Goal: Task Accomplishment & Management: Complete application form

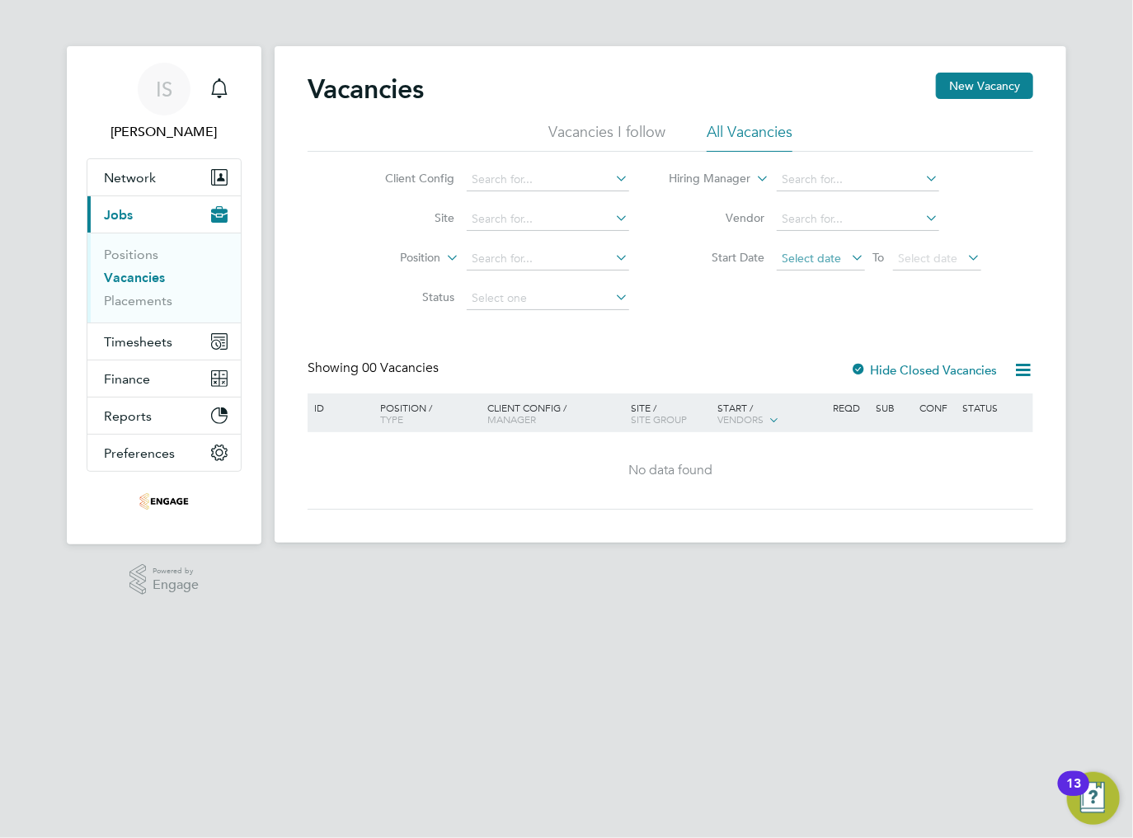
click at [819, 261] on span "Select date" at bounding box center [811, 258] width 59 height 15
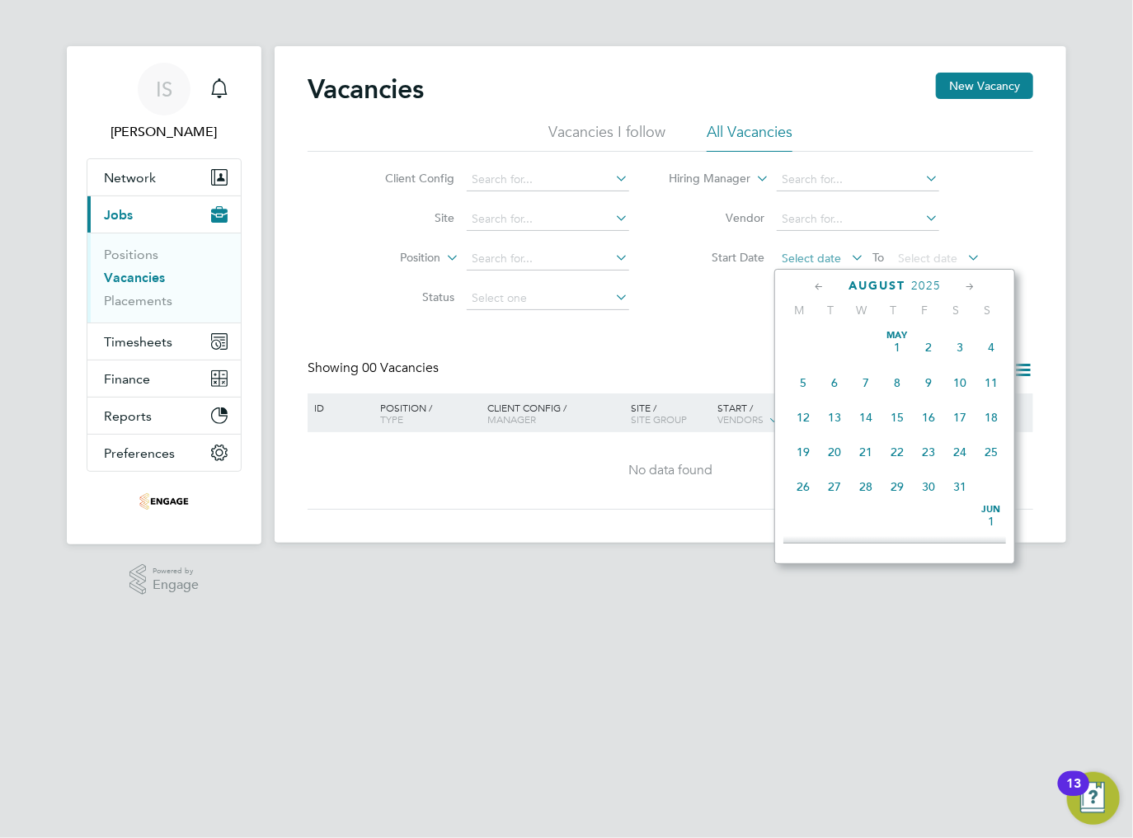
scroll to position [646, 0]
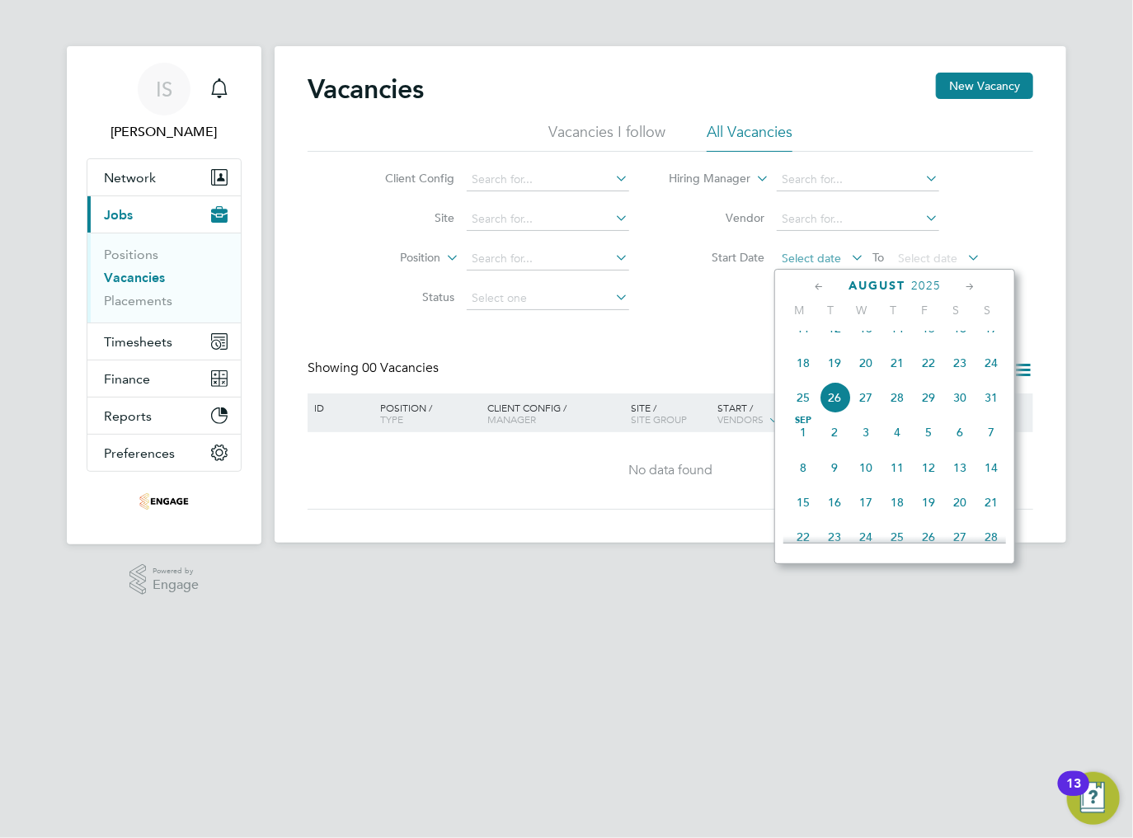
click at [811, 261] on span "Select date" at bounding box center [811, 258] width 59 height 15
click at [106, 340] on span "Timesheets" at bounding box center [138, 342] width 68 height 16
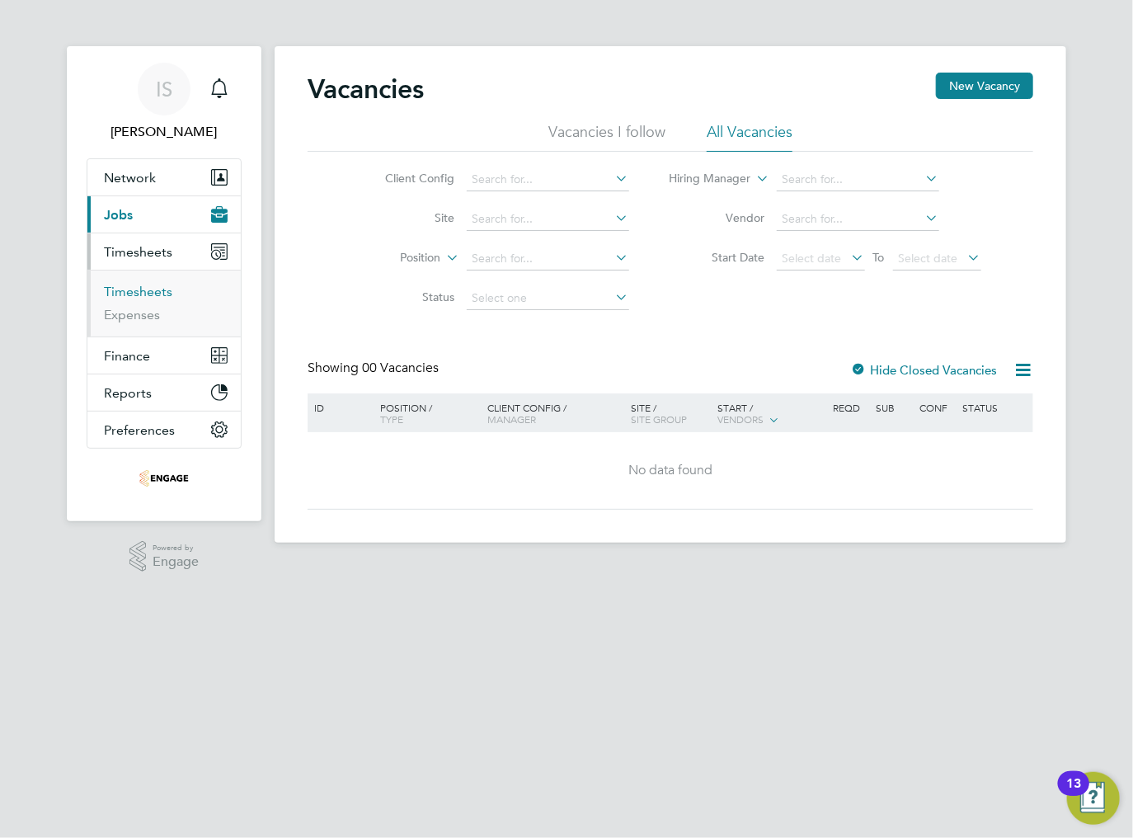
click at [139, 294] on link "Timesheets" at bounding box center [138, 292] width 68 height 16
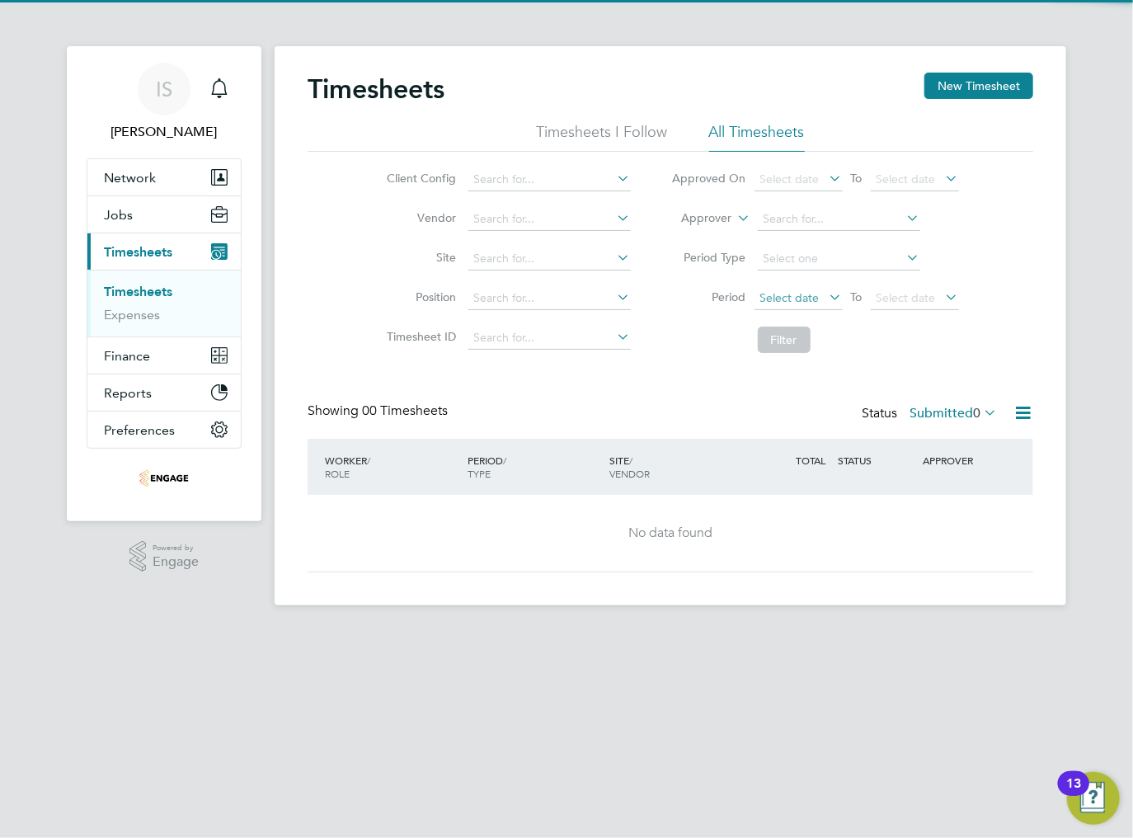
click at [782, 294] on span "Select date" at bounding box center [789, 297] width 59 height 15
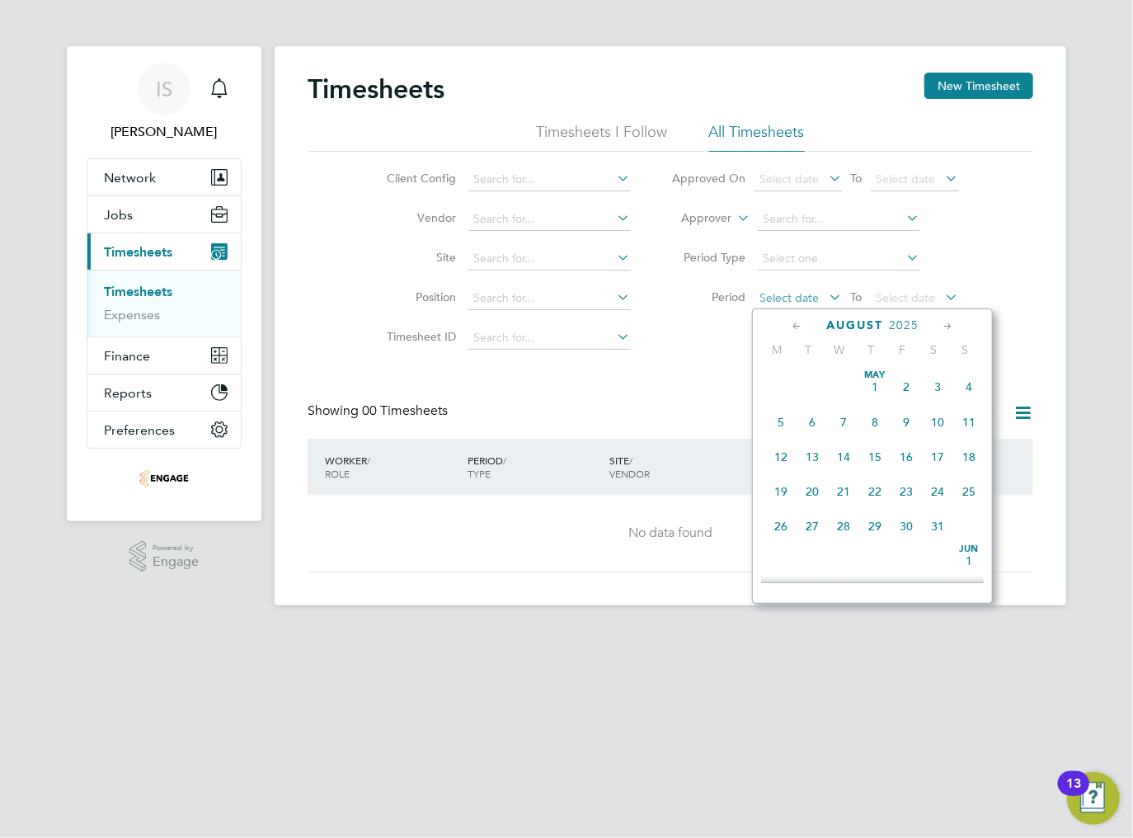
scroll to position [646, 0]
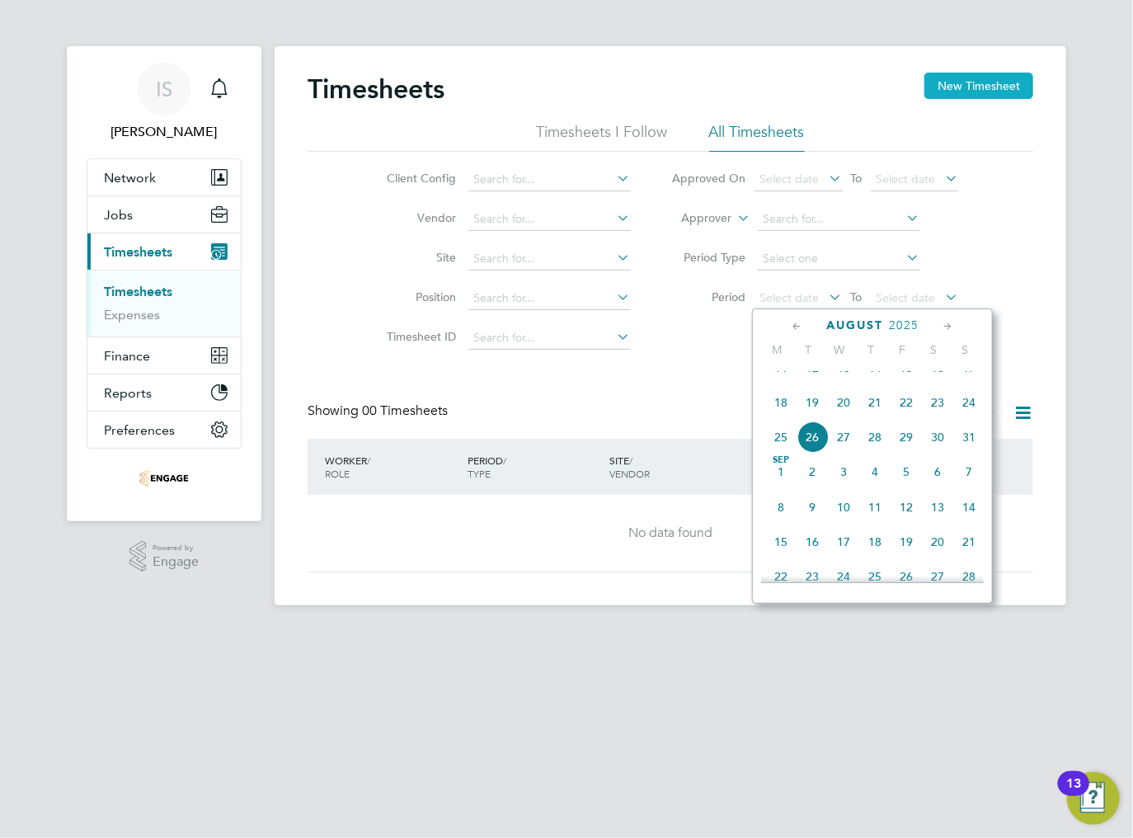
click at [961, 95] on button "New Timesheet" at bounding box center [978, 86] width 109 height 26
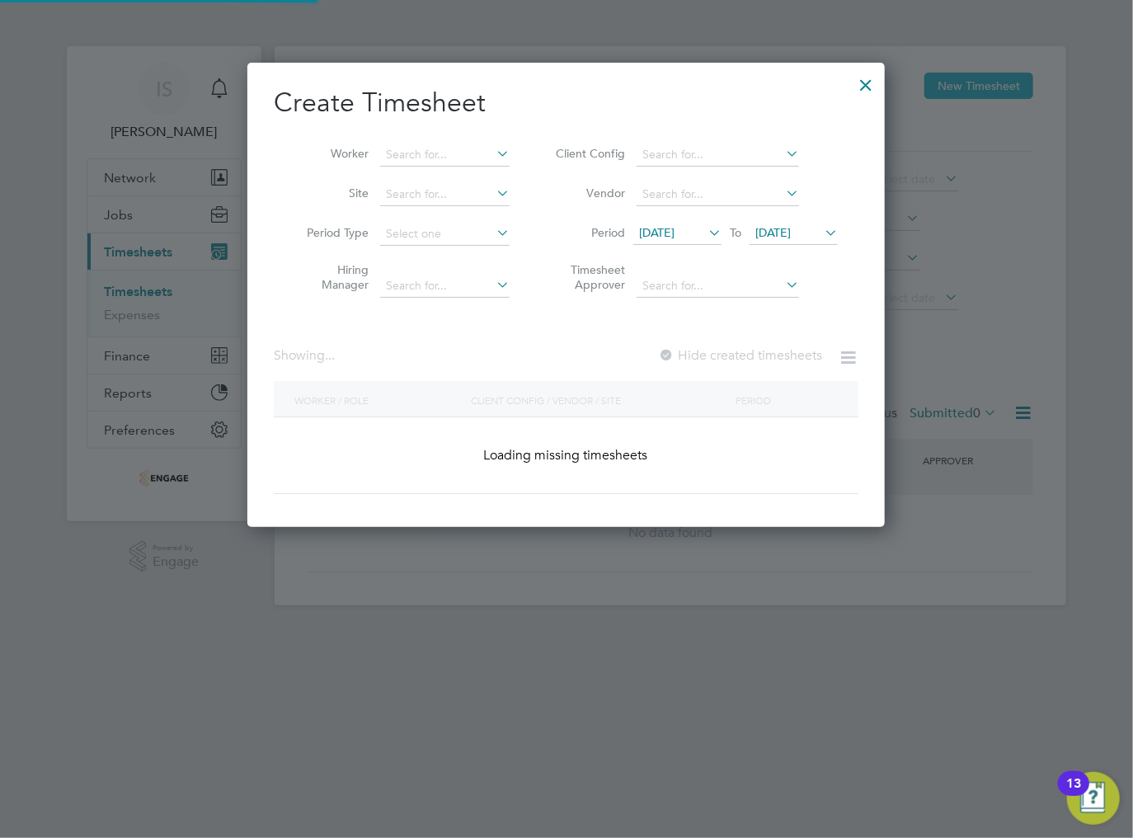
scroll to position [1082, 638]
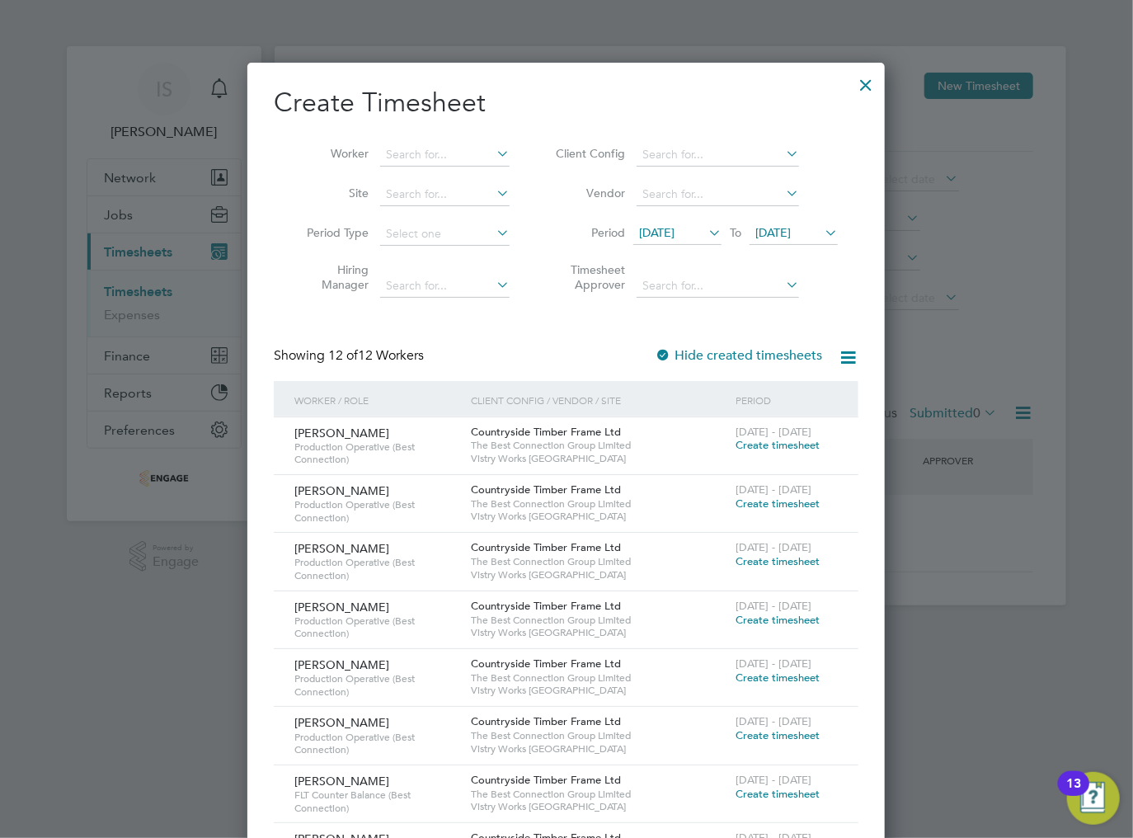
click at [656, 231] on span "12 Aug 2025" at bounding box center [656, 232] width 35 height 15
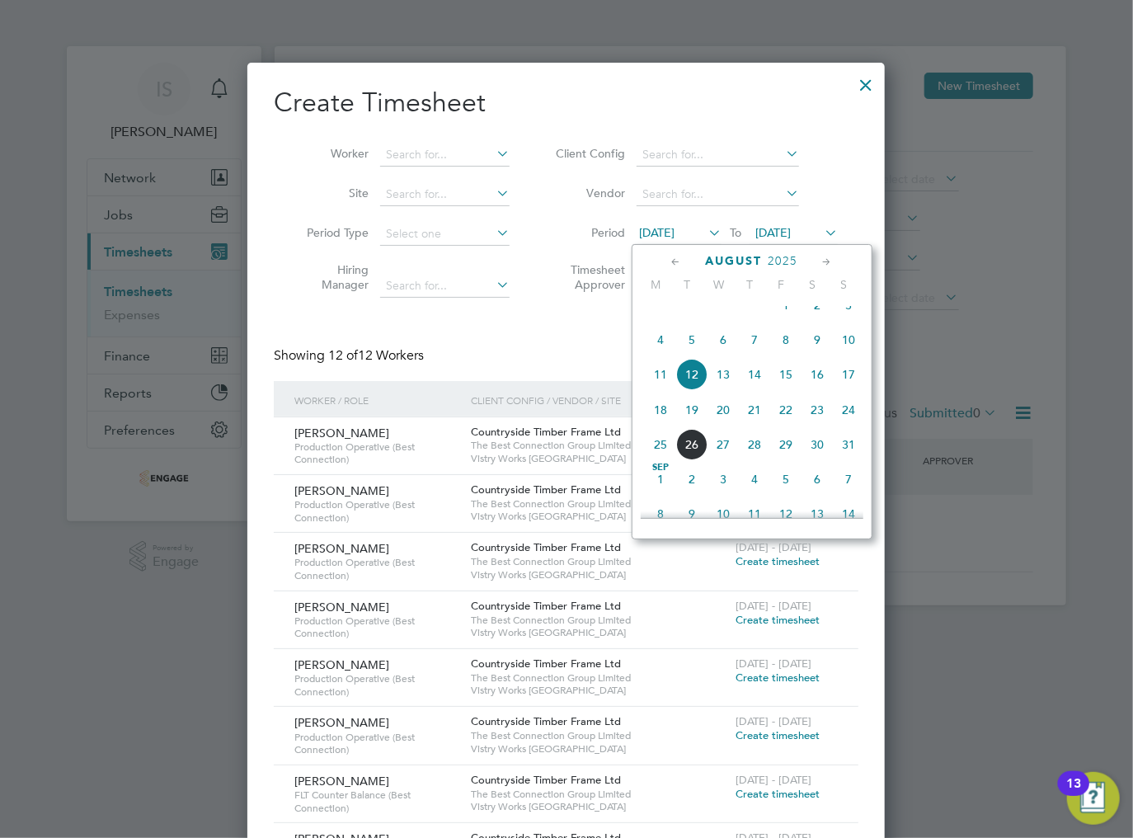
click at [660, 425] on span "18" at bounding box center [660, 409] width 31 height 31
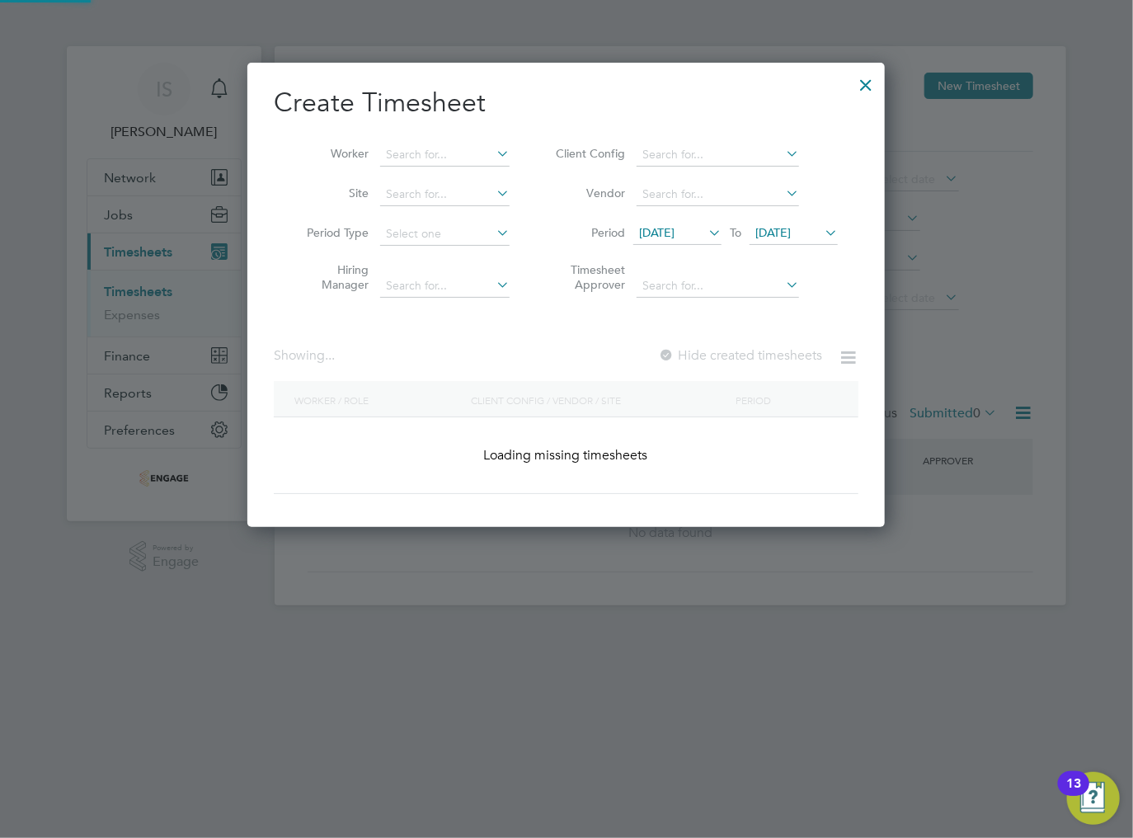
scroll to position [1082, 638]
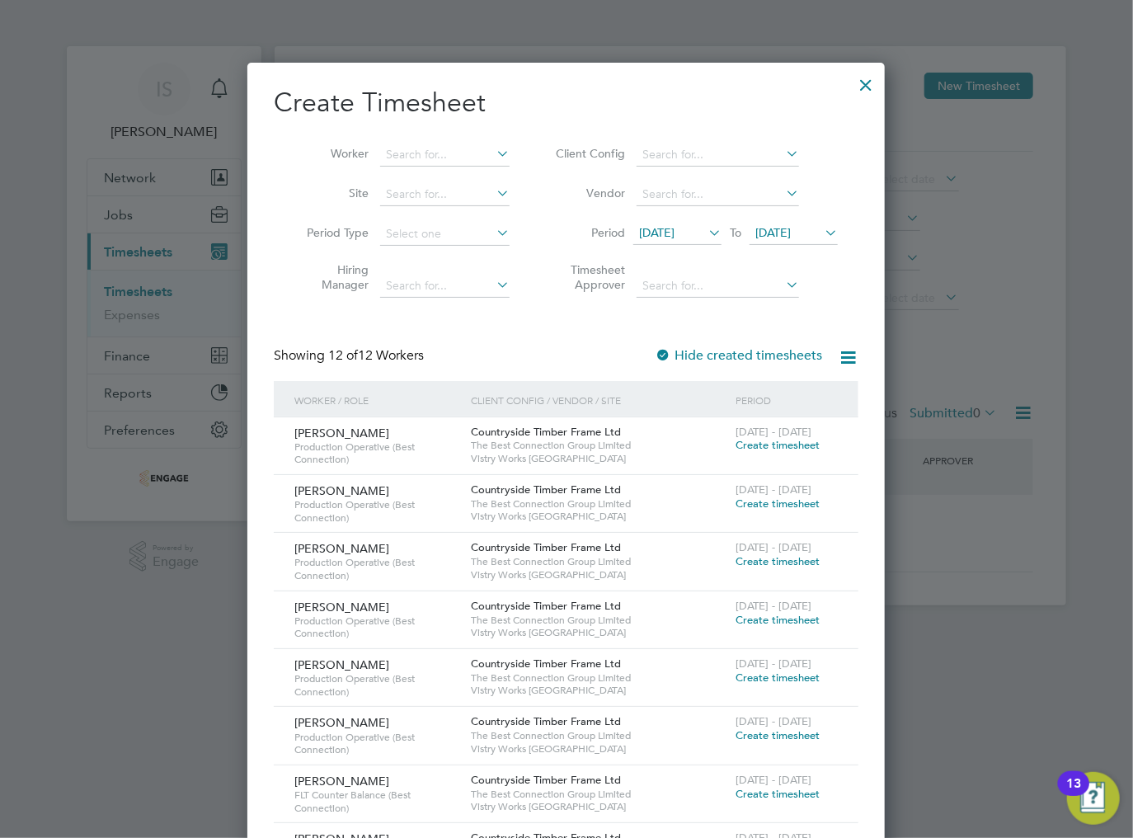
click at [791, 234] on span "19 Aug 2025" at bounding box center [772, 232] width 35 height 15
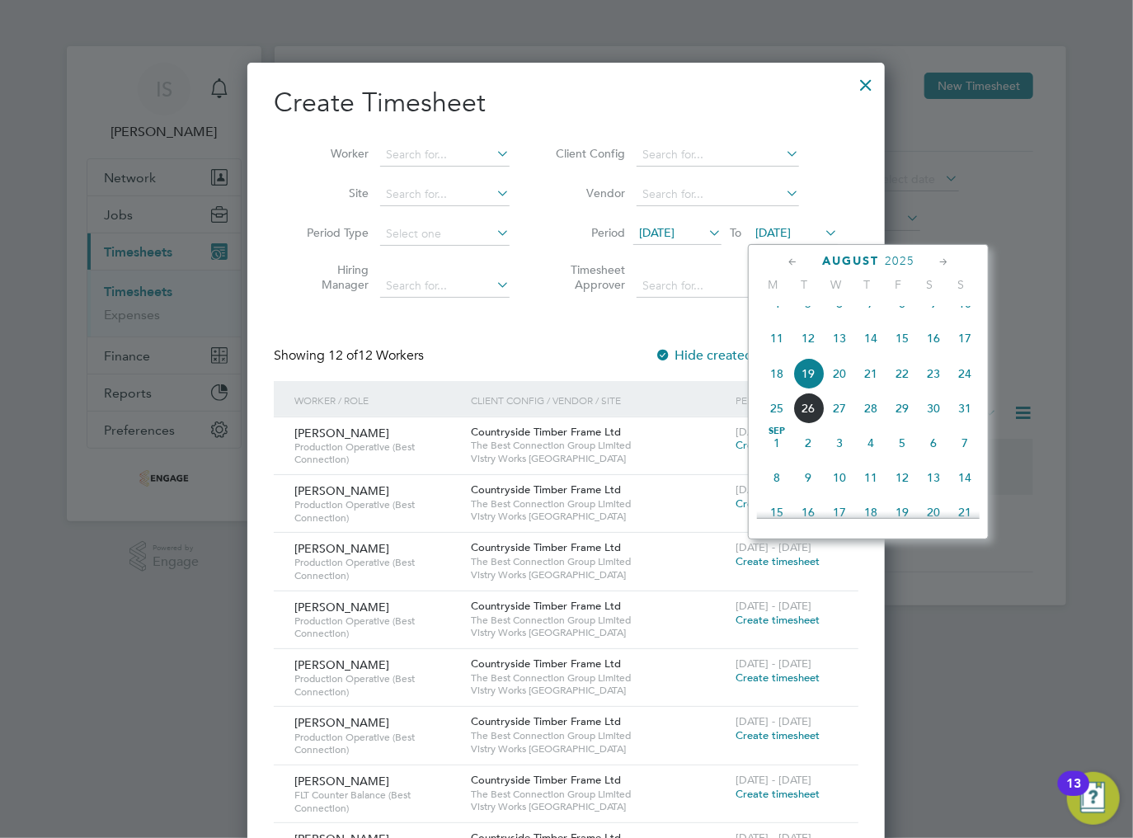
click at [964, 389] on span "24" at bounding box center [964, 373] width 31 height 31
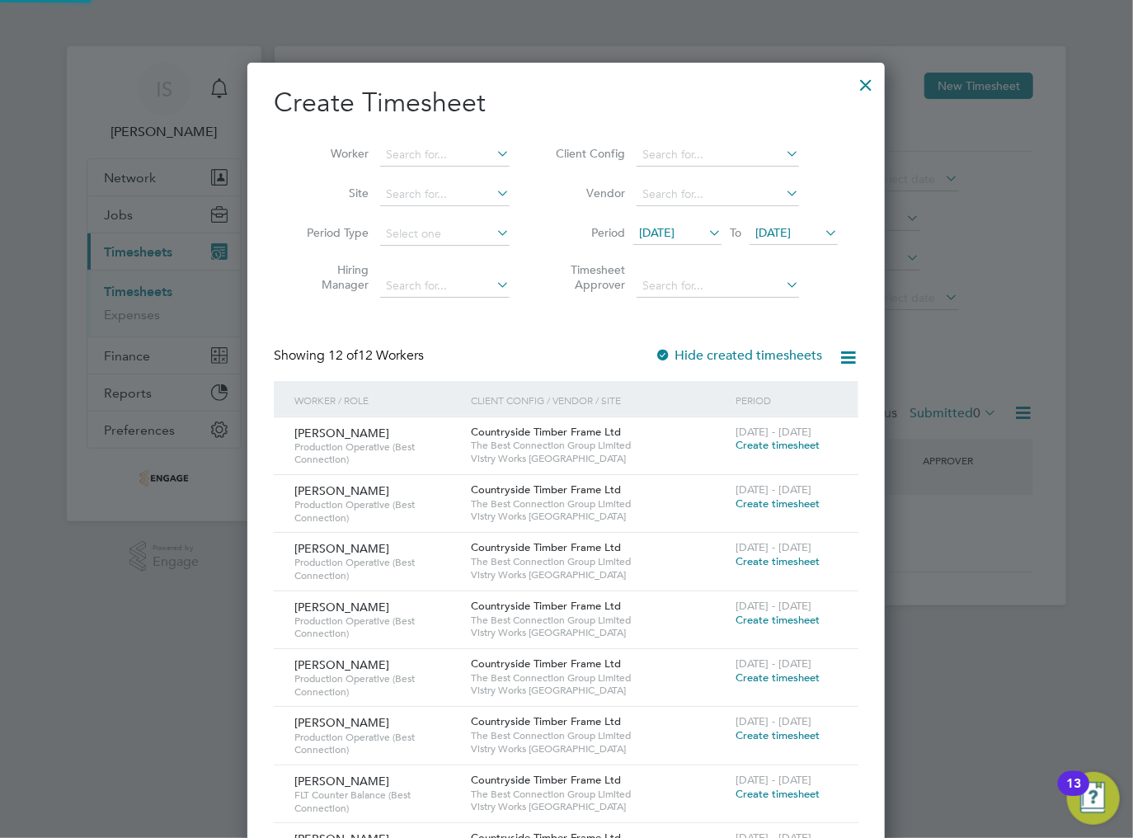
scroll to position [1082, 638]
click at [584, 347] on div "Showing 12 of 12 Workers Hide created timesheets" at bounding box center [566, 364] width 585 height 34
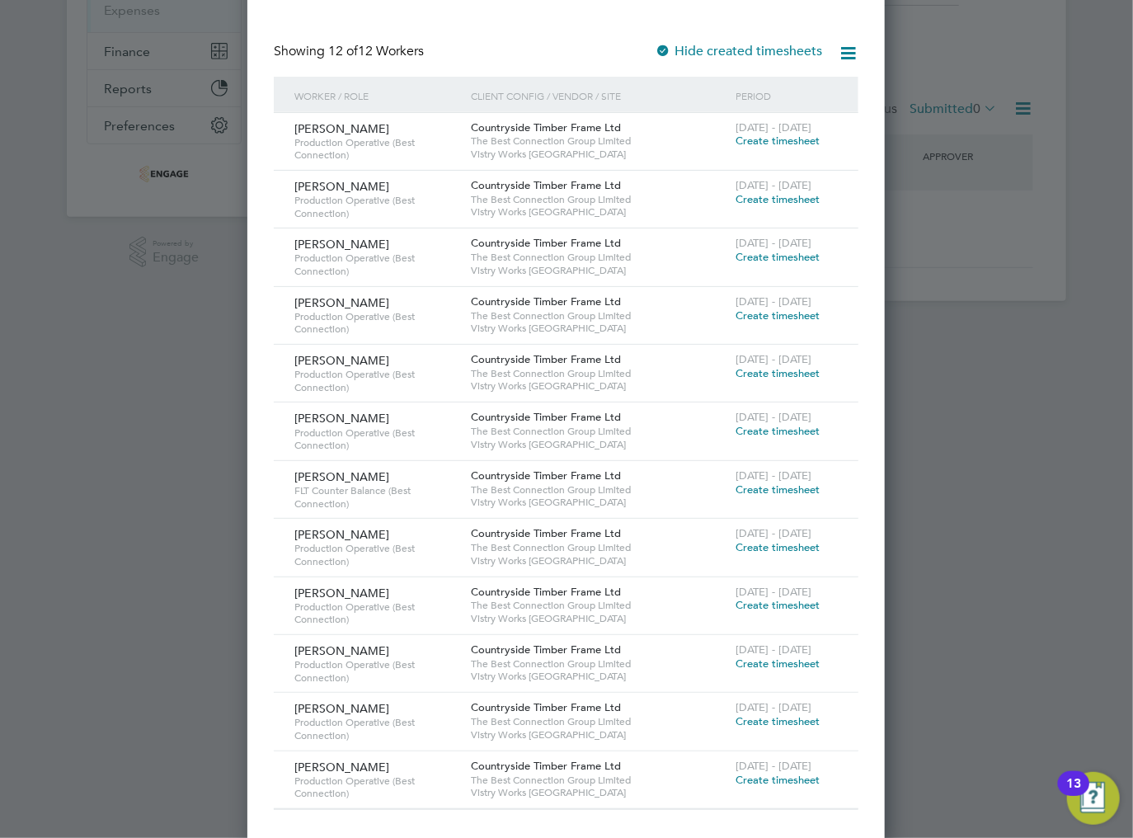
scroll to position [306, 0]
click at [754, 488] on span "Create timesheet" at bounding box center [777, 488] width 84 height 14
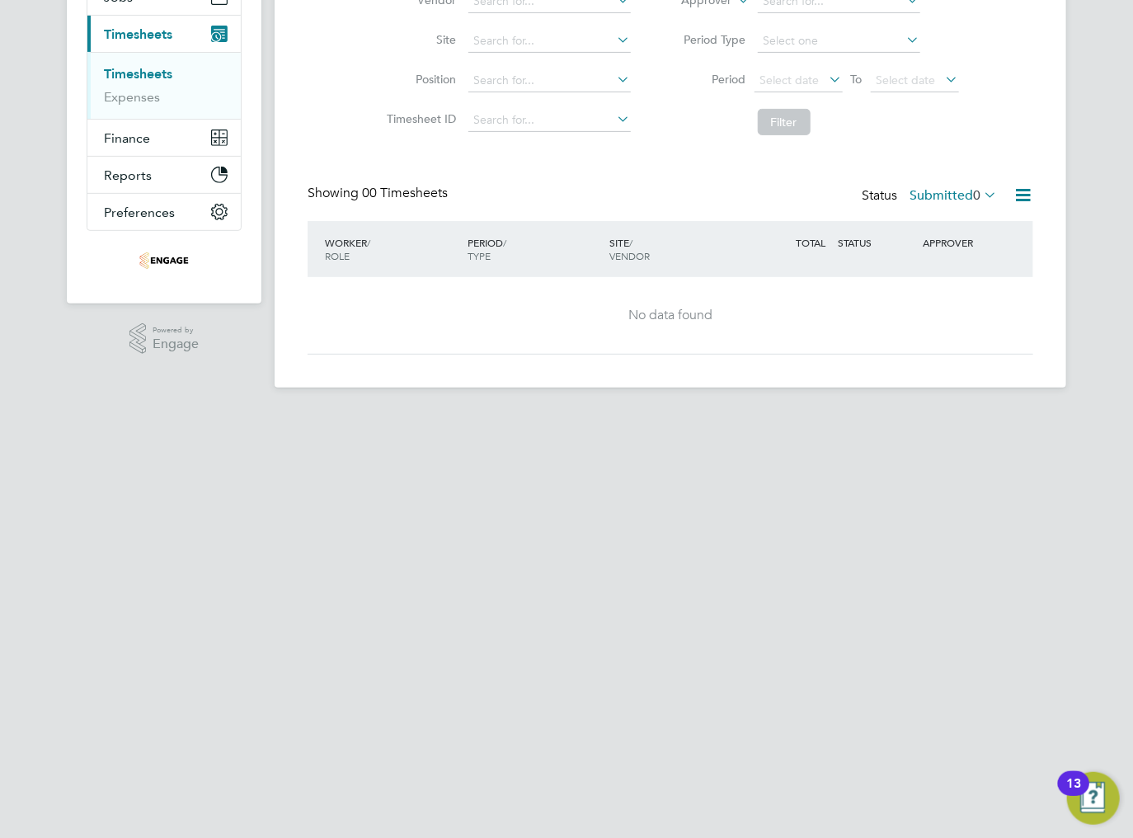
scroll to position [0, 0]
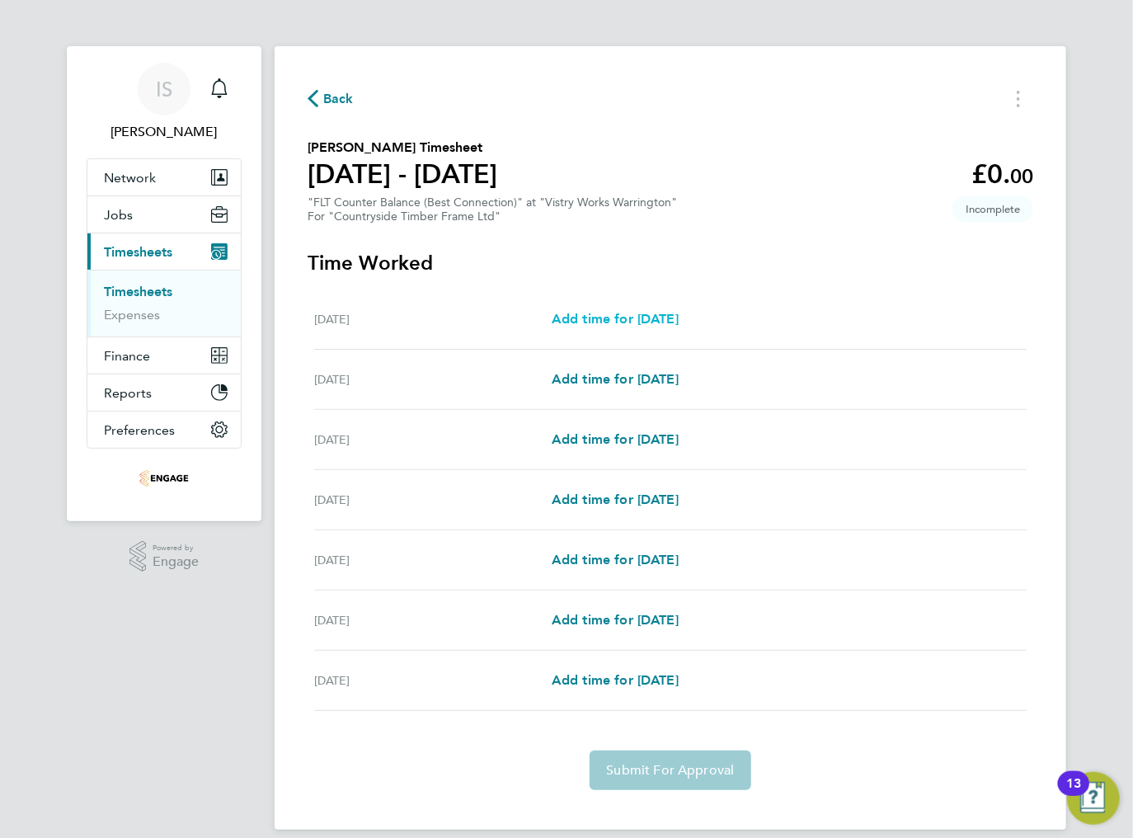
click at [581, 314] on span "Add time for Mon 18 Aug" at bounding box center [615, 319] width 127 height 16
select select "15"
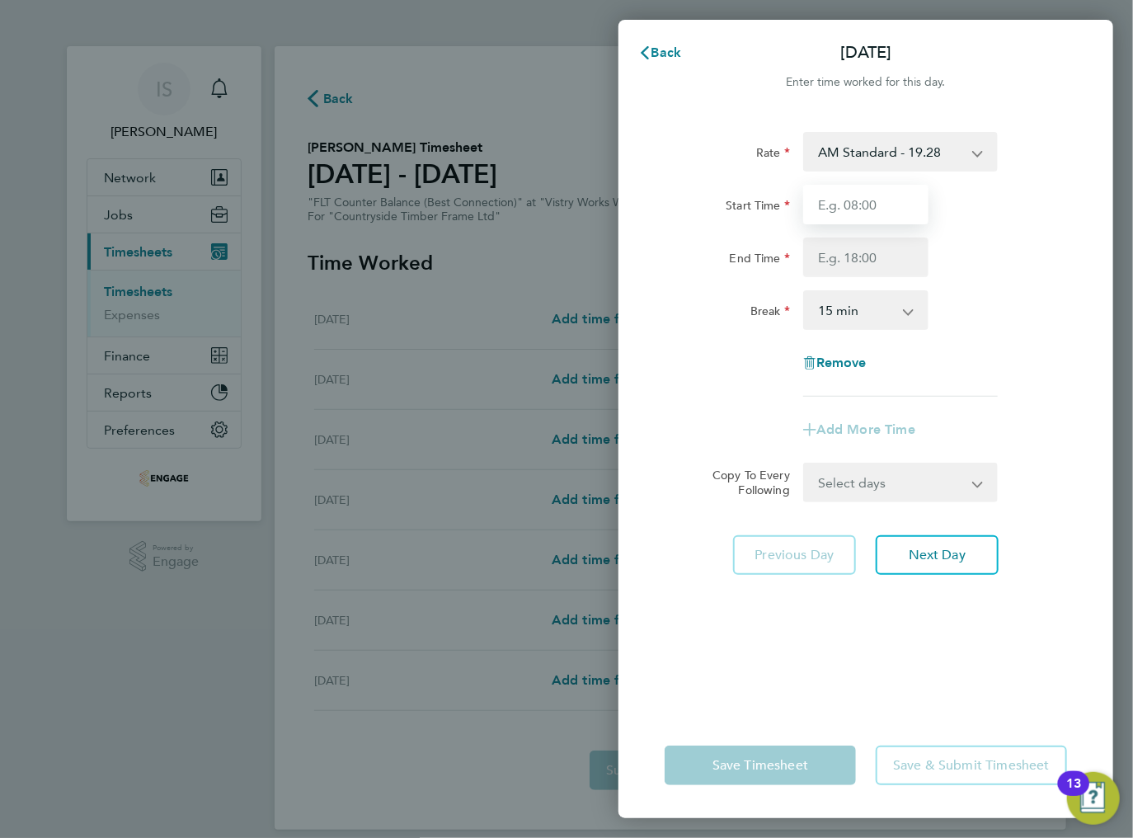
click at [873, 203] on input "Start Time" at bounding box center [865, 205] width 125 height 40
type input "06:00"
click at [862, 261] on input "End Time" at bounding box center [865, 257] width 125 height 40
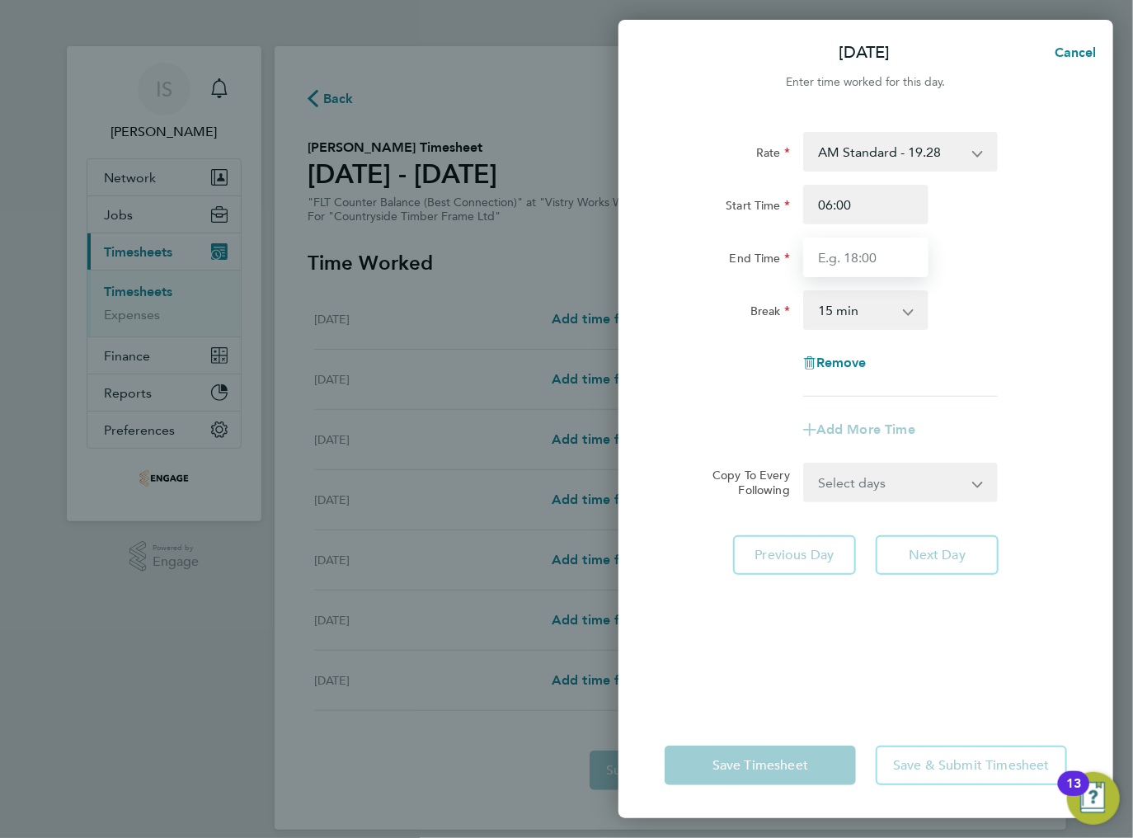
type input "14:00"
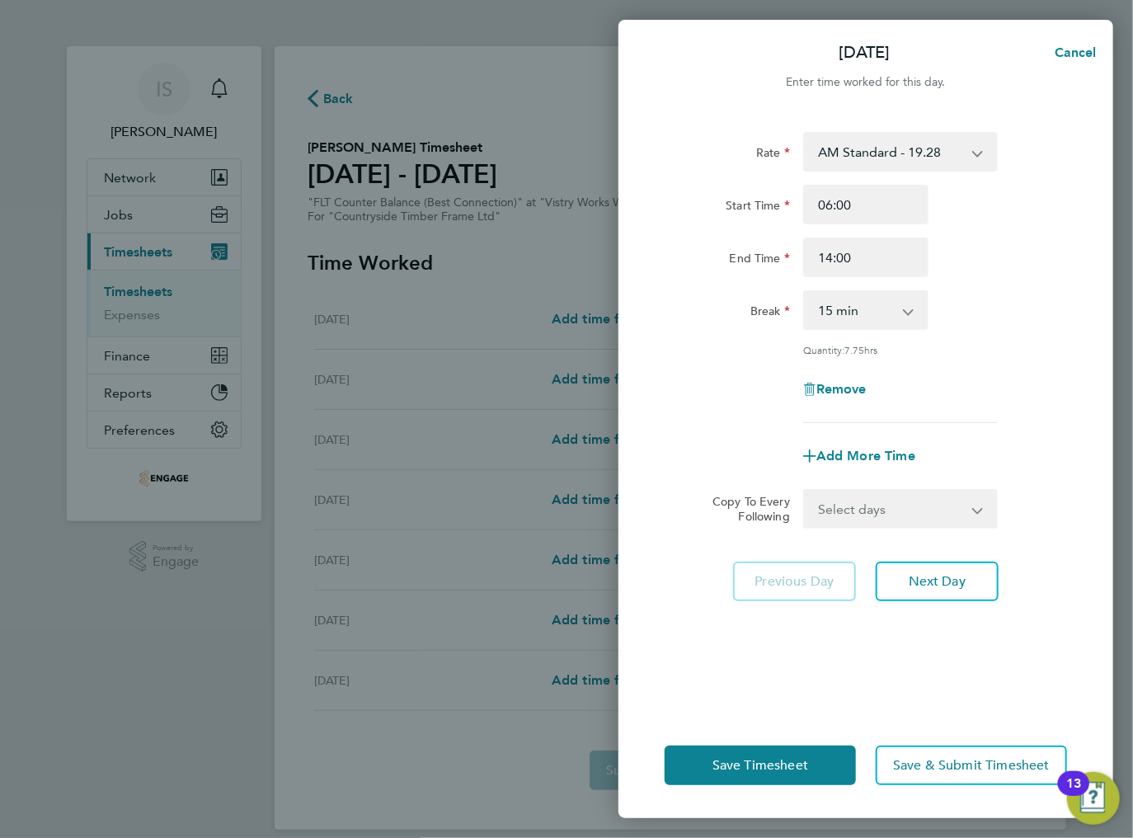
click at [867, 333] on div "Rate AM Standard - 19.28 BONUS - 13.50 PM OT 1 - 31.52 OT2 AM - 38.56 PM Standa…" at bounding box center [866, 277] width 402 height 291
click at [862, 313] on select "0 min 15 min 30 min 45 min 60 min 75 min 90 min" at bounding box center [856, 310] width 102 height 36
select select "30"
click at [805, 292] on select "0 min 15 min 30 min 45 min 60 min 75 min 90 min" at bounding box center [856, 310] width 102 height 36
click at [856, 450] on span "Add More Time" at bounding box center [865, 456] width 99 height 16
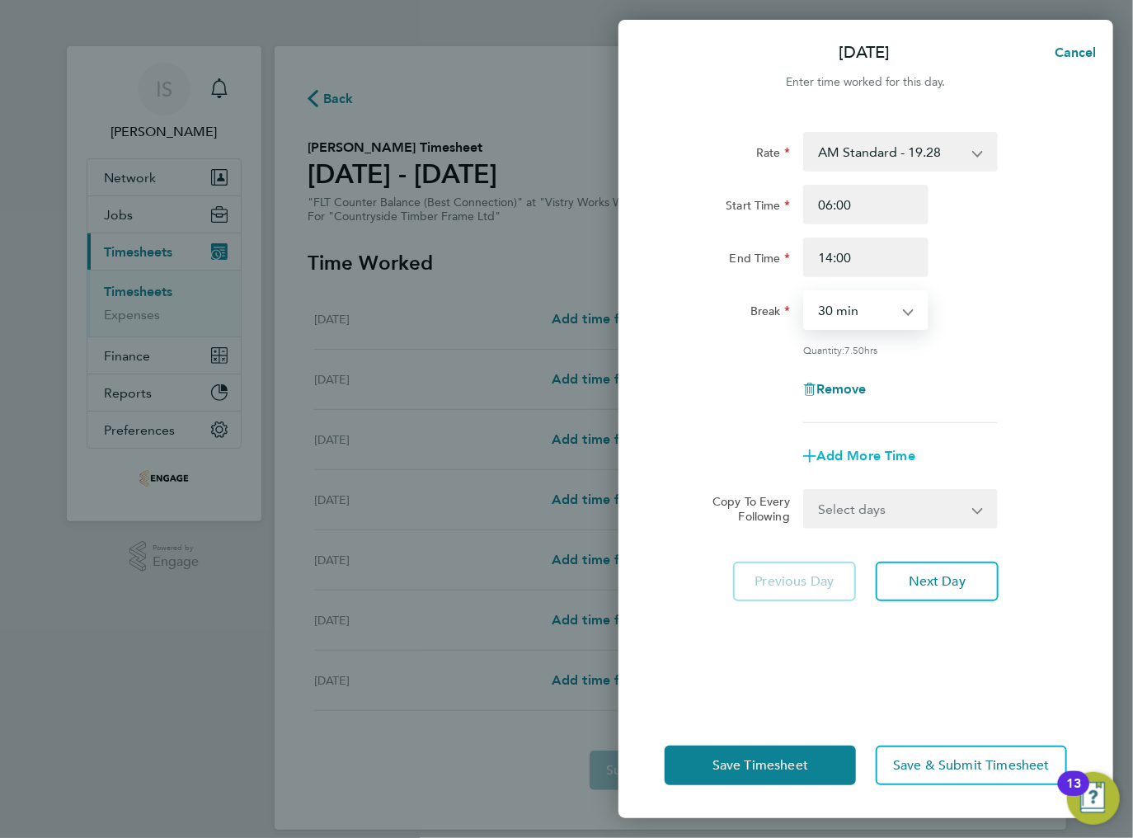
select select "null"
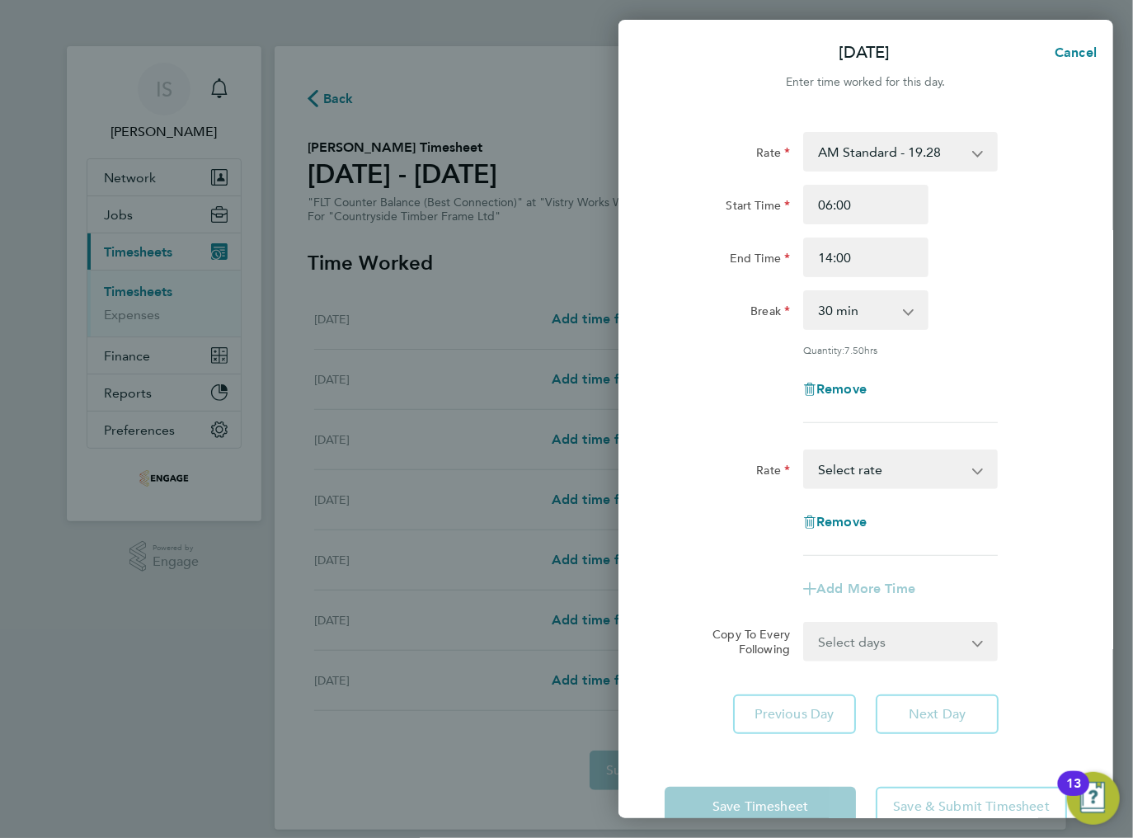
click at [840, 530] on div "Remove" at bounding box center [866, 522] width 139 height 40
click at [842, 524] on span "Remove" at bounding box center [841, 522] width 50 height 16
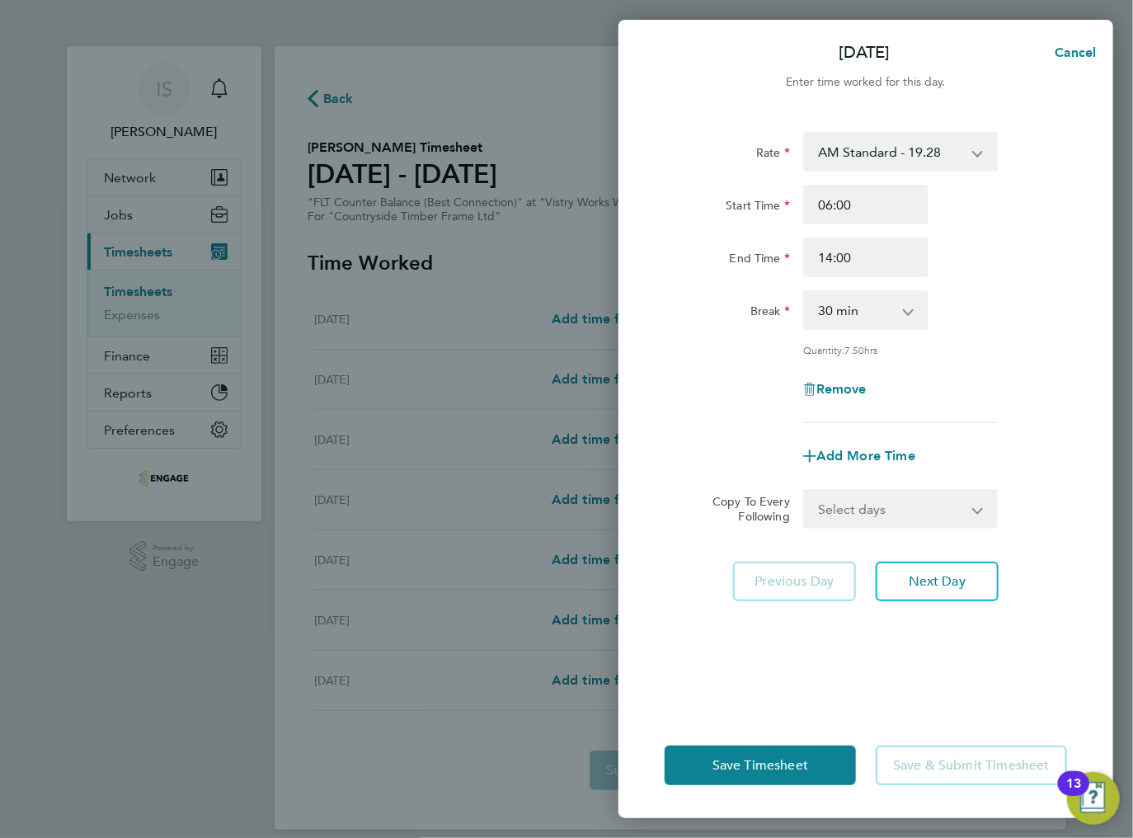
click at [856, 510] on select "Select days Day Weekday (Mon-Fri) Weekend (Sat-Sun) [DATE] [DATE] [DATE] [DATE]…" at bounding box center [891, 509] width 173 height 36
select select "WEEKDAY"
click at [805, 491] on select "Select days Day Weekday (Mon-Fri) Weekend (Sat-Sun) [DATE] [DATE] [DATE] [DATE]…" at bounding box center [891, 509] width 173 height 36
select select "[DATE]"
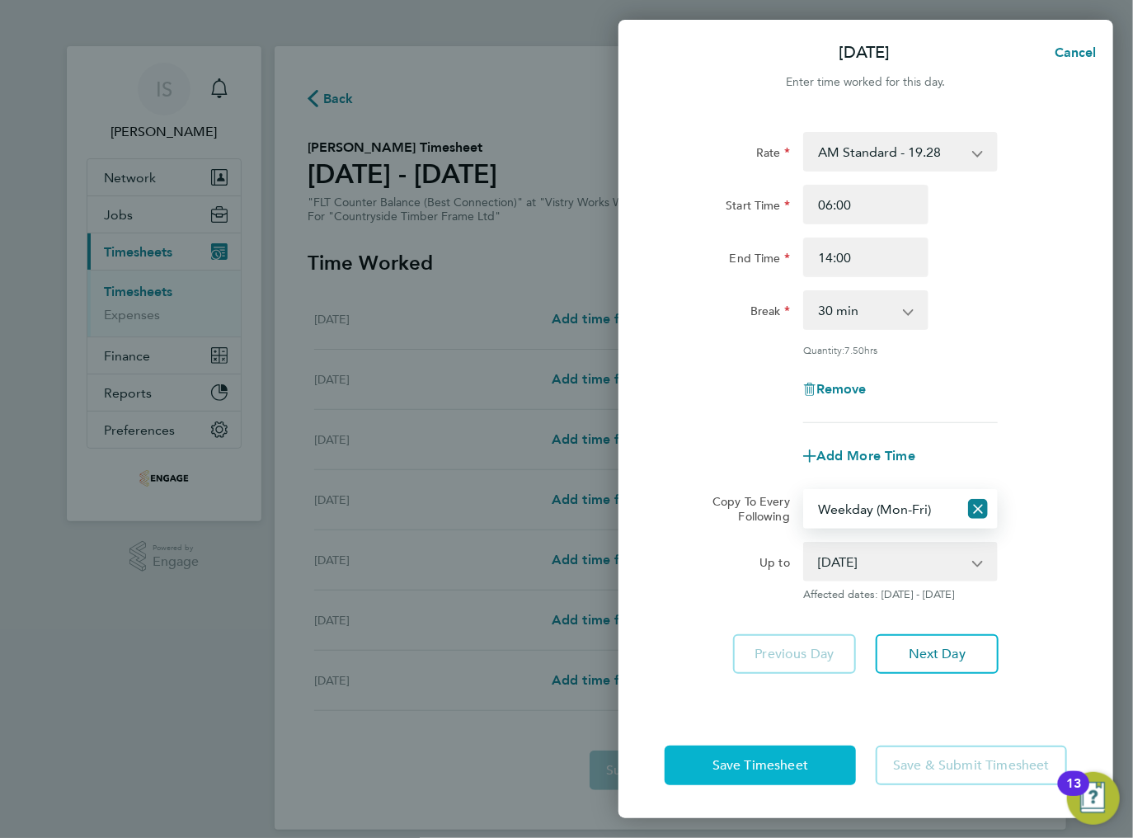
click at [762, 758] on span "Save Timesheet" at bounding box center [760, 765] width 96 height 16
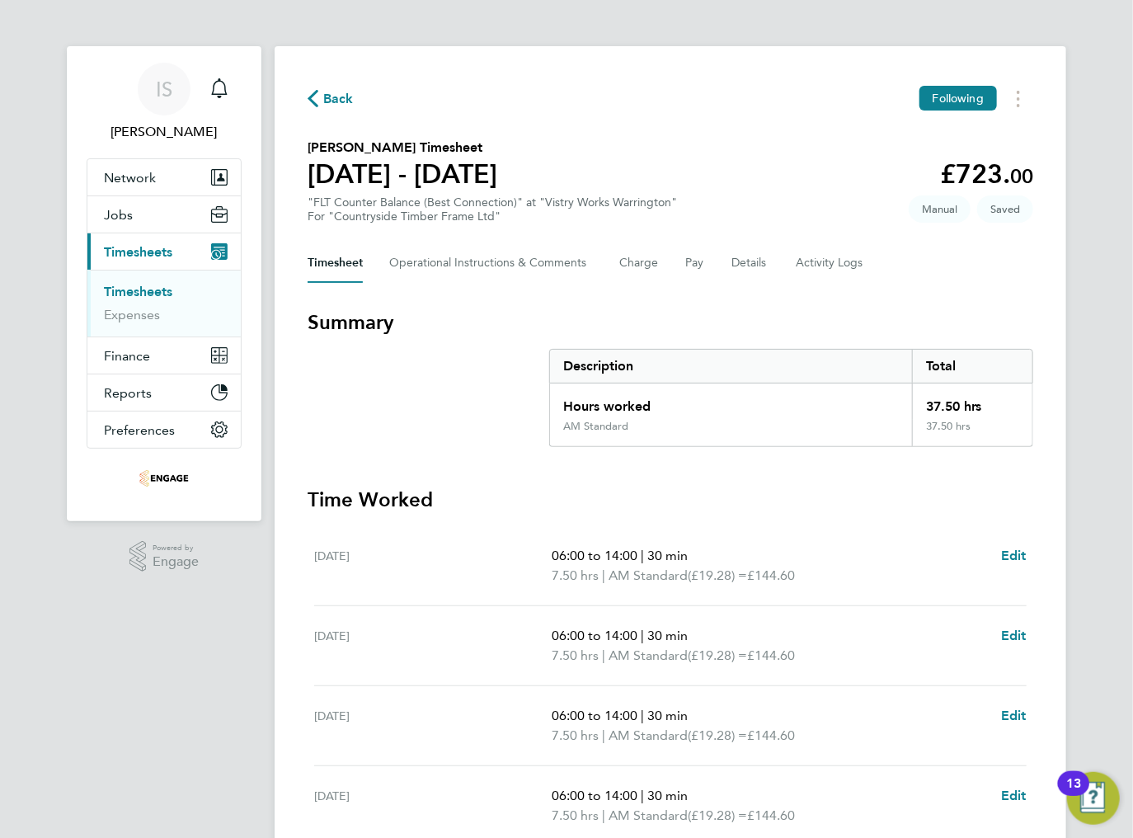
click at [515, 505] on h3 "Time Worked" at bounding box center [671, 499] width 726 height 26
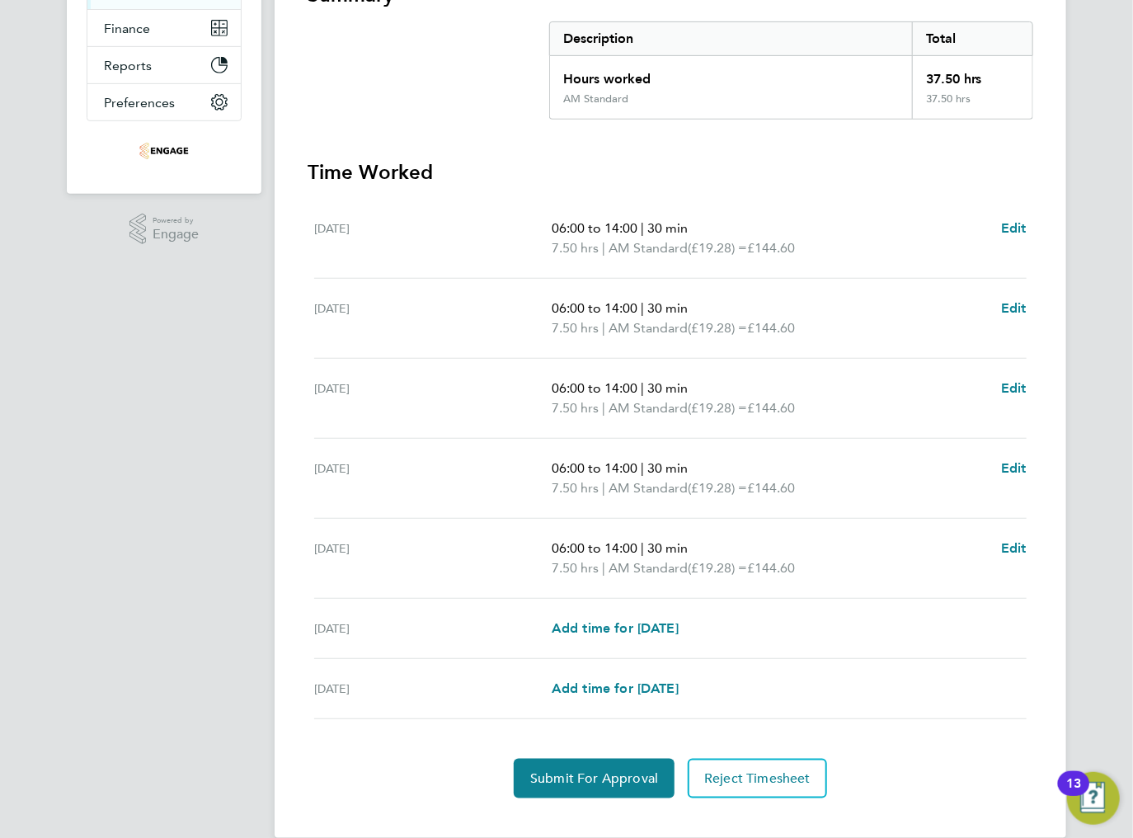
scroll to position [330, 0]
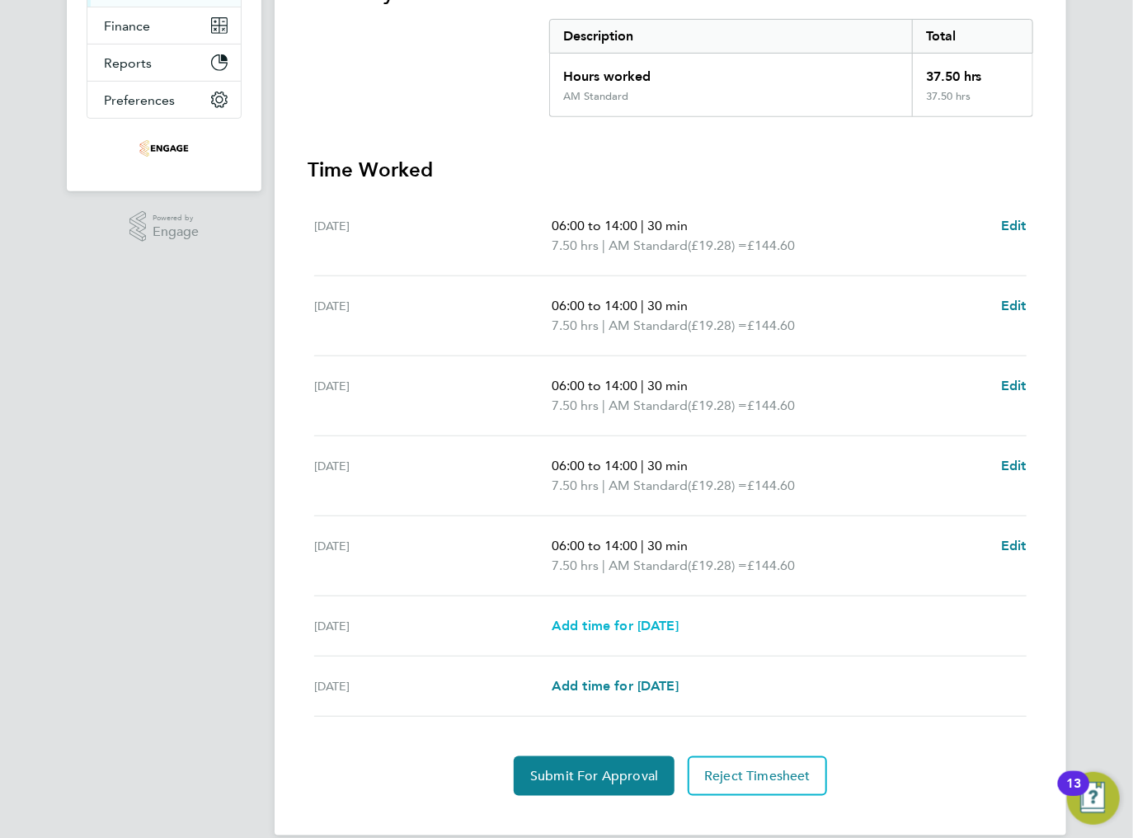
click at [599, 623] on span "Add time for [DATE]" at bounding box center [615, 626] width 127 height 16
select select "15"
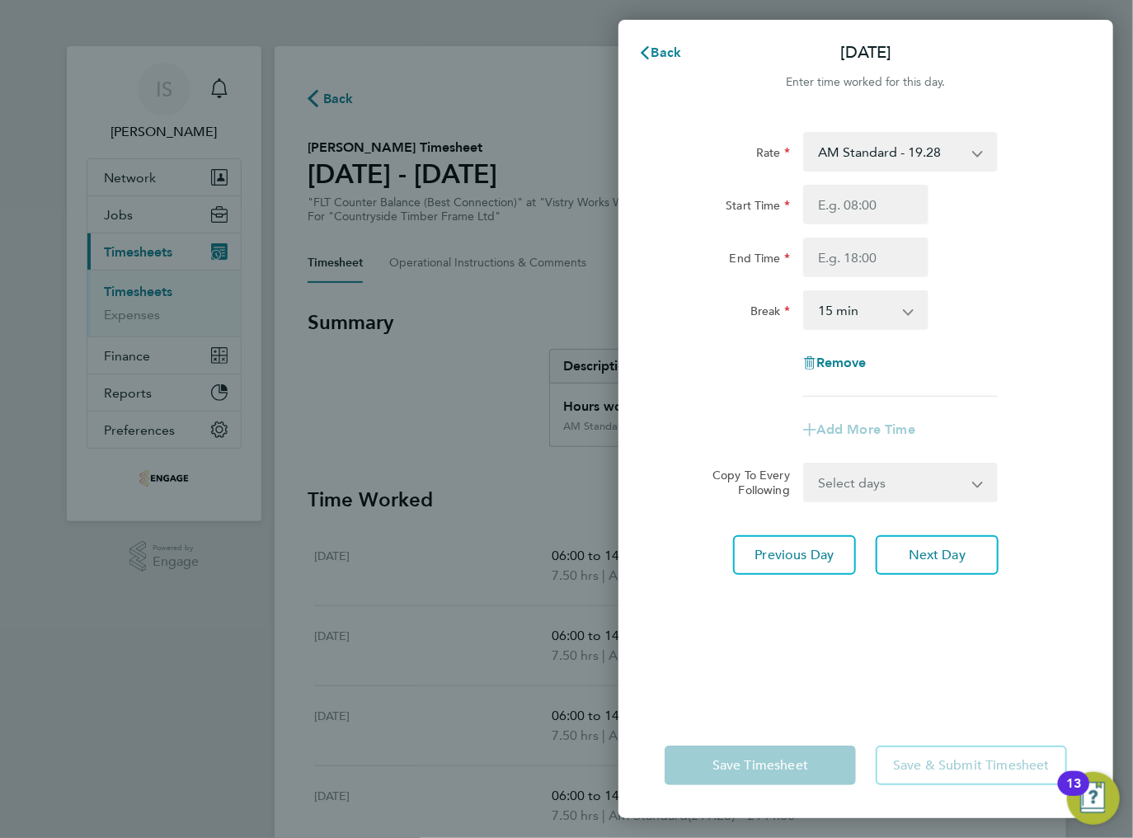
click at [875, 158] on select "AM Standard - 19.28 BONUS - 13.50 PM OT 1 - 31.52 OT2 AM - 38.56 PM Standard - …" at bounding box center [891, 152] width 172 height 36
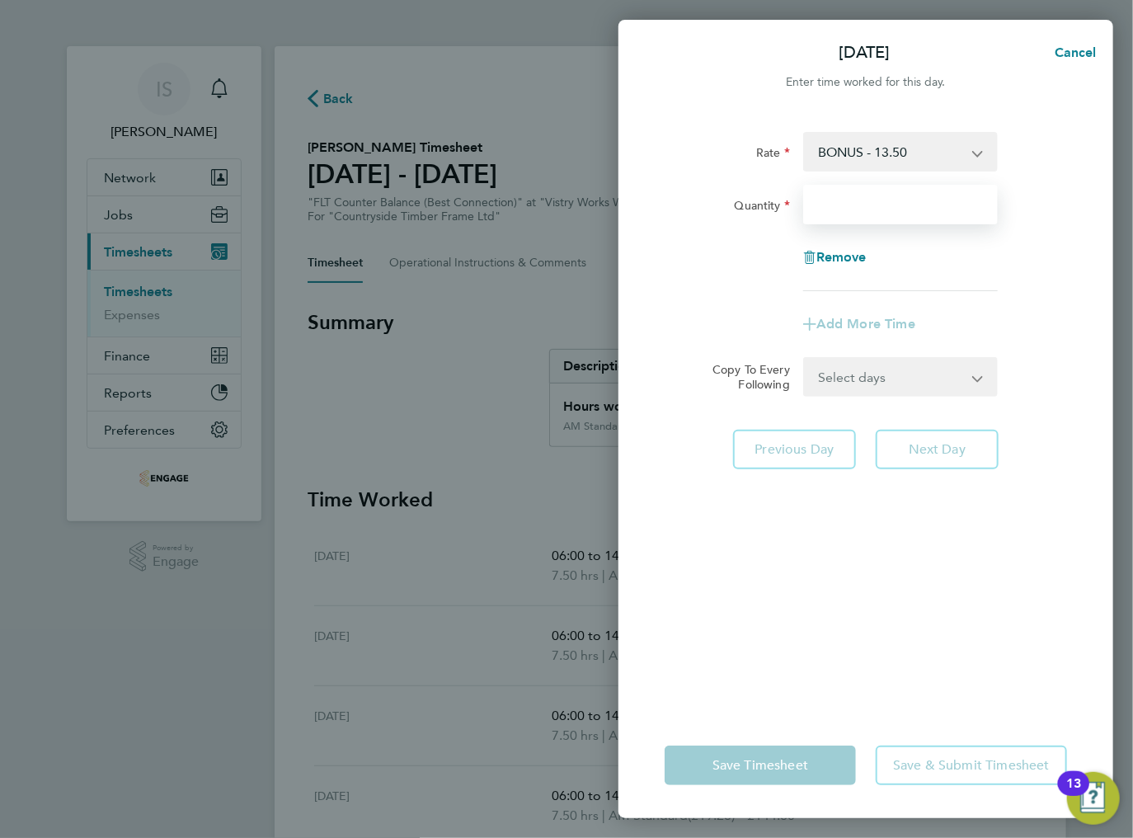
click at [836, 209] on input "Quantity" at bounding box center [900, 205] width 195 height 40
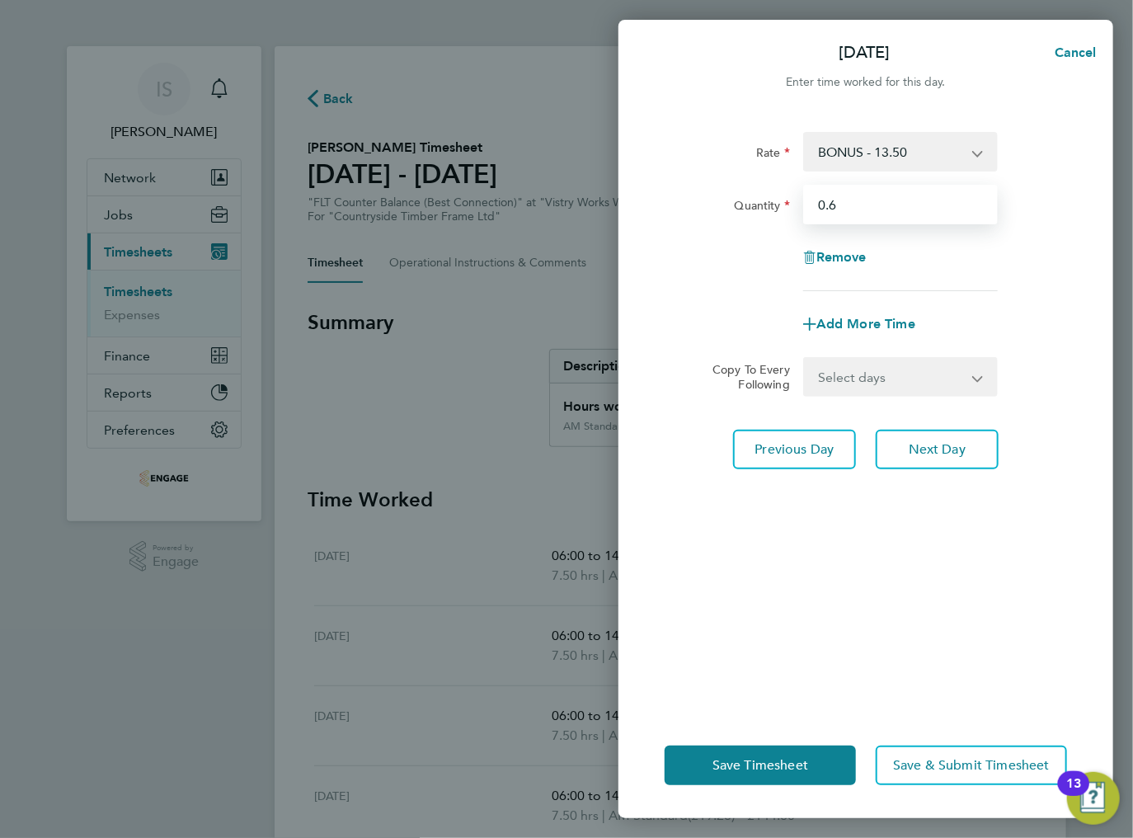
type input "0.6"
click at [1052, 238] on div "Remove" at bounding box center [866, 257] width 416 height 40
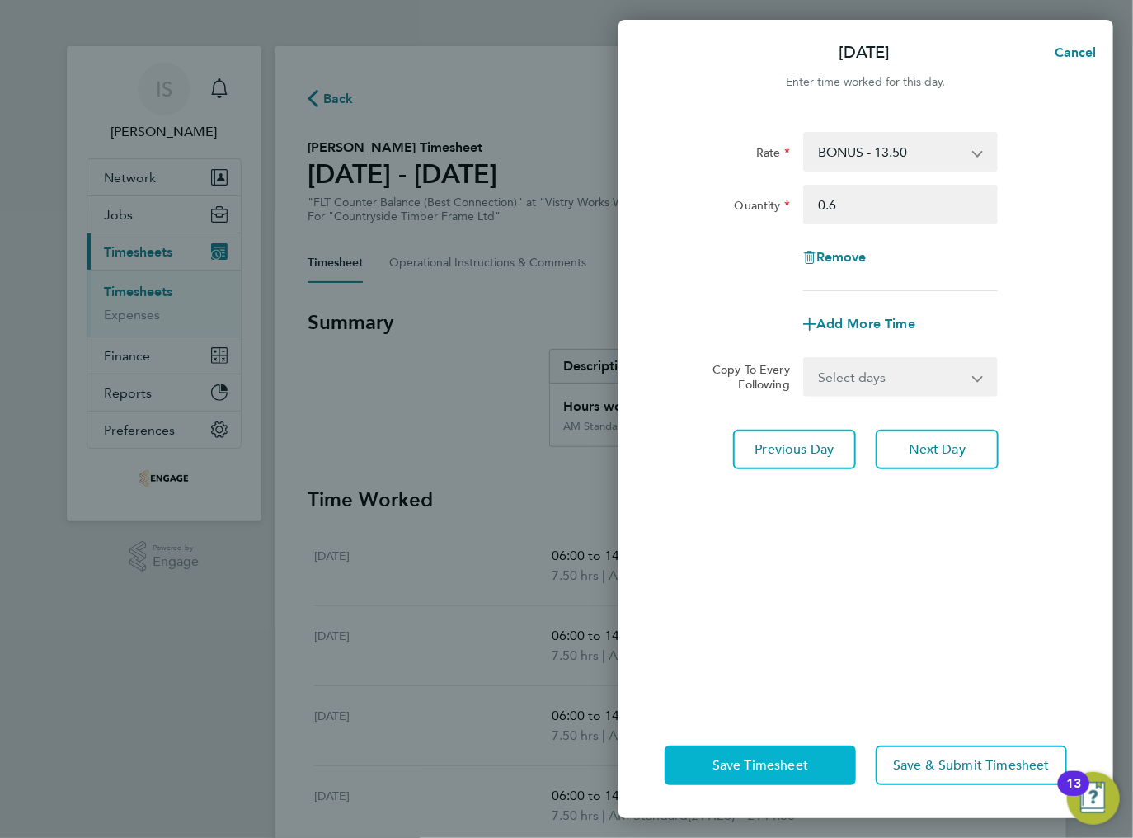
click at [745, 762] on span "Save Timesheet" at bounding box center [760, 765] width 96 height 16
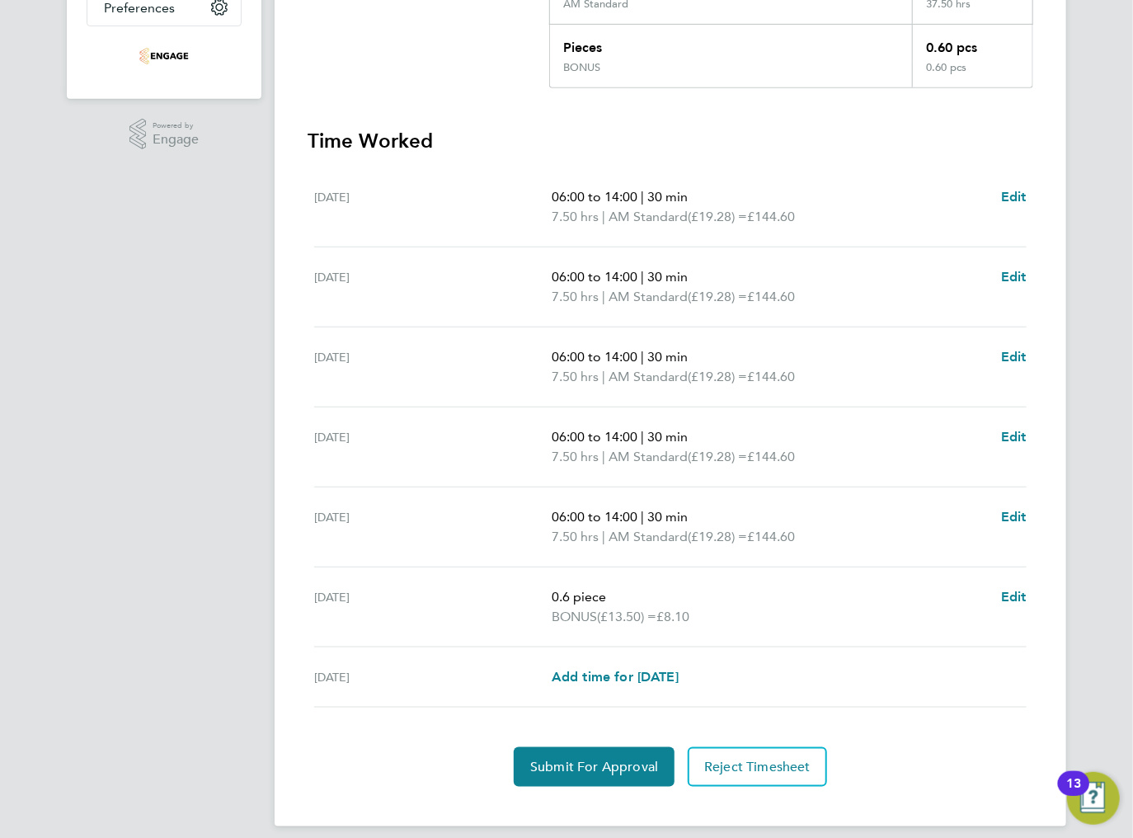
scroll to position [435, 0]
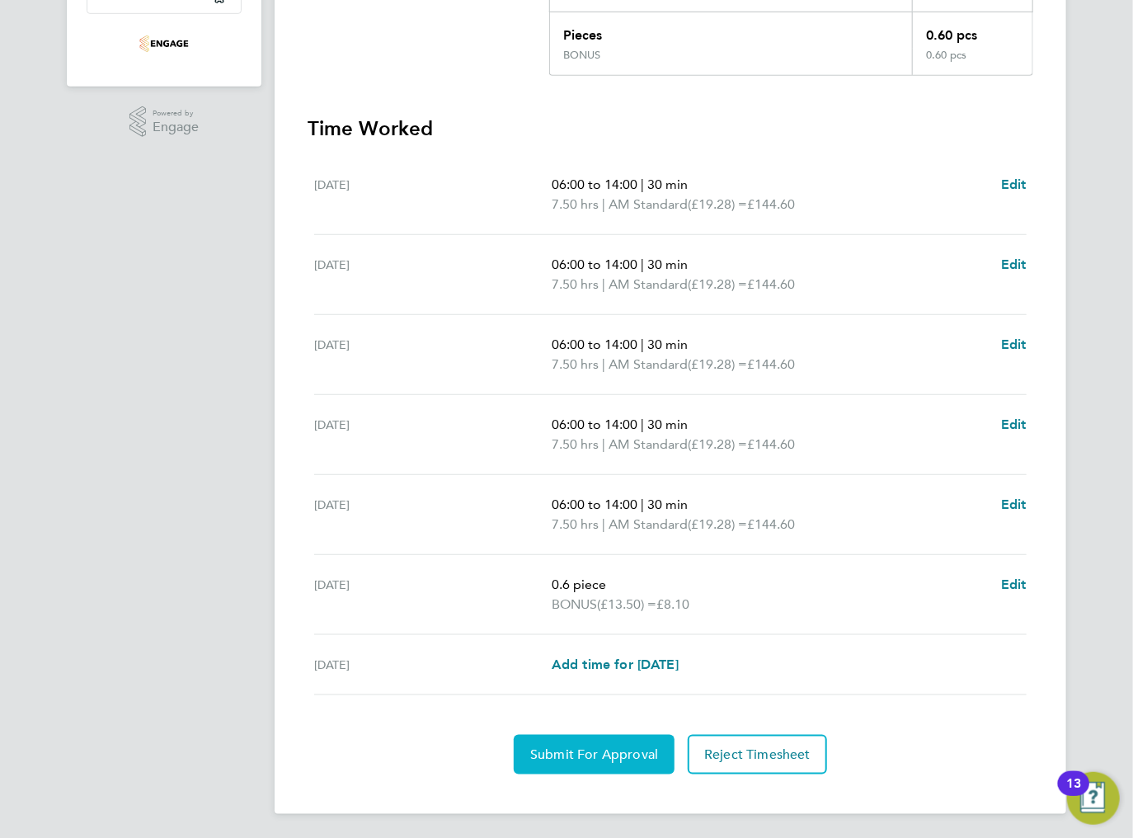
click at [562, 755] on span "Submit For Approval" at bounding box center [594, 754] width 128 height 16
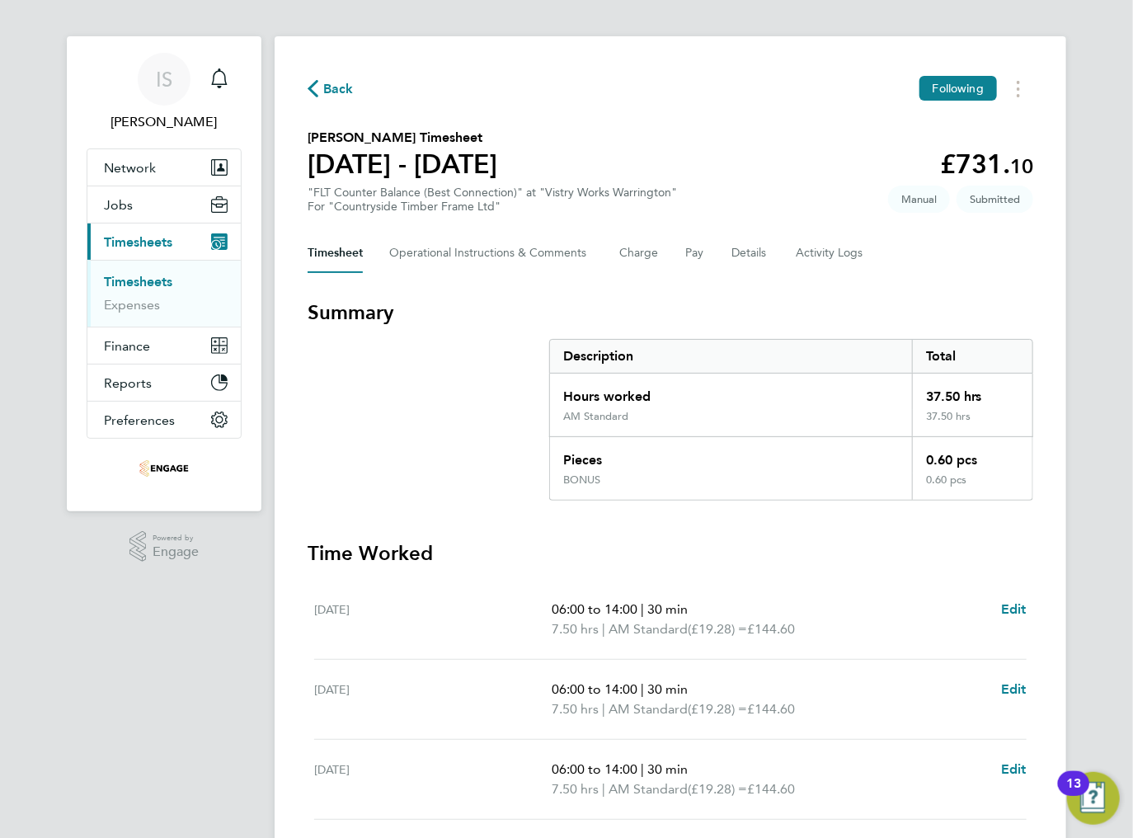
scroll to position [0, 0]
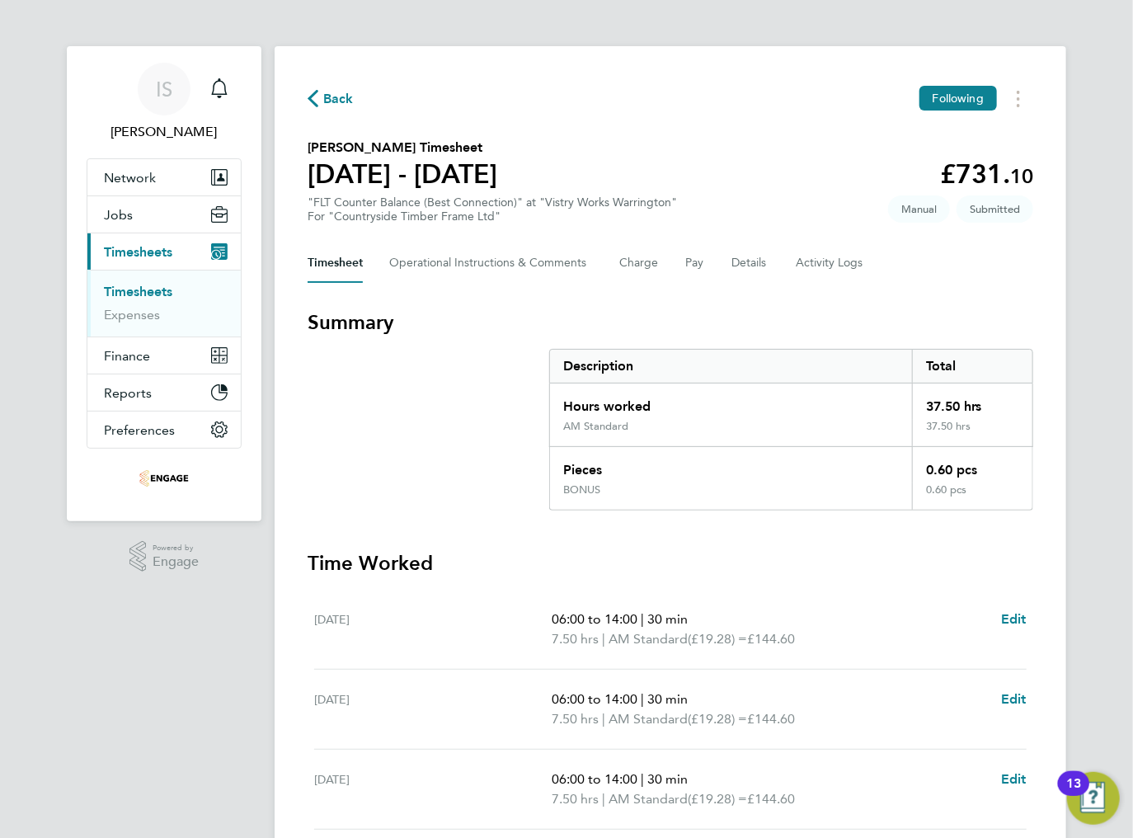
click at [468, 461] on section "Summary Description Total Hours worked 37.50 hrs AM Standard 37.50 hrs Pieces 0…" at bounding box center [671, 409] width 726 height 201
click at [322, 89] on button "Back" at bounding box center [331, 98] width 46 height 21
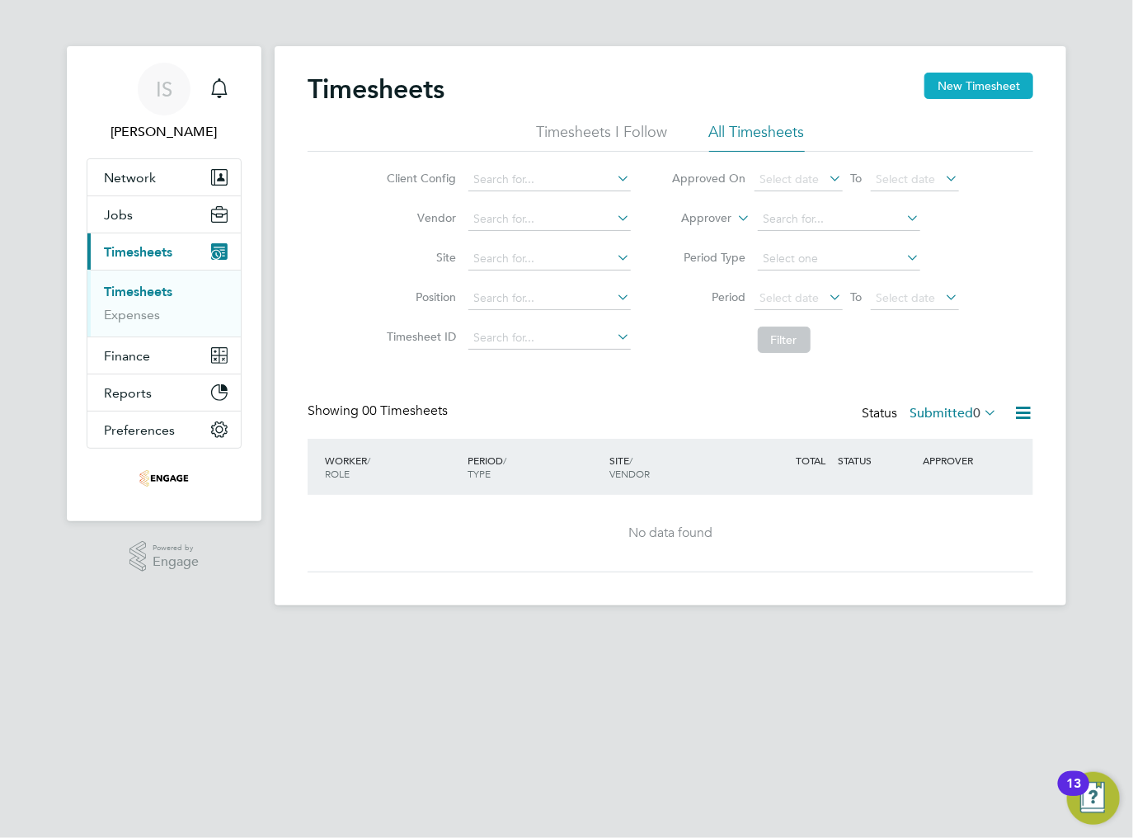
click at [970, 89] on button "New Timesheet" at bounding box center [978, 86] width 109 height 26
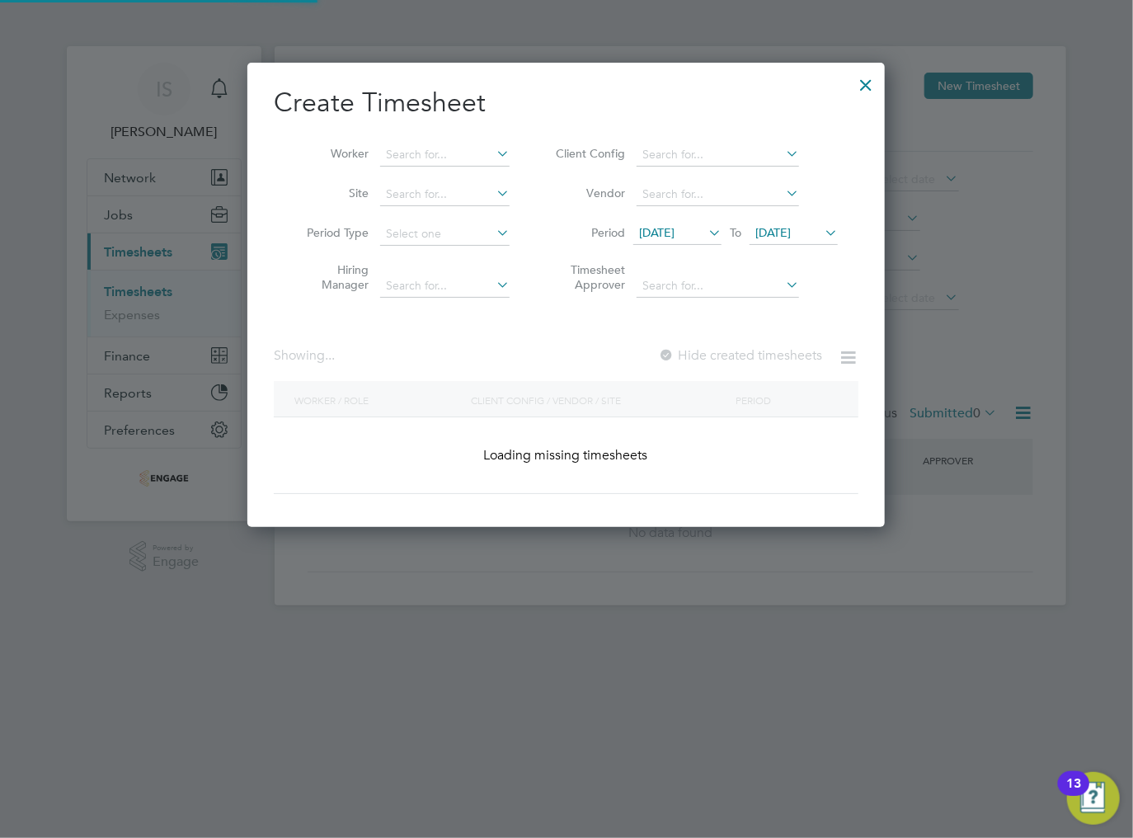
scroll to position [1023, 638]
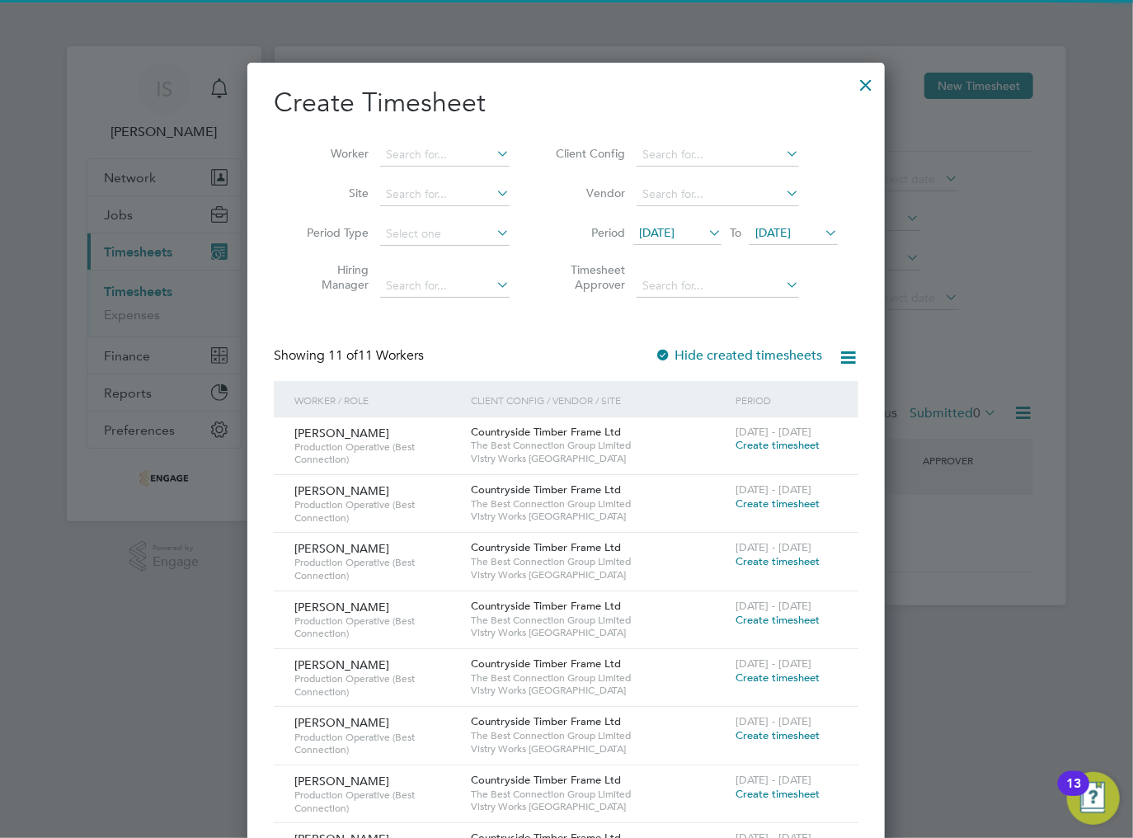
click at [683, 239] on span "[DATE]" at bounding box center [677, 234] width 88 height 22
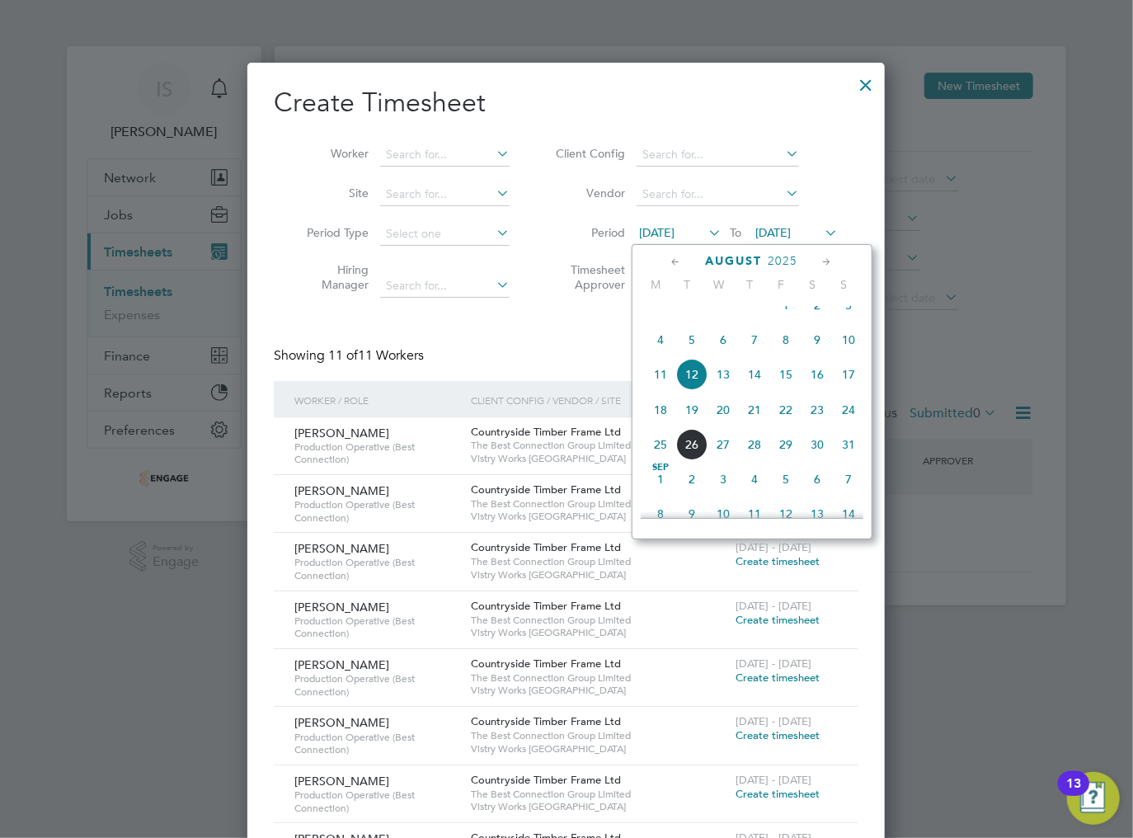
click at [656, 425] on span "18" at bounding box center [660, 409] width 31 height 31
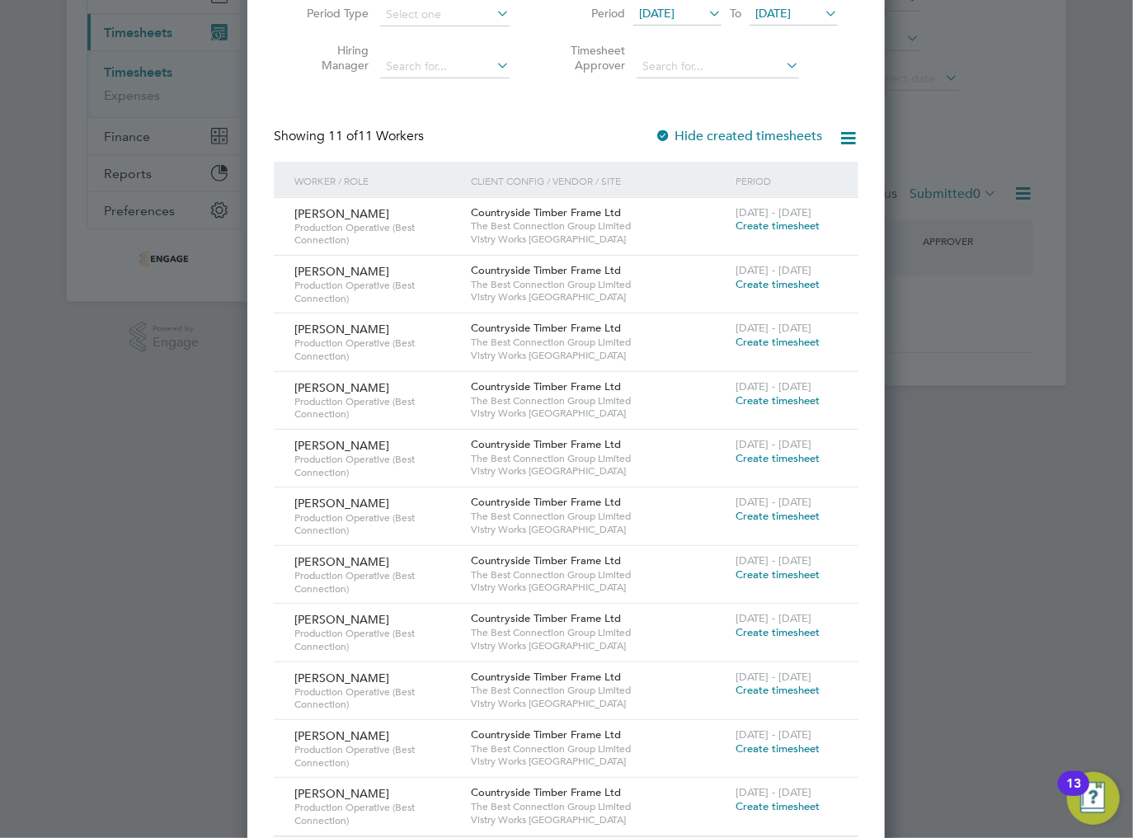
scroll to position [247, 0]
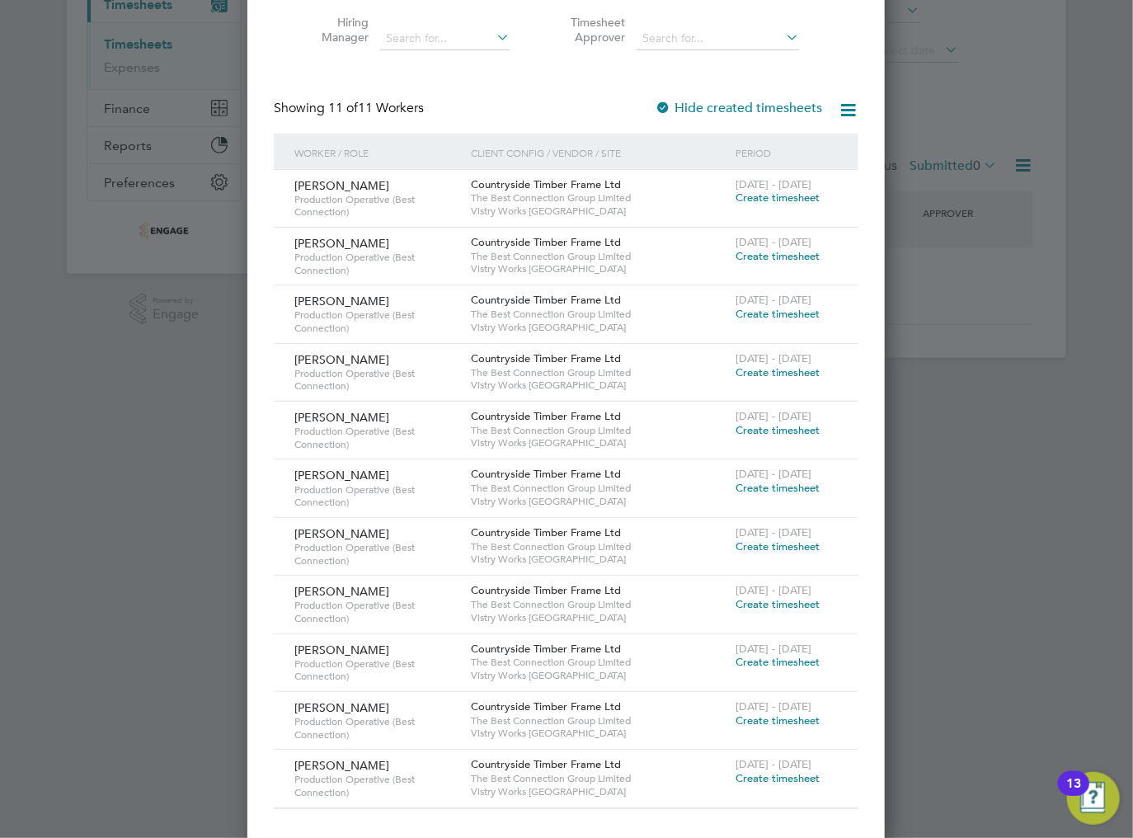
click at [750, 778] on span "Create timesheet" at bounding box center [777, 778] width 84 height 14
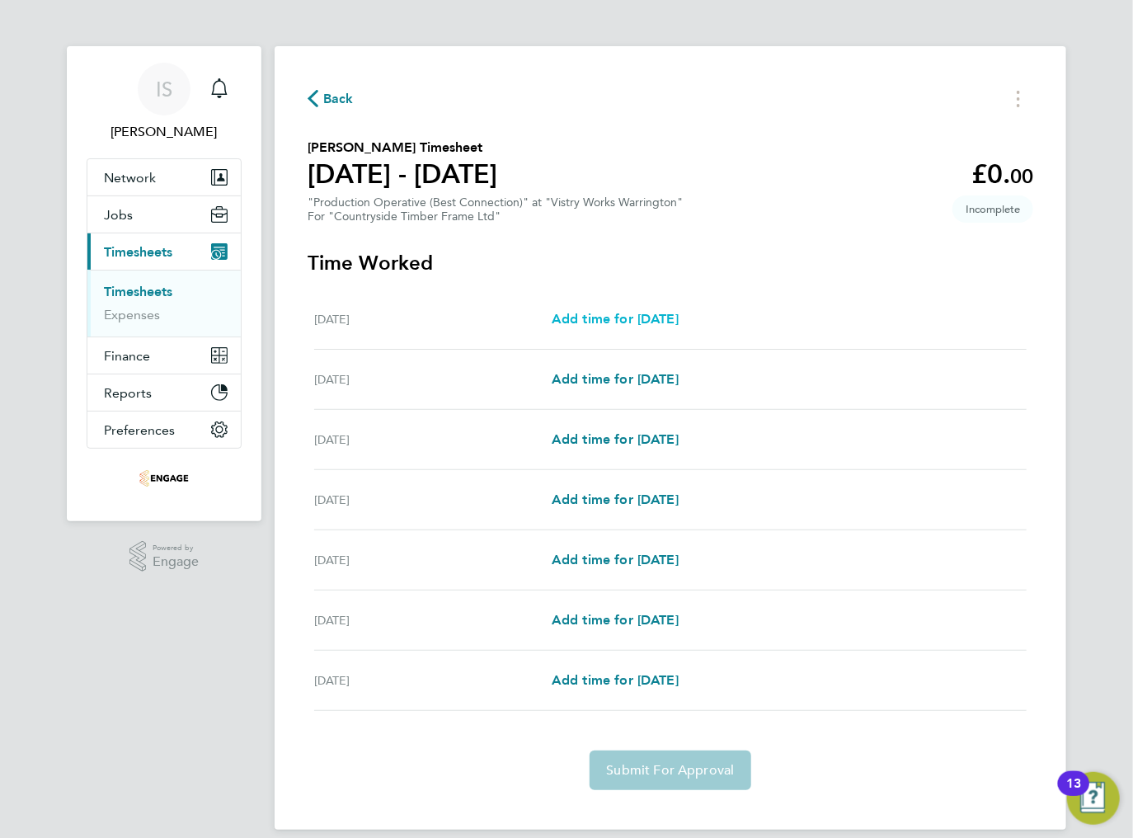
click at [614, 319] on span "Add time for [DATE]" at bounding box center [615, 319] width 127 height 16
select select "15"
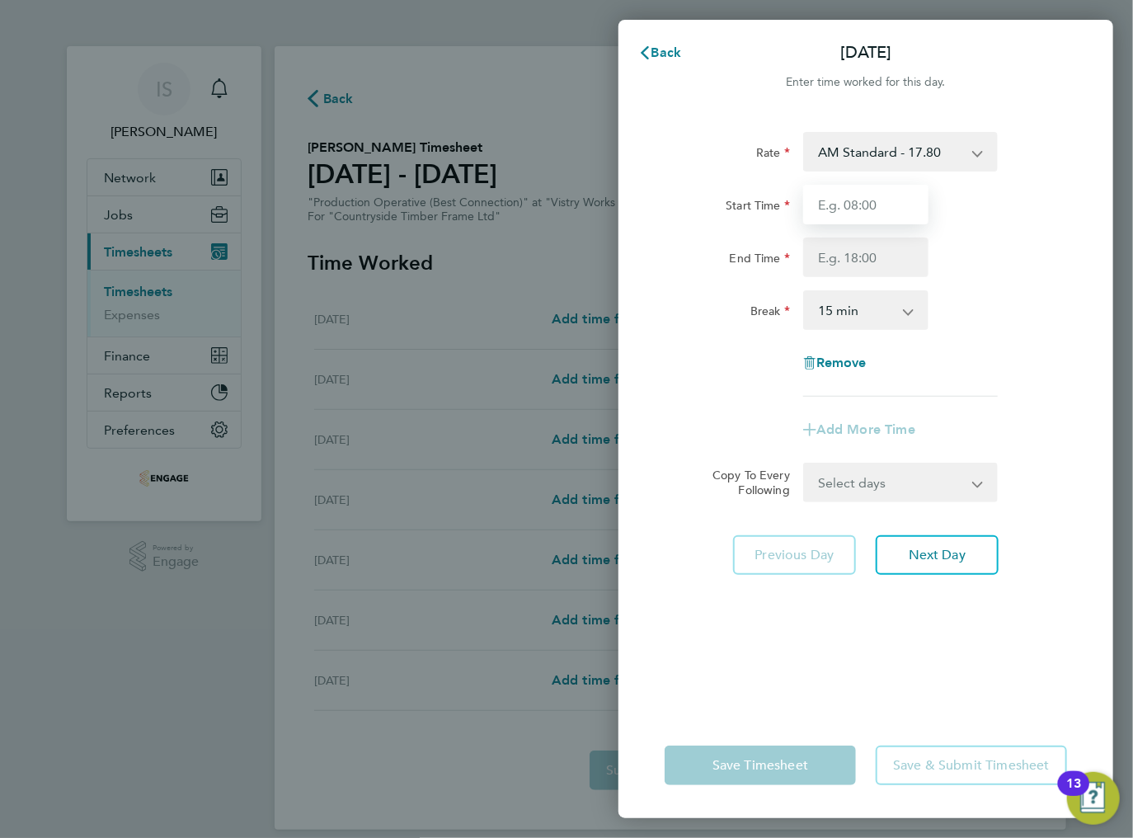
click at [844, 204] on input "Start Time" at bounding box center [865, 205] width 125 height 40
type input "06:00"
click at [853, 256] on input "End Time" at bounding box center [865, 257] width 125 height 40
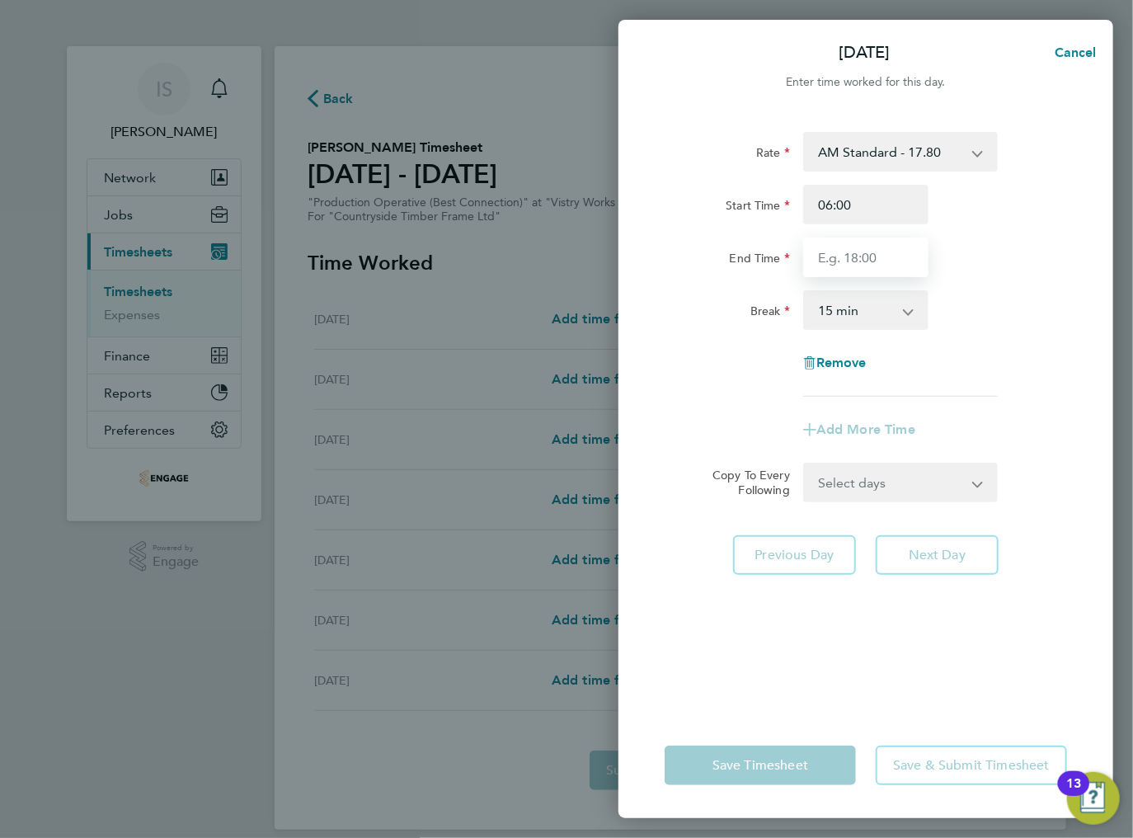
type input "14:00"
click at [854, 300] on select "0 min 15 min 30 min 45 min 60 min 75 min 90 min" at bounding box center [856, 310] width 102 height 36
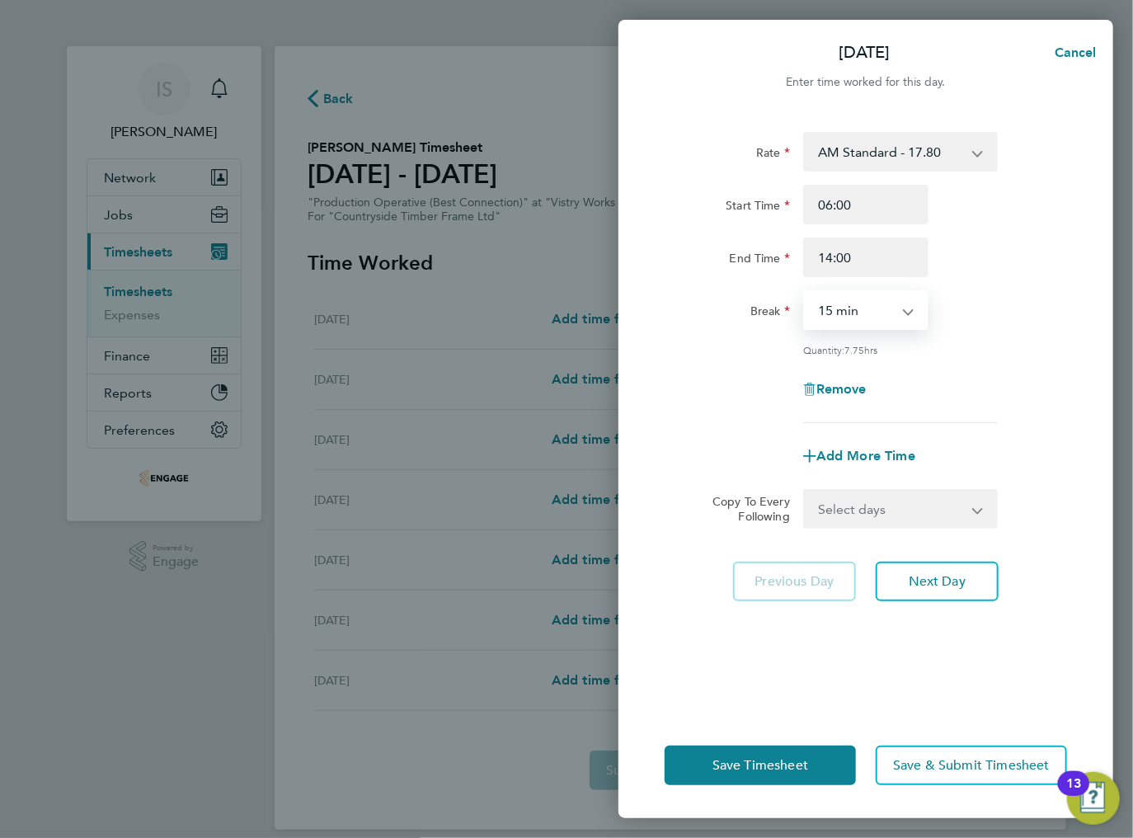
select select "30"
click at [805, 292] on select "0 min 15 min 30 min 45 min 60 min 75 min 90 min" at bounding box center [856, 310] width 102 height 36
click at [867, 510] on select "Select days Day Weekday (Mon-Fri) Weekend (Sat-Sun) [DATE] [DATE] [DATE] [DATE]…" at bounding box center [891, 509] width 173 height 36
select select "TUE"
click at [805, 491] on select "Select days Day Weekday (Mon-Fri) Weekend (Sat-Sun) [DATE] [DATE] [DATE] [DATE]…" at bounding box center [891, 509] width 173 height 36
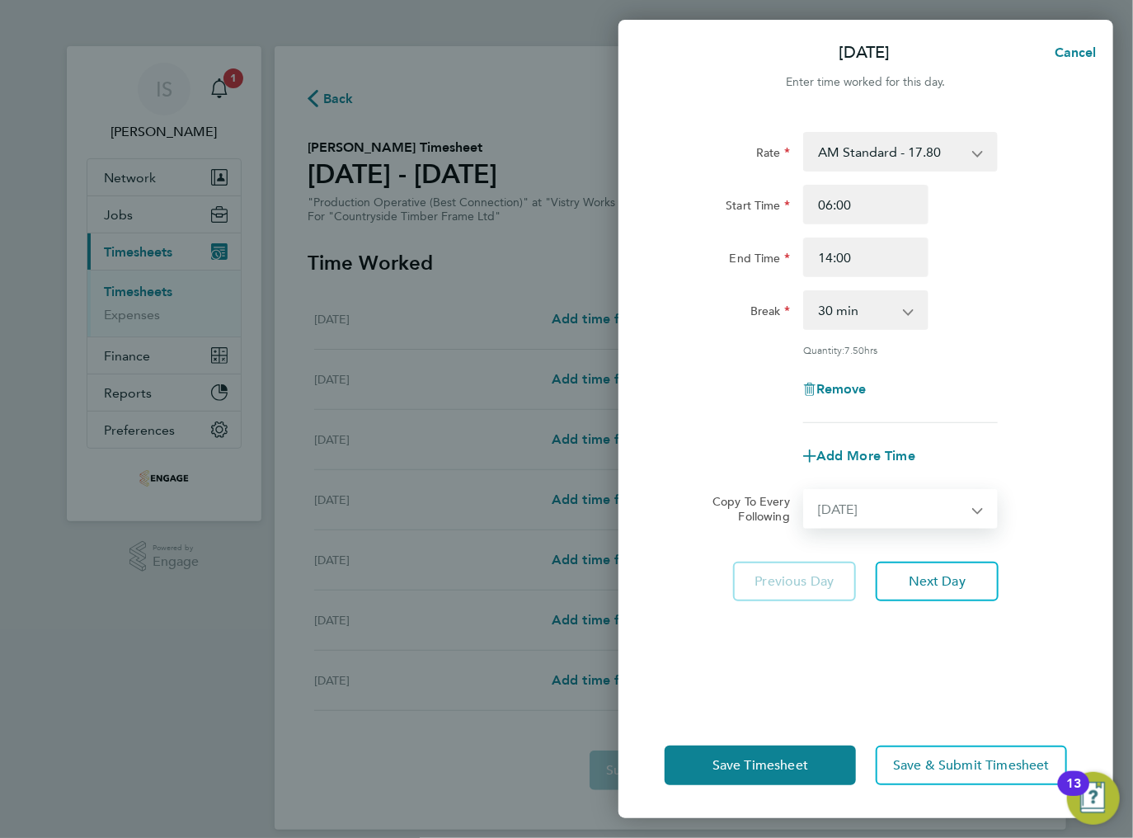
select select "[DATE]"
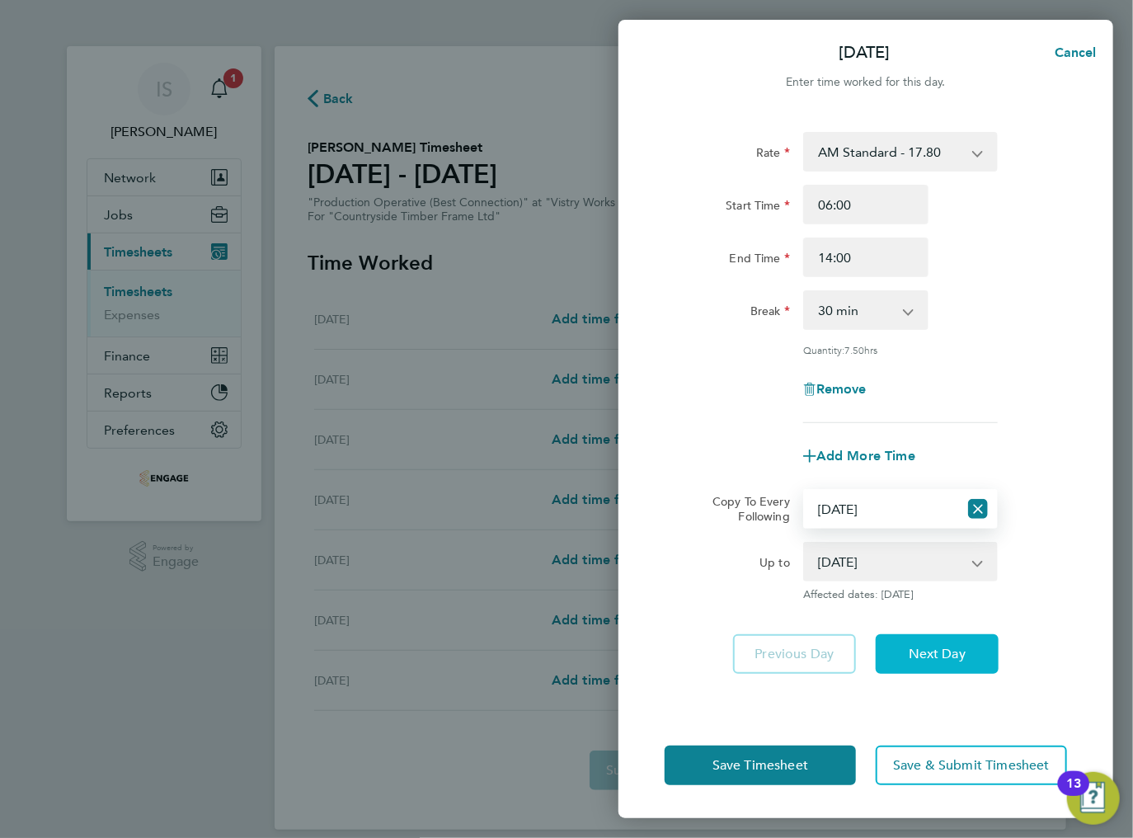
click at [903, 660] on button "Next Day" at bounding box center [937, 654] width 123 height 40
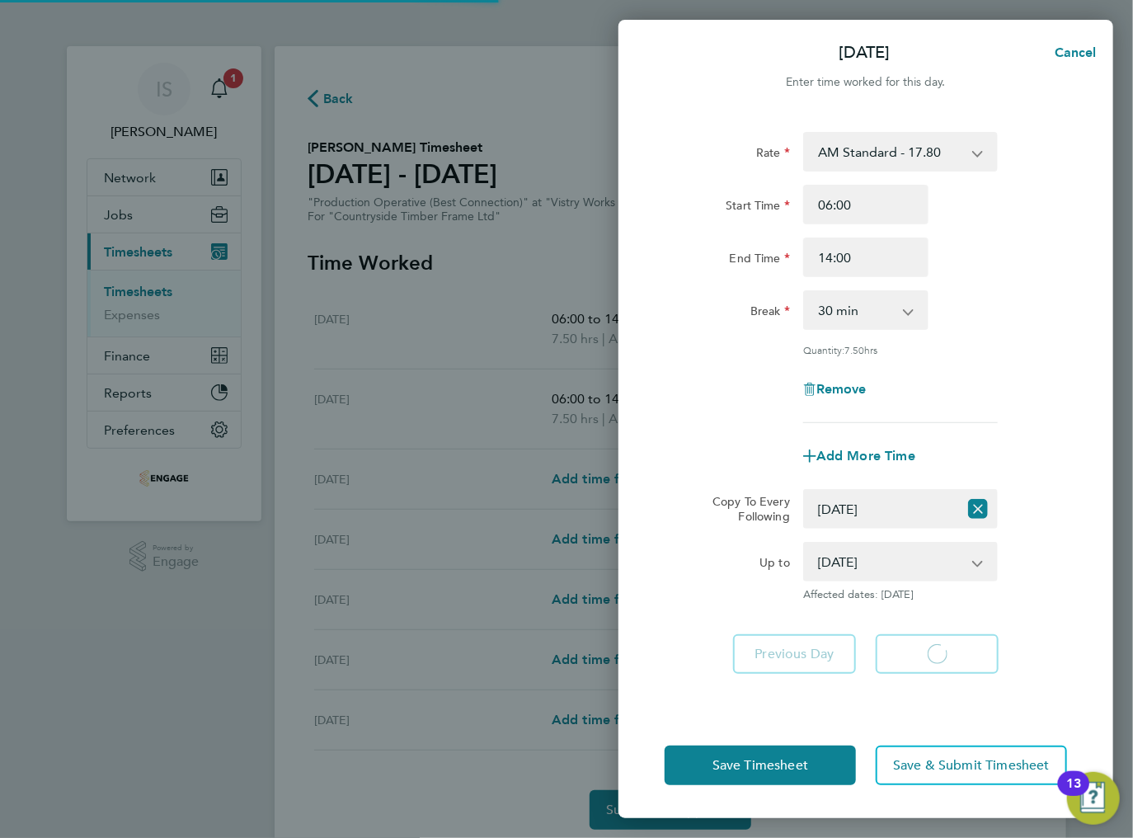
select select "30"
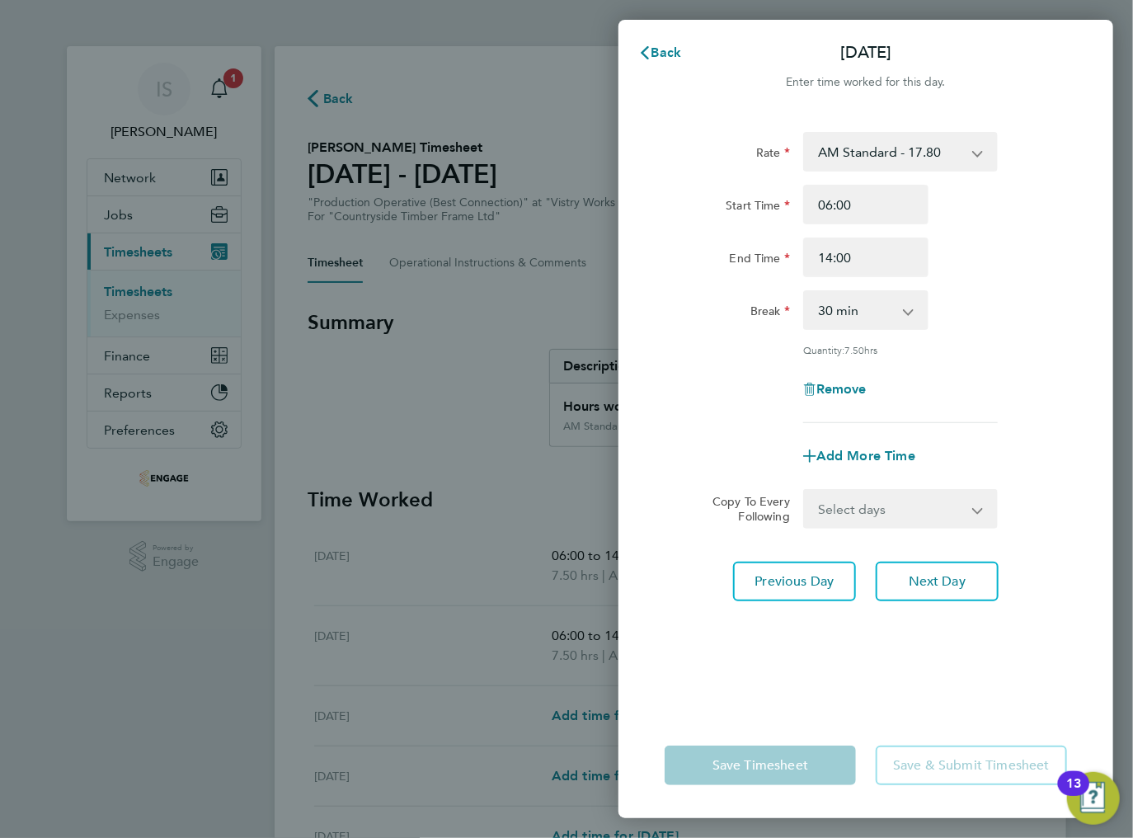
click at [883, 505] on select "Select days Day Weekday (Mon-Fri) Weekend (Sat-Sun) [DATE] [DATE] [DATE] [DATE]…" at bounding box center [891, 509] width 173 height 36
select select "WED"
click at [805, 491] on select "Select days Day Weekday (Mon-Fri) Weekend (Sat-Sun) [DATE] [DATE] [DATE] [DATE]…" at bounding box center [891, 509] width 173 height 36
select select "[DATE]"
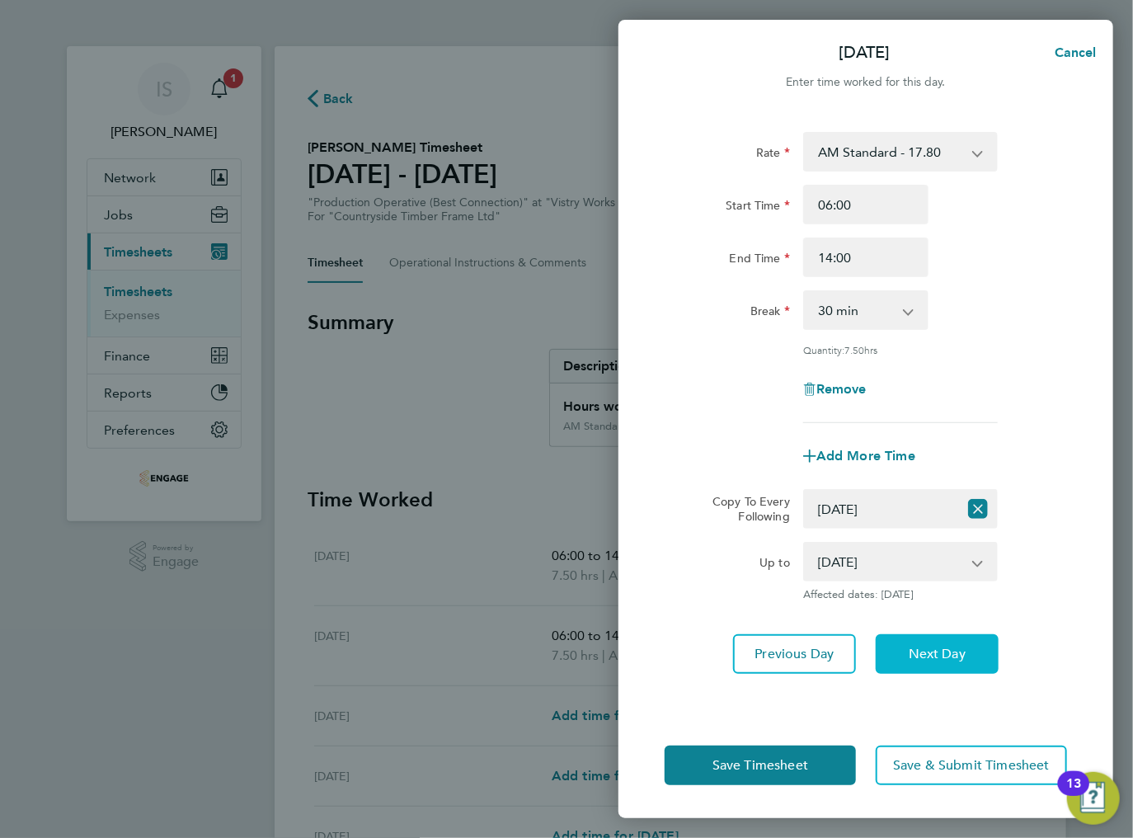
click at [912, 657] on span "Next Day" at bounding box center [937, 654] width 57 height 16
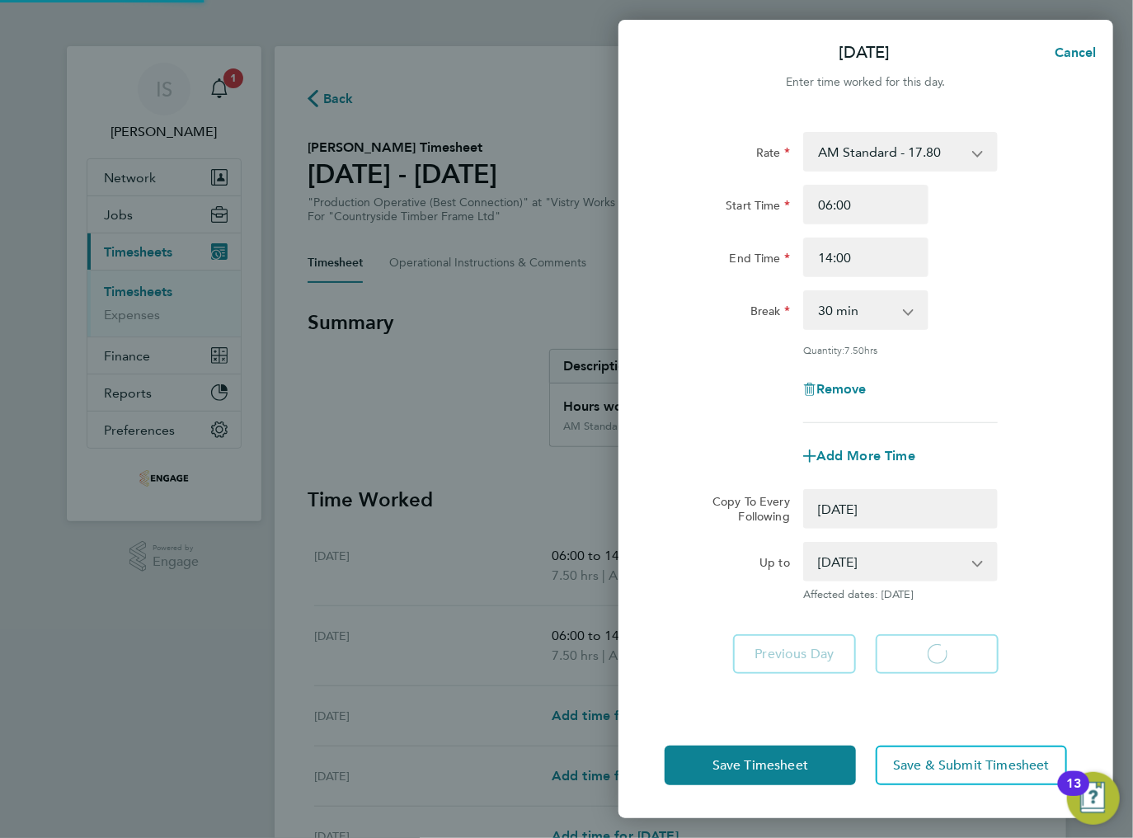
select select "0: null"
select select "30"
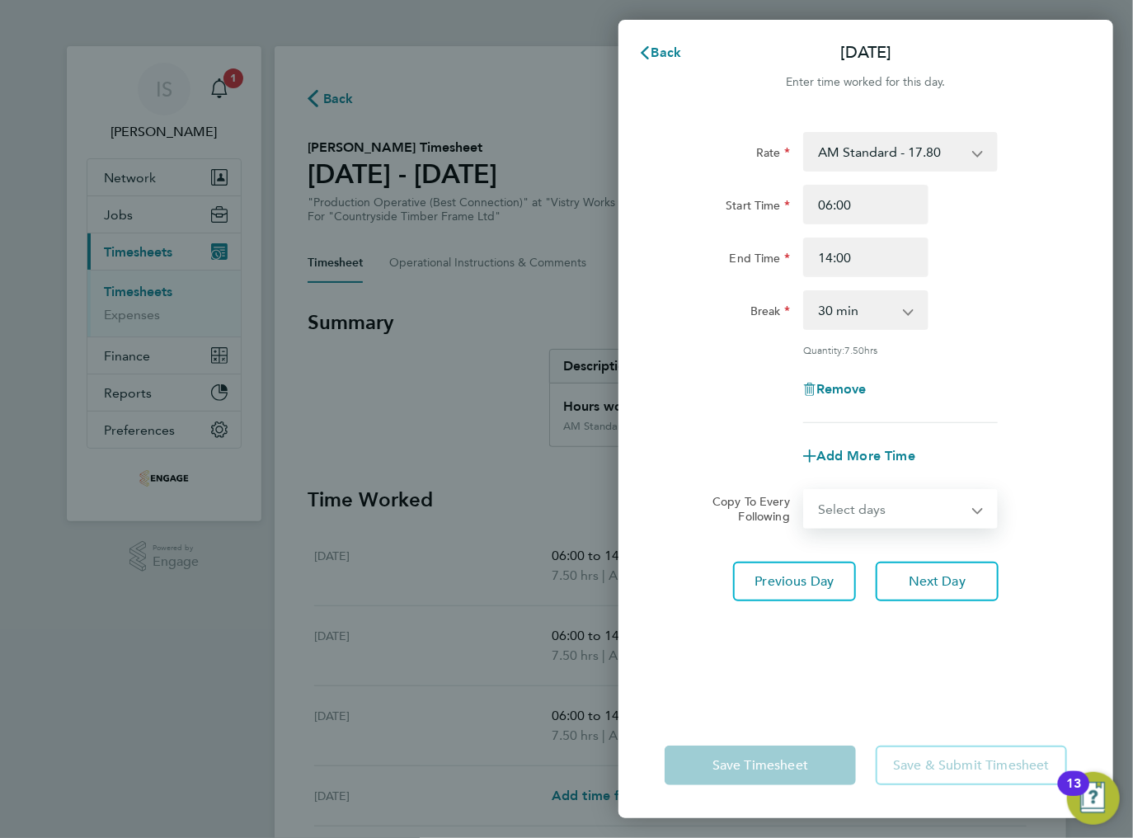
click at [870, 508] on select "Select days Day Weekday (Mon-Fri) Weekend (Sat-Sun) [DATE] [DATE] [DATE] [DATE]" at bounding box center [891, 509] width 173 height 36
select select "THU"
click at [805, 491] on select "Select days Day Weekday (Mon-Fri) Weekend (Sat-Sun) [DATE] [DATE] [DATE] [DATE]" at bounding box center [891, 509] width 173 height 36
select select "[DATE]"
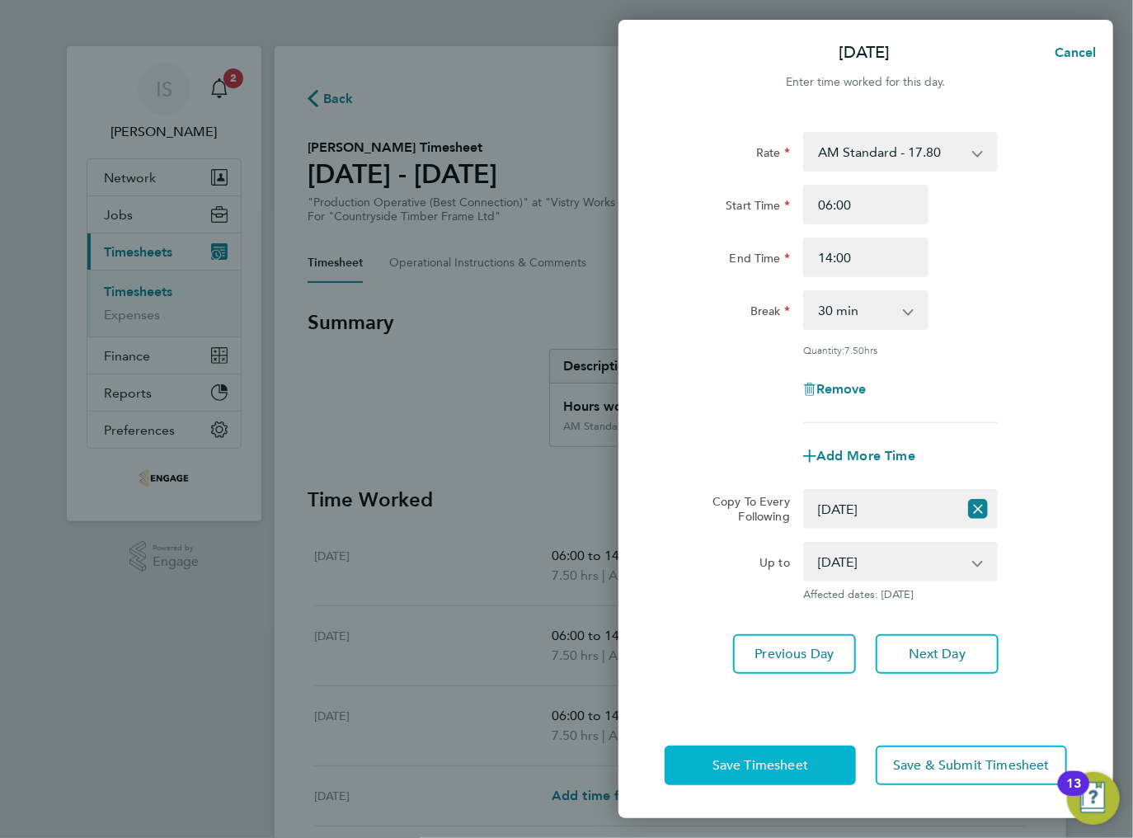
click at [789, 759] on span "Save Timesheet" at bounding box center [760, 765] width 96 height 16
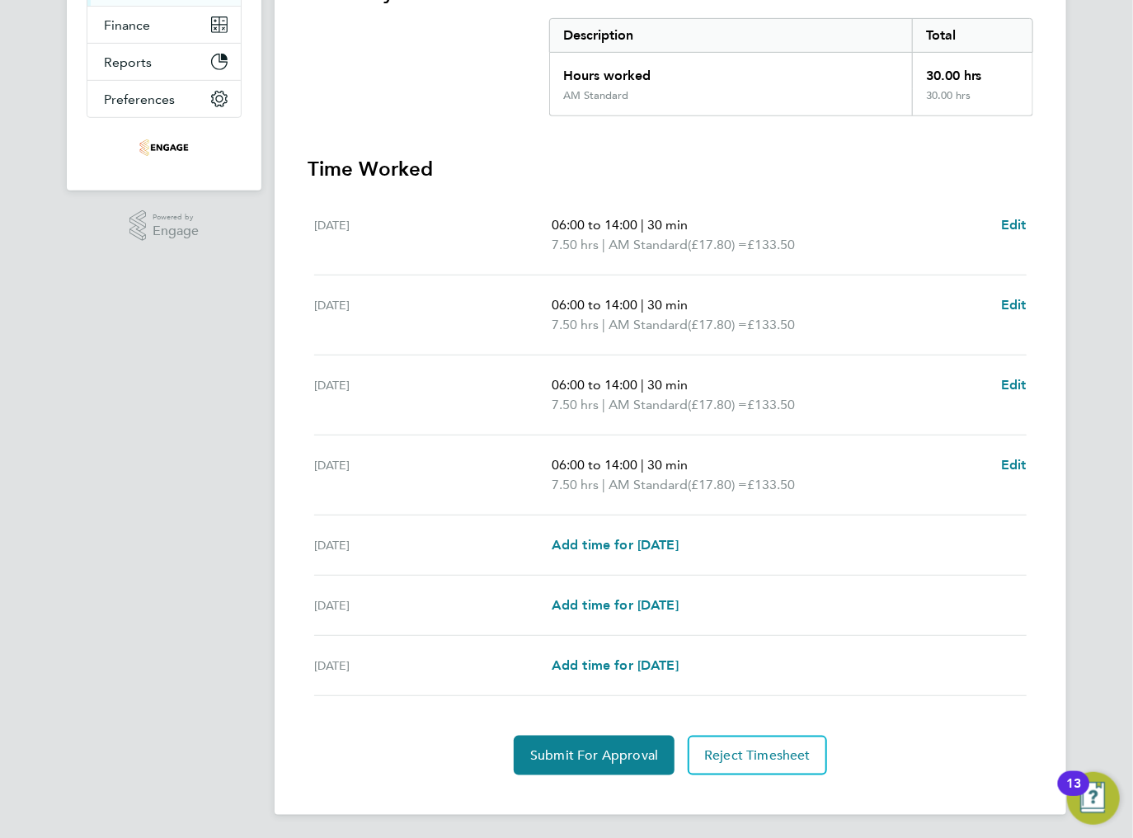
scroll to position [331, 0]
click at [579, 747] on span "Submit For Approval" at bounding box center [594, 754] width 128 height 16
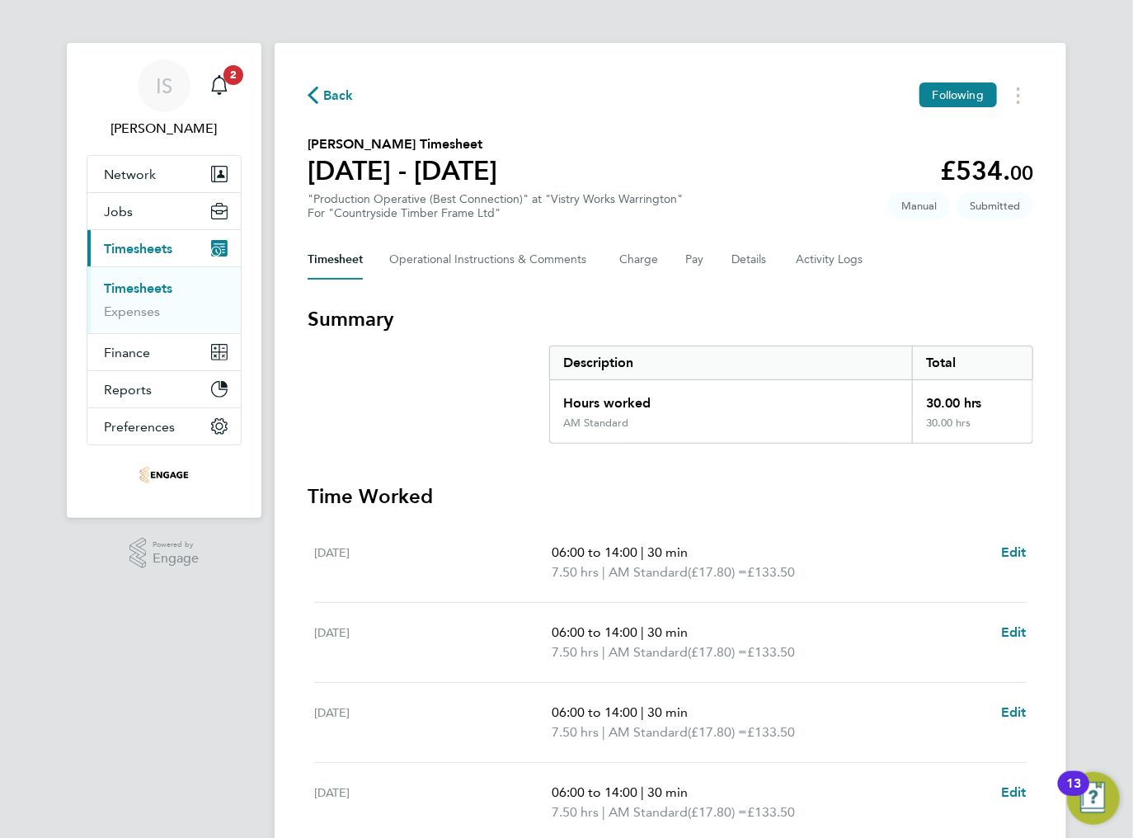
scroll to position [0, 0]
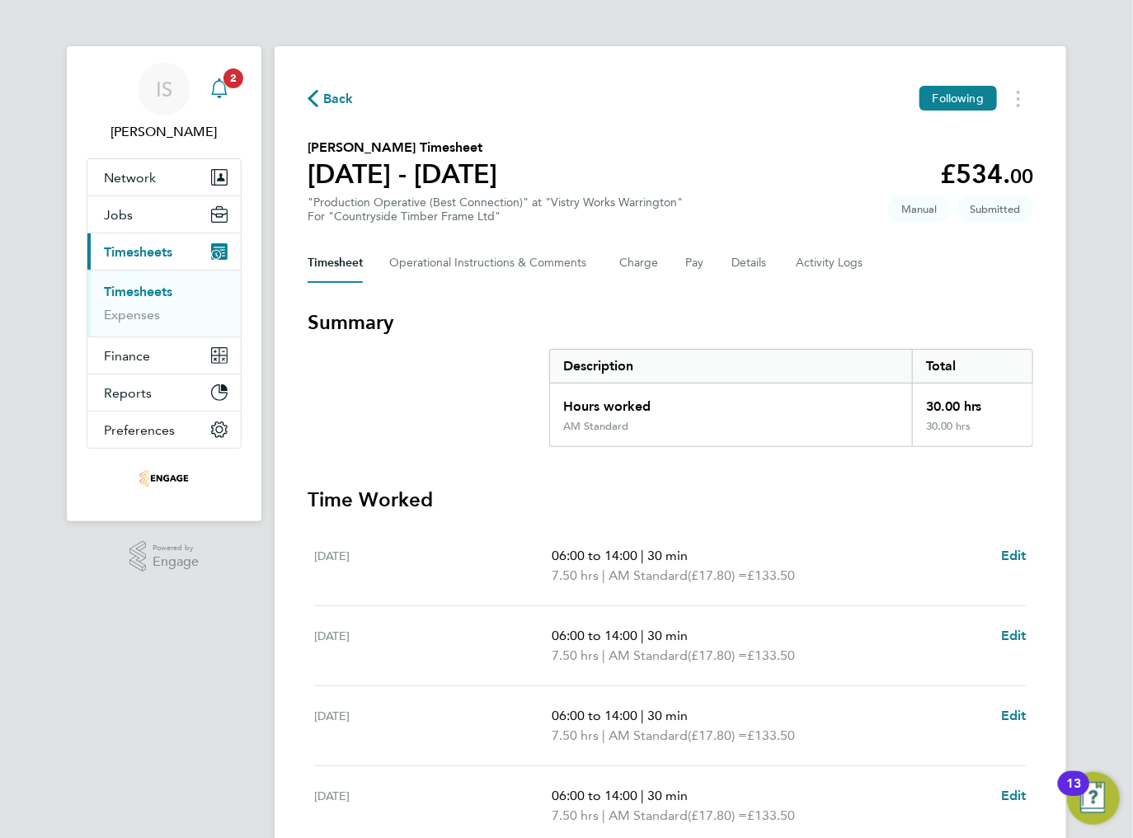
click at [220, 84] on icon "Main navigation" at bounding box center [219, 88] width 20 height 20
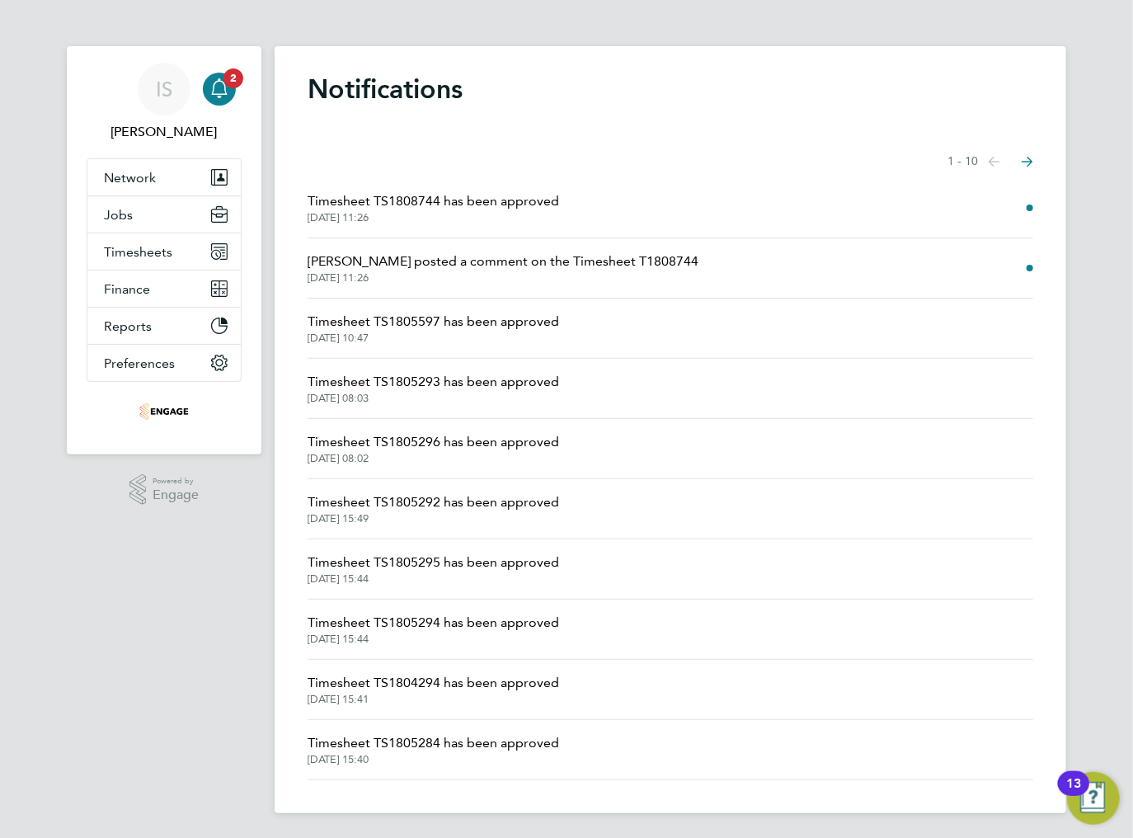
drag, startPoint x: 806, startPoint y: 125, endPoint x: 806, endPoint y: 105, distance: 20.6
click at [806, 125] on div "Notifications Showing items 1 - 10 items Previous page Next page Timesheet TS18…" at bounding box center [671, 429] width 792 height 767
click at [143, 251] on span "Timesheets" at bounding box center [138, 252] width 68 height 16
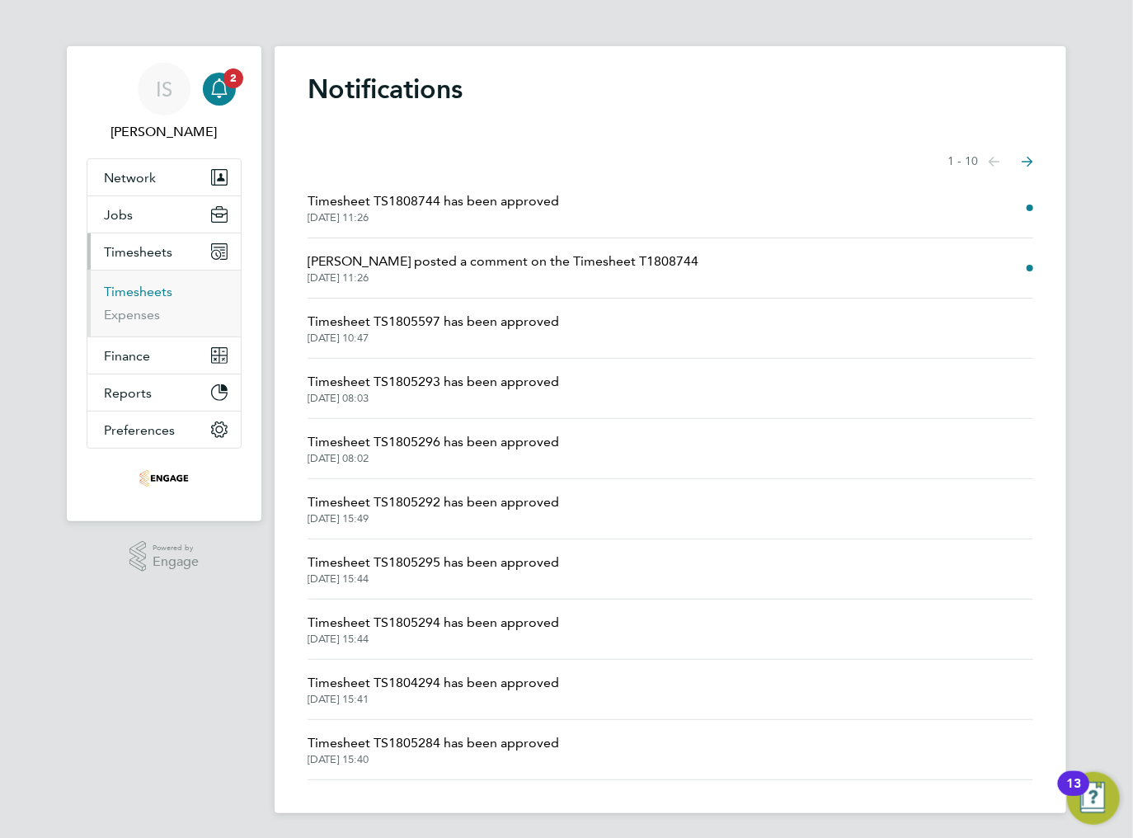
click at [145, 290] on link "Timesheets" at bounding box center [138, 292] width 68 height 16
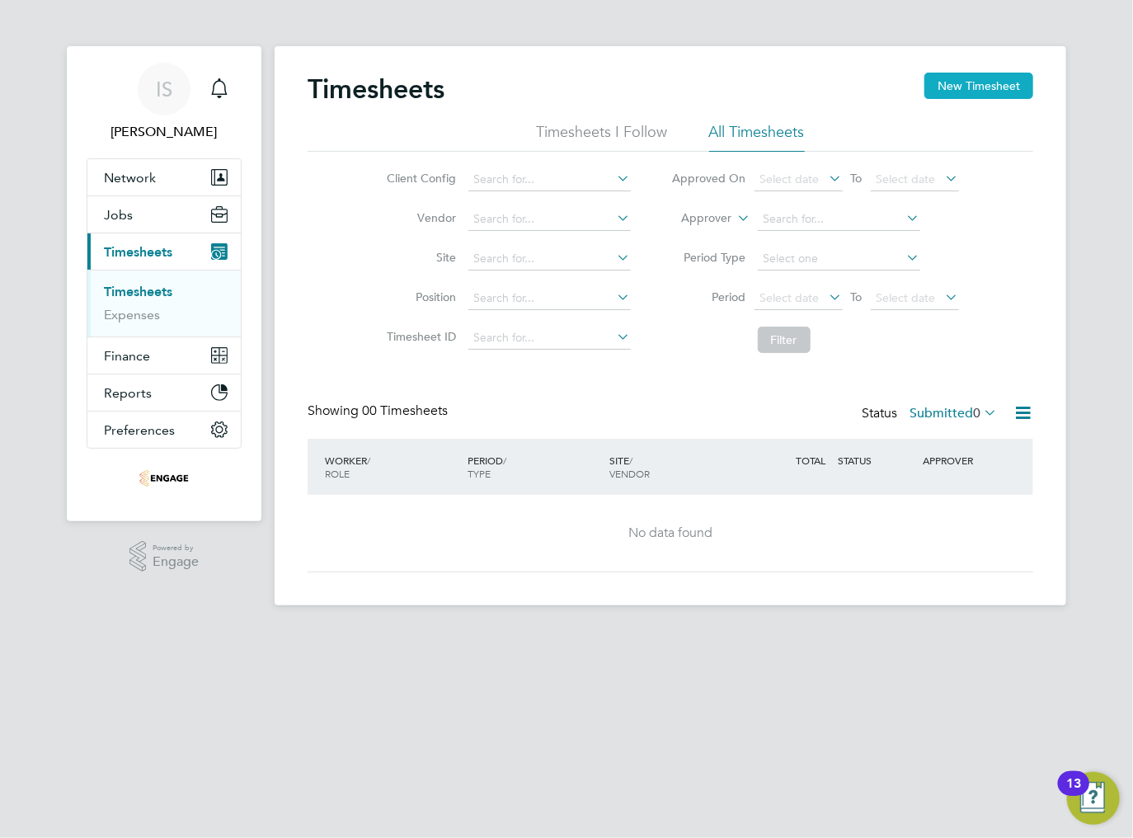
click at [980, 86] on button "New Timesheet" at bounding box center [978, 86] width 109 height 26
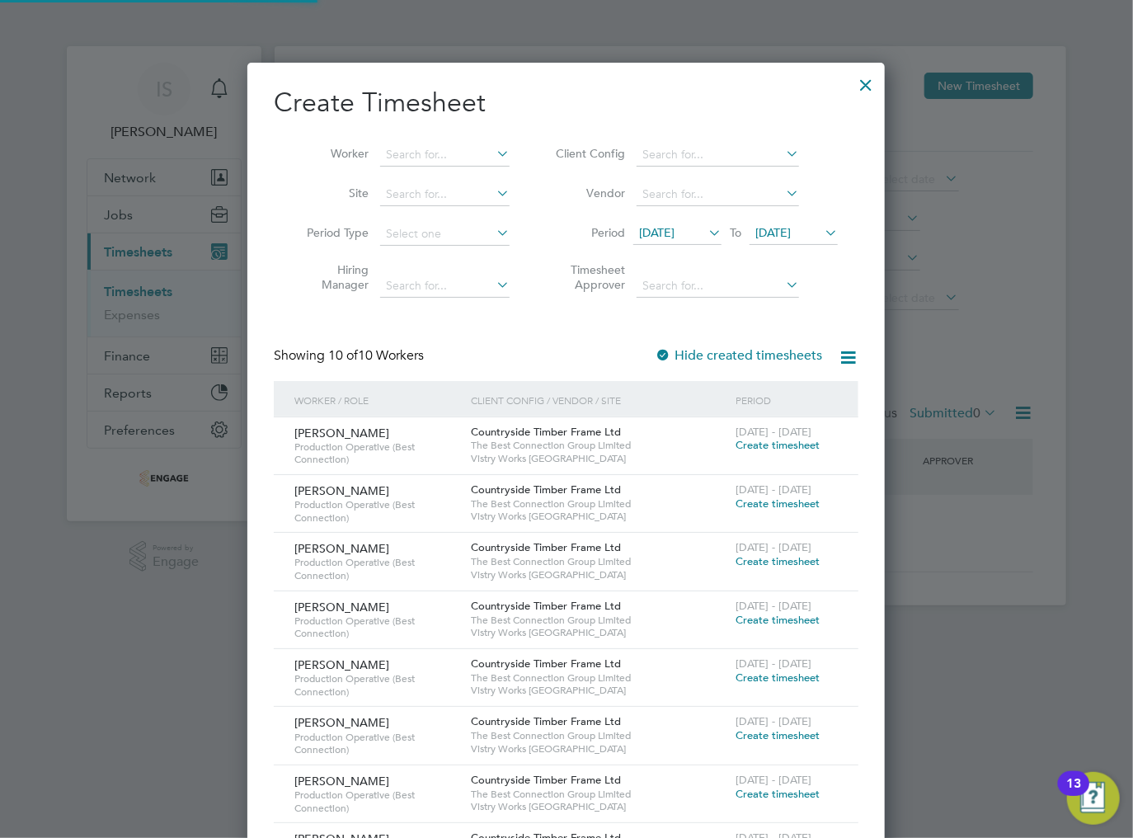
scroll to position [966, 638]
click at [674, 233] on span "[DATE]" at bounding box center [656, 232] width 35 height 15
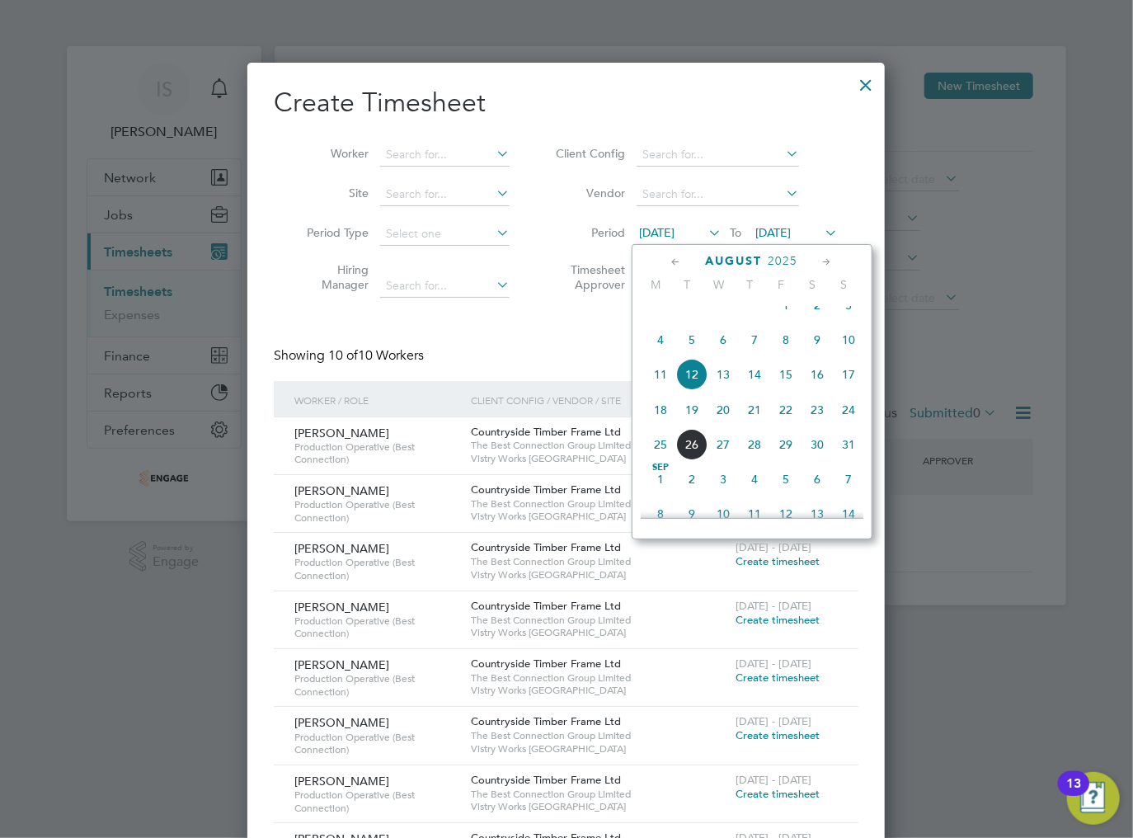
click at [660, 422] on span "18" at bounding box center [660, 409] width 31 height 31
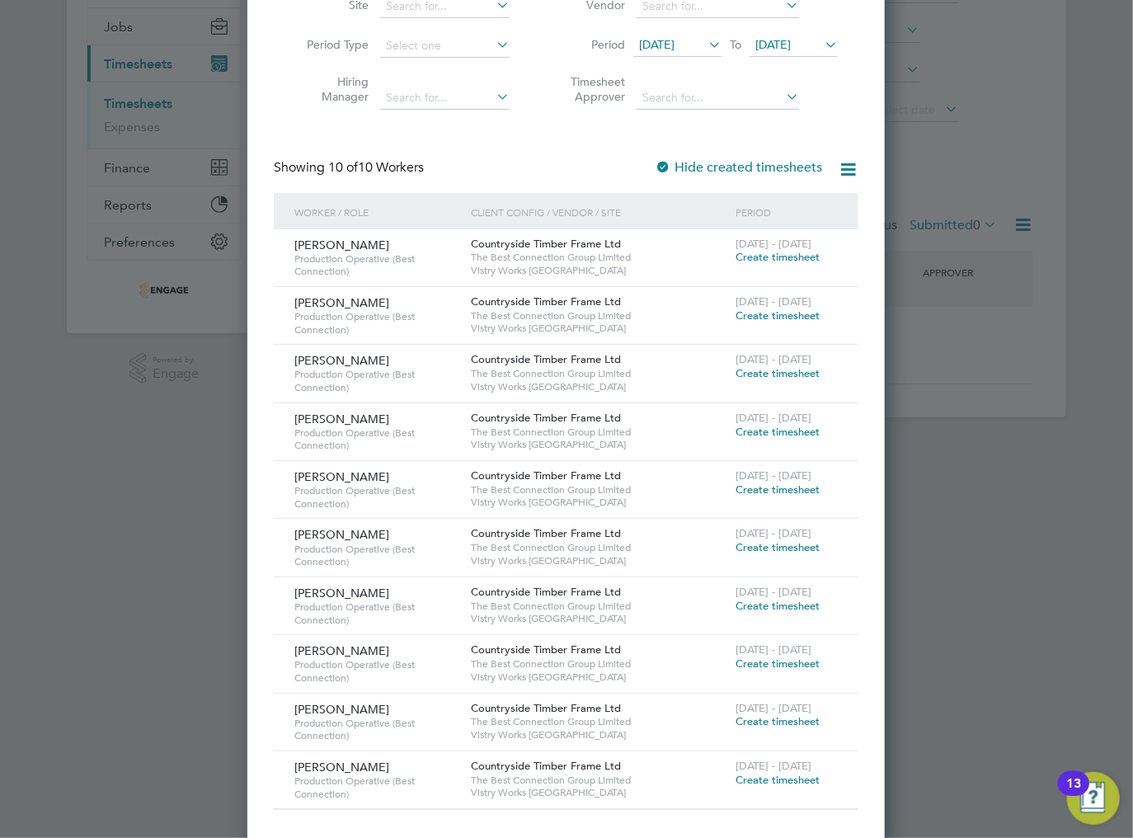
scroll to position [190, 0]
click at [752, 257] on span "Create timesheet" at bounding box center [777, 254] width 84 height 14
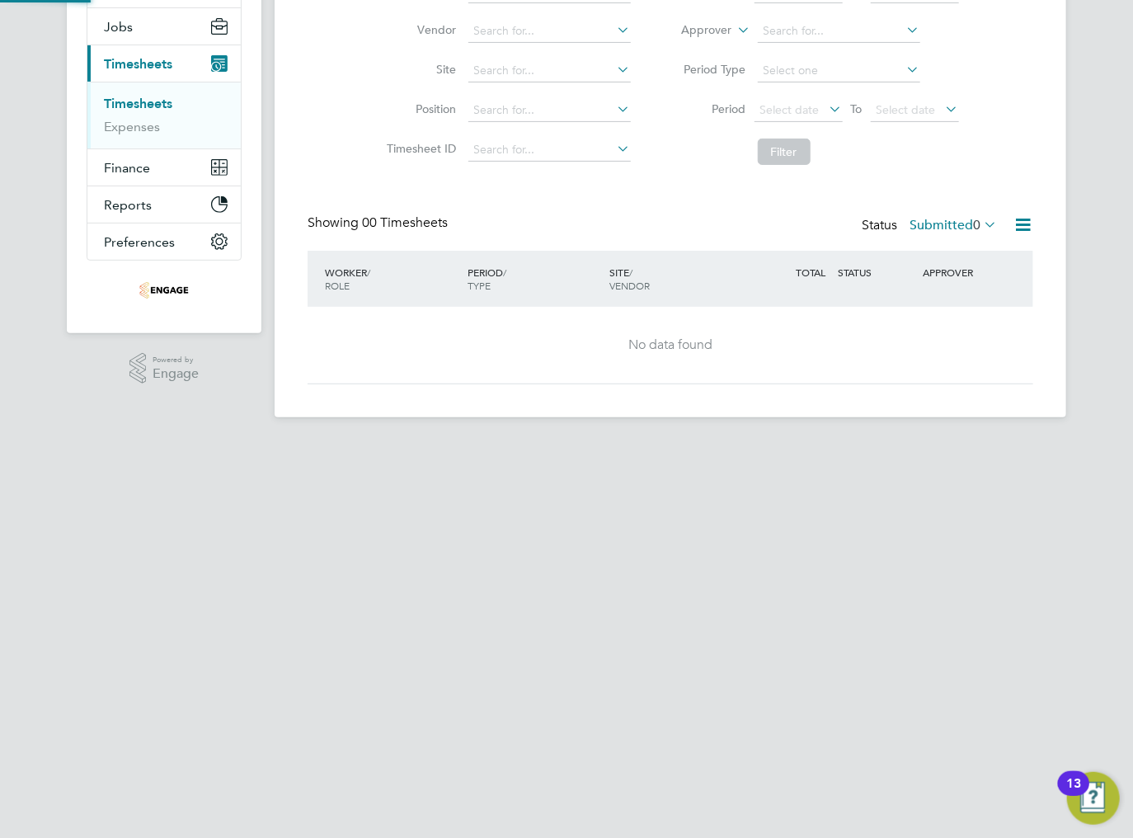
scroll to position [16, 0]
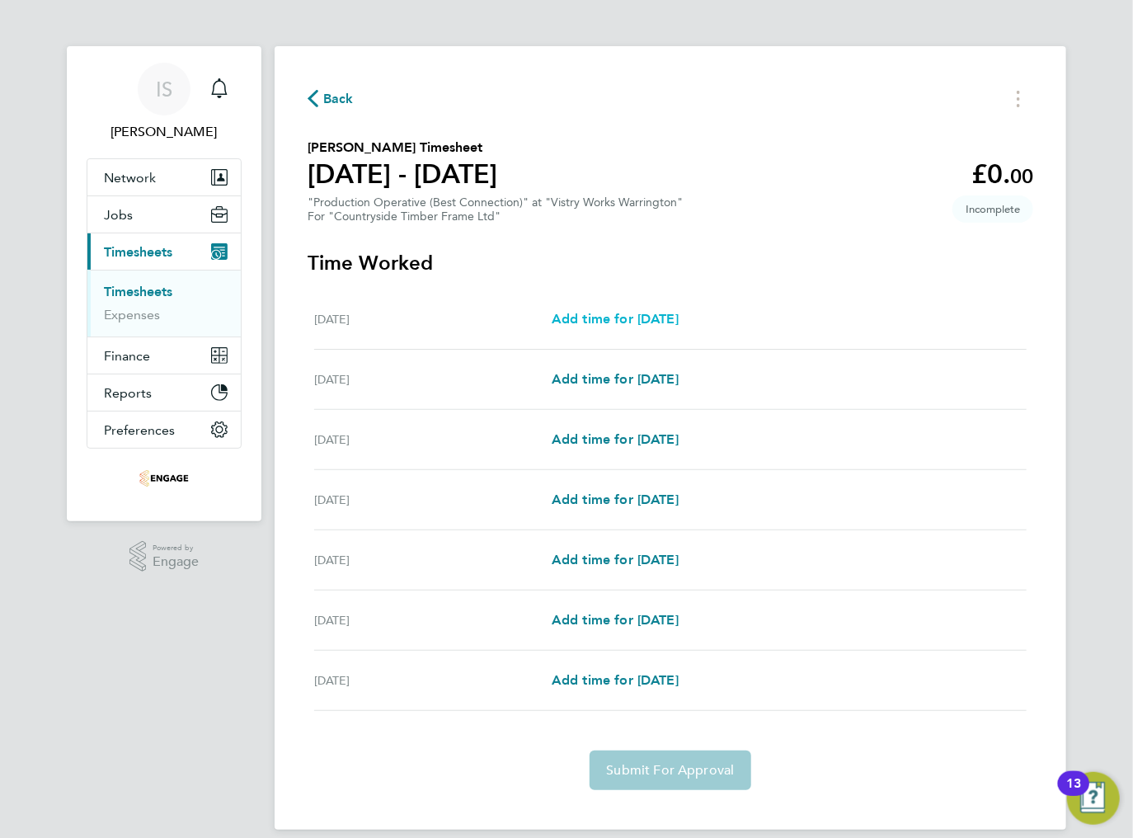
click at [610, 319] on span "Add time for [DATE]" at bounding box center [615, 319] width 127 height 16
select select "15"
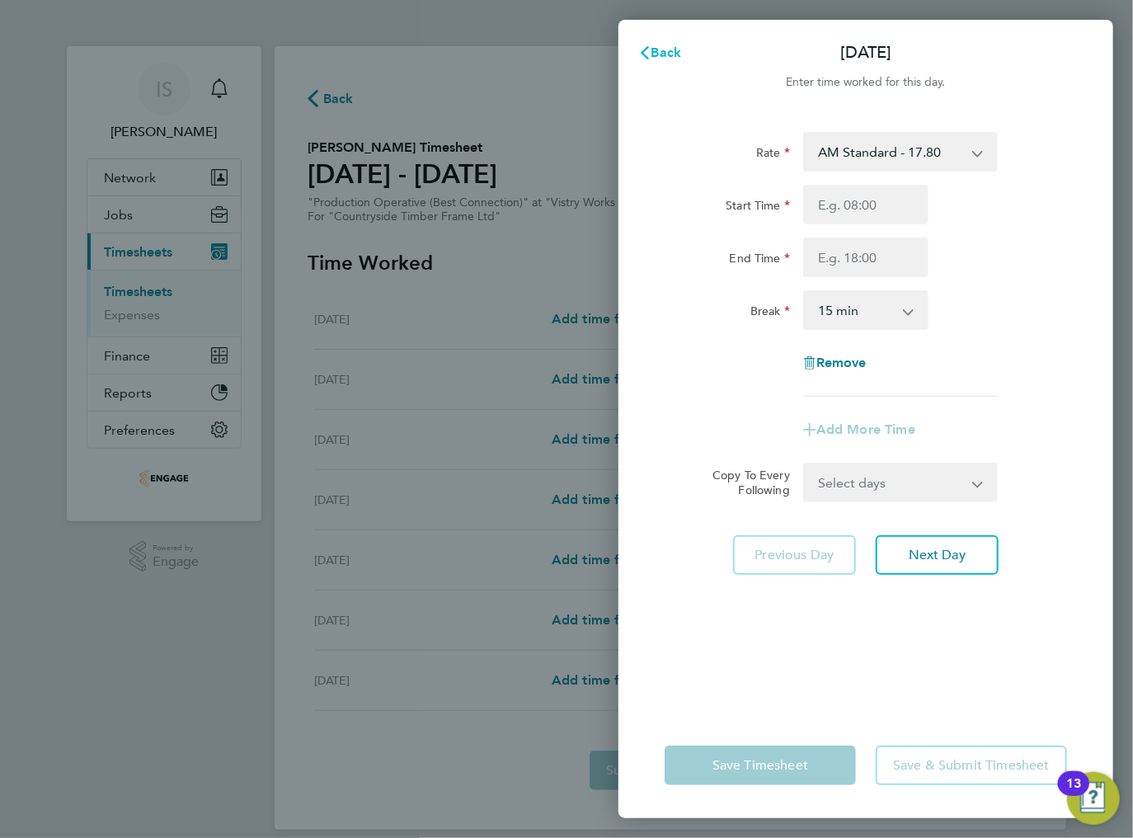
click at [670, 54] on span "Back" at bounding box center [666, 53] width 31 height 16
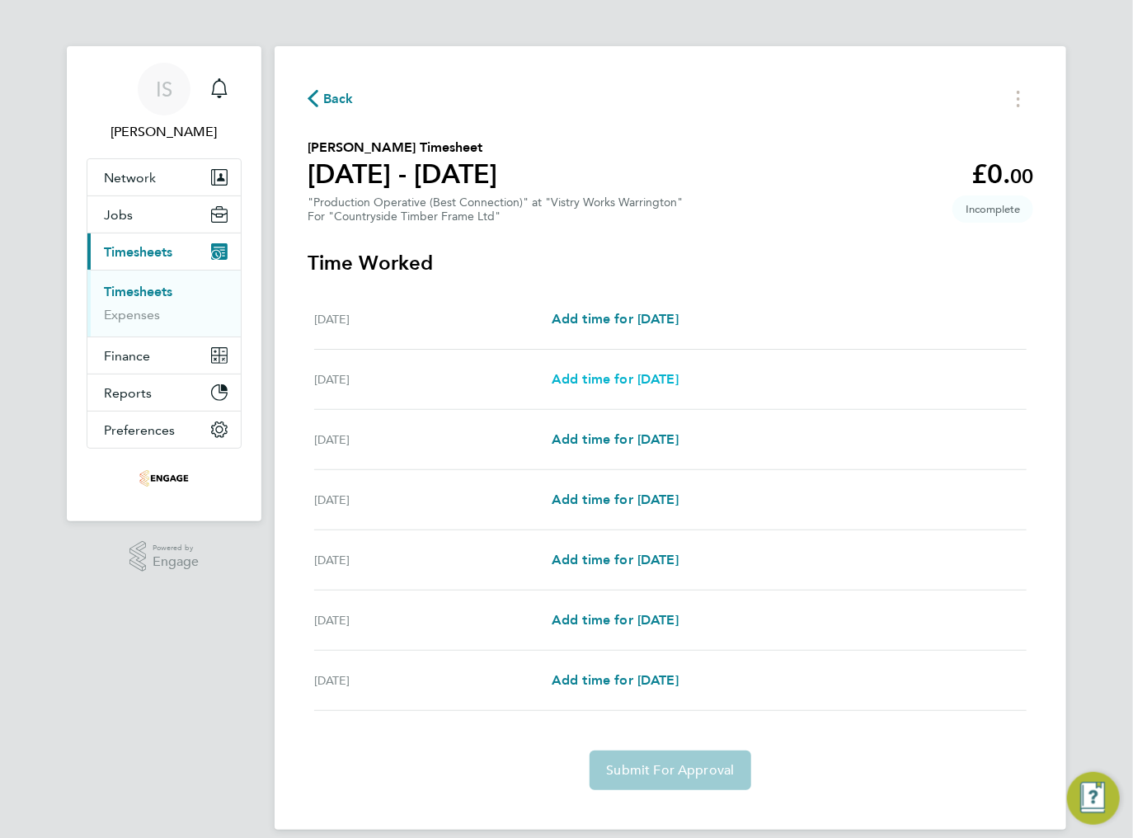
click at [630, 379] on span "Add time for [DATE]" at bounding box center [615, 379] width 127 height 16
select select "15"
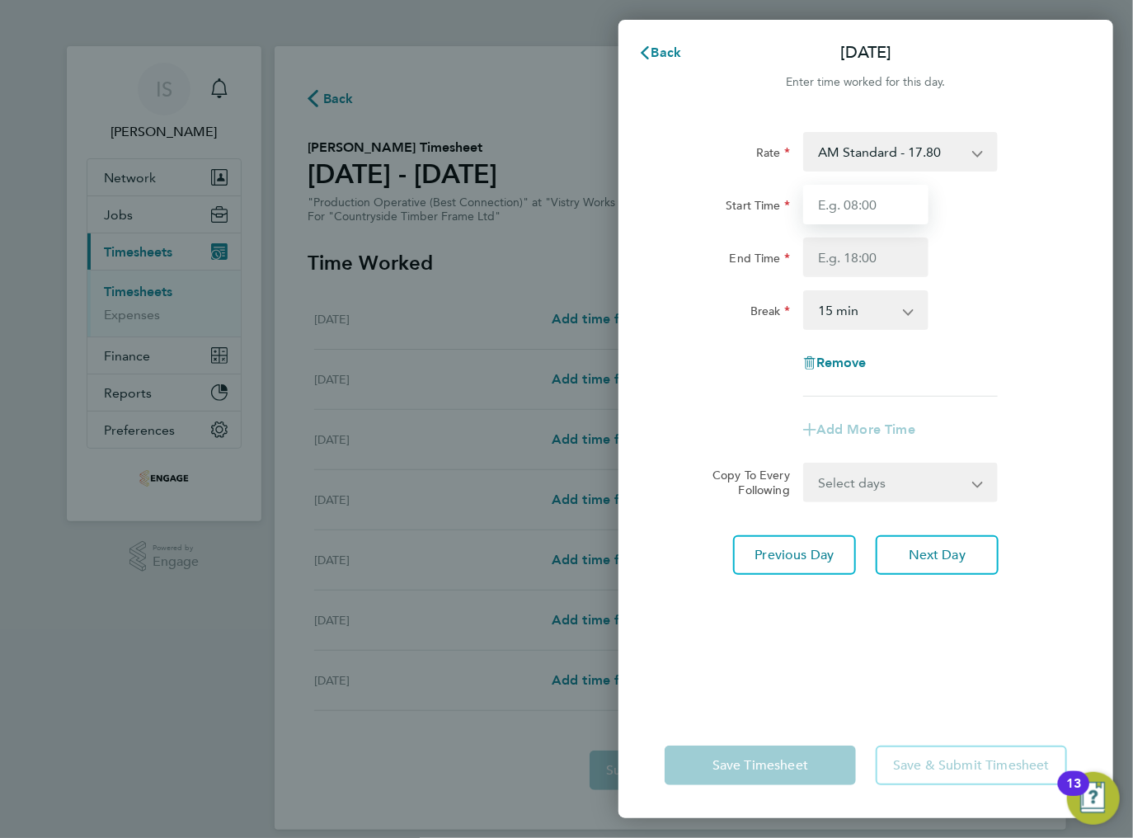
click at [853, 216] on input "Start Time" at bounding box center [865, 205] width 125 height 40
type input "06:00"
click at [873, 261] on input "End Time" at bounding box center [865, 257] width 125 height 40
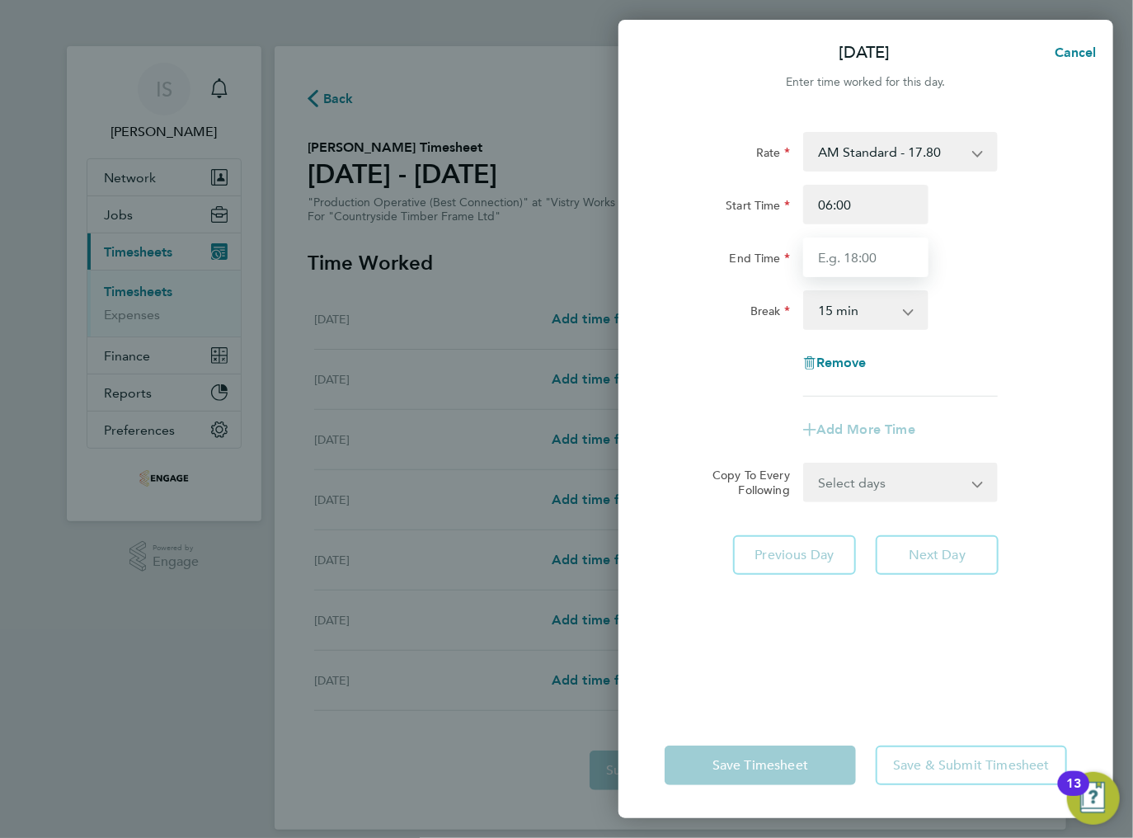
type input "14:00"
click at [874, 317] on select "0 min 15 min 30 min 45 min 60 min 75 min 90 min" at bounding box center [856, 310] width 102 height 36
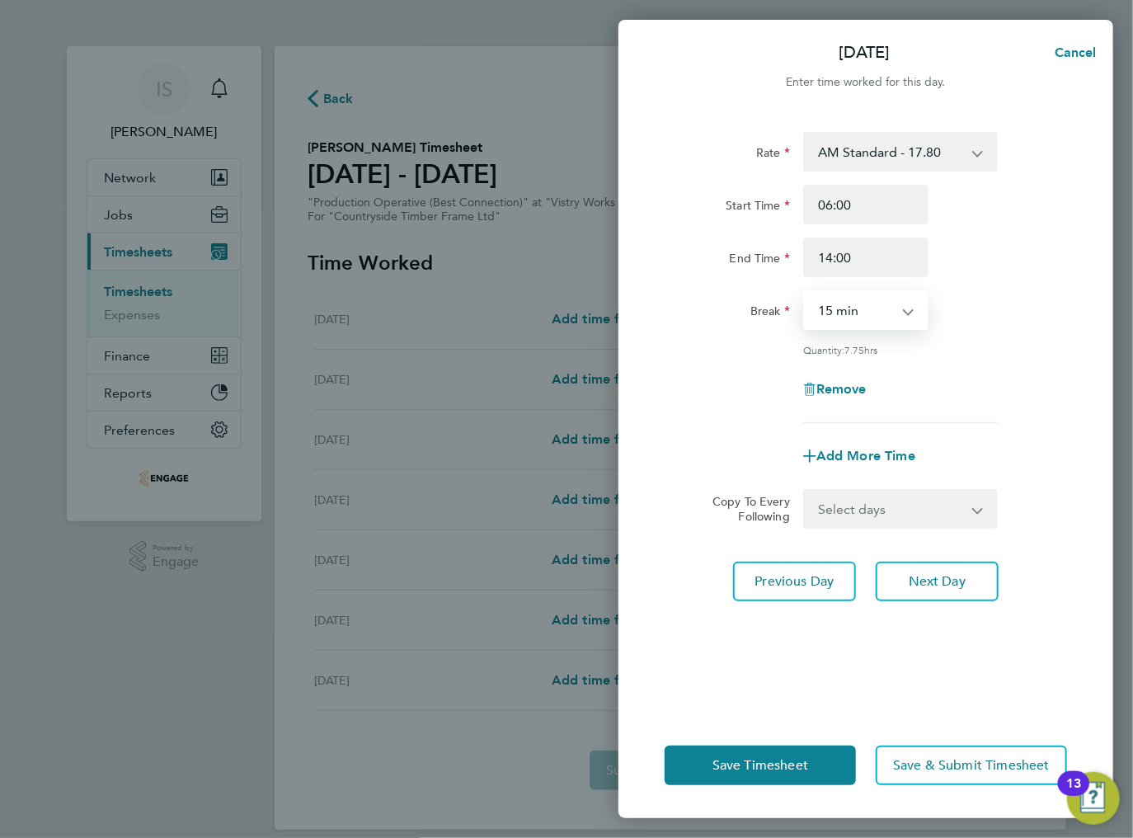
select select "30"
click at [805, 292] on select "0 min 15 min 30 min 45 min 60 min 75 min 90 min" at bounding box center [856, 310] width 102 height 36
click at [838, 525] on div "Select days Day Weekday (Mon-Fri) Weekend (Sat-Sun) [DATE] [DATE] [DATE] [DATE]…" at bounding box center [900, 509] width 195 height 40
click at [853, 515] on select "Select days Day Weekday (Mon-Fri) Weekend (Sat-Sun) [DATE] [DATE] [DATE] [DATE]…" at bounding box center [891, 509] width 173 height 36
select select "WEEKDAY"
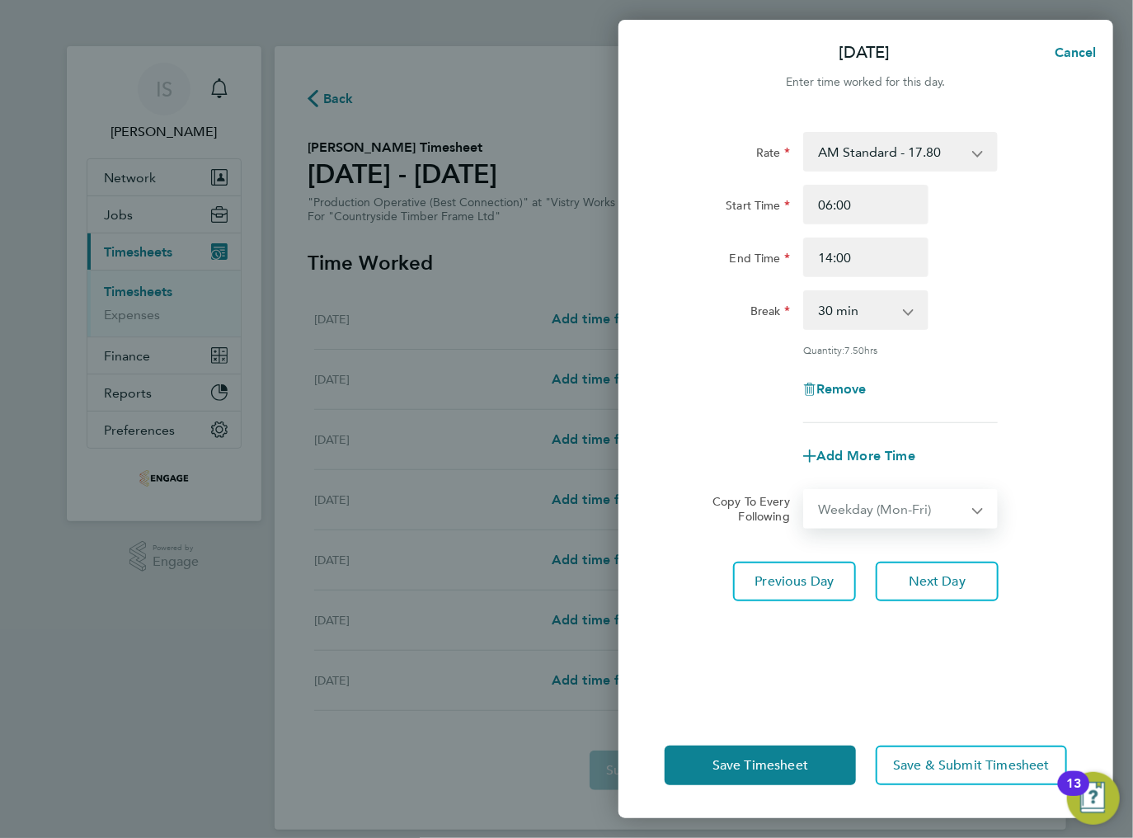
click at [805, 491] on select "Select days Day Weekday (Mon-Fri) Weekend (Sat-Sun) [DATE] [DATE] [DATE] [DATE]…" at bounding box center [891, 509] width 173 height 36
select select "[DATE]"
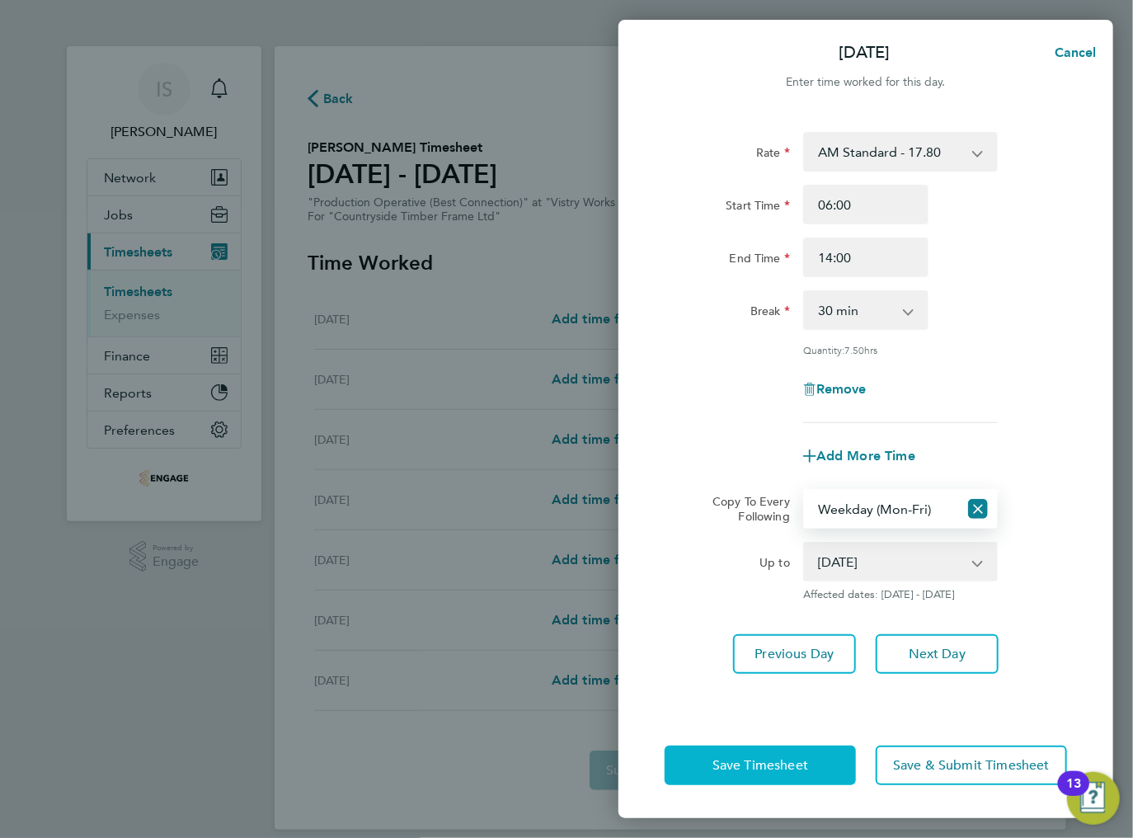
click at [775, 765] on span "Save Timesheet" at bounding box center [760, 765] width 96 height 16
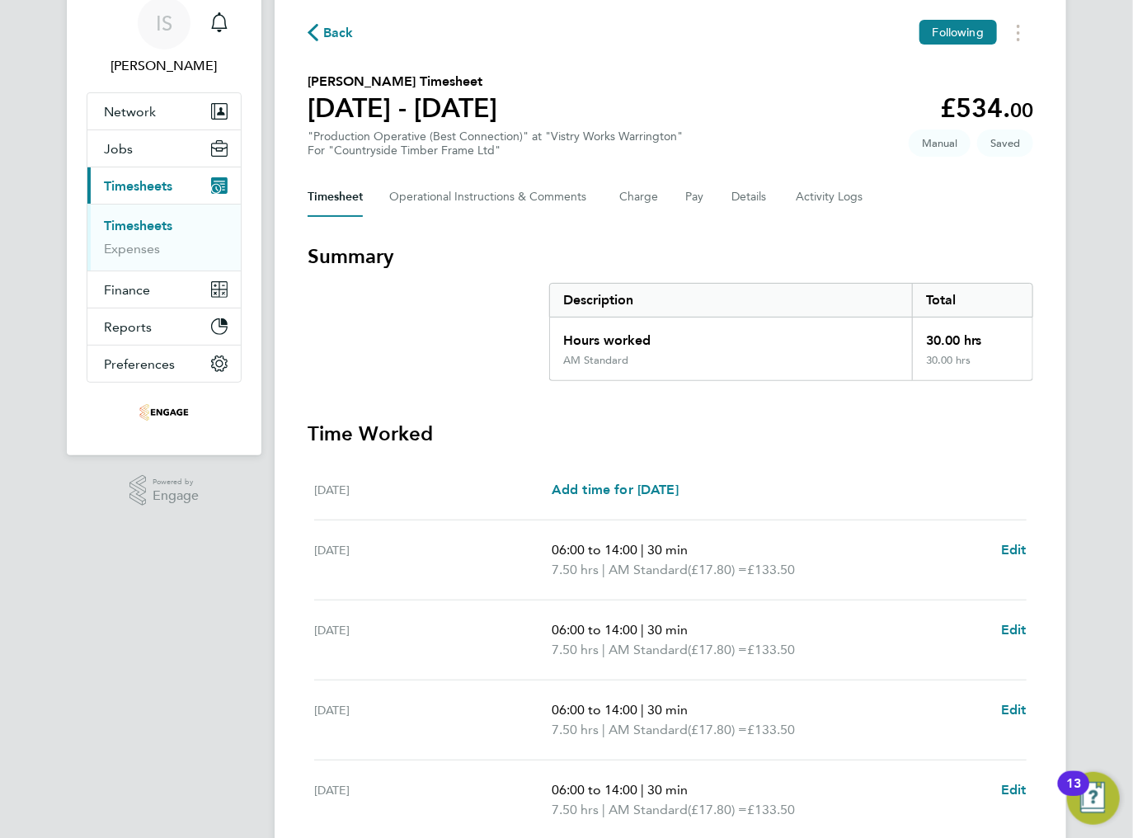
scroll to position [331, 0]
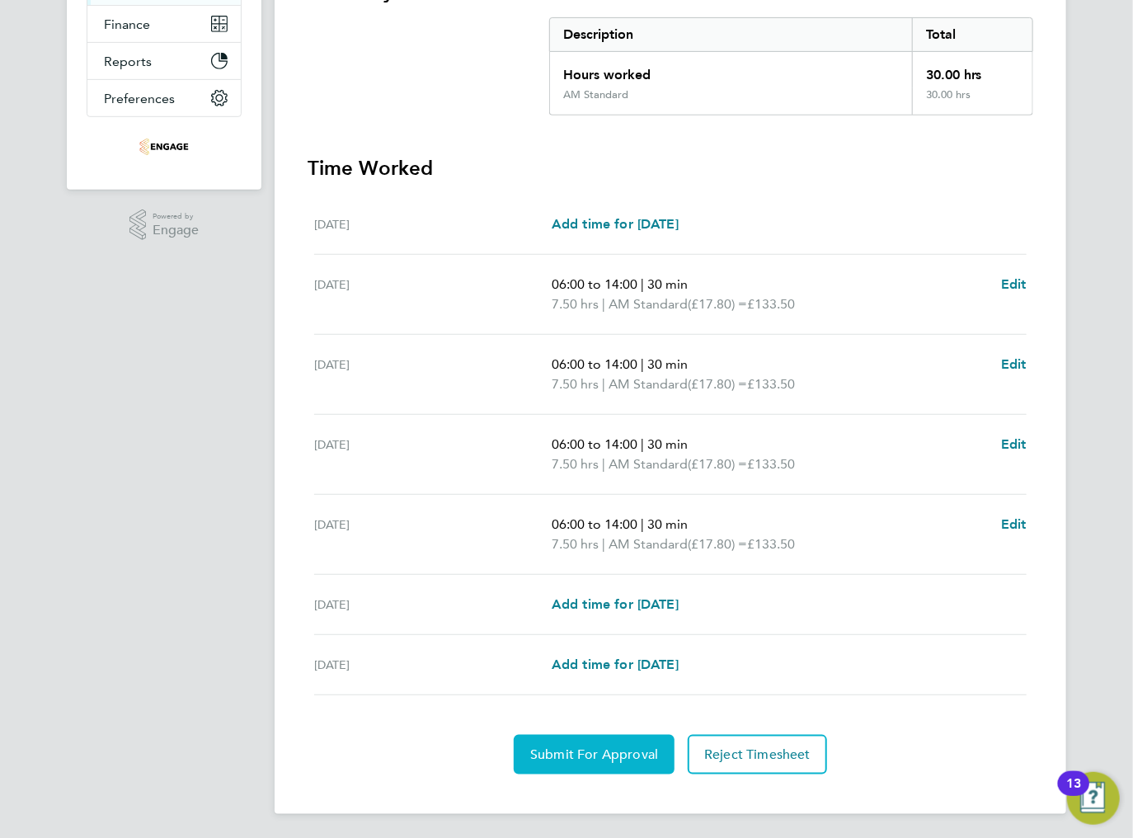
click at [596, 755] on span "Submit For Approval" at bounding box center [594, 754] width 128 height 16
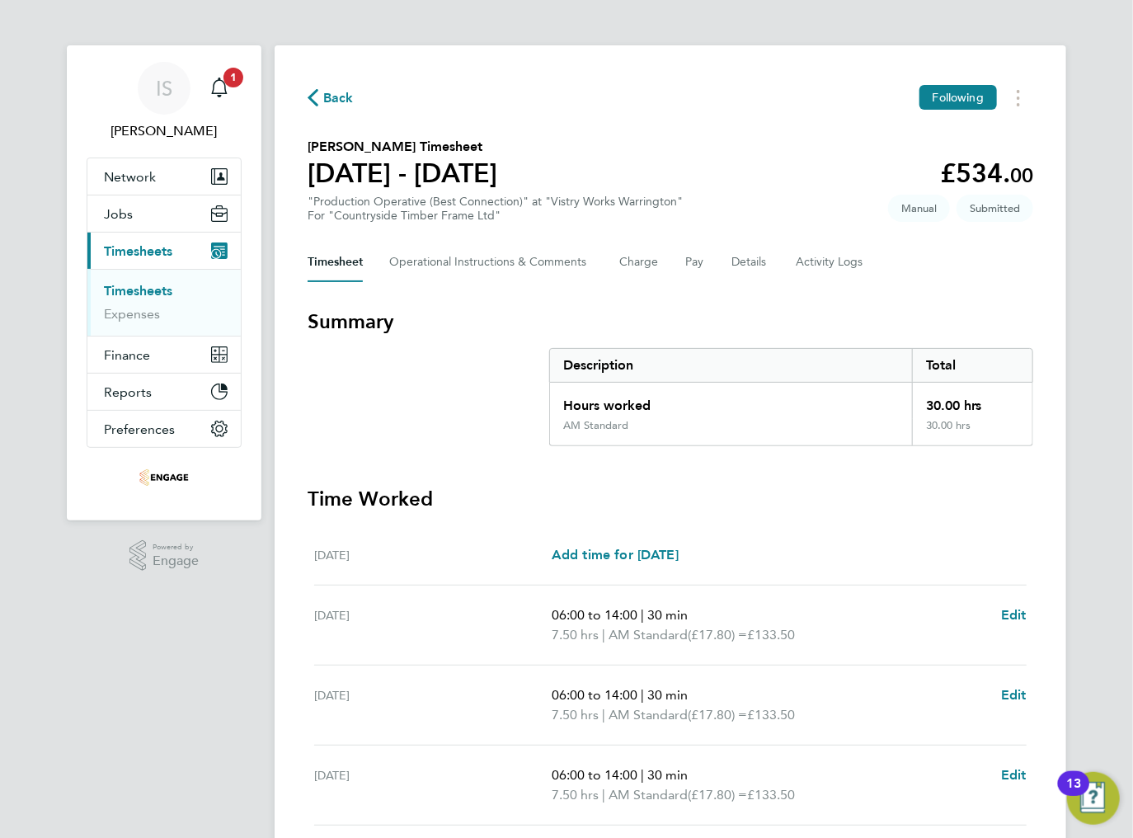
scroll to position [0, 0]
click at [320, 102] on span "Back" at bounding box center [331, 98] width 46 height 16
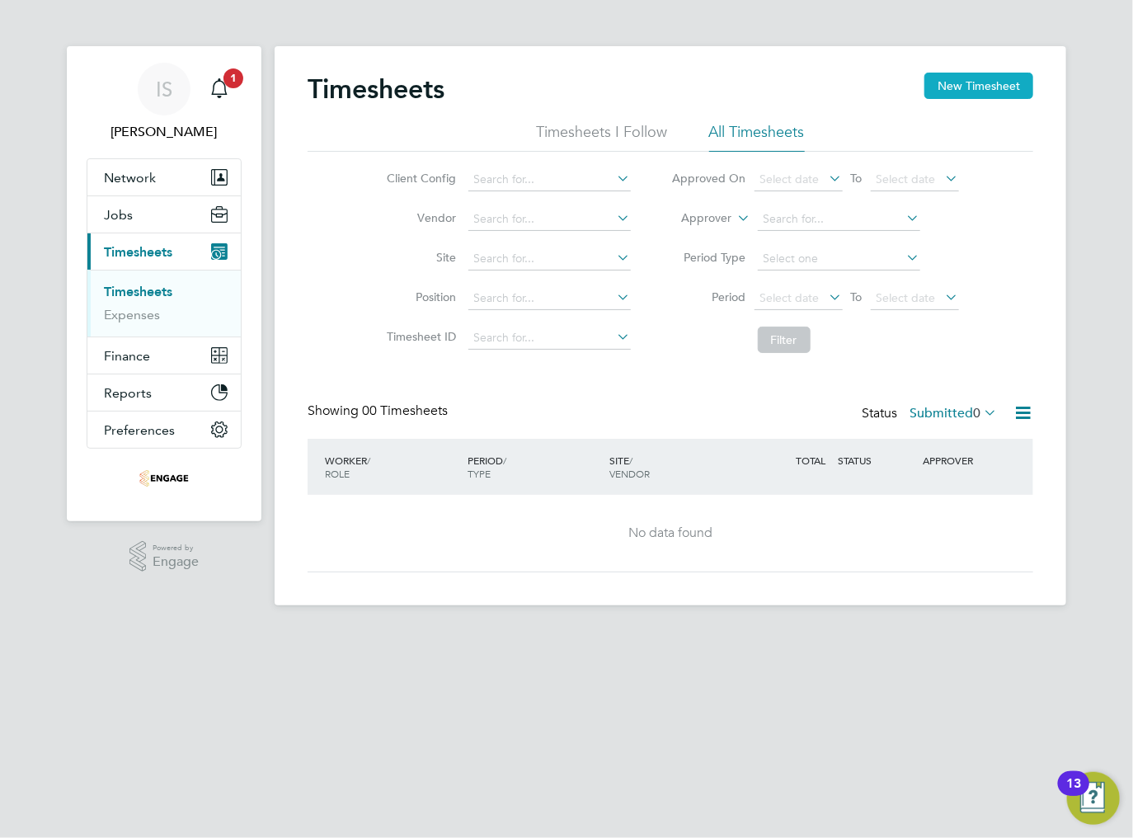
click at [956, 85] on button "New Timesheet" at bounding box center [978, 86] width 109 height 26
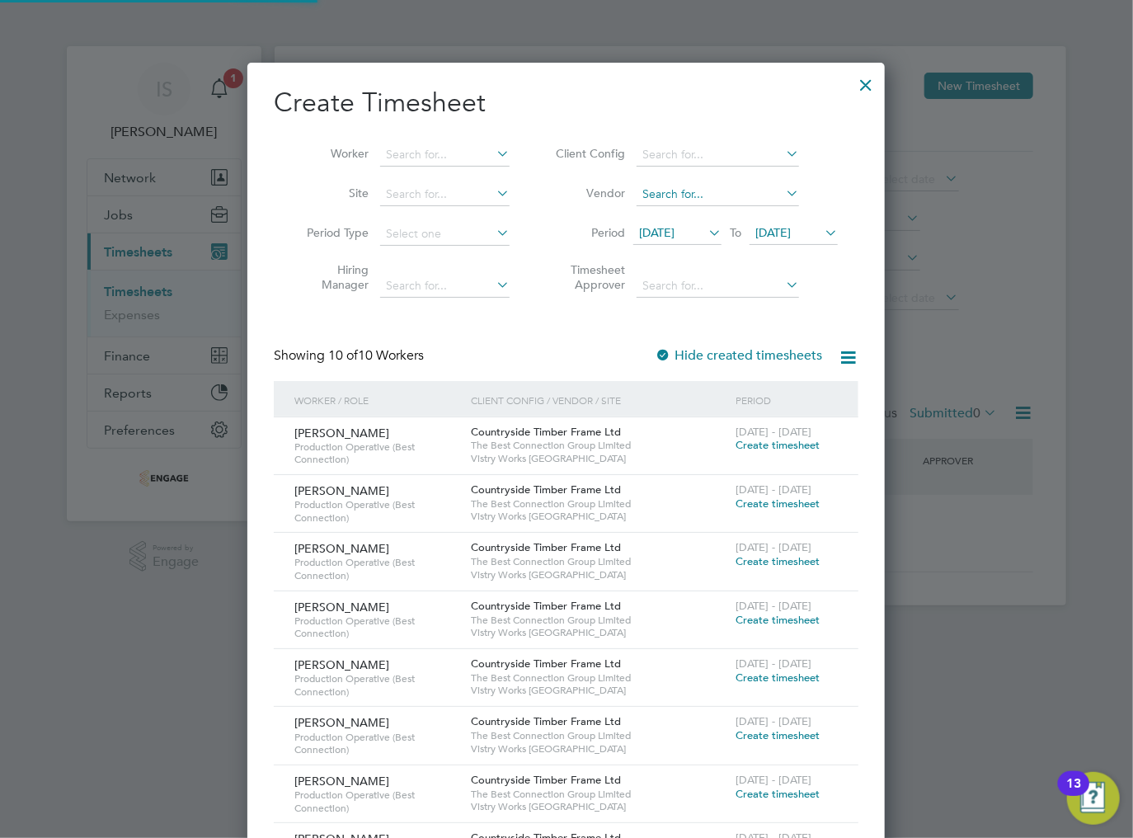
scroll to position [966, 638]
click at [665, 229] on span "[DATE]" at bounding box center [656, 232] width 35 height 15
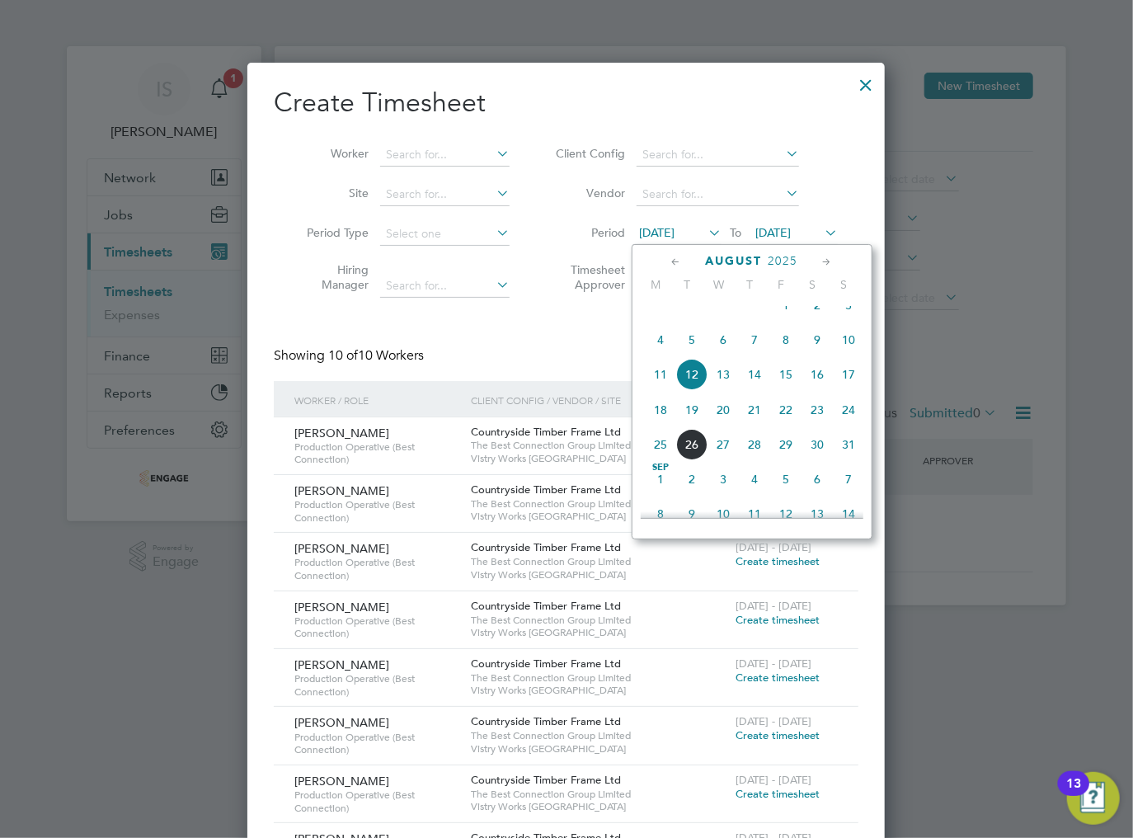
click at [660, 421] on span "18" at bounding box center [660, 409] width 31 height 31
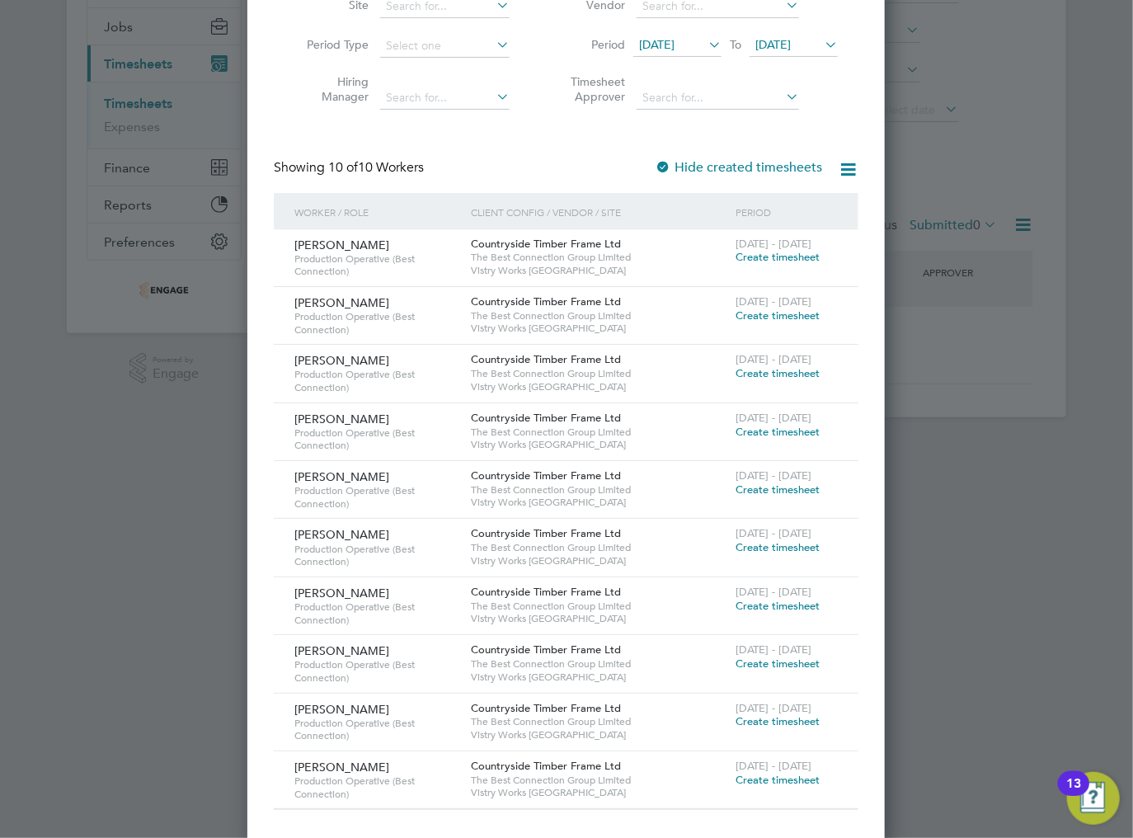
scroll to position [190, 0]
click at [757, 597] on span "Create timesheet" at bounding box center [777, 603] width 84 height 14
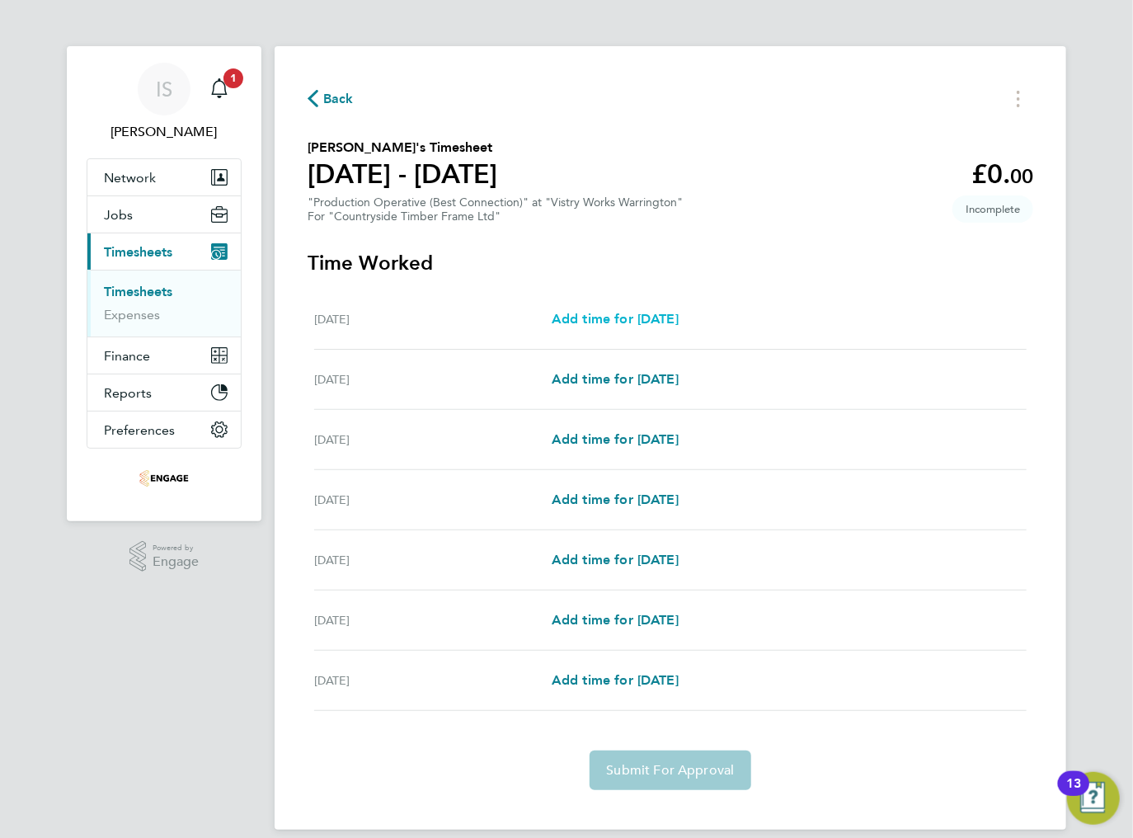
click at [653, 318] on span "Add time for [DATE]" at bounding box center [615, 319] width 127 height 16
select select "15"
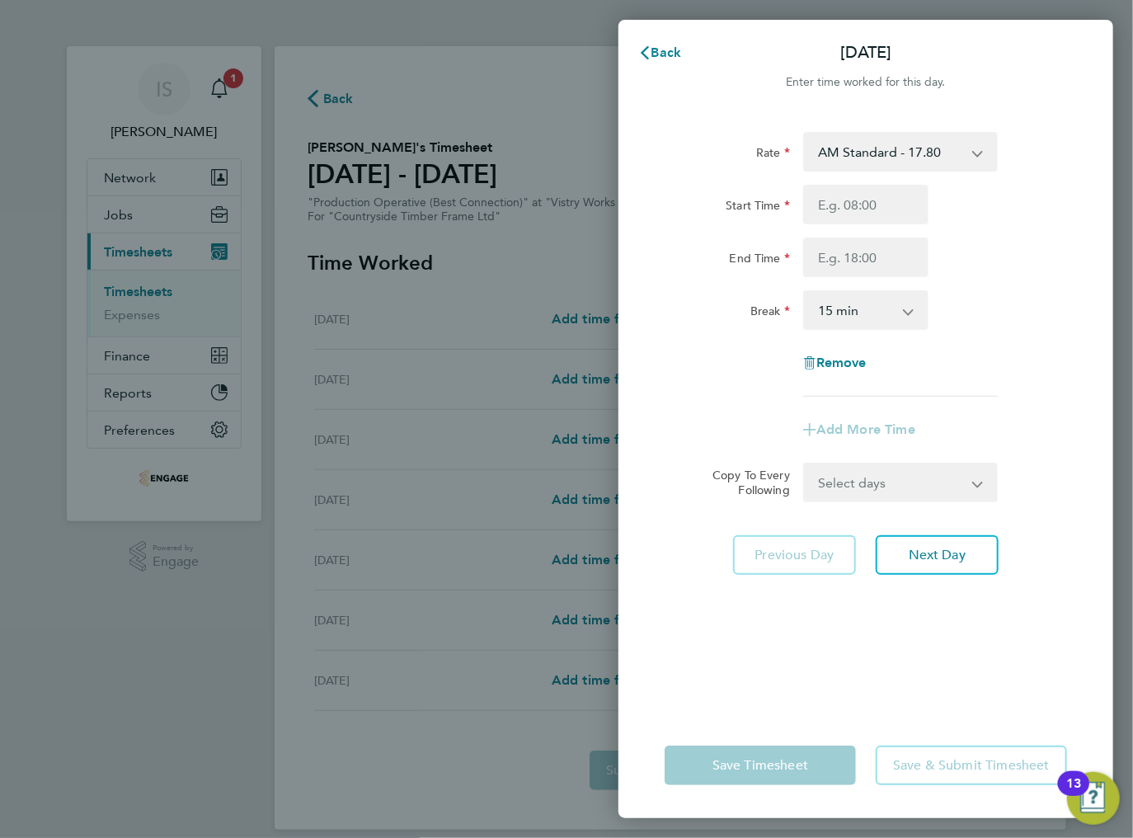
click at [876, 158] on select "AM Standard - 17.80 BONUS - 13.50 AM OT1 - 26.70 PM OT2 - 38.18 PM OT1 - 28.64 …" at bounding box center [891, 152] width 172 height 36
select select "15"
click at [857, 207] on input "Start Time" at bounding box center [865, 205] width 125 height 40
click at [881, 214] on input "06:00" at bounding box center [865, 205] width 125 height 40
type input "0"
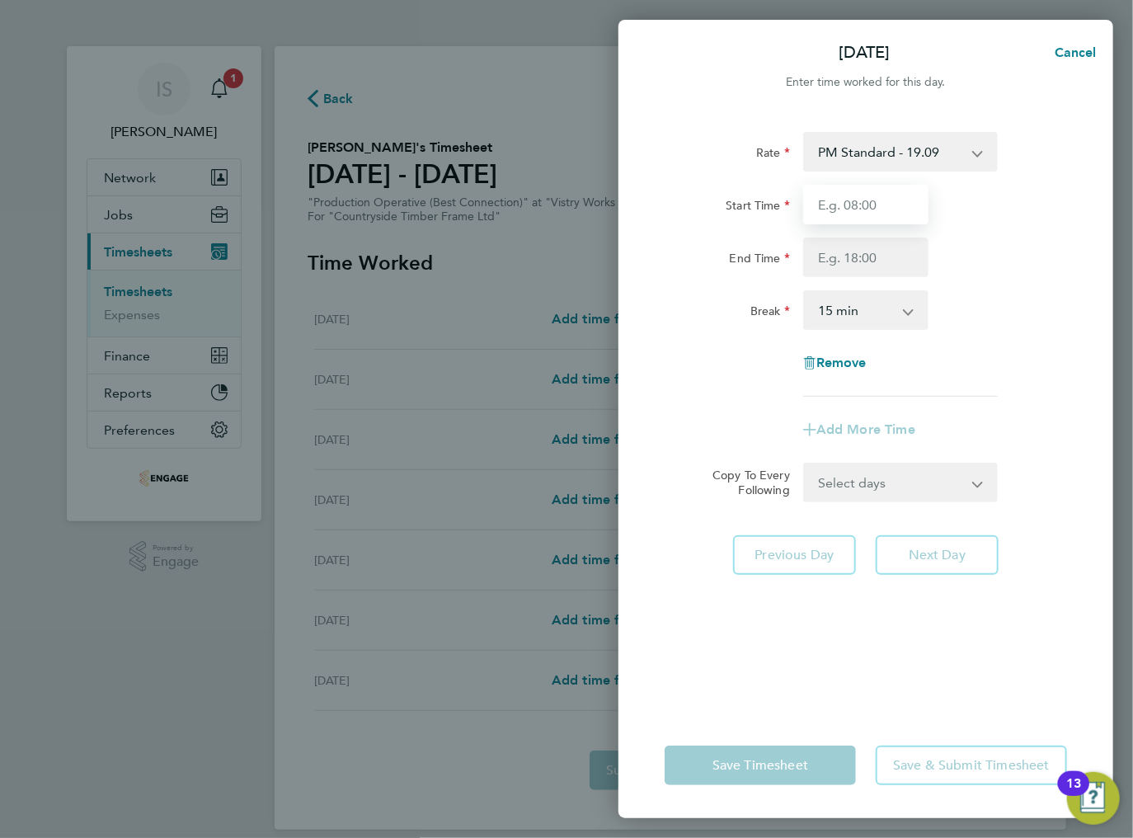
click at [857, 218] on input "Start Time" at bounding box center [865, 205] width 125 height 40
type input "14:00"
click at [858, 257] on input "End Time" at bounding box center [865, 257] width 125 height 40
type input "00:00"
click at [857, 309] on select "0 min 15 min 30 min 45 min 60 min 75 min 90 min" at bounding box center [856, 310] width 102 height 36
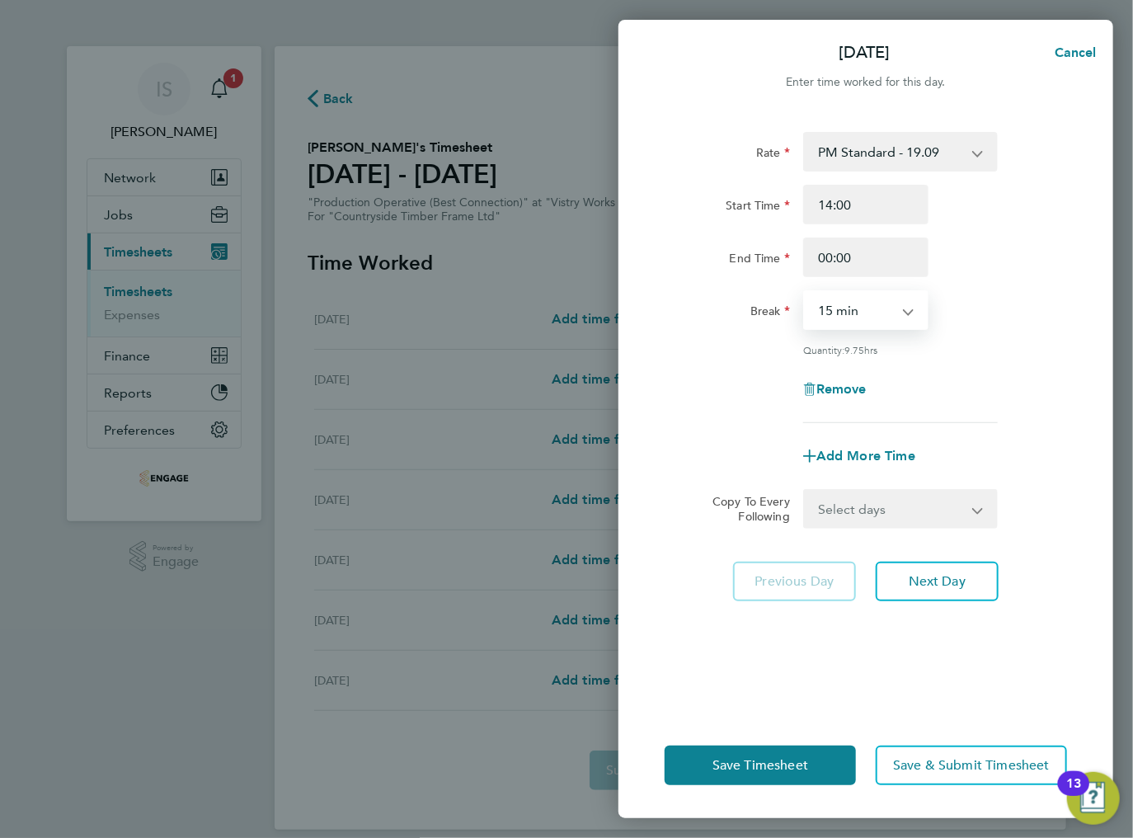
select select "30"
click at [805, 292] on select "0 min 15 min 30 min 45 min 60 min 75 min 90 min" at bounding box center [856, 310] width 102 height 36
click at [864, 515] on select "Select days Day Weekday (Mon-Fri) Weekend (Sat-Sun) [DATE] [DATE] [DATE] [DATE]…" at bounding box center [891, 509] width 173 height 36
select select "TUE"
click at [805, 491] on select "Select days Day Weekday (Mon-Fri) Weekend (Sat-Sun) [DATE] [DATE] [DATE] [DATE]…" at bounding box center [891, 509] width 173 height 36
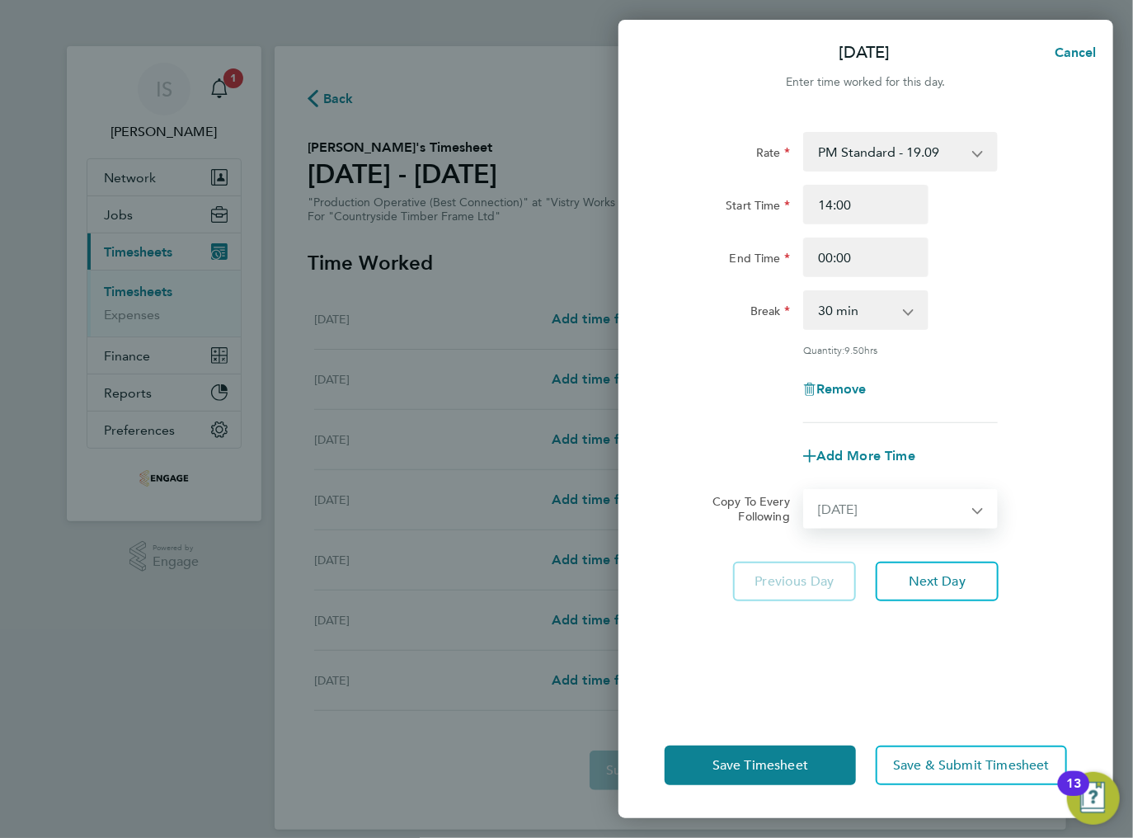
select select "[DATE]"
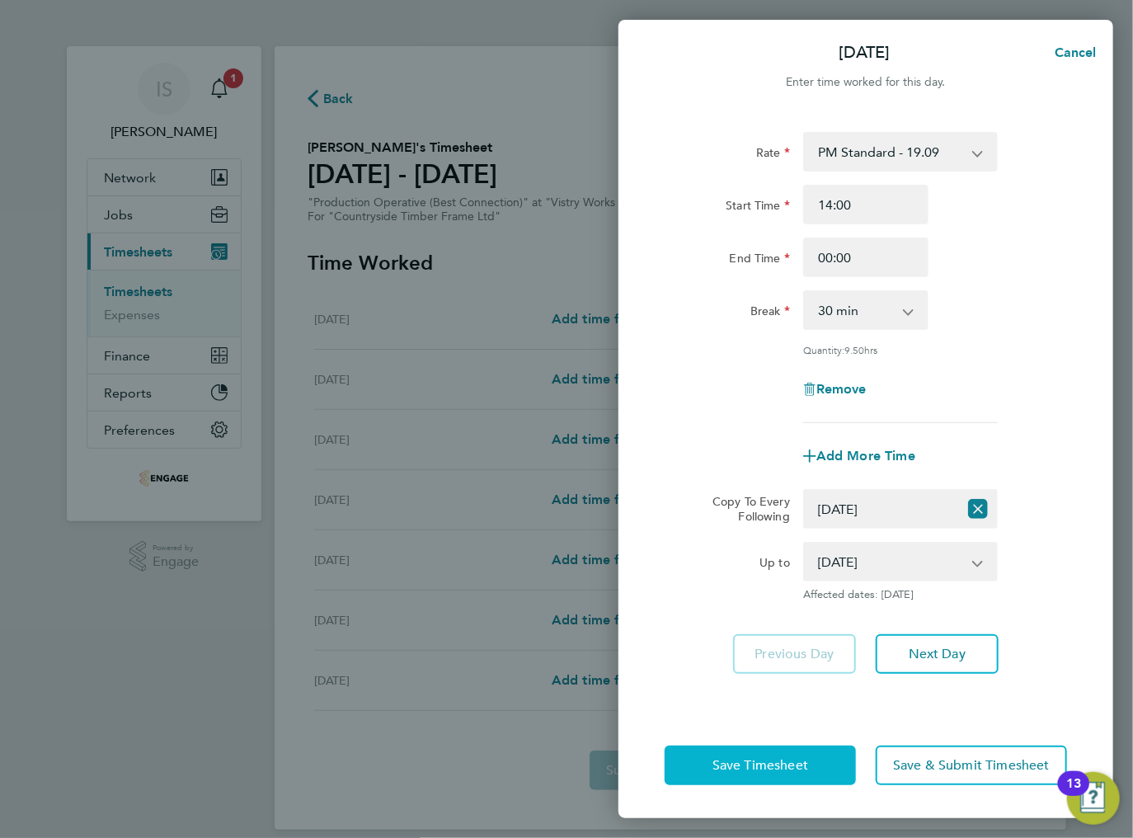
click at [794, 765] on span "Save Timesheet" at bounding box center [760, 765] width 96 height 16
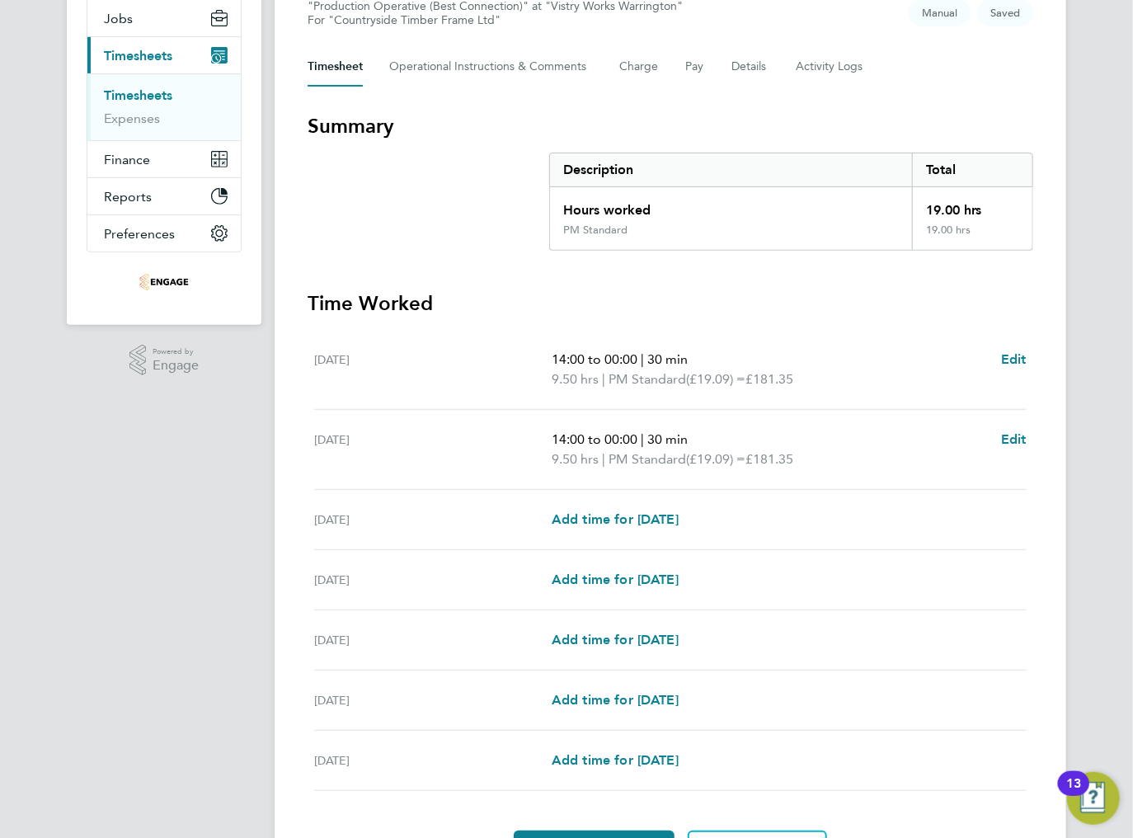
scroll to position [198, 0]
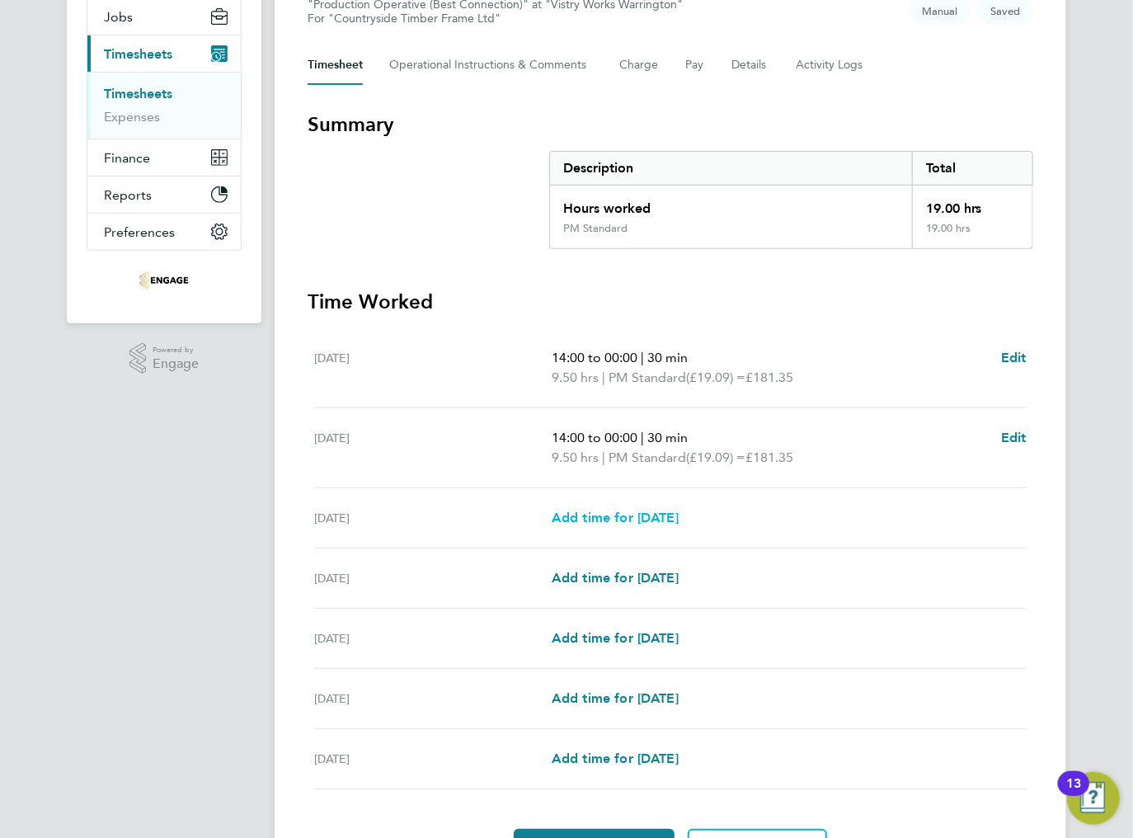
click at [660, 515] on span "Add time for [DATE]" at bounding box center [615, 518] width 127 height 16
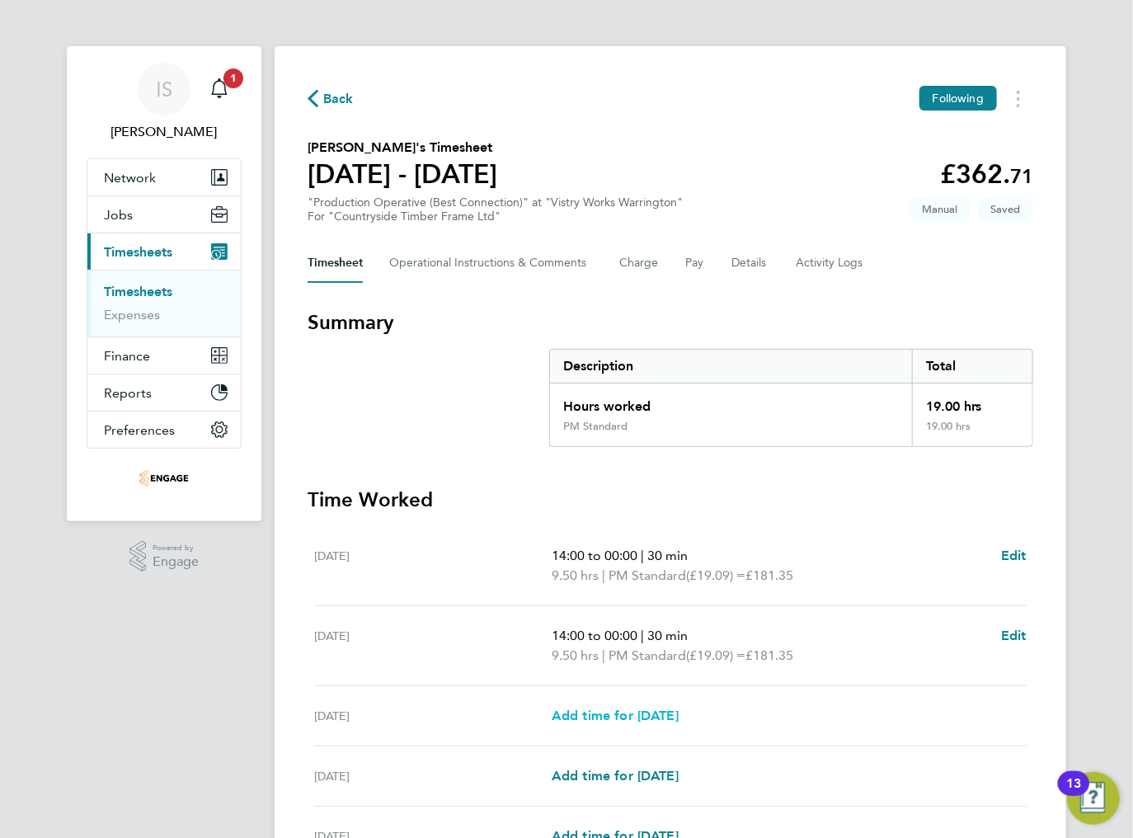
select select "15"
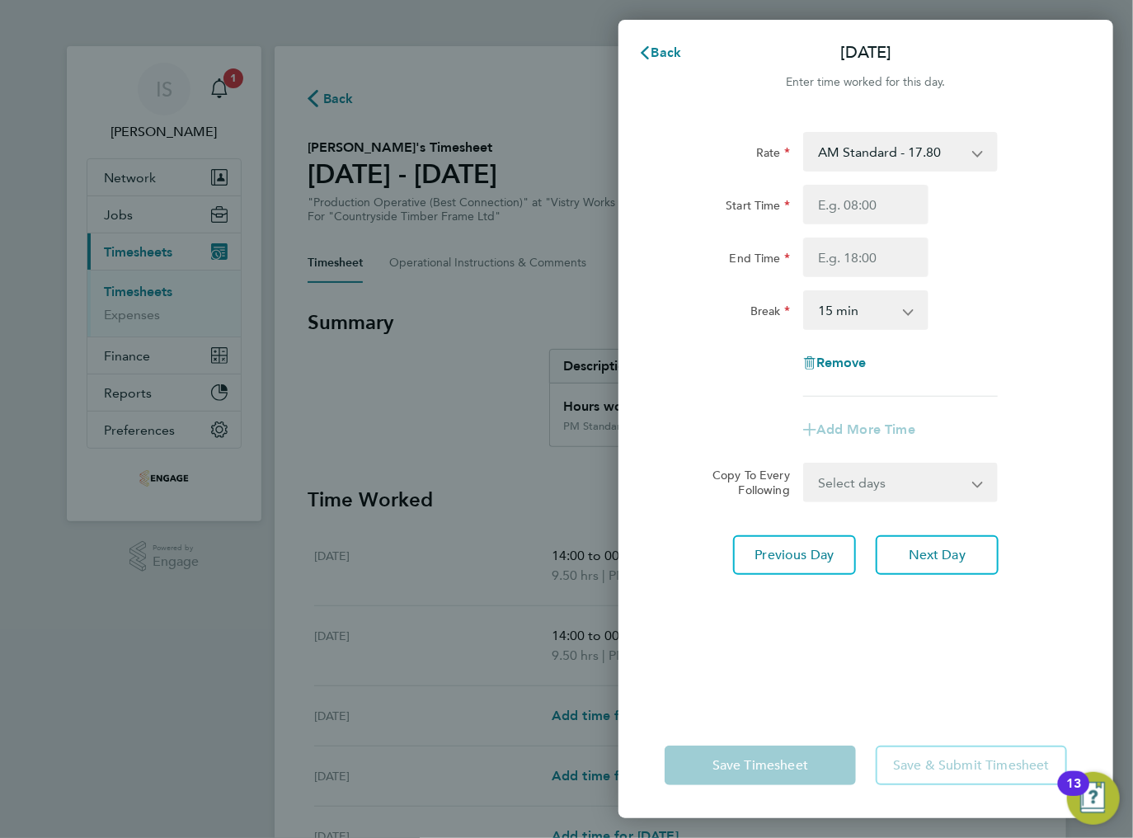
click at [865, 153] on select "AM Standard - 17.80 BONUS - 13.50 AM OT1 - 26.70 PM OT2 - 38.18 PM OT1 - 28.64 …" at bounding box center [891, 152] width 172 height 36
select select "15"
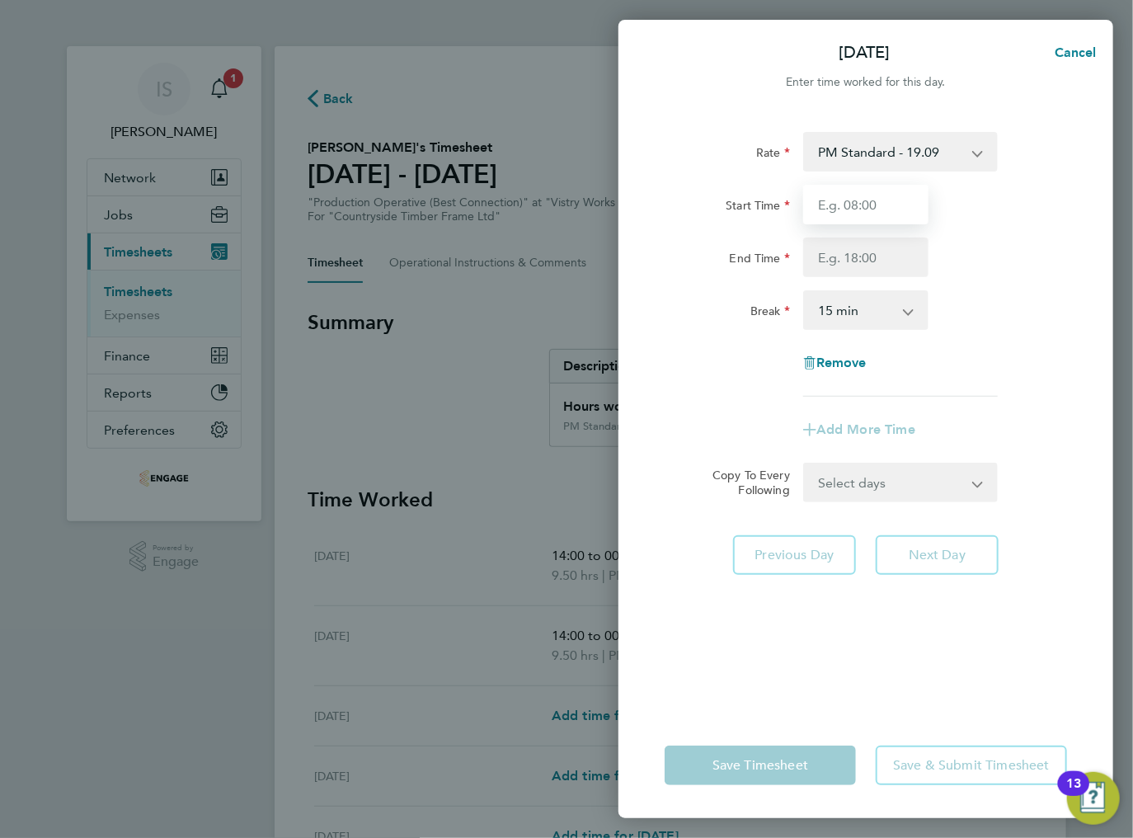
click at [864, 203] on input "Start Time" at bounding box center [865, 205] width 125 height 40
type input "14:00"
click at [847, 266] on input "End Time" at bounding box center [865, 257] width 125 height 40
type input "00:00"
click at [867, 320] on select "0 min 15 min 30 min 45 min 60 min 75 min 90 min" at bounding box center [856, 310] width 102 height 36
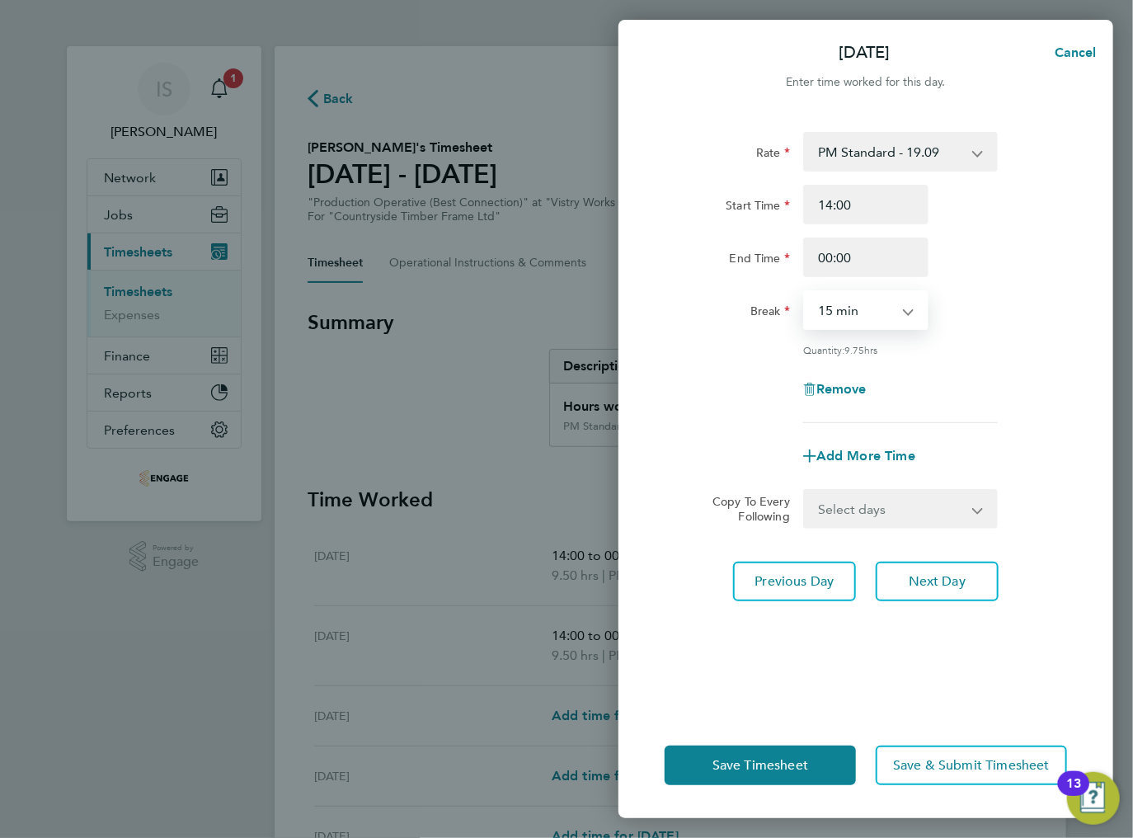
select select "30"
click at [805, 292] on select "0 min 15 min 30 min 45 min 60 min 75 min 90 min" at bounding box center [856, 310] width 102 height 36
click at [883, 506] on select "Select days Day Weekday (Mon-Fri) Weekend (Sat-Sun) [DATE] [DATE] [DATE] [DATE]" at bounding box center [891, 509] width 173 height 36
select select "THU"
click at [805, 491] on select "Select days Day Weekday (Mon-Fri) Weekend (Sat-Sun) [DATE] [DATE] [DATE] [DATE]" at bounding box center [891, 509] width 173 height 36
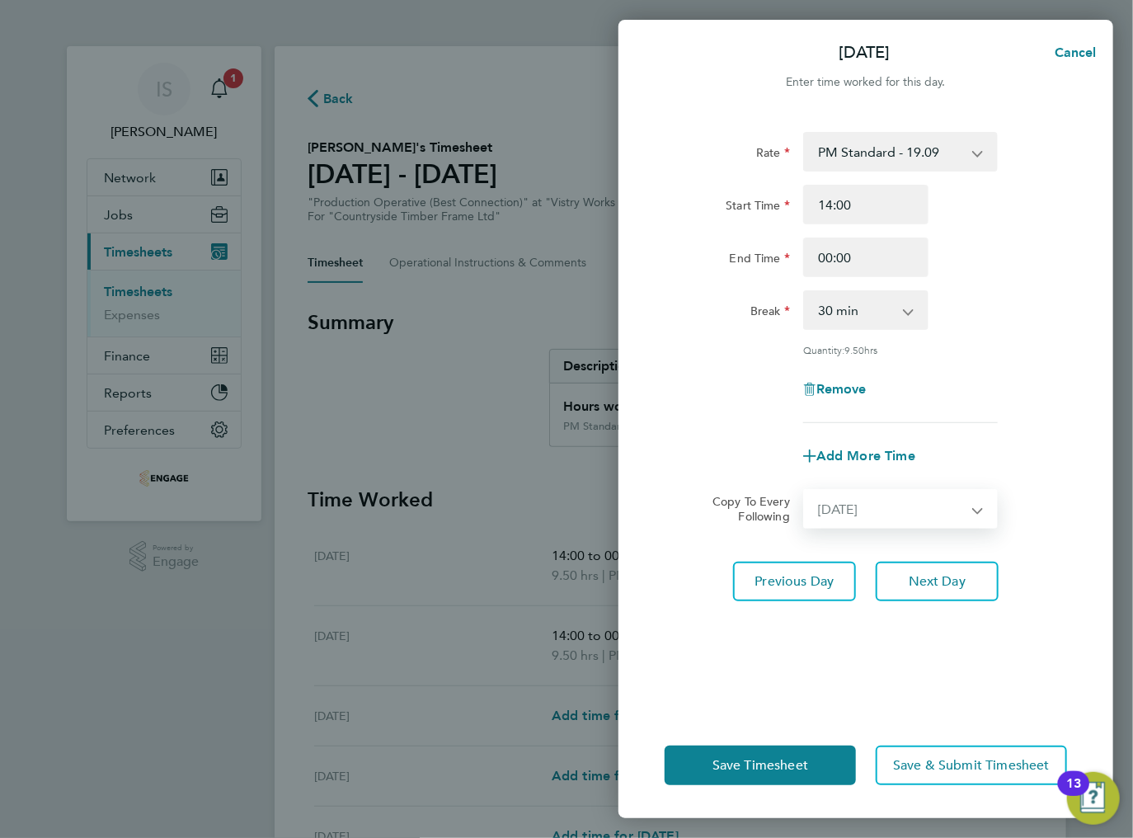
select select "[DATE]"
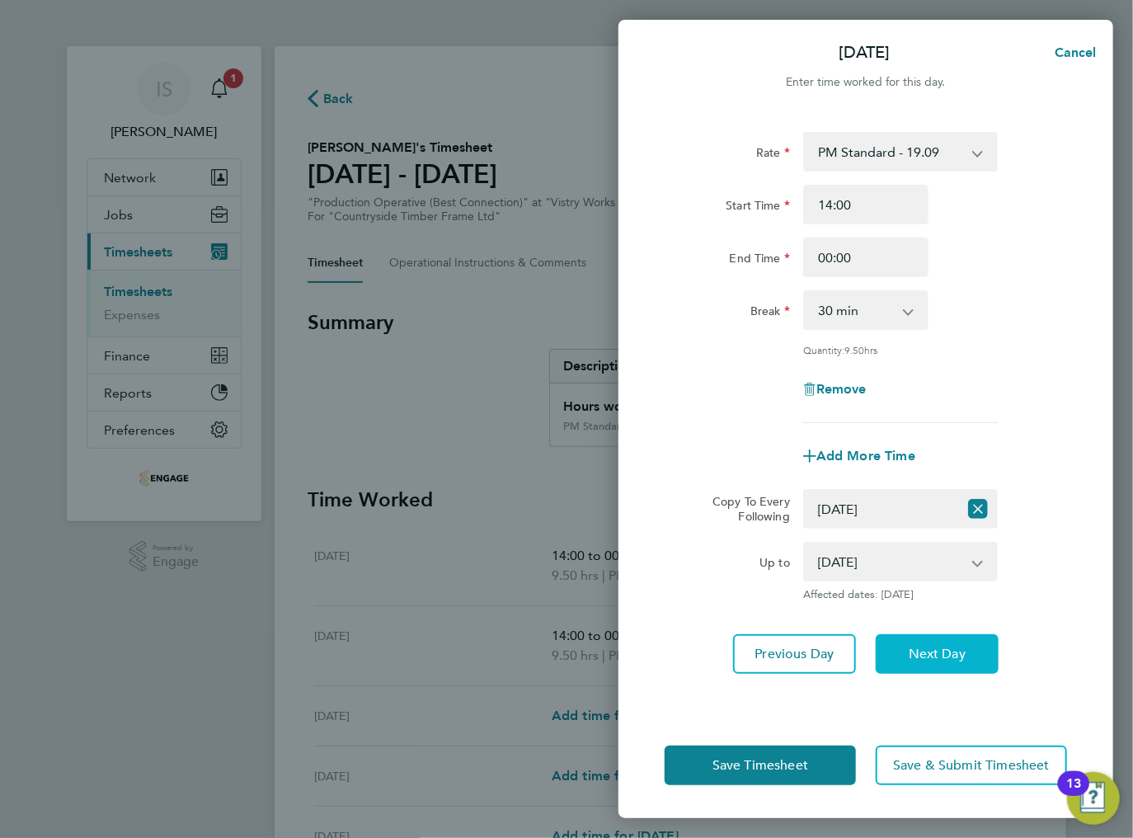
click at [928, 653] on span "Next Day" at bounding box center [937, 654] width 57 height 16
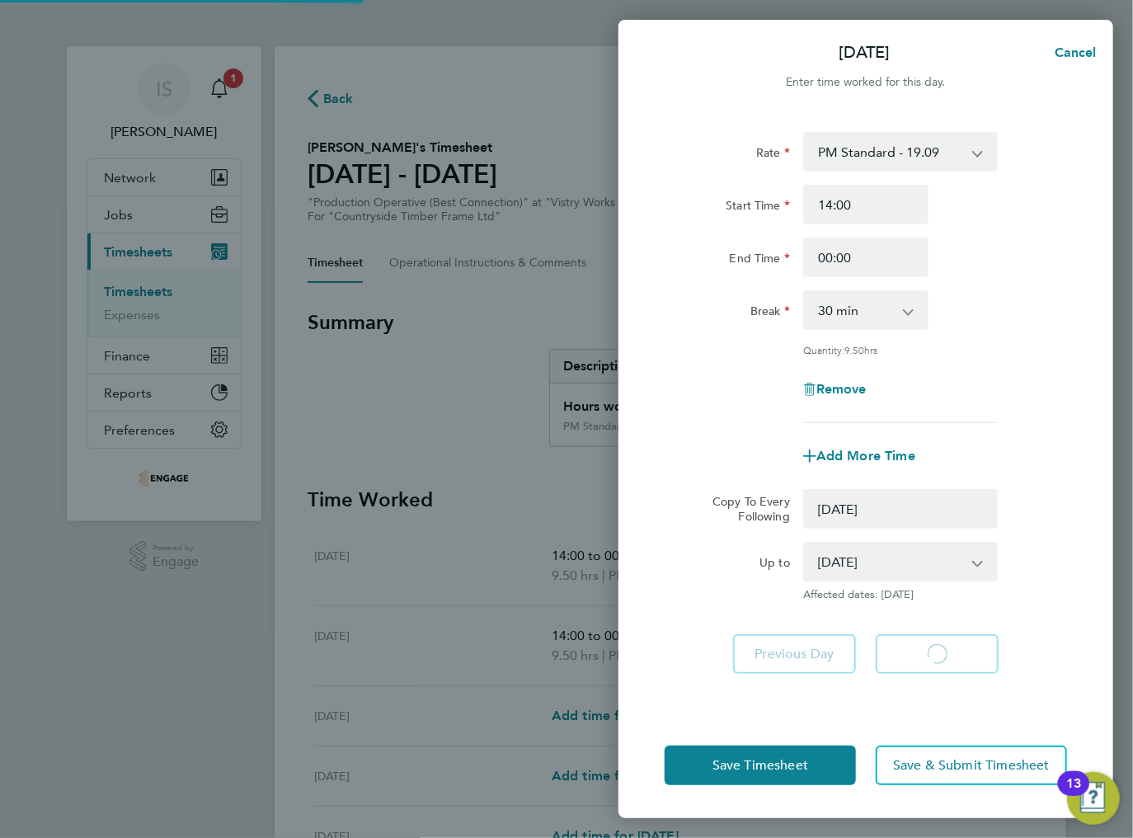
select select "0: null"
select select "30"
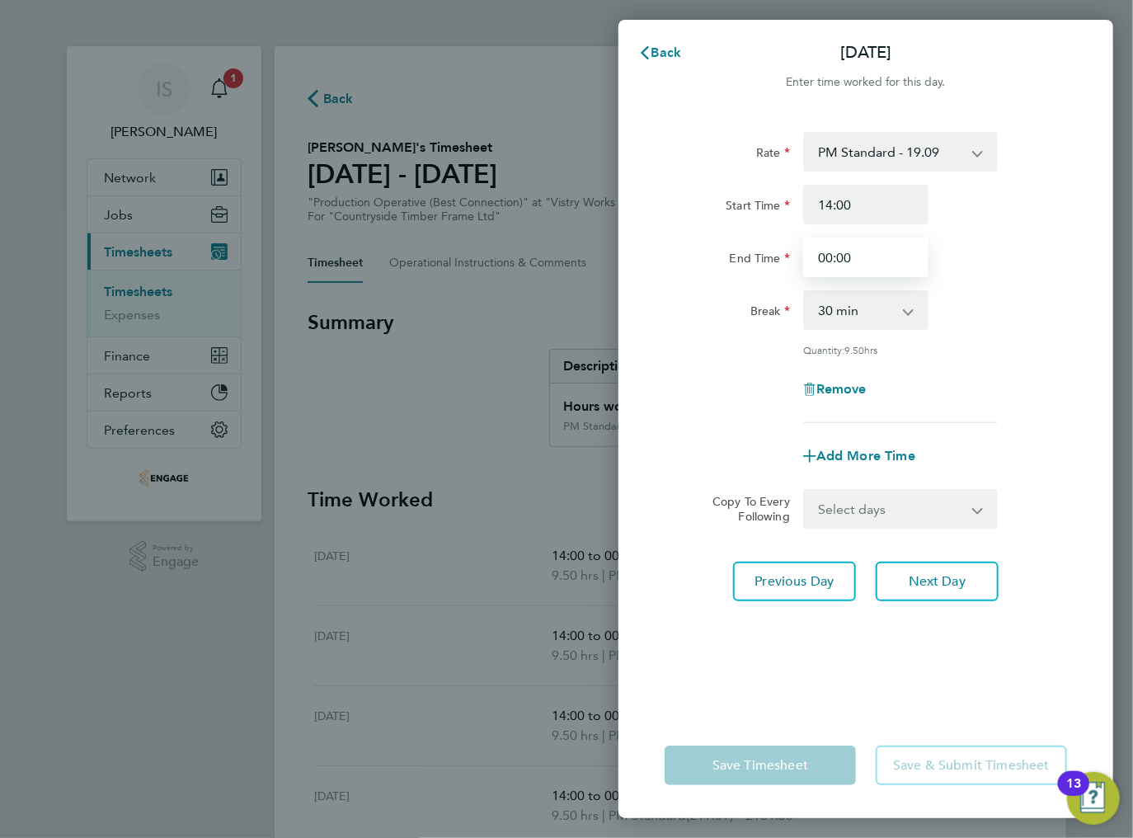
drag, startPoint x: 864, startPoint y: 255, endPoint x: 805, endPoint y: 254, distance: 59.4
click at [805, 254] on input "00:00" at bounding box center [865, 257] width 125 height 40
type input "23:30"
click at [886, 308] on select "0 min 15 min 30 min 45 min 60 min 75 min 90 min" at bounding box center [856, 310] width 102 height 36
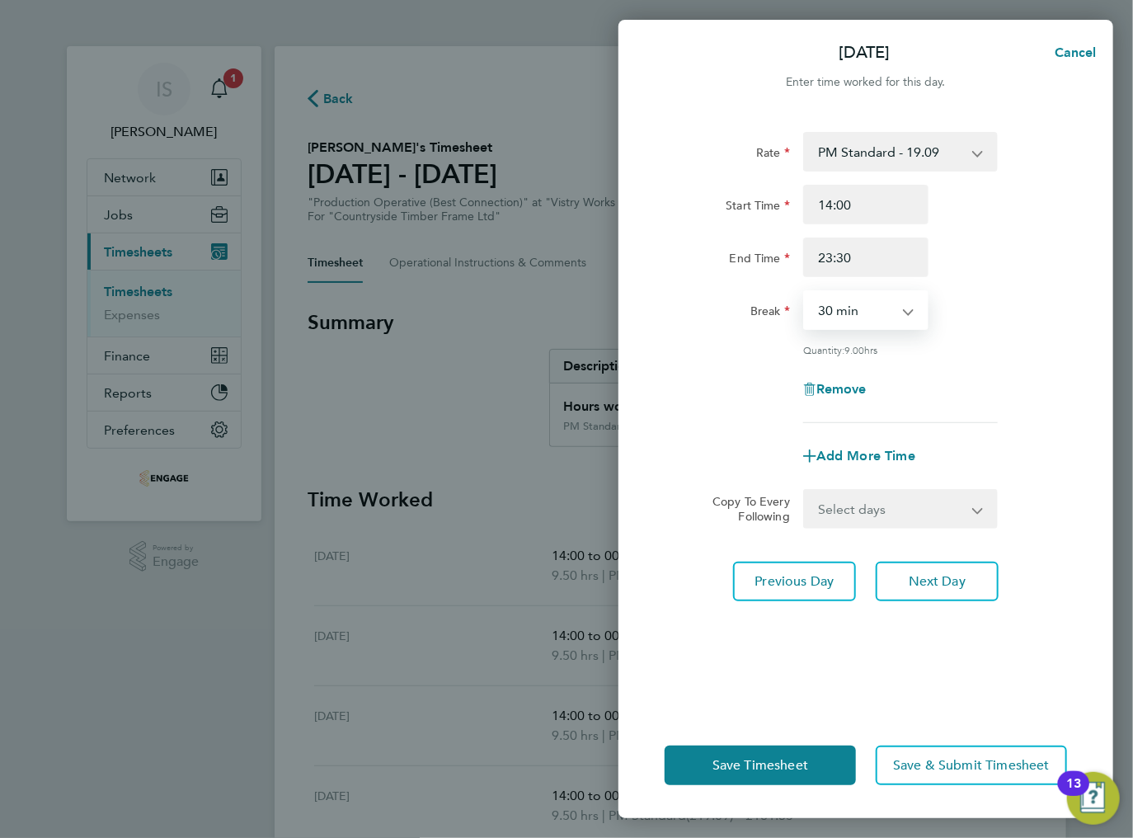
click at [998, 303] on div "Break 0 min 15 min 30 min 45 min 60 min 75 min 90 min" at bounding box center [866, 310] width 416 height 40
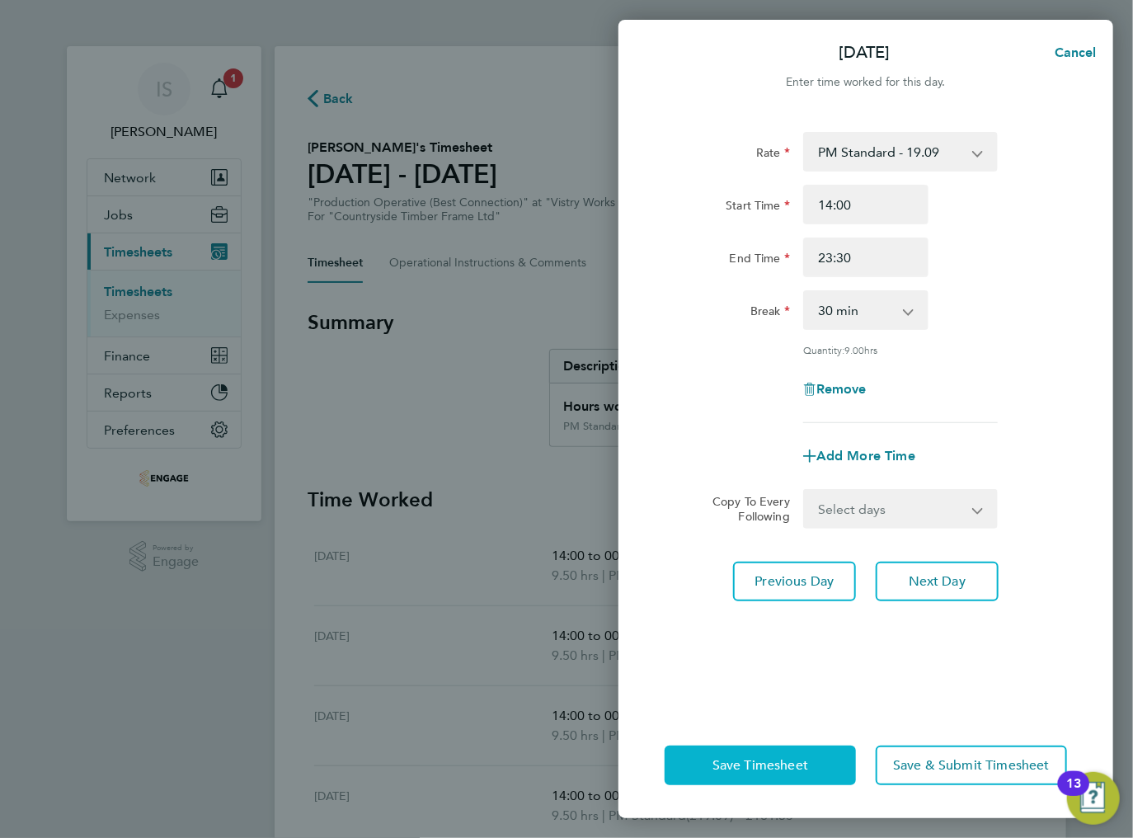
click at [788, 770] on span "Save Timesheet" at bounding box center [760, 765] width 96 height 16
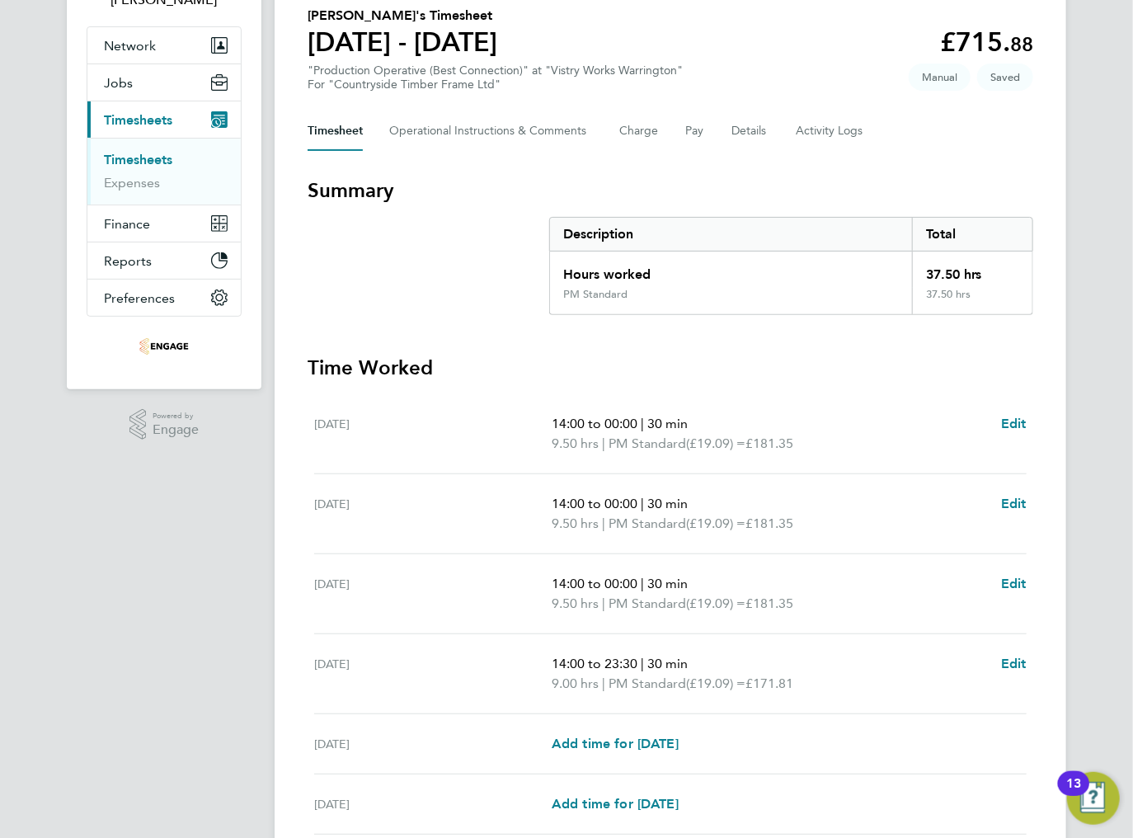
scroll to position [331, 0]
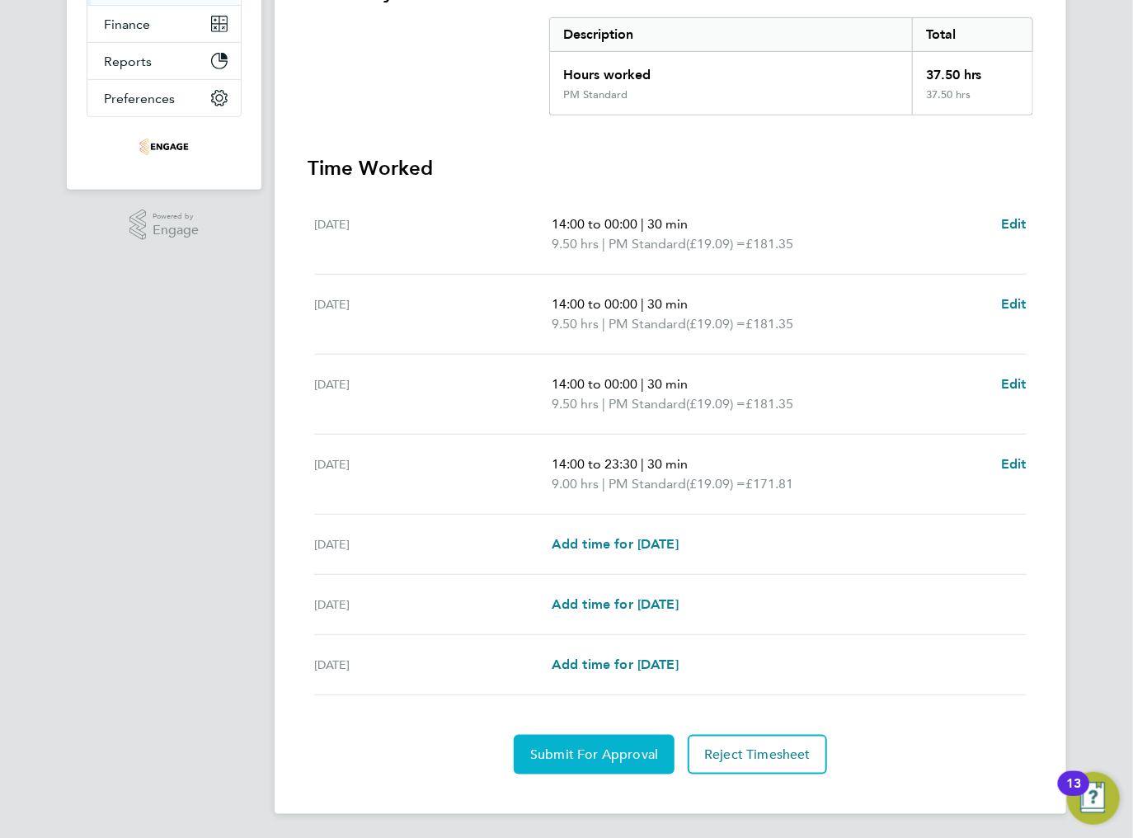
click at [618, 751] on span "Submit For Approval" at bounding box center [594, 754] width 128 height 16
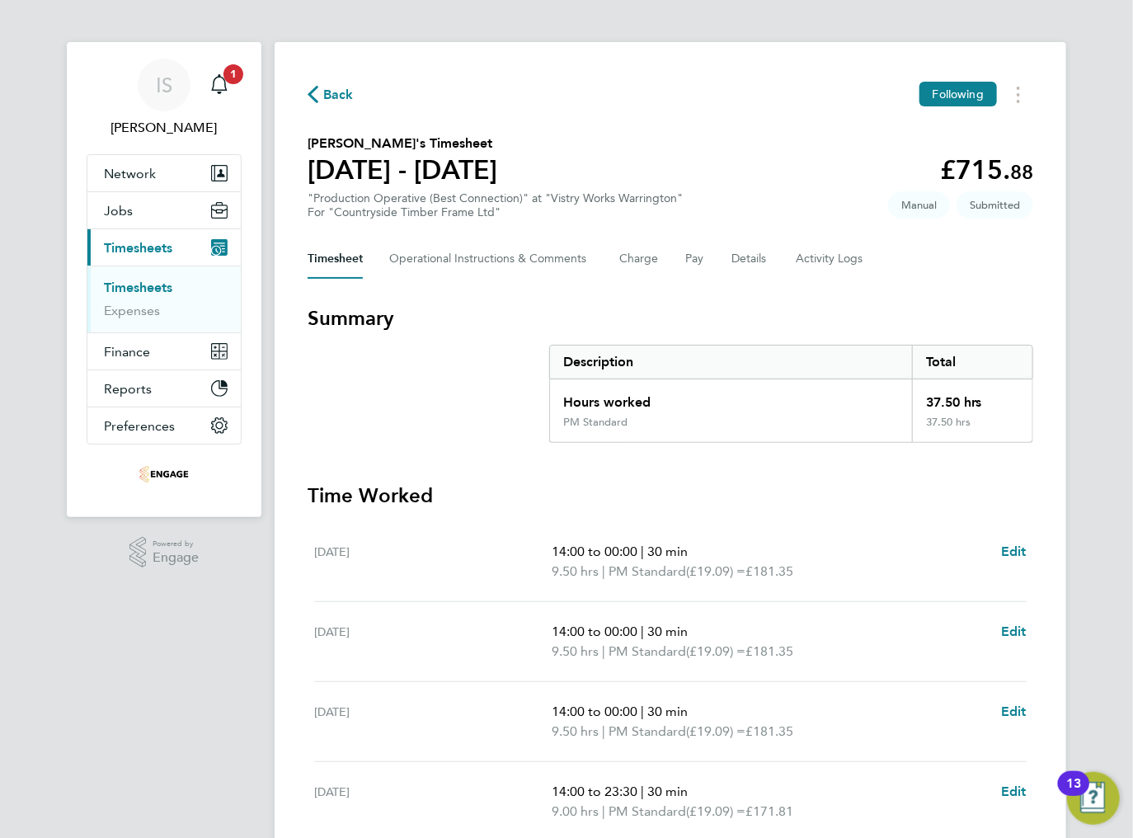
scroll to position [0, 0]
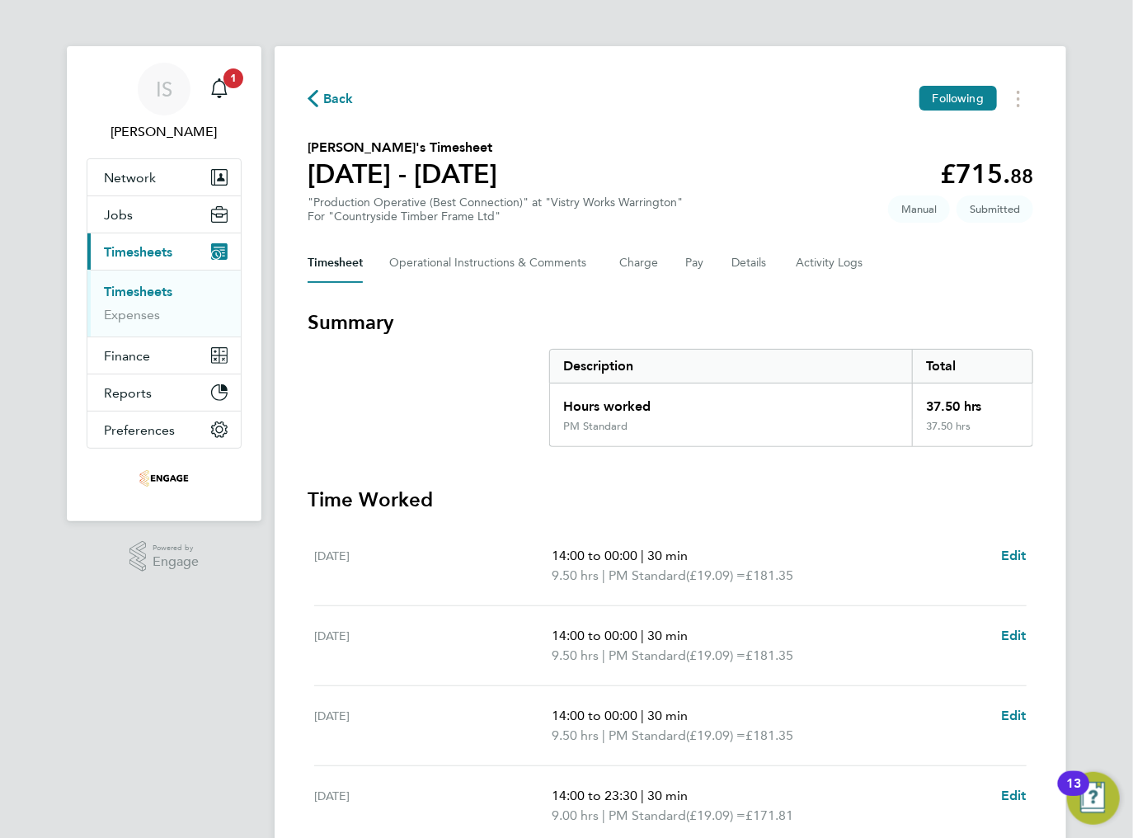
click at [313, 92] on icon "button" at bounding box center [313, 98] width 11 height 17
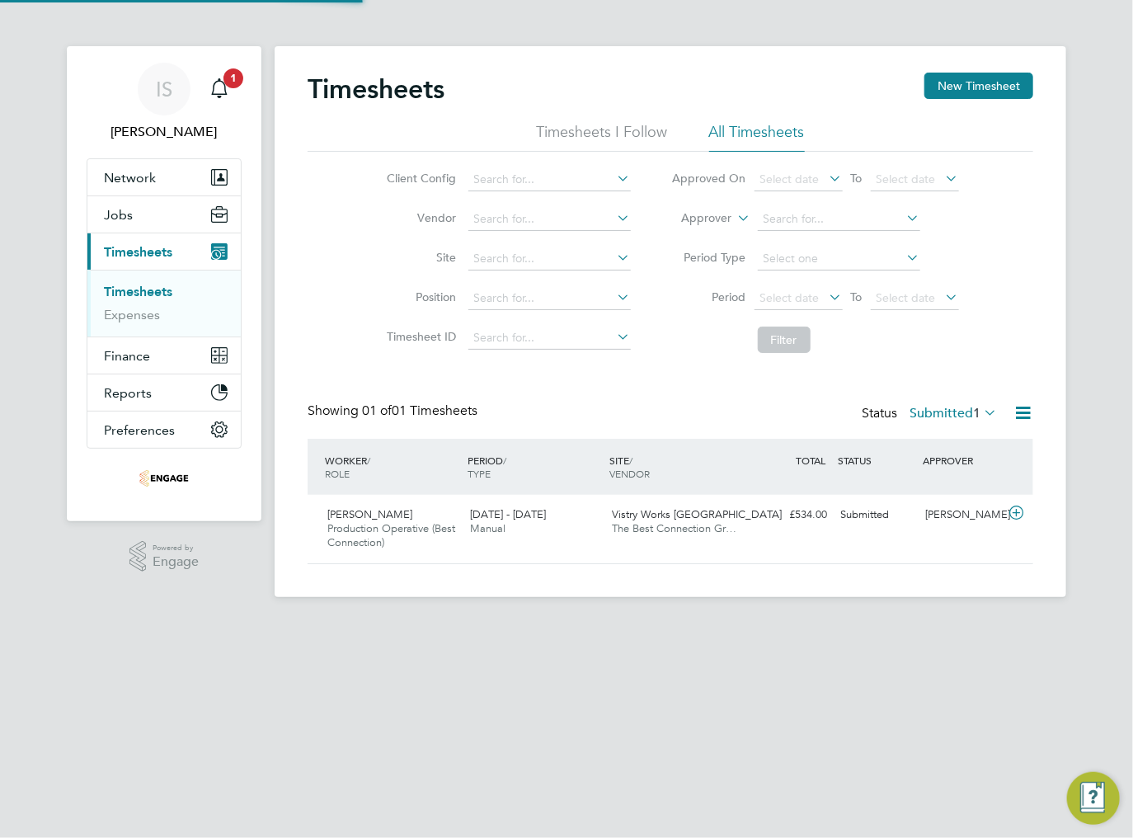
scroll to position [41, 143]
click at [967, 86] on button "New Timesheet" at bounding box center [978, 86] width 109 height 26
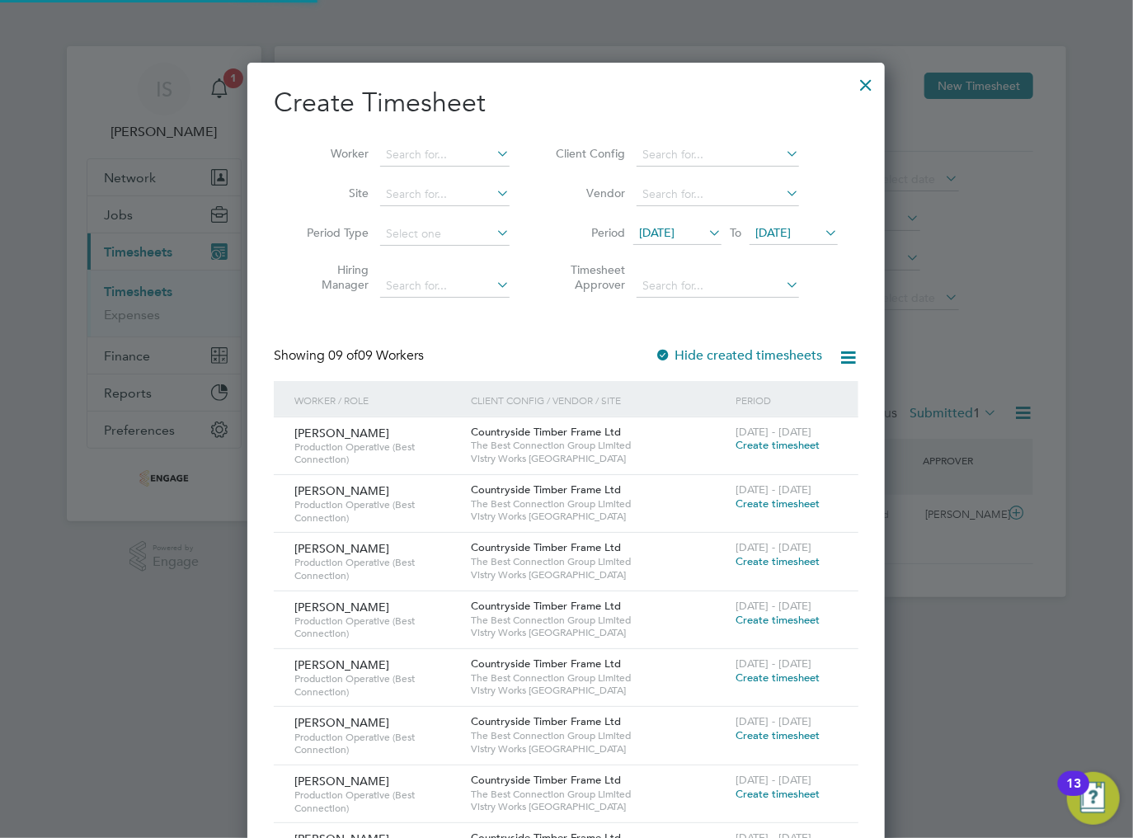
scroll to position [908, 638]
click at [673, 237] on span "[DATE]" at bounding box center [656, 232] width 35 height 15
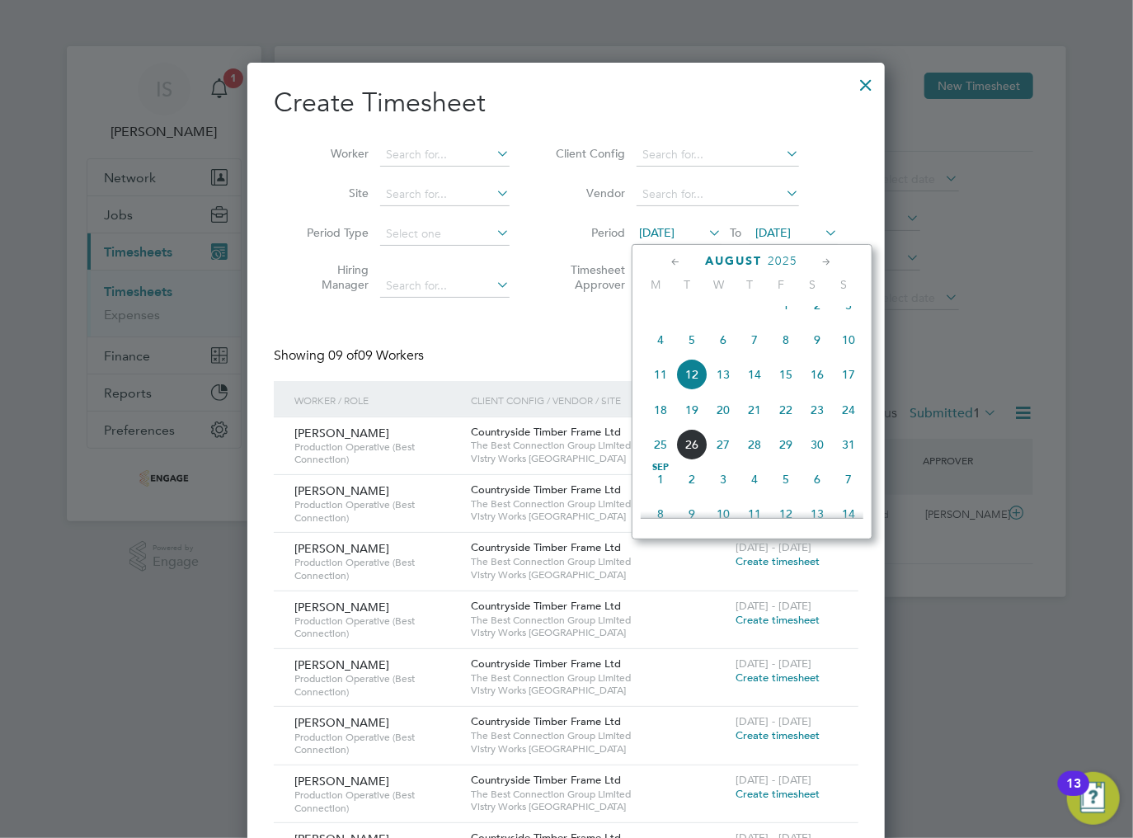
click at [665, 423] on span "18" at bounding box center [660, 409] width 31 height 31
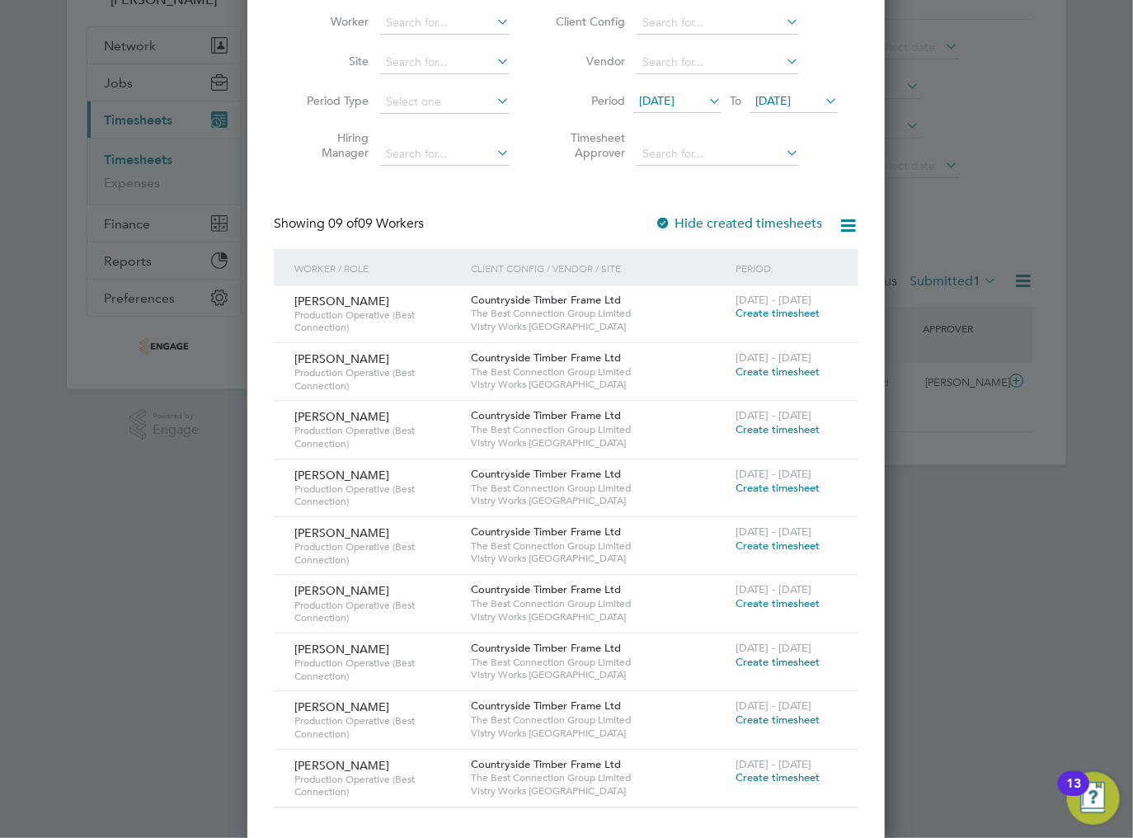
scroll to position [132, 0]
click at [775, 366] on span "Create timesheet" at bounding box center [777, 371] width 84 height 14
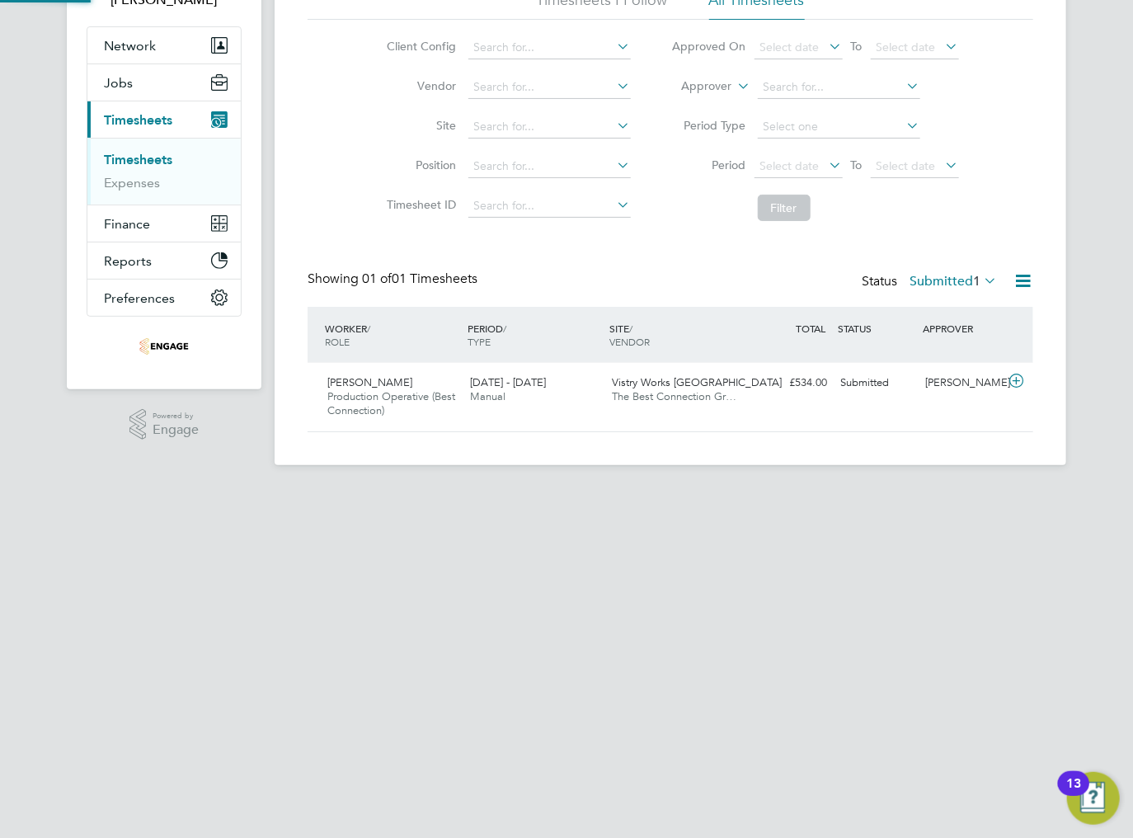
scroll to position [119, 0]
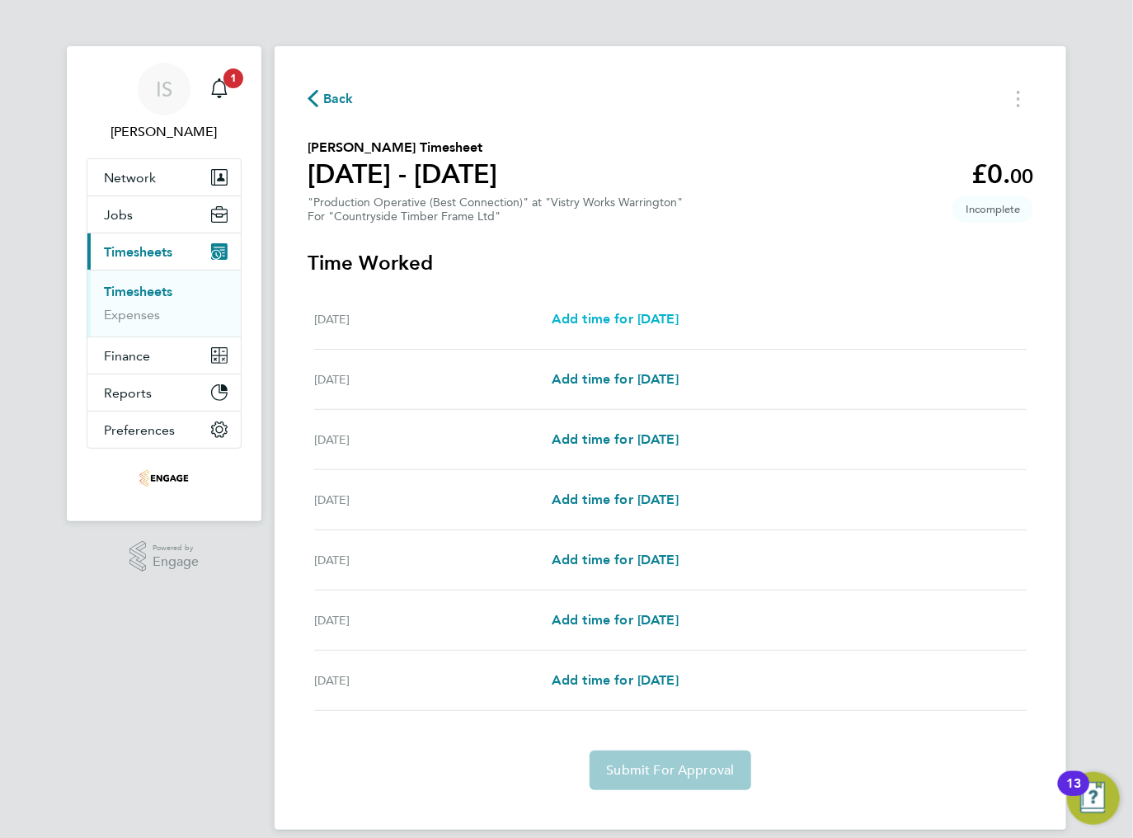
click at [624, 322] on span "Add time for [DATE]" at bounding box center [615, 319] width 127 height 16
select select "15"
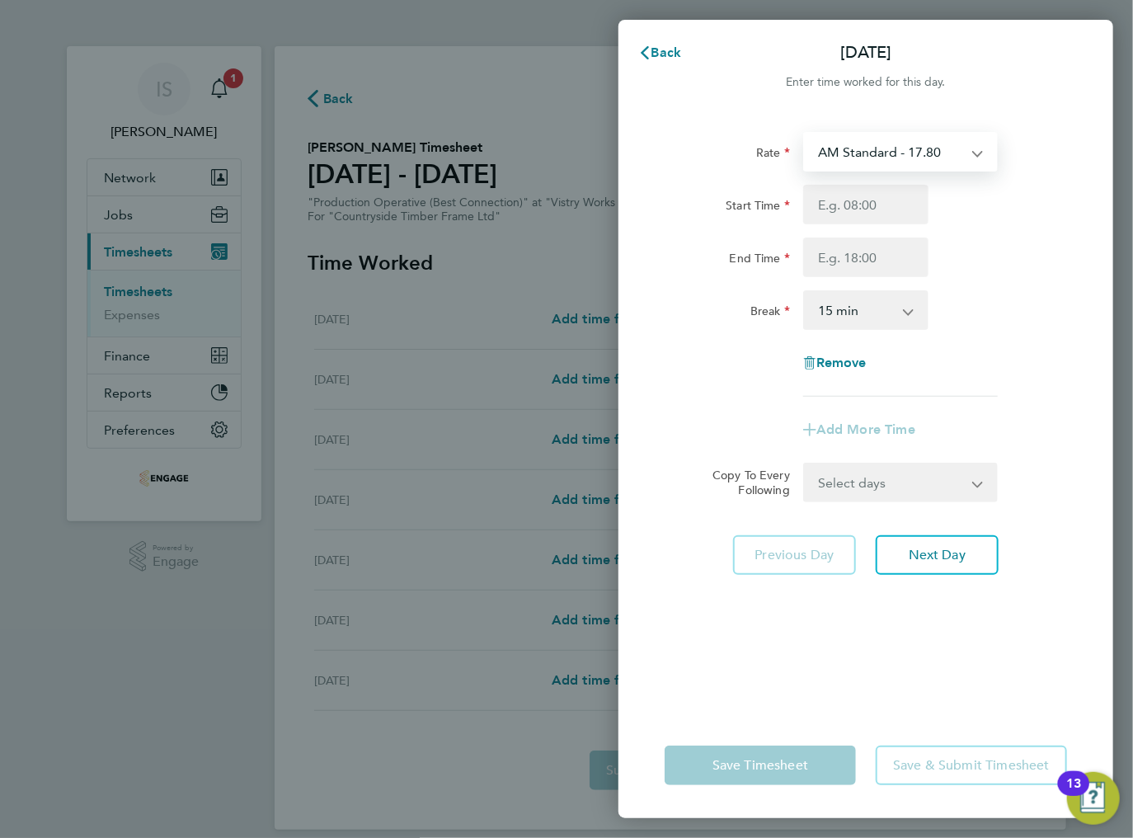
click at [865, 157] on select "AM Standard - 17.80 BONUS - 13.50 PM OT2 - 38.18 AM OT1 - 26.70 PM OT1 - 28.64 …" at bounding box center [891, 152] width 172 height 36
select select "15"
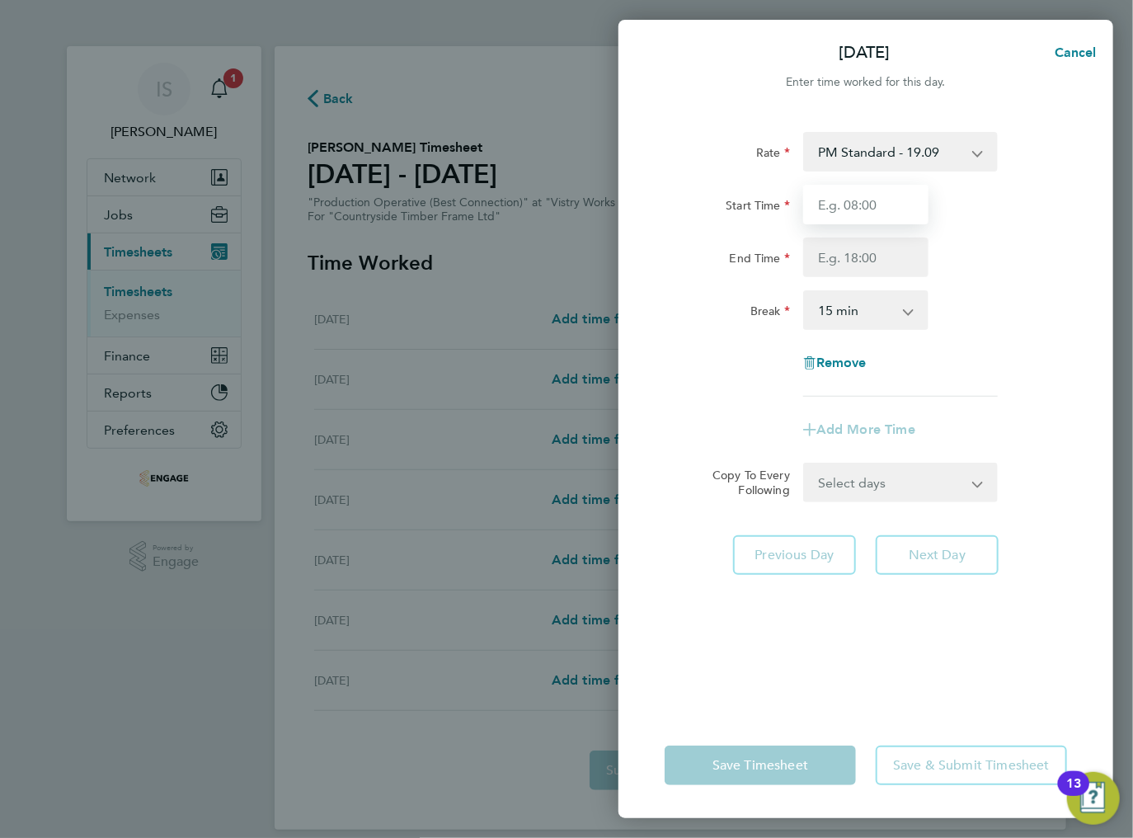
click at [853, 201] on input "Start Time" at bounding box center [865, 205] width 125 height 40
type input "14:00"
click at [858, 259] on input "End Time" at bounding box center [865, 257] width 125 height 40
type input "00:00"
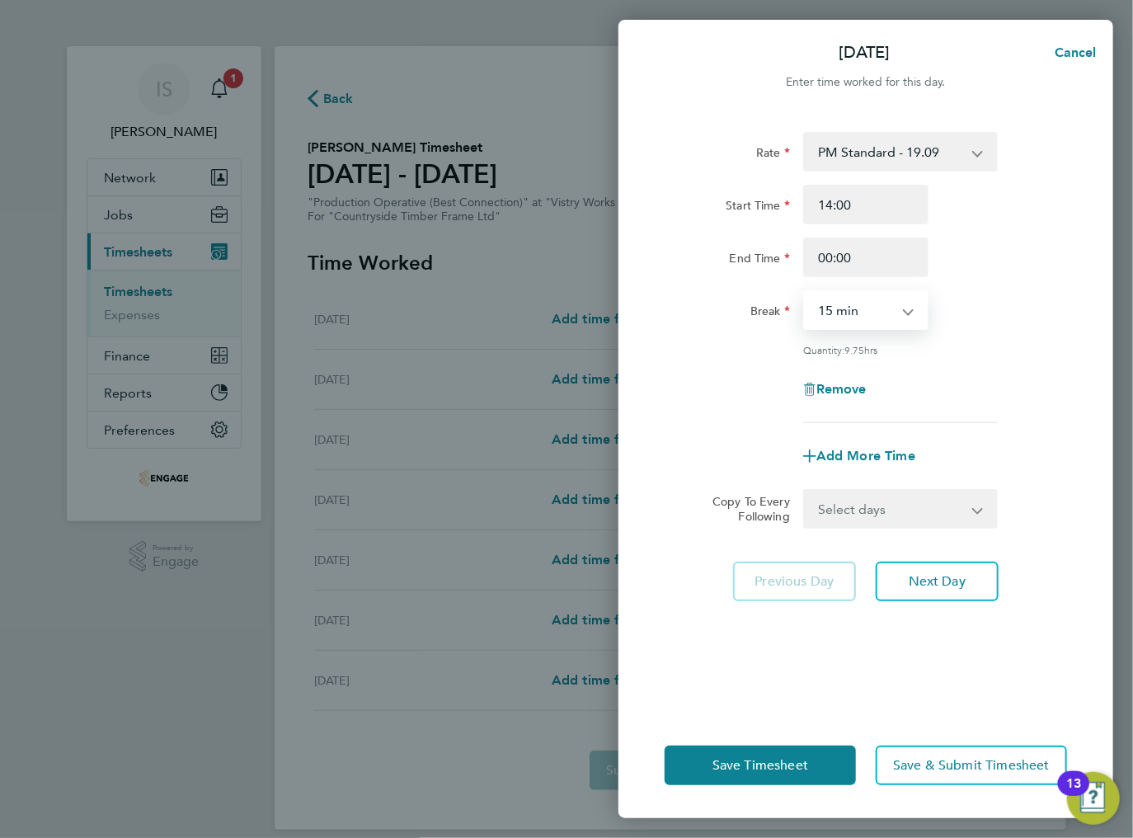
click at [866, 312] on select "0 min 15 min 30 min 45 min 60 min 75 min 90 min" at bounding box center [856, 310] width 102 height 36
select select "30"
click at [805, 292] on select "0 min 15 min 30 min 45 min 60 min 75 min 90 min" at bounding box center [856, 310] width 102 height 36
click at [906, 513] on select "Select days Day Weekday (Mon-Fri) Weekend (Sat-Sun) [DATE] [DATE] [DATE] [DATE]…" at bounding box center [891, 509] width 173 height 36
select select "TUE"
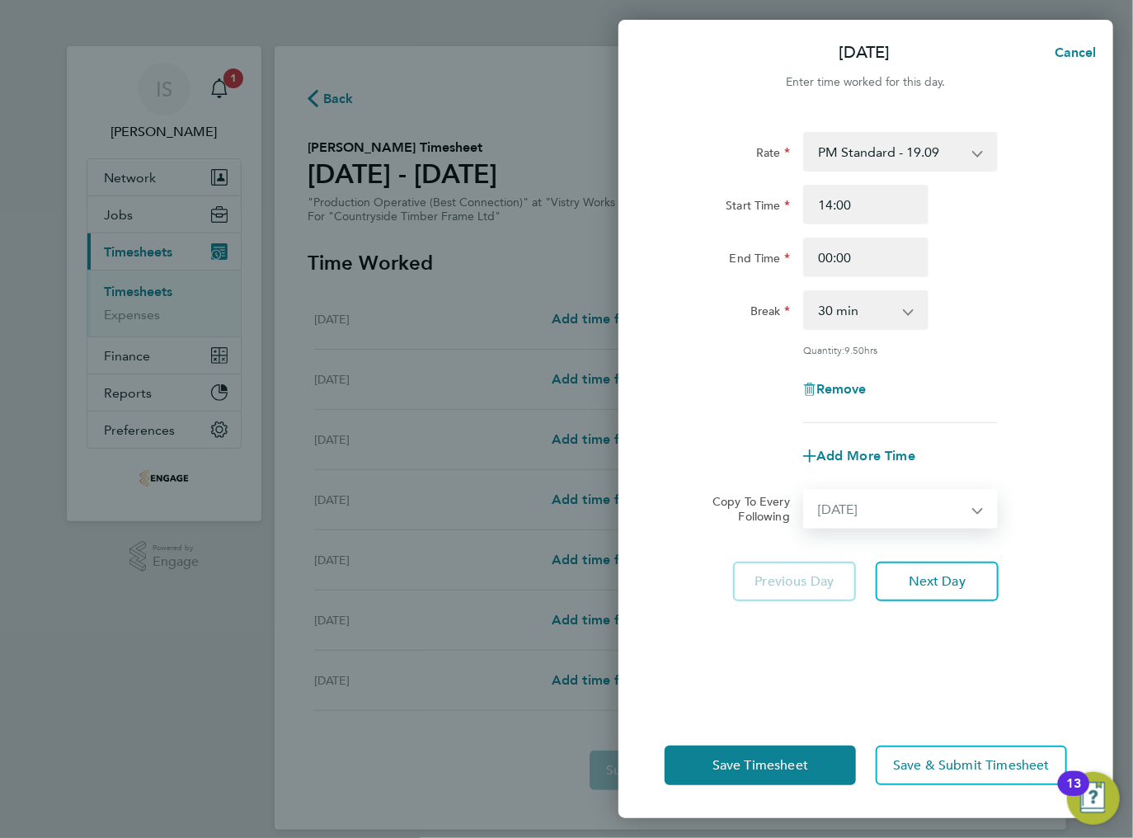
click at [805, 491] on select "Select days Day Weekday (Mon-Fri) Weekend (Sat-Sun) [DATE] [DATE] [DATE] [DATE]…" at bounding box center [891, 509] width 173 height 36
select select "[DATE]"
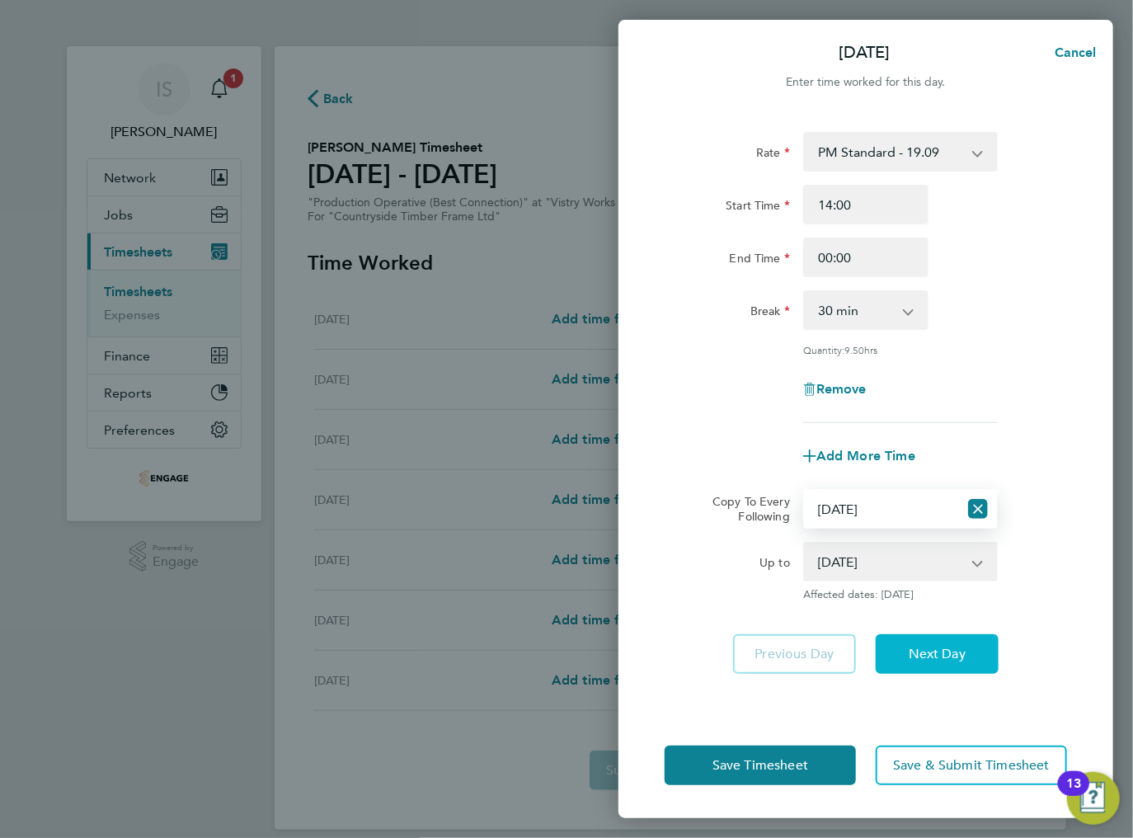
click at [917, 670] on button "Next Day" at bounding box center [937, 654] width 123 height 40
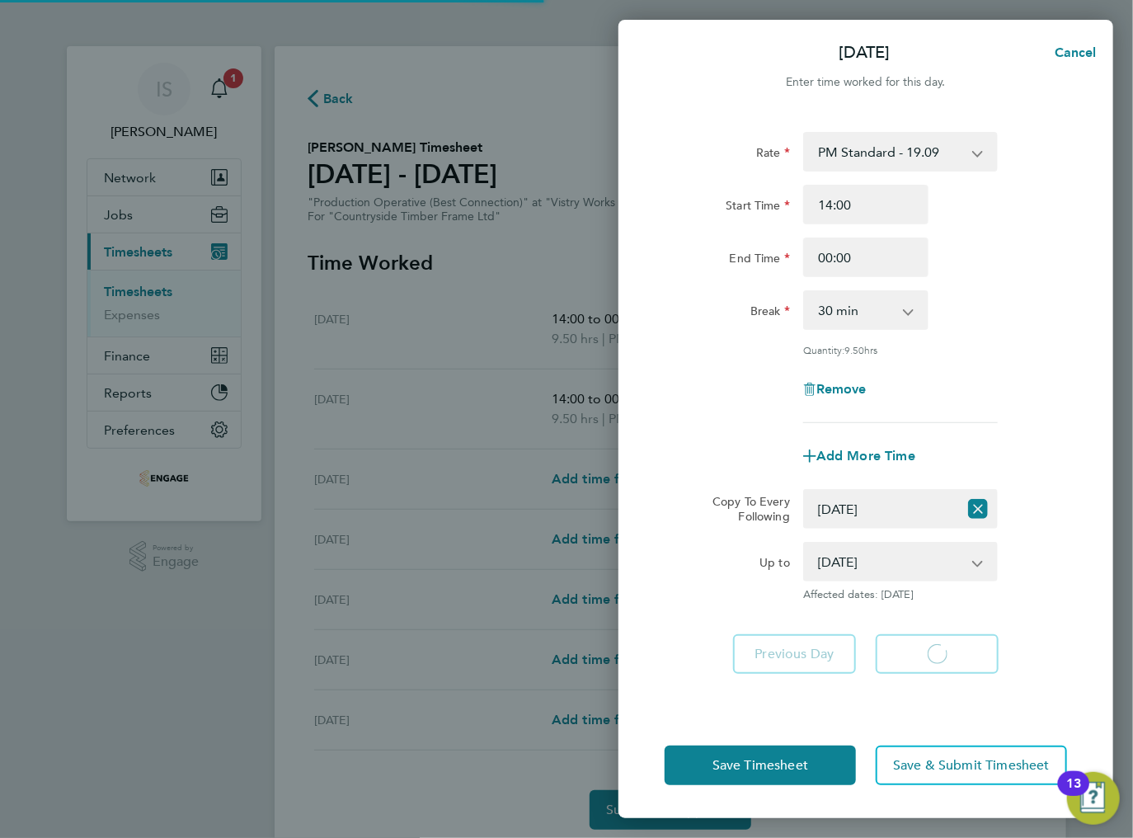
select select "30"
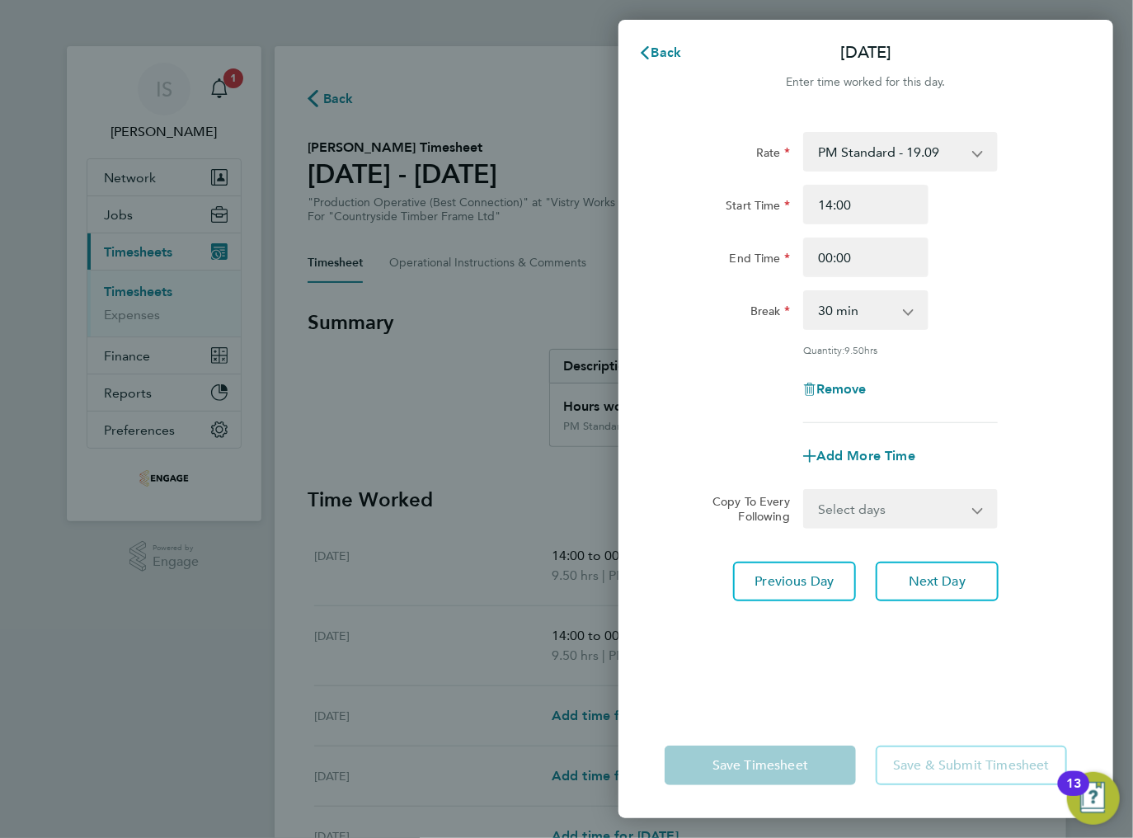
click at [931, 511] on select "Select days Day Weekday (Mon-Fri) Weekend (Sat-Sun) [DATE] [DATE] [DATE] [DATE]…" at bounding box center [891, 509] width 173 height 36
select select "WED"
click at [805, 491] on select "Select days Day Weekday (Mon-Fri) Weekend (Sat-Sun) [DATE] [DATE] [DATE] [DATE]…" at bounding box center [891, 509] width 173 height 36
select select "[DATE]"
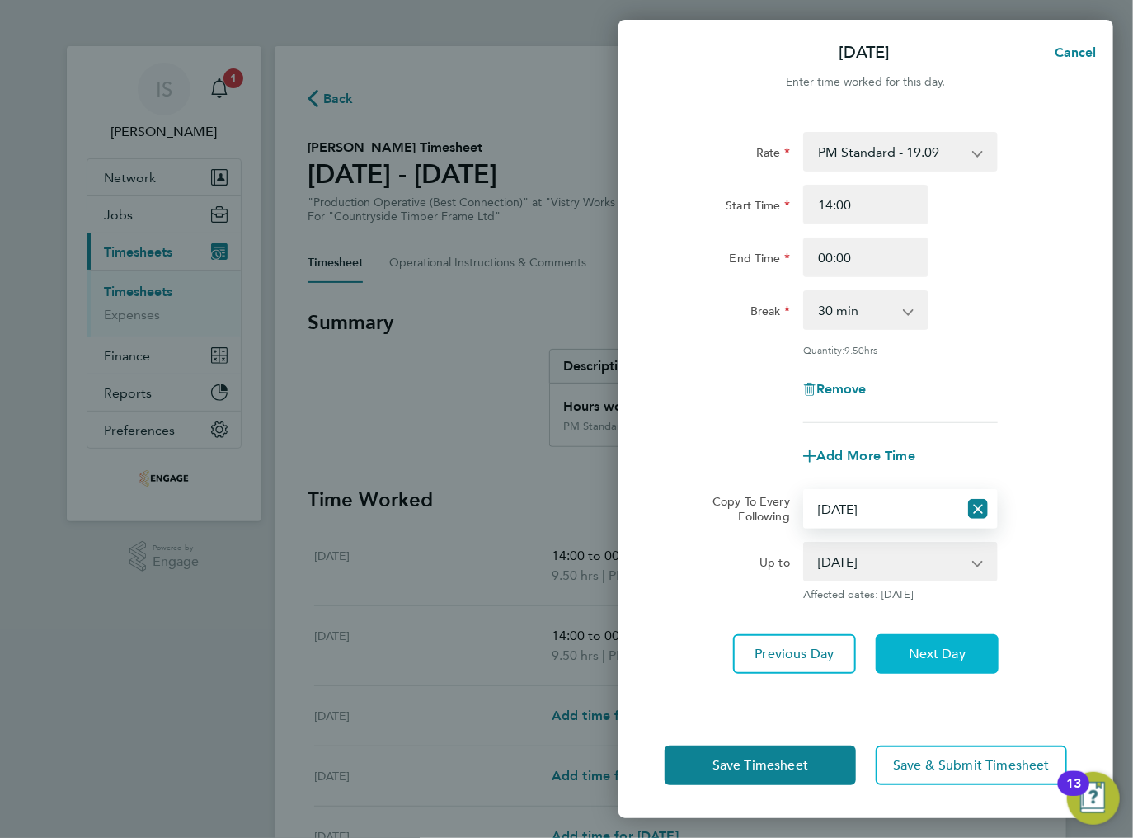
click at [909, 647] on span "Next Day" at bounding box center [937, 654] width 57 height 16
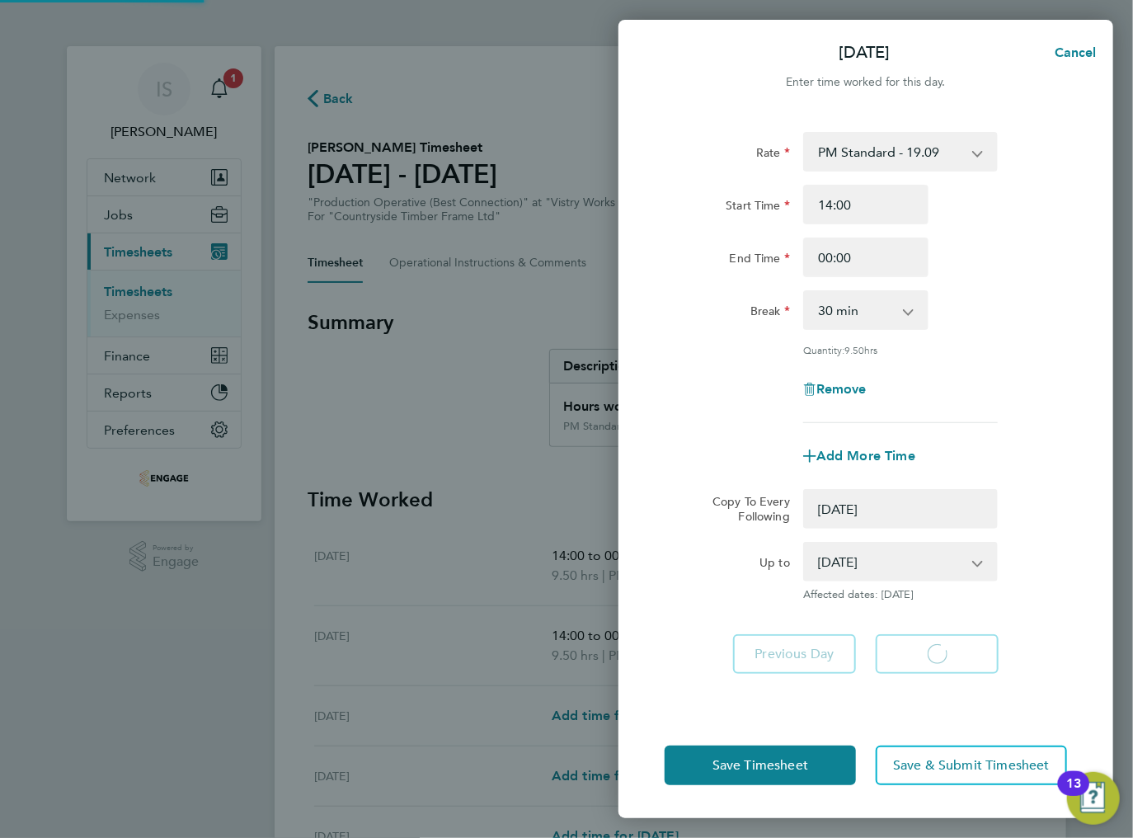
select select "0: null"
select select "30"
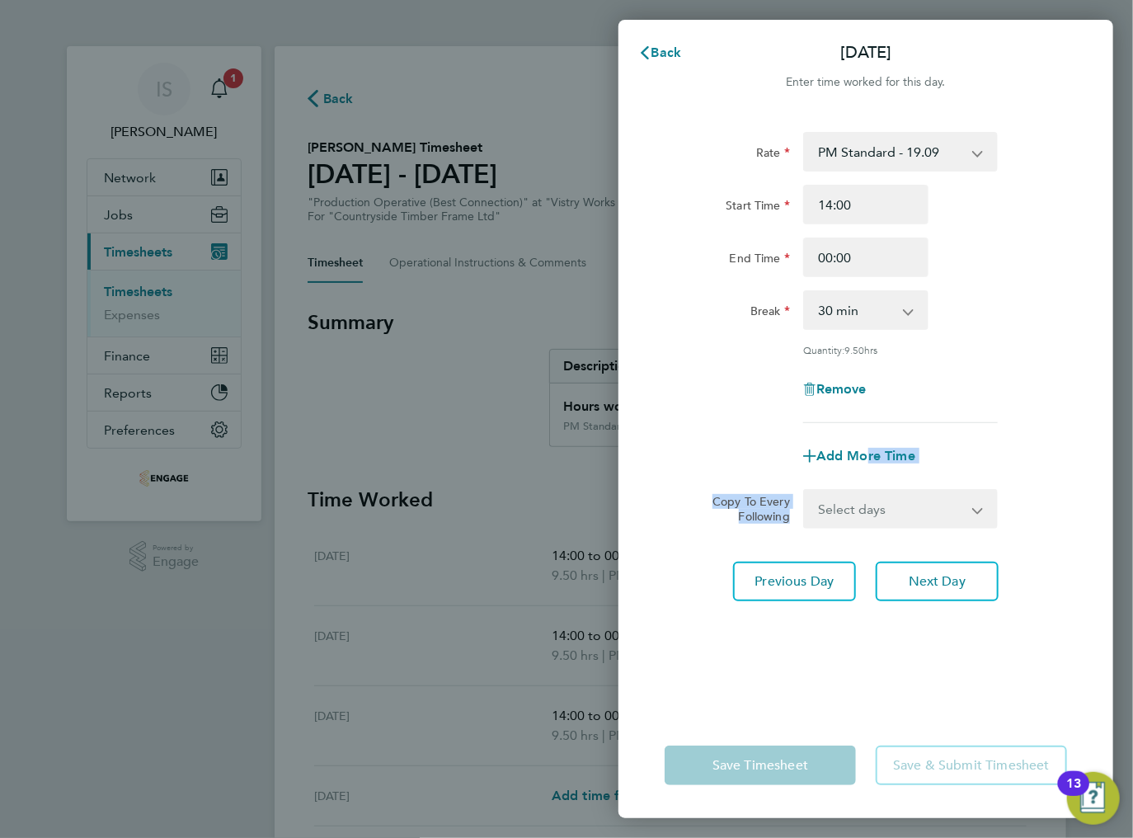
drag, startPoint x: 864, startPoint y: 462, endPoint x: 904, endPoint y: 495, distance: 51.5
click at [890, 488] on form "Rate PM Standard - 19.09 BONUS - 13.50 AM Standard - 17.80 PM OT2 - 38.18 AM OT…" at bounding box center [866, 330] width 402 height 397
click at [899, 505] on select "Select days Day Weekday (Mon-Fri) Weekend (Sat-Sun) [DATE] [DATE] [DATE] [DATE]" at bounding box center [891, 509] width 173 height 36
select select "THU"
click at [805, 491] on select "Select days Day Weekday (Mon-Fri) Weekend (Sat-Sun) [DATE] [DATE] [DATE] [DATE]" at bounding box center [891, 509] width 173 height 36
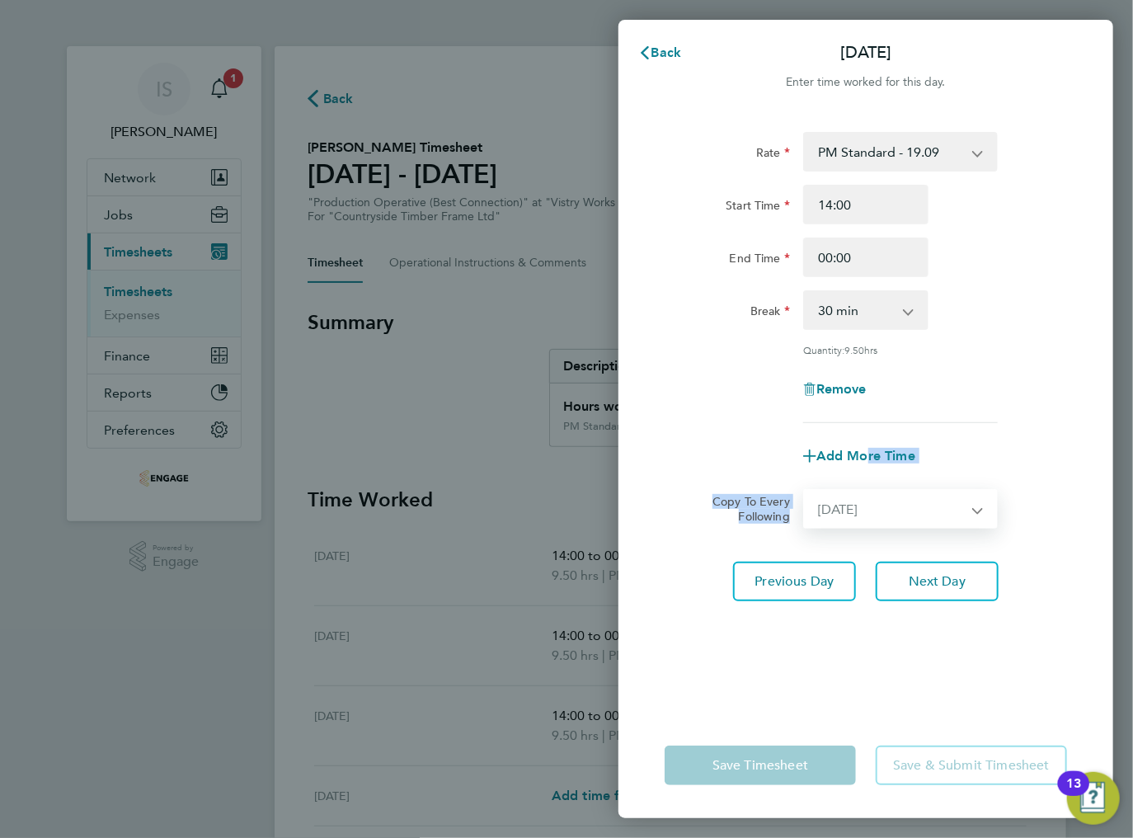
select select "[DATE]"
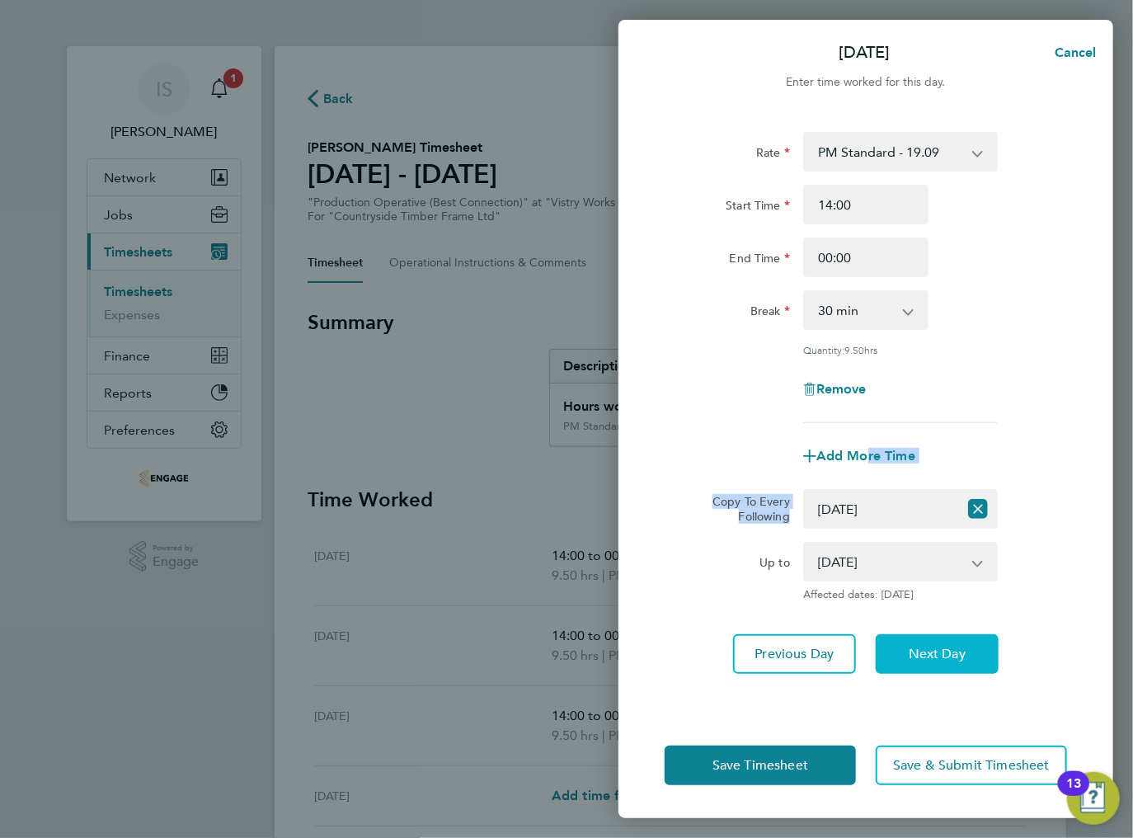
click at [923, 646] on span "Next Day" at bounding box center [937, 654] width 57 height 16
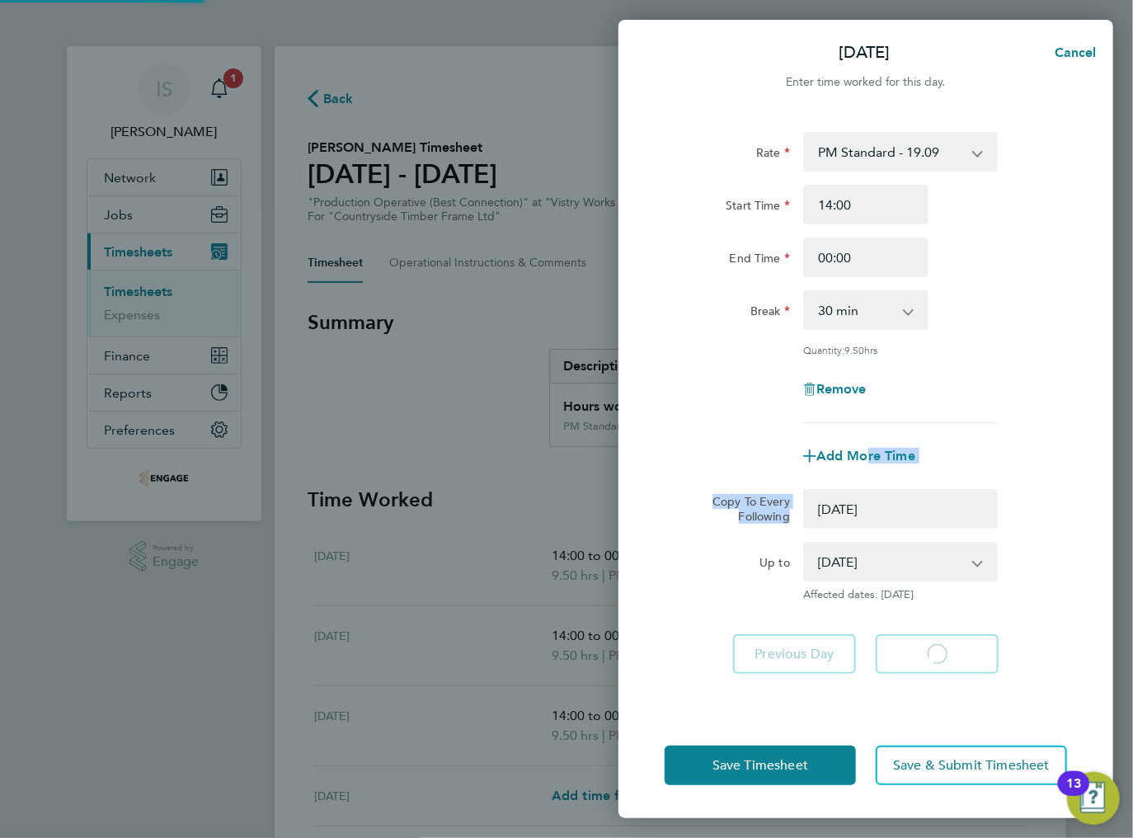
select select "0: null"
select select "30"
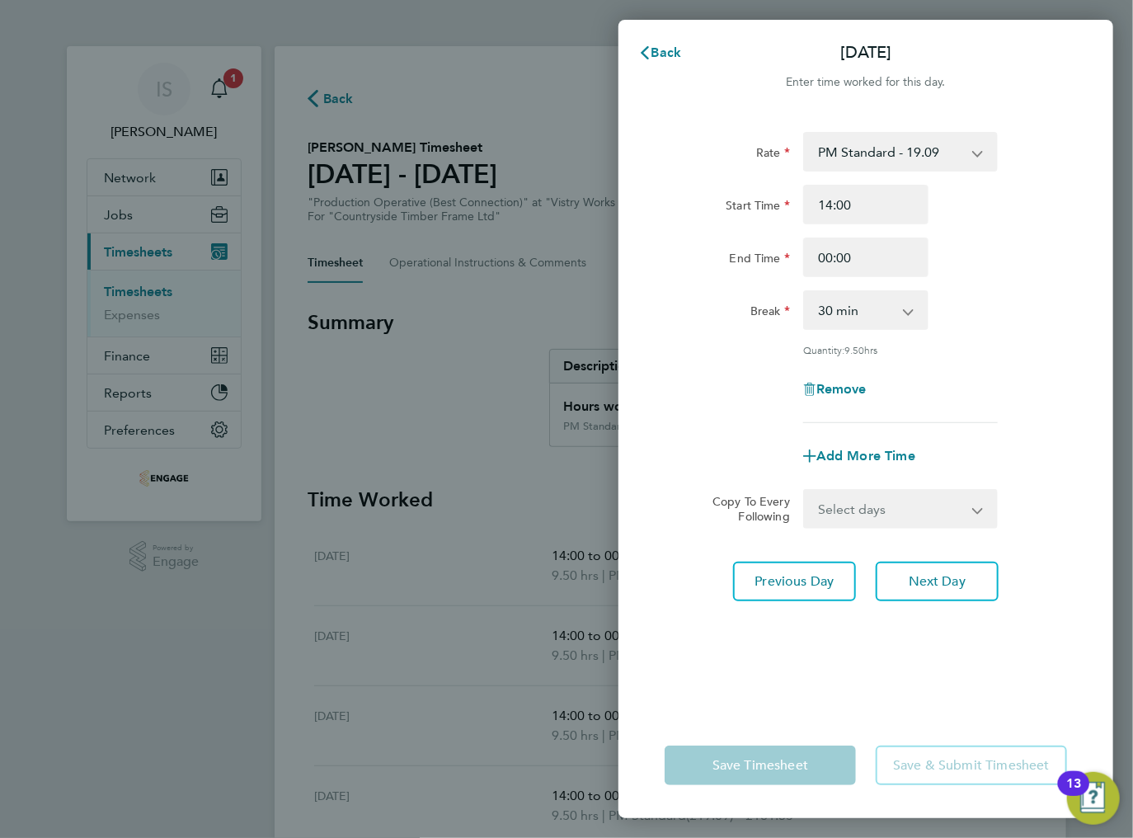
click at [752, 374] on div "Remove" at bounding box center [866, 389] width 416 height 40
drag, startPoint x: 867, startPoint y: 263, endPoint x: 815, endPoint y: 256, distance: 53.3
click at [815, 256] on input "00:00" at bounding box center [865, 257] width 125 height 40
type input "23:30"
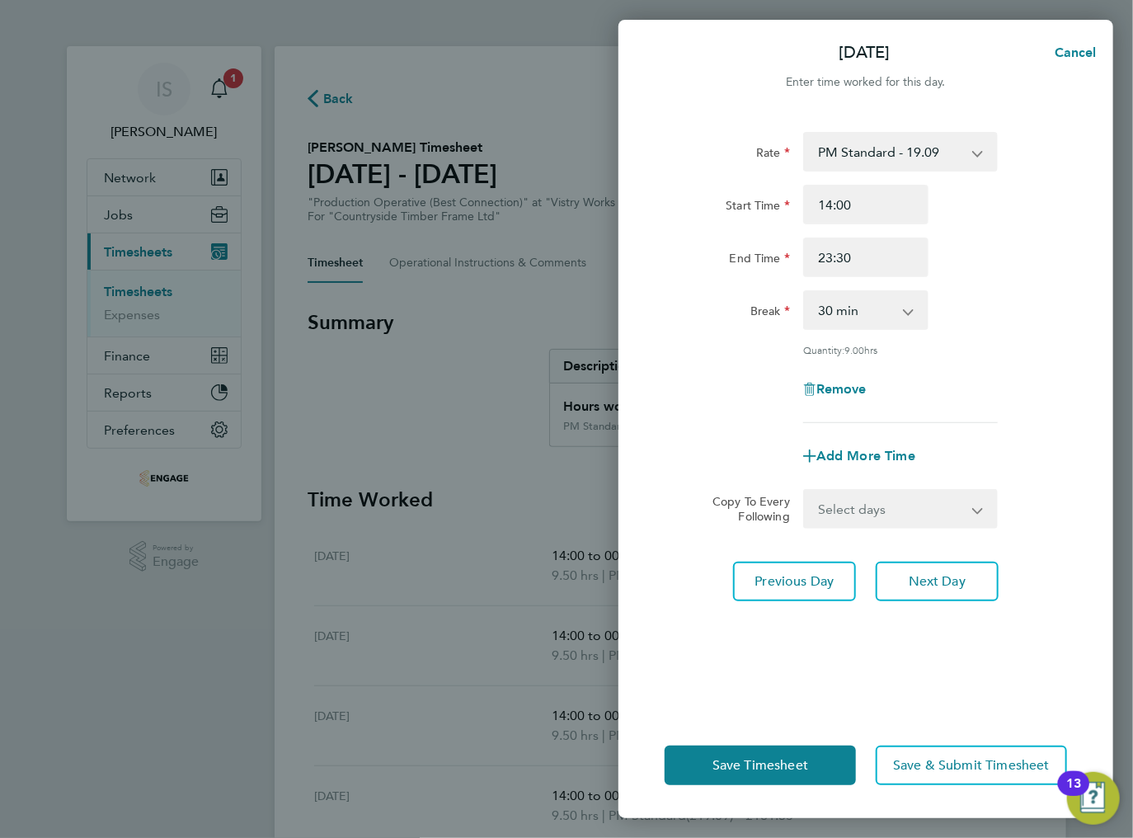
click at [939, 376] on div "Remove" at bounding box center [866, 389] width 416 height 40
click at [749, 761] on span "Save Timesheet" at bounding box center [760, 765] width 96 height 16
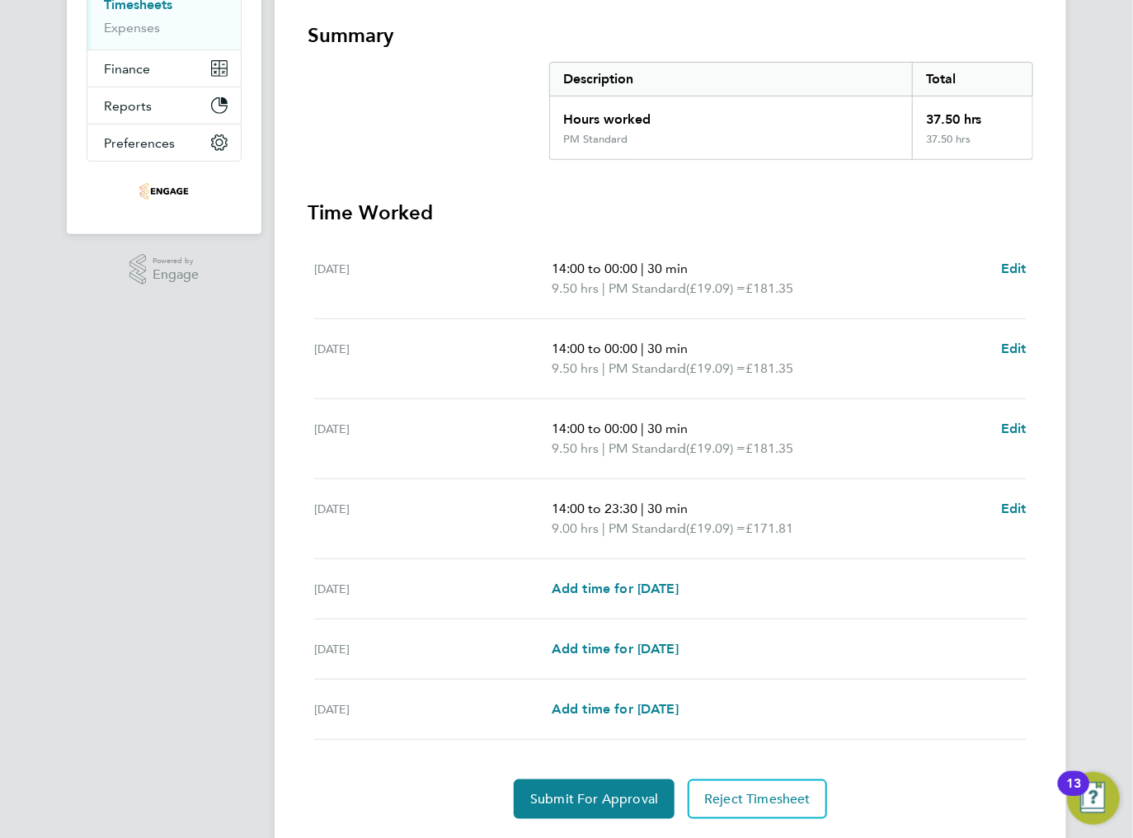
scroll to position [331, 0]
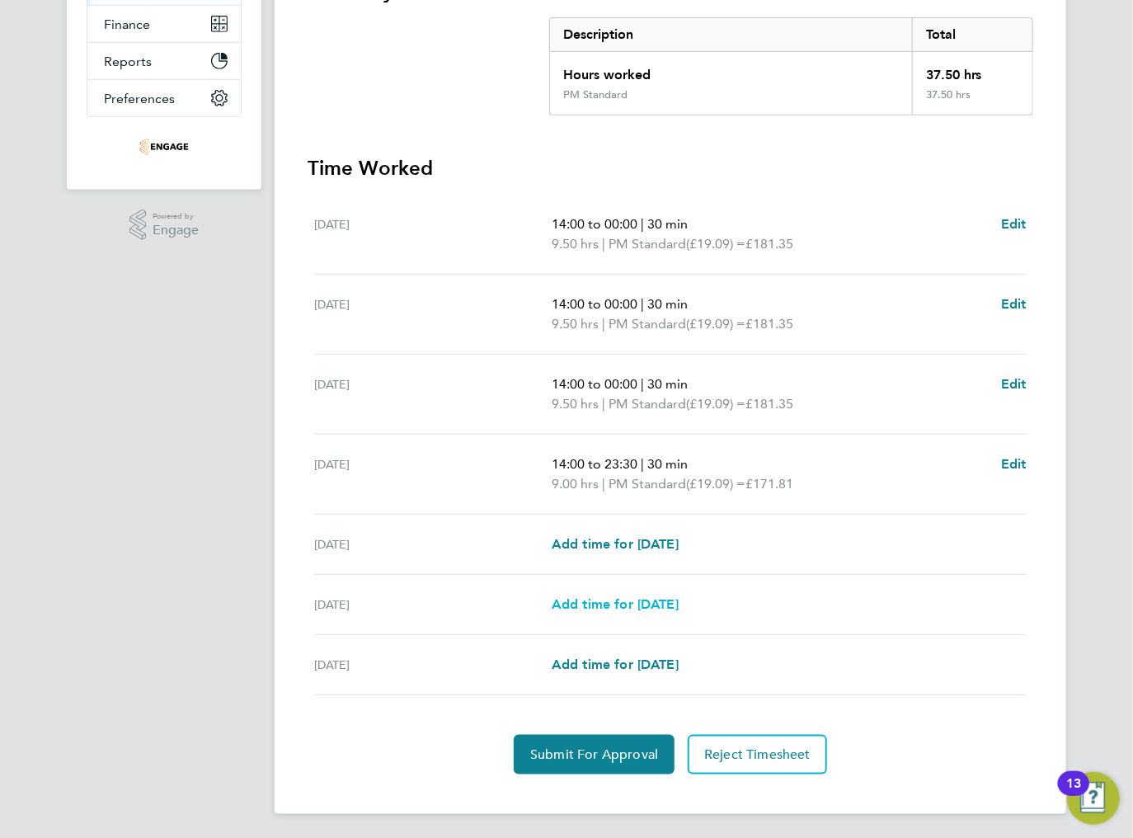
click at [617, 610] on link "Add time for [DATE]" at bounding box center [615, 604] width 127 height 20
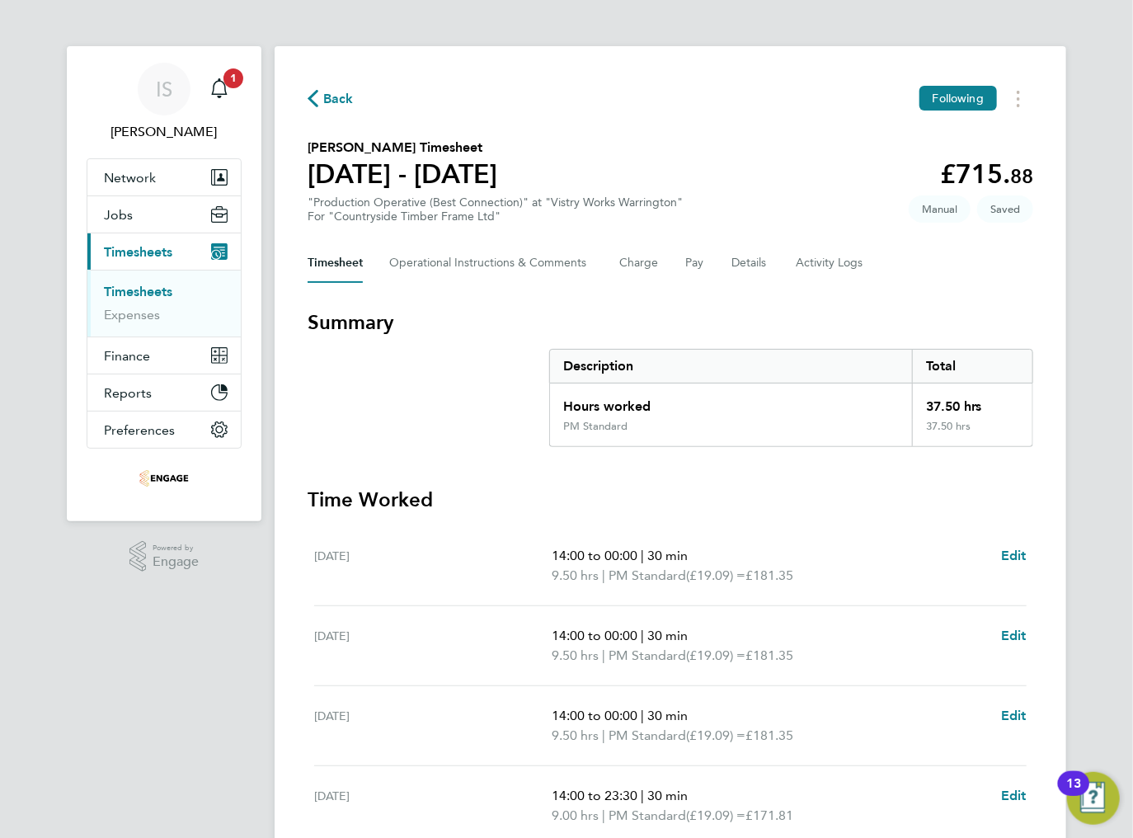
select select "15"
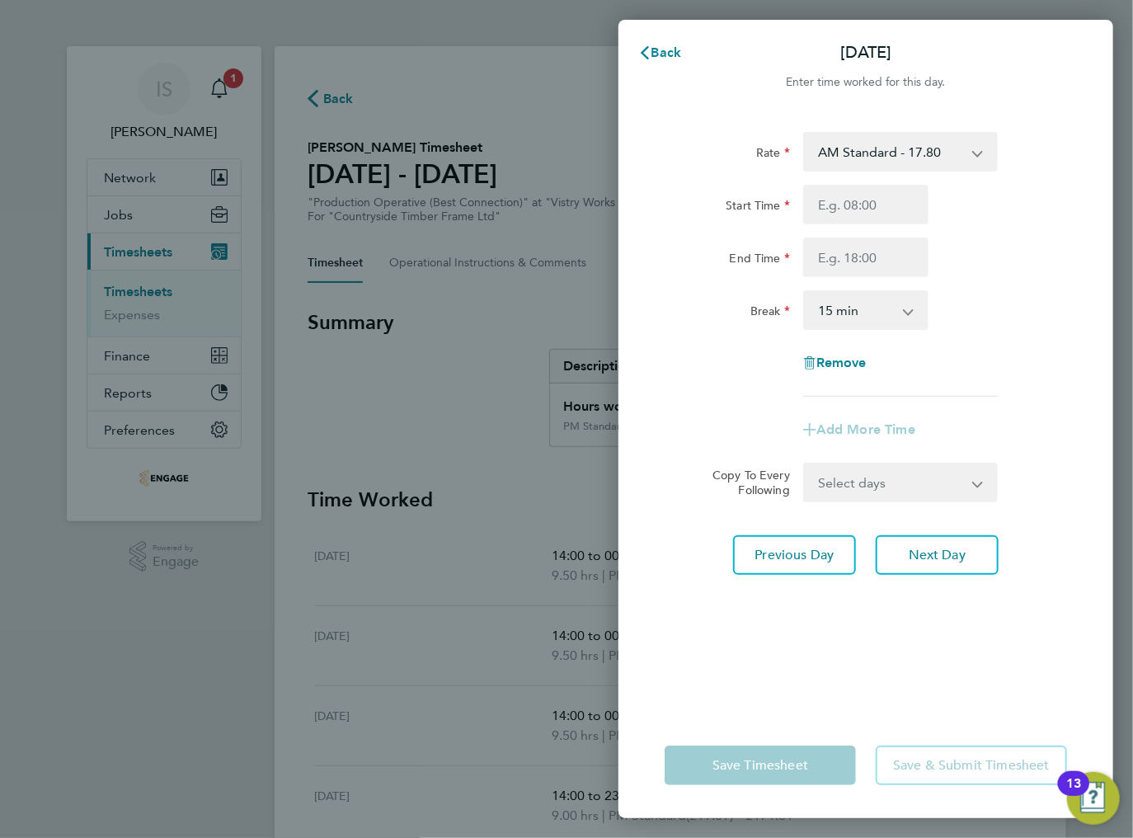
click at [881, 146] on select "AM Standard - 17.80 BONUS - 13.50 PM OT2 - 38.18 AM OT1 - 26.70 PM OT1 - 28.64 …" at bounding box center [891, 152] width 172 height 36
select select "15"
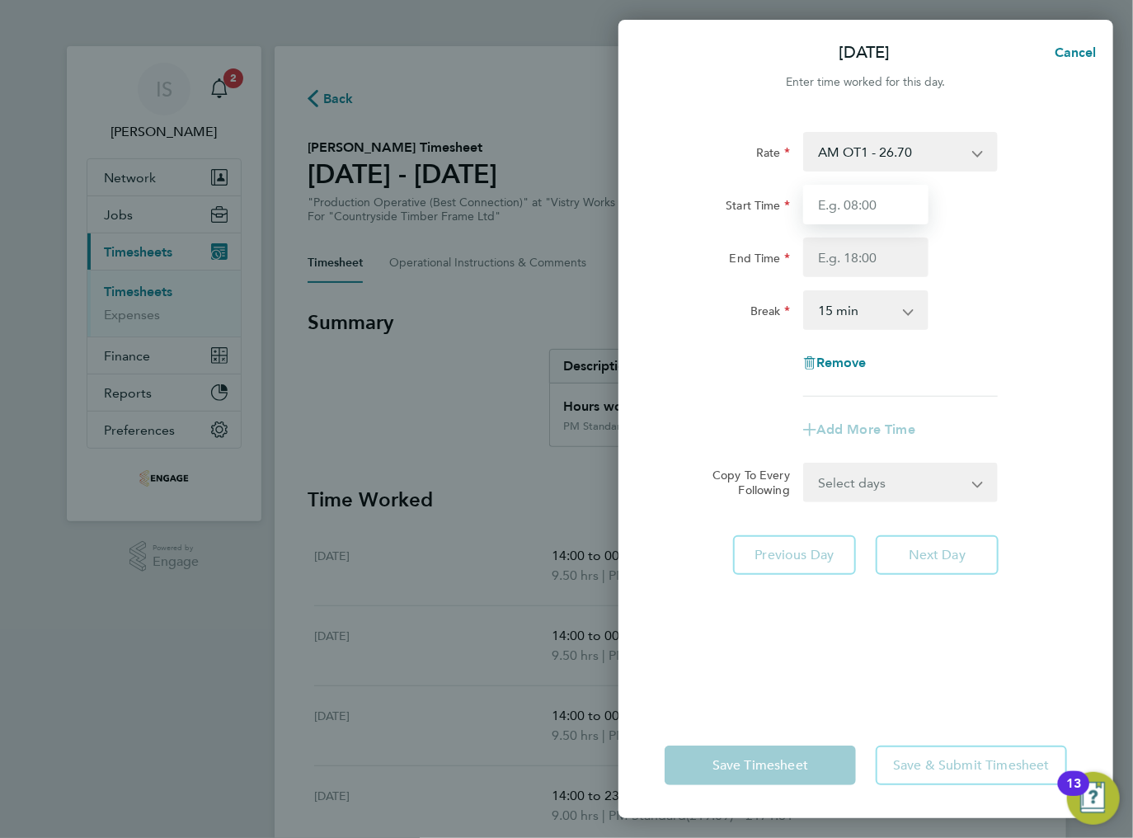
click at [830, 210] on input "Start Time" at bounding box center [865, 205] width 125 height 40
type input "06:00"
click at [861, 258] on input "End Time" at bounding box center [865, 257] width 125 height 40
click at [821, 252] on input "End Time" at bounding box center [865, 257] width 125 height 40
type input "07:30"
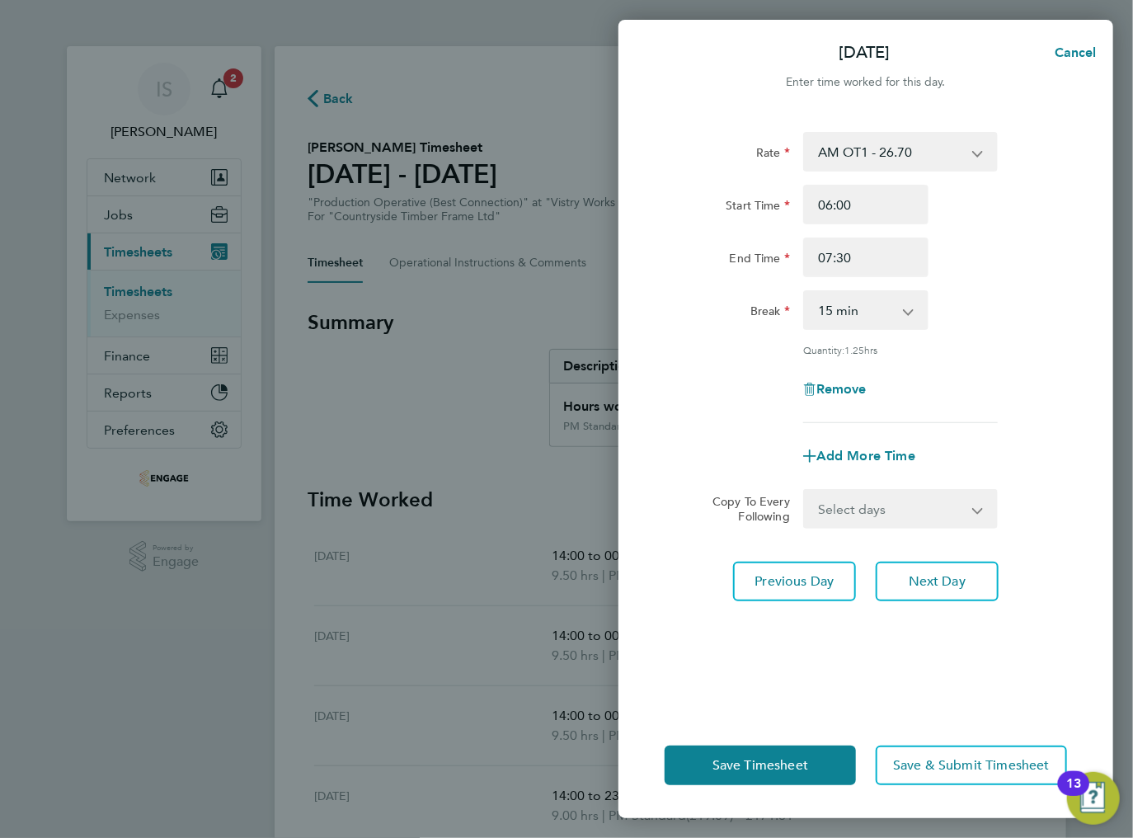
click at [1016, 266] on div "End Time 07:30" at bounding box center [866, 257] width 416 height 40
click at [907, 300] on select "0 min 15 min 30 min 45 min 60 min 75 min" at bounding box center [856, 310] width 102 height 36
select select "0"
click at [805, 292] on select "0 min 15 min 30 min 45 min 60 min 75 min" at bounding box center [856, 310] width 102 height 36
click at [973, 330] on div "Rate AM OT1 - 26.70 BONUS - 13.50 AM Standard - 17.80 PM OT2 - 38.18 PM OT1 - 2…" at bounding box center [866, 277] width 402 height 291
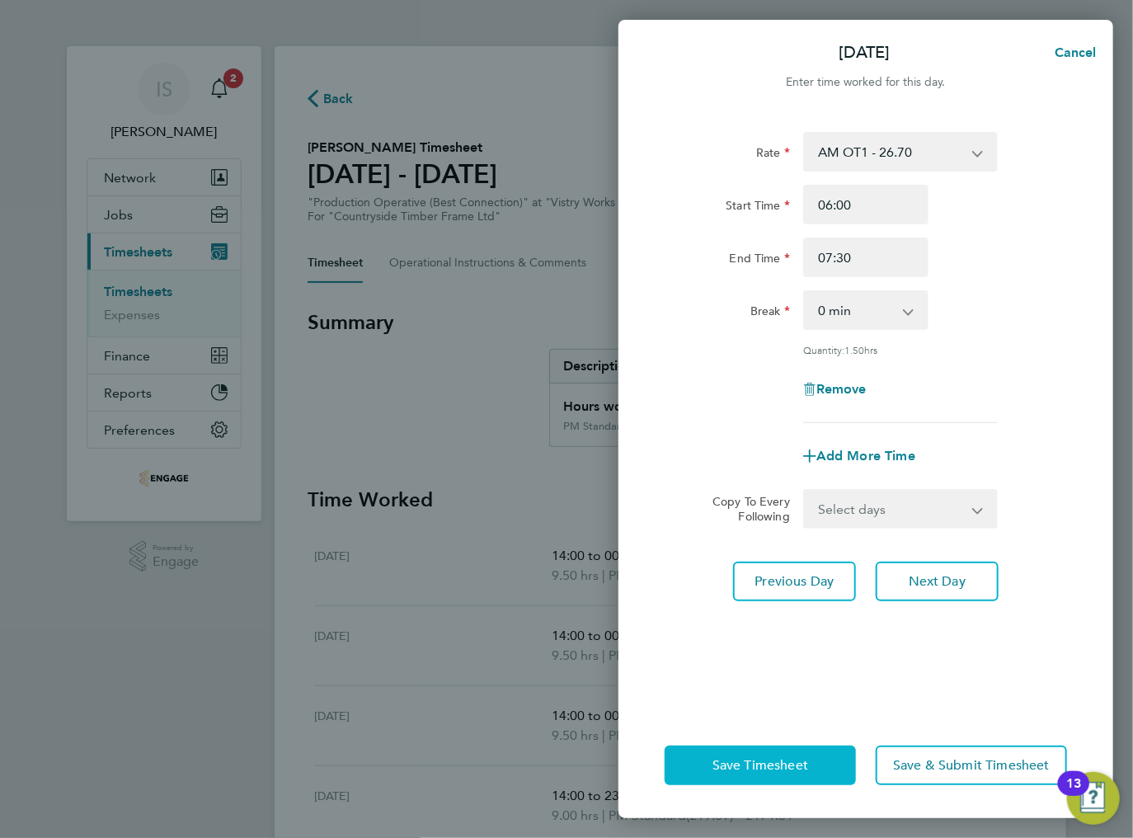
click at [783, 771] on span "Save Timesheet" at bounding box center [760, 765] width 96 height 16
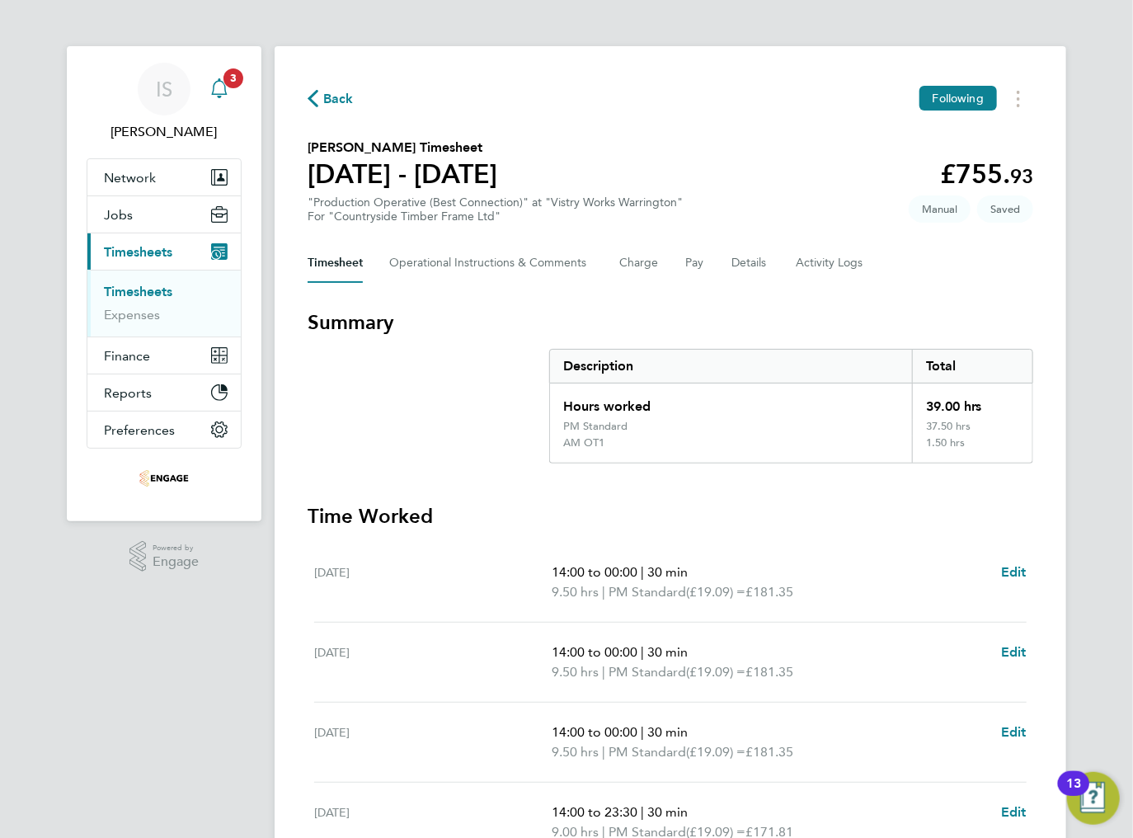
click at [224, 94] on icon "Main navigation" at bounding box center [219, 86] width 16 height 16
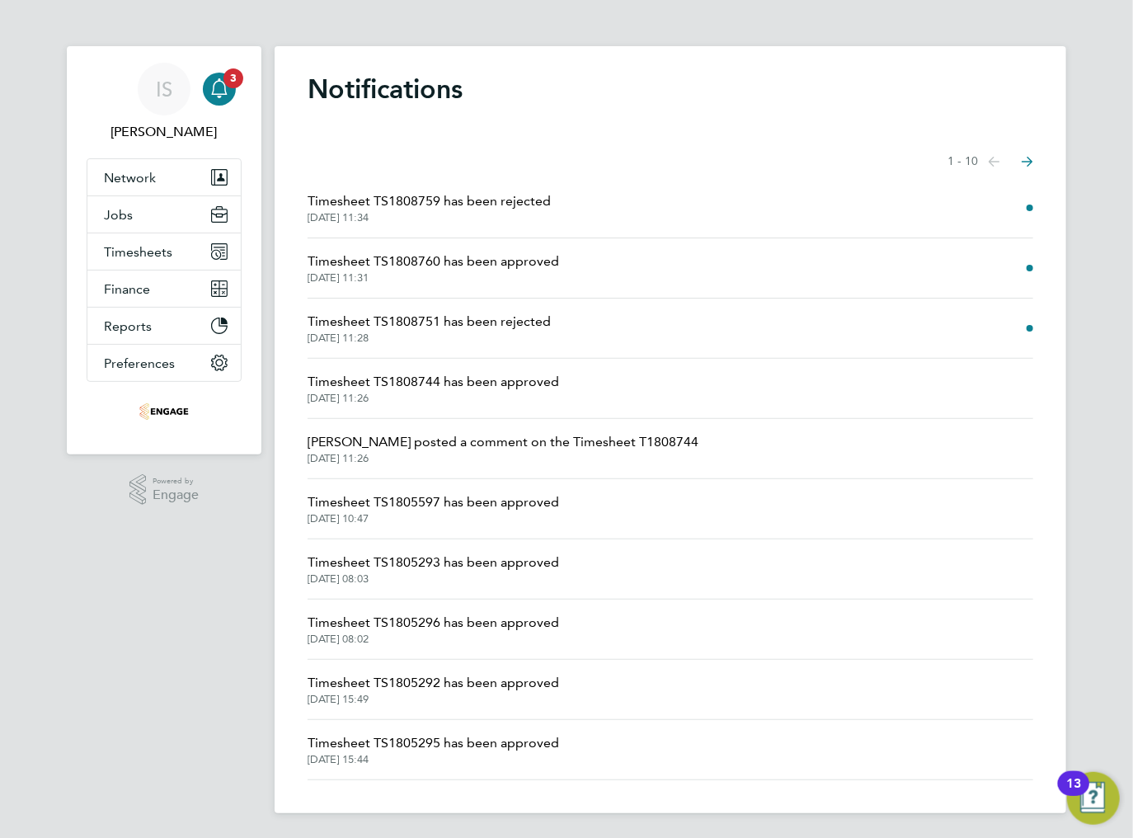
click at [512, 191] on span "Timesheet TS1808759 has been rejected" at bounding box center [429, 201] width 243 height 20
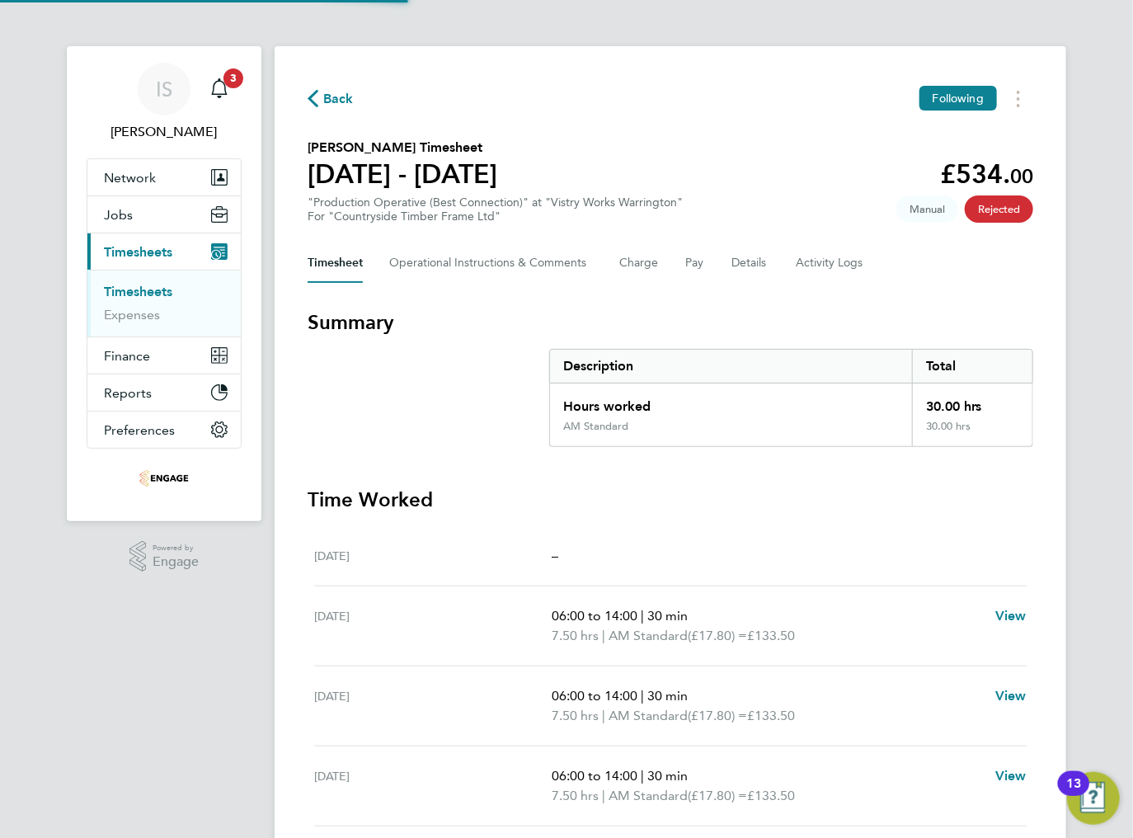
click at [512, 204] on div ""Production Operative (Best Connection)" at "Vistry Works Warrington" For "Coun…" at bounding box center [495, 209] width 375 height 28
click at [465, 271] on Comments-tab "Operational Instructions & Comments" at bounding box center [491, 263] width 204 height 40
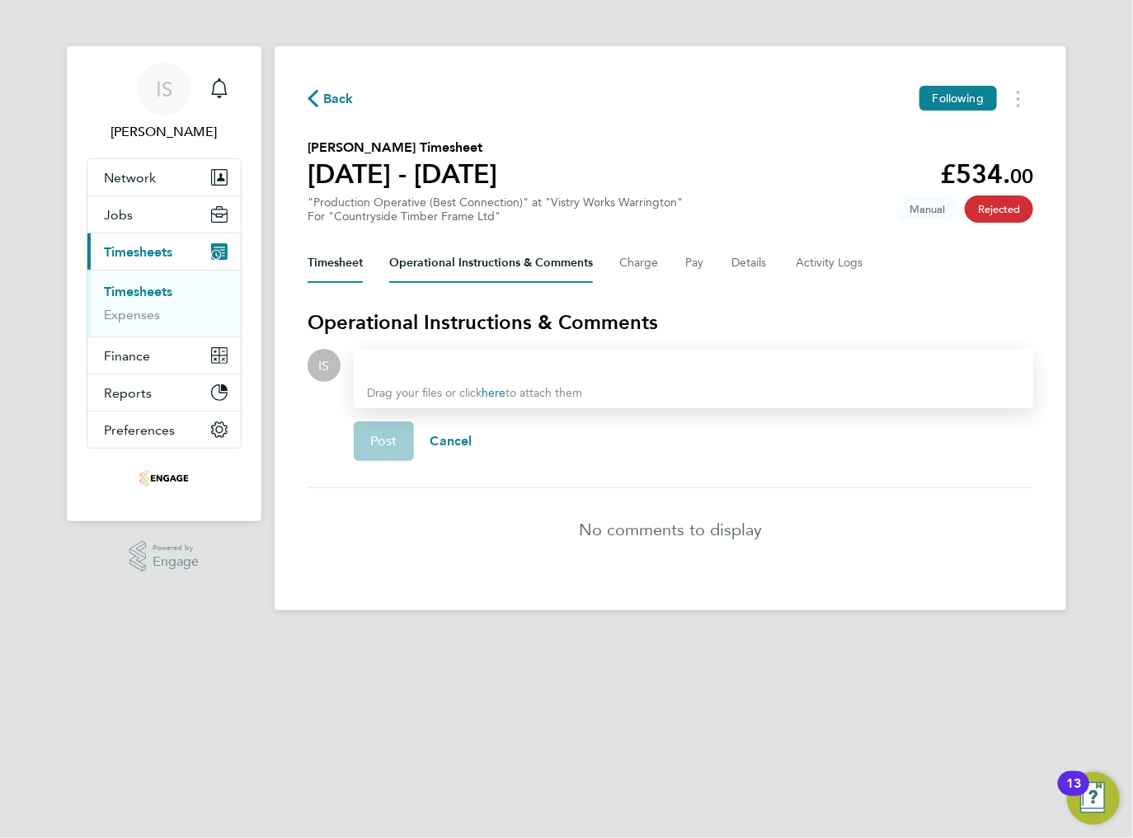
click at [346, 261] on button "Timesheet" at bounding box center [335, 263] width 55 height 40
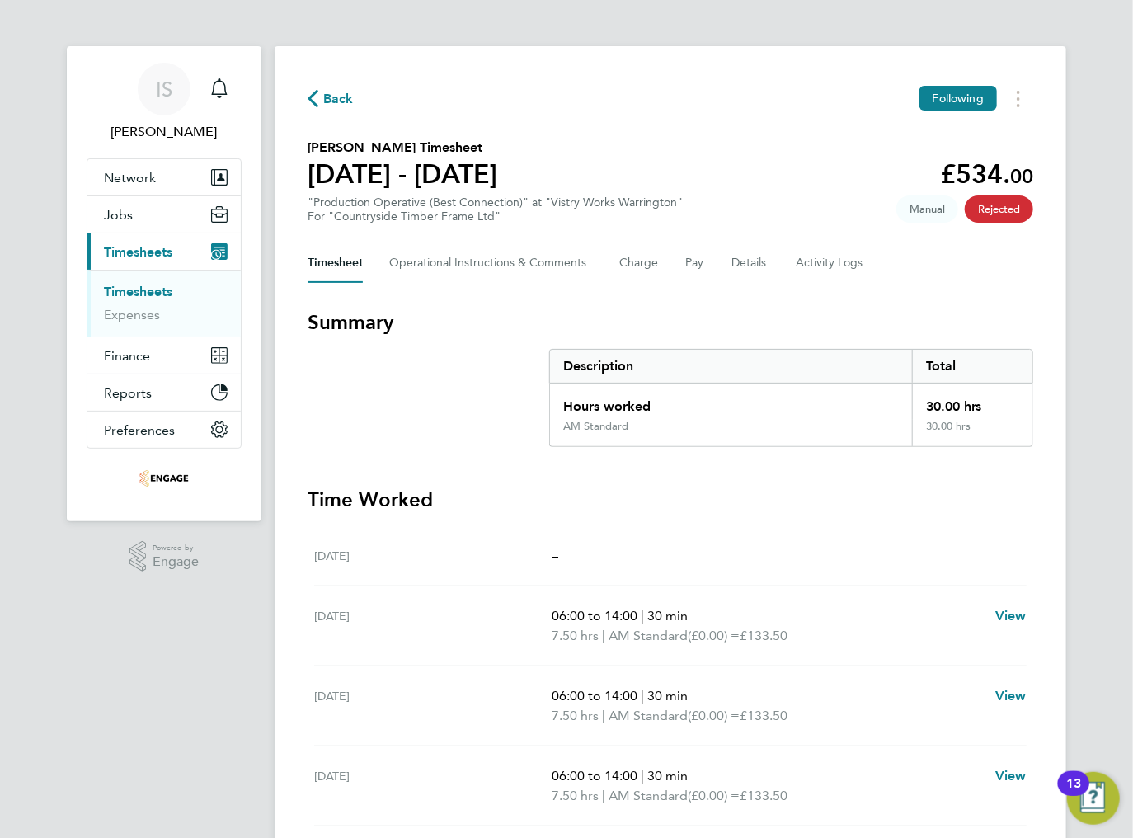
click at [343, 261] on button "Timesheet" at bounding box center [335, 263] width 55 height 40
click at [416, 264] on Comments-tab "Operational Instructions & Comments" at bounding box center [491, 263] width 204 height 40
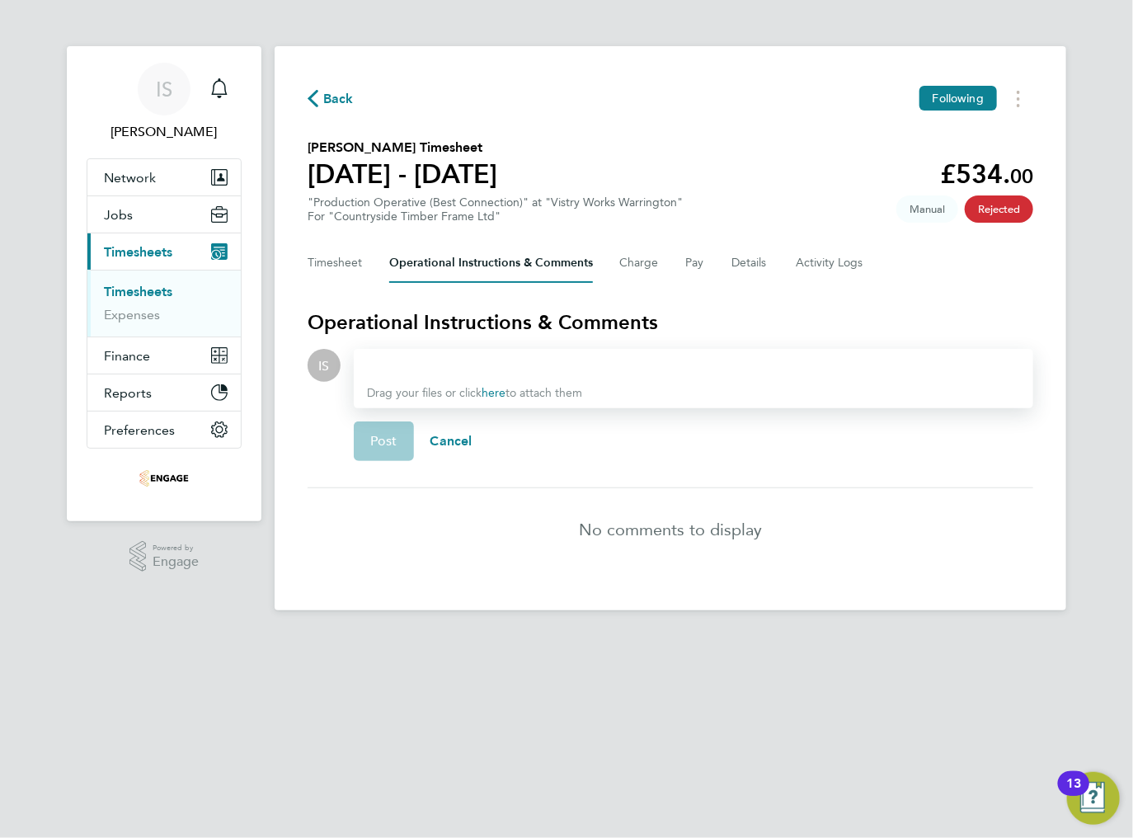
click at [413, 364] on div at bounding box center [693, 365] width 653 height 20
click at [395, 445] on span "Post" at bounding box center [383, 441] width 27 height 16
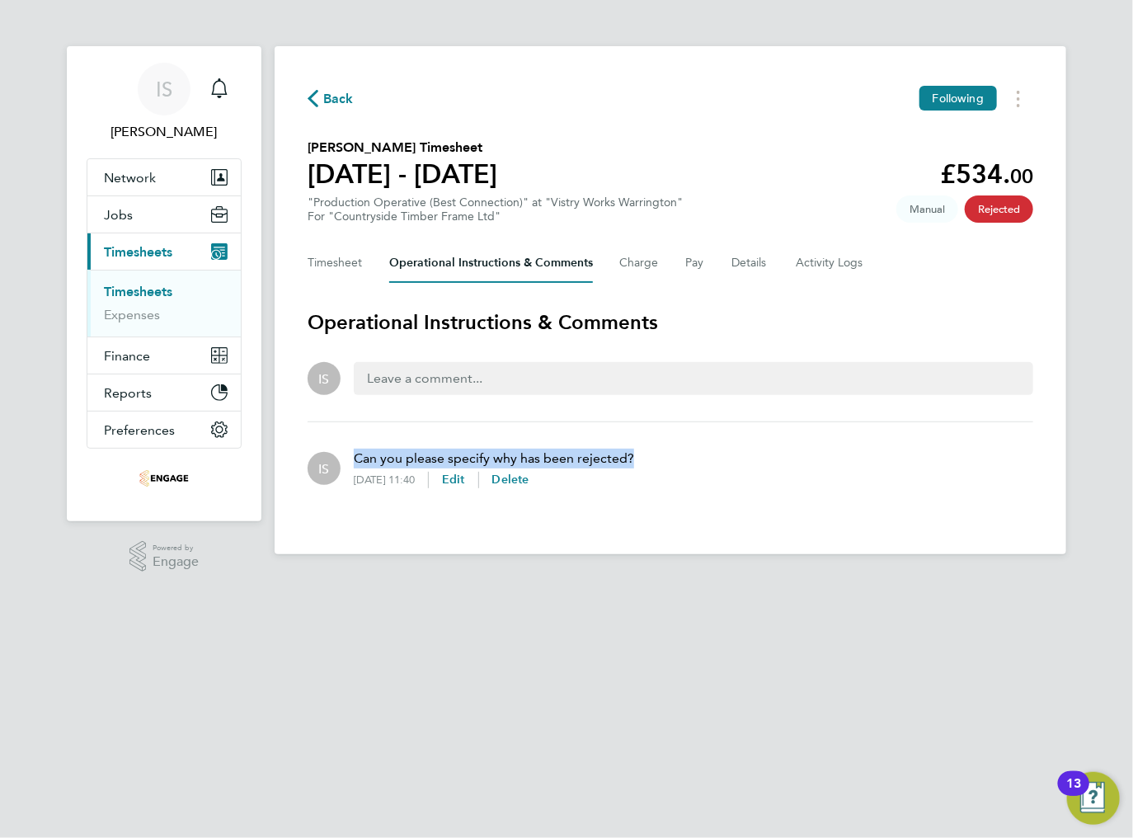
drag, startPoint x: 654, startPoint y: 461, endPoint x: 355, endPoint y: 463, distance: 298.5
click at [355, 463] on div "IS Can you please specify why has been rejected? 26 Aug 2025, 11:40 Edit Delete" at bounding box center [671, 468] width 726 height 66
copy p "Can you please specify why has been rejected?"
click at [699, 463] on div "IS Can you please specify why has been rejected? 26 Aug 2025, 11:40 Edit Delete" at bounding box center [671, 468] width 726 height 66
click at [335, 262] on button "Timesheet" at bounding box center [335, 263] width 55 height 40
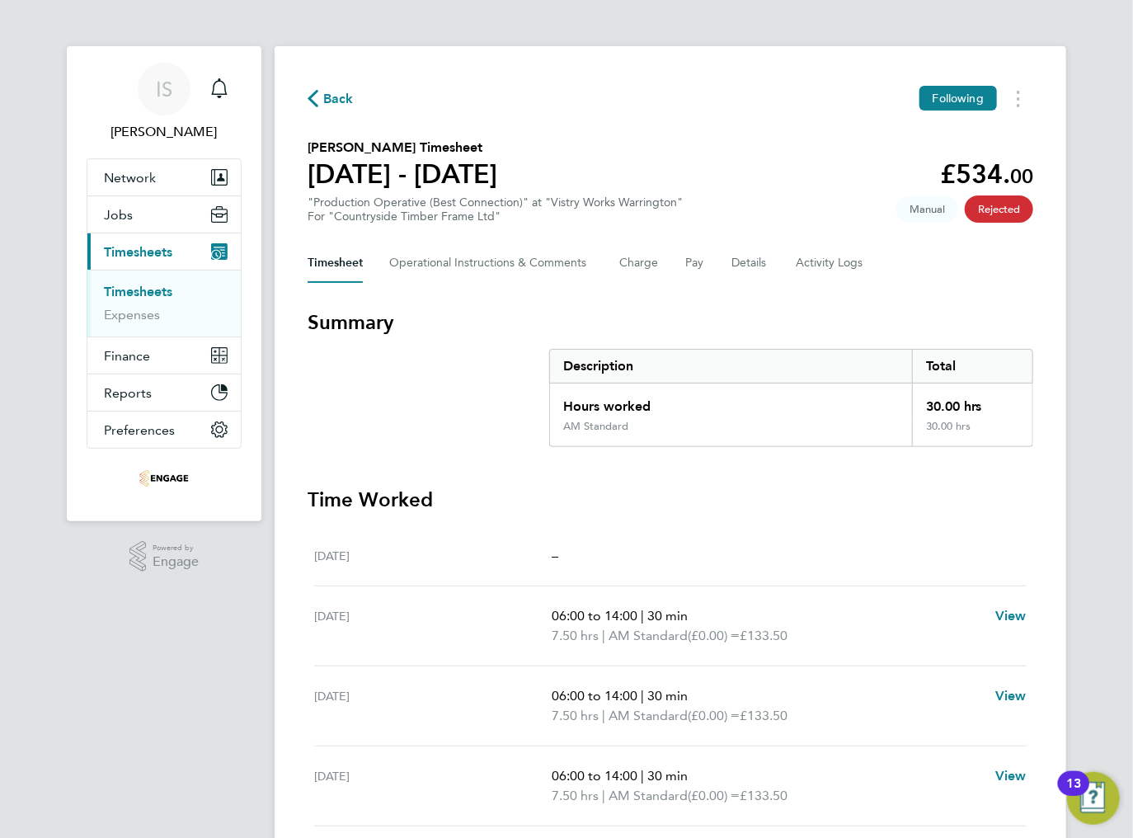
click at [323, 93] on span "Back" at bounding box center [338, 99] width 31 height 20
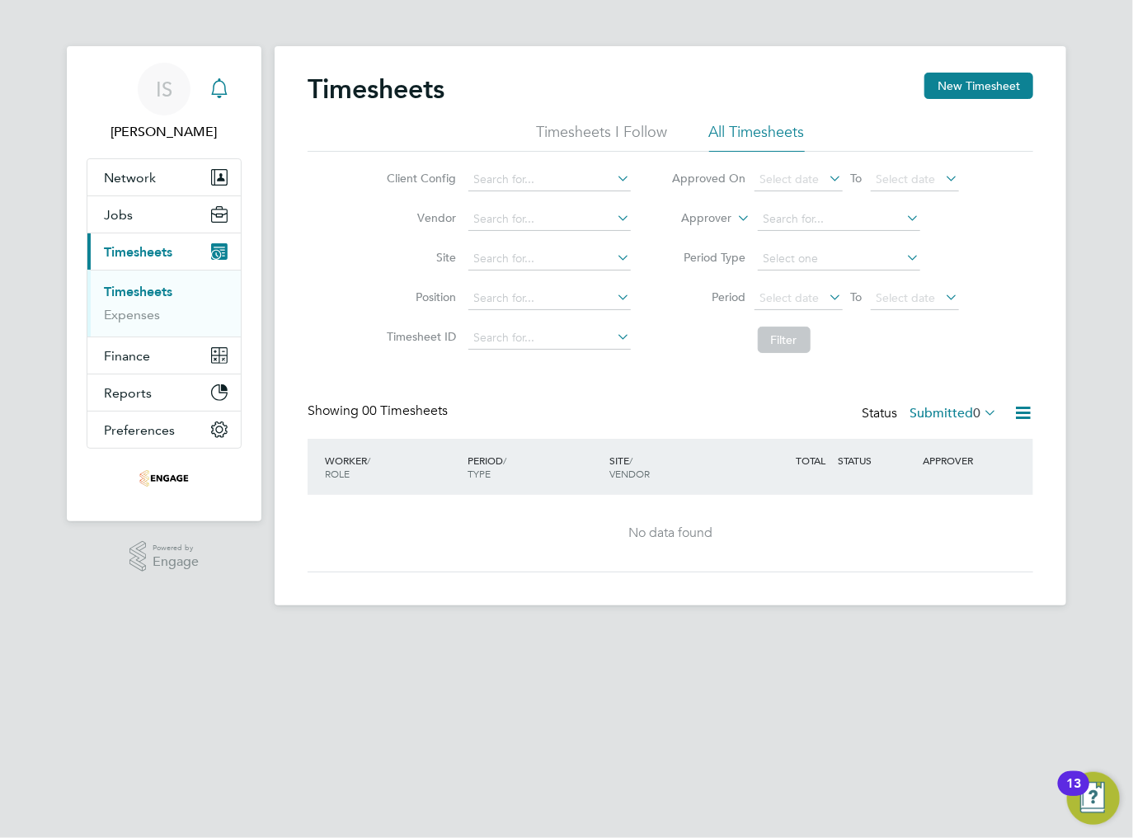
click at [226, 92] on icon "Main navigation" at bounding box center [219, 88] width 20 height 20
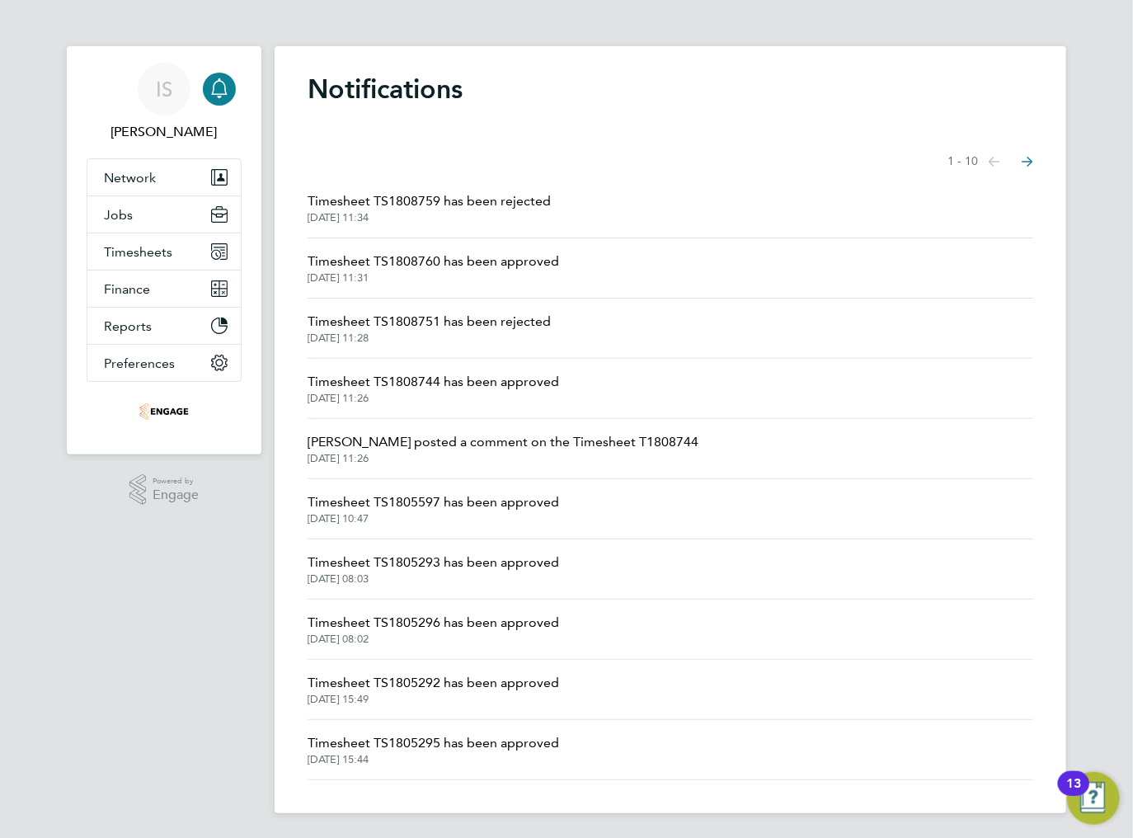
click at [429, 324] on span "Timesheet TS1808751 has been rejected" at bounding box center [429, 322] width 243 height 20
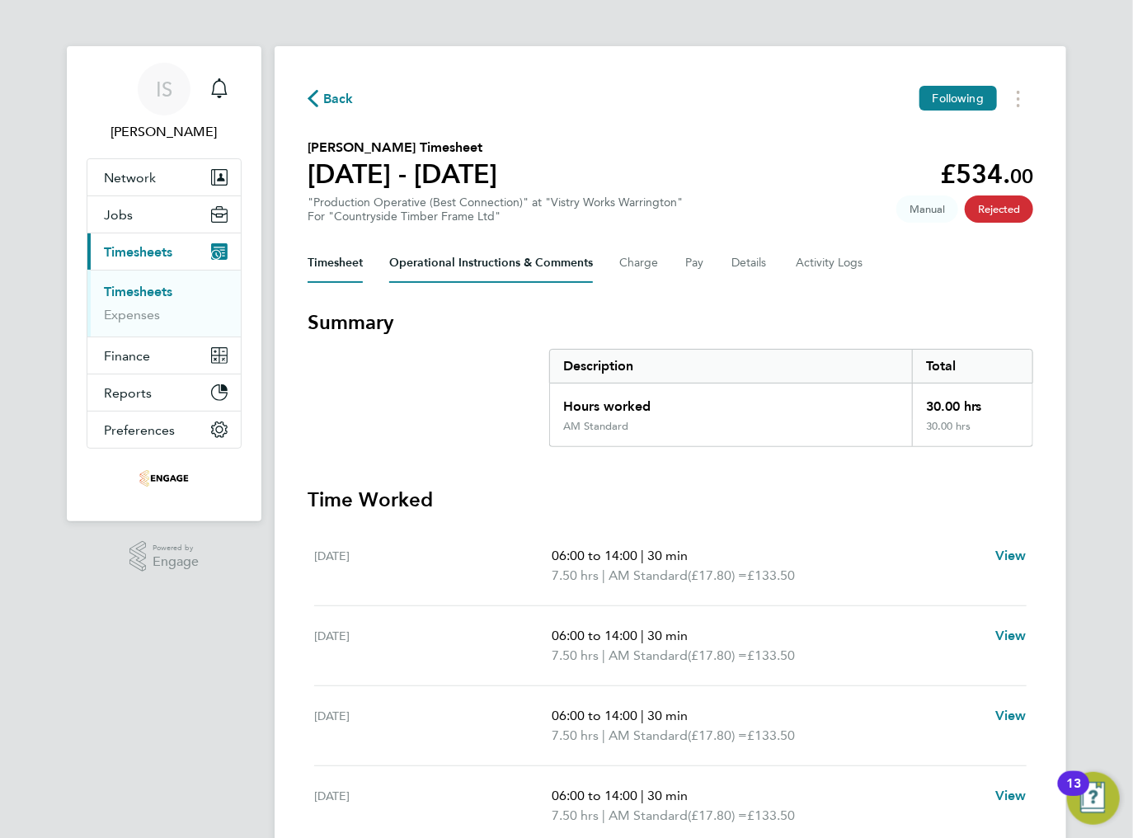
click at [468, 270] on Comments-tab "Operational Instructions & Comments" at bounding box center [491, 263] width 204 height 40
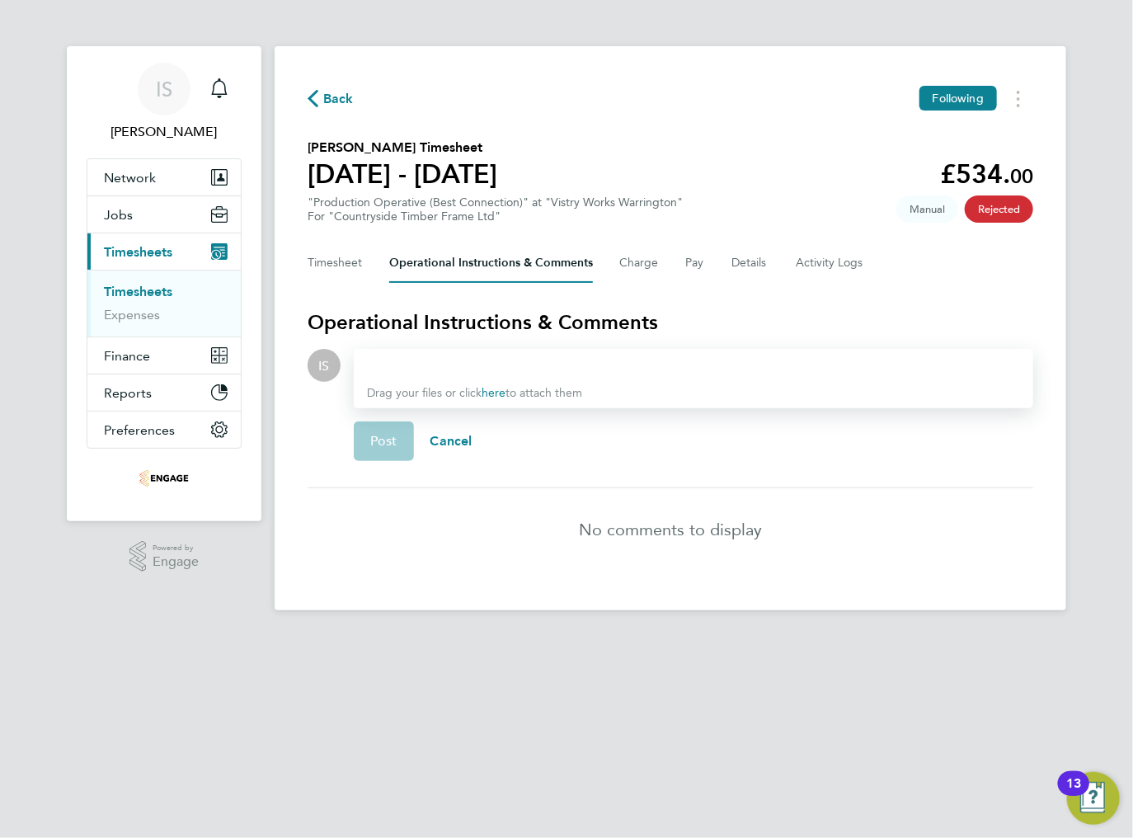
click at [394, 366] on div at bounding box center [693, 365] width 653 height 20
click at [376, 440] on span "Post" at bounding box center [383, 441] width 27 height 16
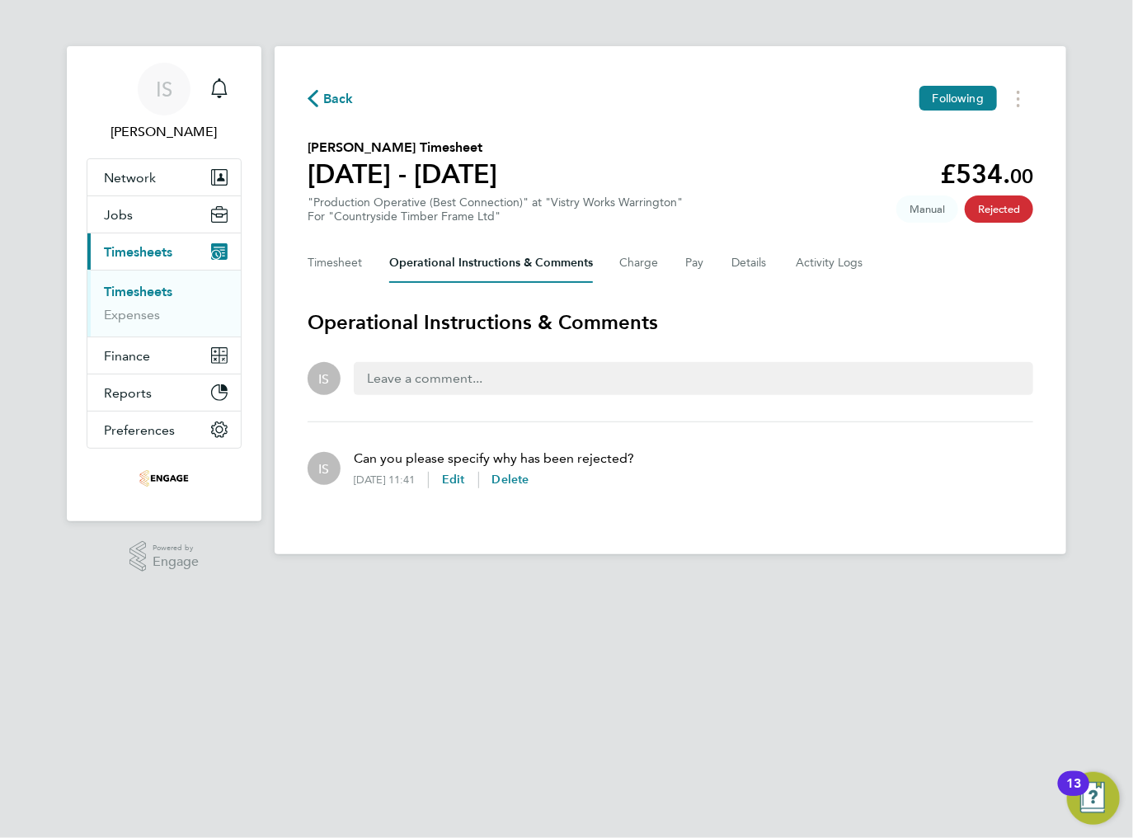
click at [716, 491] on div "IS Can you please specify why has been rejected? 26 Aug 2025, 11:41 Edit Delete" at bounding box center [671, 468] width 726 height 66
click at [335, 103] on span "Back" at bounding box center [338, 99] width 31 height 20
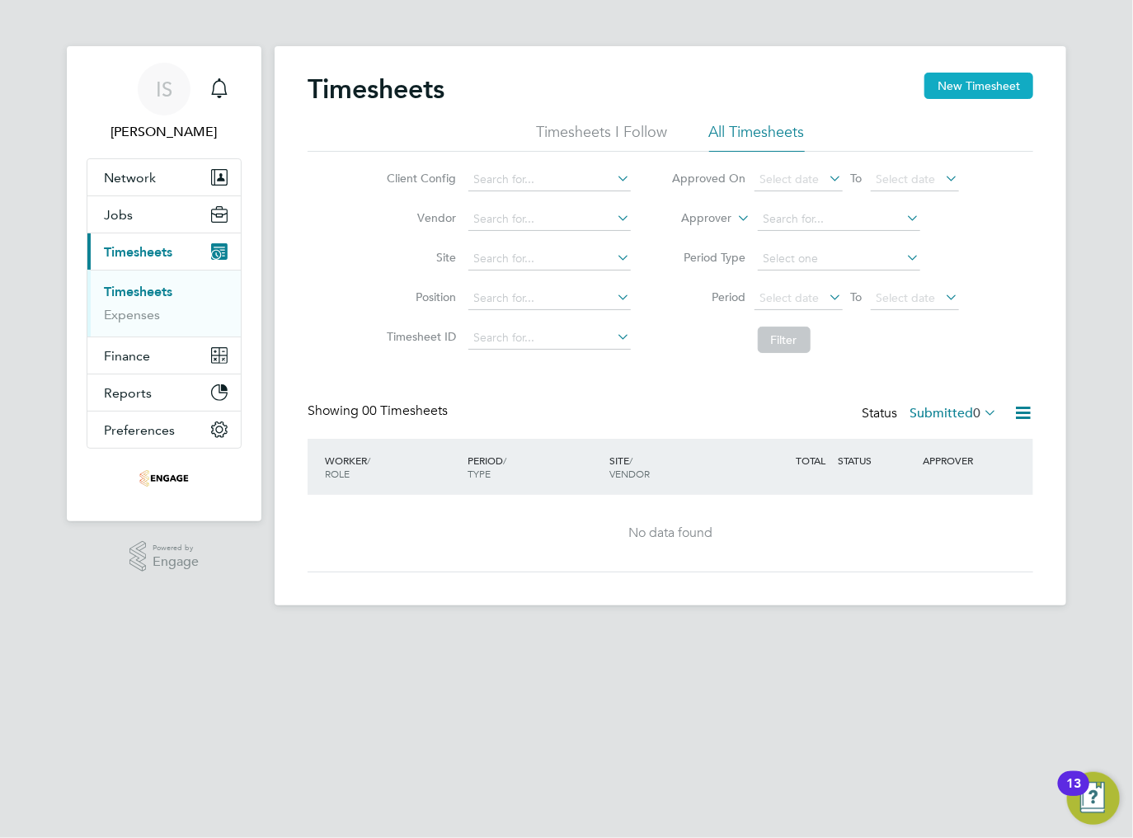
click at [969, 93] on button "New Timesheet" at bounding box center [978, 86] width 109 height 26
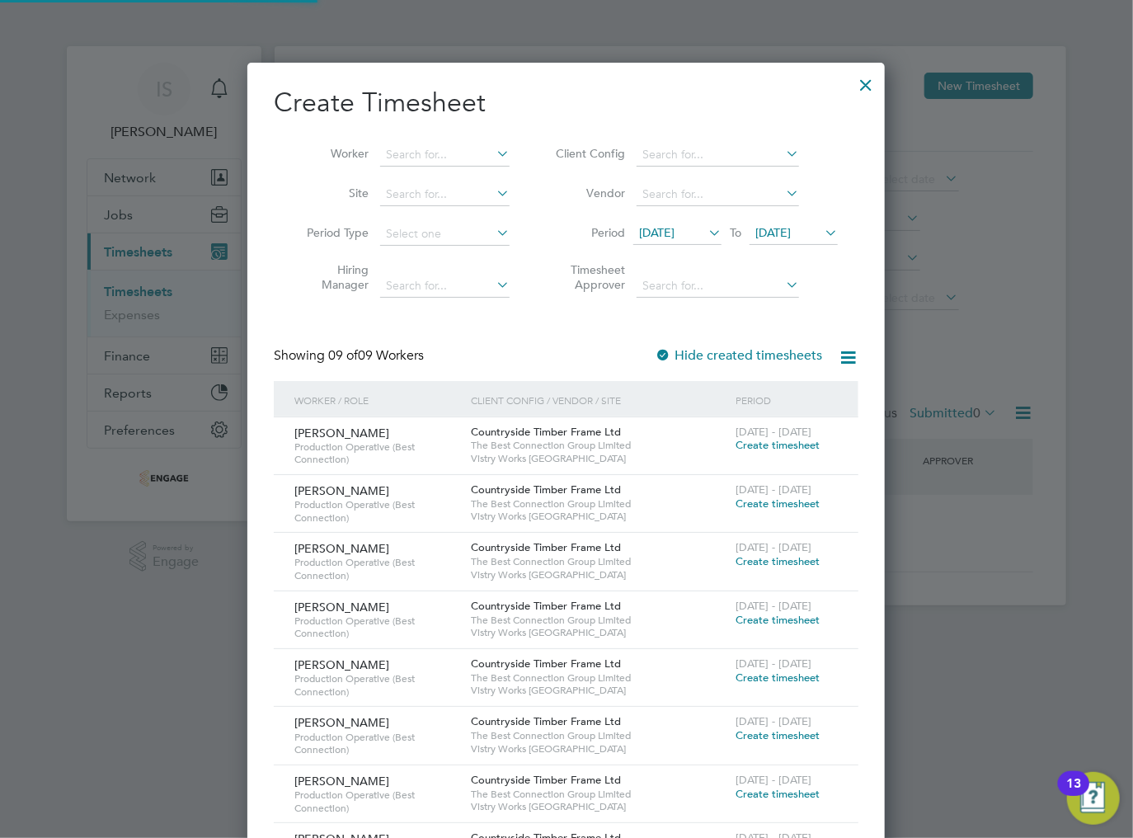
scroll to position [908, 638]
click at [674, 235] on span "[DATE]" at bounding box center [656, 232] width 35 height 15
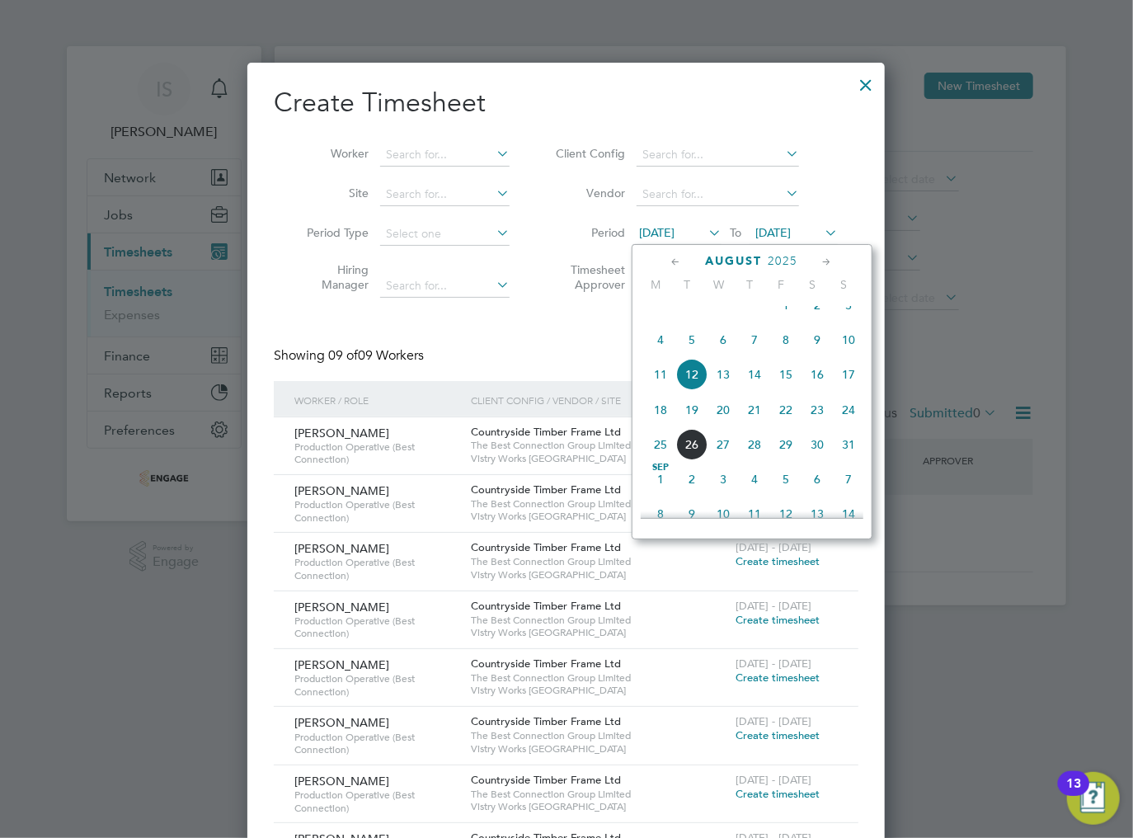
click at [660, 419] on span "18" at bounding box center [660, 409] width 31 height 31
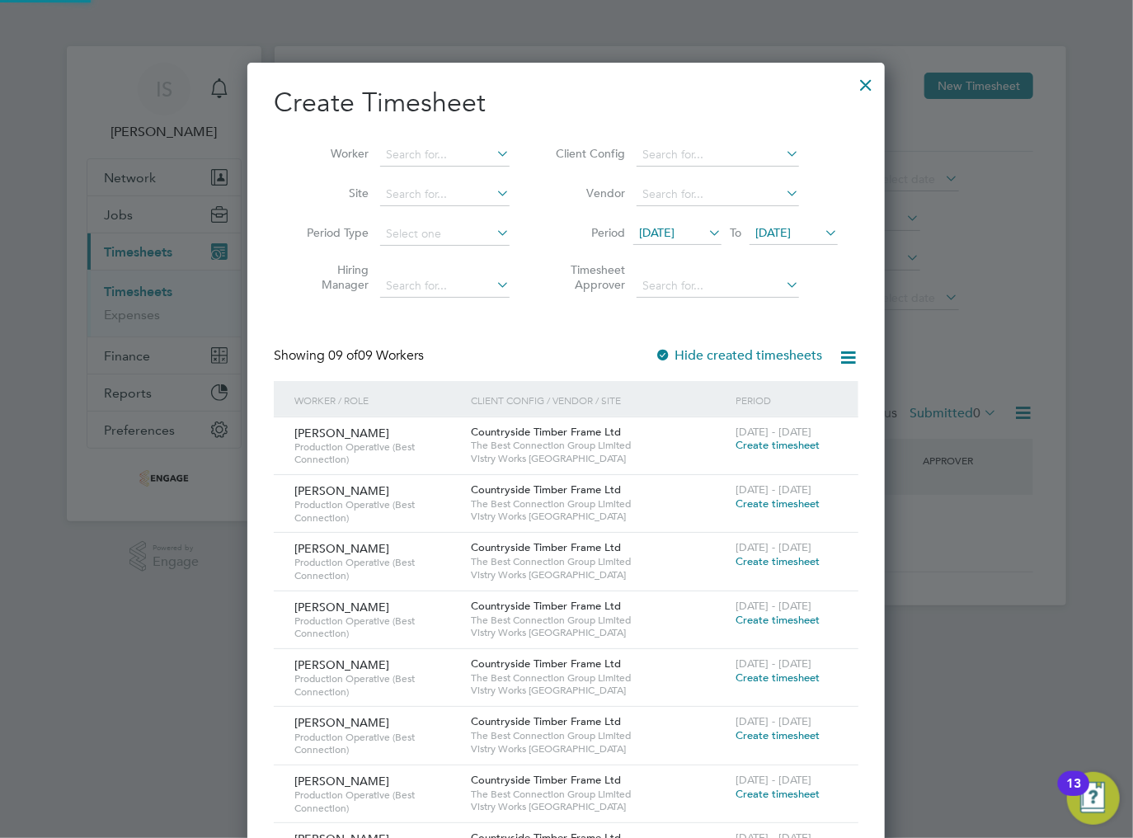
scroll to position [908, 638]
click at [721, 288] on input at bounding box center [718, 286] width 162 height 23
click at [730, 264] on li "Timesheet Approver" at bounding box center [694, 280] width 328 height 52
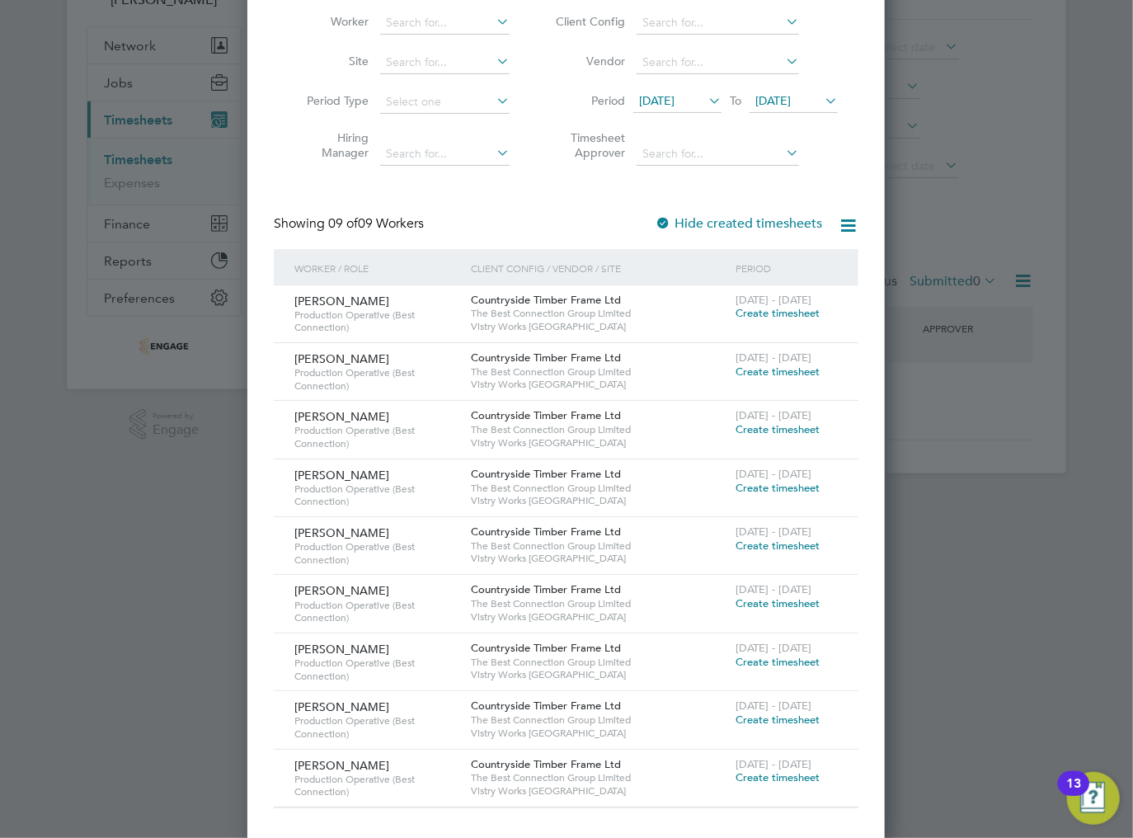
scroll to position [132, 0]
click at [244, 572] on div at bounding box center [566, 419] width 1133 height 838
click at [973, 73] on div at bounding box center [566, 419] width 1133 height 838
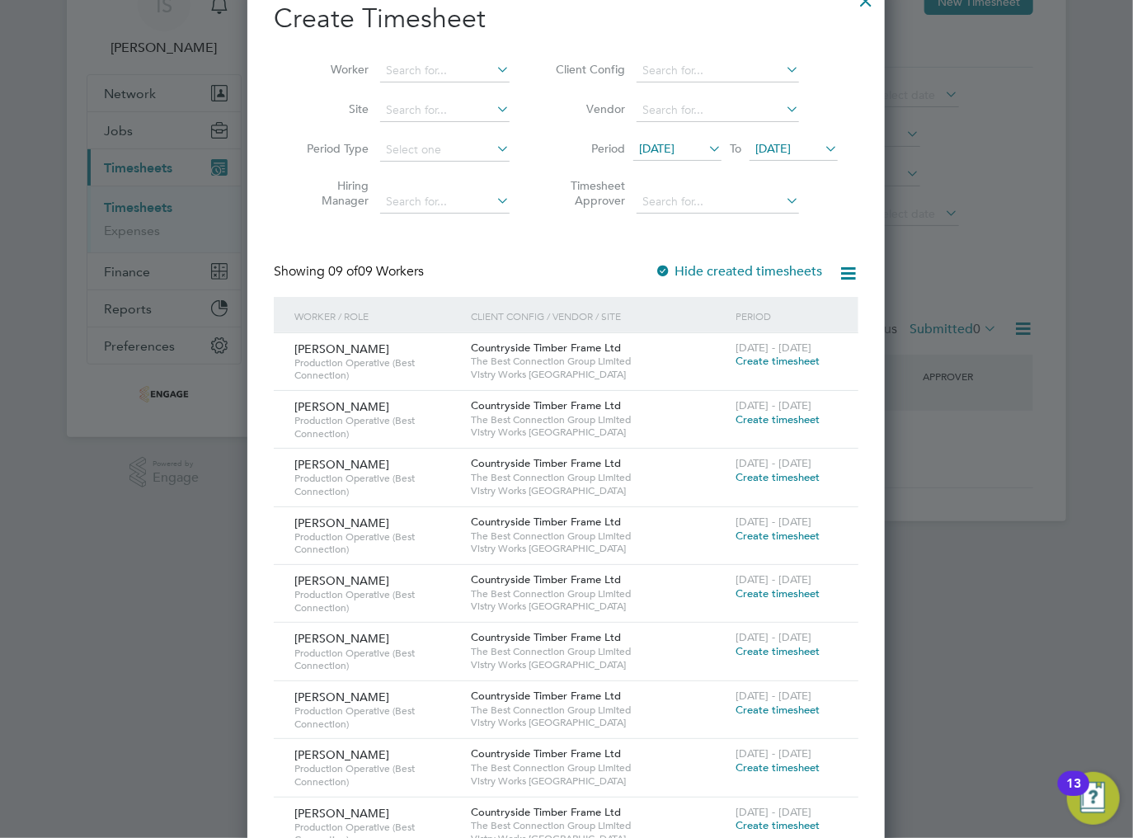
scroll to position [0, 0]
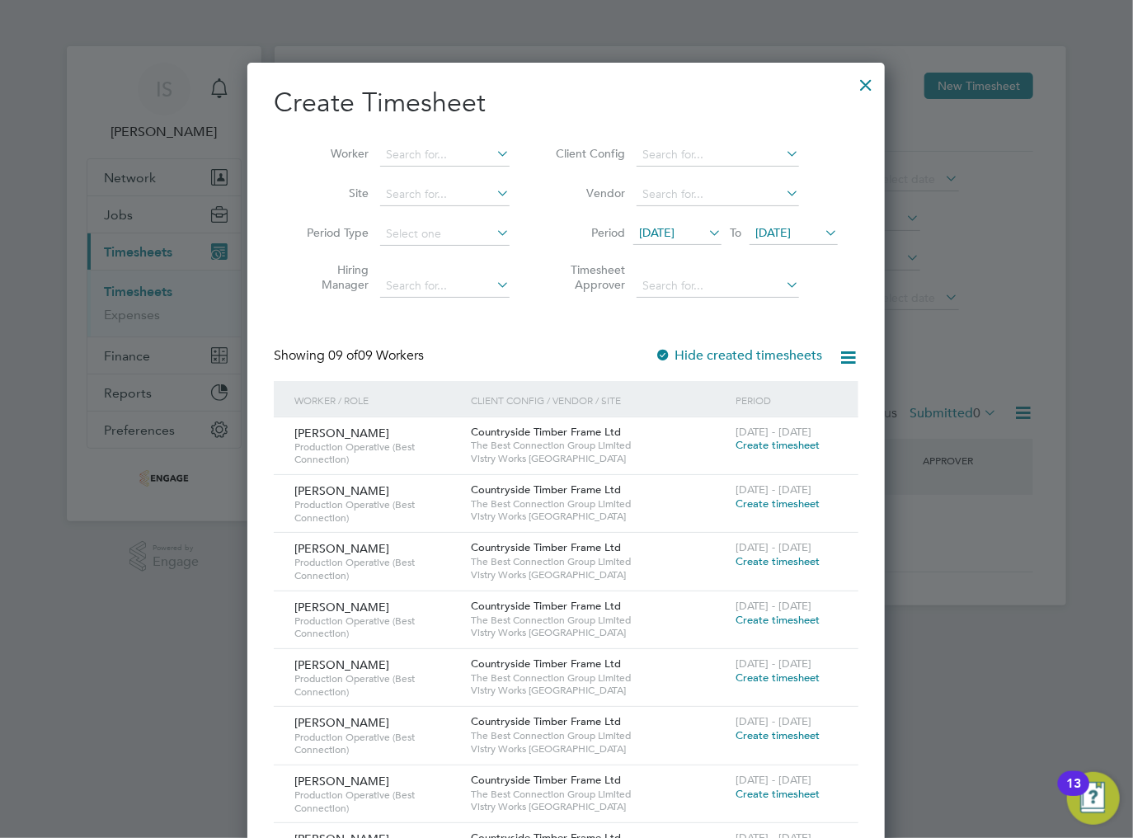
click at [874, 80] on div at bounding box center [866, 81] width 30 height 30
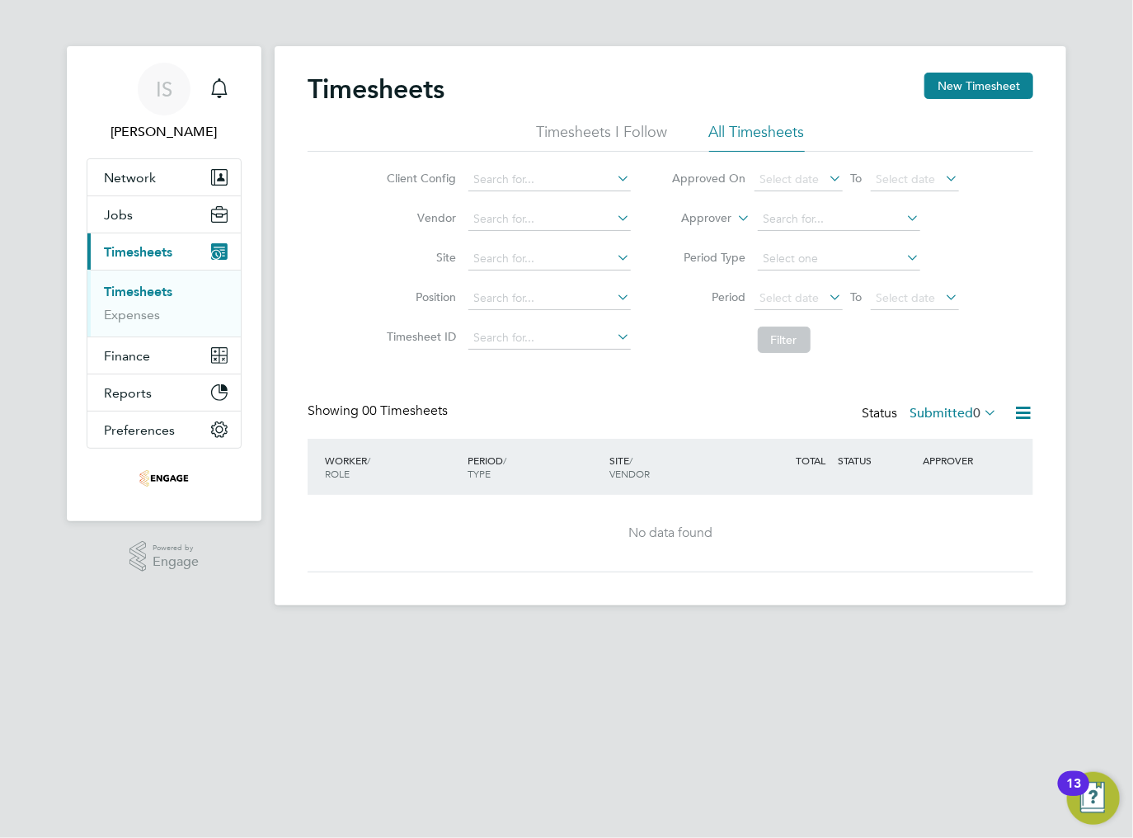
click at [864, 90] on div "Timesheets New Timesheet" at bounding box center [671, 97] width 726 height 49
click at [980, 406] on icon at bounding box center [980, 412] width 0 height 23
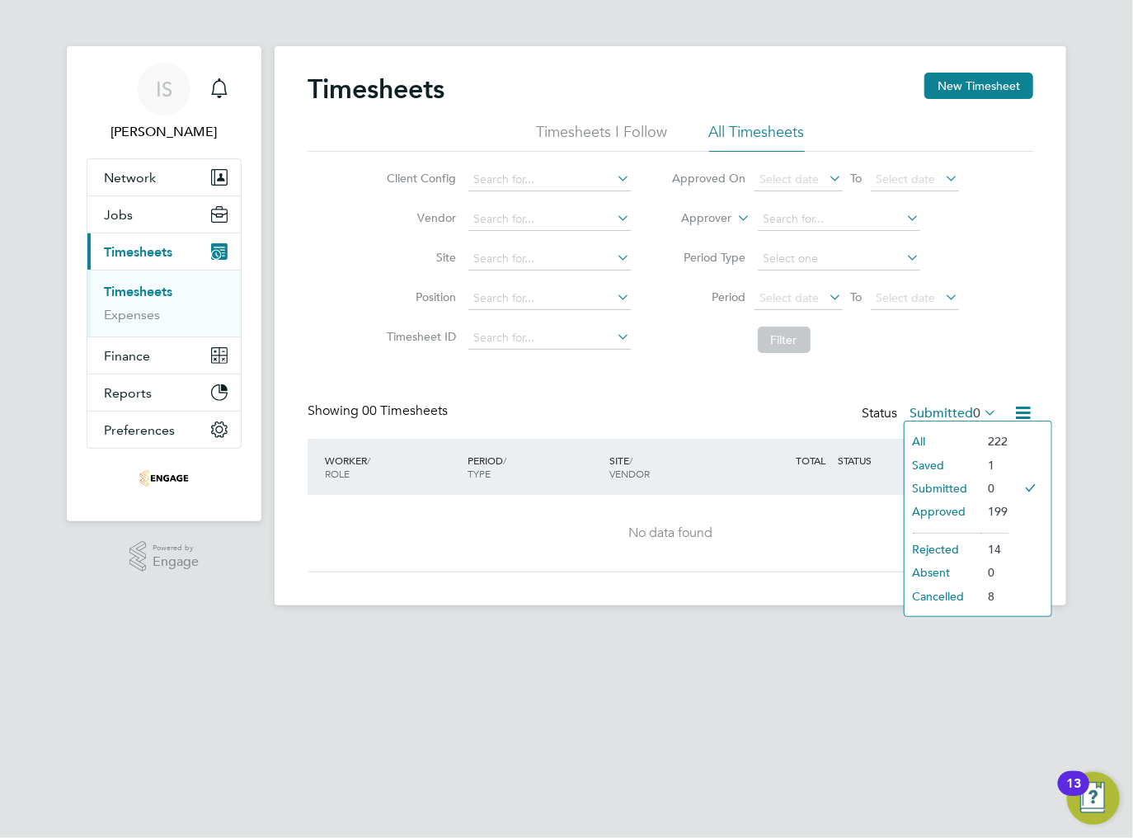
click at [973, 419] on span "0" at bounding box center [976, 413] width 7 height 16
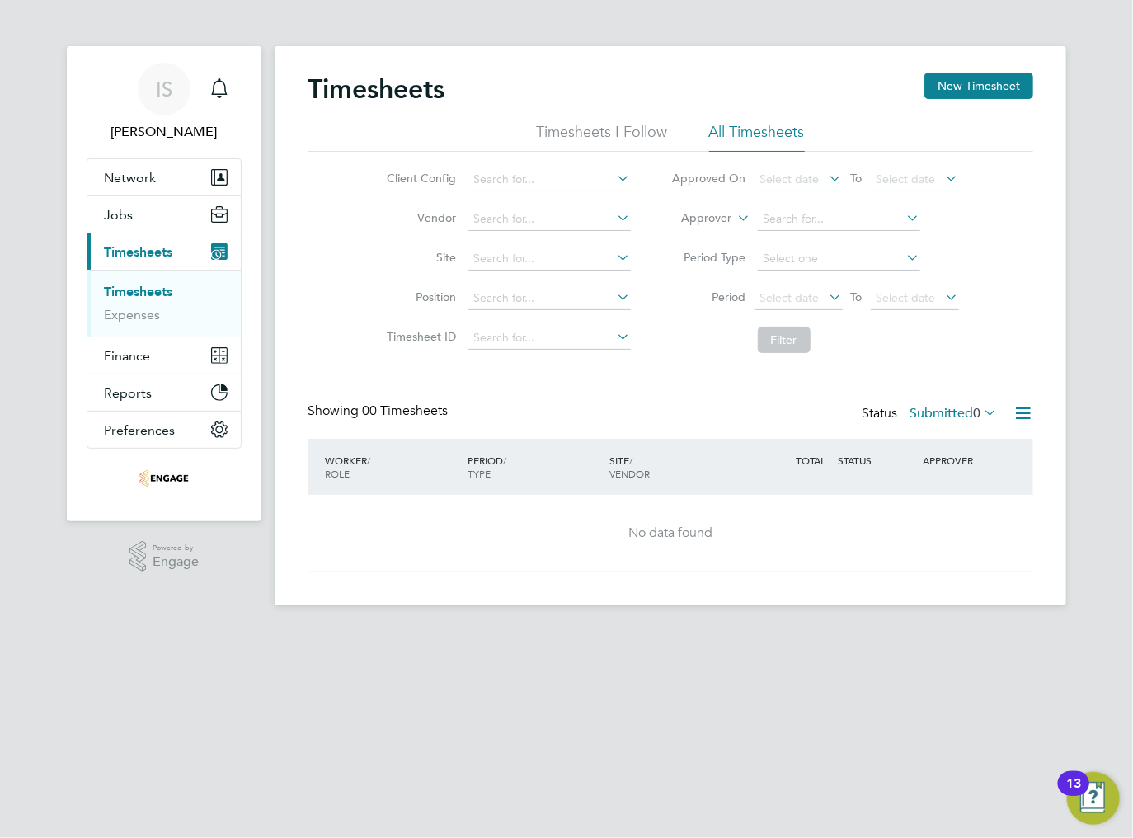
click at [968, 416] on label "Submitted 0" at bounding box center [952, 413] width 87 height 16
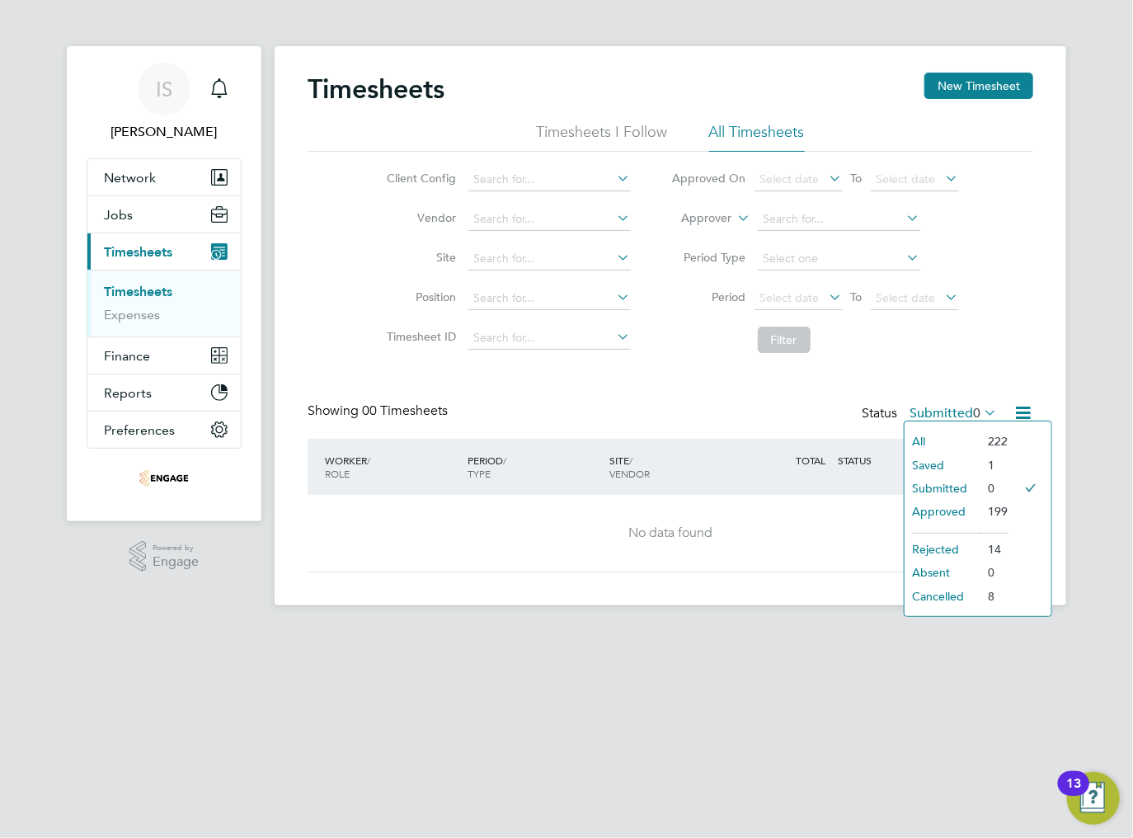
click at [958, 468] on li "Saved" at bounding box center [943, 464] width 76 height 23
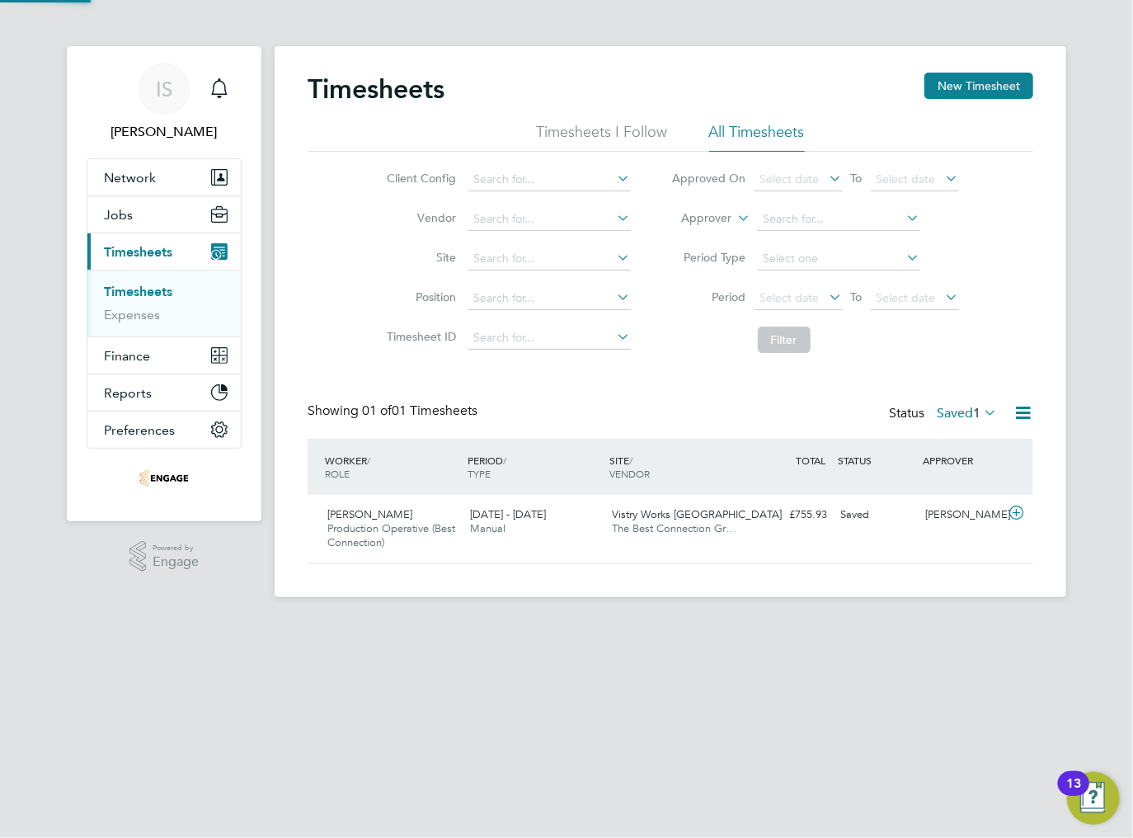
scroll to position [41, 143]
click at [599, 538] on div "18 - 24 Aug 2025 Manual" at bounding box center [534, 521] width 143 height 41
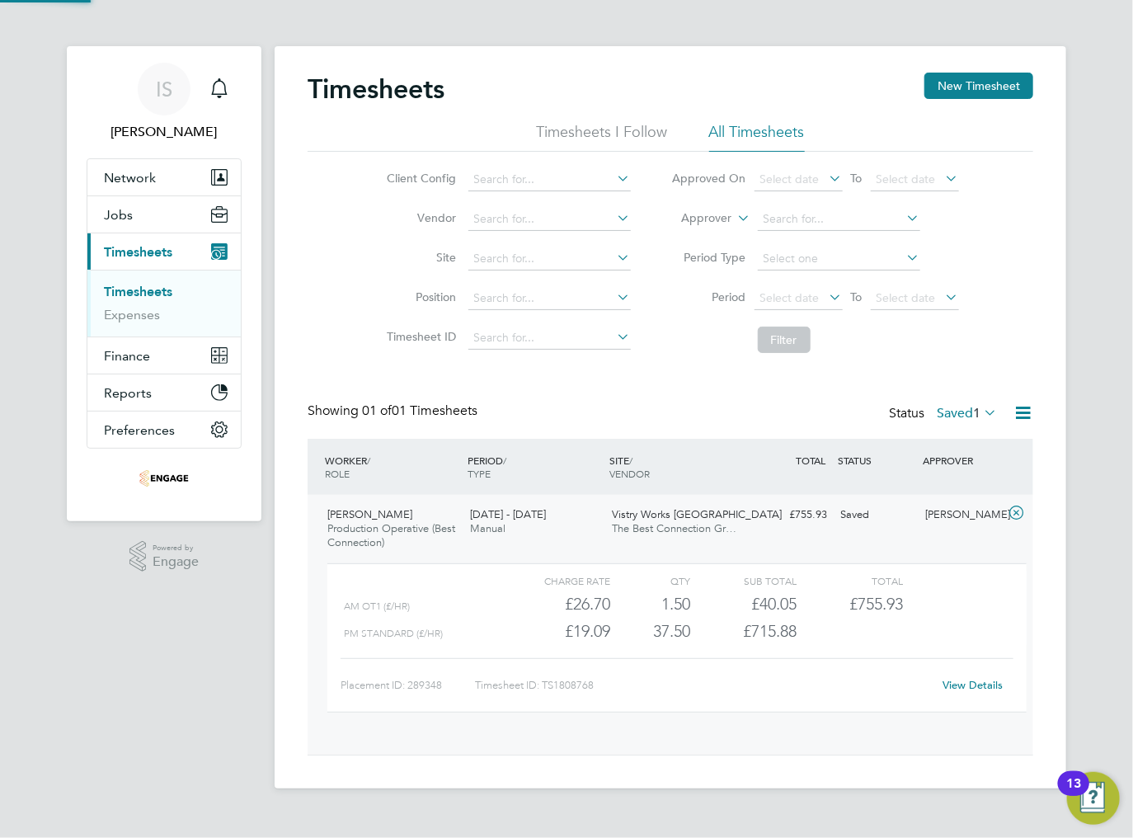
scroll to position [27, 160]
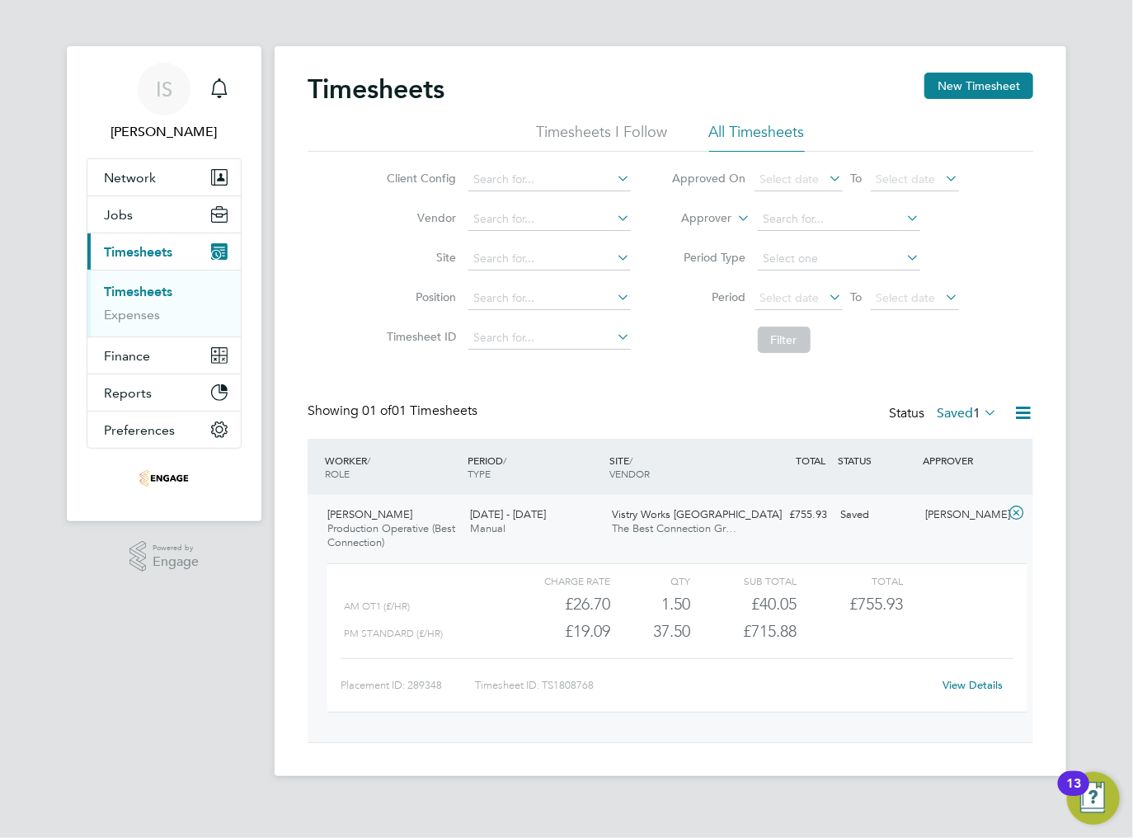
click at [972, 685] on link "View Details" at bounding box center [973, 685] width 60 height 14
click at [228, 95] on icon "Main navigation" at bounding box center [219, 88] width 20 height 20
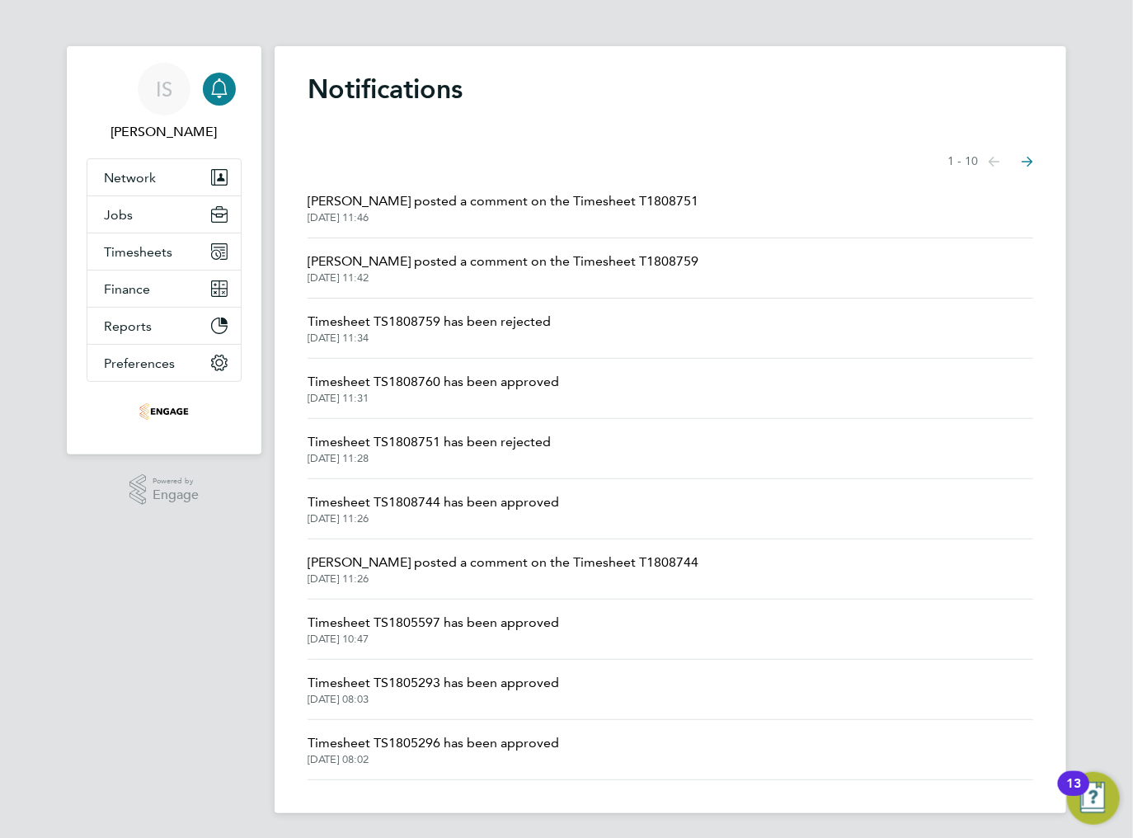
click at [485, 269] on span "[PERSON_NAME] posted a comment on the Timesheet T1808759" at bounding box center [503, 261] width 391 height 20
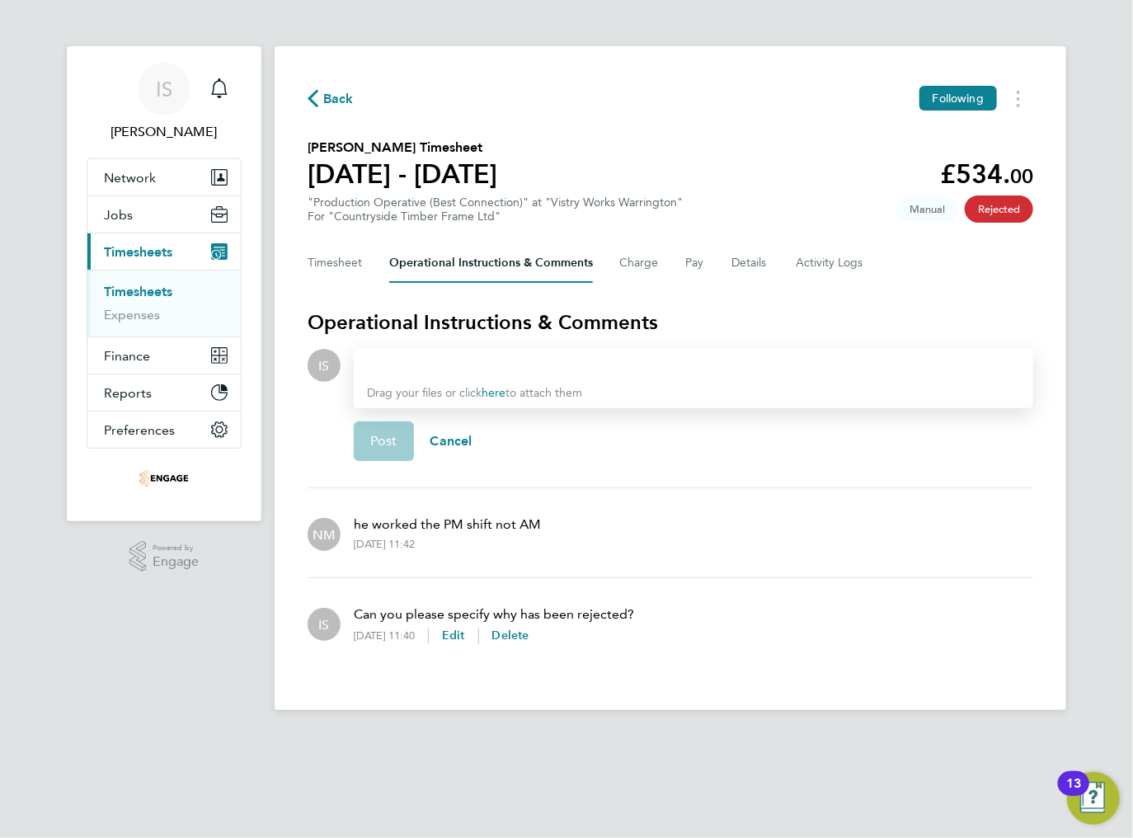
click at [313, 92] on icon "button" at bounding box center [313, 98] width 11 height 17
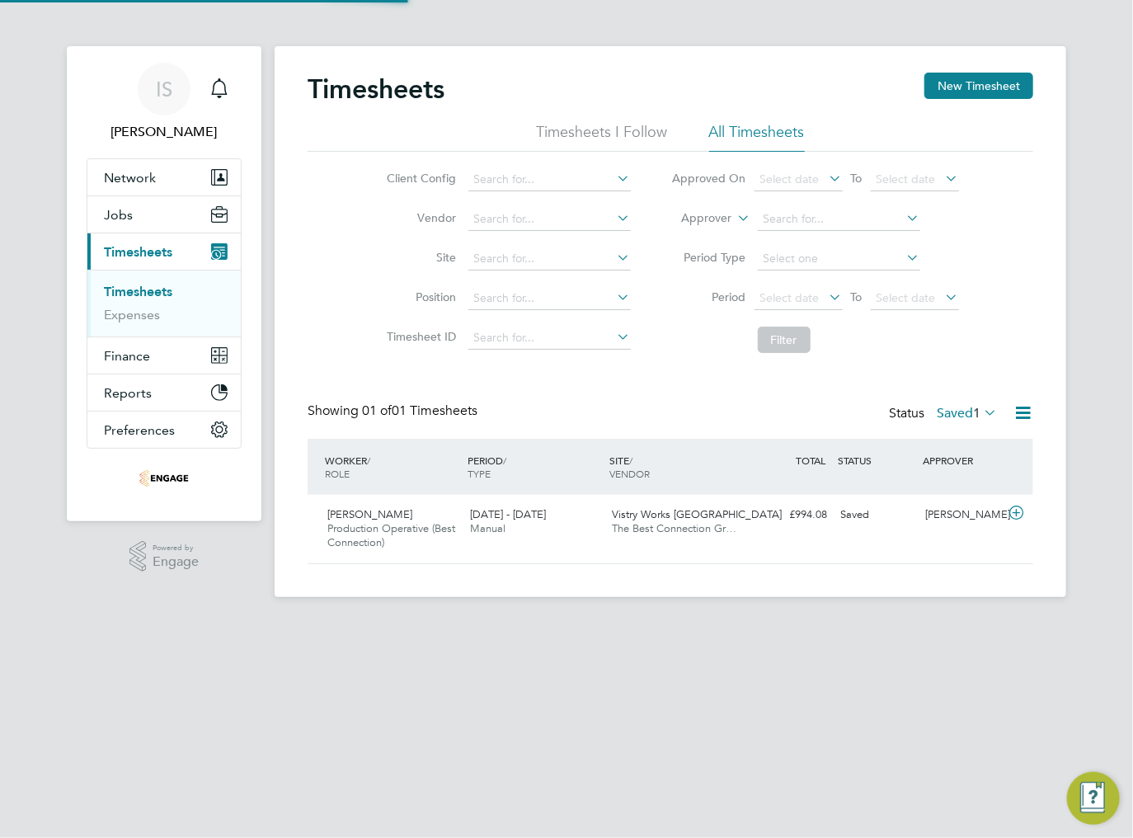
scroll to position [41, 143]
click at [119, 293] on link "Timesheets" at bounding box center [138, 292] width 68 height 16
click at [225, 92] on icon "Main navigation" at bounding box center [219, 86] width 16 height 16
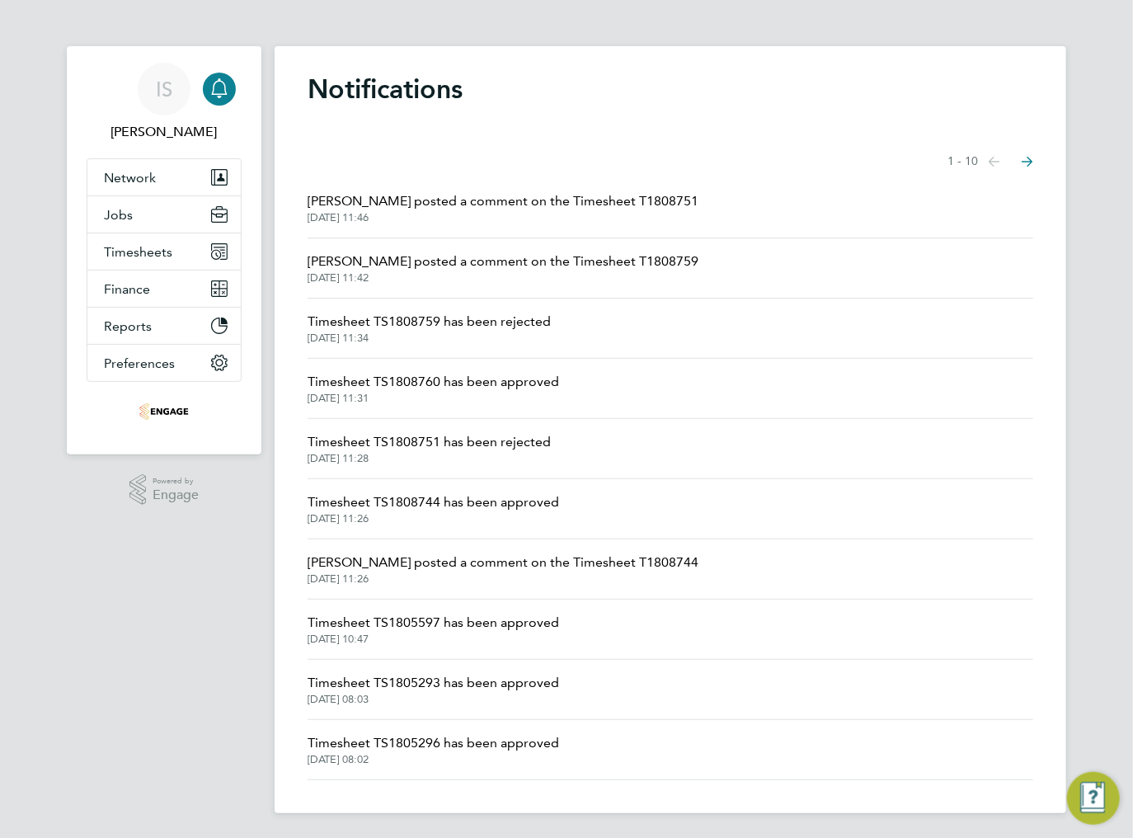
click at [463, 186] on li "Naomi Mutter posted a comment on the Timesheet T1808751 26 Aug 2025, 11:46" at bounding box center [671, 208] width 726 height 60
click at [460, 201] on span "[PERSON_NAME] posted a comment on the Timesheet T1808751" at bounding box center [503, 201] width 391 height 20
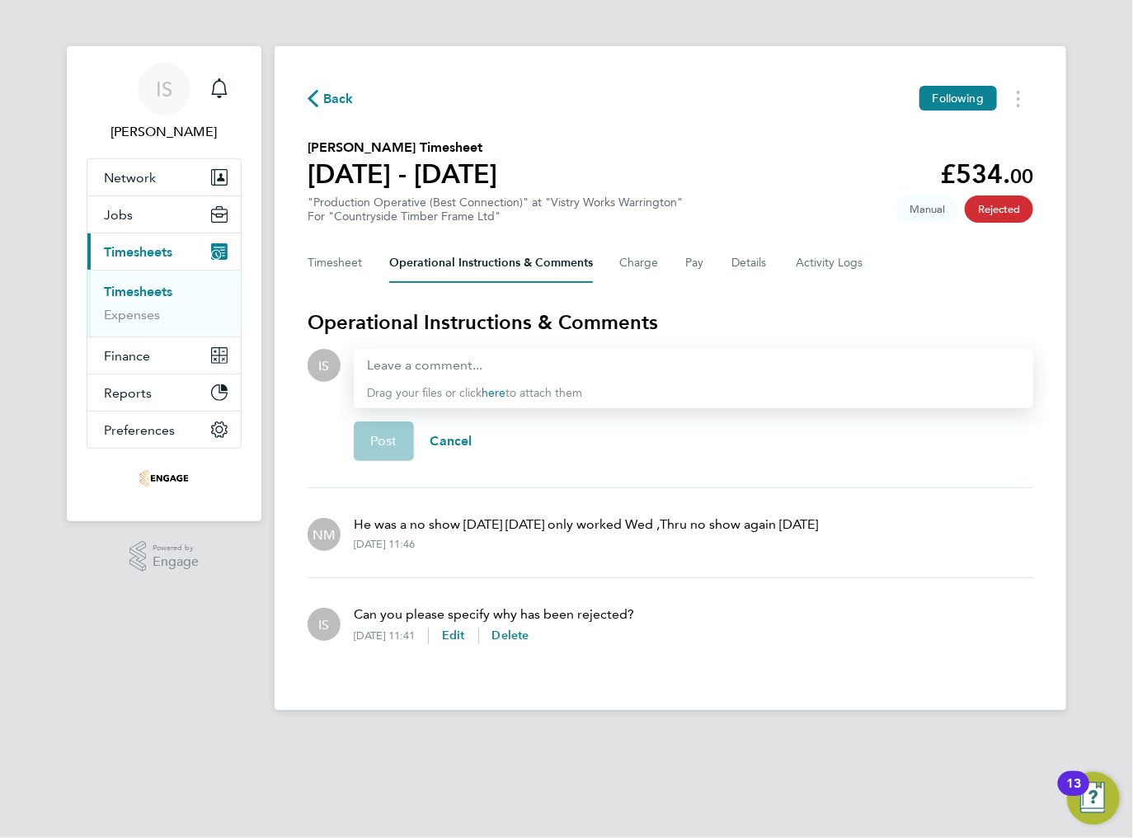
drag, startPoint x: 397, startPoint y: 525, endPoint x: 852, endPoint y: 528, distance: 455.2
click at [851, 528] on div "NM He was a no show Monday Tuesday only worked Wed ,Thru no show again Friday 2…" at bounding box center [671, 532] width 726 height 63
click at [858, 530] on div "NM He was a no show Monday Tuesday only worked Wed ,Thru no show again Friday 2…" at bounding box center [671, 532] width 726 height 63
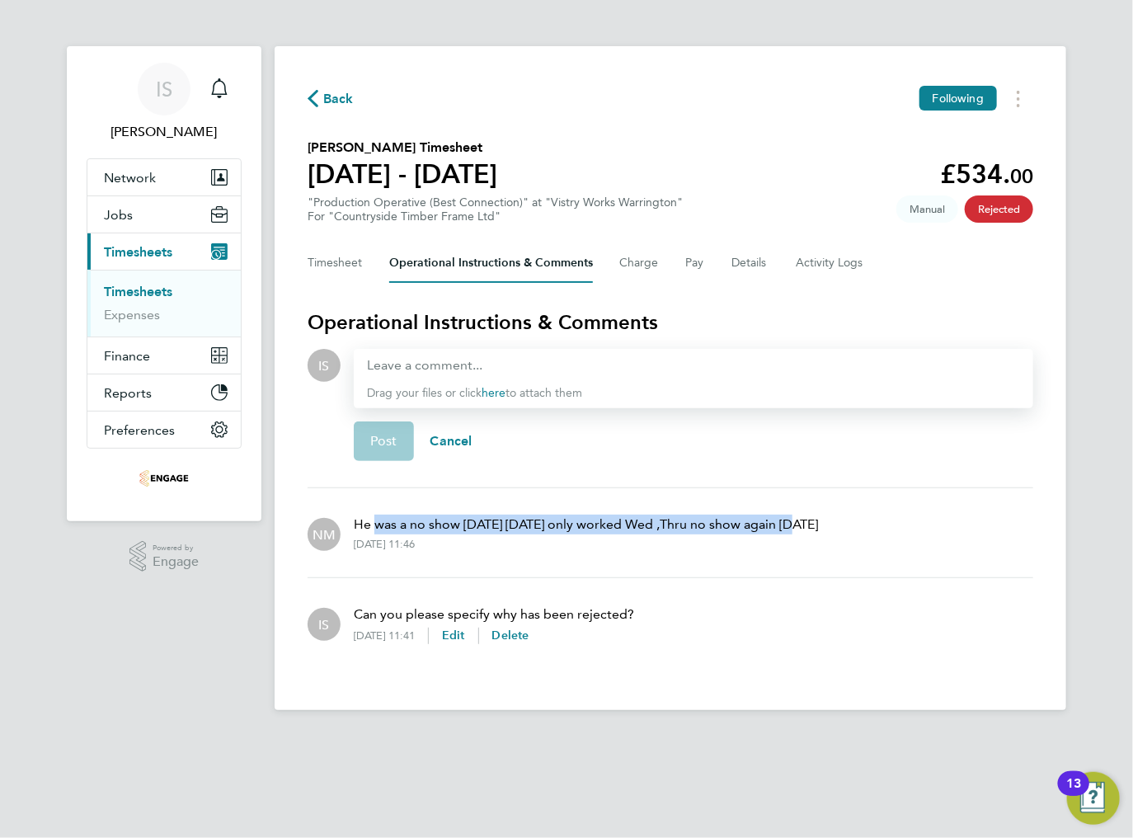
drag, startPoint x: 376, startPoint y: 528, endPoint x: 815, endPoint y: 529, distance: 439.5
click at [810, 529] on p "He was a no show Monday Tuesday only worked Wed ,Thru no show again Friday" at bounding box center [586, 525] width 464 height 20
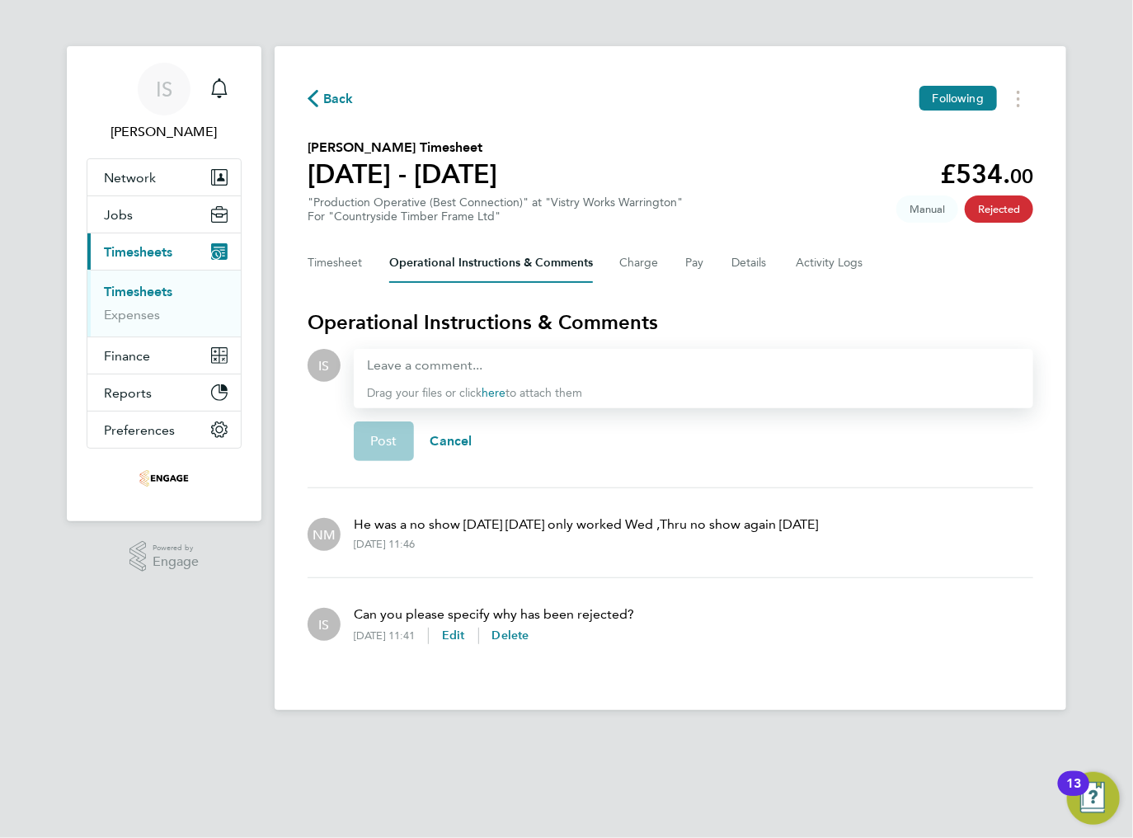
click at [836, 528] on div "NM He was a no show Monday Tuesday only worked Wed ,Thru no show again Friday 2…" at bounding box center [671, 532] width 726 height 63
click at [322, 257] on button "Timesheet" at bounding box center [335, 263] width 55 height 40
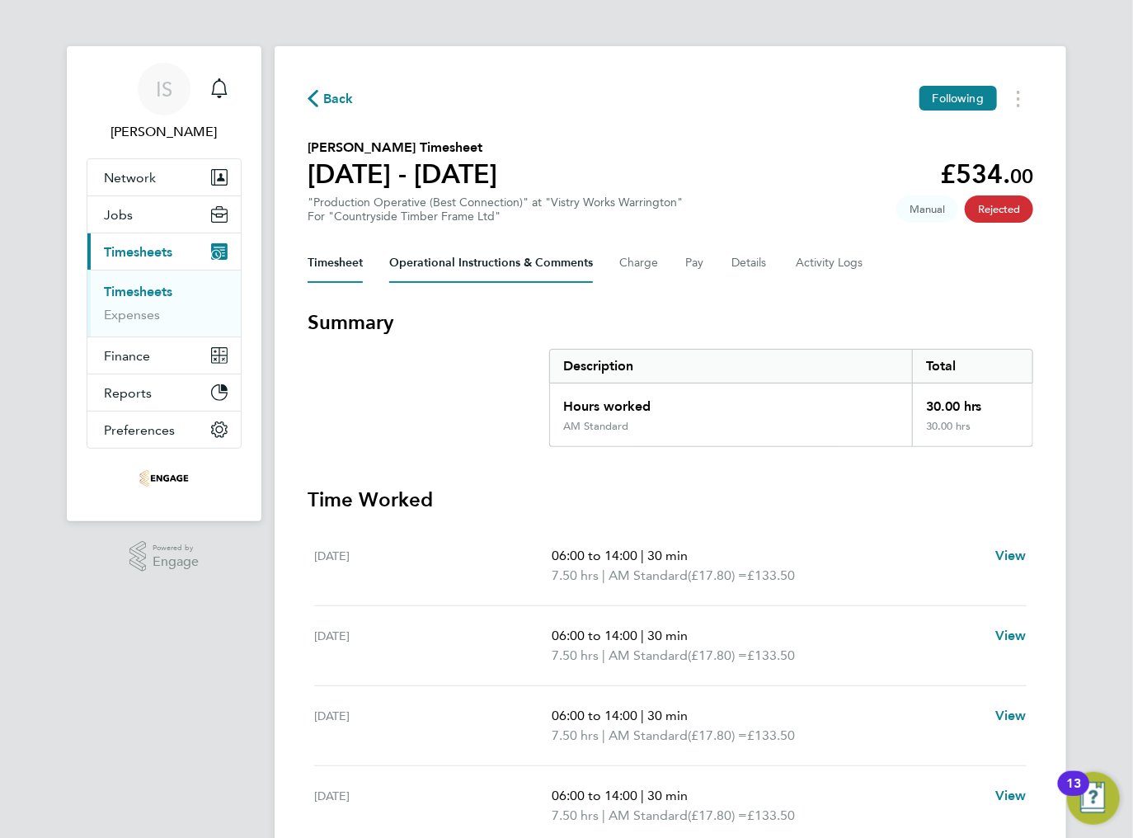
click at [458, 259] on Comments-tab "Operational Instructions & Comments" at bounding box center [491, 263] width 204 height 40
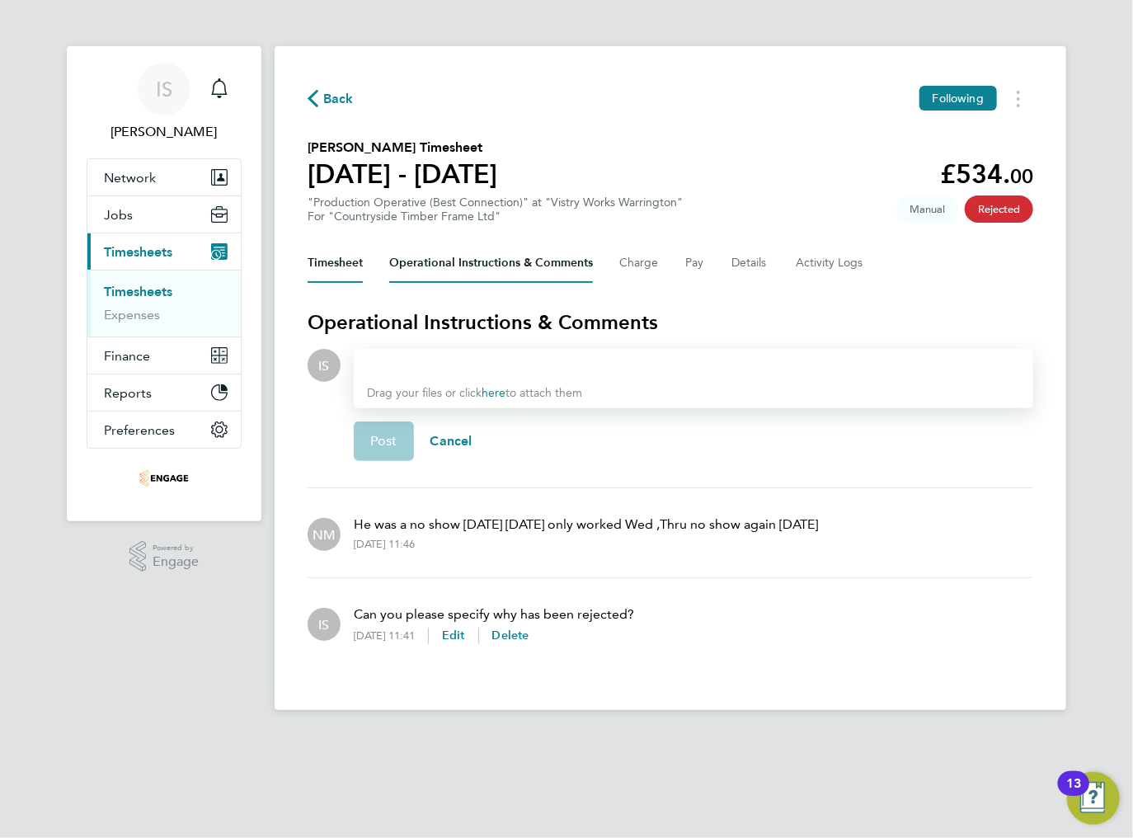
click at [330, 273] on button "Timesheet" at bounding box center [335, 263] width 55 height 40
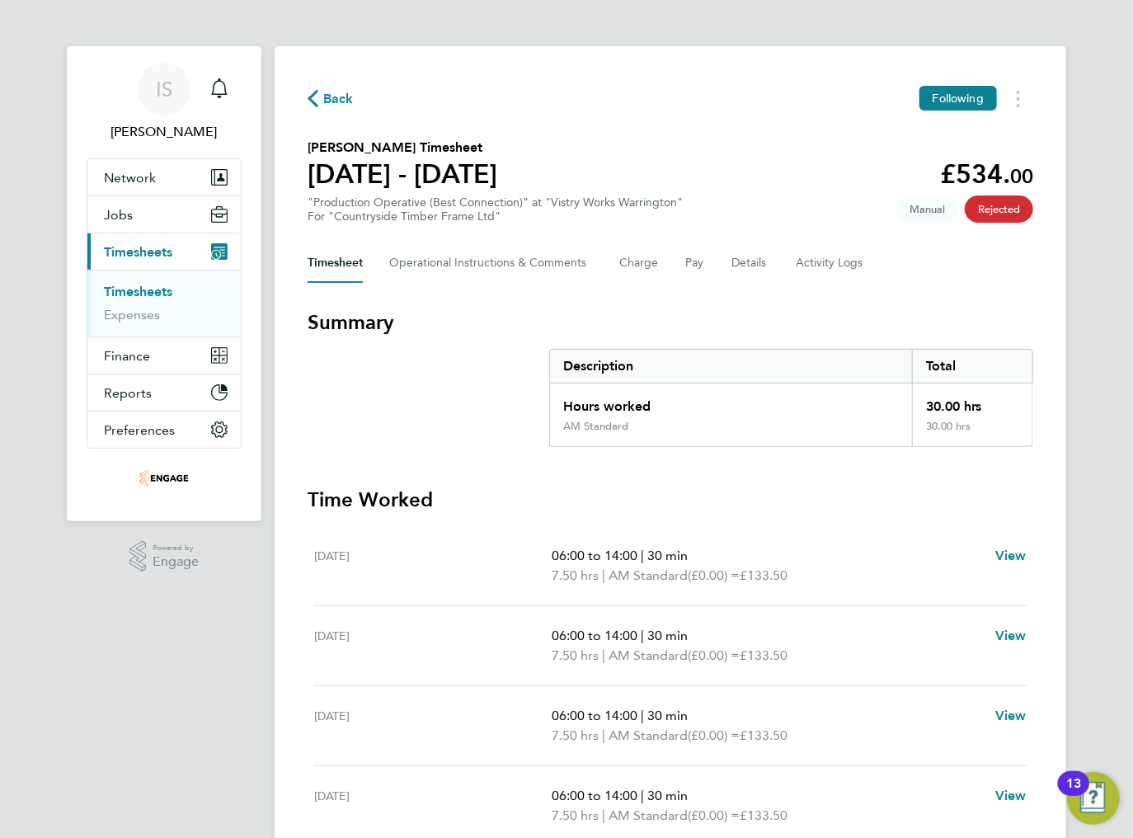
click at [317, 106] on icon "button" at bounding box center [313, 98] width 11 height 17
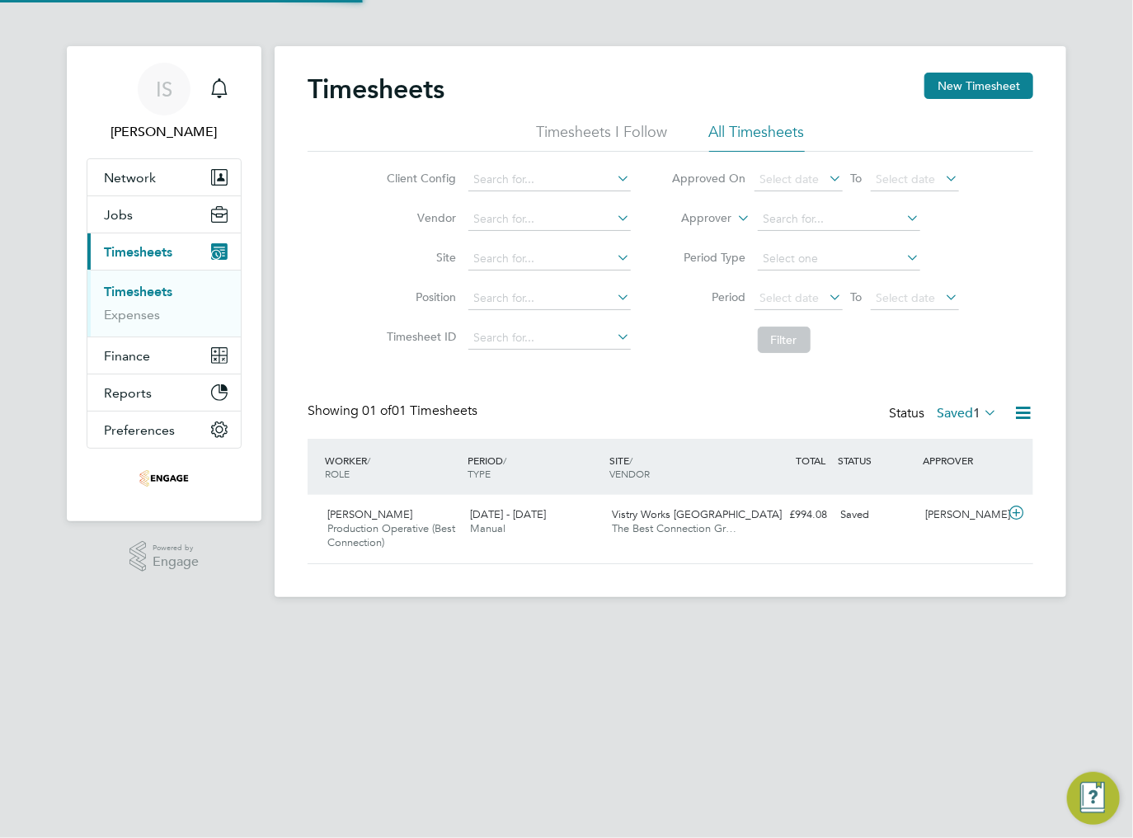
scroll to position [41, 143]
click at [1016, 82] on button "New Timesheet" at bounding box center [978, 86] width 109 height 26
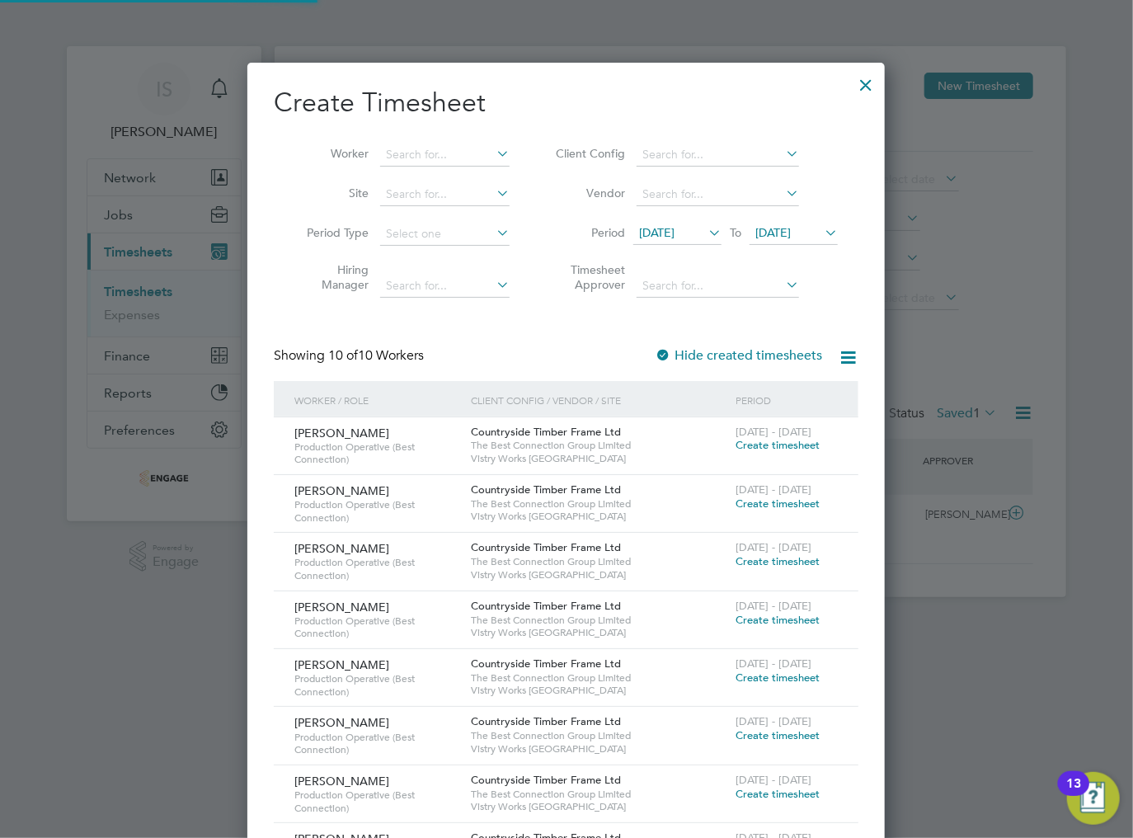
scroll to position [966, 638]
click at [659, 234] on span "[DATE]" at bounding box center [656, 232] width 35 height 15
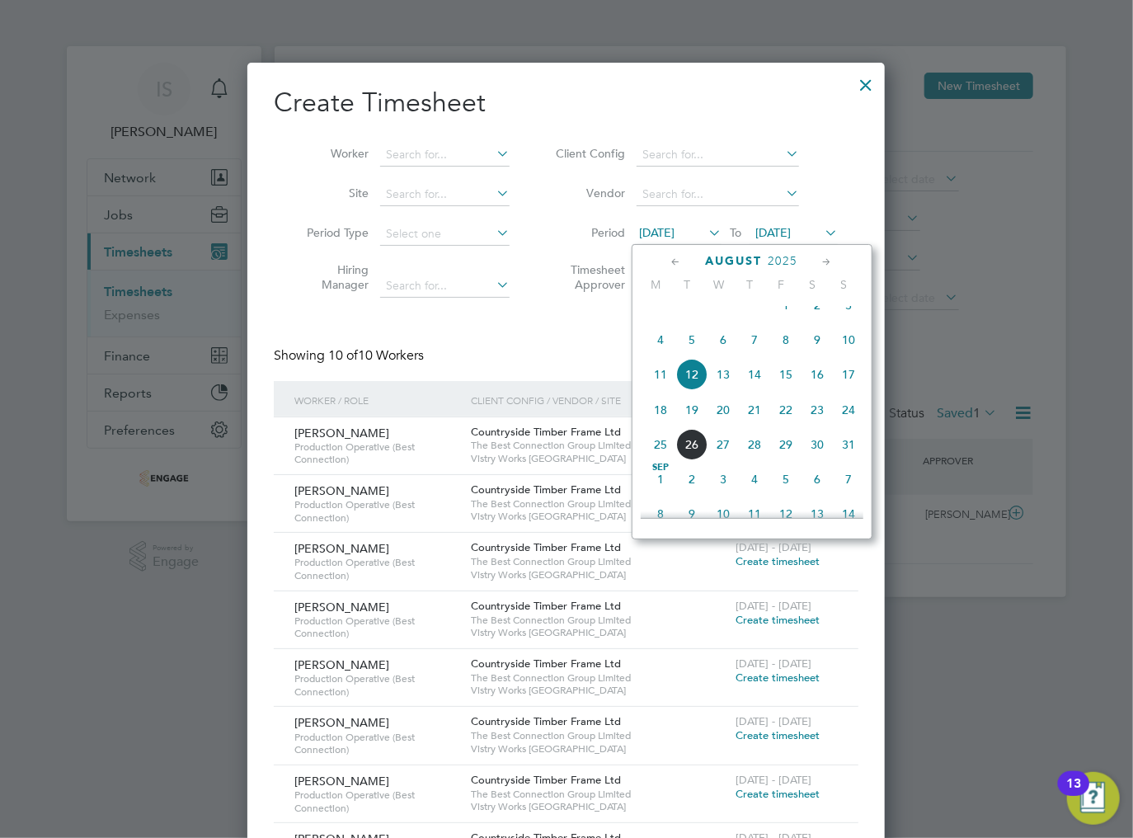
click at [662, 425] on span "18" at bounding box center [660, 409] width 31 height 31
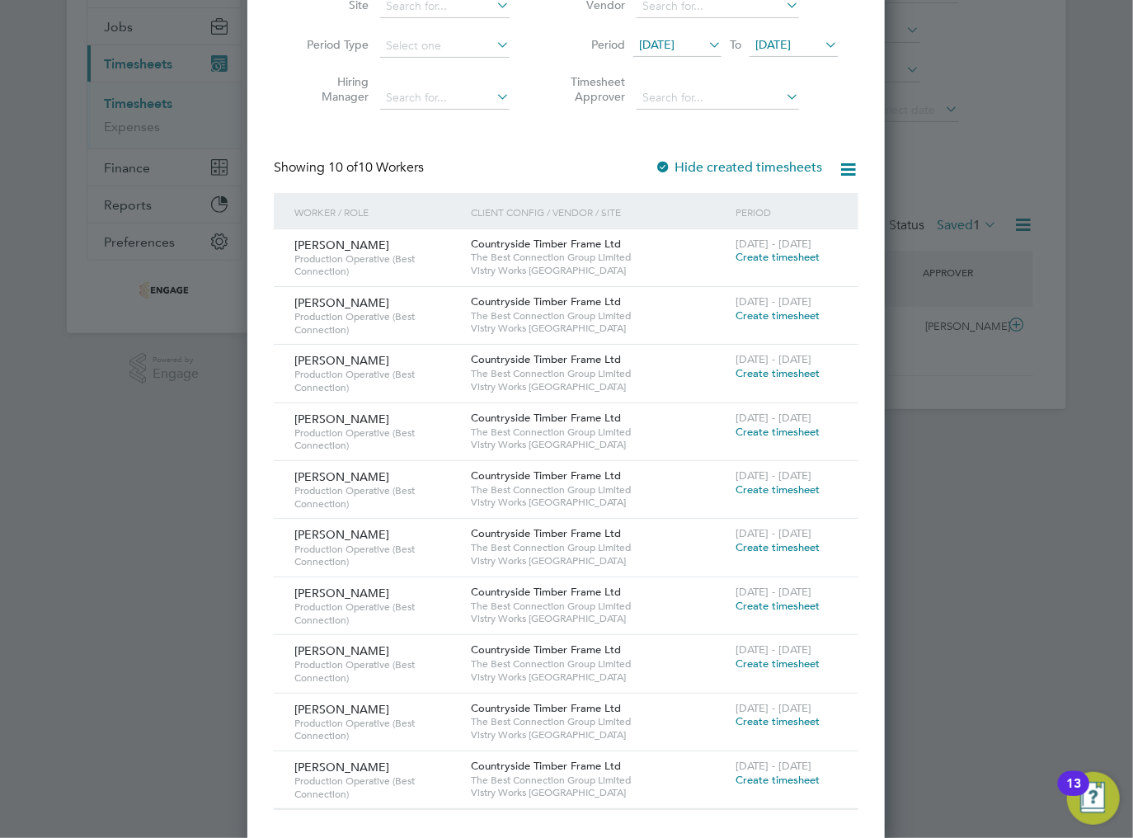
scroll to position [190, 0]
click at [750, 774] on span "Create timesheet" at bounding box center [777, 777] width 84 height 14
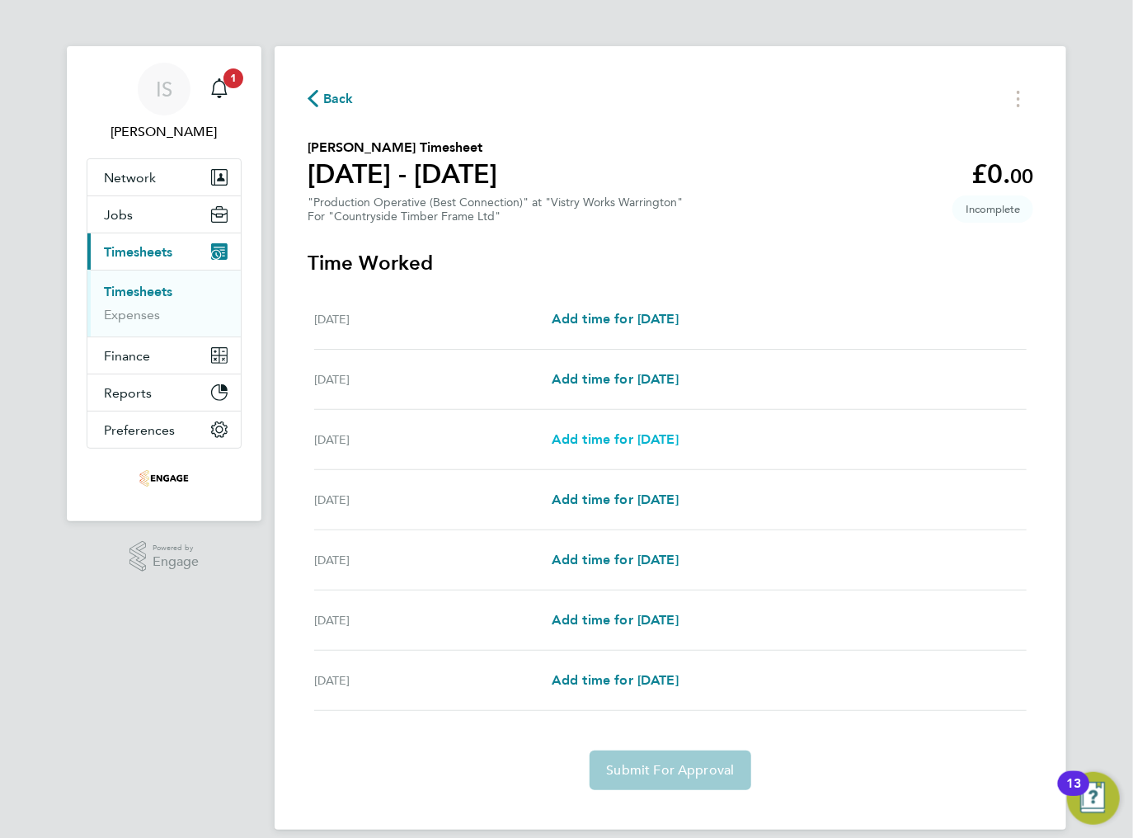
click at [573, 442] on span "Add time for [DATE]" at bounding box center [615, 439] width 127 height 16
select select "15"
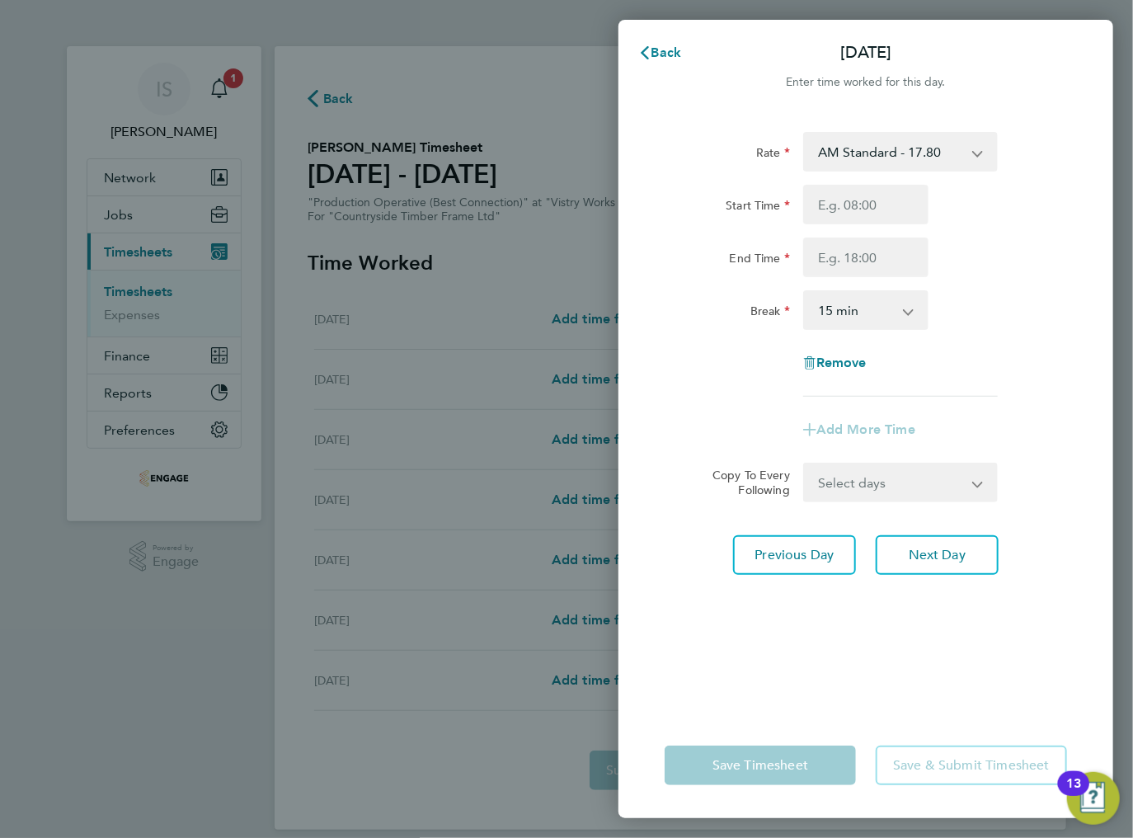
click at [867, 158] on select "AM Standard - 17.80 BONUS - 13.50 AM OT2 - 35.60 PM OT2 - 38.18 PM OT1 - 28.64 …" at bounding box center [891, 152] width 172 height 36
select select "15"
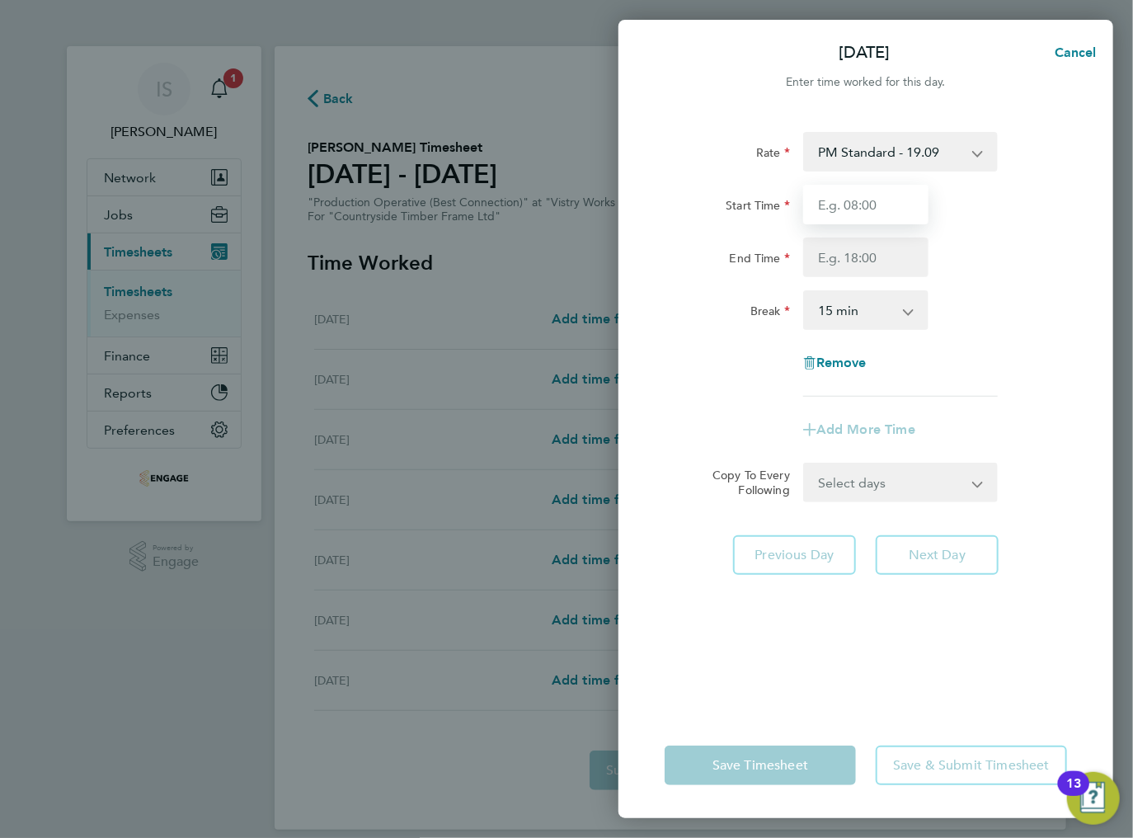
click at [860, 218] on input "Start Time" at bounding box center [865, 205] width 125 height 40
type input "14:00"
click at [851, 264] on input "End Time" at bounding box center [865, 257] width 125 height 40
type input "00:00"
click at [851, 308] on select "0 min 15 min 30 min 45 min 60 min 75 min 90 min" at bounding box center [856, 310] width 102 height 36
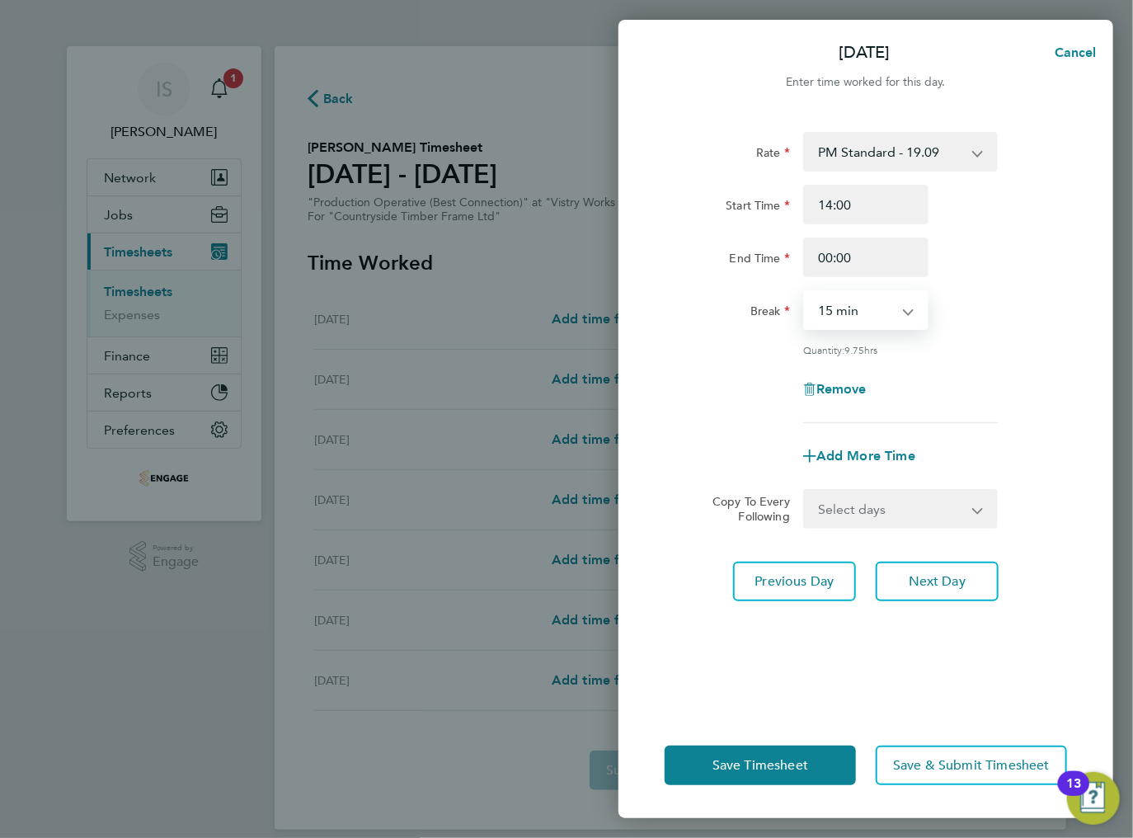
select select "30"
click at [805, 292] on select "0 min 15 min 30 min 45 min 60 min 75 min 90 min" at bounding box center [856, 310] width 102 height 36
click at [932, 578] on span "Next Day" at bounding box center [937, 581] width 57 height 16
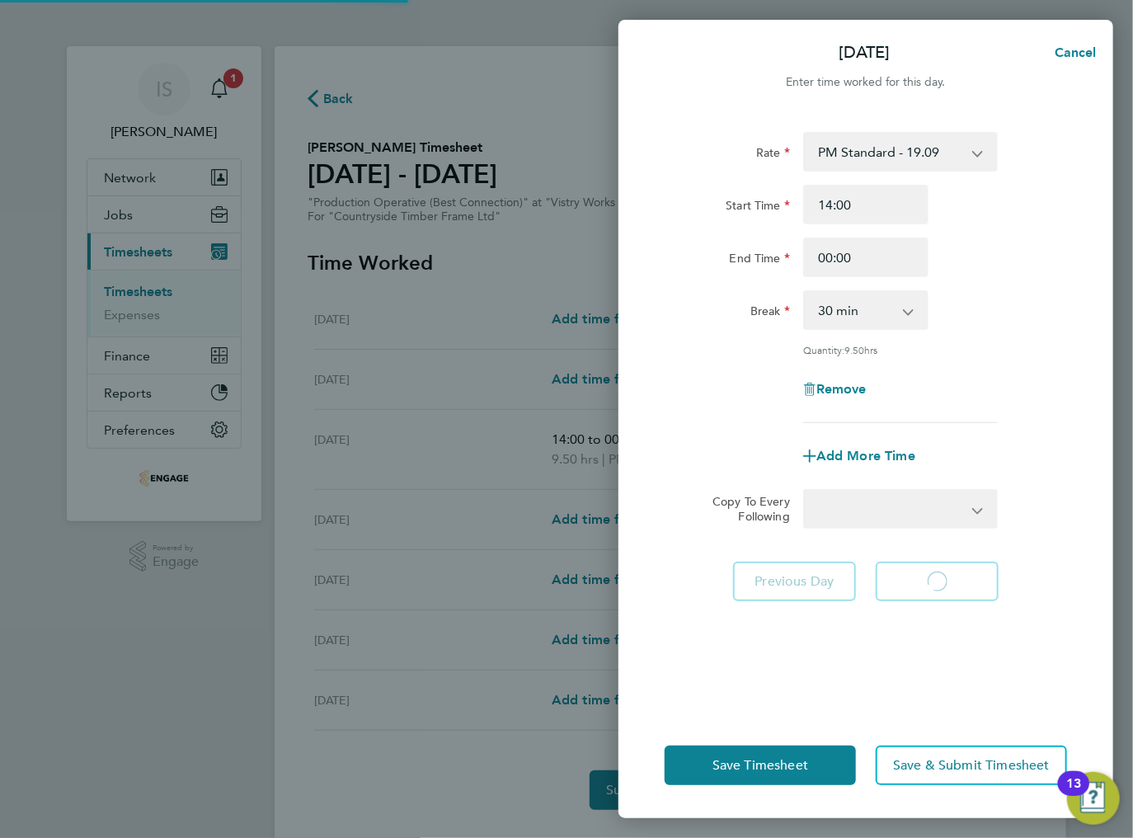
select select "15"
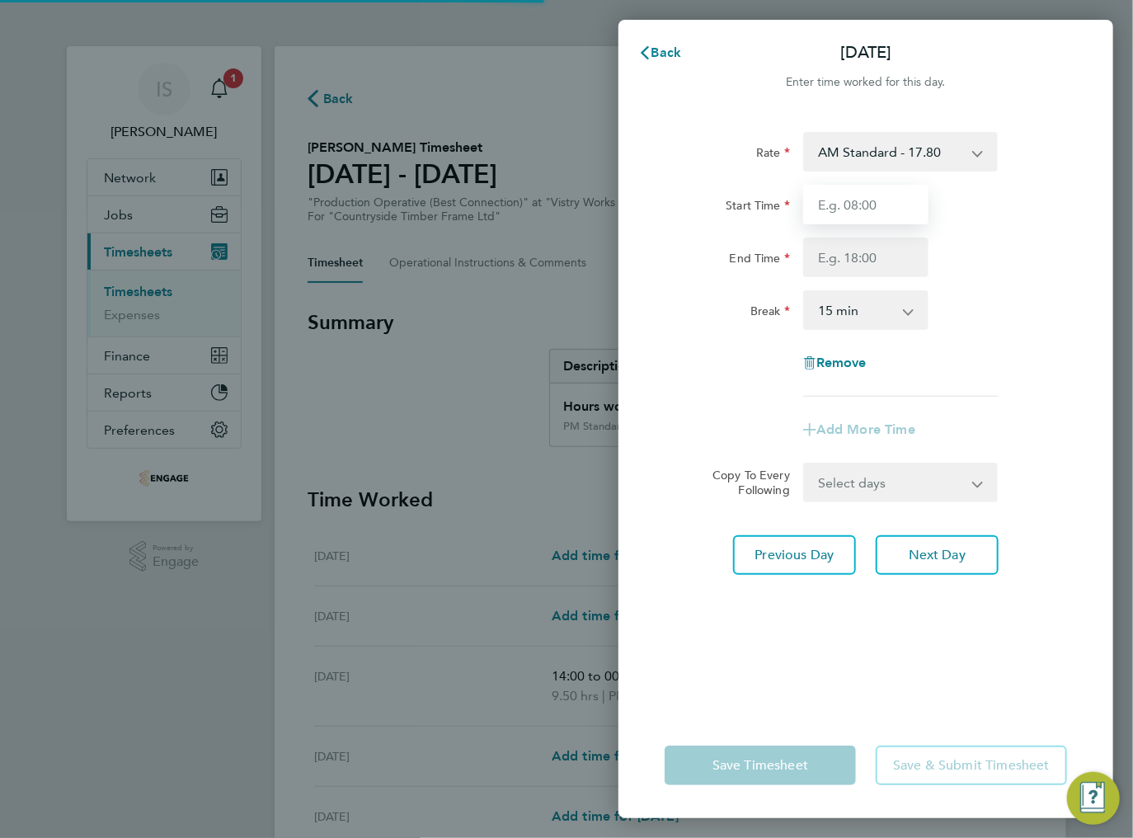
click at [871, 219] on input "Start Time" at bounding box center [865, 205] width 125 height 40
type input "14:00"
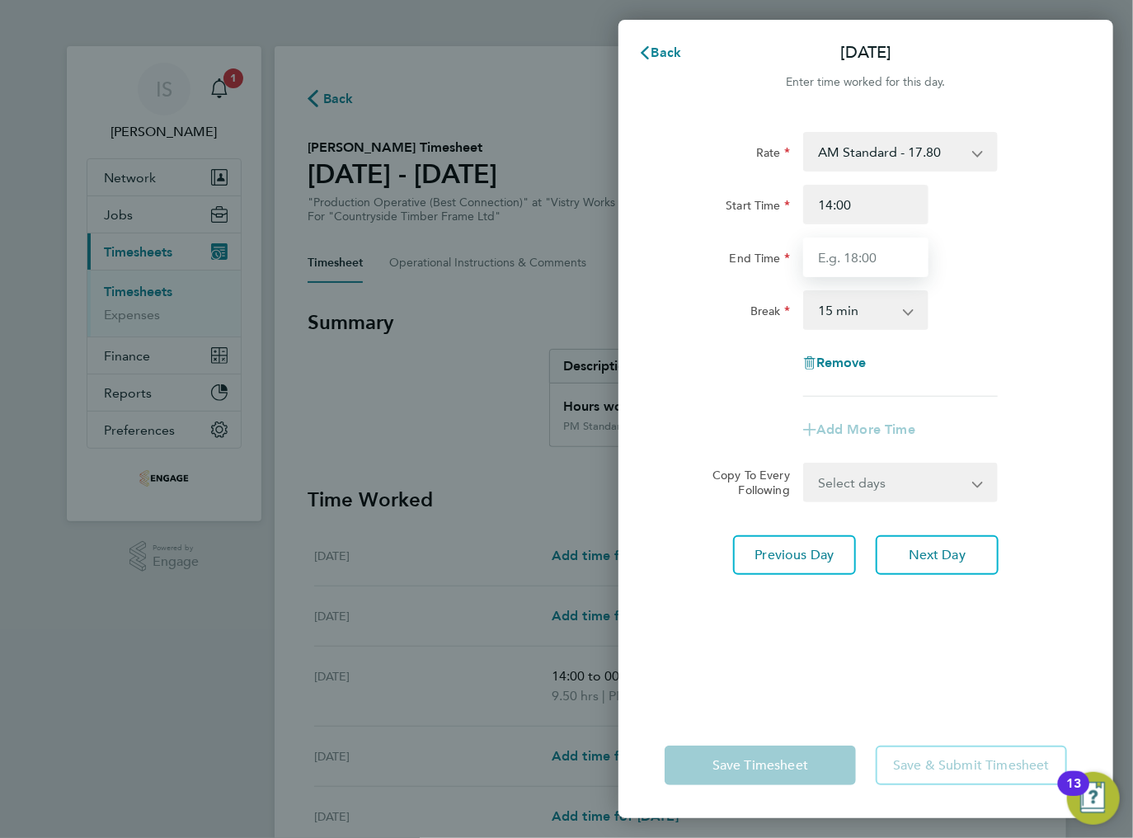
click at [858, 262] on input "End Time" at bounding box center [865, 257] width 125 height 40
type input "23:30"
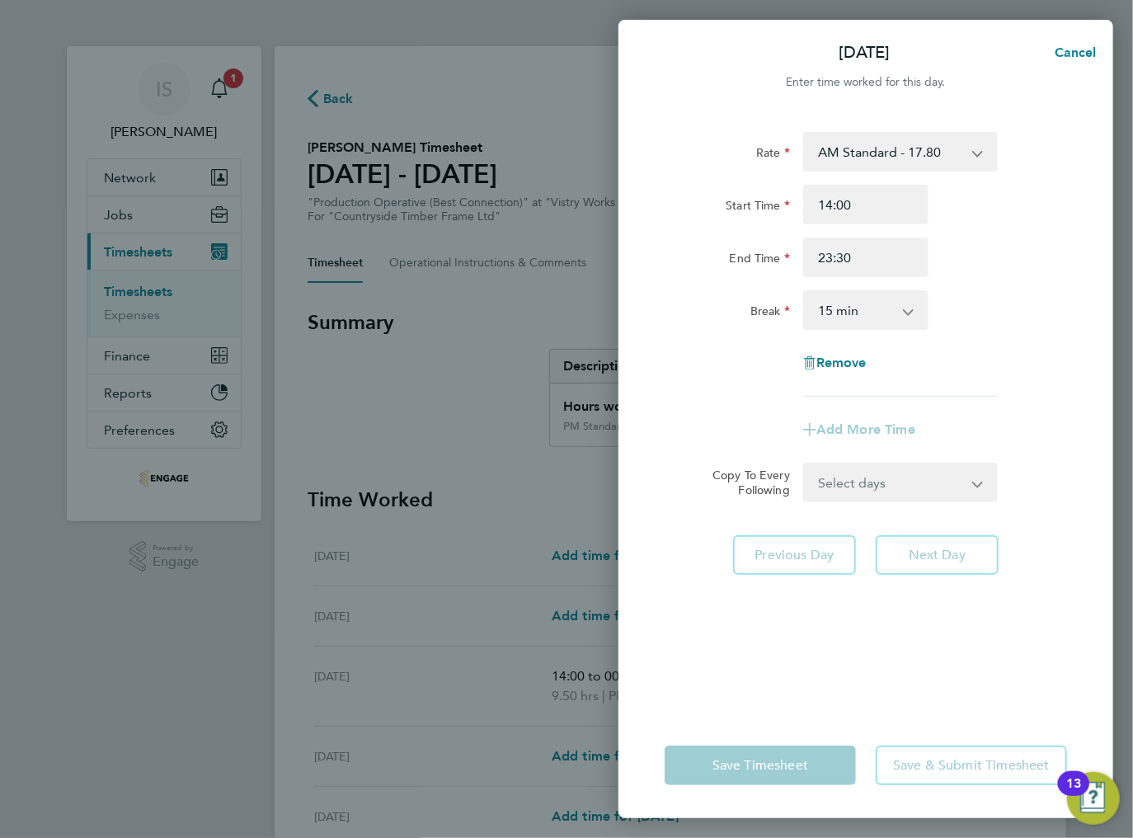
click at [876, 319] on select "0 min 15 min 30 min 45 min 60 min 75 min 90 min" at bounding box center [856, 310] width 102 height 36
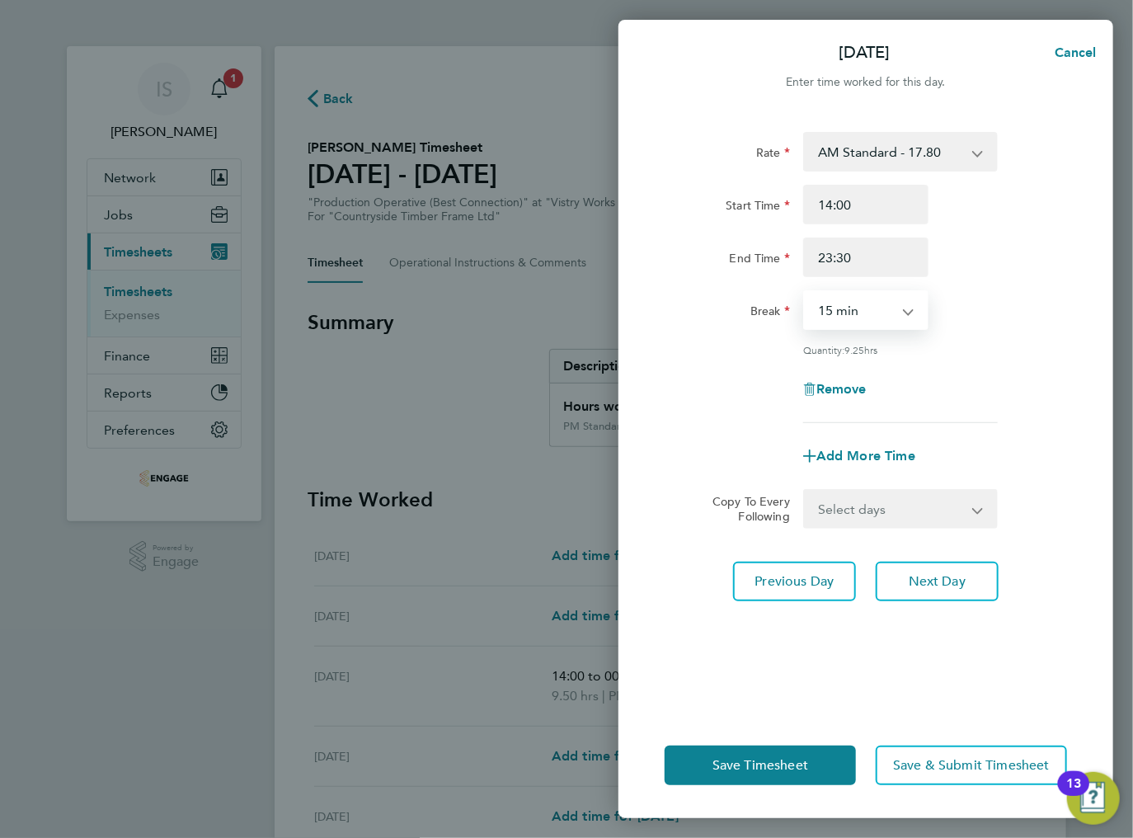
select select "30"
click at [805, 292] on select "0 min 15 min 30 min 45 min 60 min 75 min 90 min" at bounding box center [856, 310] width 102 height 36
click at [891, 155] on select "AM Standard - 17.80 BONUS - 13.50 AM OT2 - 35.60 PM OT2 - 38.18 PM OT1 - 28.64 …" at bounding box center [891, 152] width 172 height 36
select select "15"
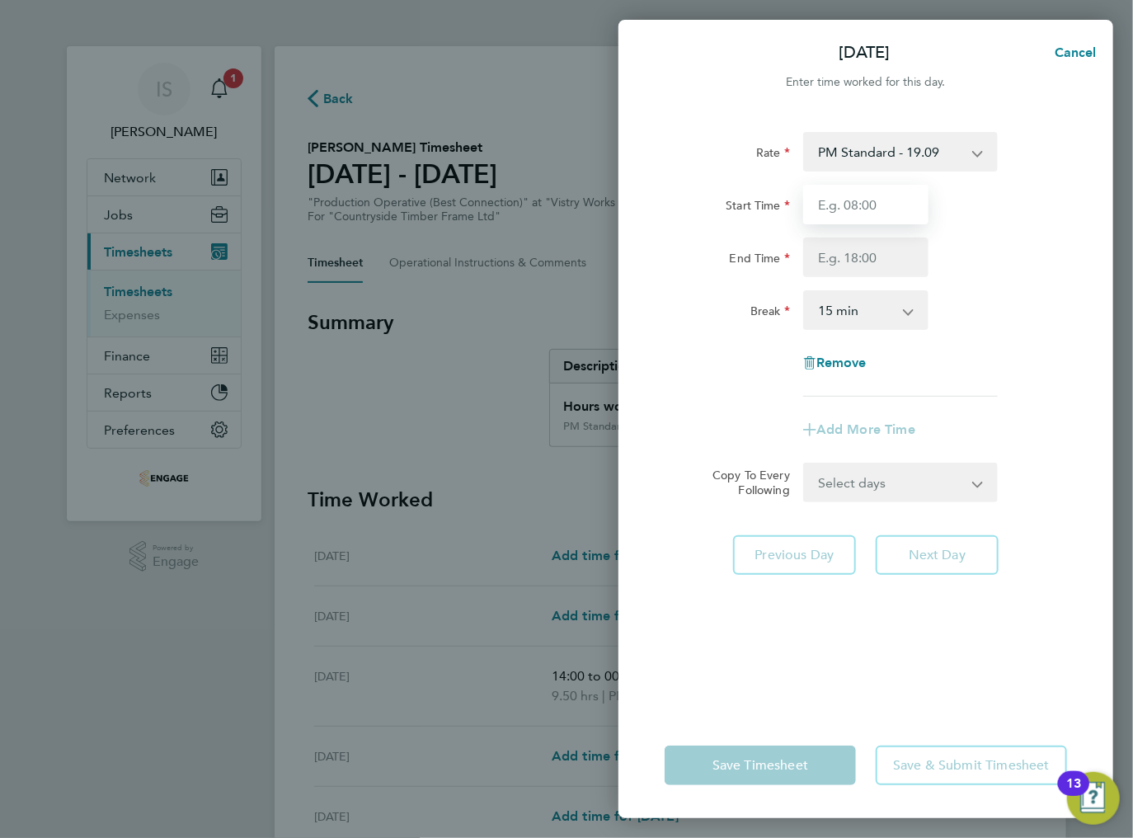
click at [858, 201] on input "Start Time" at bounding box center [865, 205] width 125 height 40
type input "14:00"
click at [869, 261] on input "End Time" at bounding box center [865, 257] width 125 height 40
type input "23:30"
click at [874, 305] on select "0 min 15 min 30 min 45 min 60 min 75 min 90 min" at bounding box center [856, 310] width 102 height 36
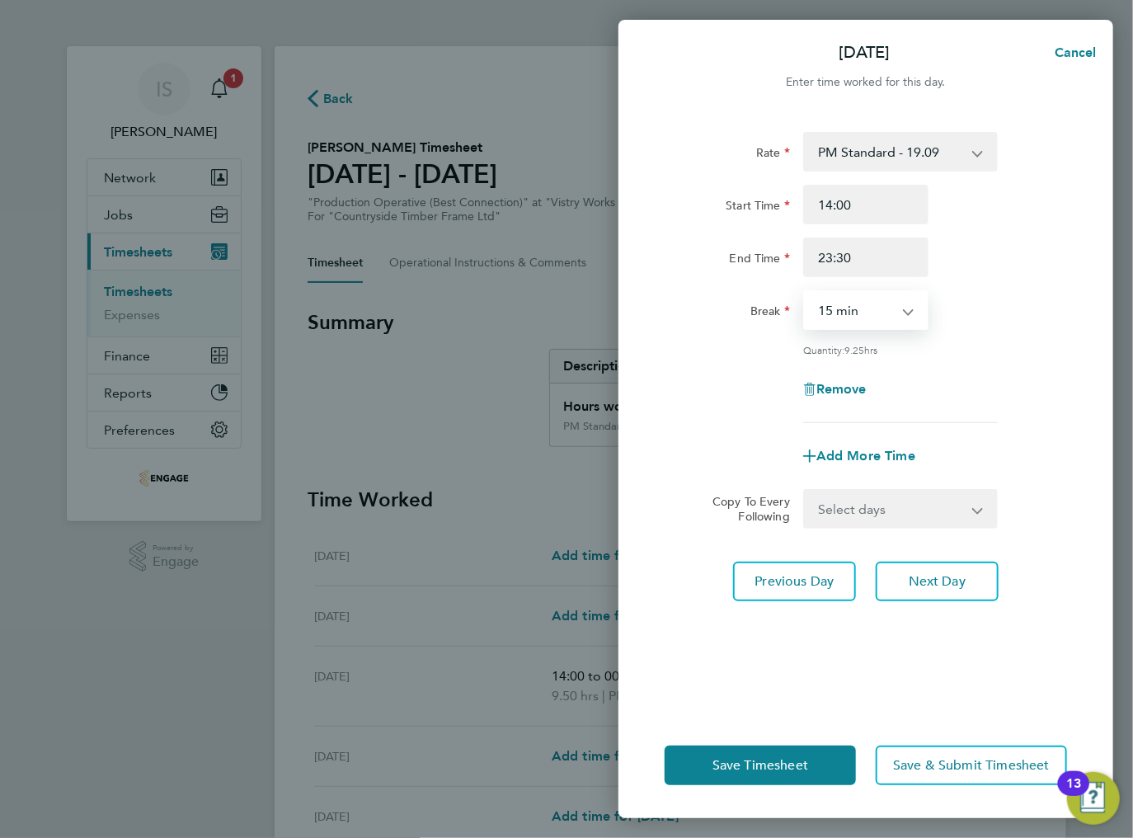
select select "30"
click at [805, 292] on select "0 min 15 min 30 min 45 min 60 min 75 min 90 min" at bounding box center [856, 310] width 102 height 36
click at [787, 759] on span "Save Timesheet" at bounding box center [760, 765] width 96 height 16
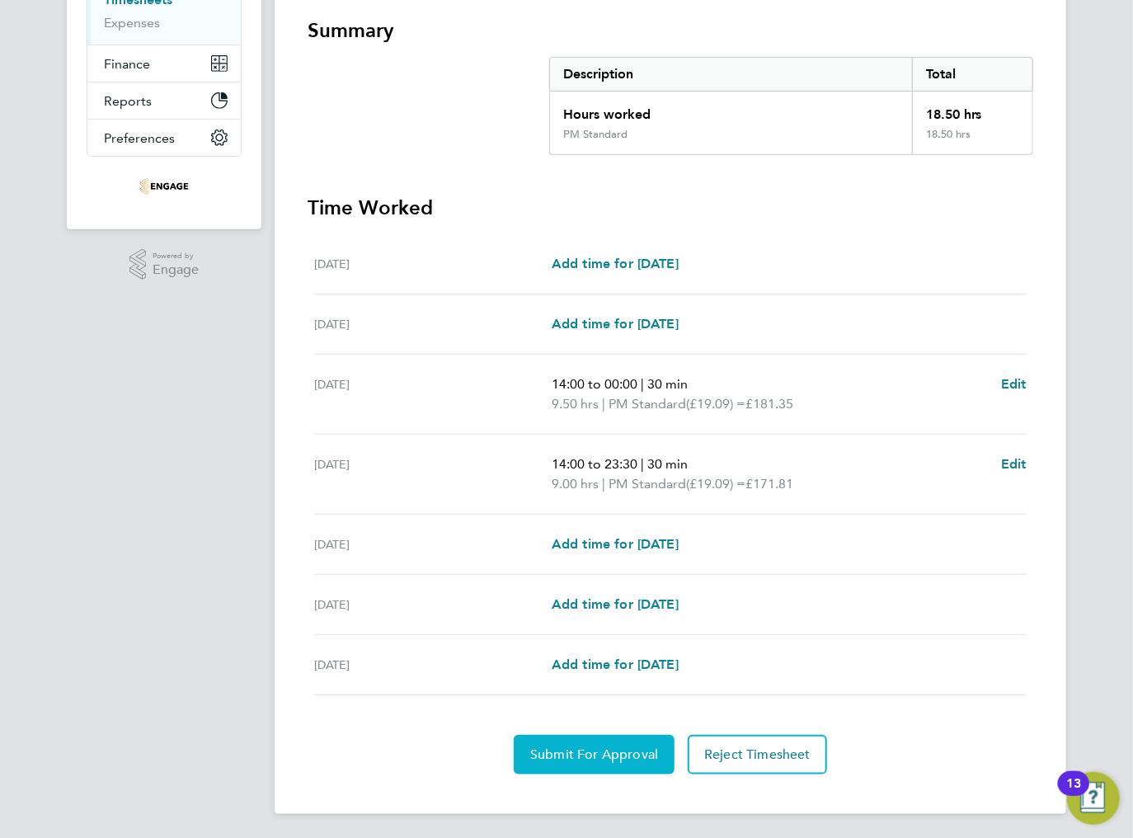
click at [552, 759] on span "Submit For Approval" at bounding box center [594, 754] width 128 height 16
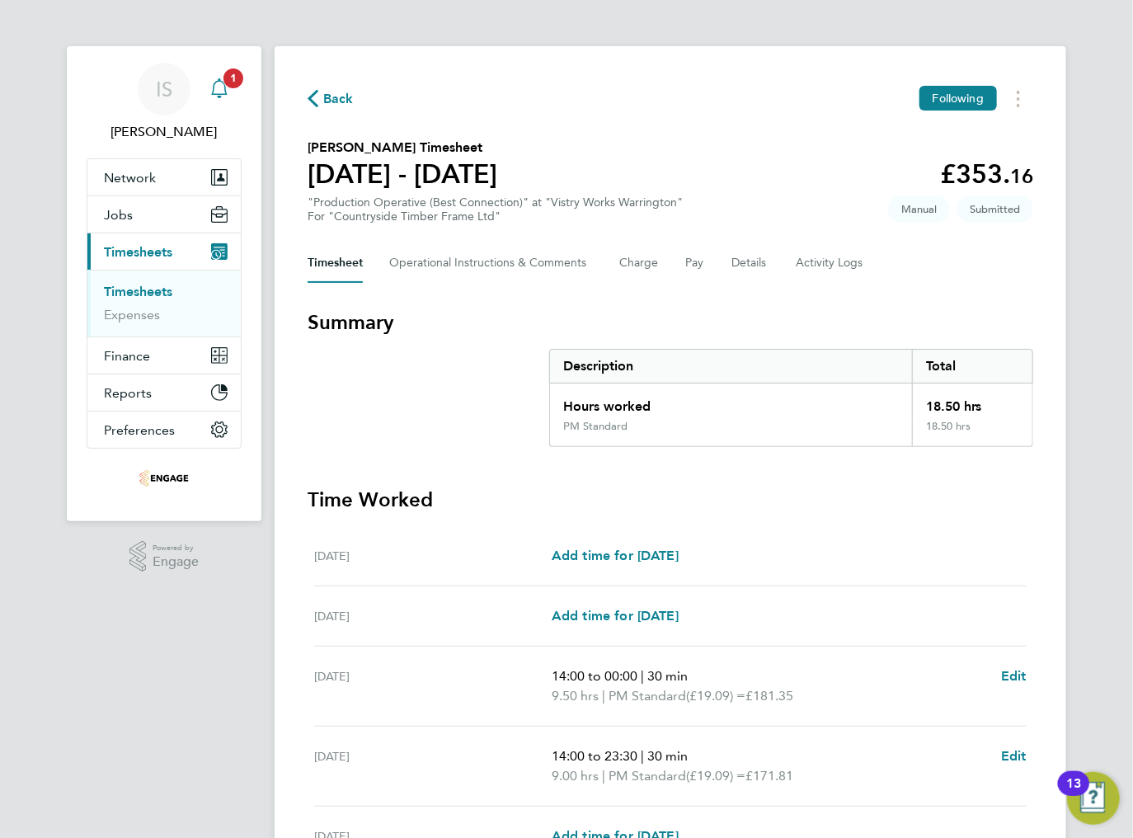
click at [221, 92] on icon "Main navigation" at bounding box center [219, 88] width 20 height 20
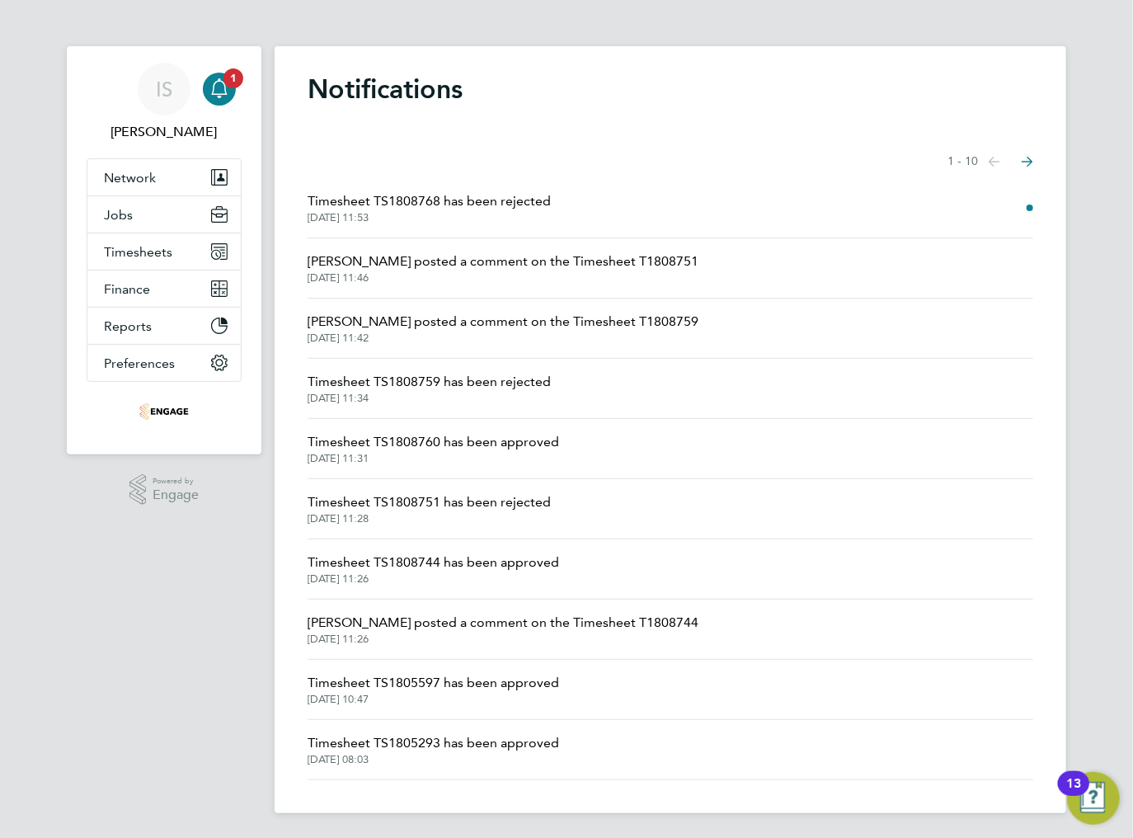
click at [571, 251] on span "[PERSON_NAME] posted a comment on the Timesheet T1808751" at bounding box center [503, 261] width 391 height 20
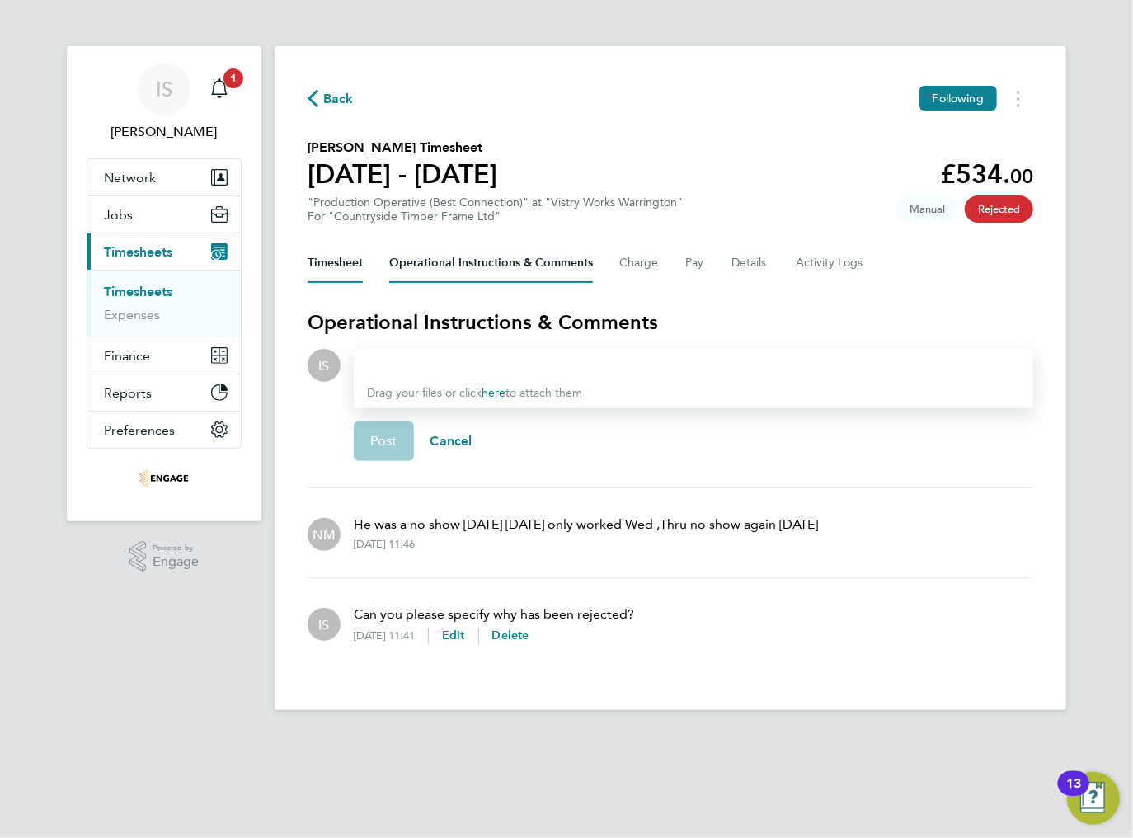
click at [345, 272] on button "Timesheet" at bounding box center [335, 263] width 55 height 40
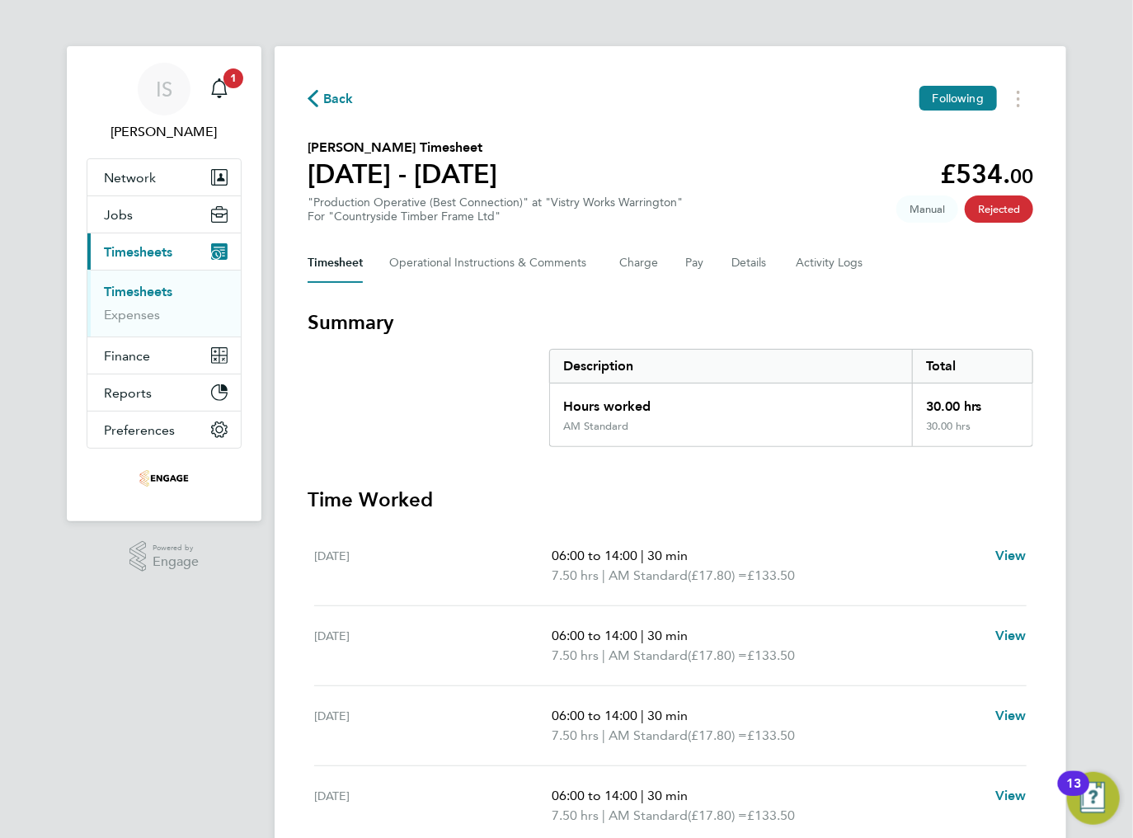
click at [317, 99] on icon "button" at bounding box center [313, 98] width 11 height 17
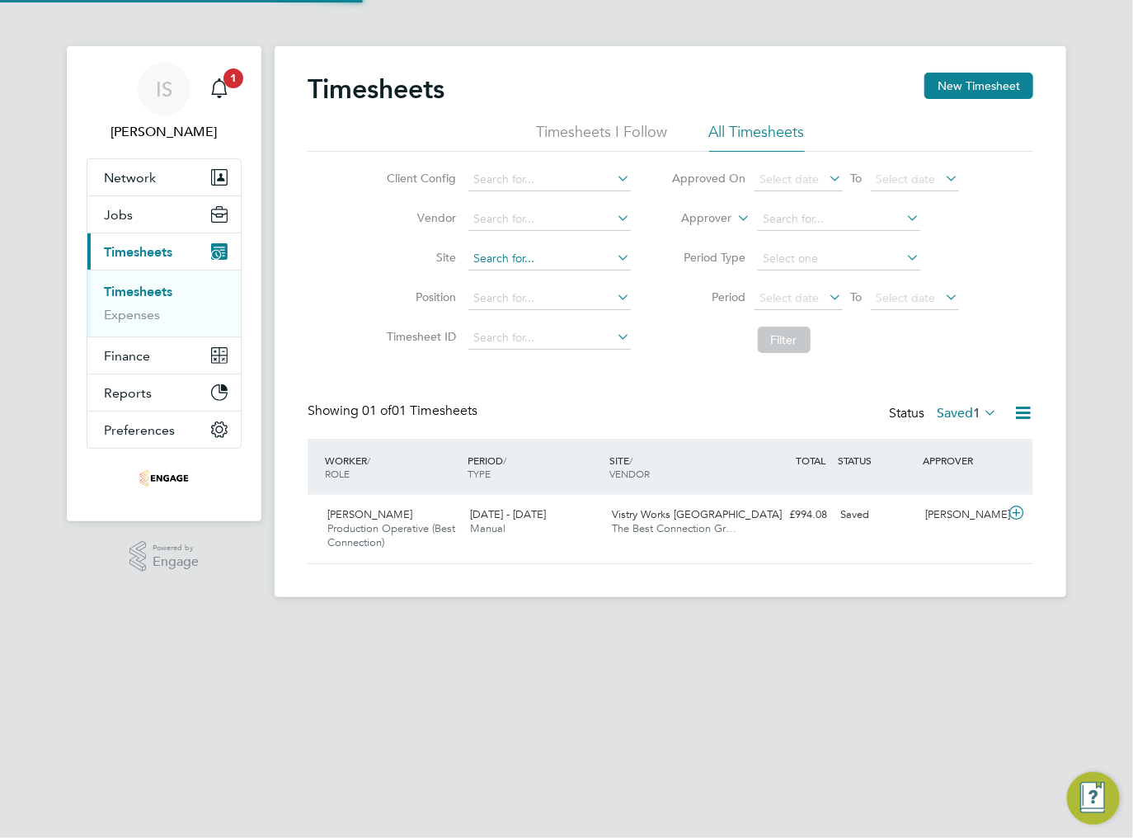
scroll to position [41, 143]
click at [234, 102] on div "Main navigation" at bounding box center [219, 89] width 33 height 33
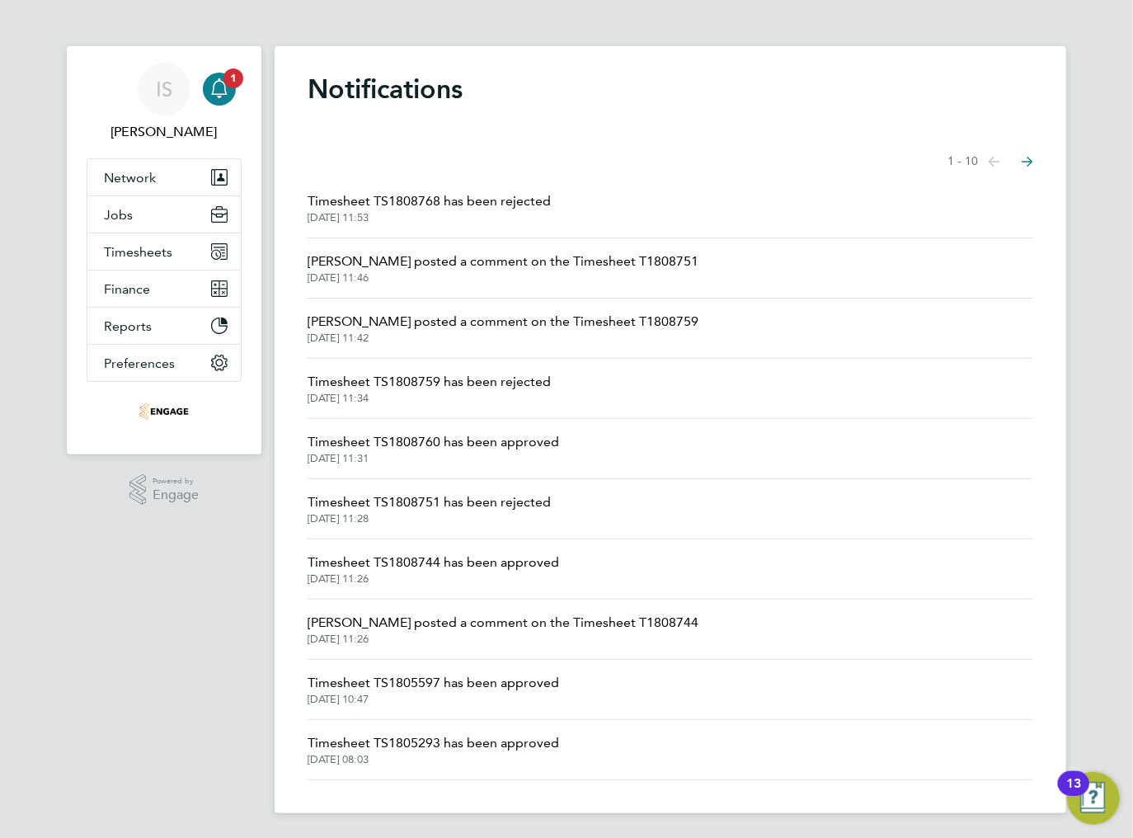
click at [443, 196] on span "Timesheet TS1808768 has been rejected" at bounding box center [429, 201] width 243 height 20
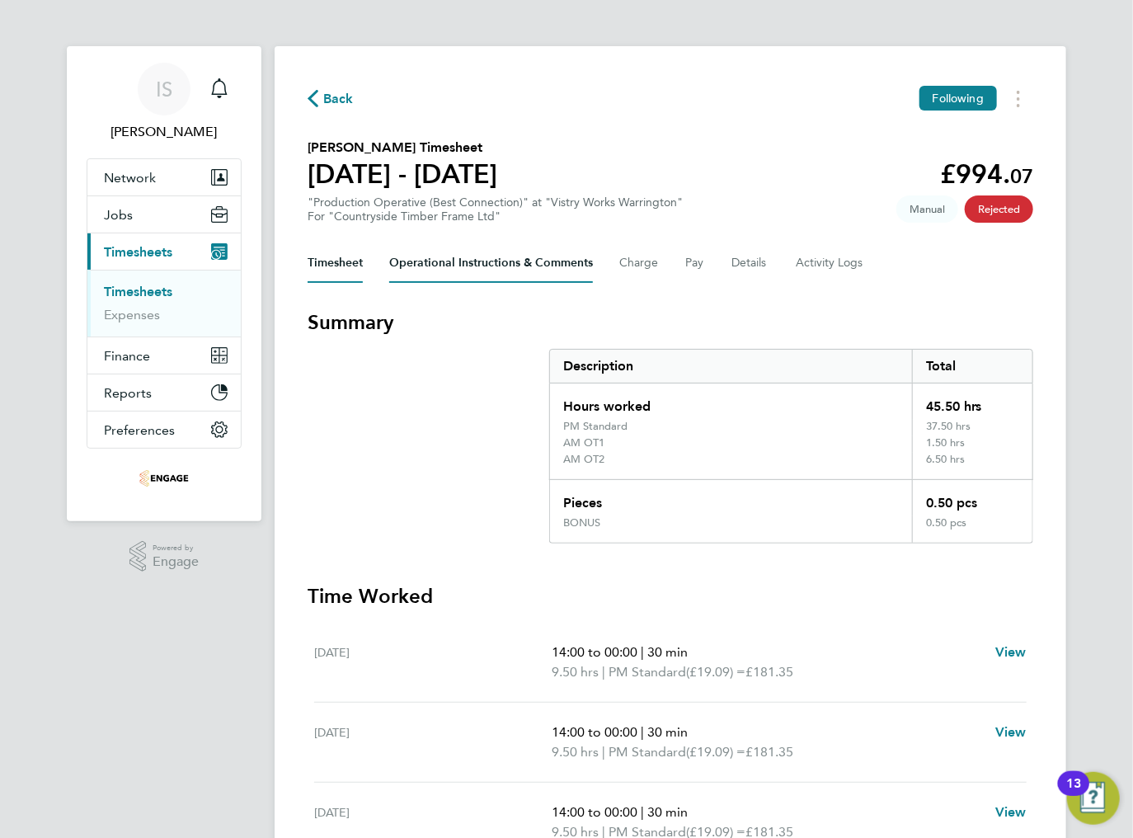
click at [485, 247] on Comments-tab "Operational Instructions & Comments" at bounding box center [491, 263] width 204 height 40
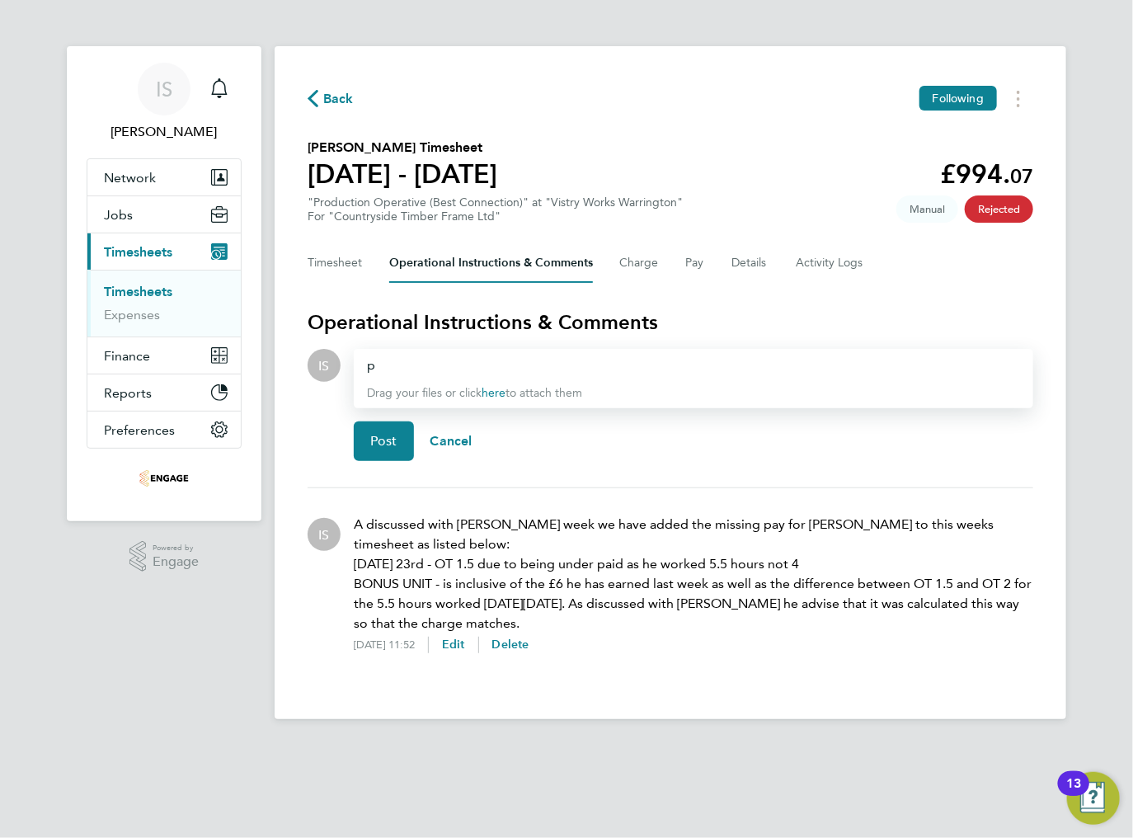
click at [401, 367] on div "p" at bounding box center [693, 365] width 653 height 20
click at [383, 437] on span "Post" at bounding box center [383, 441] width 27 height 16
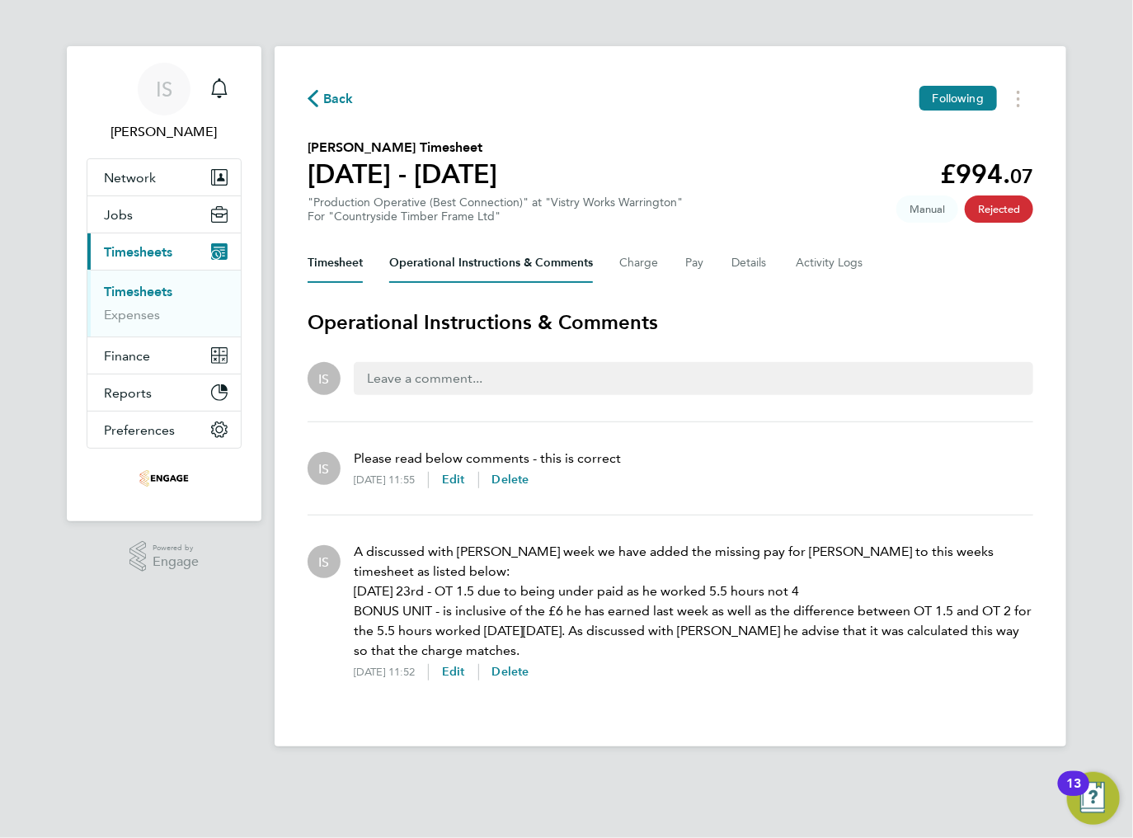
click at [327, 267] on button "Timesheet" at bounding box center [335, 263] width 55 height 40
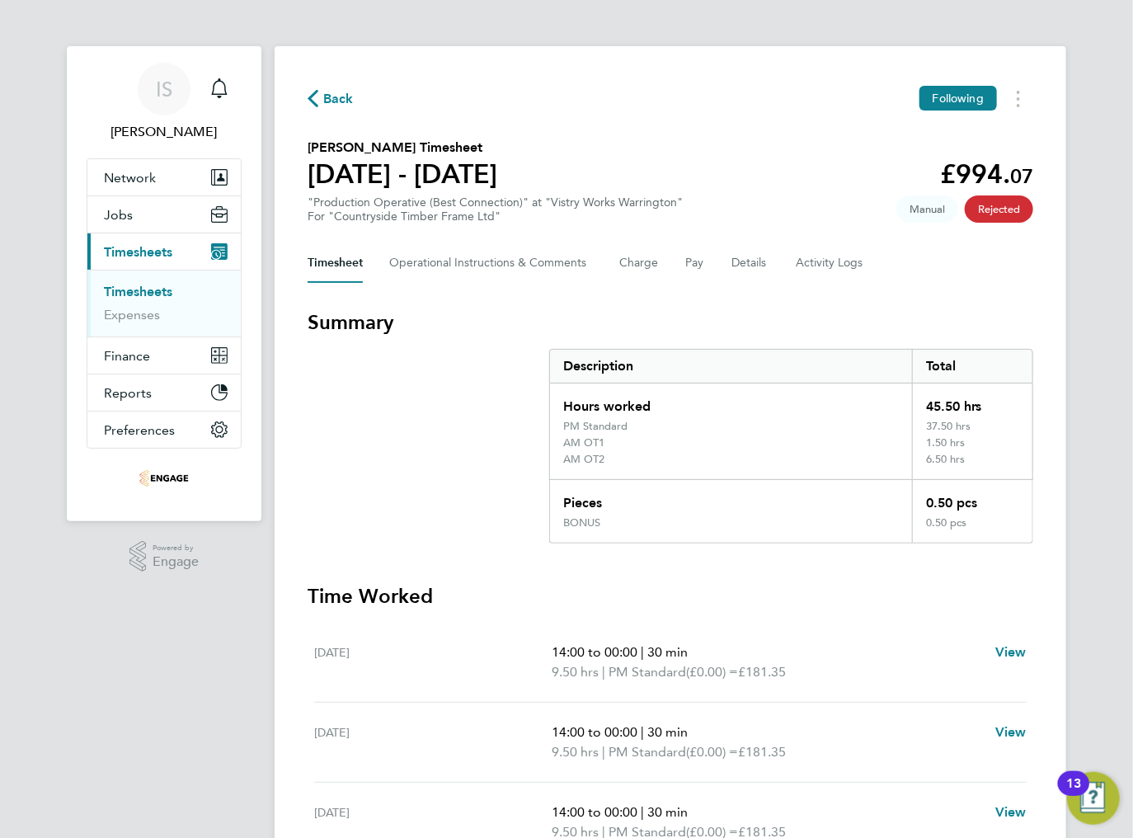
click at [317, 103] on icon "button" at bounding box center [313, 98] width 11 height 17
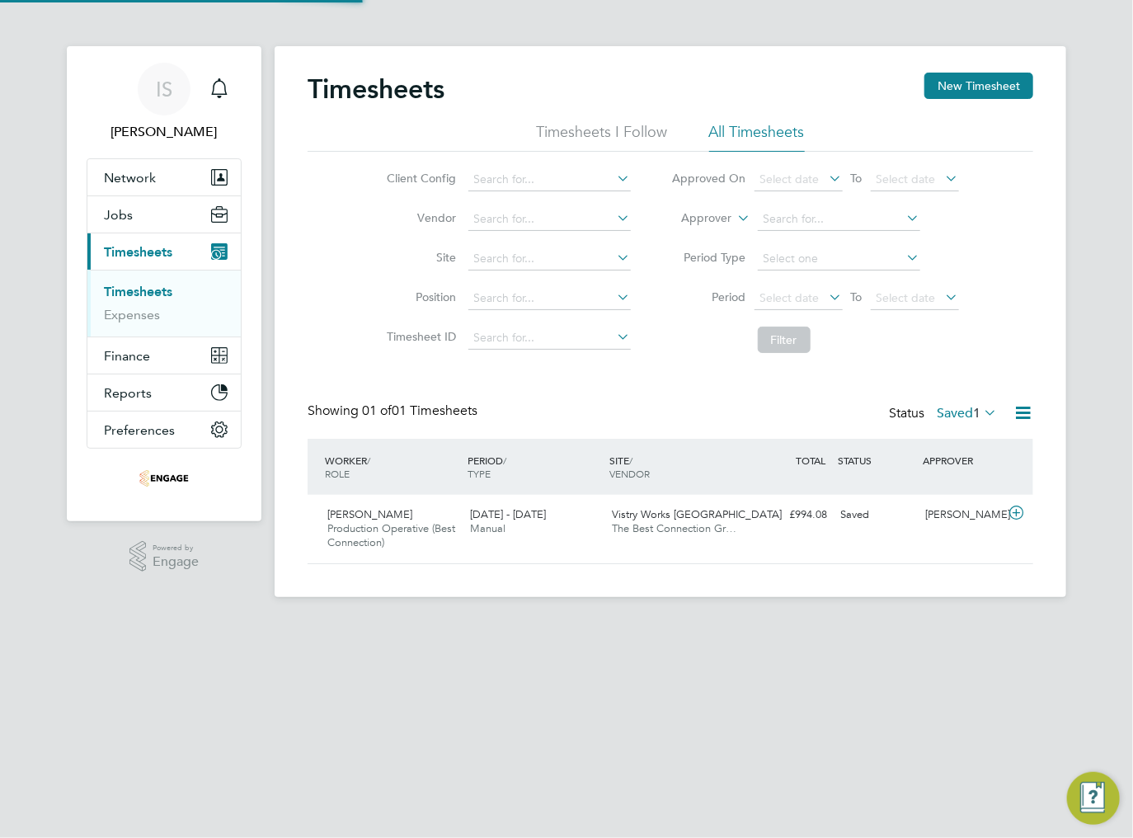
scroll to position [41, 143]
click at [966, 416] on label "Saved 1" at bounding box center [967, 413] width 60 height 16
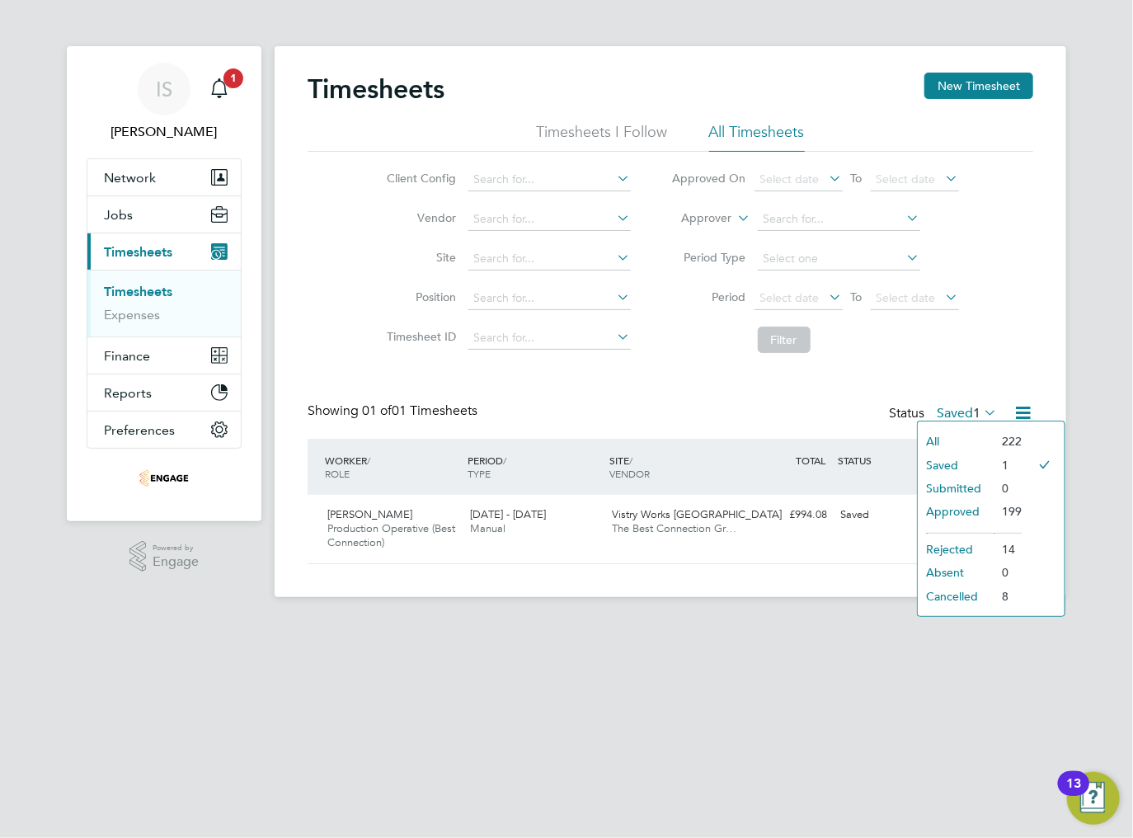
click at [970, 437] on li "All" at bounding box center [956, 441] width 76 height 23
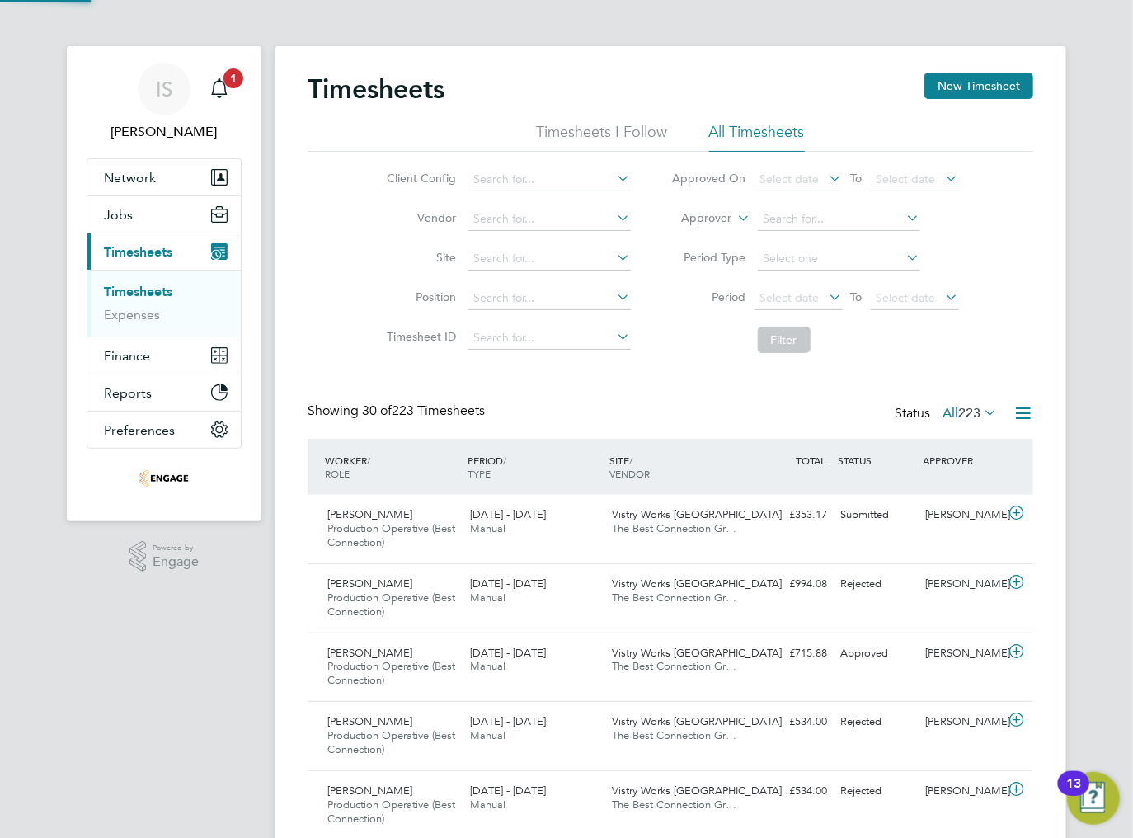
click at [970, 411] on span "223" at bounding box center [969, 413] width 22 height 16
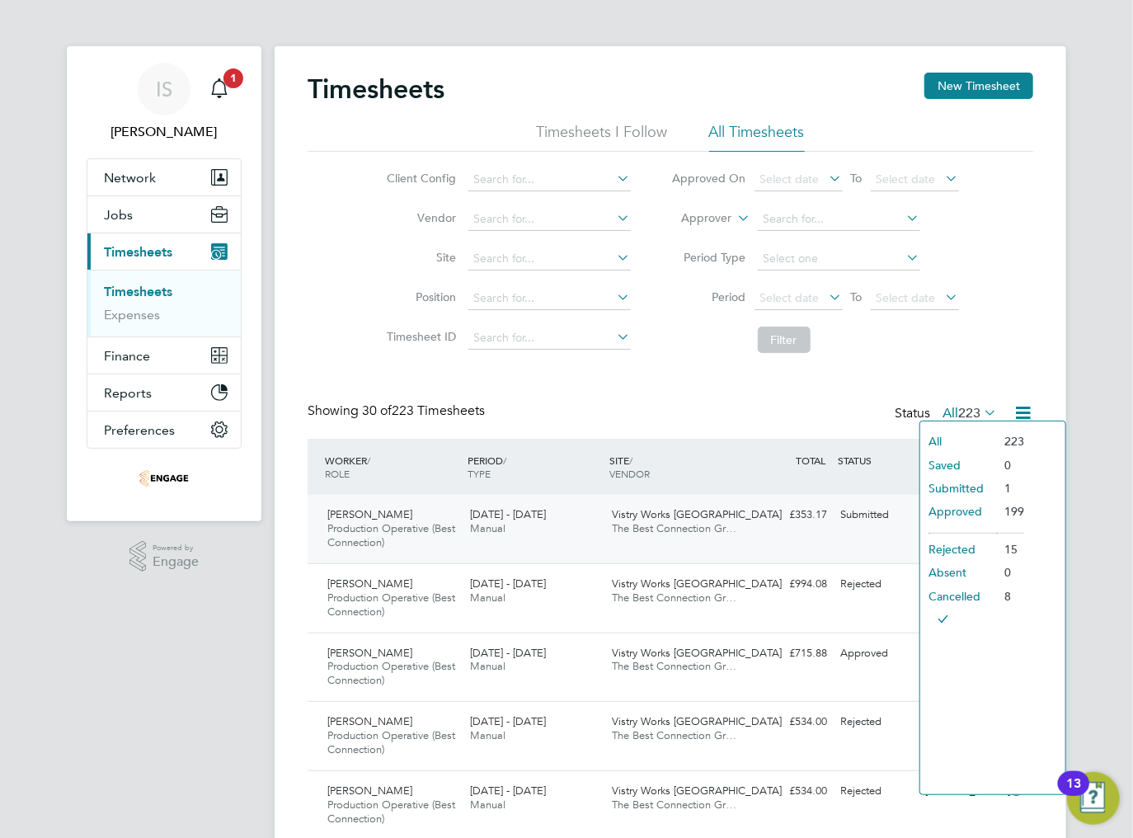
click at [415, 523] on span "Production Operative (Best Connection)" at bounding box center [391, 535] width 128 height 28
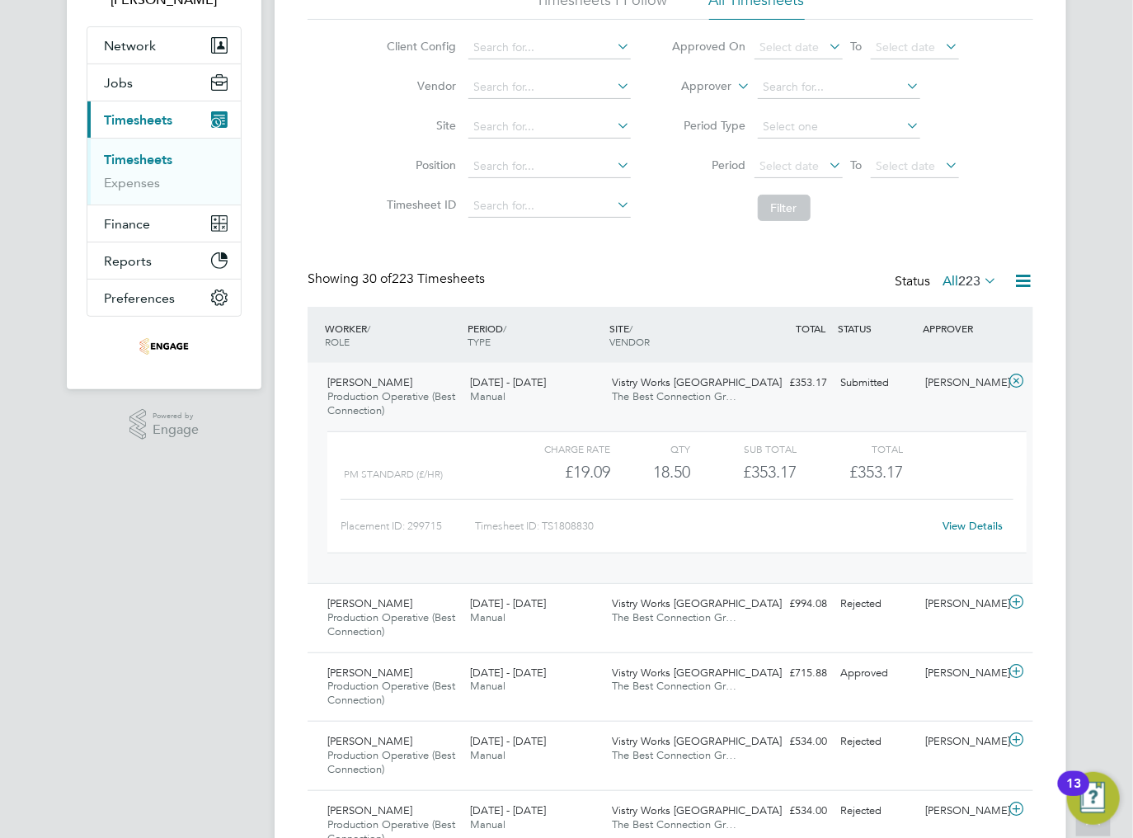
click at [969, 528] on link "View Details" at bounding box center [973, 526] width 60 height 14
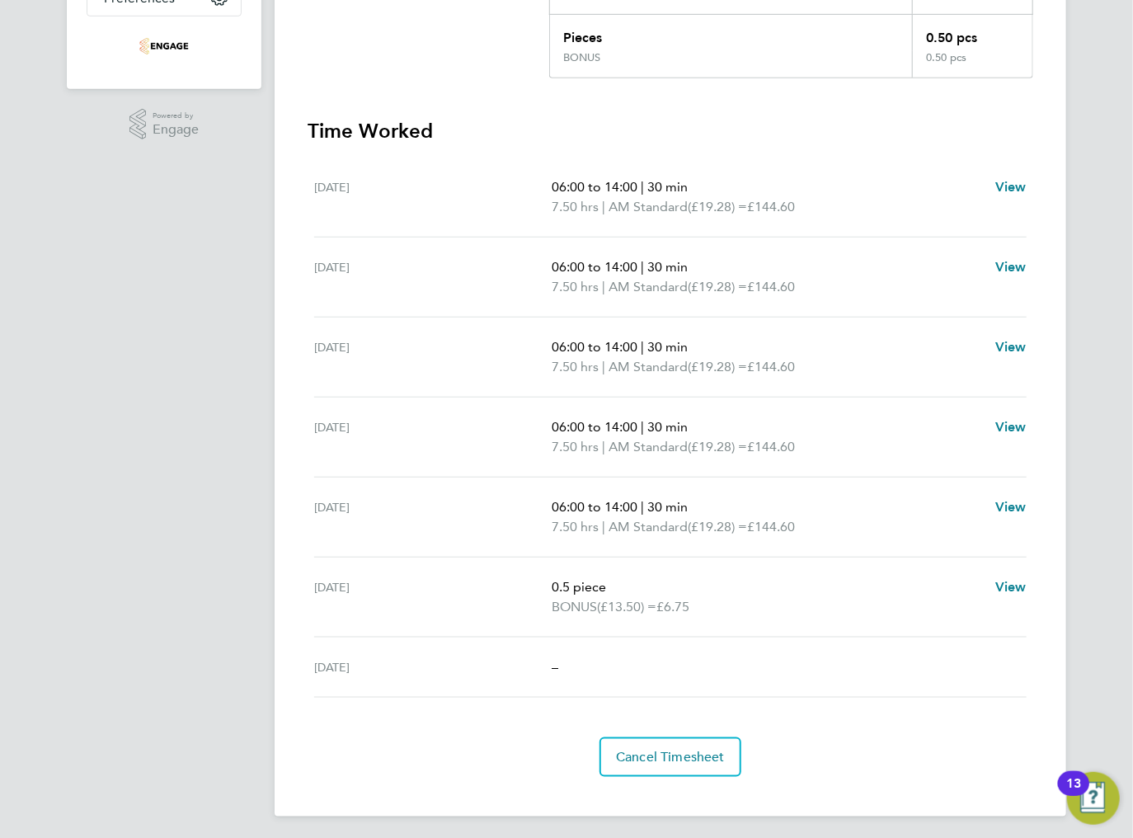
scroll to position [434, 0]
drag, startPoint x: 551, startPoint y: 604, endPoint x: 709, endPoint y: 606, distance: 158.3
click at [706, 605] on div "Sat 23 Aug 0.5 piece BONUS (£13.50) = £6.75 View" at bounding box center [670, 596] width 712 height 80
click at [711, 606] on p "BONUS (£13.50) = £6.75" at bounding box center [767, 605] width 430 height 20
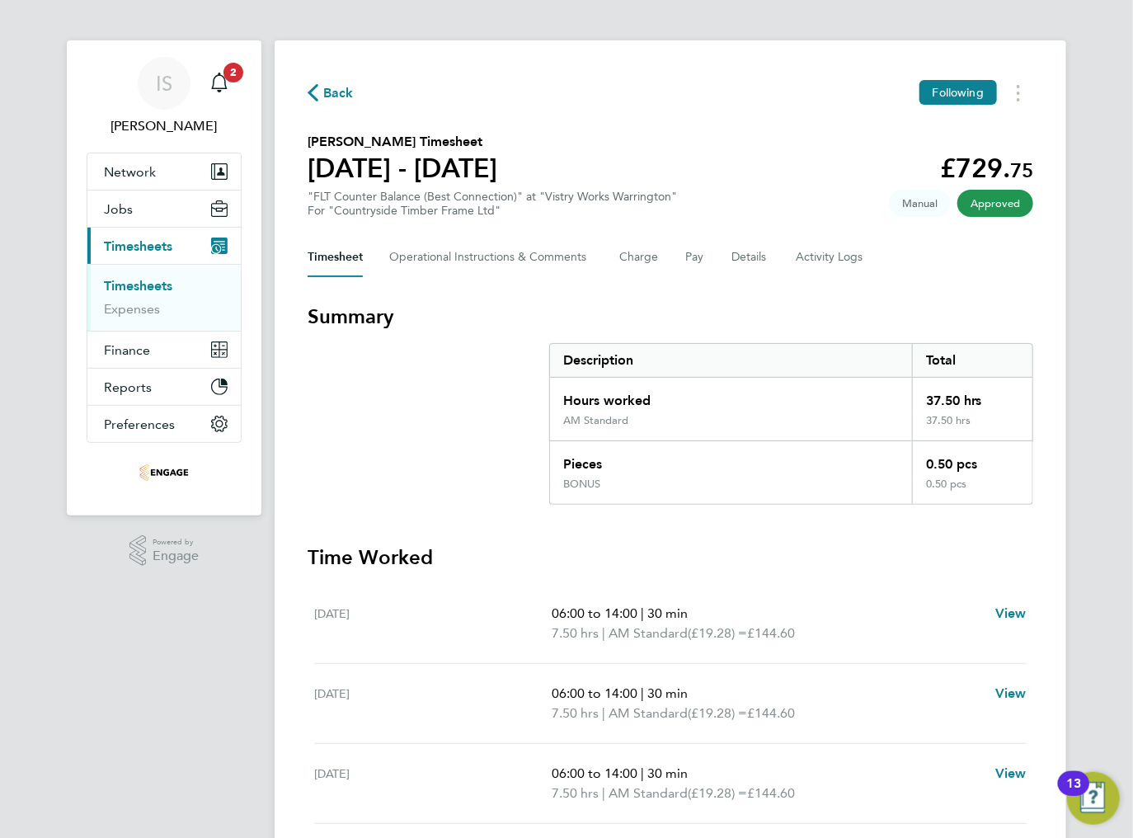
scroll to position [0, 0]
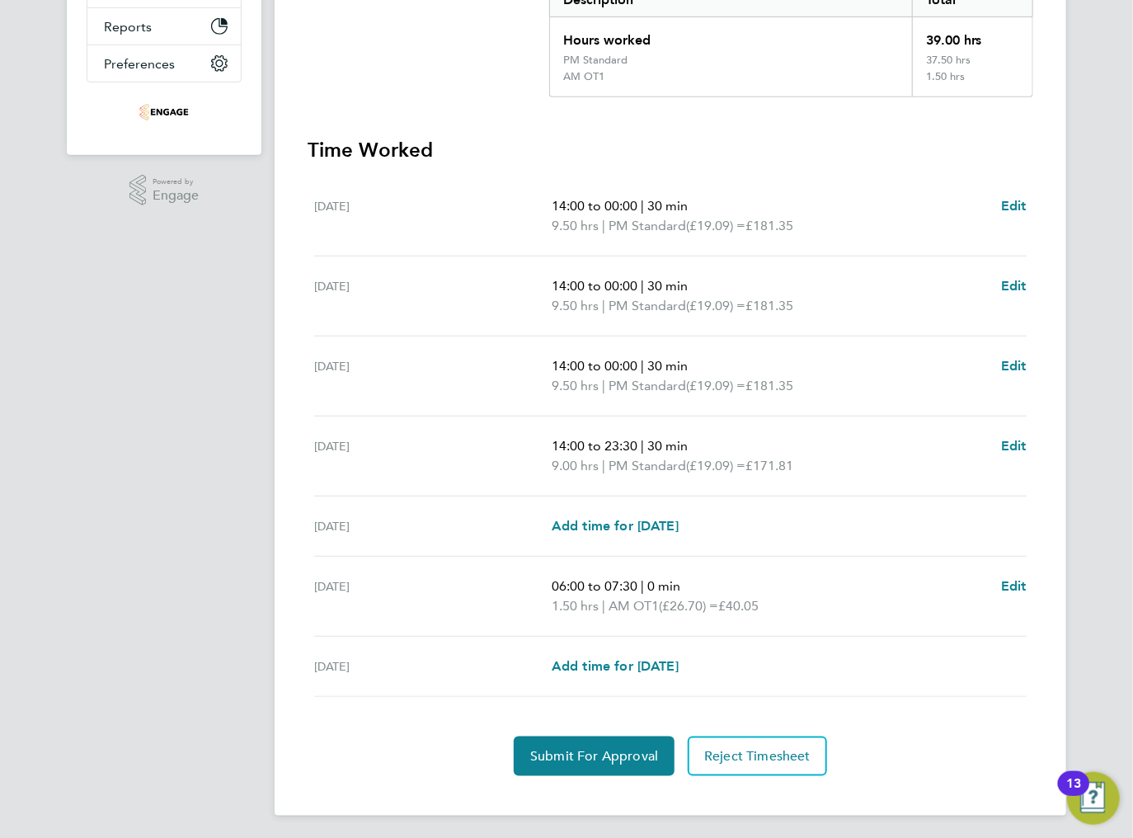
scroll to position [368, 0]
click at [591, 670] on span "Add time for [DATE]" at bounding box center [615, 664] width 127 height 16
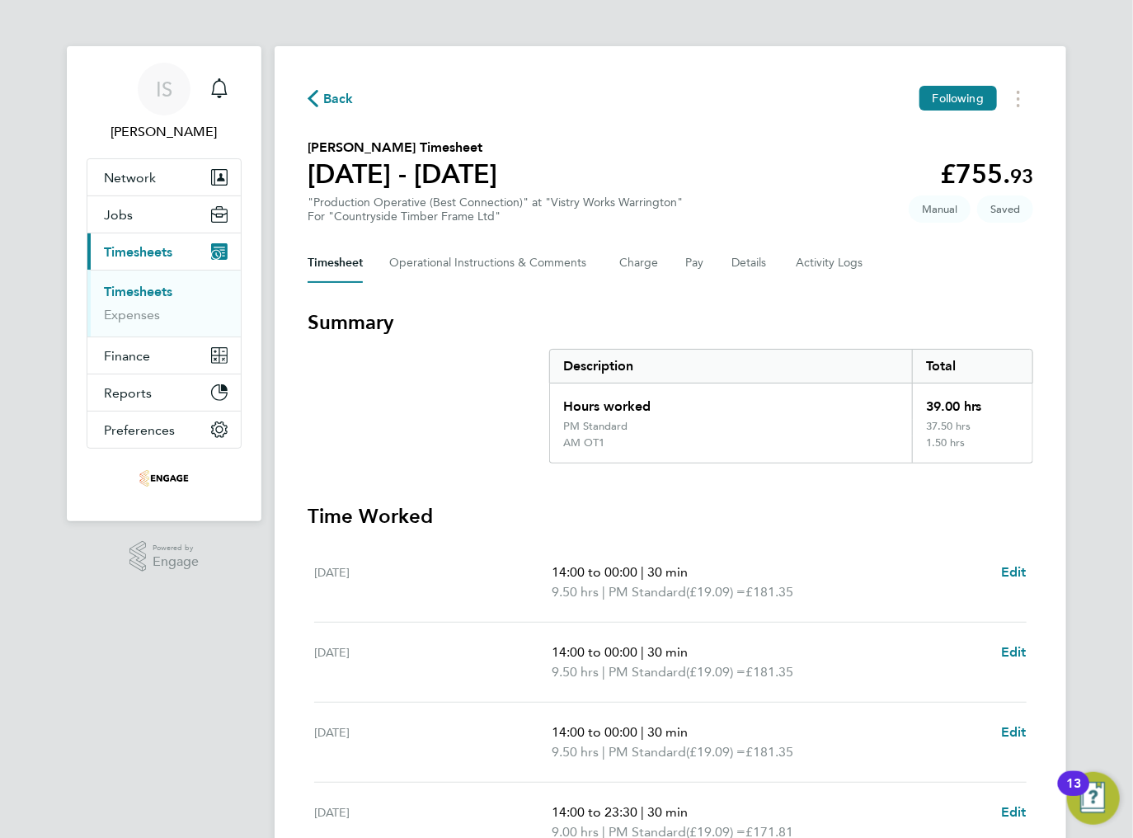
select select "15"
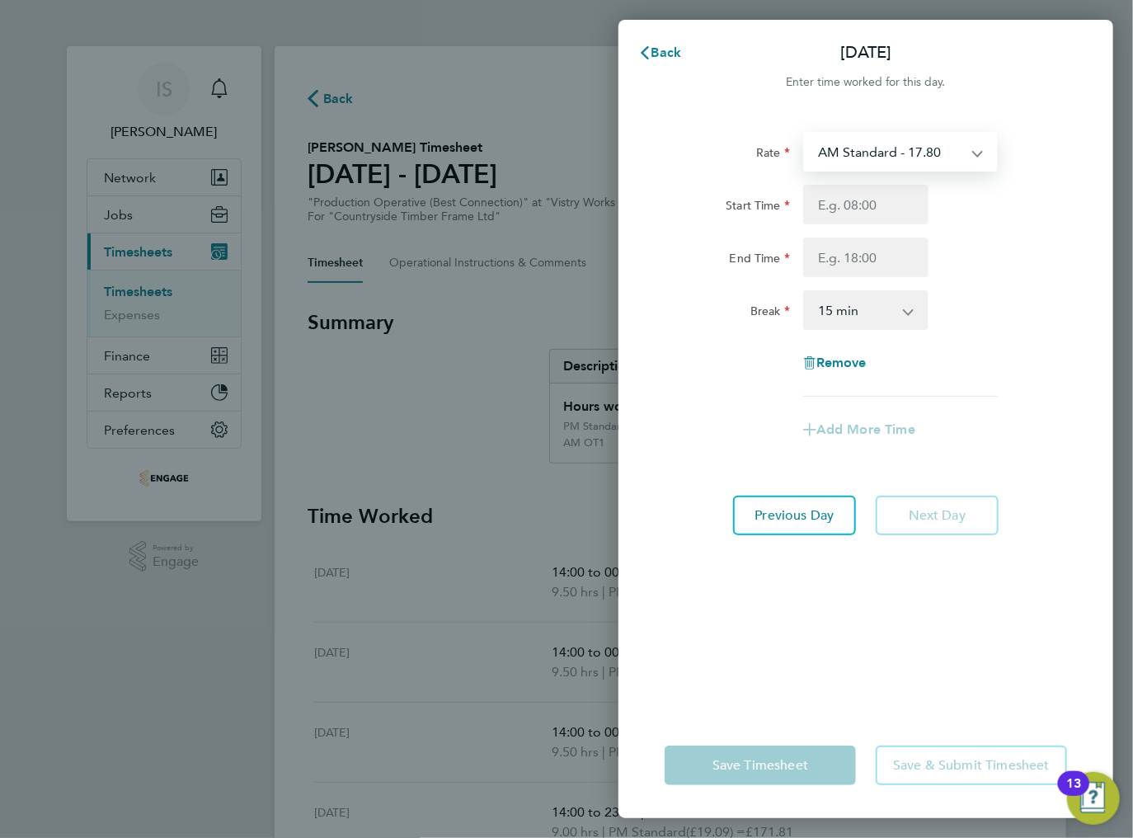
click at [899, 163] on select "AM Standard - 17.80 BONUS - 13.50 PM OT2 - 38.18 AM OT1 - 26.70 PM OT1 - 28.64 …" at bounding box center [891, 152] width 172 height 36
select select "15"
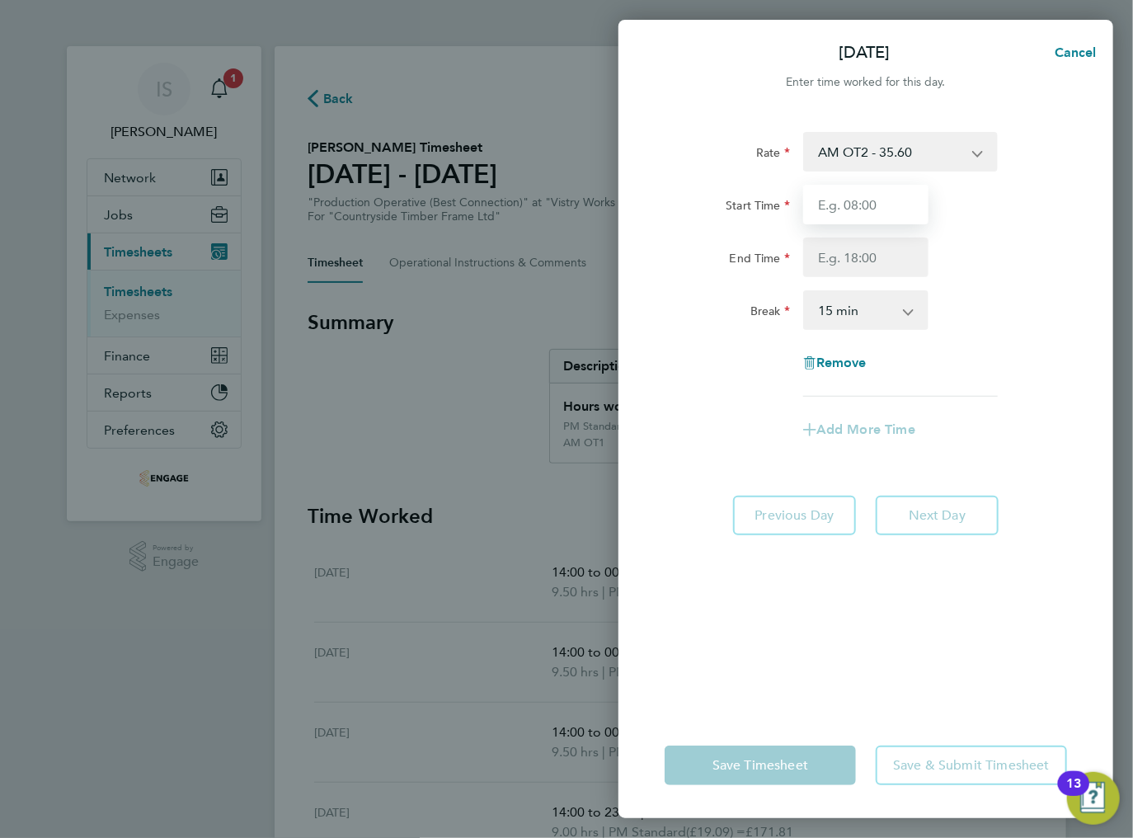
click at [828, 209] on input "Start Time" at bounding box center [865, 205] width 125 height 40
type input "06:00"
click at [839, 257] on input "End Time" at bounding box center [865, 257] width 125 height 40
type input "07:30"
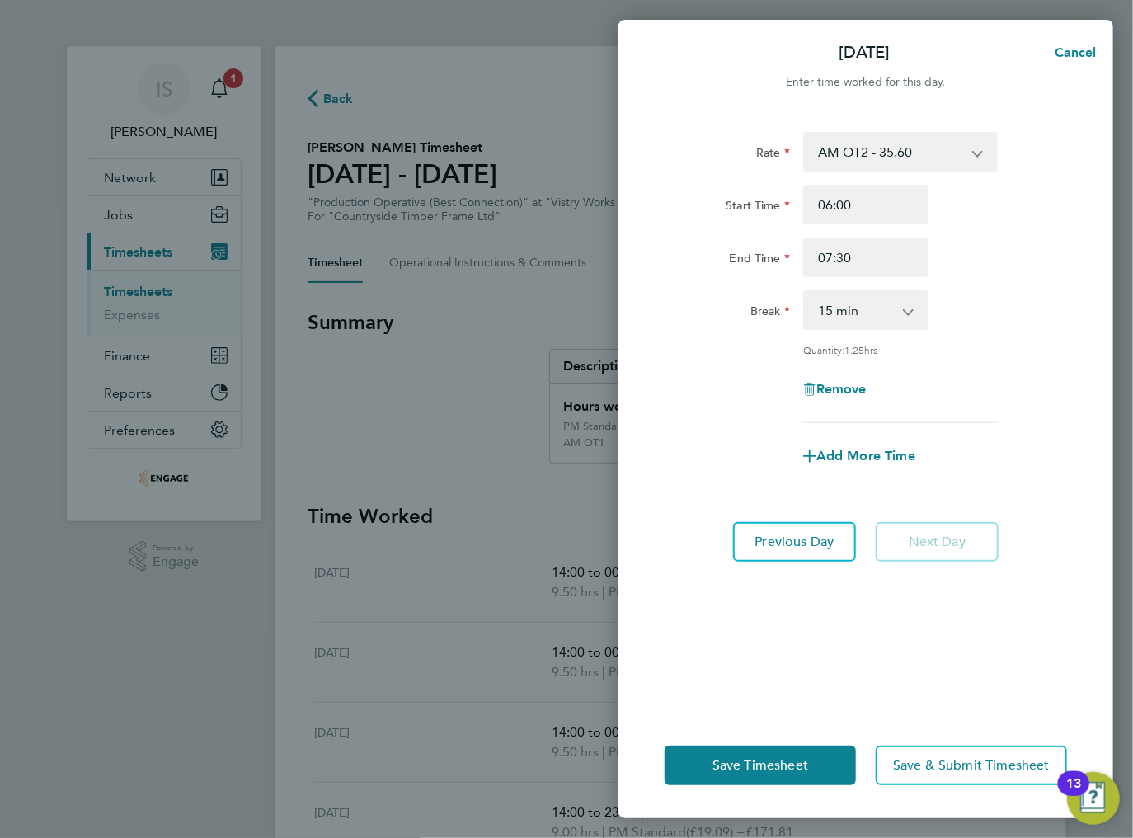
click at [971, 257] on div "End Time 07:30" at bounding box center [866, 257] width 416 height 40
click at [877, 312] on select "0 min 15 min 30 min 45 min 60 min 75 min" at bounding box center [856, 310] width 102 height 36
select select "0"
click at [805, 292] on select "0 min 15 min 30 min 45 min 60 min 75 min" at bounding box center [856, 310] width 102 height 36
click at [1065, 296] on div "Break 0 min 15 min 30 min 45 min 60 min 75 min" at bounding box center [866, 310] width 416 height 40
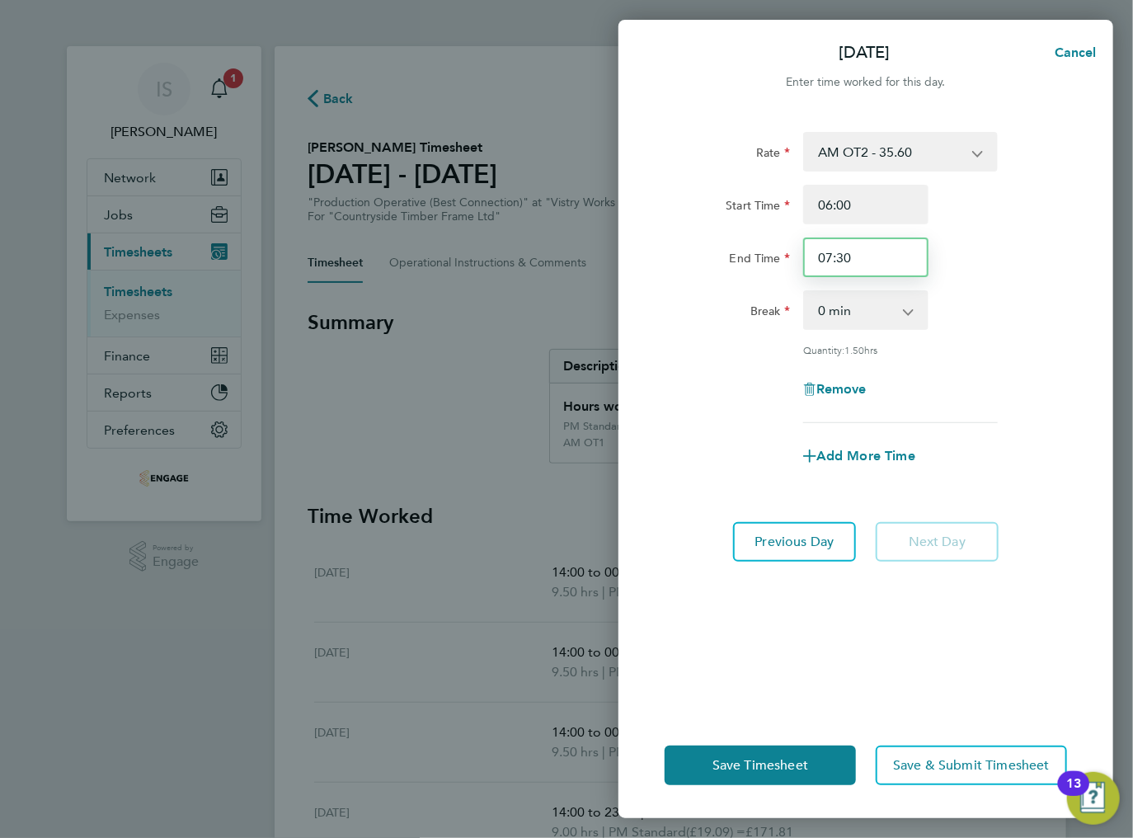
drag, startPoint x: 879, startPoint y: 259, endPoint x: 826, endPoint y: 265, distance: 53.1
click at [810, 262] on input "07:30" at bounding box center [865, 257] width 125 height 40
click at [990, 277] on div "Rate AM OT2 - 35.60 BONUS - 13.50 AM Standard - 17.80 PM OT2 - 38.18 AM OT1 - 2…" at bounding box center [866, 277] width 402 height 291
click at [884, 308] on select "0 min 15 min 30 min 45 min 60 min 75 min 90 min" at bounding box center [856, 310] width 102 height 36
drag, startPoint x: 881, startPoint y: 257, endPoint x: 811, endPoint y: 257, distance: 69.3
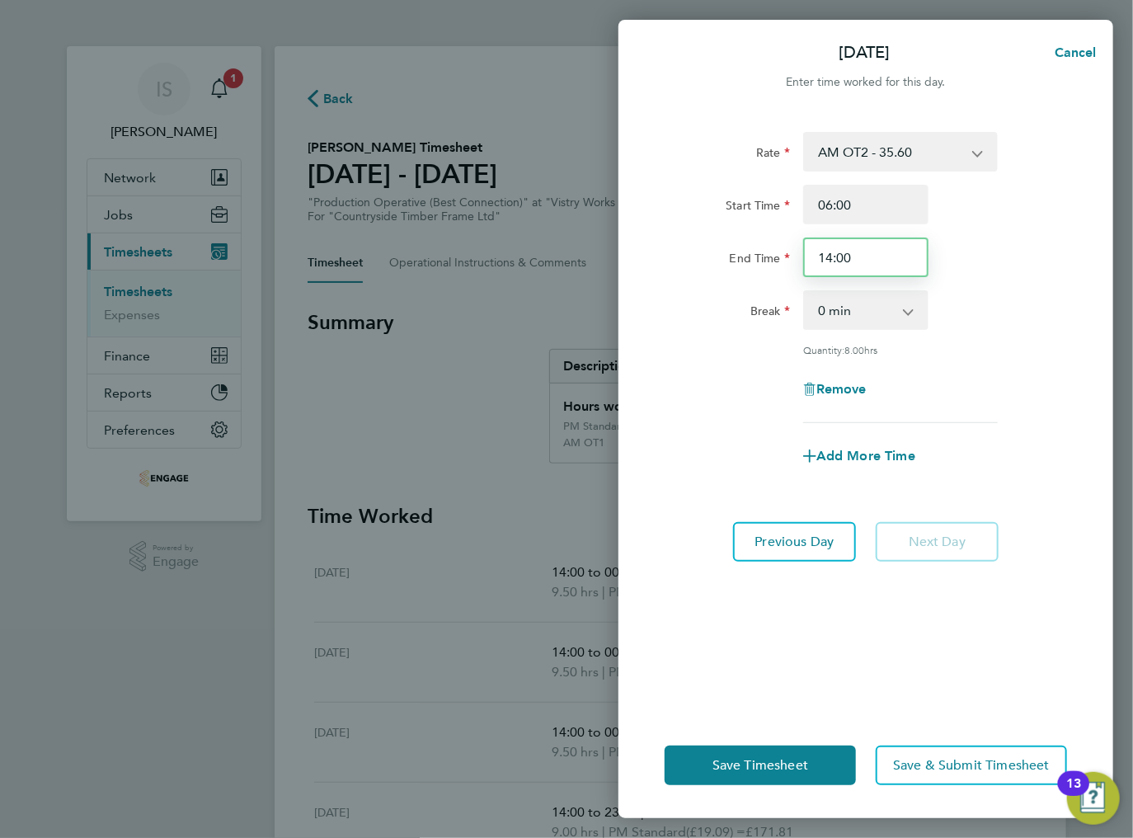
click at [811, 257] on input "14:00" at bounding box center [865, 257] width 125 height 40
type input "13:00"
click at [876, 295] on select "0 min 15 min 30 min 45 min 60 min 75 min 90 min" at bounding box center [856, 310] width 102 height 36
select select "30"
click at [805, 292] on select "0 min 15 min 30 min 45 min 60 min 75 min 90 min" at bounding box center [856, 310] width 102 height 36
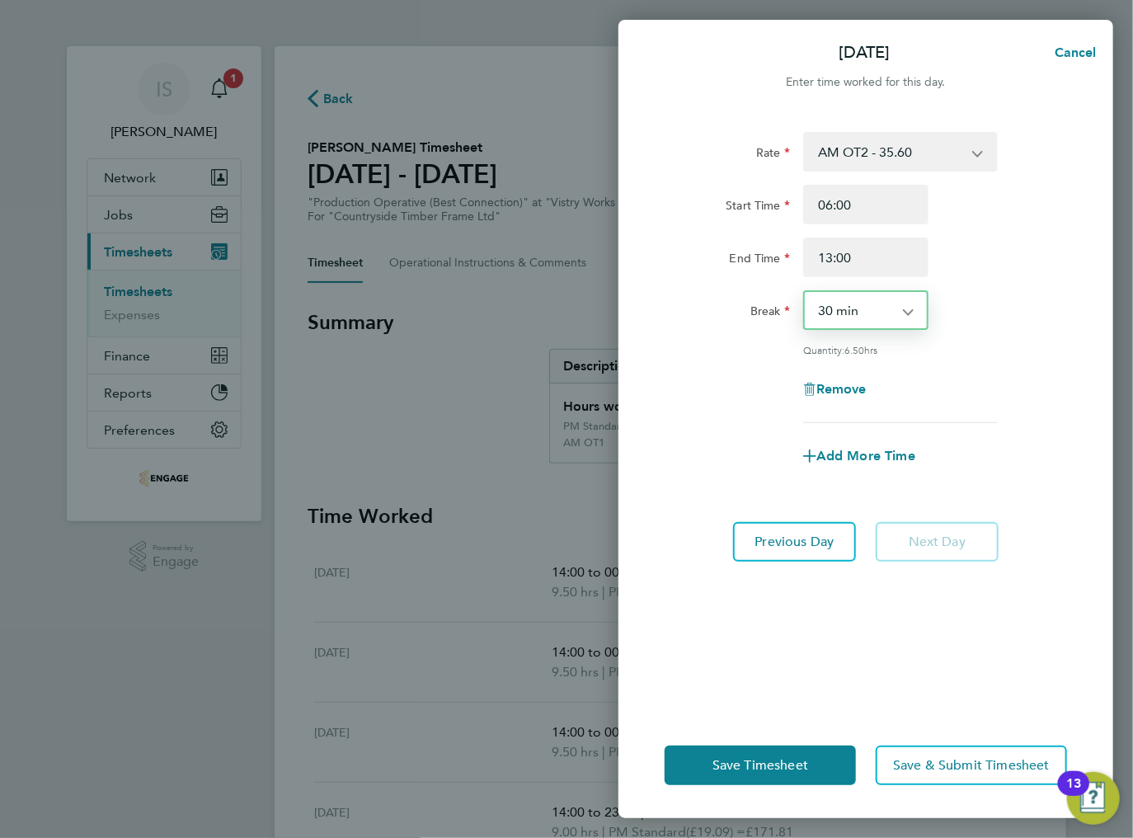
click at [984, 348] on div "Quantity: 6.50 hrs" at bounding box center [900, 349] width 195 height 13
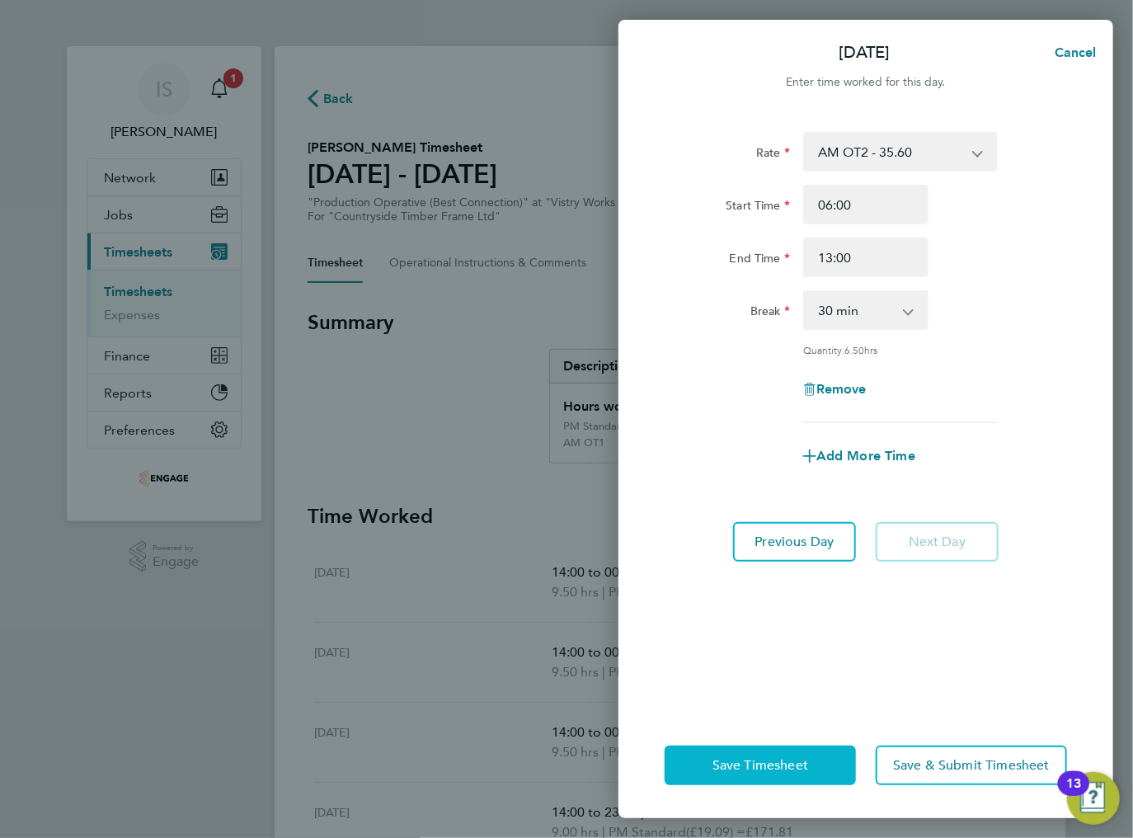
click at [752, 766] on span "Save Timesheet" at bounding box center [760, 765] width 96 height 16
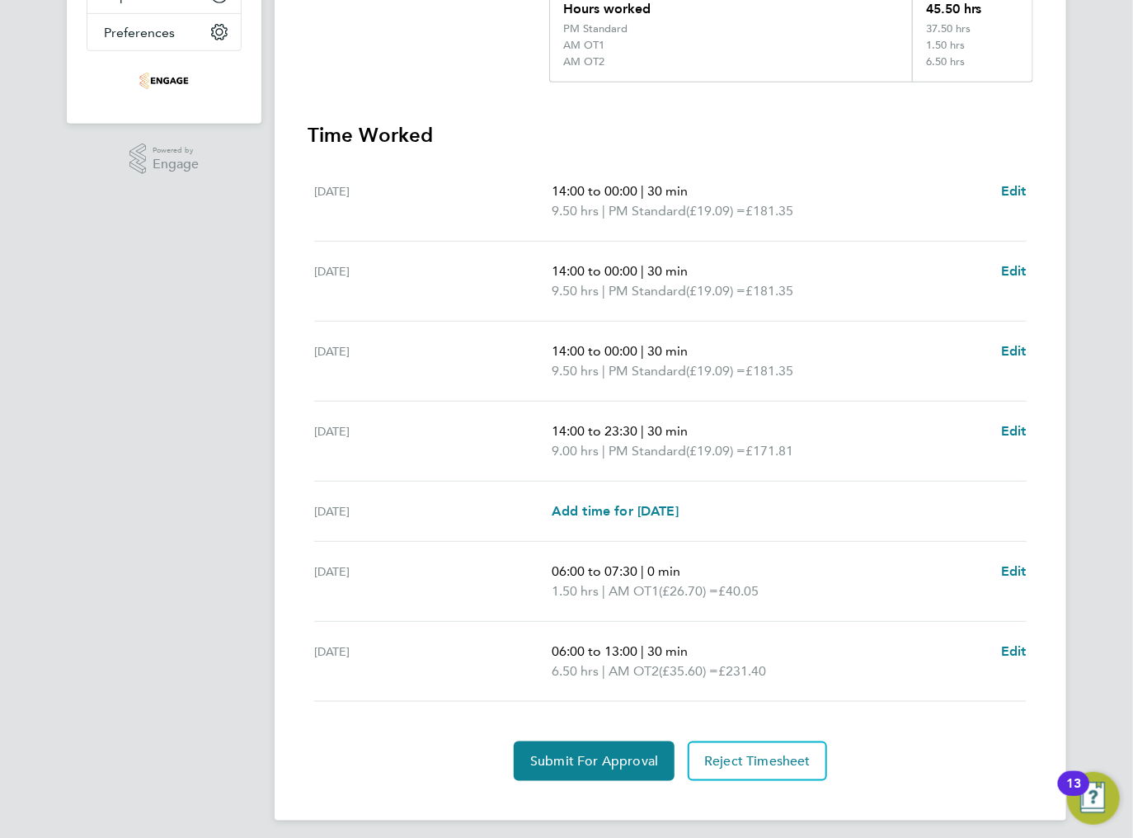
scroll to position [404, 0]
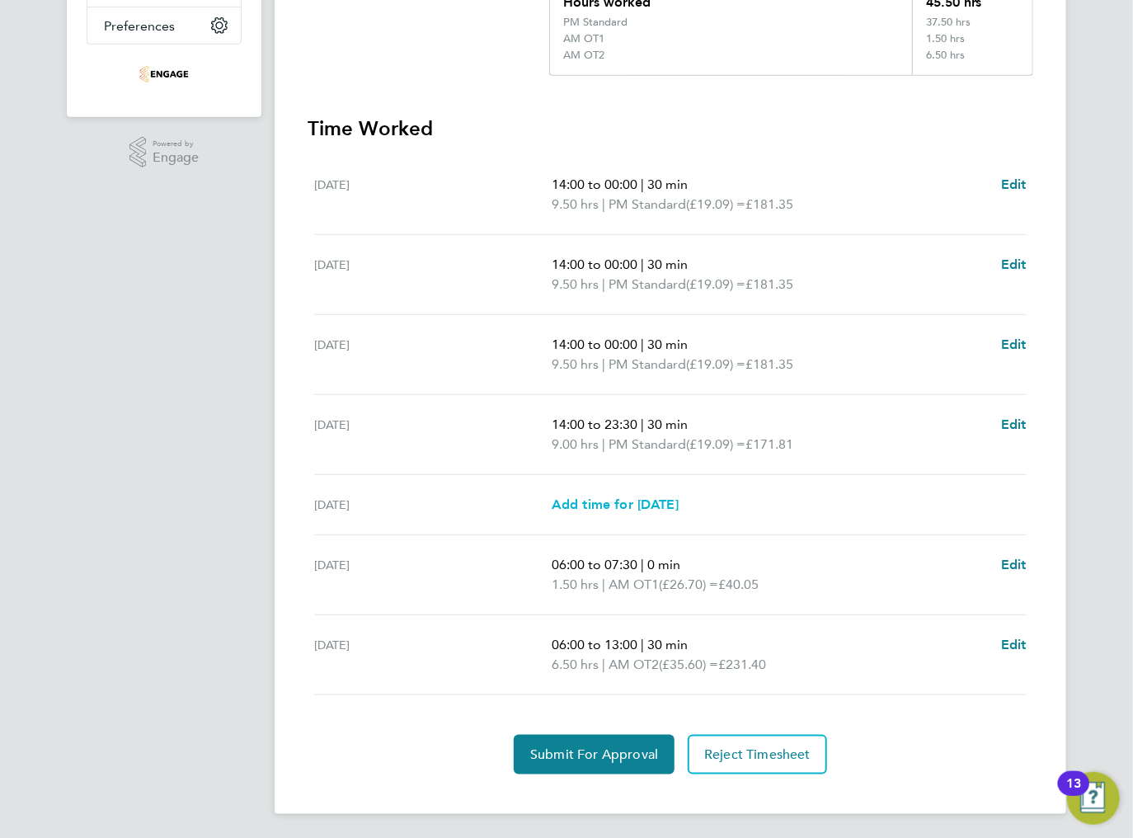
click at [640, 510] on span "Add time for Fri 22 Aug" at bounding box center [615, 504] width 127 height 16
select select "15"
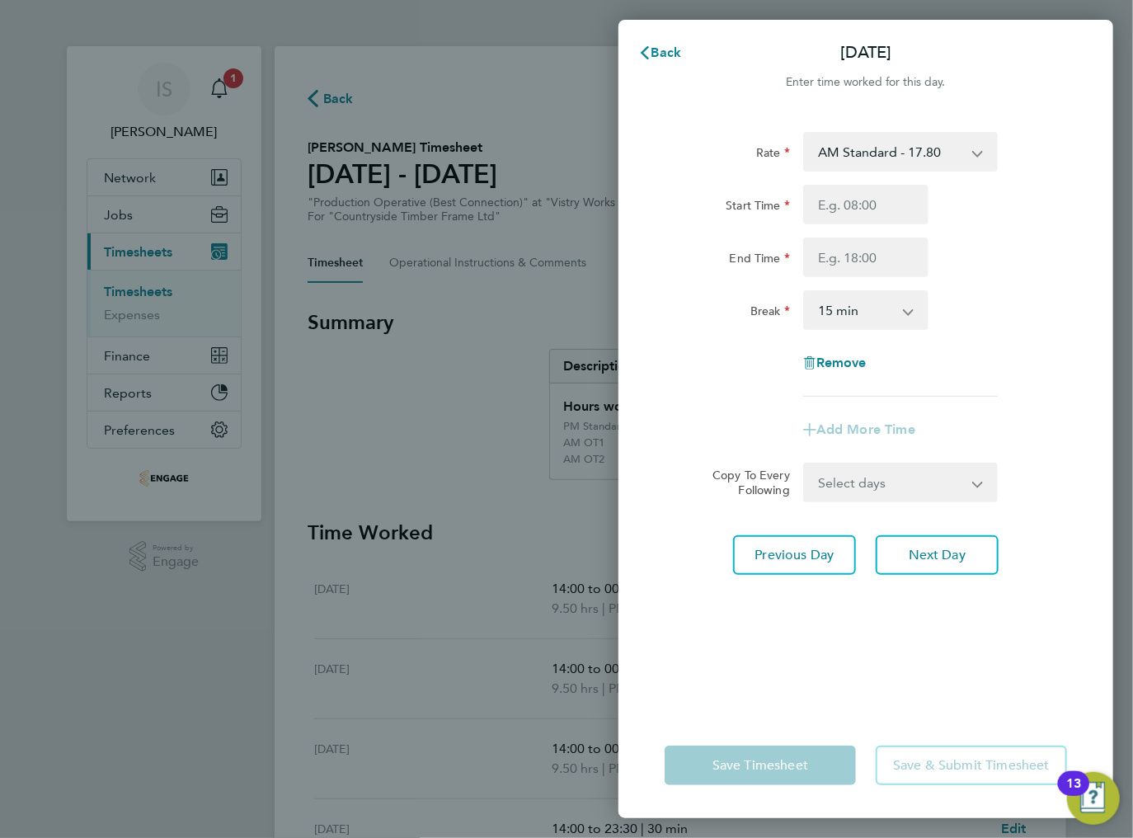
click at [879, 148] on select "AM Standard - 17.80 BONUS - 13.50 PM OT2 - 38.18 AM OT1 - 26.70 PM OT1 - 28.64 …" at bounding box center [891, 152] width 172 height 36
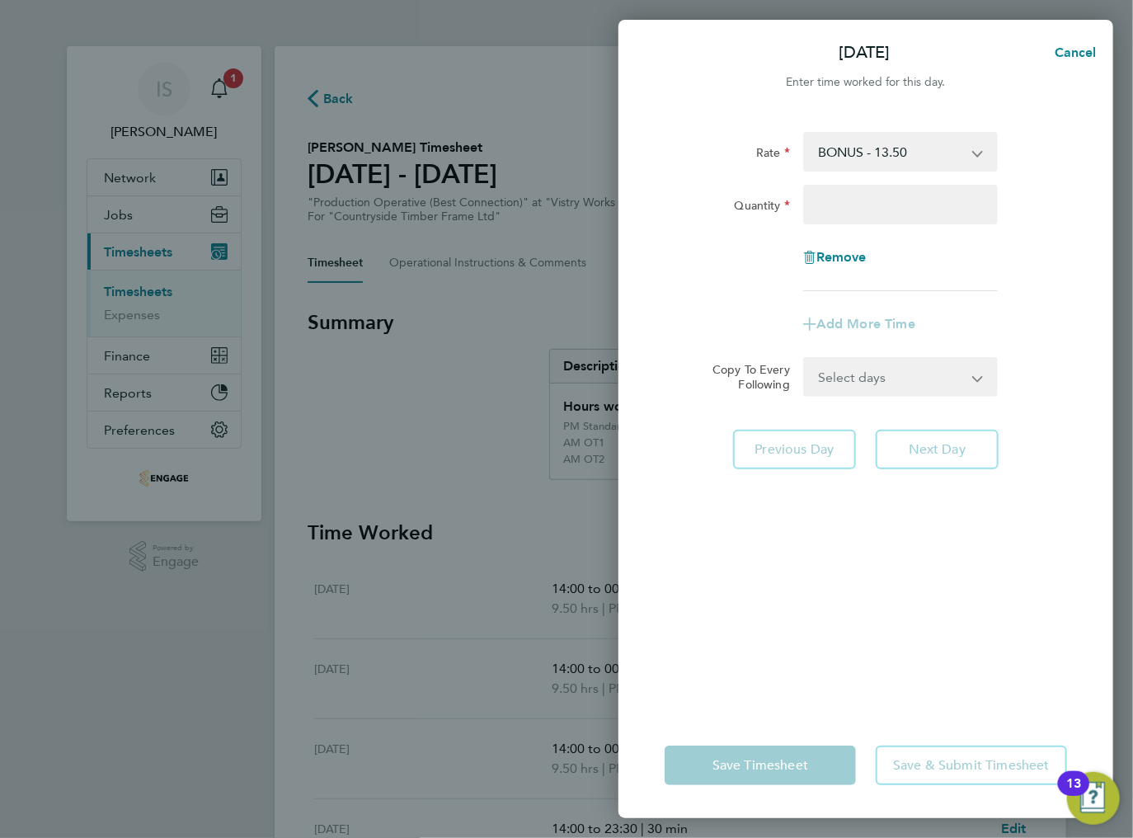
click at [858, 154] on select "BONUS - 13.50 AM Standard - 17.80 PM OT2 - 38.18 AM OT1 - 26.70 PM OT1 - 28.64 …" at bounding box center [891, 152] width 172 height 36
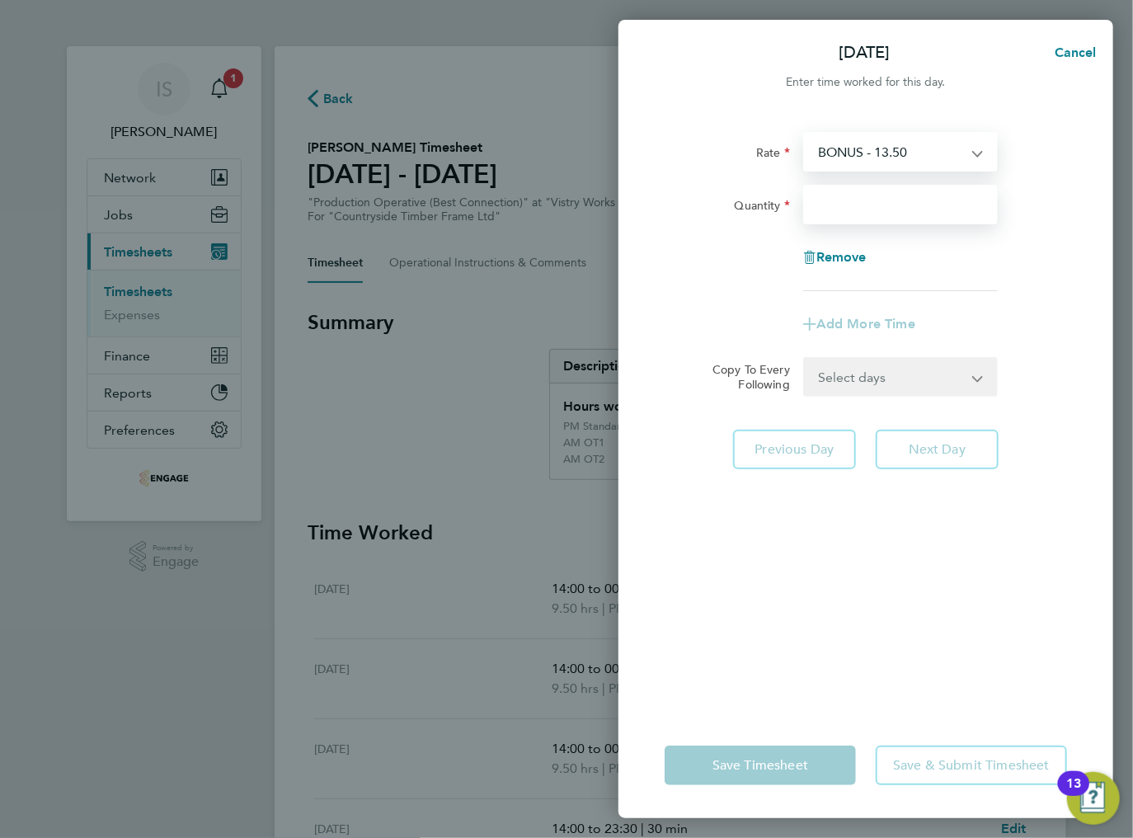
click at [854, 211] on input "Quantity" at bounding box center [900, 205] width 195 height 40
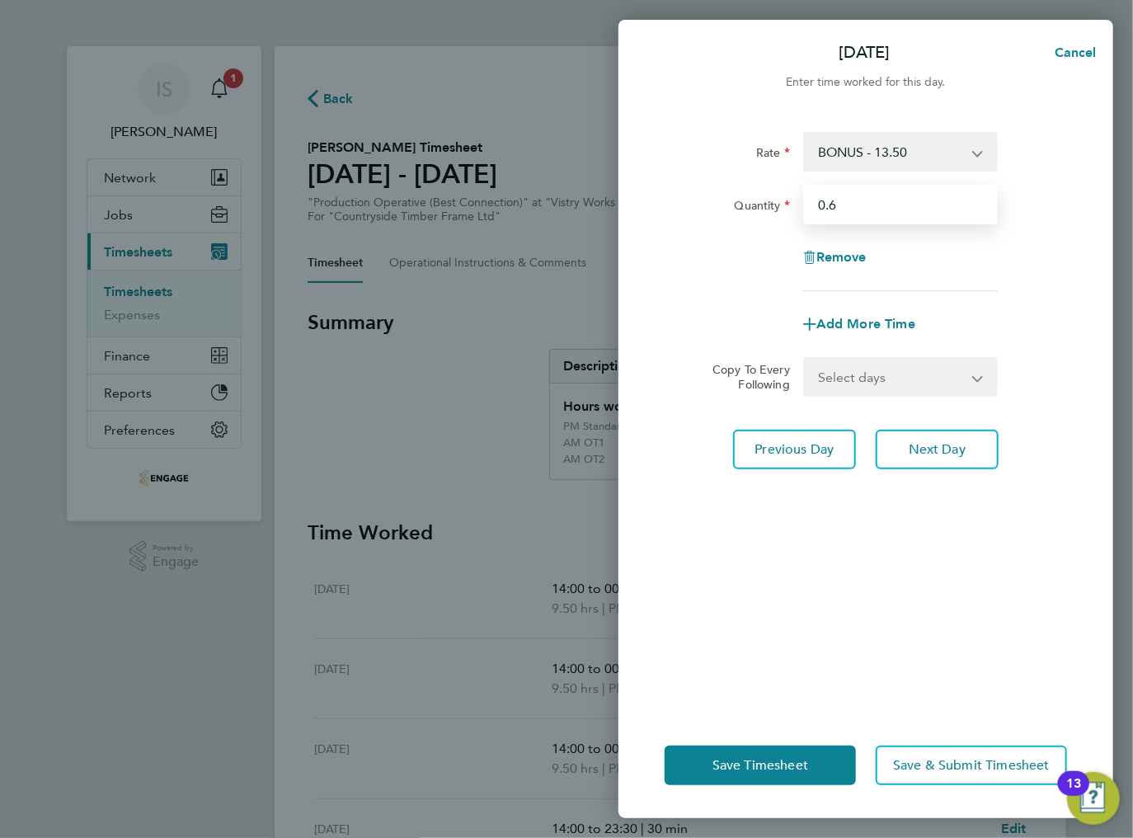
type input "0.6"
click at [1034, 217] on div "Quantity 0.6" at bounding box center [866, 205] width 416 height 40
click at [940, 259] on div "Remove" at bounding box center [866, 257] width 416 height 40
click at [1032, 214] on div "Quantity 0.6" at bounding box center [866, 205] width 416 height 40
click at [866, 325] on span "Add More Time" at bounding box center [865, 324] width 99 height 16
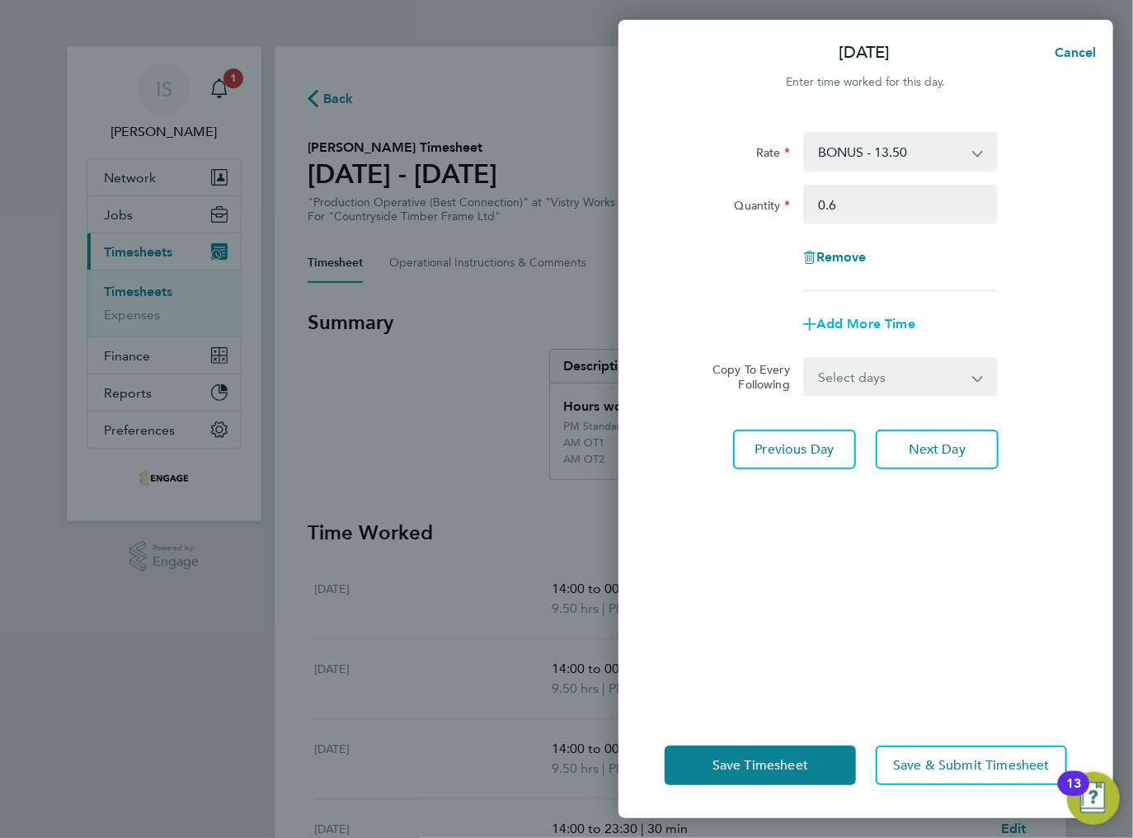
select select "null"
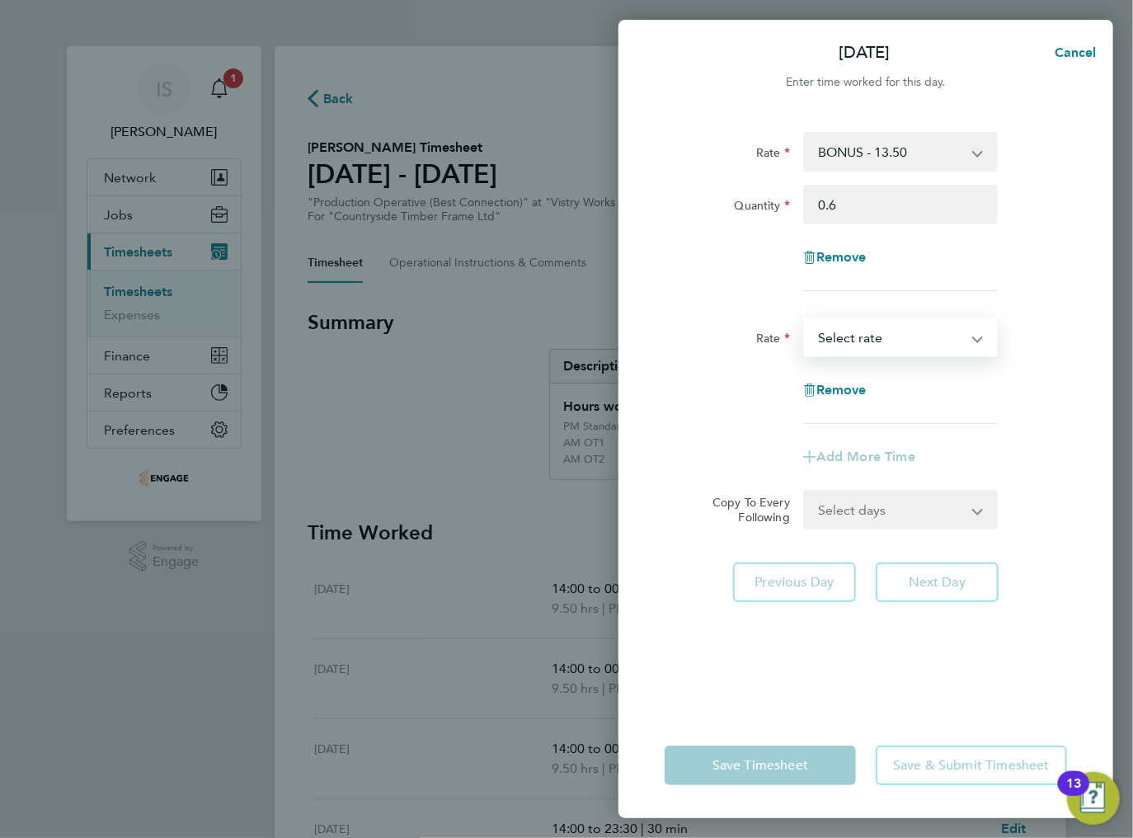
click at [862, 338] on select "AM Standard - 17.80 PM OT2 - 38.18 AM OT1 - 26.70 PM OT1 - 28.64 PM Standard - …" at bounding box center [891, 337] width 172 height 36
click at [772, 369] on div "Rate AM Standard - 17.80 PM OT2 - 38.18 AM OT1 - 26.70 PM OT1 - 28.64 PM Standa…" at bounding box center [866, 370] width 402 height 106
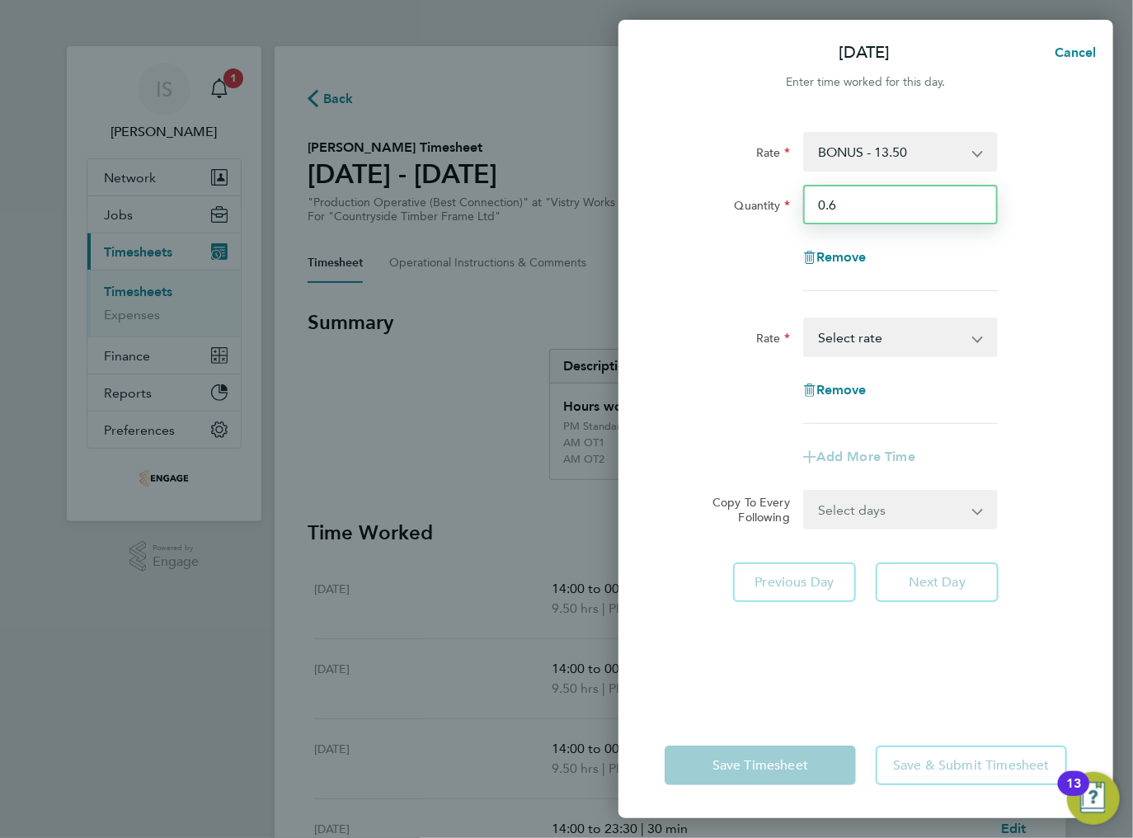
drag, startPoint x: 858, startPoint y: 208, endPoint x: 808, endPoint y: 206, distance: 49.5
click at [808, 206] on input "0.6" at bounding box center [900, 205] width 195 height 40
type input "4.23"
click at [1033, 218] on div "Quantity 4.23" at bounding box center [866, 205] width 416 height 40
click at [768, 663] on div "Rate BONUS - 13.50 AM Standard - 17.80 PM OT2 - 38.18 AM OT1 - 26.70 PM OT1 - 2…" at bounding box center [865, 412] width 495 height 600
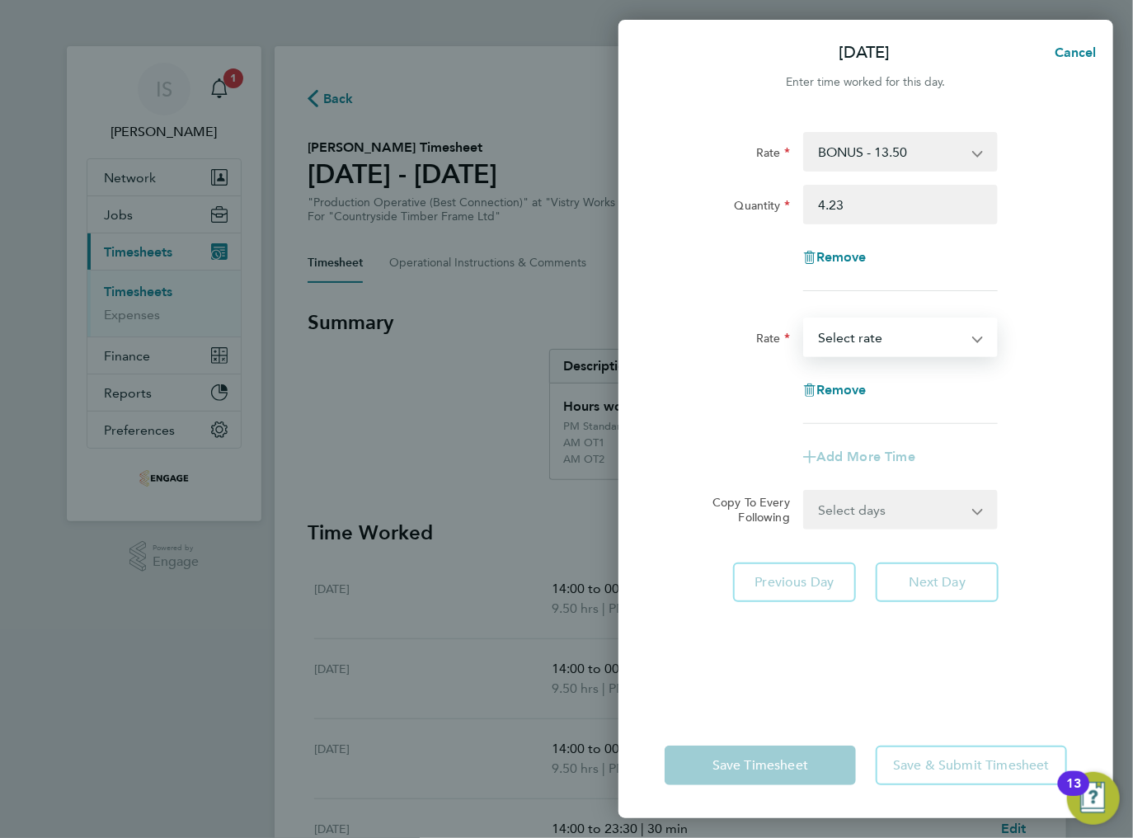
click at [903, 343] on select "AM Standard - 17.80 PM OT2 - 38.18 AM OT1 - 26.70 PM OT1 - 28.64 PM Standard - …" at bounding box center [891, 337] width 172 height 36
click at [867, 344] on select "AM Standard - 17.80 PM OT2 - 38.18 AM OT1 - 26.70 PM OT1 - 28.64 PM Standard - …" at bounding box center [891, 337] width 172 height 36
click at [752, 363] on div "Rate AM Standard - 17.80 PM OT2 - 38.18 AM OT1 - 26.70 PM OT1 - 28.64 PM Standa…" at bounding box center [866, 370] width 402 height 106
click at [784, 750] on app-form-button "Save Timesheet" at bounding box center [765, 765] width 201 height 40
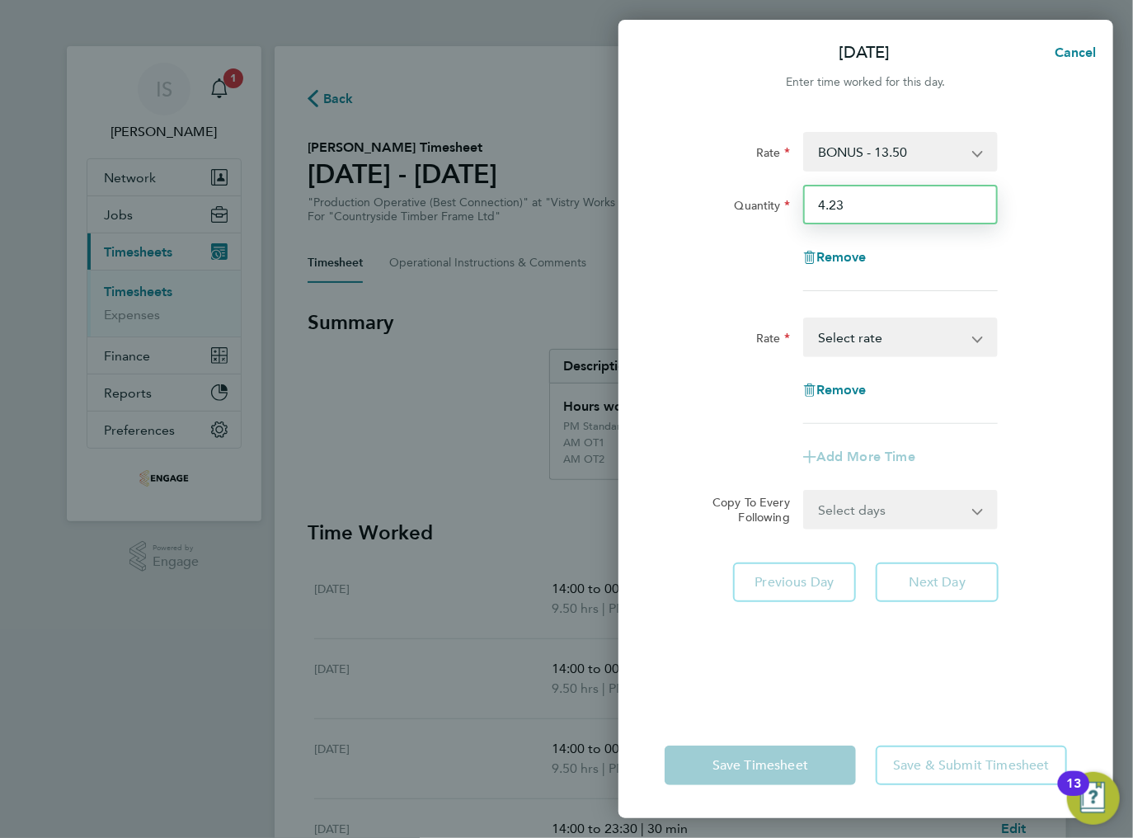
click at [893, 198] on input "4.23" at bounding box center [900, 205] width 195 height 40
click at [745, 201] on label "Quantity" at bounding box center [762, 208] width 55 height 20
click at [803, 201] on input "4.23" at bounding box center [900, 205] width 195 height 40
click at [954, 153] on select "BONUS - 13.50 AM Standard - 17.80 PM OT2 - 38.18 AM OT1 - 26.70 PM OT1 - 28.64 …" at bounding box center [891, 152] width 172 height 36
click at [1042, 168] on div "Rate BONUS - 13.50 AM Standard - 17.80 PM OT2 - 38.18 AM OT1 - 26.70 PM OT1 - 2…" at bounding box center [866, 152] width 416 height 40
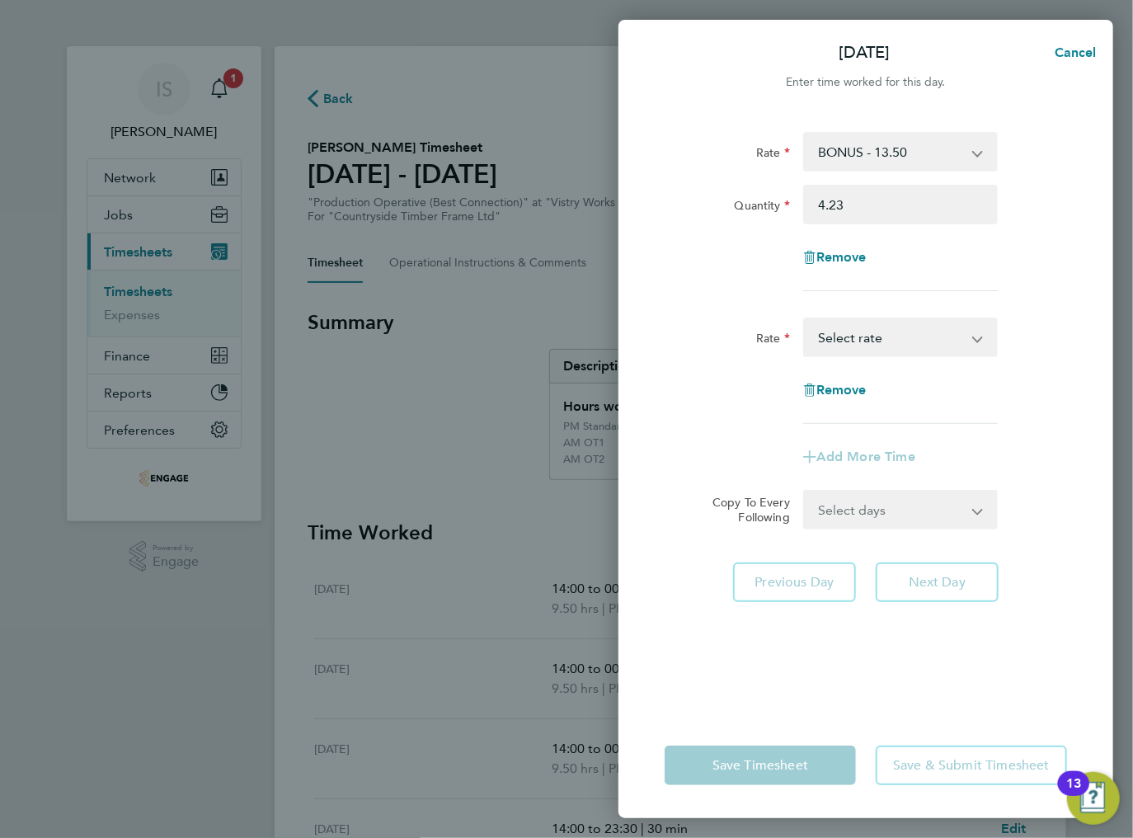
click at [761, 768] on app-form-button "Save Timesheet" at bounding box center [765, 765] width 201 height 40
click at [851, 341] on select "AM Standard - 17.80 PM OT2 - 38.18 AM OT1 - 26.70 PM OT1 - 28.64 PM Standard - …" at bounding box center [891, 337] width 172 height 36
click at [851, 340] on select "AM Standard - 17.80 PM OT2 - 38.18 AM OT1 - 26.70 PM OT1 - 28.64 PM Standard - …" at bounding box center [891, 337] width 172 height 36
click at [826, 386] on span "Remove" at bounding box center [841, 390] width 50 height 16
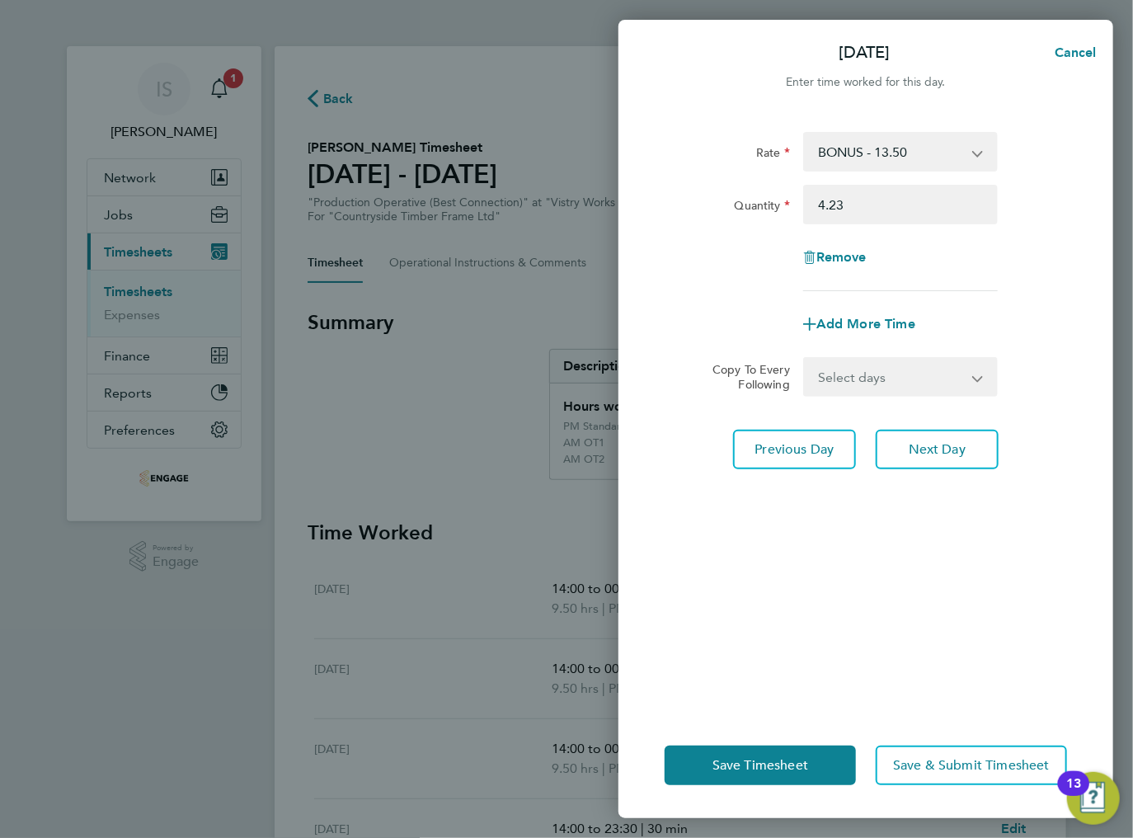
click at [955, 274] on div "Remove" at bounding box center [866, 257] width 416 height 40
click at [762, 759] on span "Save Timesheet" at bounding box center [760, 765] width 96 height 16
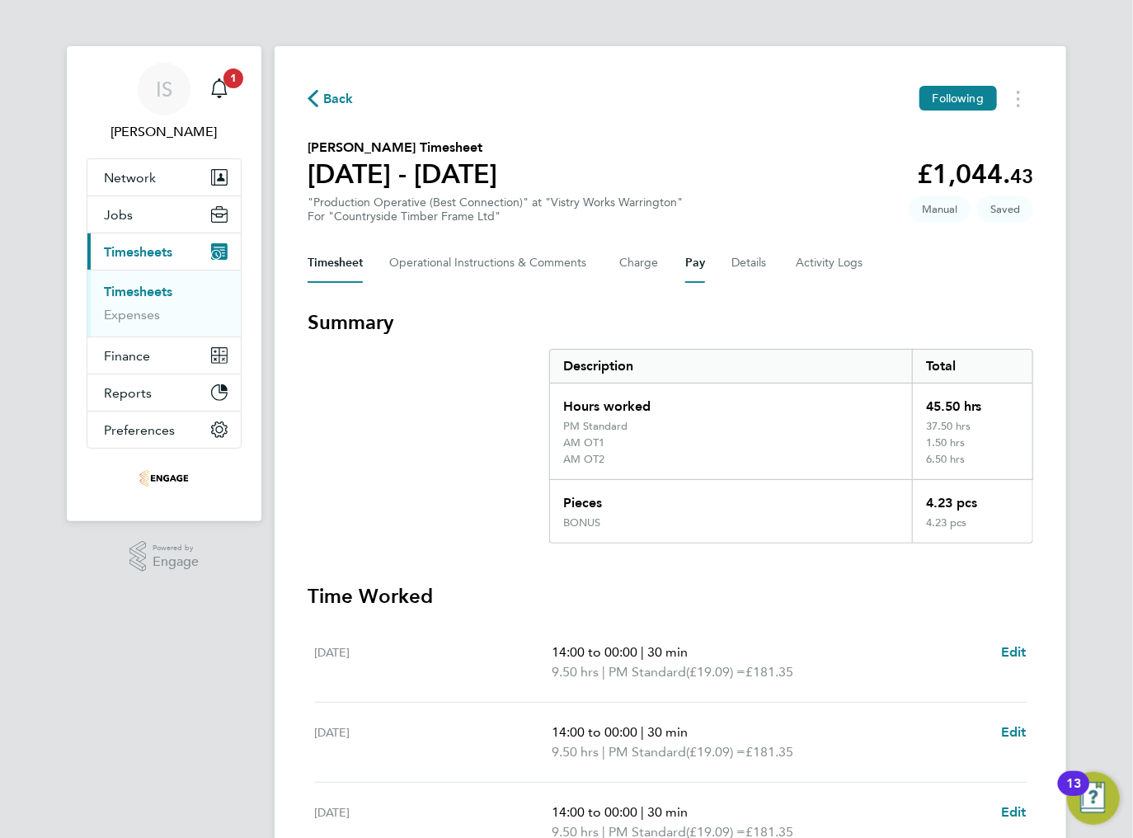
click at [693, 272] on button "Pay" at bounding box center [695, 263] width 20 height 40
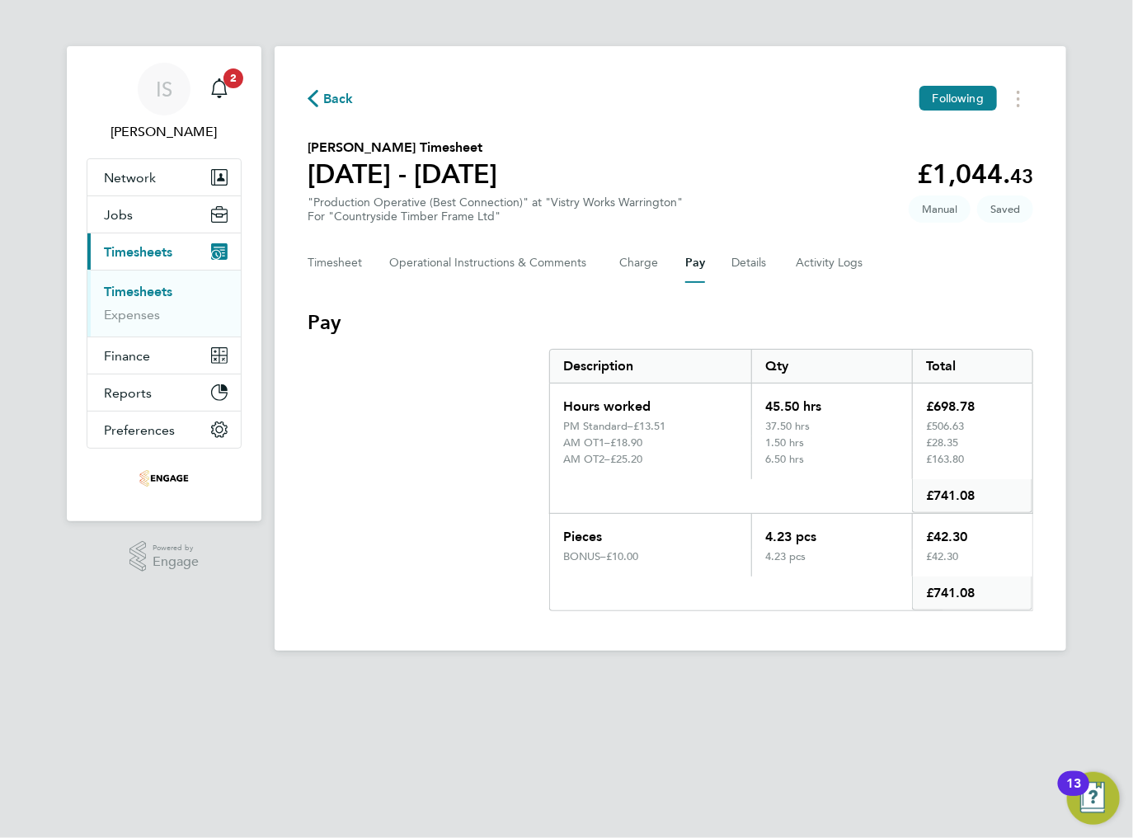
drag, startPoint x: 930, startPoint y: 556, endPoint x: 973, endPoint y: 554, distance: 42.9
click at [973, 554] on div "£42.30" at bounding box center [972, 563] width 120 height 26
click at [980, 556] on div "£42.30" at bounding box center [972, 563] width 120 height 26
click at [664, 267] on div "Timesheet Operational Instructions & Comments Charge Pay Details Activity Logs" at bounding box center [671, 263] width 726 height 40
click at [655, 267] on button "Charge" at bounding box center [639, 263] width 40 height 40
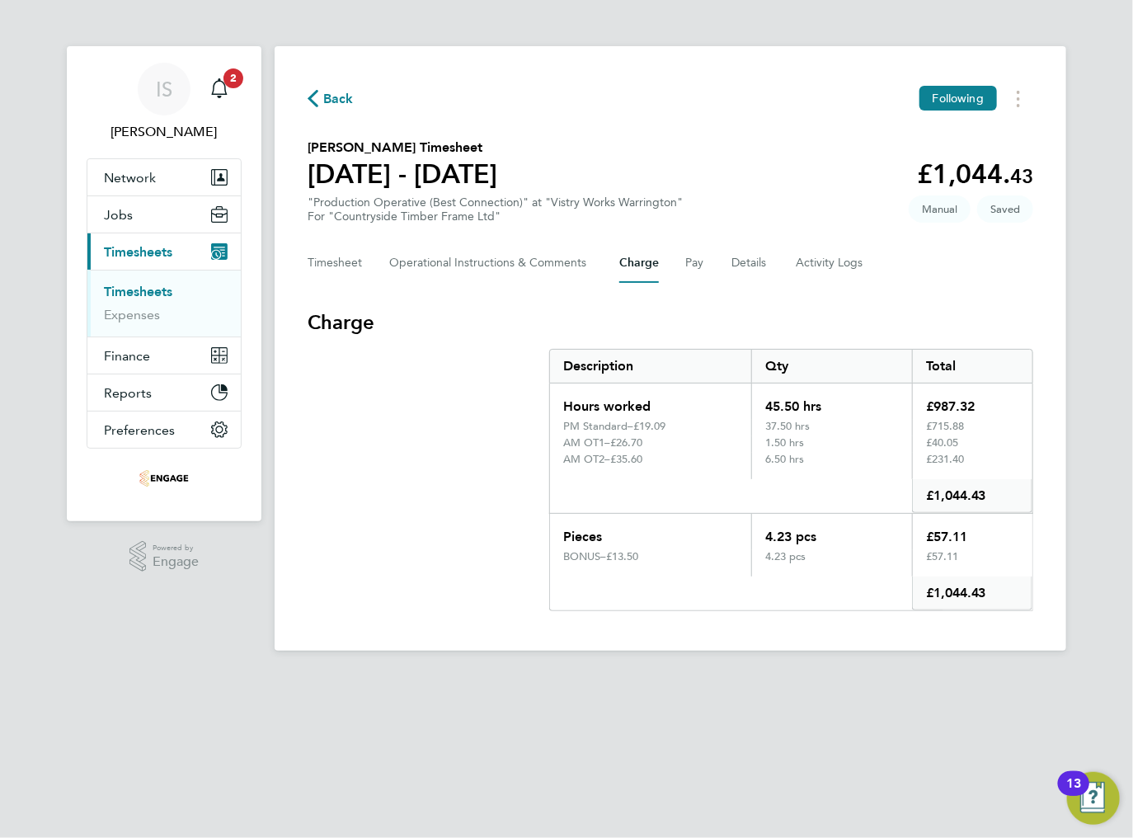
drag, startPoint x: 924, startPoint y: 537, endPoint x: 990, endPoint y: 538, distance: 66.0
click at [986, 536] on div "£57.11" at bounding box center [972, 532] width 120 height 36
click at [993, 543] on div "£57.11" at bounding box center [972, 532] width 120 height 36
click at [452, 261] on Comments-tab "Operational Instructions & Comments" at bounding box center [491, 263] width 204 height 40
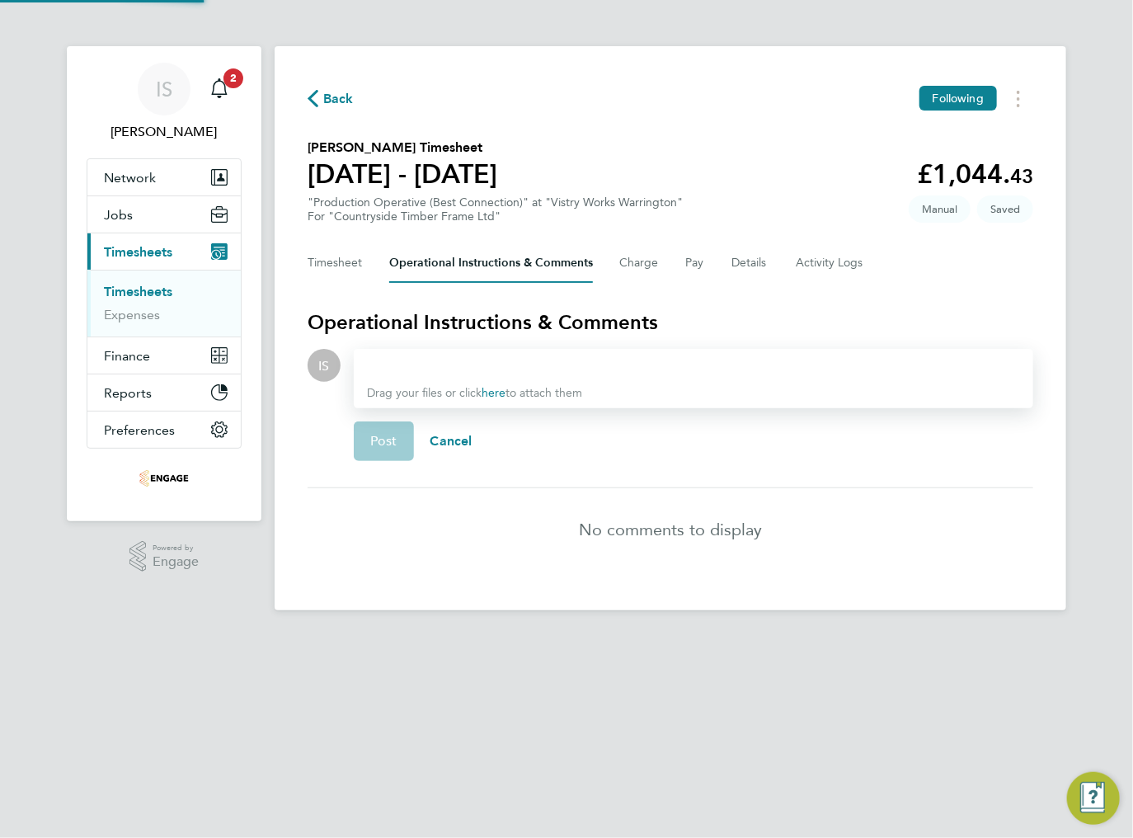
click at [528, 372] on div at bounding box center [693, 365] width 653 height 20
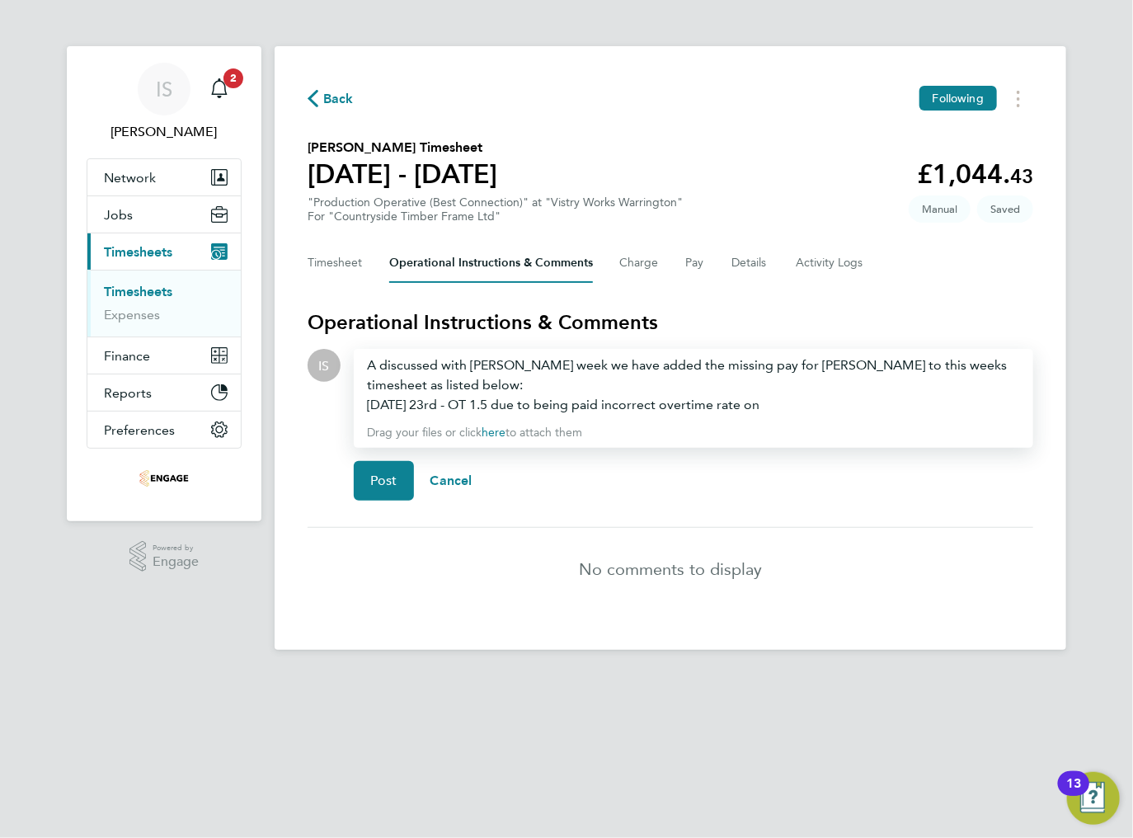
click at [781, 406] on div "Saturday 23rd - OT 1.5 due to being paid incorrect overtime rate on" at bounding box center [693, 405] width 653 height 20
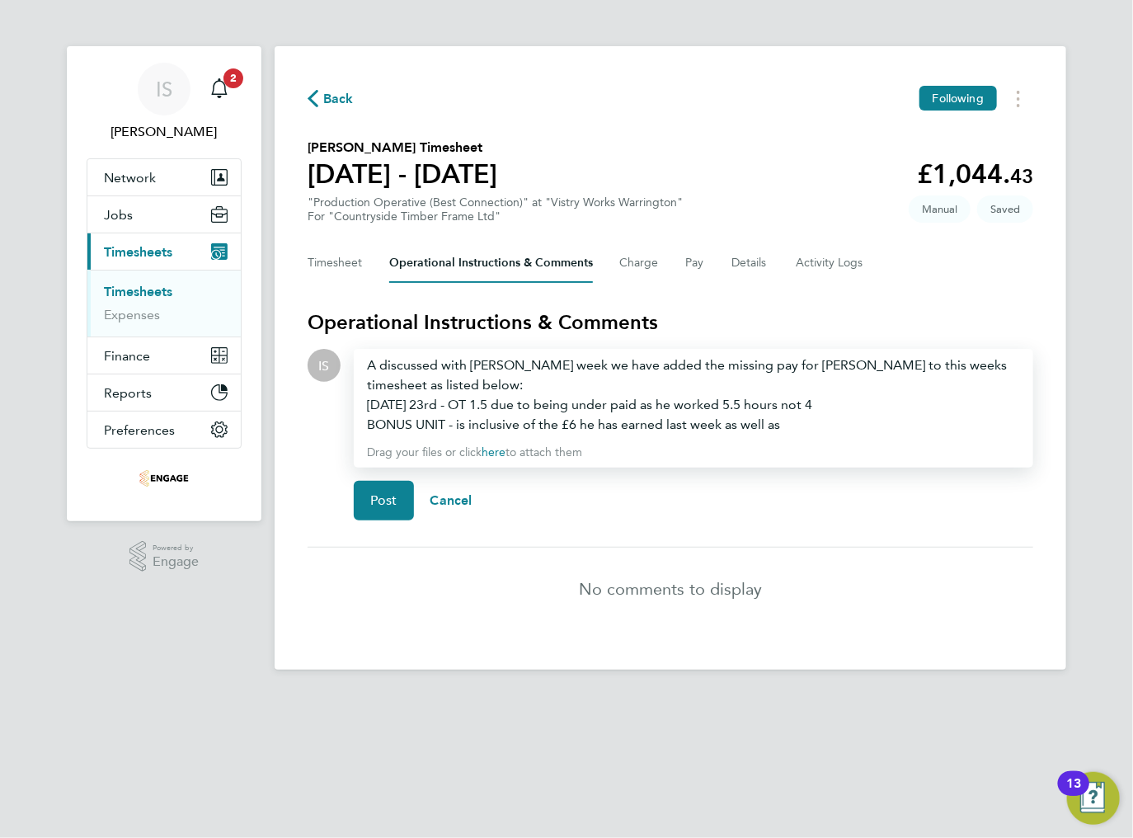
click at [827, 426] on div "BONUS UNIT - is inclusive of the £6 he has earned last week as well as" at bounding box center [693, 425] width 653 height 20
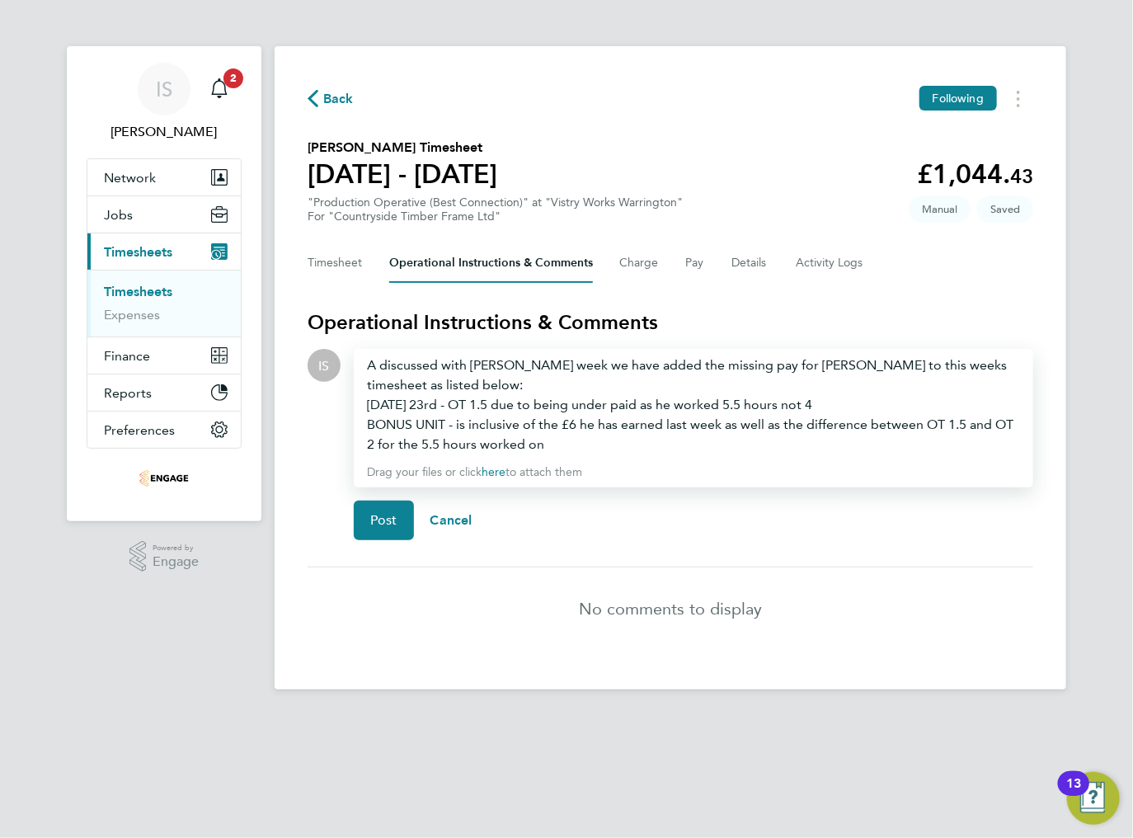
click at [552, 447] on div "BONUS UNIT - is inclusive of the £6 he has earned last week as well as the diff…" at bounding box center [693, 435] width 653 height 40
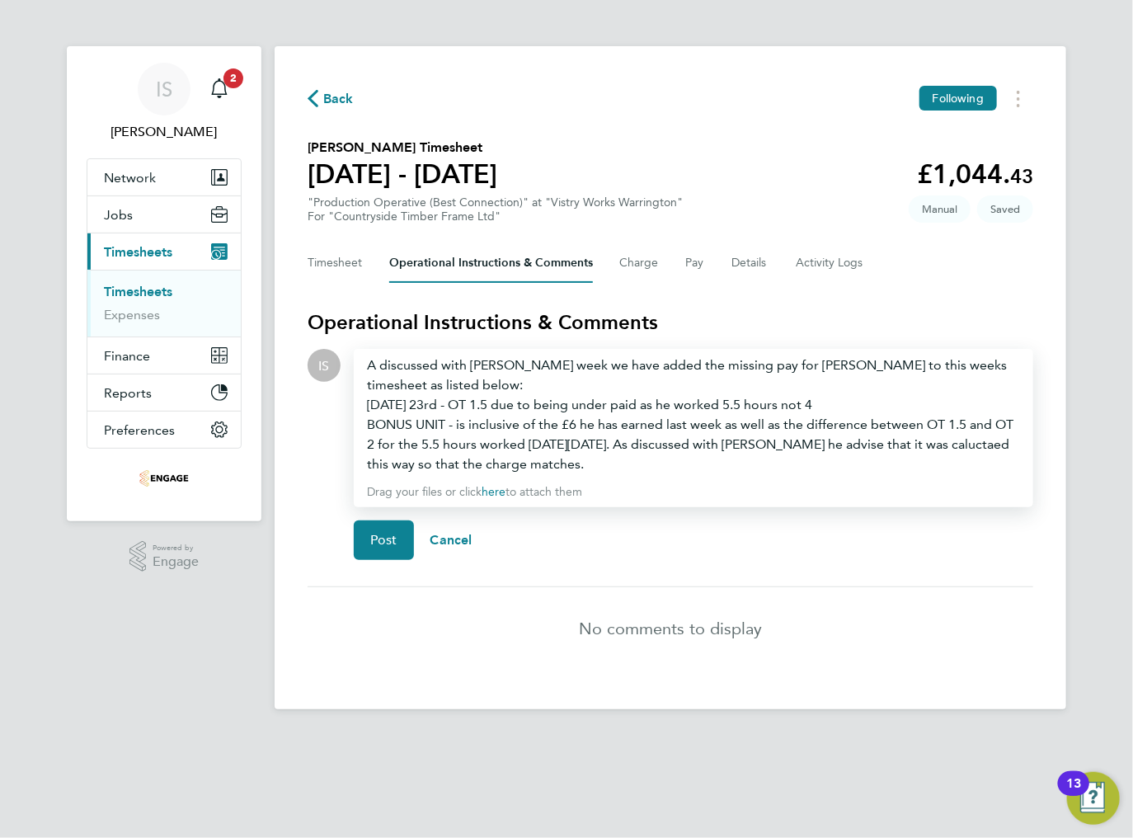
click at [1003, 444] on div "BONUS UNIT - is inclusive of the £6 he has earned last week as well as the diff…" at bounding box center [693, 444] width 653 height 59
drag, startPoint x: 1004, startPoint y: 446, endPoint x: 947, endPoint y: 449, distance: 57.8
click at [947, 449] on div "BONUS UNIT - is inclusive of the £6 he has earned last week as well as the diff…" at bounding box center [693, 444] width 653 height 59
click at [983, 445] on div "BONUS UNIT - is inclusive of the £6 he has earned last week as well as the diff…" at bounding box center [693, 444] width 653 height 59
drag, startPoint x: 947, startPoint y: 448, endPoint x: 1017, endPoint y: 445, distance: 71.0
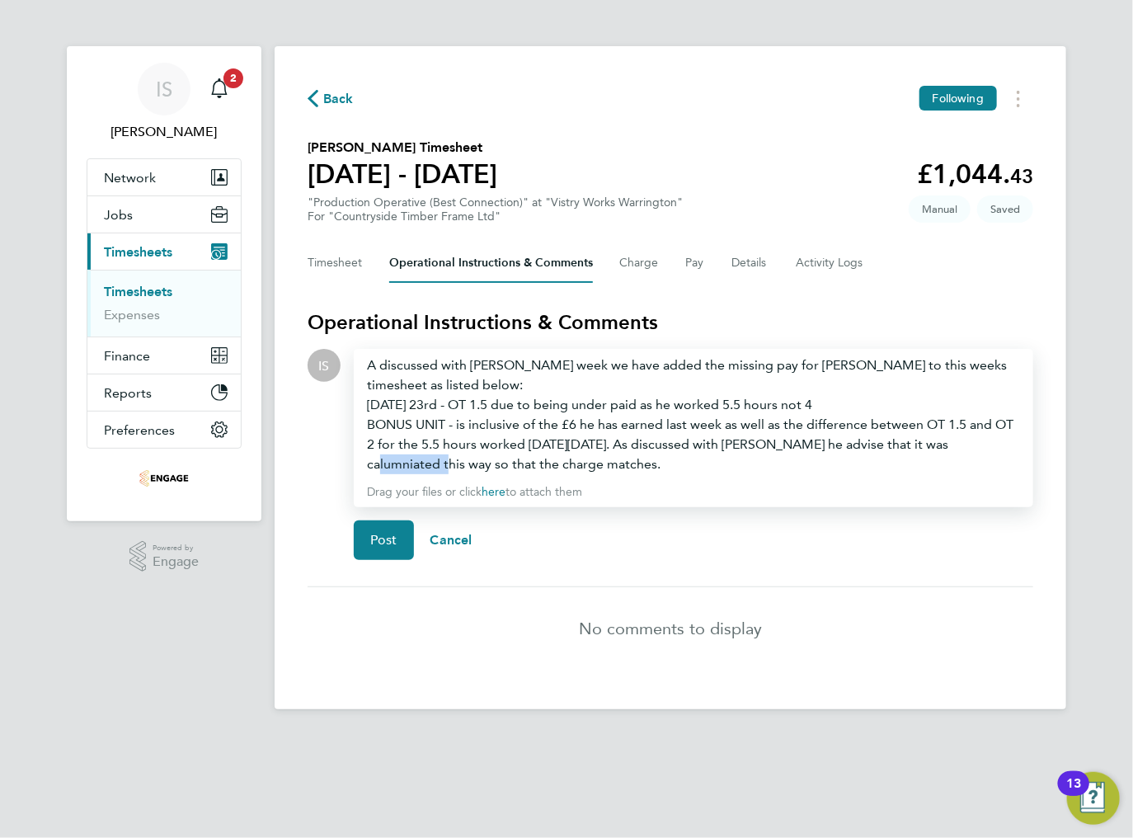
click at [1017, 445] on div "BONUS UNIT - is inclusive of the £6 he has earned last week as well as the diff…" at bounding box center [693, 444] width 653 height 59
click at [924, 370] on div "A discussed with Richard last week we have added the missing pay for Sean to th…" at bounding box center [693, 414] width 653 height 119
click at [911, 367] on div "A discussed with Richard last week we have added the missing pay for Sean to th…" at bounding box center [693, 414] width 653 height 119
drag, startPoint x: 907, startPoint y: 367, endPoint x: 954, endPoint y: 366, distance: 47.0
click at [953, 366] on div "A discussed with Richard last week we have added the missing pay for Sean to th…" at bounding box center [693, 414] width 653 height 119
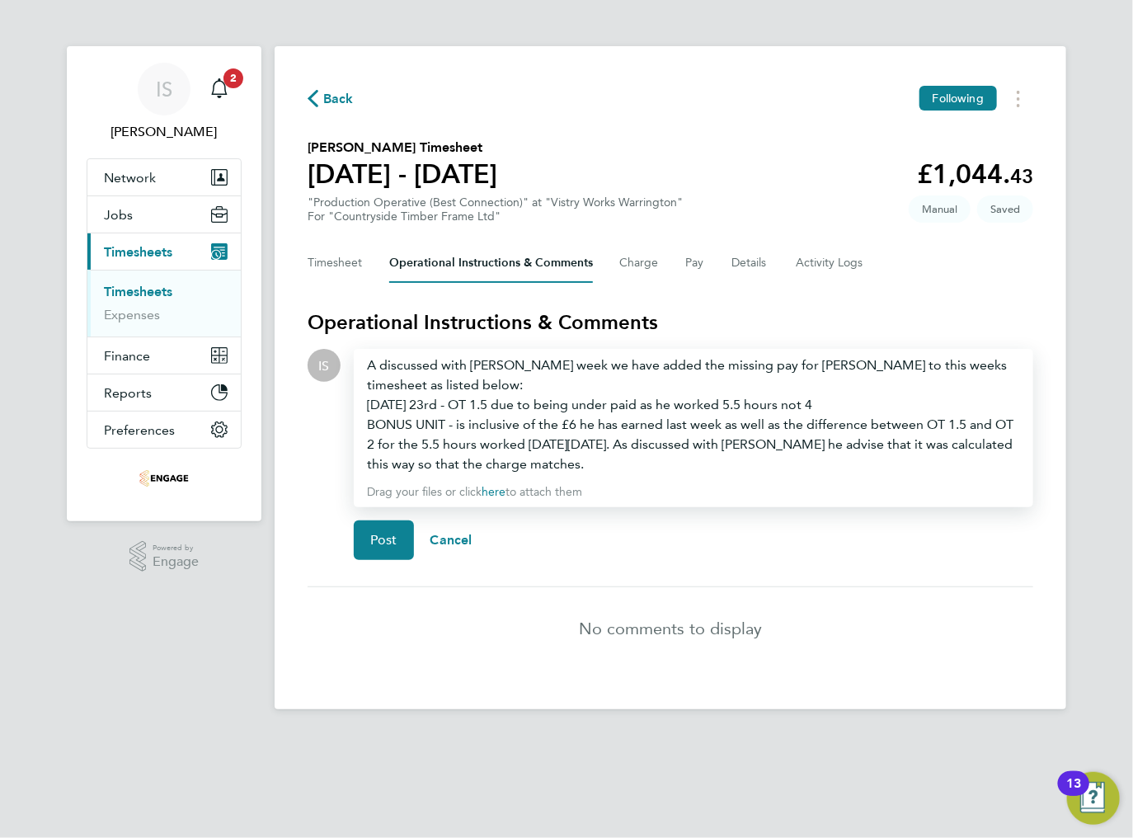
click at [959, 369] on div "A discussed with Richard last week we have added the missing pay for Sean to th…" at bounding box center [693, 414] width 653 height 119
click at [907, 364] on div "A discussed with Richard last week we have added the missing pay for Sean to th…" at bounding box center [693, 414] width 653 height 119
drag, startPoint x: 900, startPoint y: 368, endPoint x: 956, endPoint y: 366, distance: 56.9
click at [956, 366] on div "A discussed with Richard last week we have added the missing pay for Sean to th…" at bounding box center [693, 414] width 653 height 119
click at [959, 366] on div "A discussed with Richard last week we have added the missing pay for Sean to th…" at bounding box center [693, 414] width 653 height 119
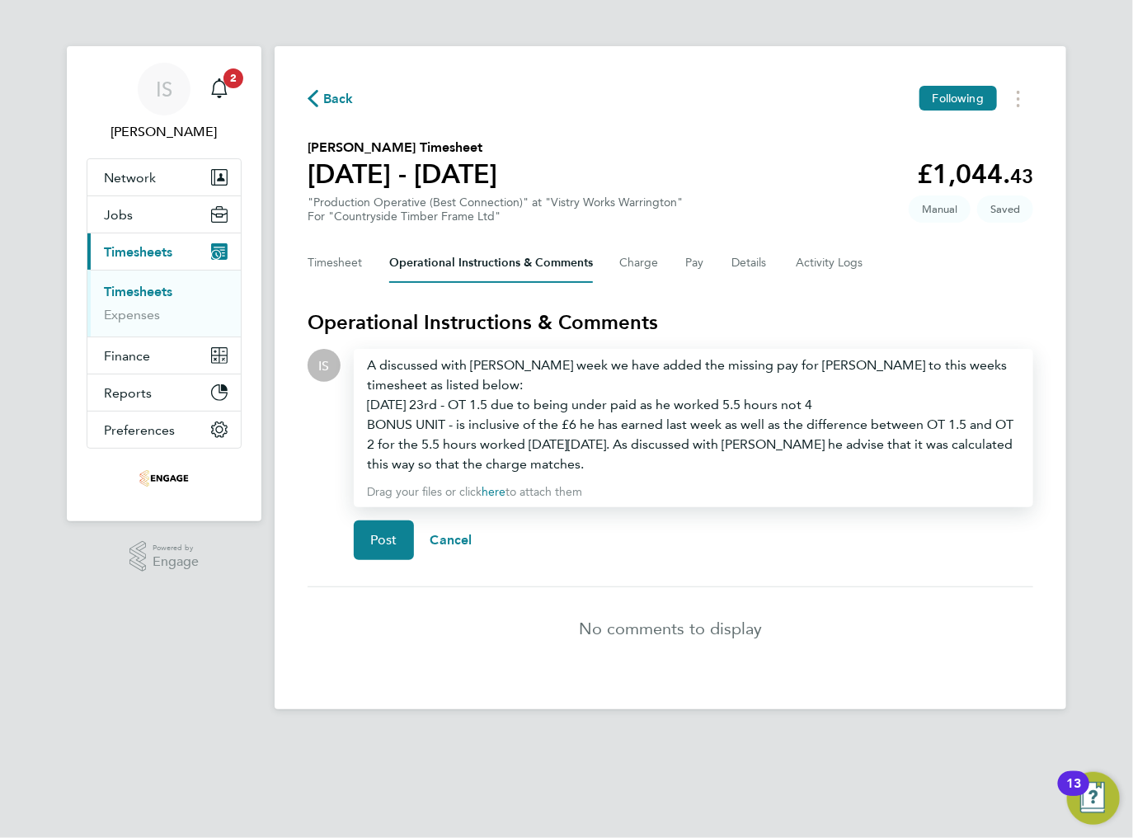
click at [590, 465] on div "BONUS UNIT - is inclusive of the £6 he has earned last week as well as the diff…" at bounding box center [693, 444] width 653 height 59
drag, startPoint x: 923, startPoint y: 368, endPoint x: 919, endPoint y: 388, distance: 20.4
click at [919, 388] on div "A discussed with Richard last week we have added the missing pay for Sean to th…" at bounding box center [693, 414] width 653 height 119
click at [385, 541] on span "Post" at bounding box center [383, 540] width 27 height 16
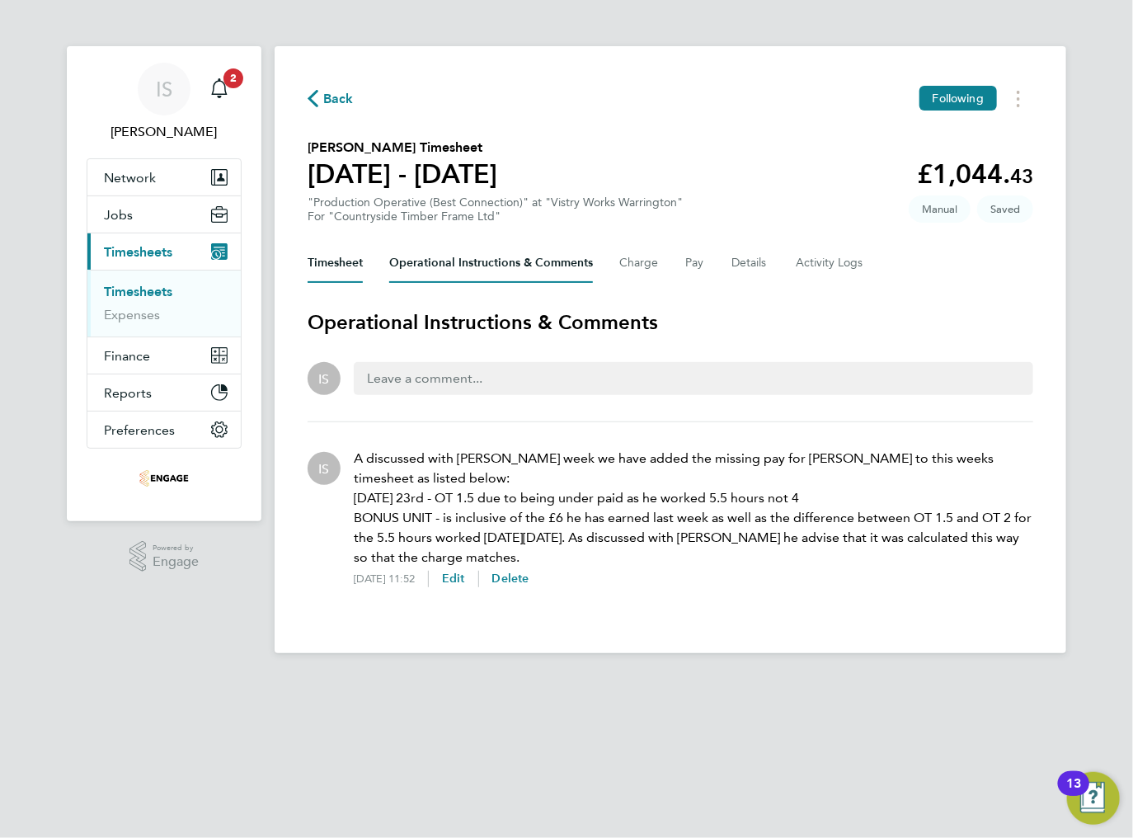
click at [350, 268] on button "Timesheet" at bounding box center [335, 263] width 55 height 40
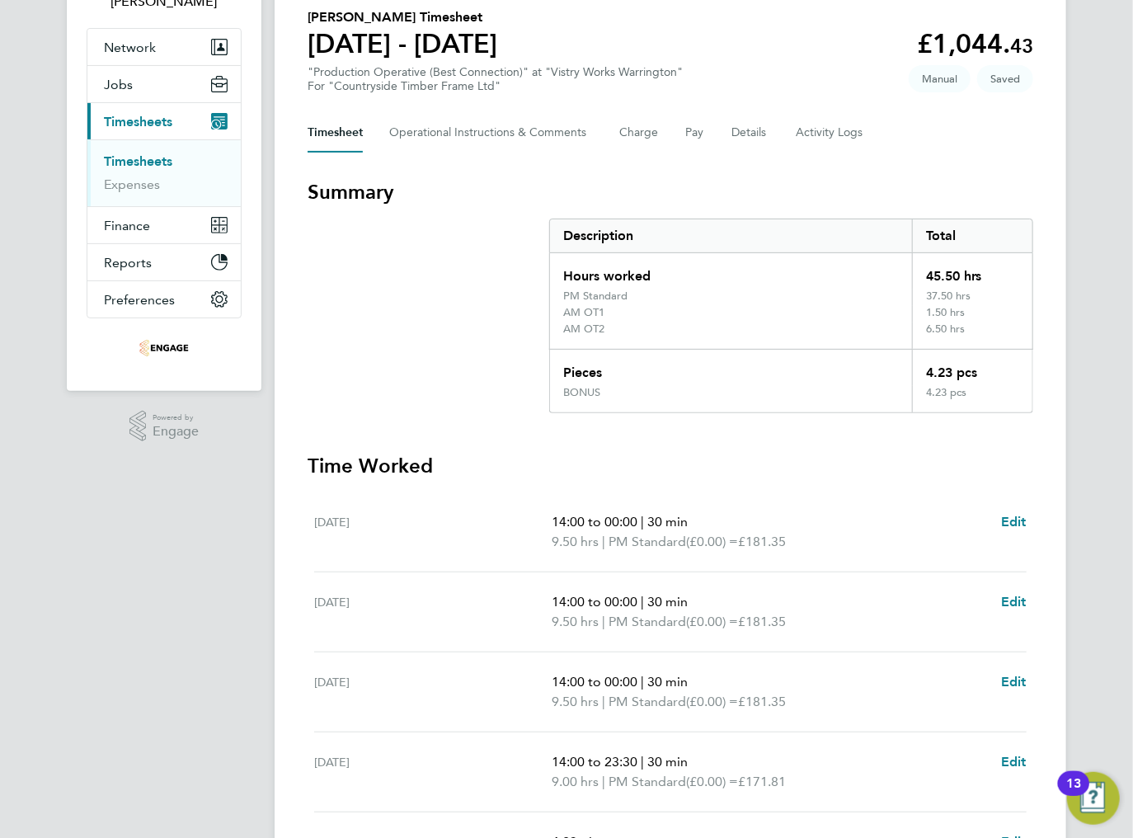
scroll to position [132, 0]
drag, startPoint x: 923, startPoint y: 295, endPoint x: 992, endPoint y: 295, distance: 69.3
click at [986, 291] on div "37.50 hrs" at bounding box center [972, 296] width 120 height 16
click at [994, 297] on div "37.50 hrs" at bounding box center [972, 296] width 120 height 16
drag, startPoint x: 931, startPoint y: 308, endPoint x: 974, endPoint y: 307, distance: 42.9
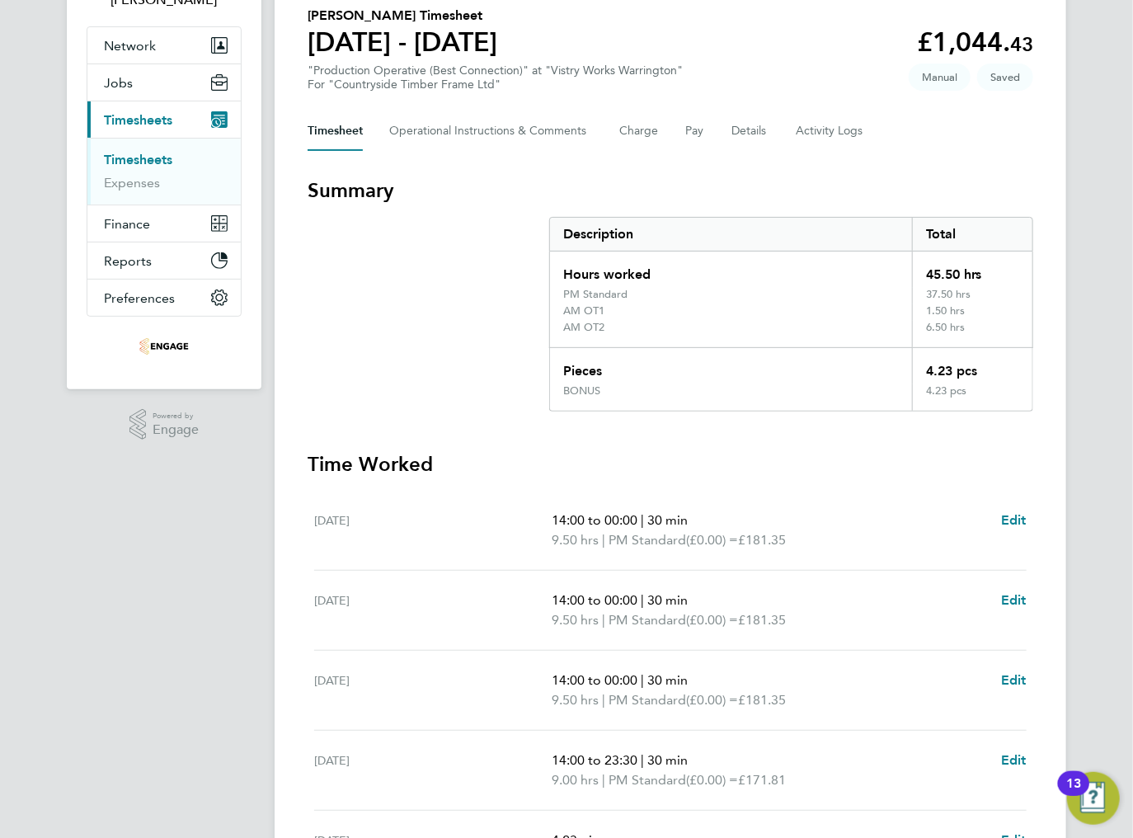
click at [974, 307] on div "1.50 hrs" at bounding box center [972, 312] width 120 height 16
click at [980, 316] on div "1.50 hrs" at bounding box center [972, 312] width 120 height 16
drag, startPoint x: 953, startPoint y: 327, endPoint x: 984, endPoint y: 328, distance: 31.3
click at [982, 327] on div "6.50 hrs" at bounding box center [972, 334] width 120 height 26
click at [992, 332] on div "6.50 hrs" at bounding box center [972, 334] width 120 height 26
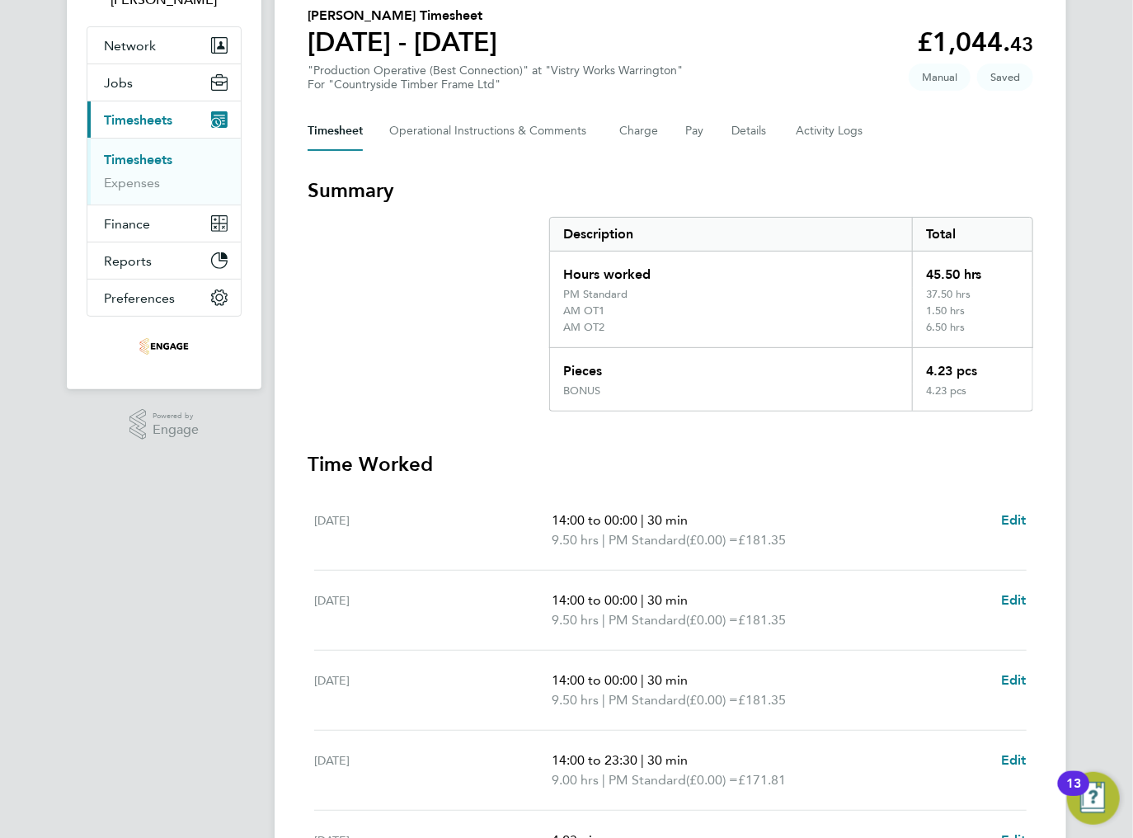
drag, startPoint x: 924, startPoint y: 329, endPoint x: 970, endPoint y: 329, distance: 46.2
click at [970, 329] on div "6.50 hrs" at bounding box center [972, 334] width 120 height 26
click at [983, 329] on div "6.50 hrs" at bounding box center [972, 334] width 120 height 26
drag, startPoint x: 926, startPoint y: 389, endPoint x: 976, endPoint y: 389, distance: 50.3
click at [975, 389] on div "4.23 pcs" at bounding box center [972, 397] width 120 height 26
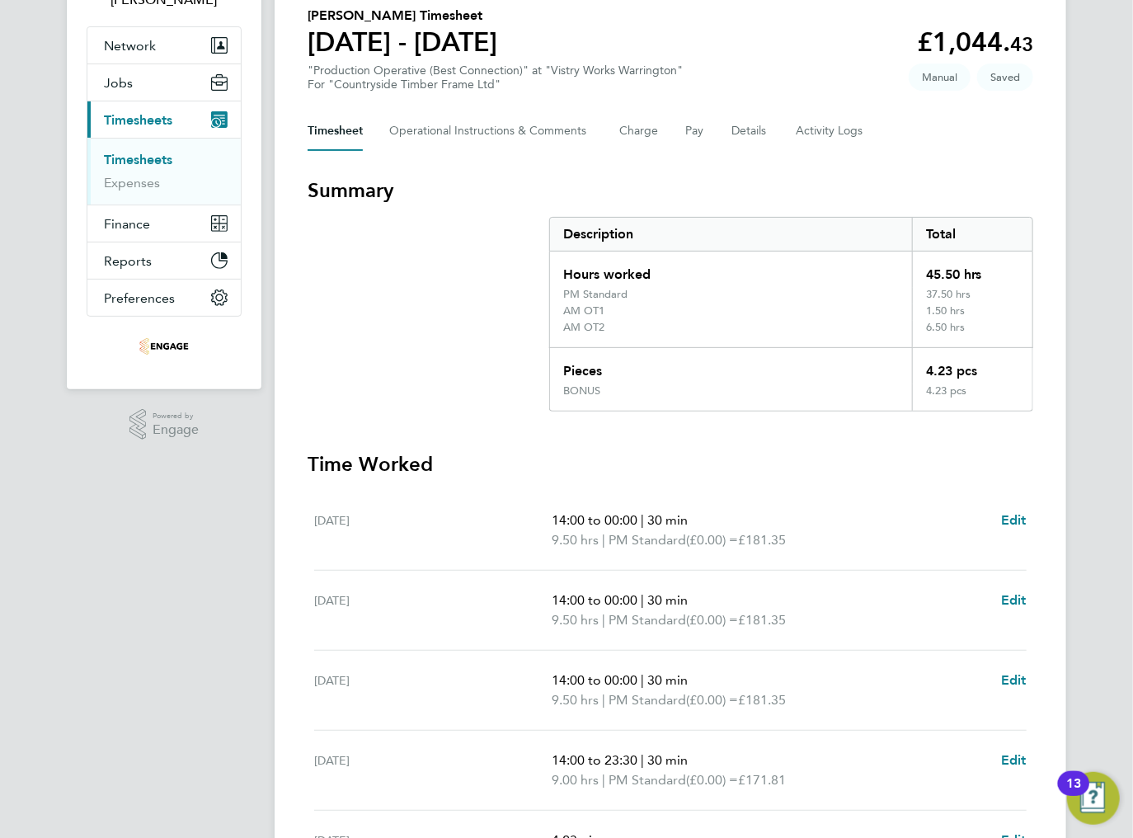
click at [989, 396] on div "4.23 pcs" at bounding box center [972, 397] width 120 height 26
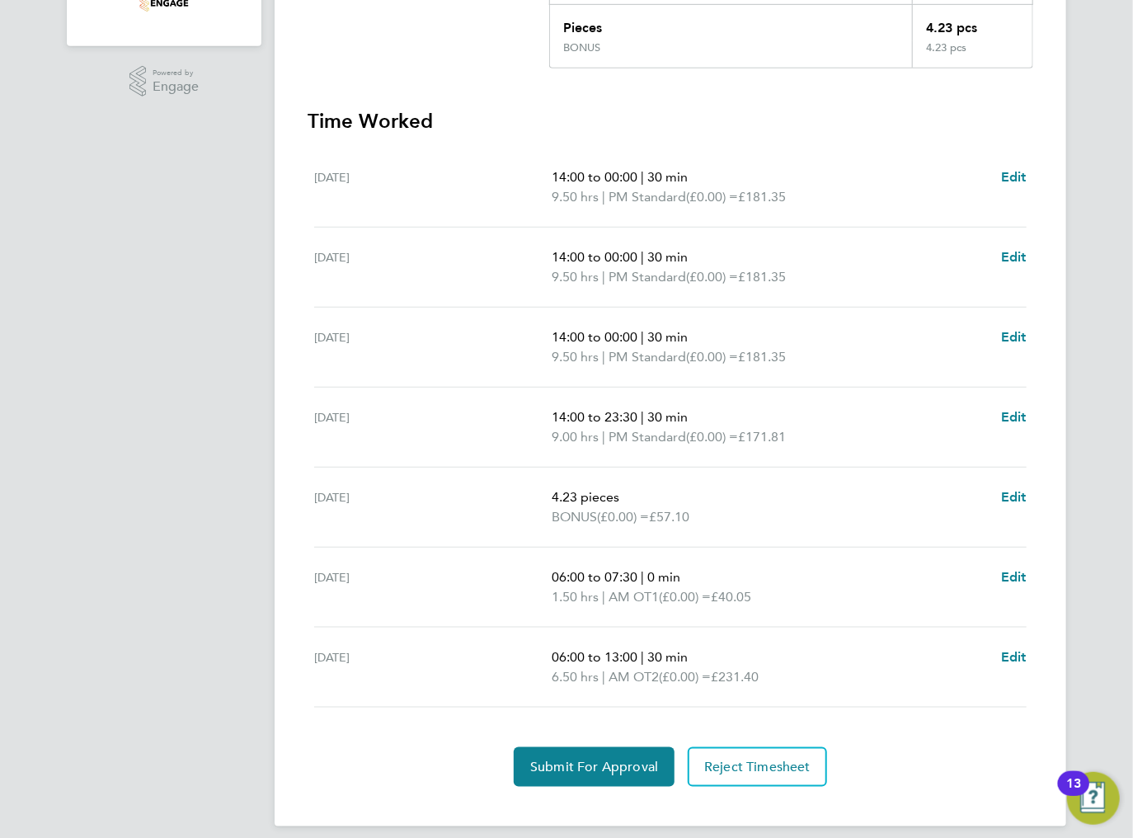
scroll to position [487, 0]
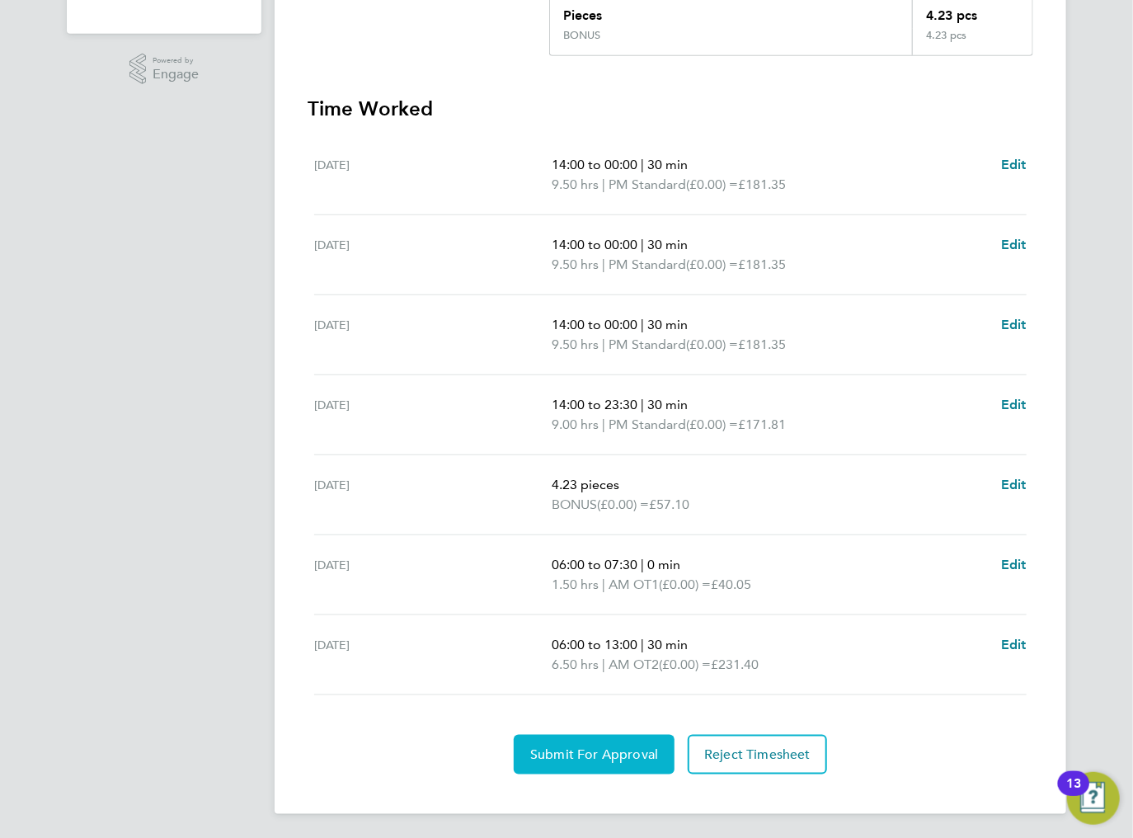
click at [566, 762] on button "Submit For Approval" at bounding box center [594, 755] width 161 height 40
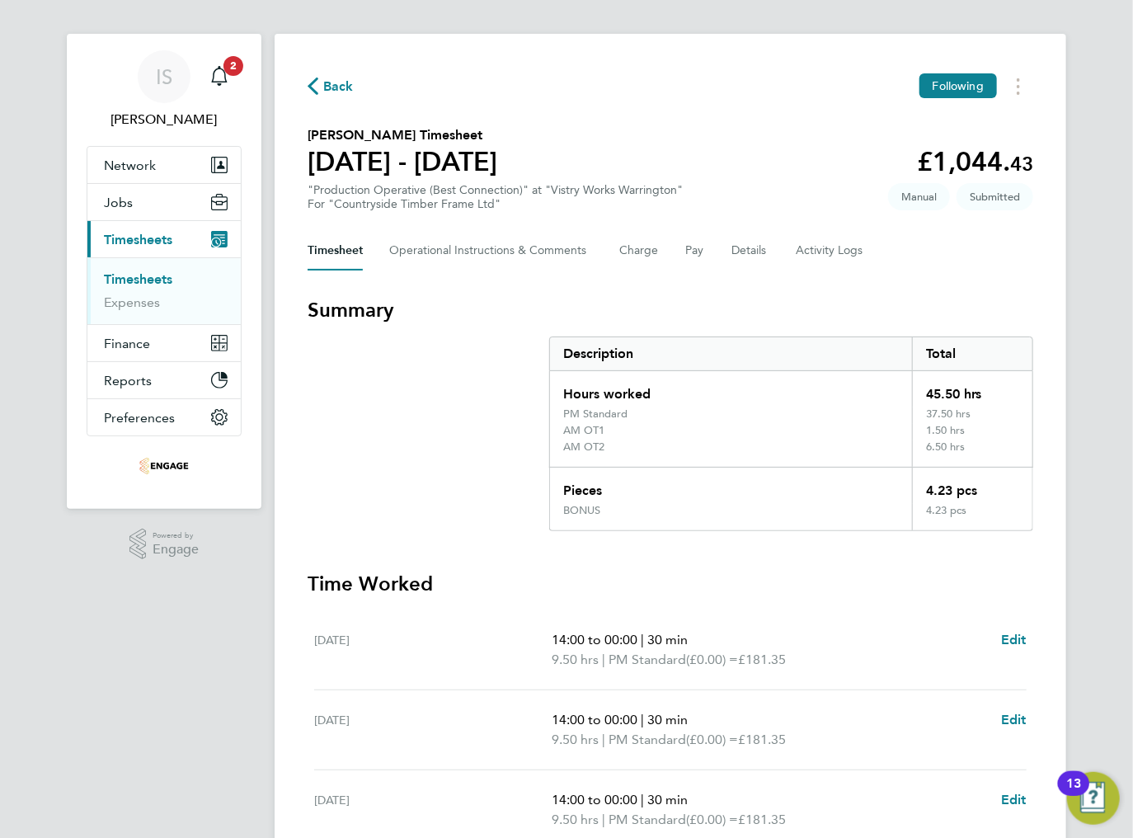
scroll to position [0, 0]
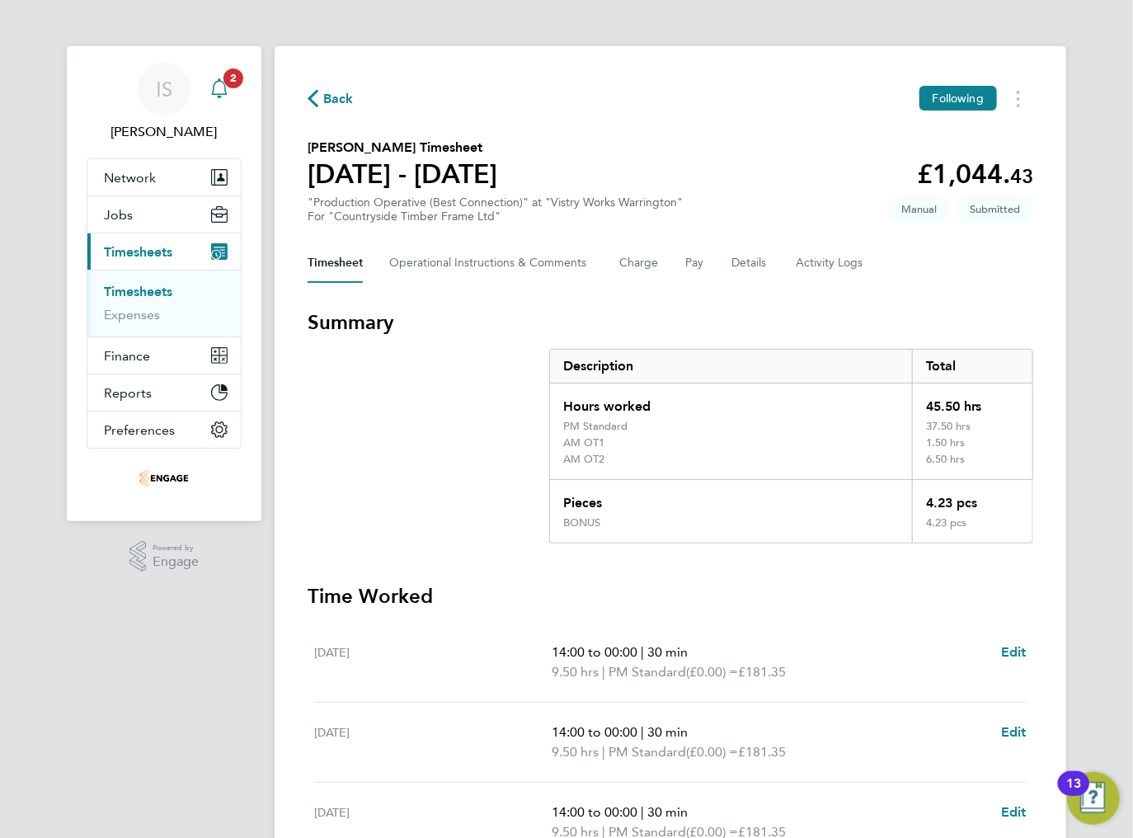
click at [226, 92] on icon "Main navigation" at bounding box center [219, 86] width 16 height 16
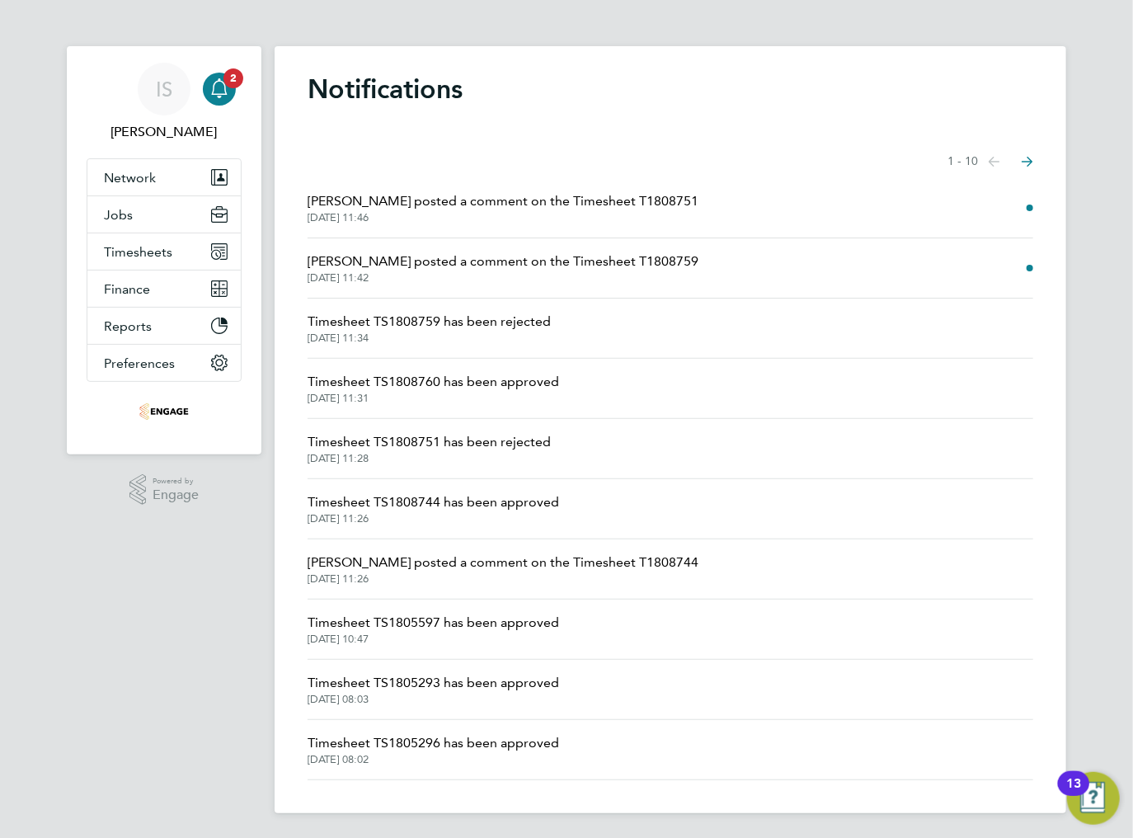
click at [576, 261] on span "[PERSON_NAME] posted a comment on the Timesheet T1808759" at bounding box center [503, 261] width 391 height 20
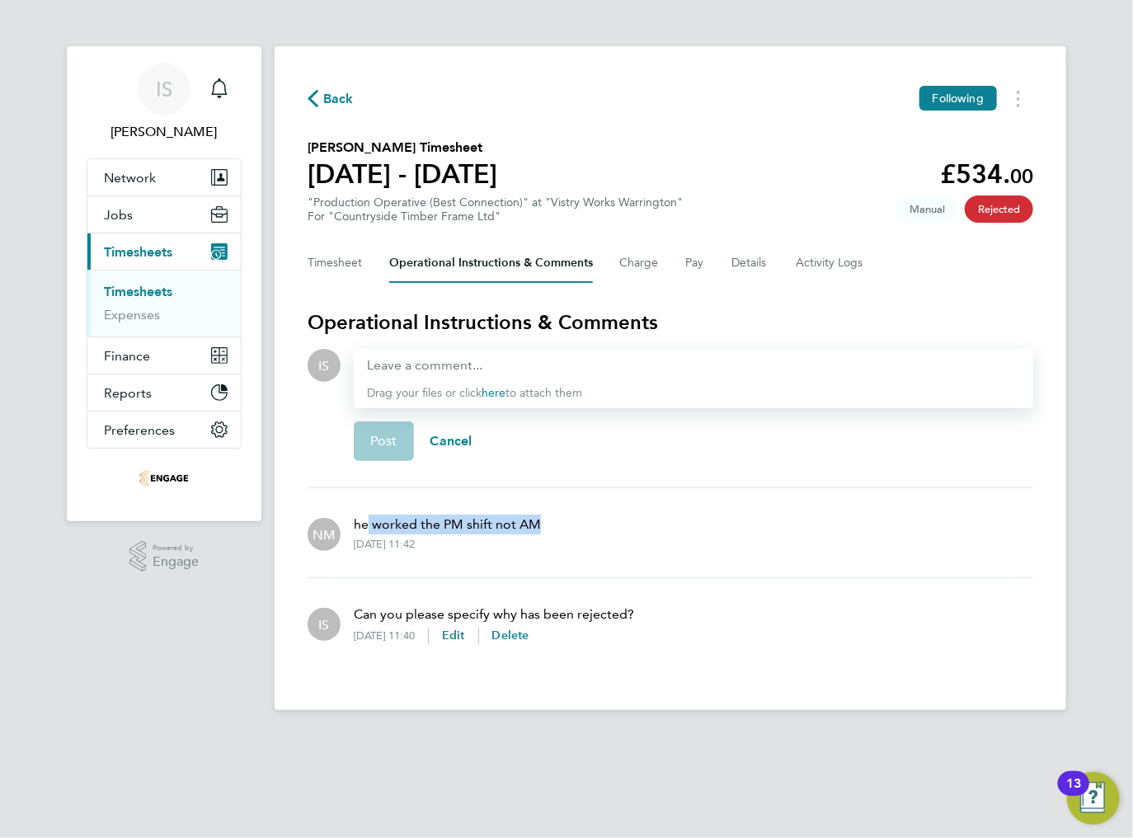
drag, startPoint x: 436, startPoint y: 528, endPoint x: 573, endPoint y: 525, distance: 136.9
click at [565, 525] on div "NM he worked the PM shift not AM 26 Aug 2025, 11:42" at bounding box center [671, 532] width 726 height 63
click at [580, 525] on div "NM he worked the PM shift not AM 26 Aug 2025, 11:42" at bounding box center [671, 532] width 726 height 63
click at [346, 267] on button "Timesheet" at bounding box center [335, 263] width 55 height 40
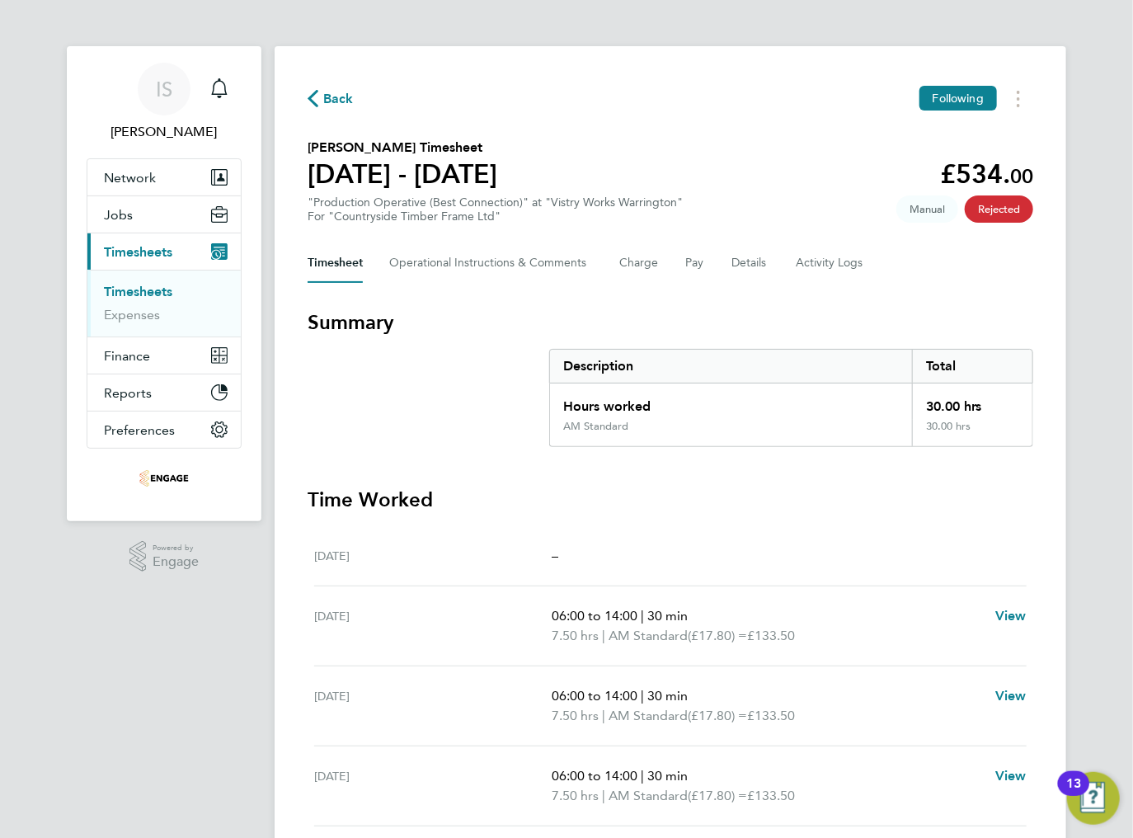
click at [317, 107] on icon "button" at bounding box center [313, 98] width 11 height 17
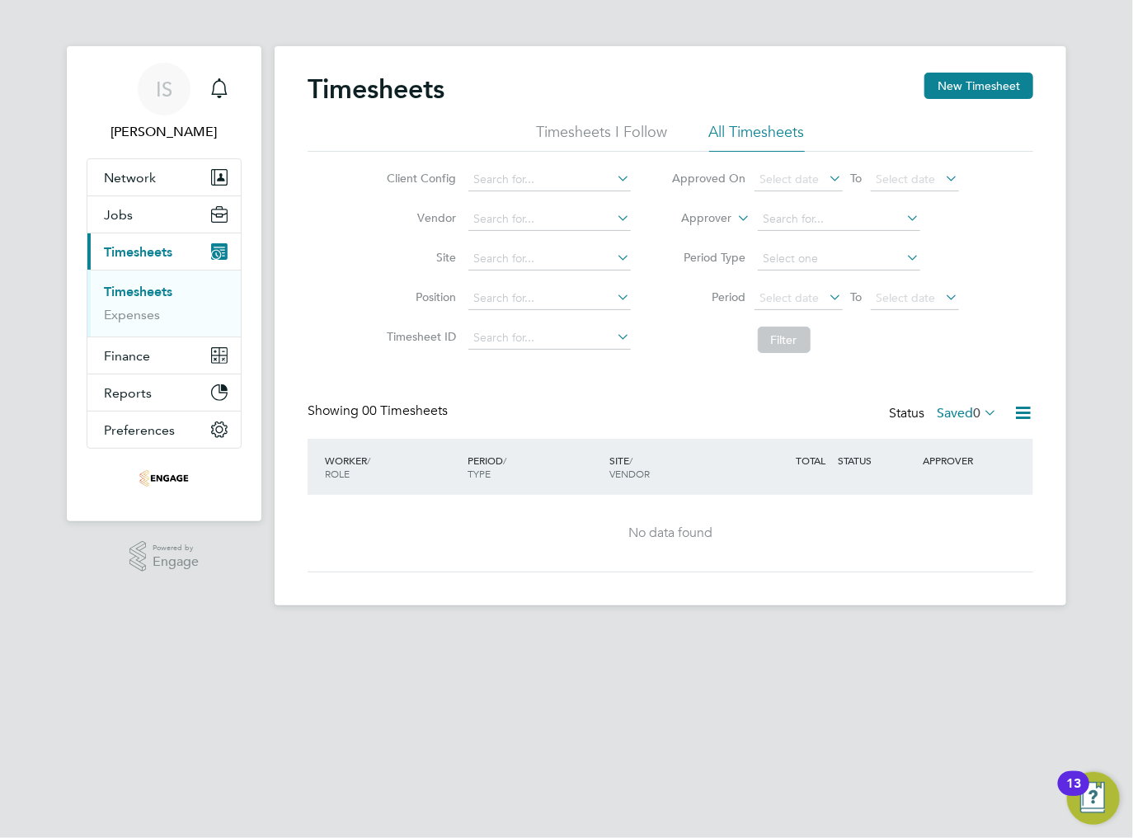
click at [148, 290] on link "Timesheets" at bounding box center [138, 292] width 68 height 16
click at [797, 300] on span "Select date" at bounding box center [789, 297] width 59 height 15
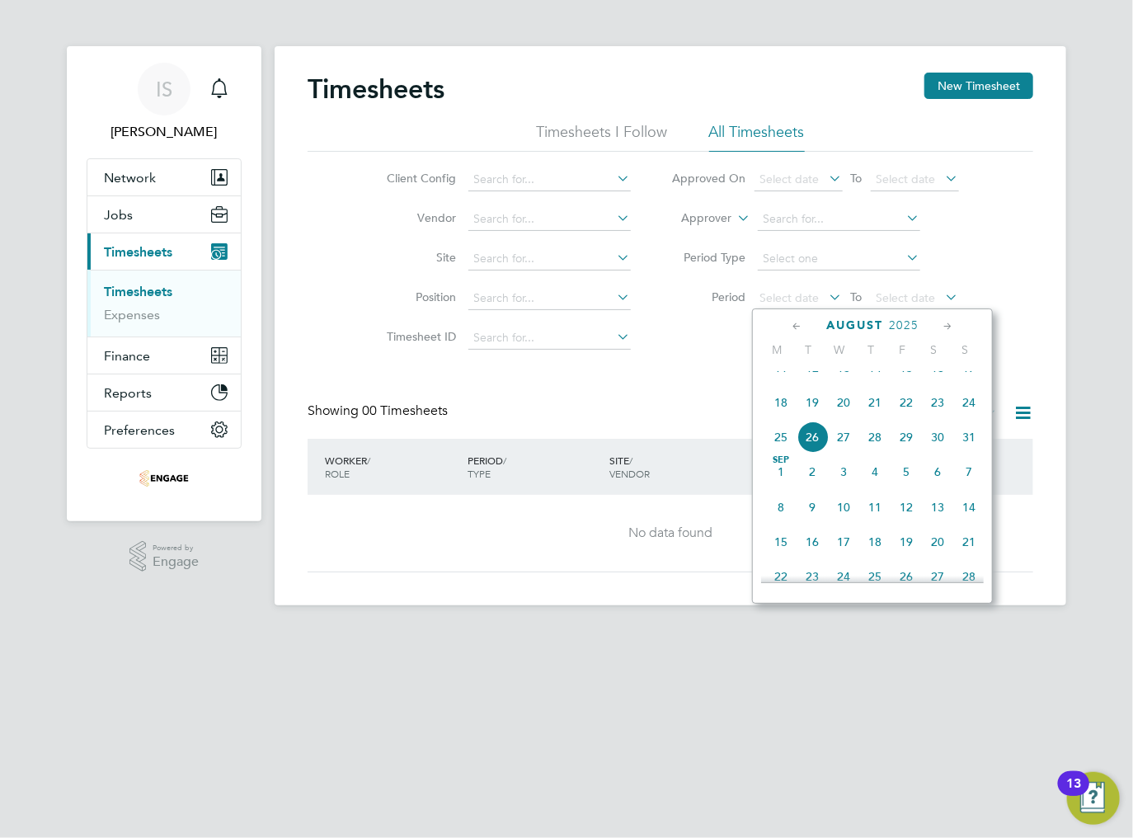
click at [696, 347] on li "Filter" at bounding box center [815, 339] width 328 height 43
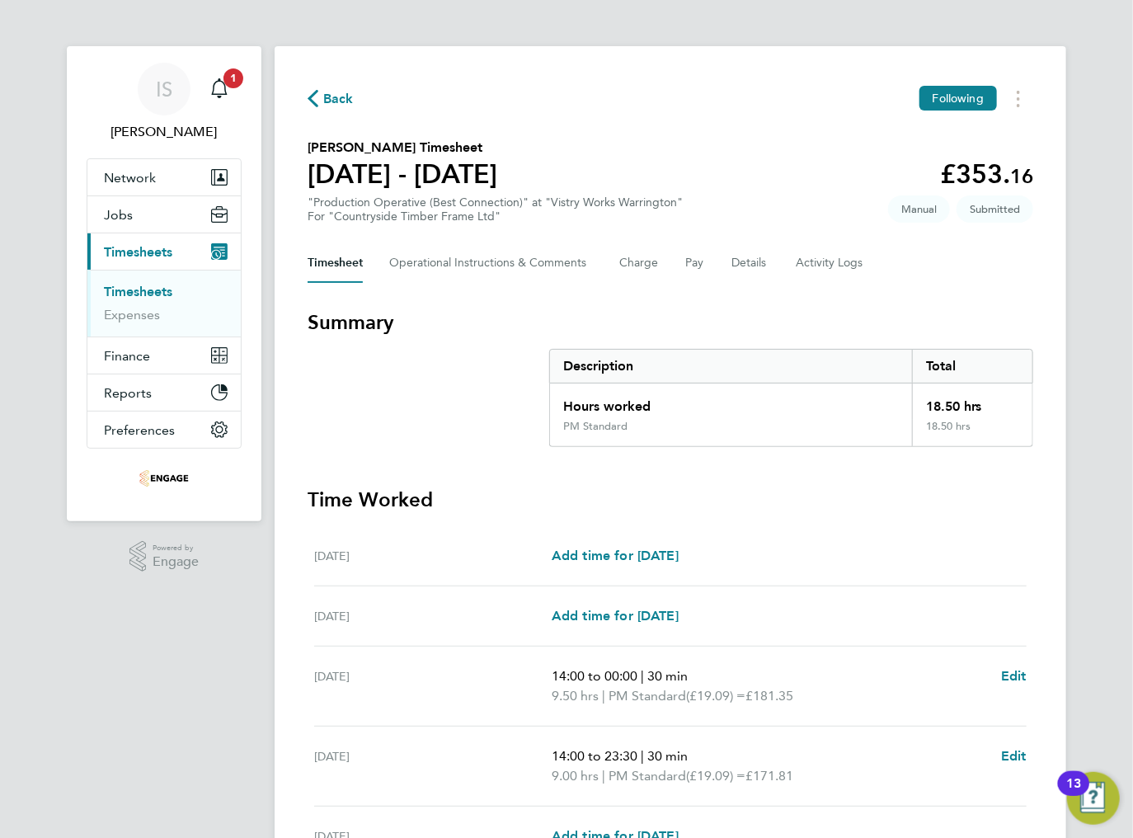
scroll to position [291, 0]
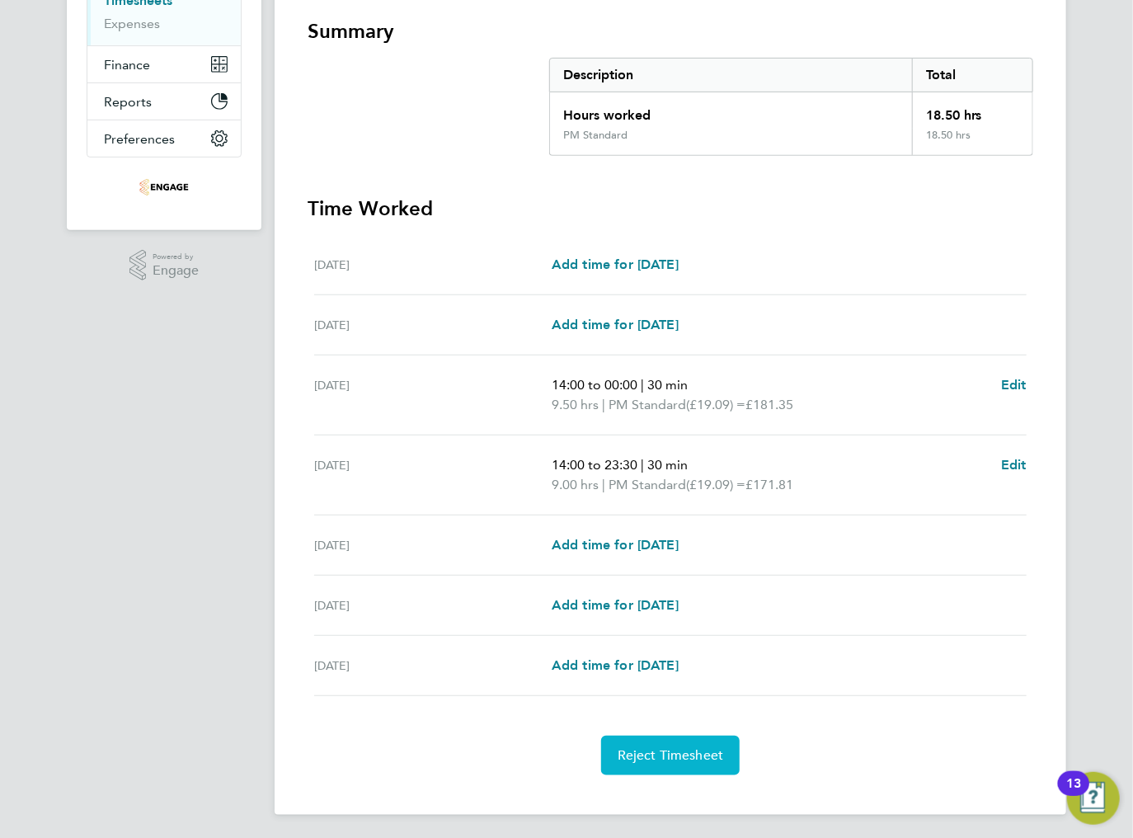
click at [641, 750] on span "Reject Timesheet" at bounding box center [671, 755] width 106 height 16
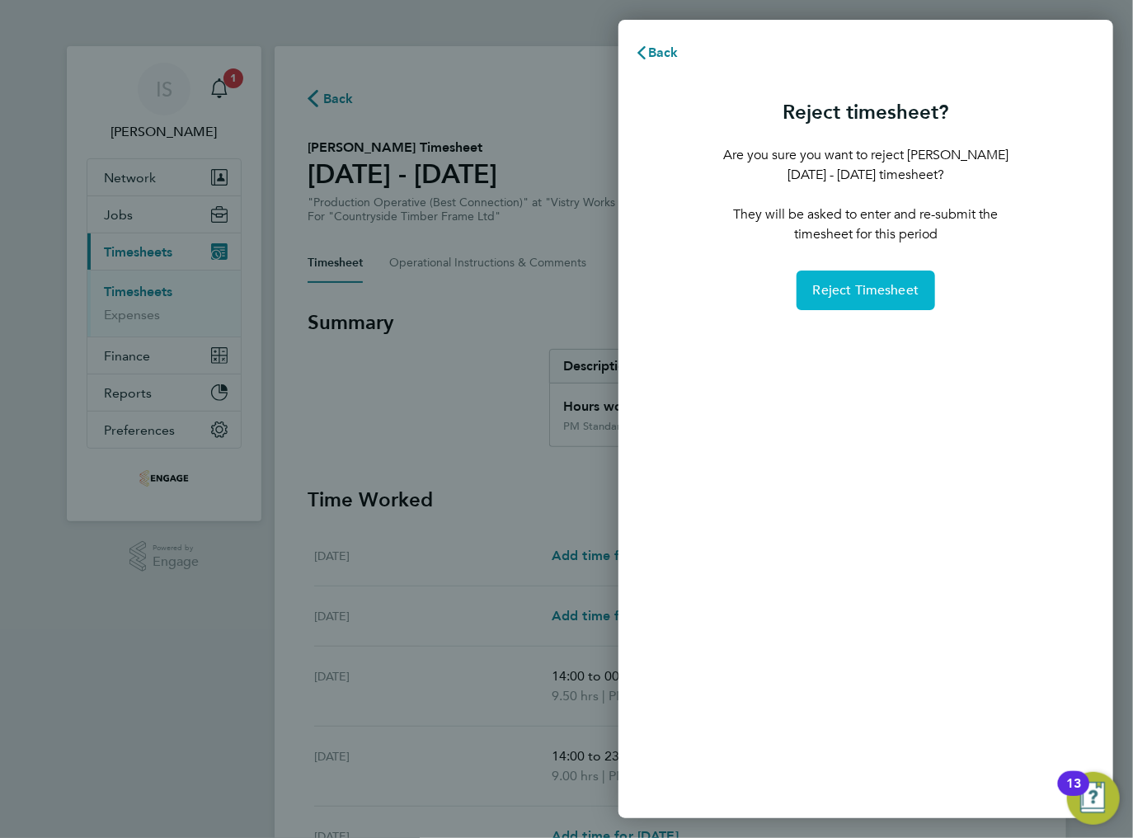
click at [861, 289] on span "Reject Timesheet" at bounding box center [866, 290] width 106 height 16
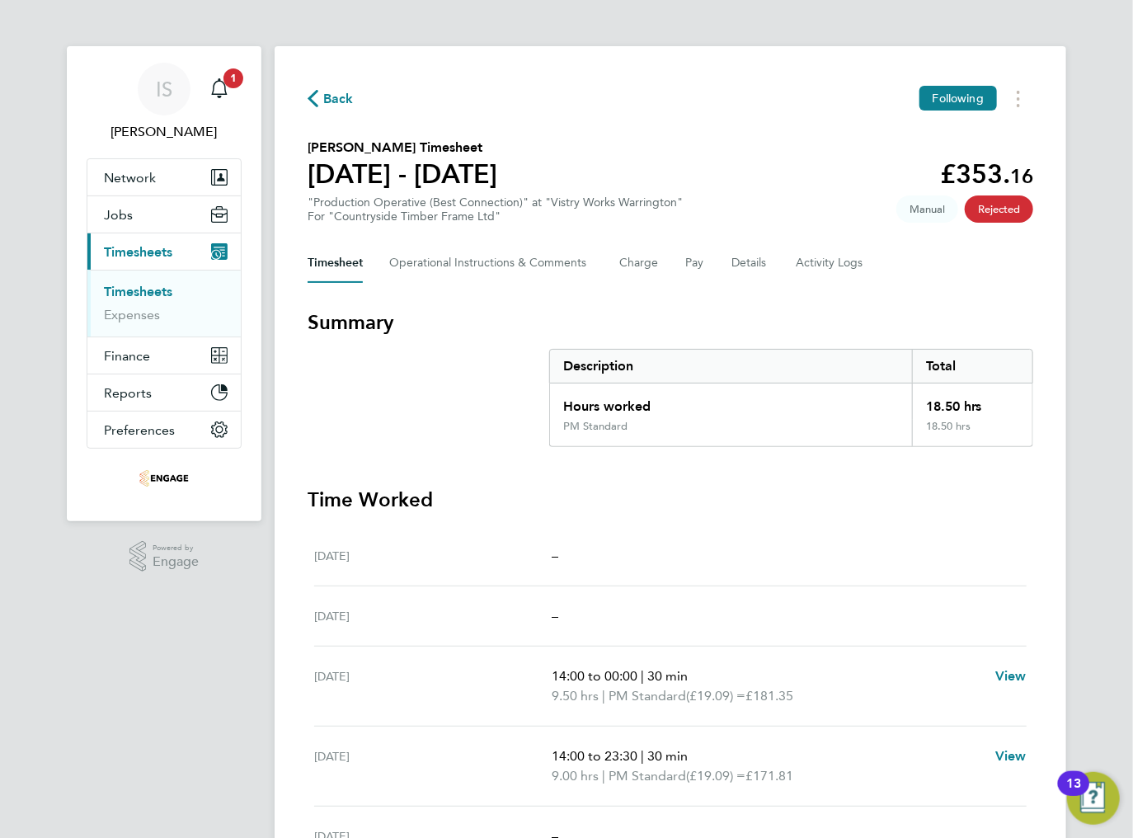
click at [317, 107] on icon "button" at bounding box center [313, 98] width 11 height 17
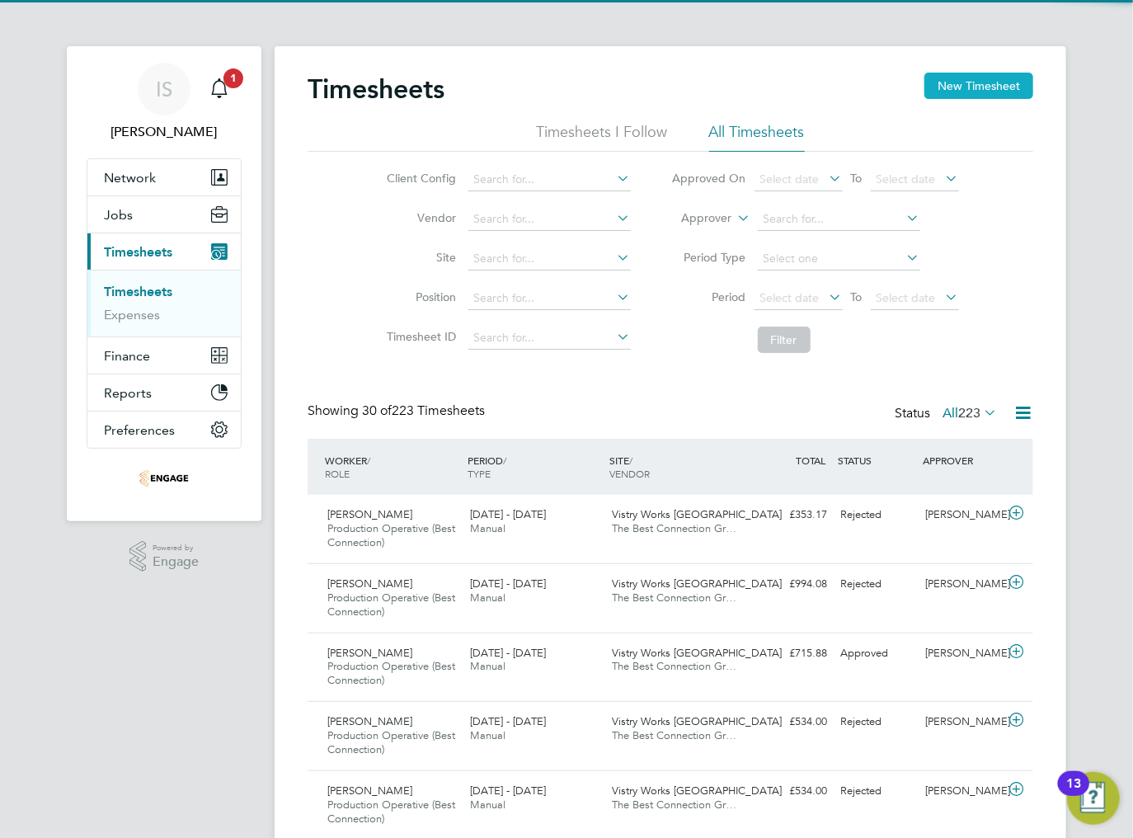
click at [966, 82] on button "New Timesheet" at bounding box center [978, 86] width 109 height 26
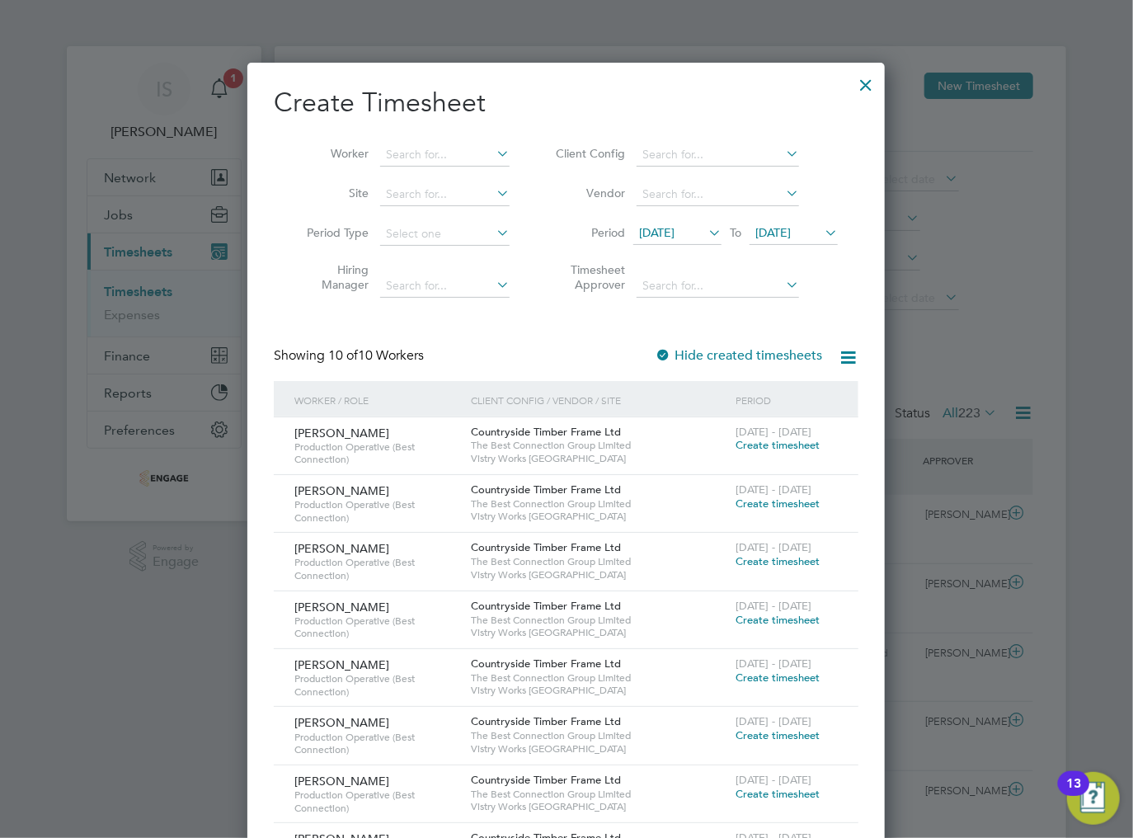
click at [674, 228] on span "12 Aug 2025" at bounding box center [656, 232] width 35 height 15
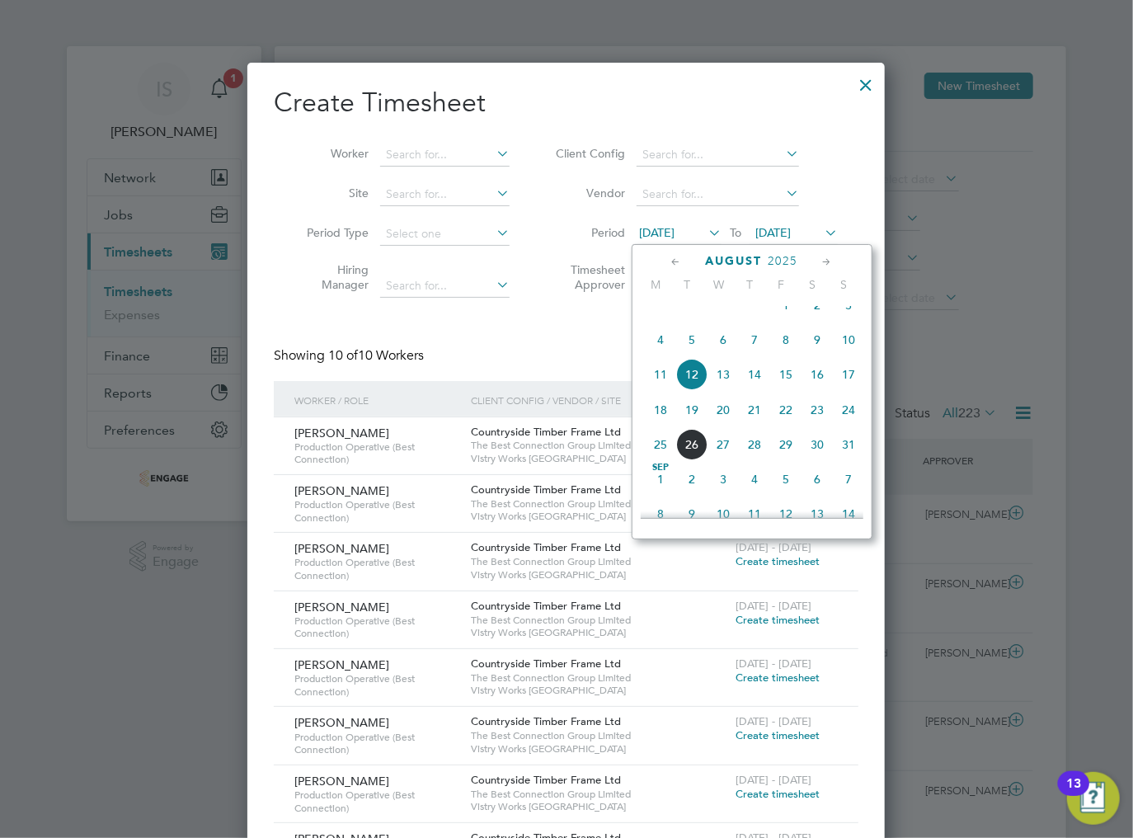
click at [663, 422] on span "18" at bounding box center [660, 409] width 31 height 31
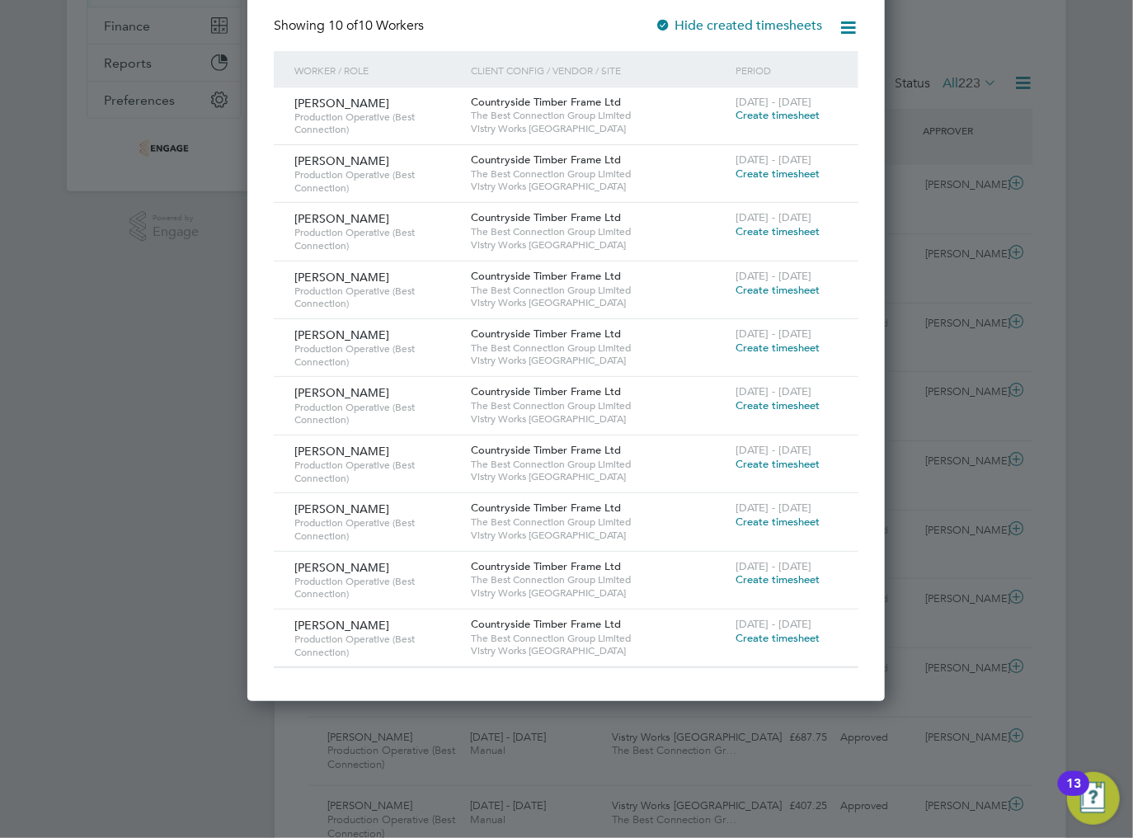
click at [759, 636] on span "Create timesheet" at bounding box center [777, 638] width 84 height 14
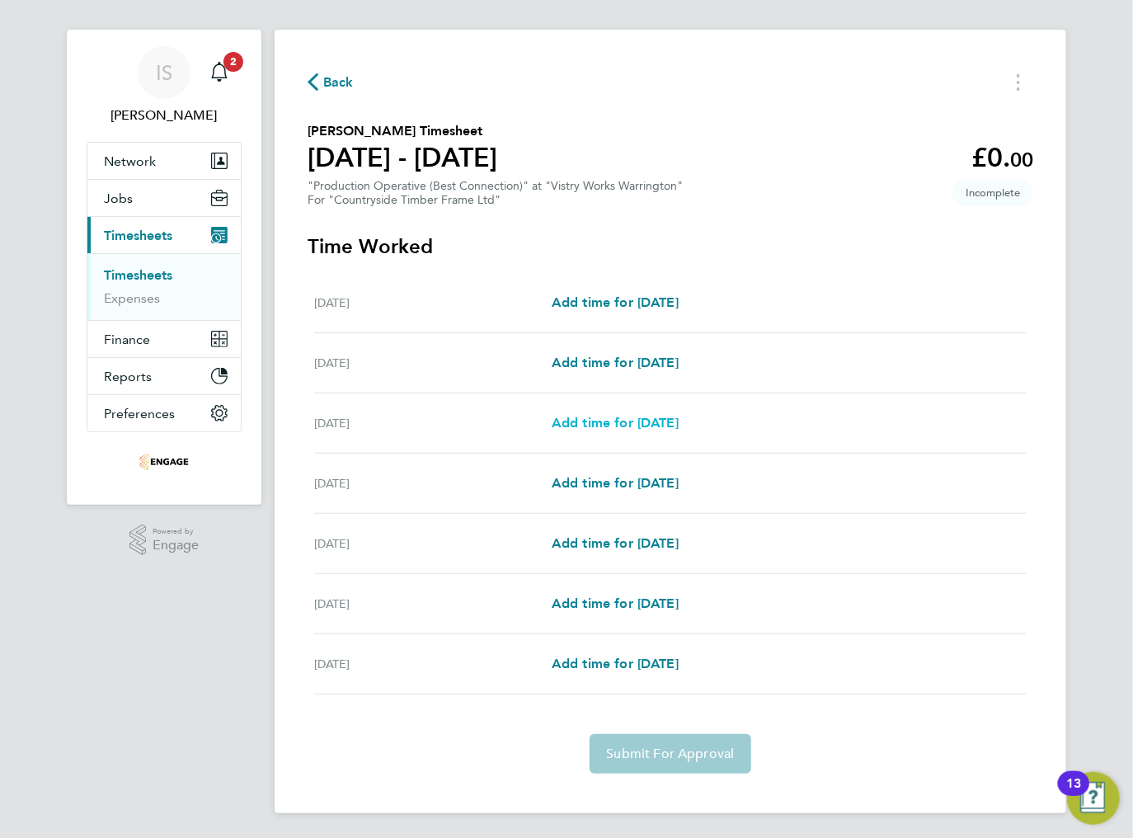
click at [595, 419] on span "Add time for Wed 20 Aug" at bounding box center [615, 423] width 127 height 16
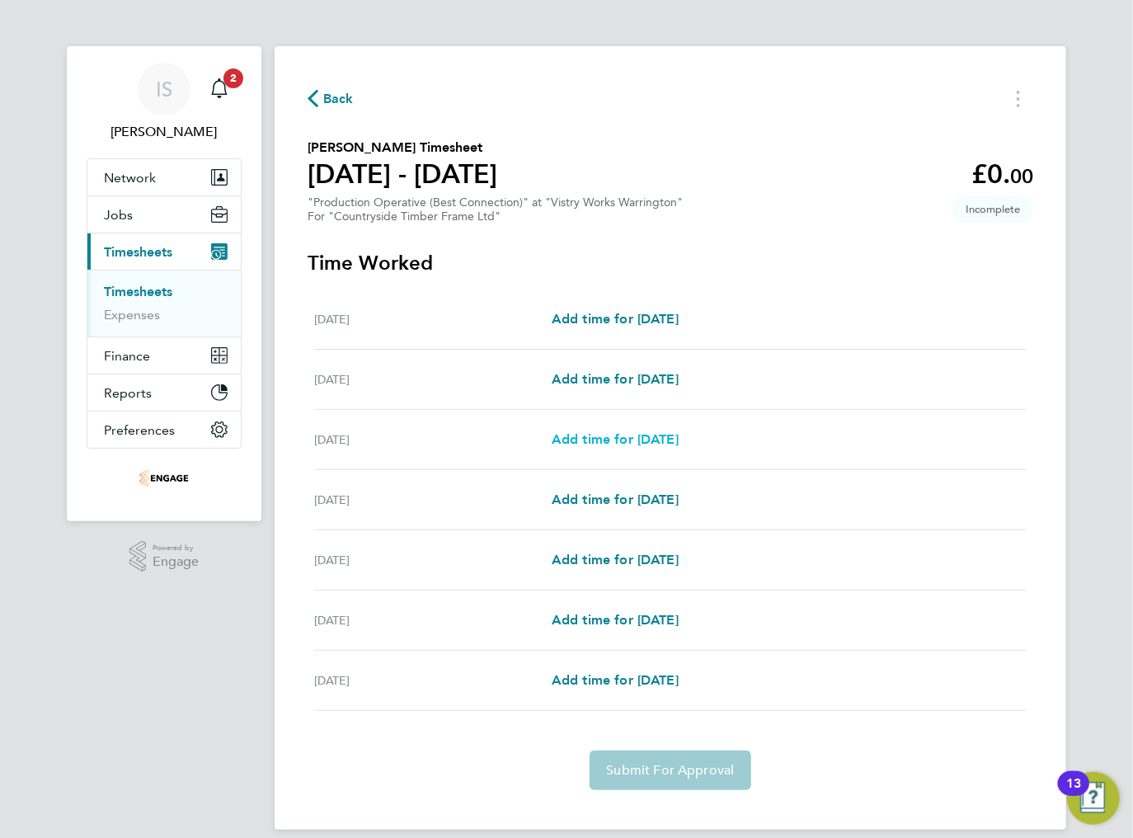
select select "15"
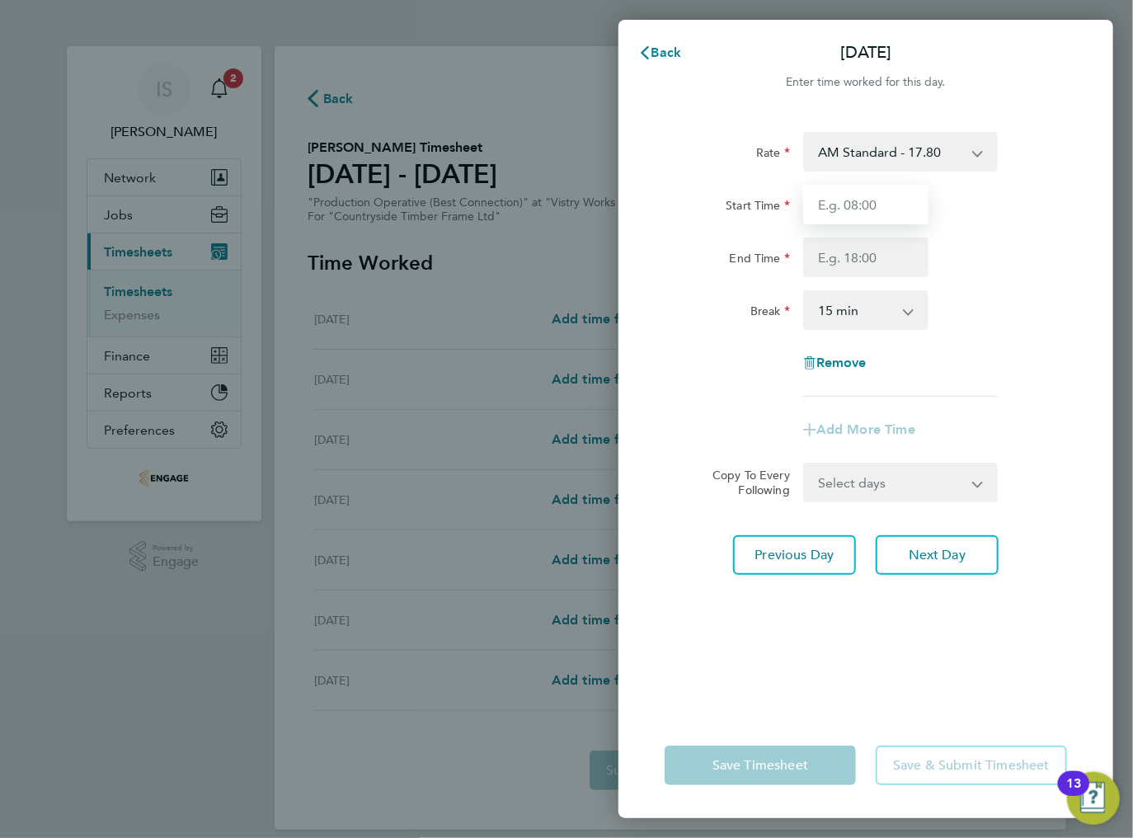
click at [854, 203] on input "Start Time" at bounding box center [865, 205] width 125 height 40
type input "06:00"
click at [863, 254] on input "End Time" at bounding box center [865, 257] width 125 height 40
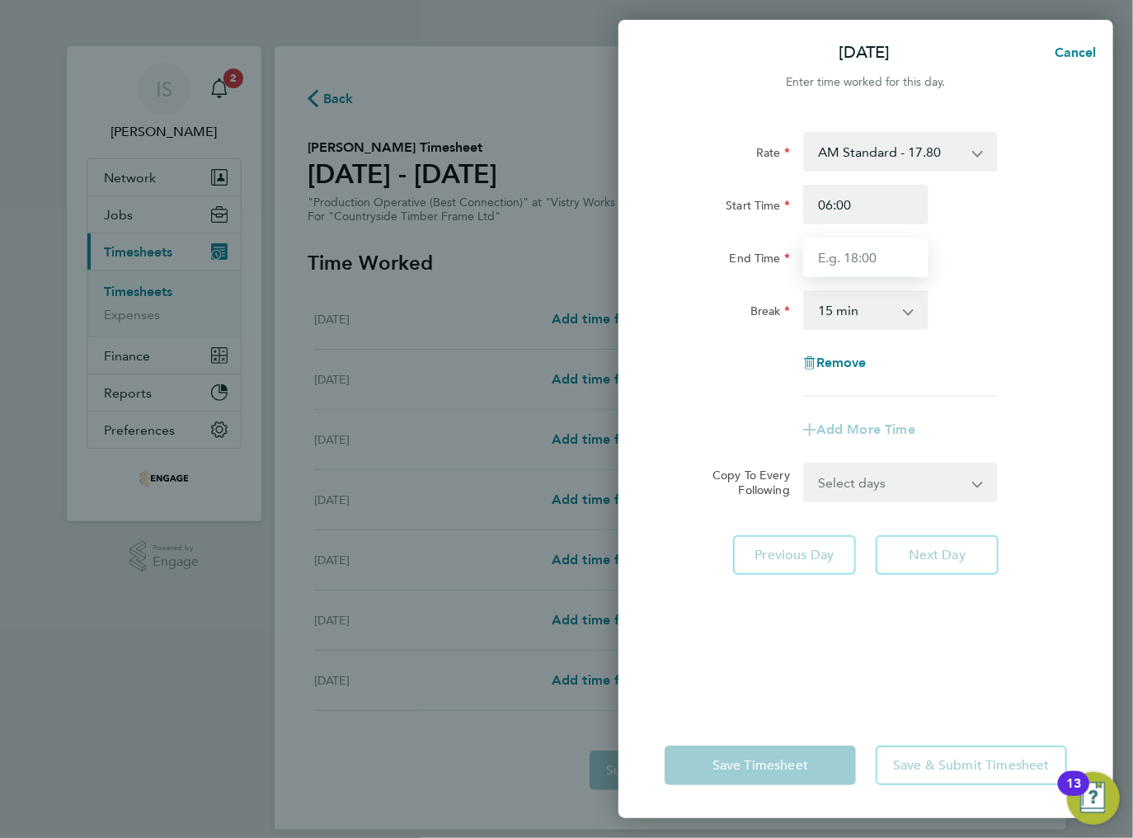
type input "14:00"
click at [873, 308] on select "0 min 15 min 30 min 45 min 60 min 75 min 90 min" at bounding box center [856, 310] width 102 height 36
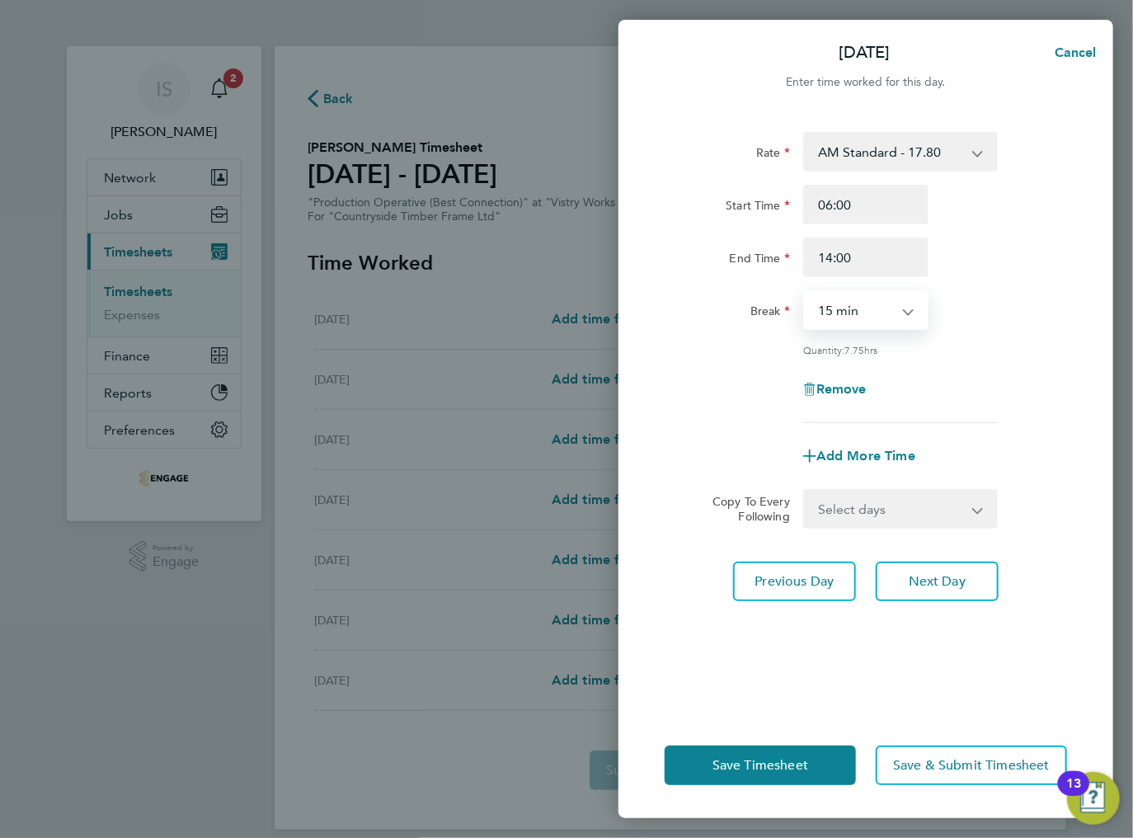
select select "30"
click at [805, 292] on select "0 min 15 min 30 min 45 min 60 min 75 min 90 min" at bounding box center [856, 310] width 102 height 36
click at [893, 504] on select "Select days Day Weekday (Mon-Fri) Weekend (Sat-Sun) Thursday Friday Saturday Su…" at bounding box center [891, 509] width 173 height 36
select select "THU"
click at [805, 491] on select "Select days Day Weekday (Mon-Fri) Weekend (Sat-Sun) Thursday Friday Saturday Su…" at bounding box center [891, 509] width 173 height 36
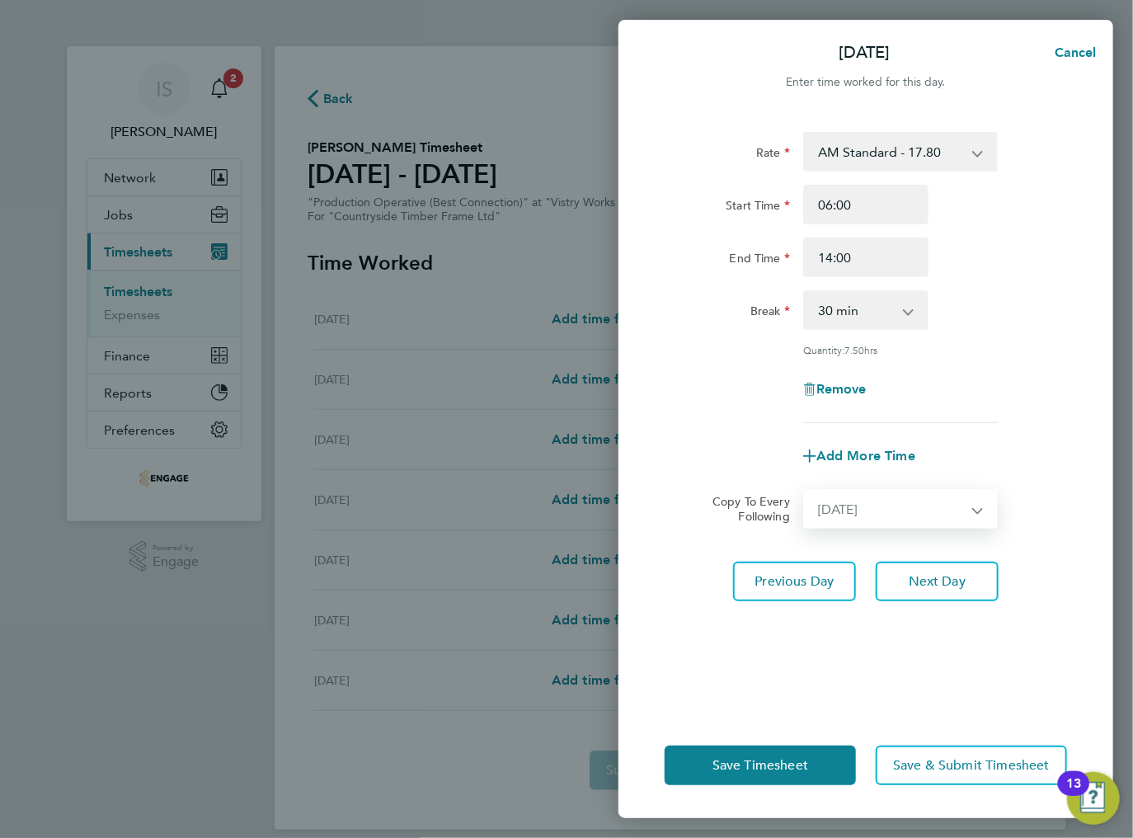
select select "2025-08-24"
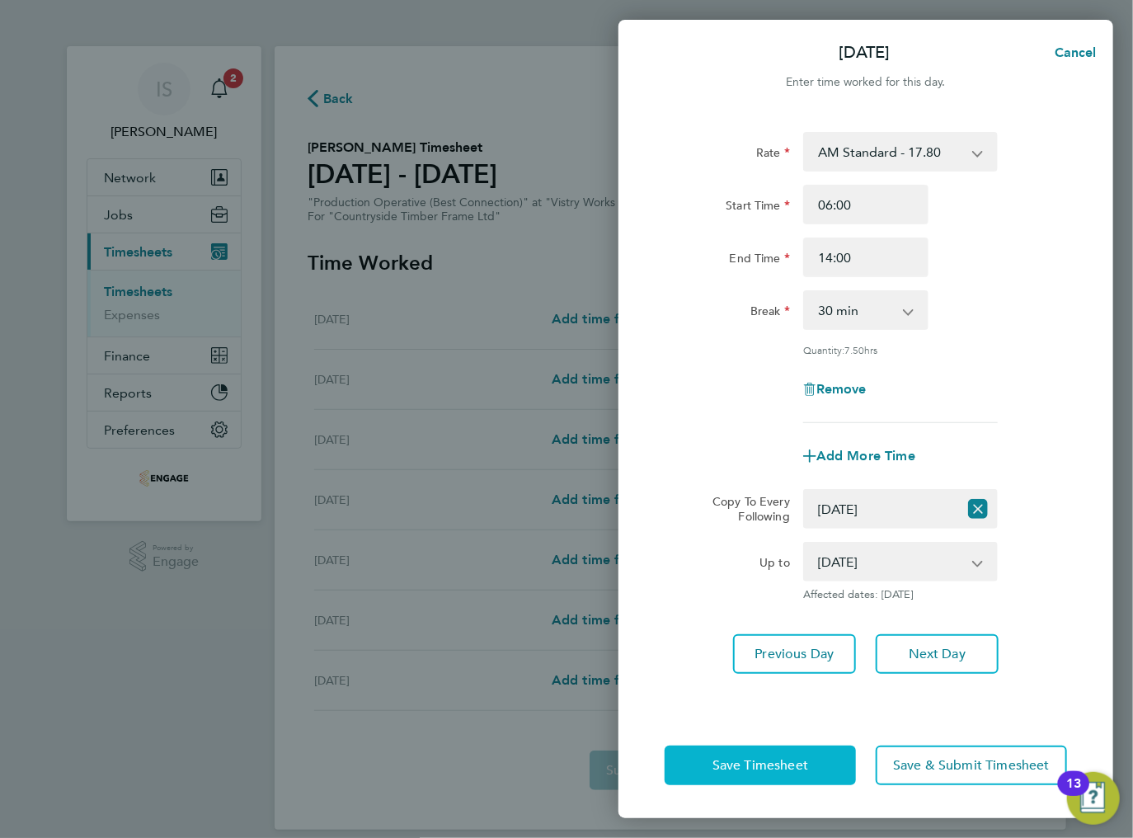
click at [806, 764] on span "Save Timesheet" at bounding box center [760, 765] width 96 height 16
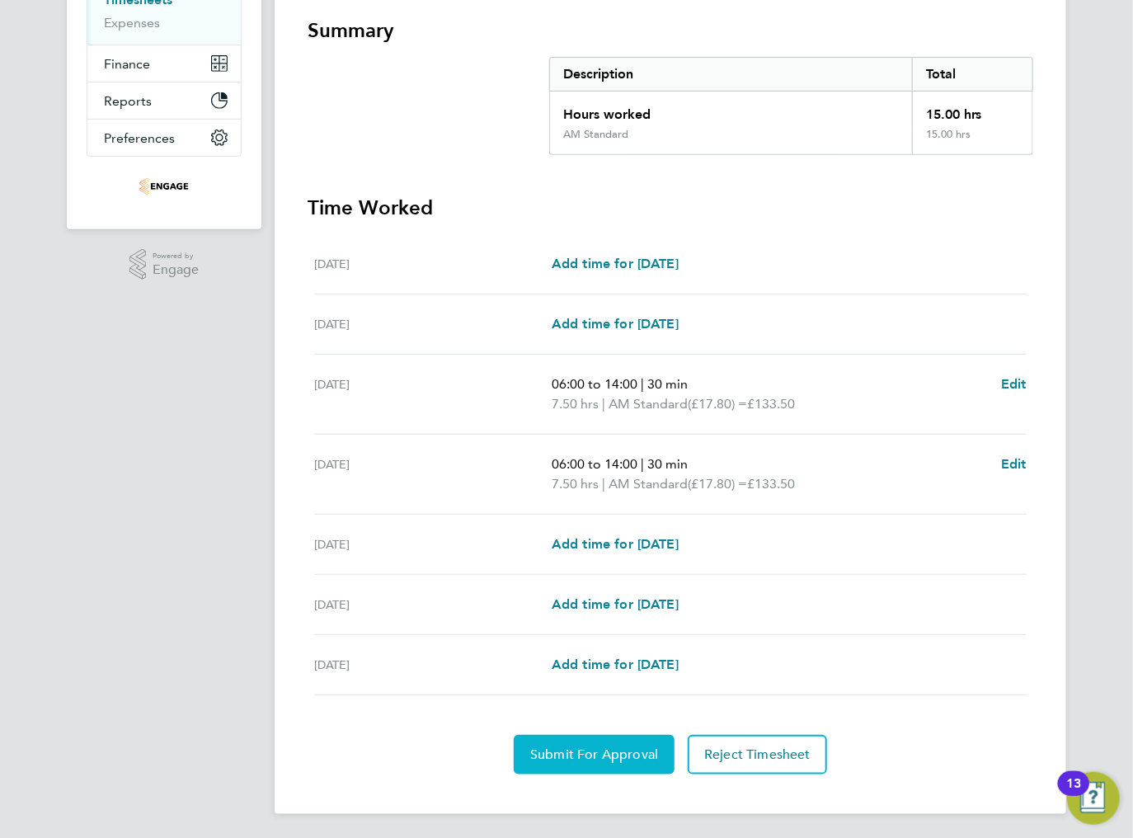
click at [591, 764] on button "Submit For Approval" at bounding box center [594, 755] width 161 height 40
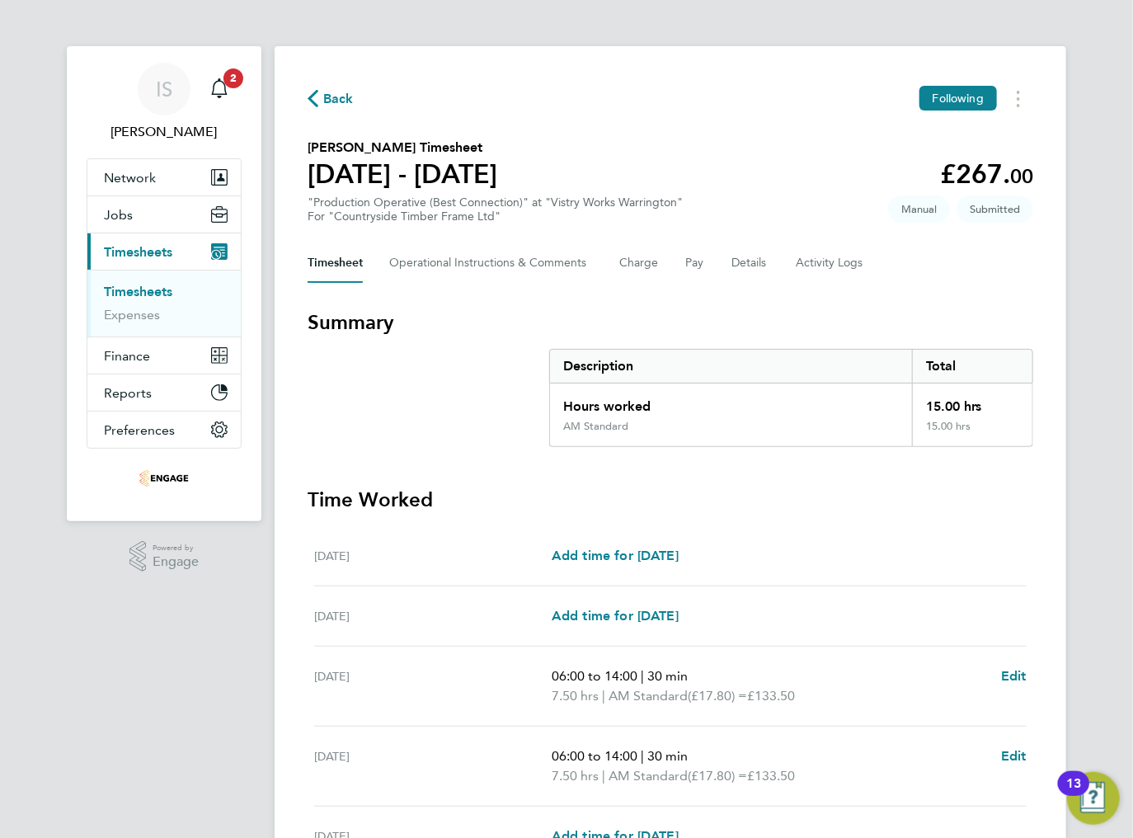
click at [299, 113] on div "Back Following Jason Huskie's Timesheet 18 - 24 Aug 2025 £267. 00 "Production O…" at bounding box center [671, 576] width 792 height 1060
click at [317, 92] on icon "button" at bounding box center [313, 98] width 11 height 17
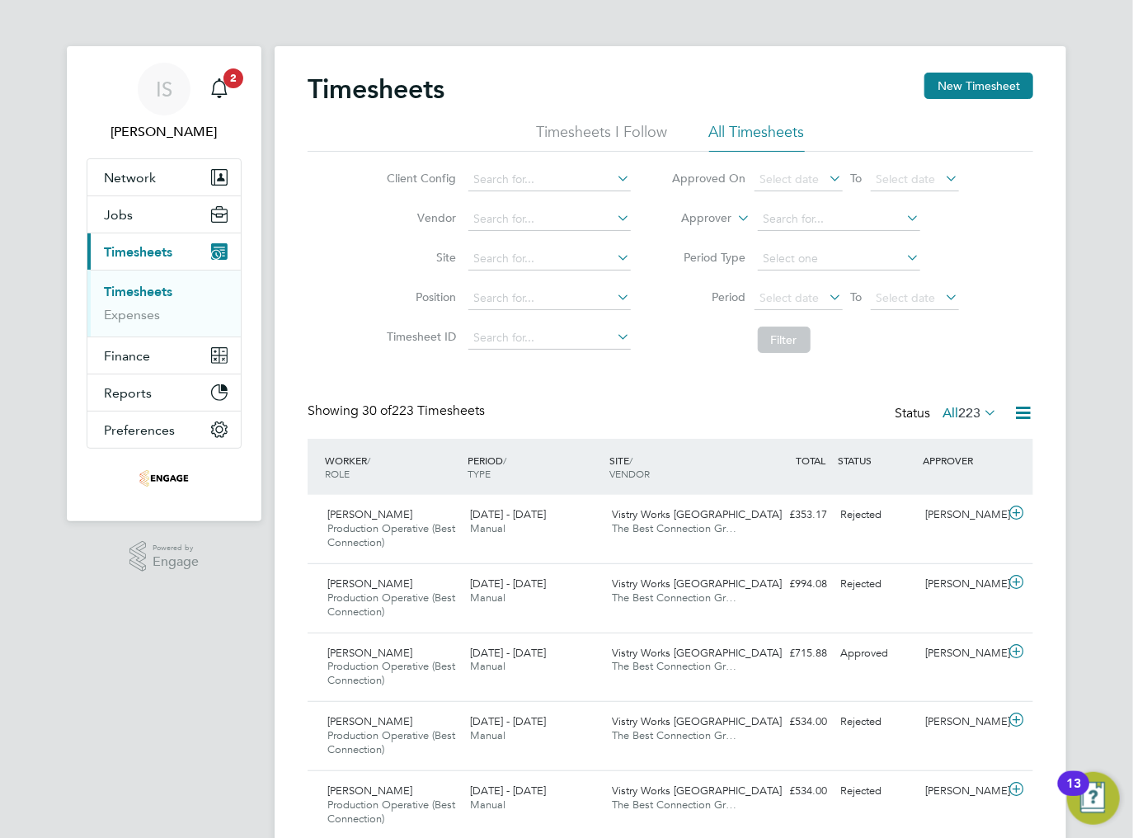
click at [961, 416] on span "223" at bounding box center [969, 413] width 22 height 16
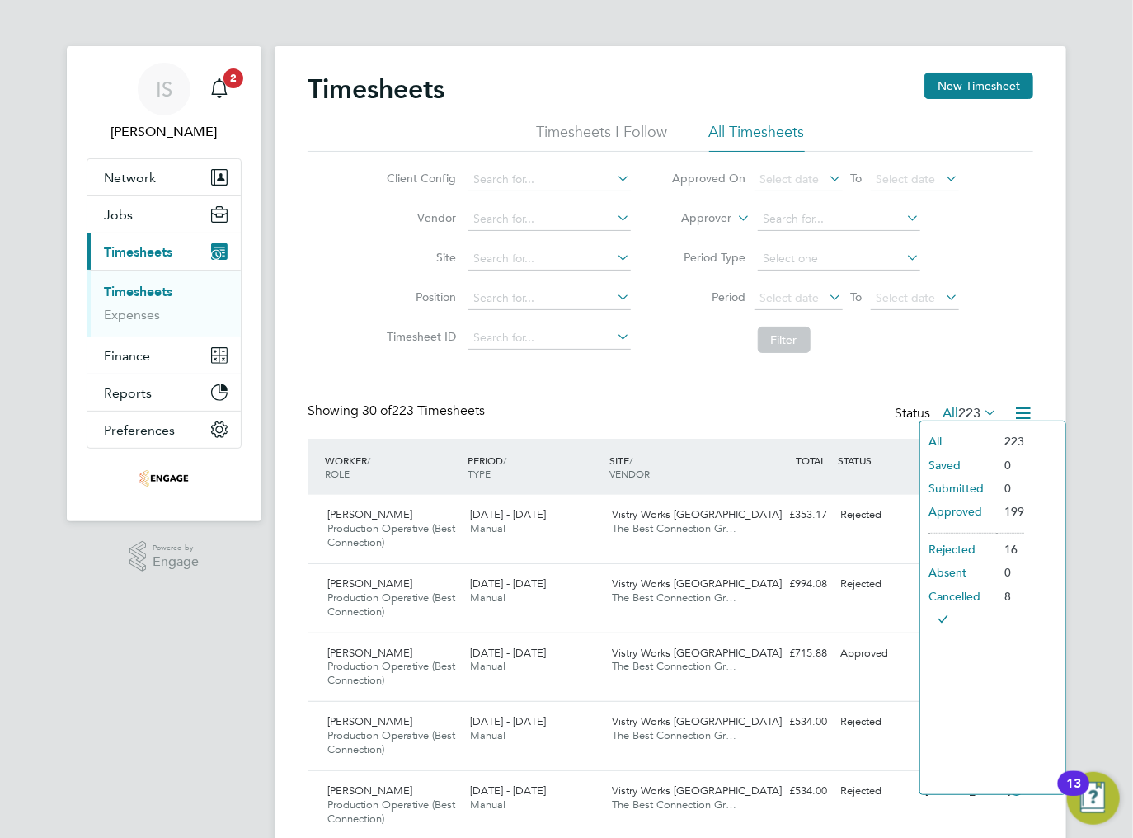
click at [957, 552] on li "Rejected" at bounding box center [958, 549] width 76 height 23
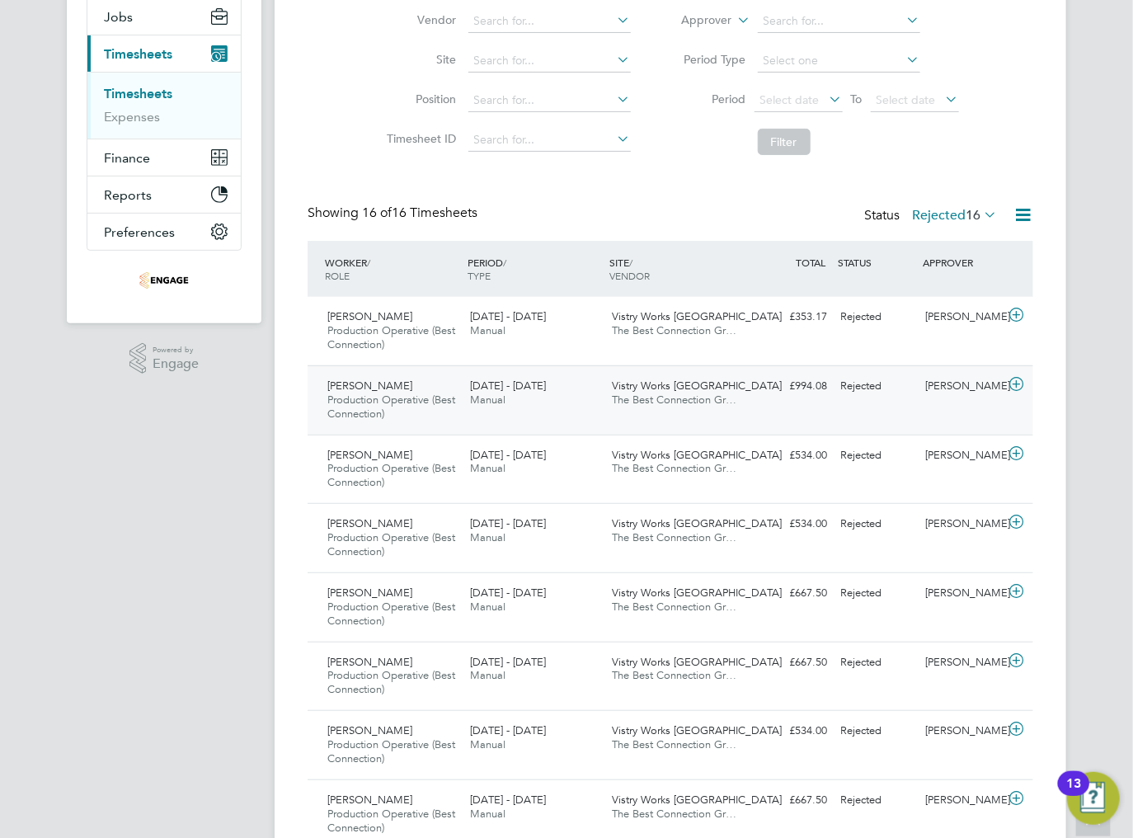
click at [733, 392] on span "The Best Connection Gr…" at bounding box center [675, 399] width 125 height 14
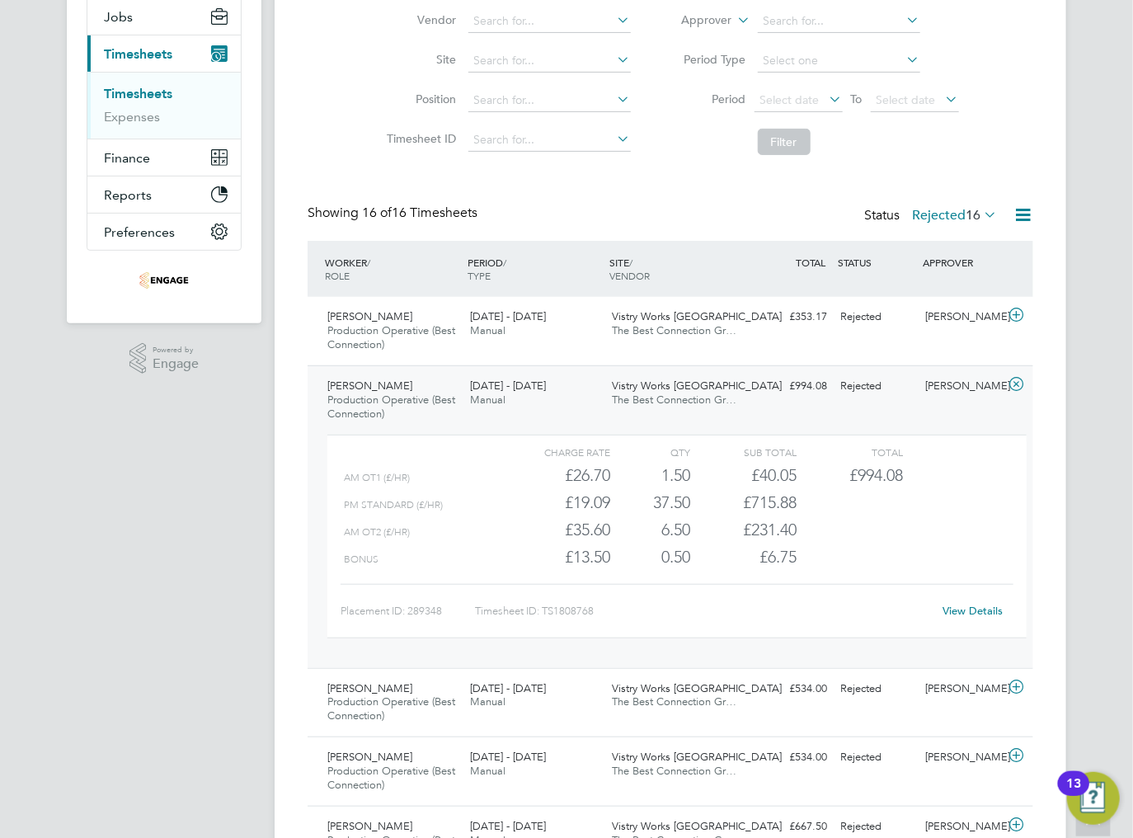
click at [999, 610] on link "View Details" at bounding box center [973, 611] width 60 height 14
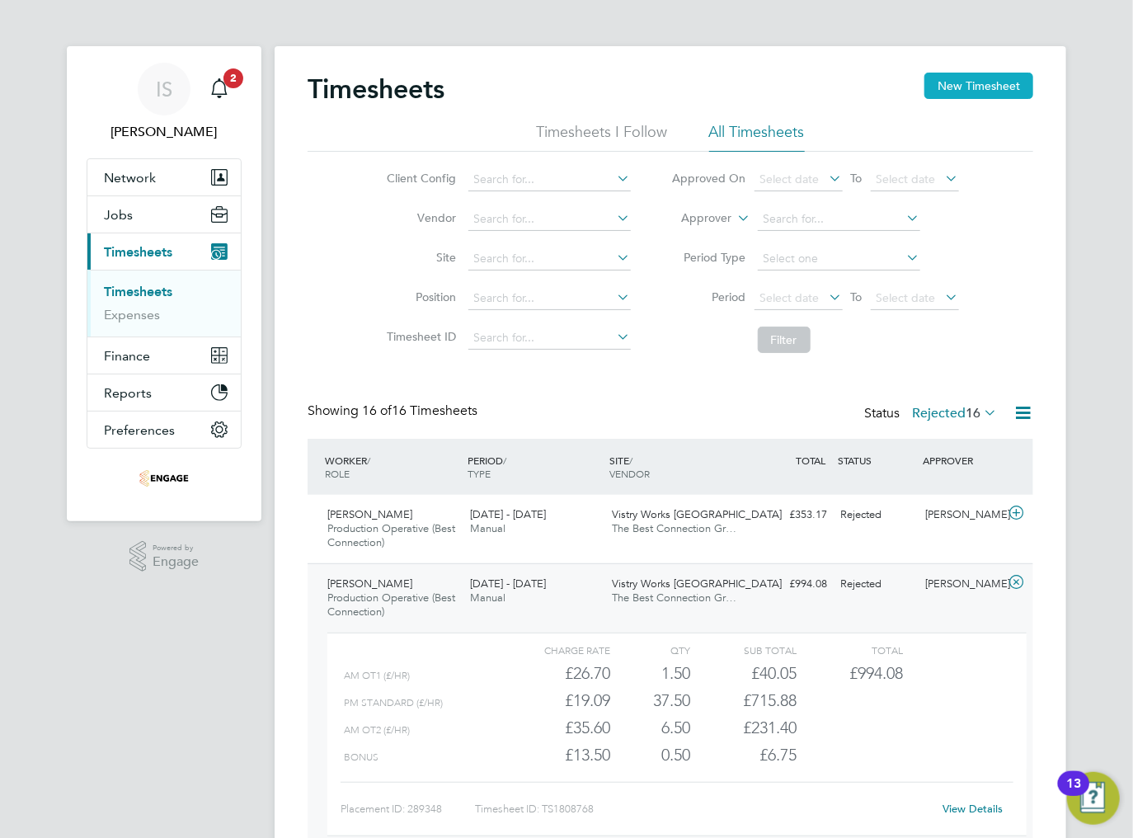
click at [956, 82] on button "New Timesheet" at bounding box center [978, 86] width 109 height 26
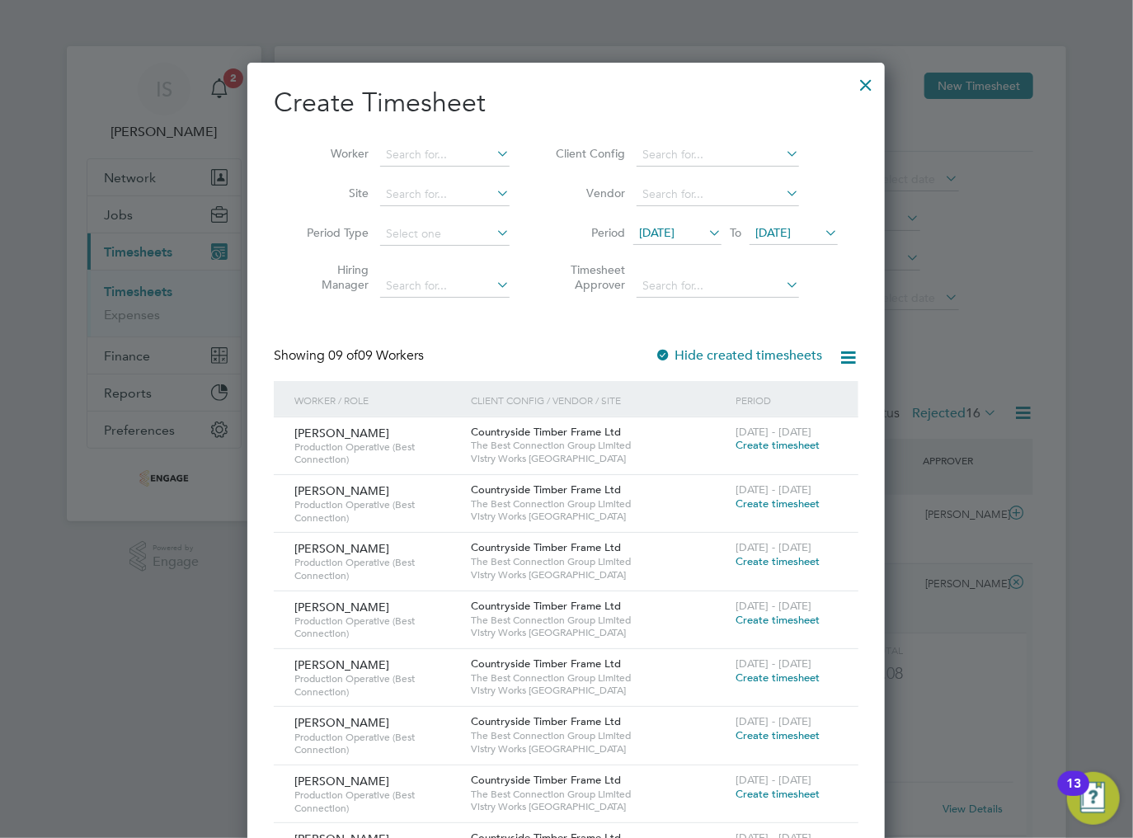
click at [674, 236] on span "[DATE]" at bounding box center [656, 232] width 35 height 15
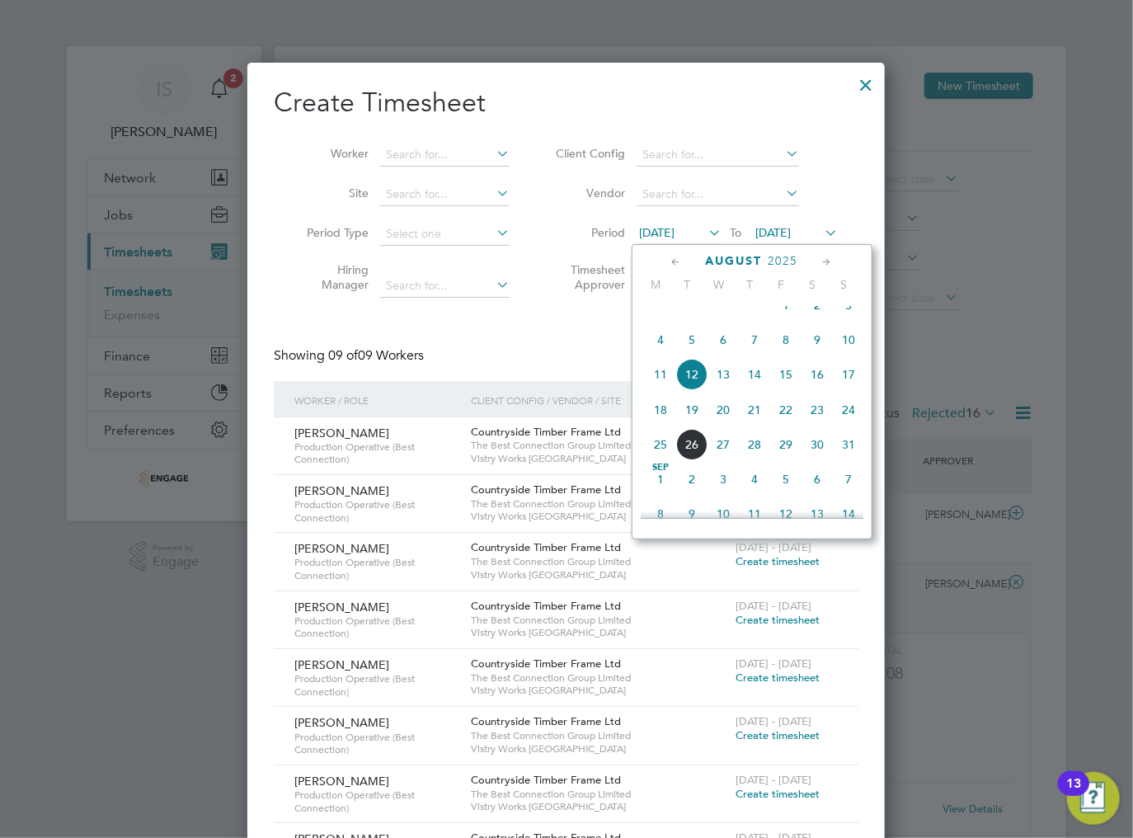
click at [663, 425] on span "18" at bounding box center [660, 409] width 31 height 31
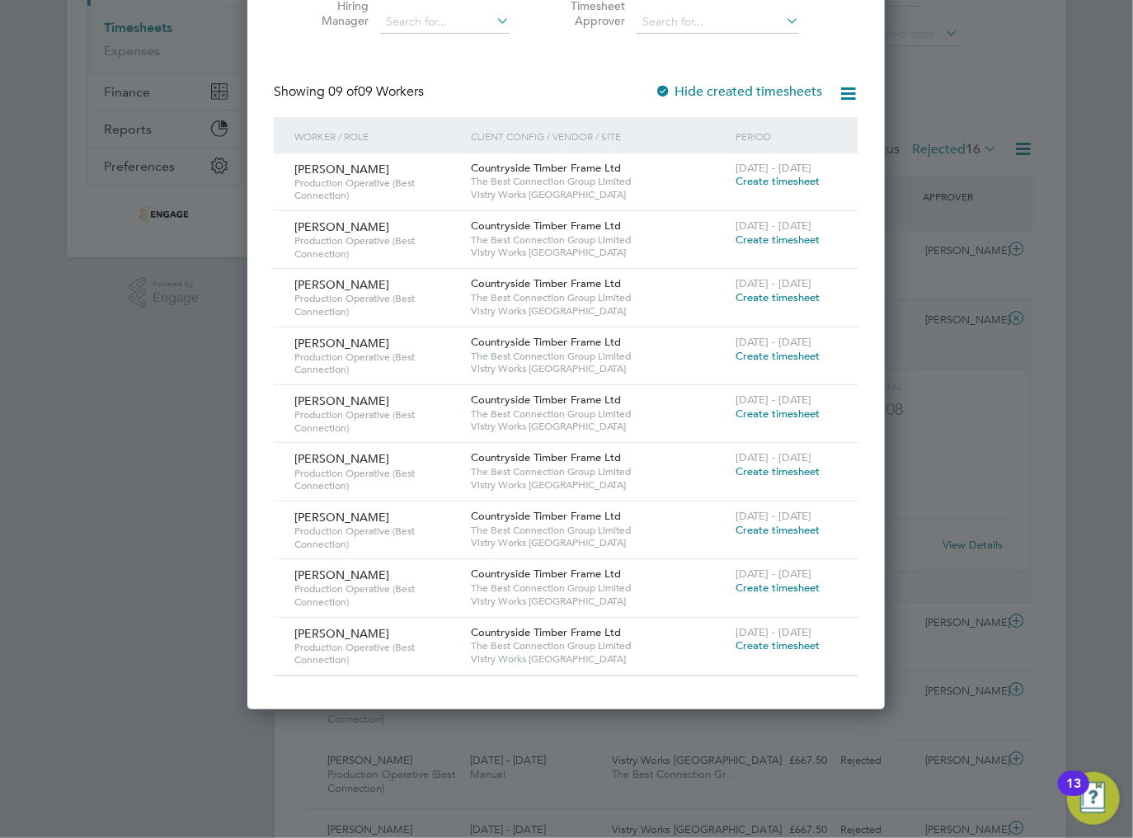
click at [745, 292] on span "Create timesheet" at bounding box center [777, 297] width 84 height 14
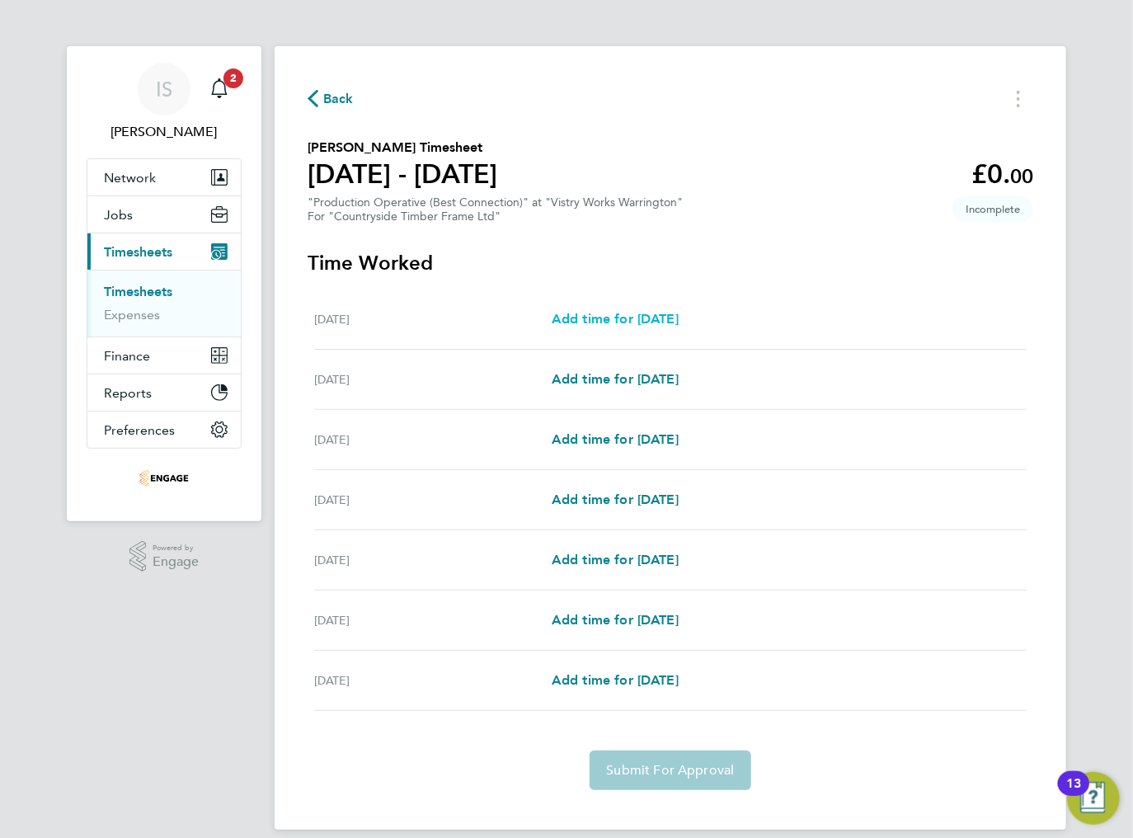
click at [633, 310] on link "Add time for [DATE]" at bounding box center [615, 319] width 127 height 20
select select "15"
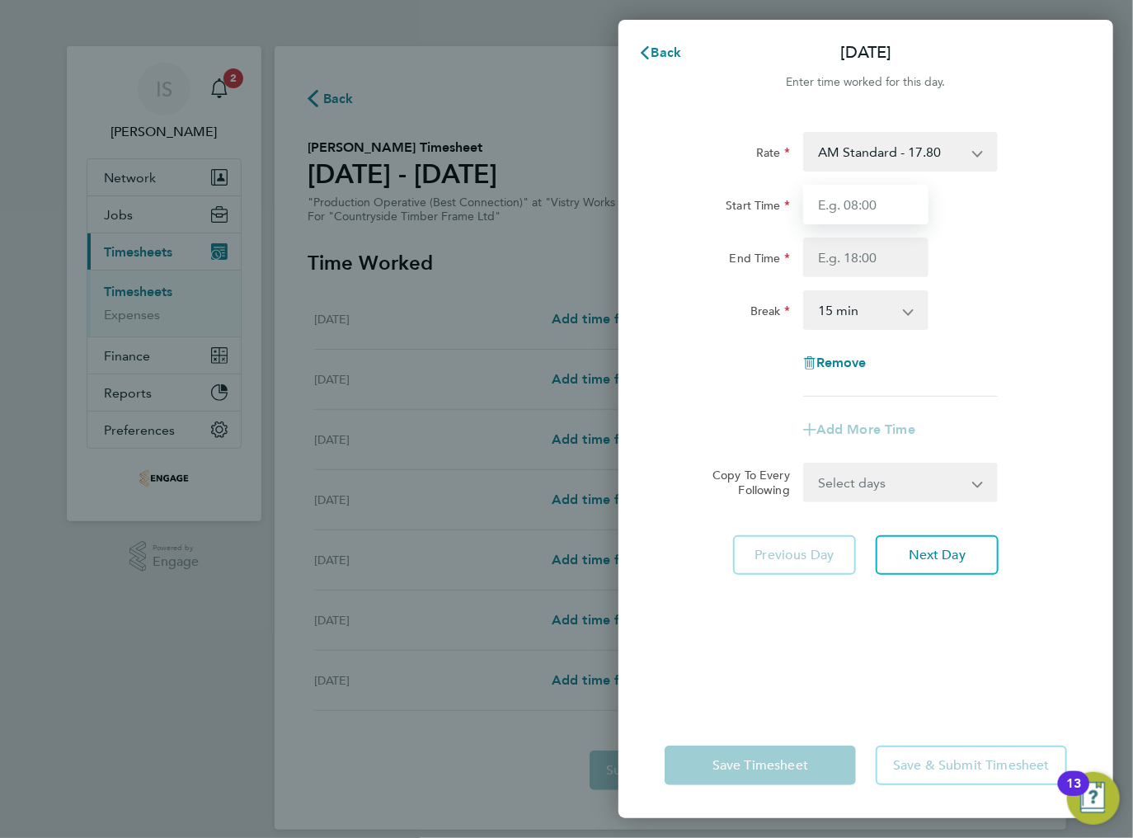
click at [867, 215] on input "Start Time" at bounding box center [865, 205] width 125 height 40
type input "06:00"
click at [856, 253] on input "End Time" at bounding box center [865, 257] width 125 height 40
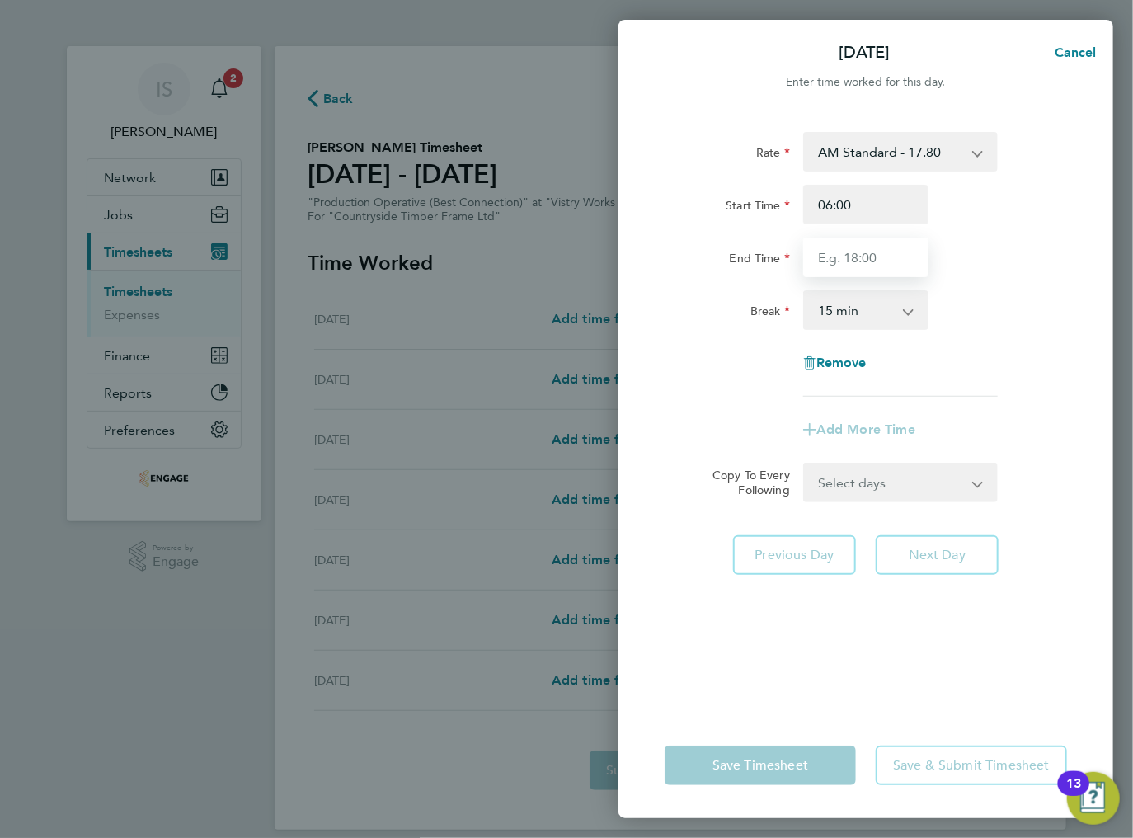
type input "14:00"
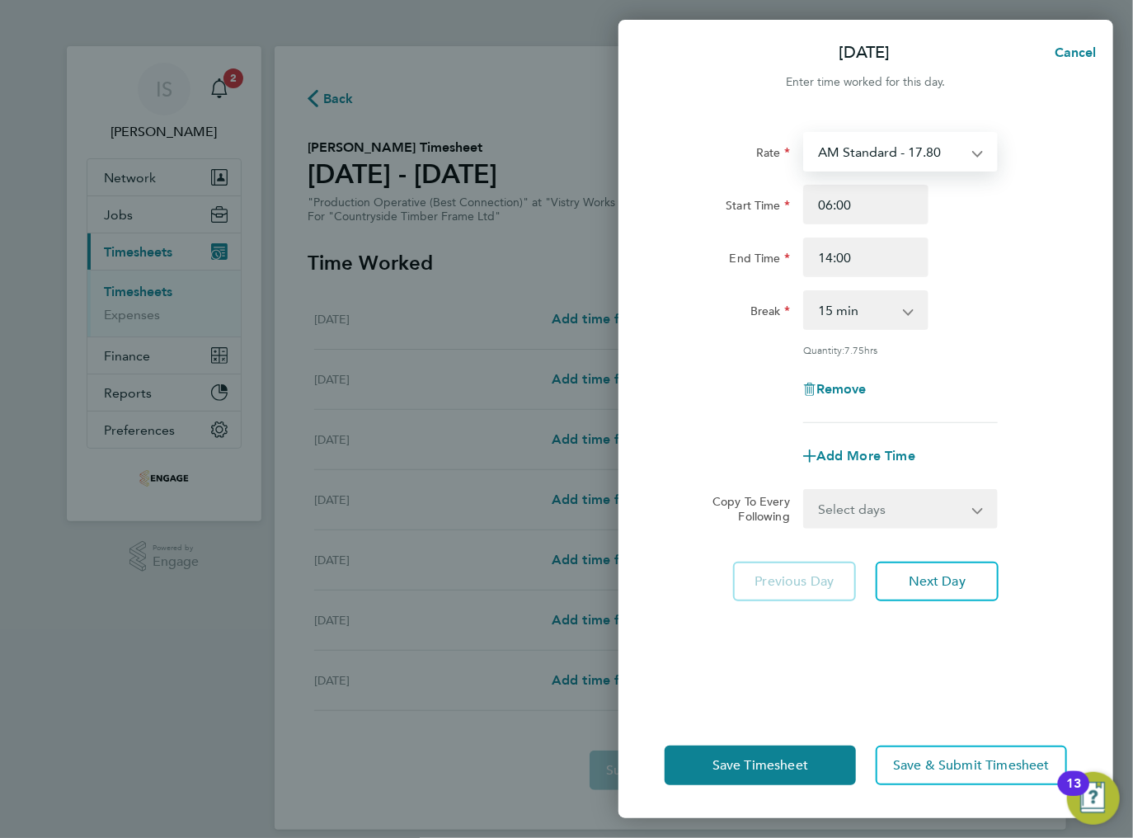
click at [914, 162] on select "AM Standard - 17.80 BONUS - 13.50 PM OT2 - 38.18 AM OT1 - 26.70 PM OT1 - 28.64 …" at bounding box center [891, 152] width 172 height 36
select select "15"
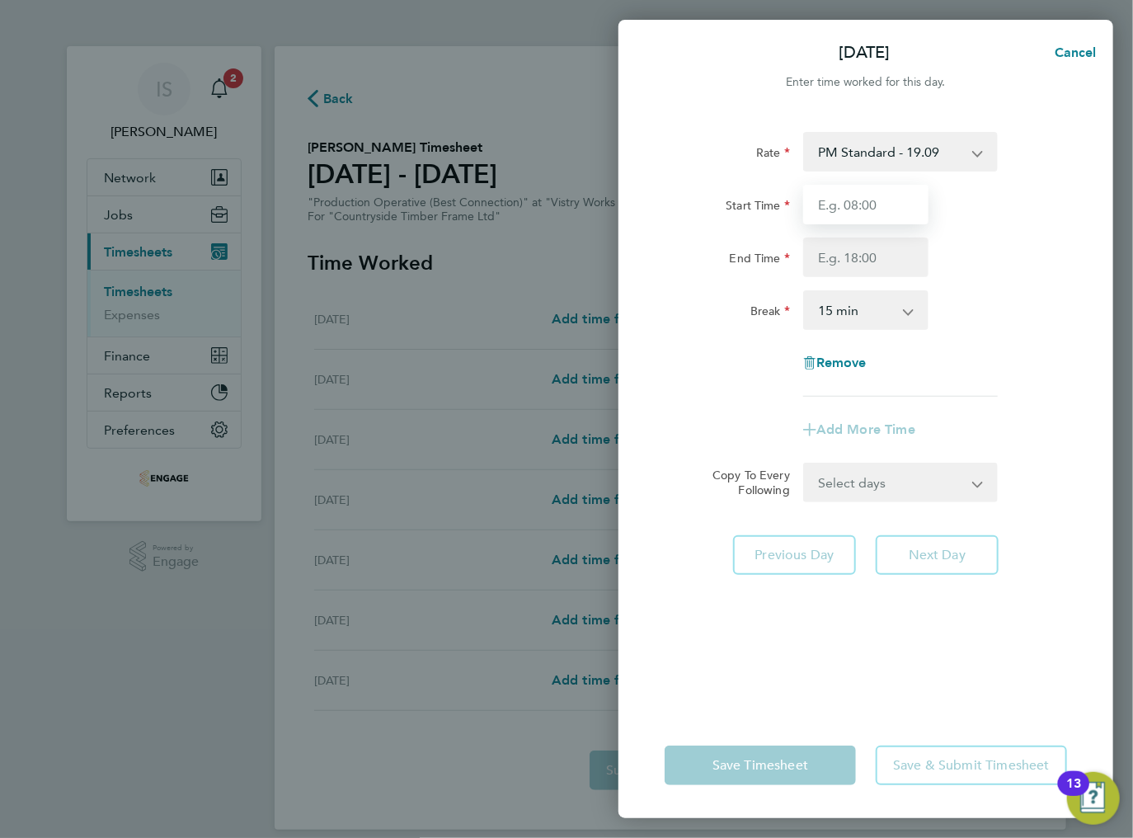
click at [850, 206] on input "Start Time" at bounding box center [865, 205] width 125 height 40
type input "14:00"
click at [864, 263] on input "End Time" at bounding box center [865, 257] width 125 height 40
type input "00:00"
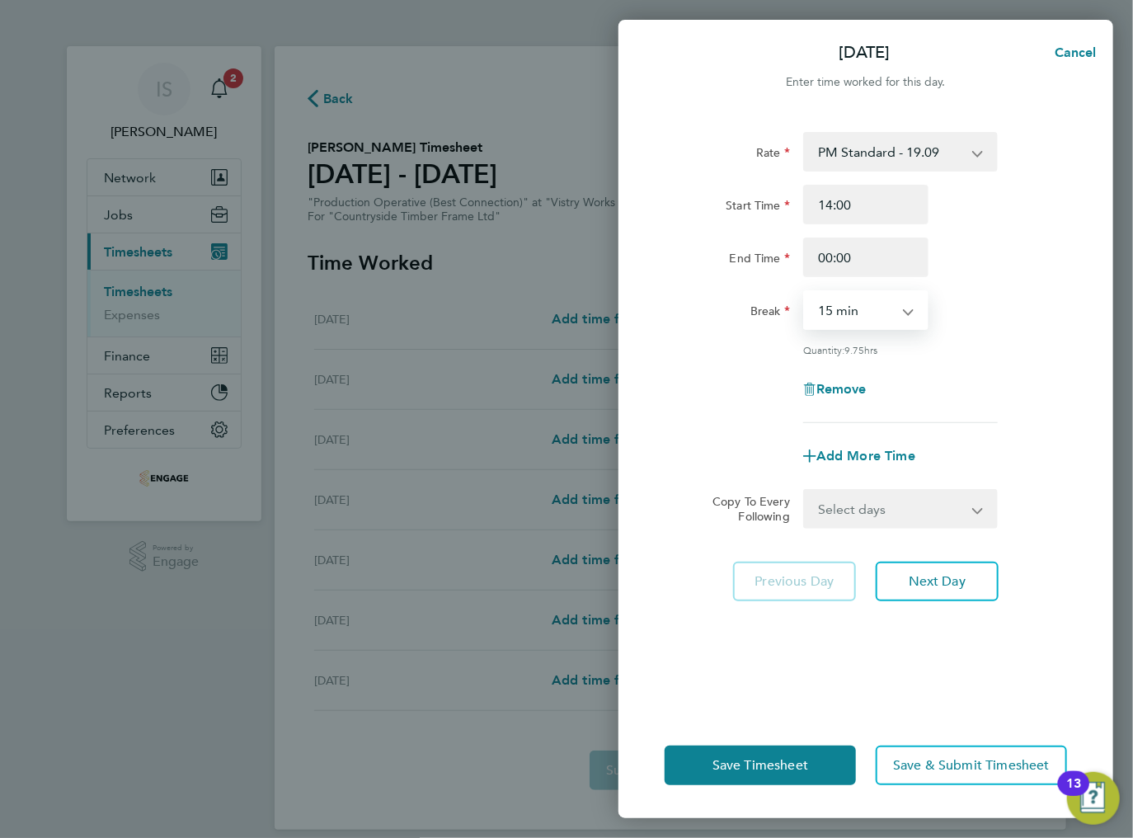
click at [874, 317] on select "0 min 15 min 30 min 45 min 60 min 75 min 90 min" at bounding box center [856, 310] width 102 height 36
select select "30"
click at [805, 292] on select "0 min 15 min 30 min 45 min 60 min 75 min 90 min" at bounding box center [856, 310] width 102 height 36
click at [890, 521] on select "Select days Day Weekday (Mon-Fri) Weekend (Sat-Sun) [DATE] [DATE] [DATE] [DATE]…" at bounding box center [891, 509] width 173 height 36
select select "TUE"
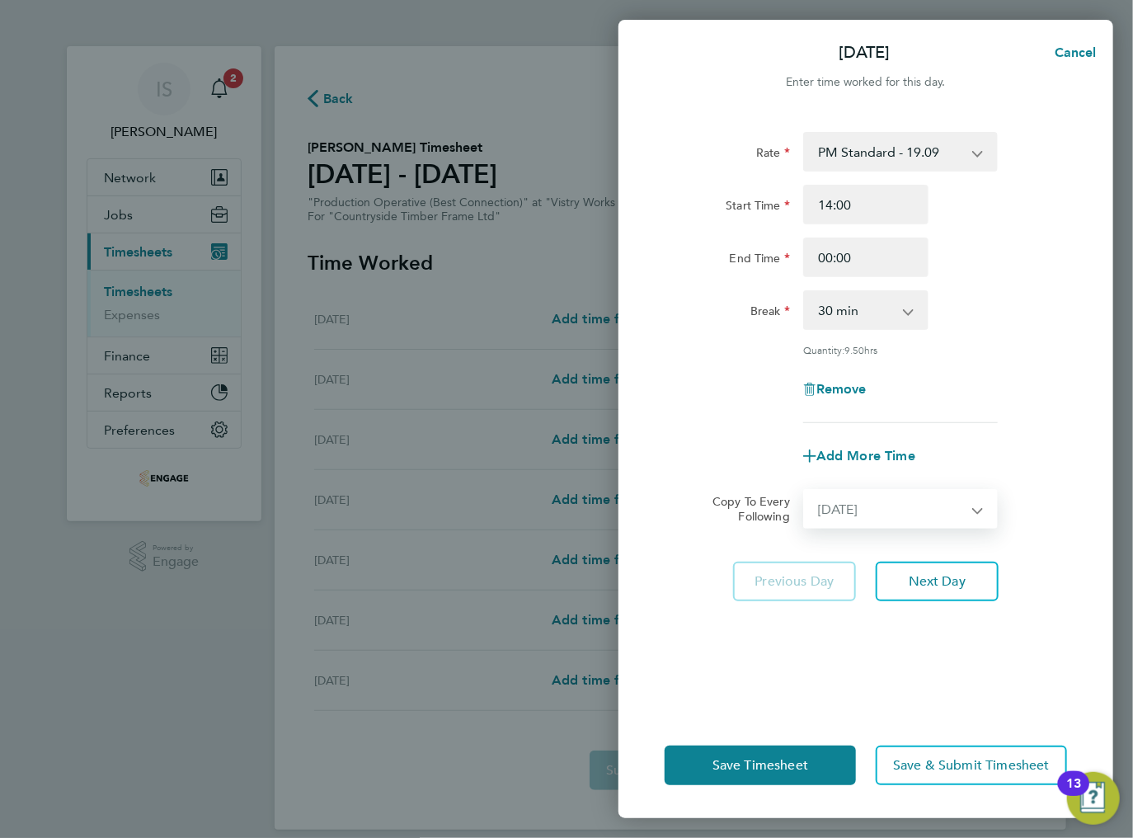
click at [805, 491] on select "Select days Day Weekday (Mon-Fri) Weekend (Sat-Sun) [DATE] [DATE] [DATE] [DATE]…" at bounding box center [891, 509] width 173 height 36
select select "[DATE]"
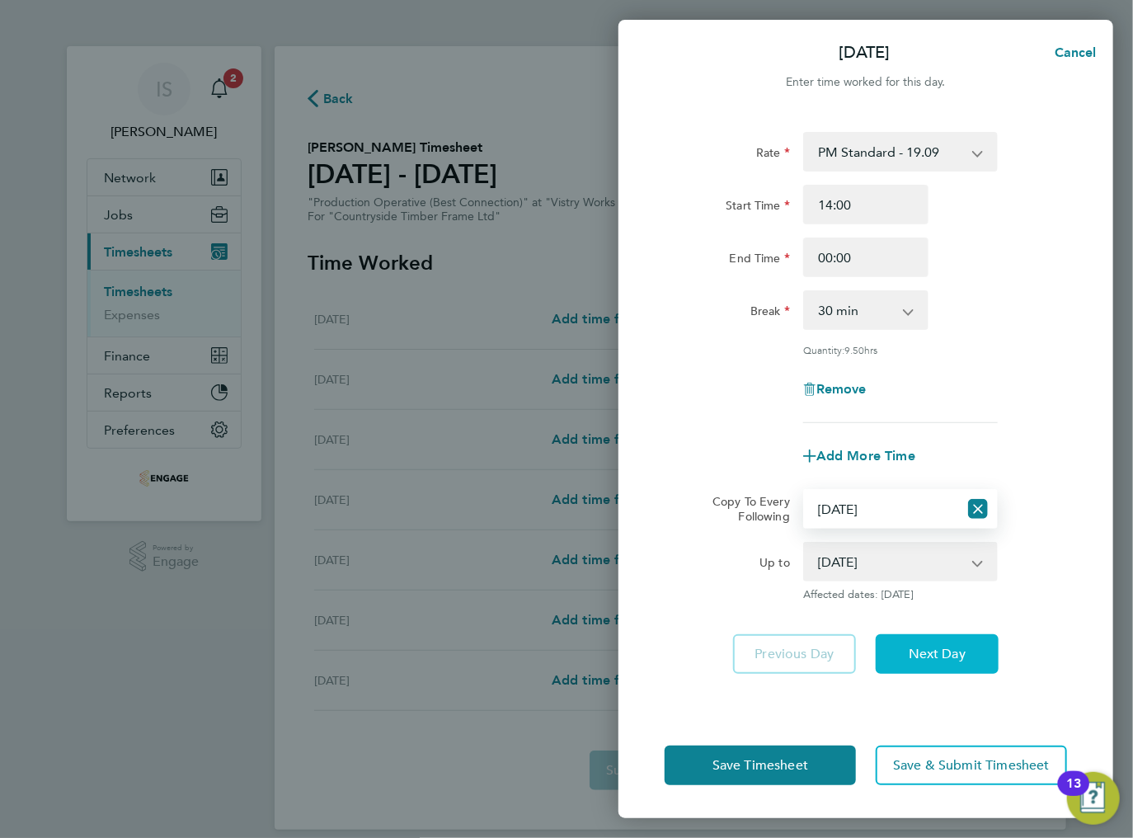
click at [920, 654] on span "Next Day" at bounding box center [937, 654] width 57 height 16
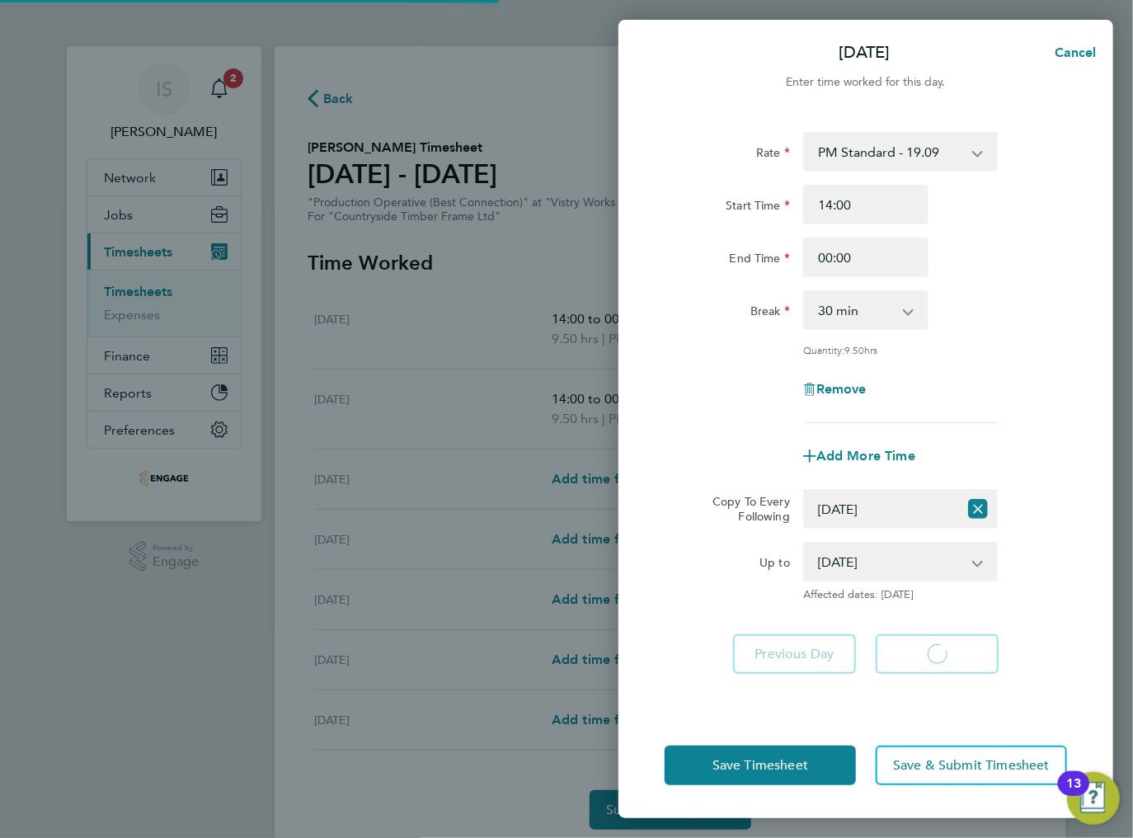
select select "30"
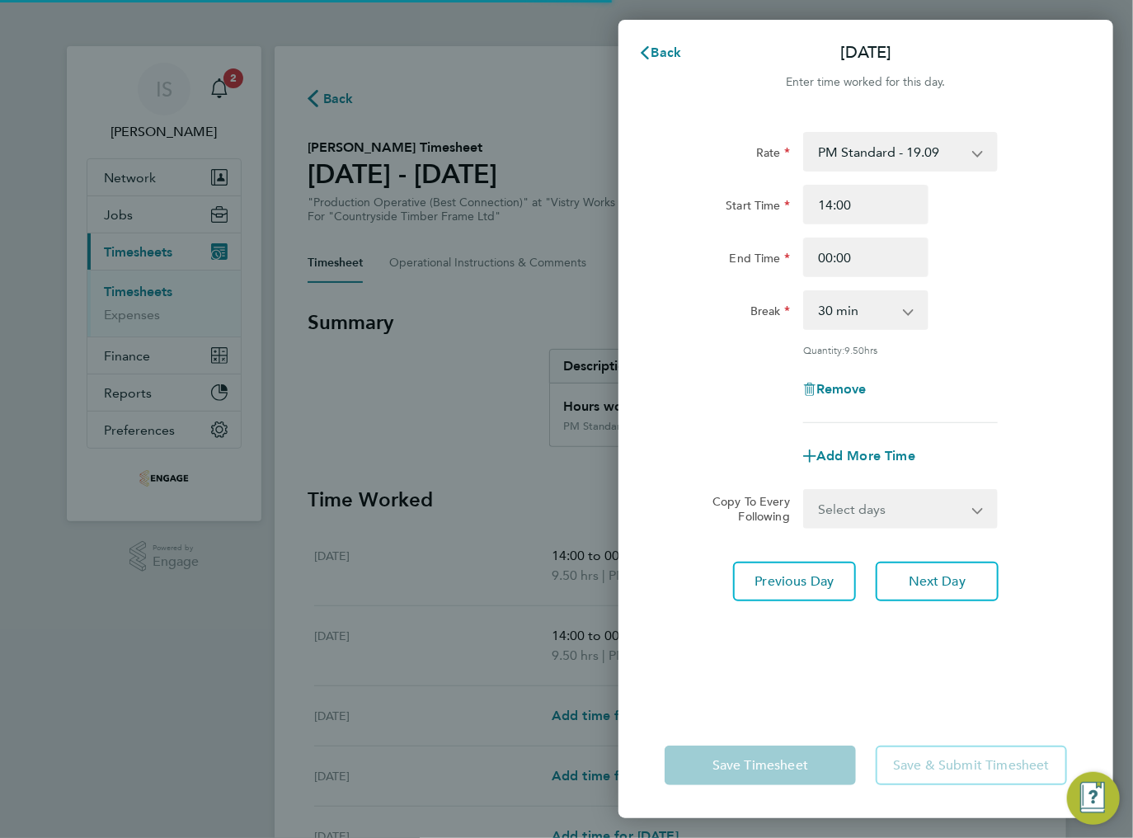
click at [863, 513] on select "Select days Day Weekday (Mon-Fri) Weekend (Sat-Sun) [DATE] [DATE] [DATE] [DATE]…" at bounding box center [891, 509] width 173 height 36
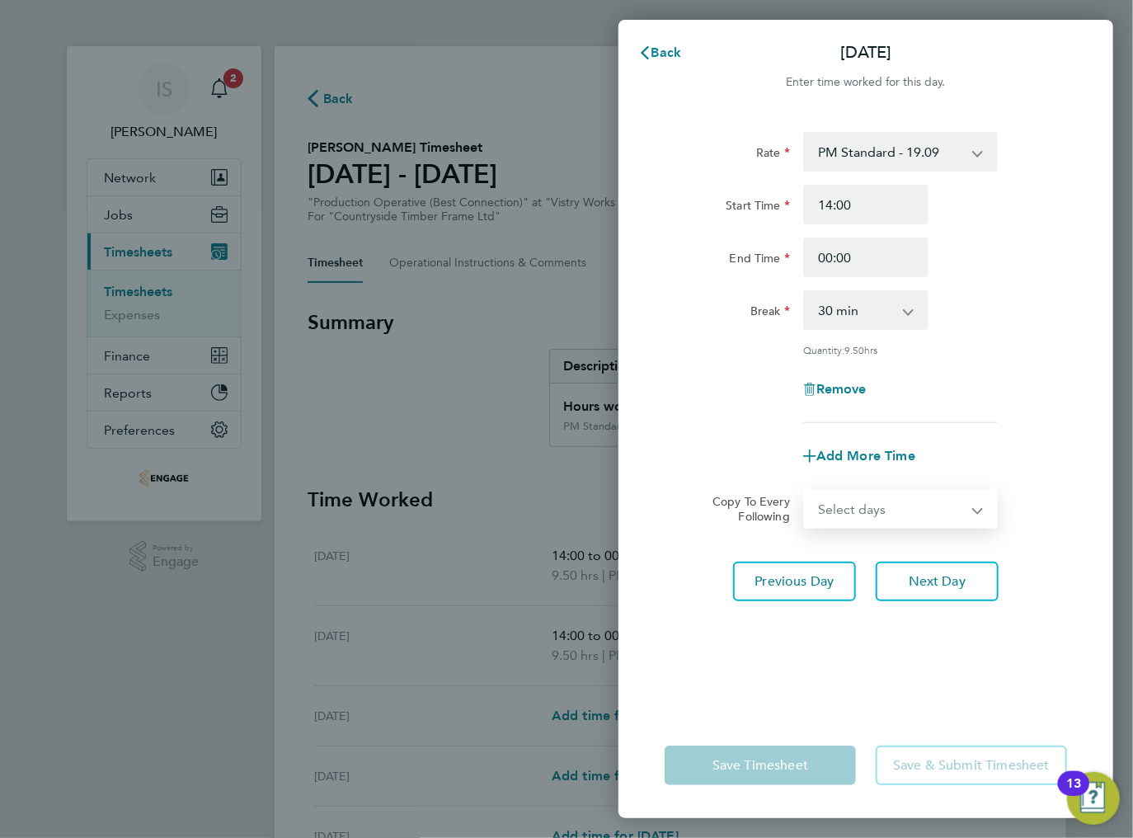
select select "WED"
click at [805, 491] on select "Select days Day Weekday (Mon-Fri) Weekend (Sat-Sun) [DATE] [DATE] [DATE] [DATE]…" at bounding box center [891, 509] width 173 height 36
select select "[DATE]"
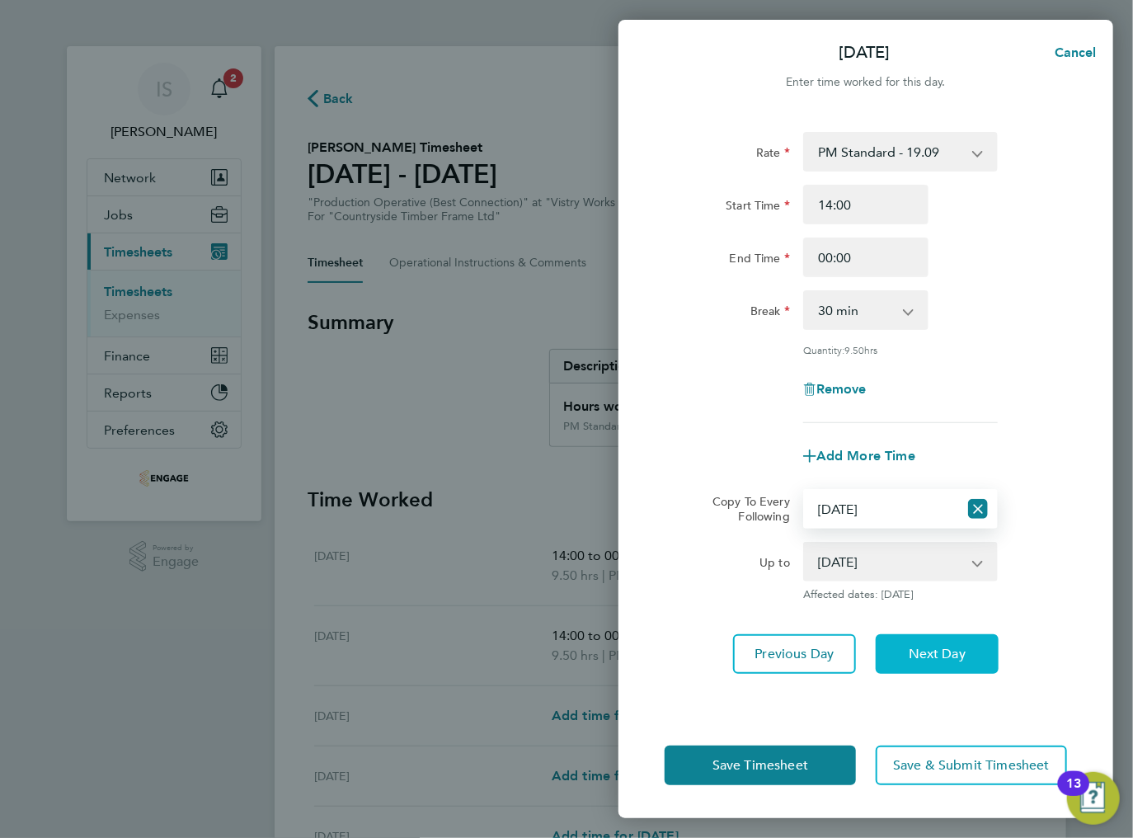
click at [947, 651] on span "Next Day" at bounding box center [937, 654] width 57 height 16
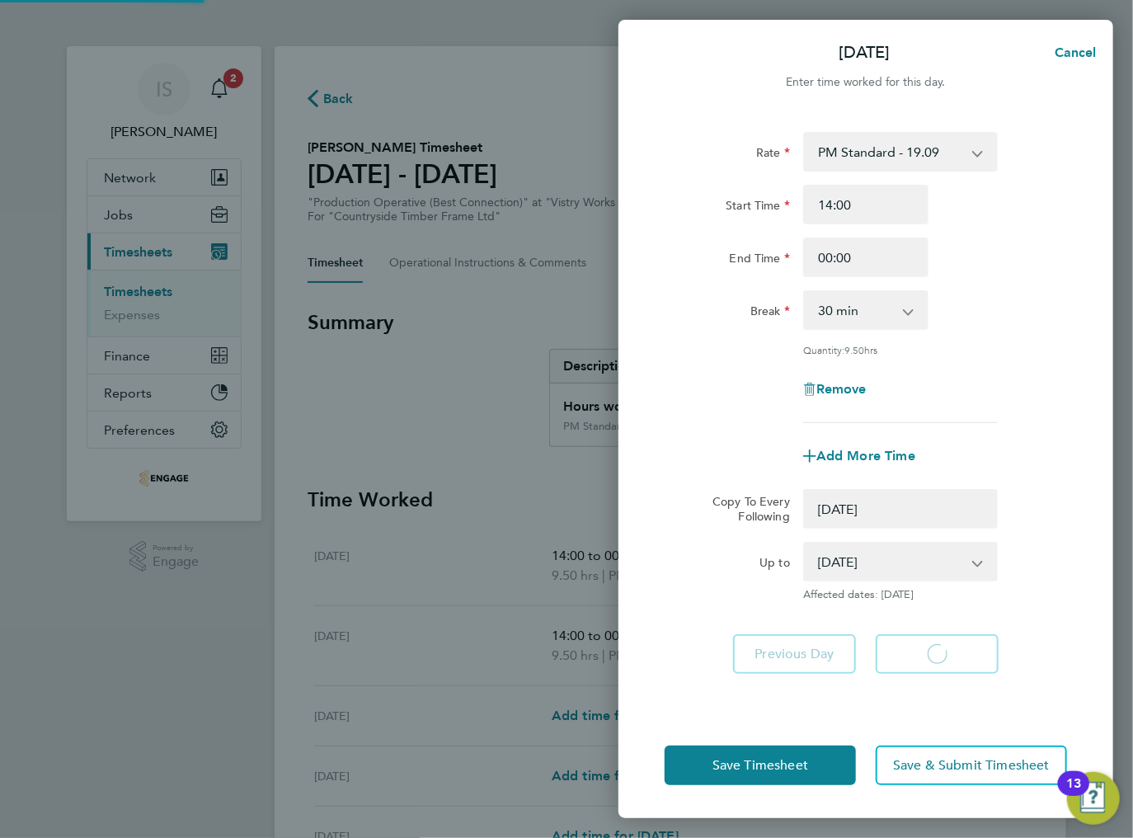
select select "0: null"
select select "30"
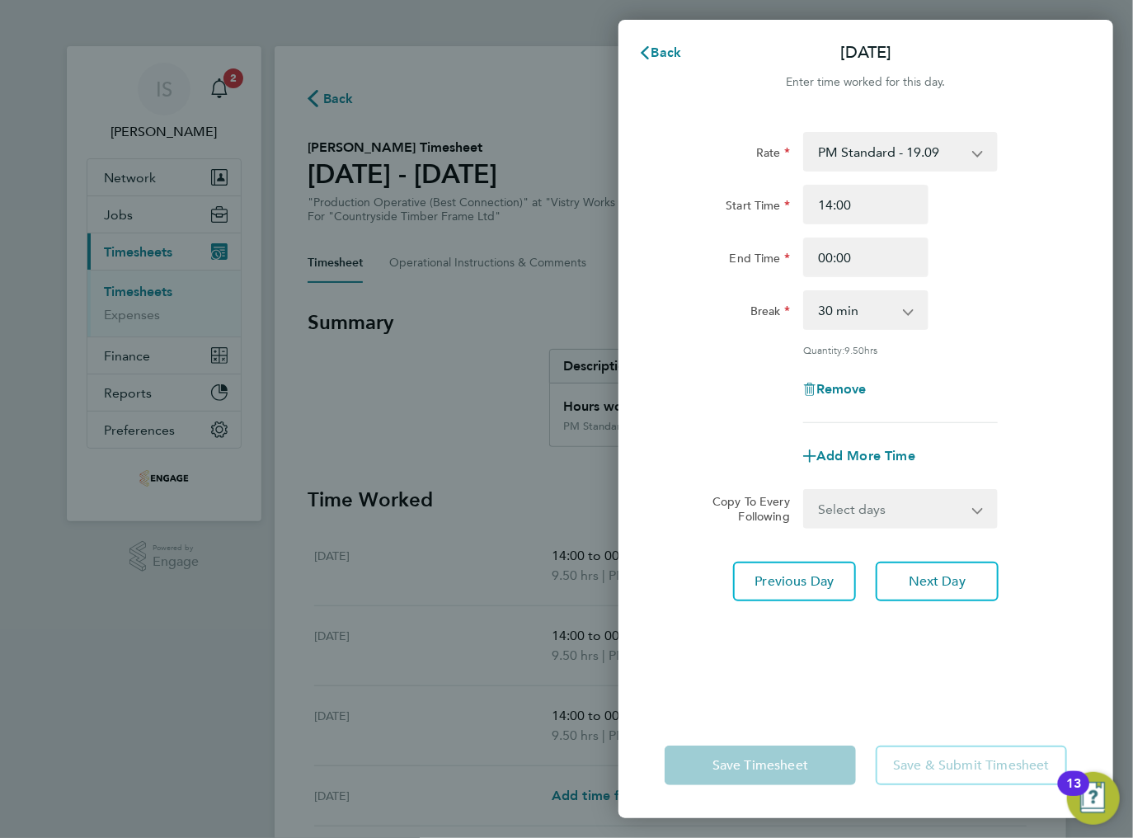
click at [864, 495] on select "Select days Day Weekday (Mon-Fri) Weekend (Sat-Sun) [DATE] [DATE] [DATE] [DATE]" at bounding box center [891, 509] width 173 height 36
select select "THU"
click at [805, 491] on select "Select days Day Weekday (Mon-Fri) Weekend (Sat-Sun) [DATE] [DATE] [DATE] [DATE]" at bounding box center [891, 509] width 173 height 36
select select "[DATE]"
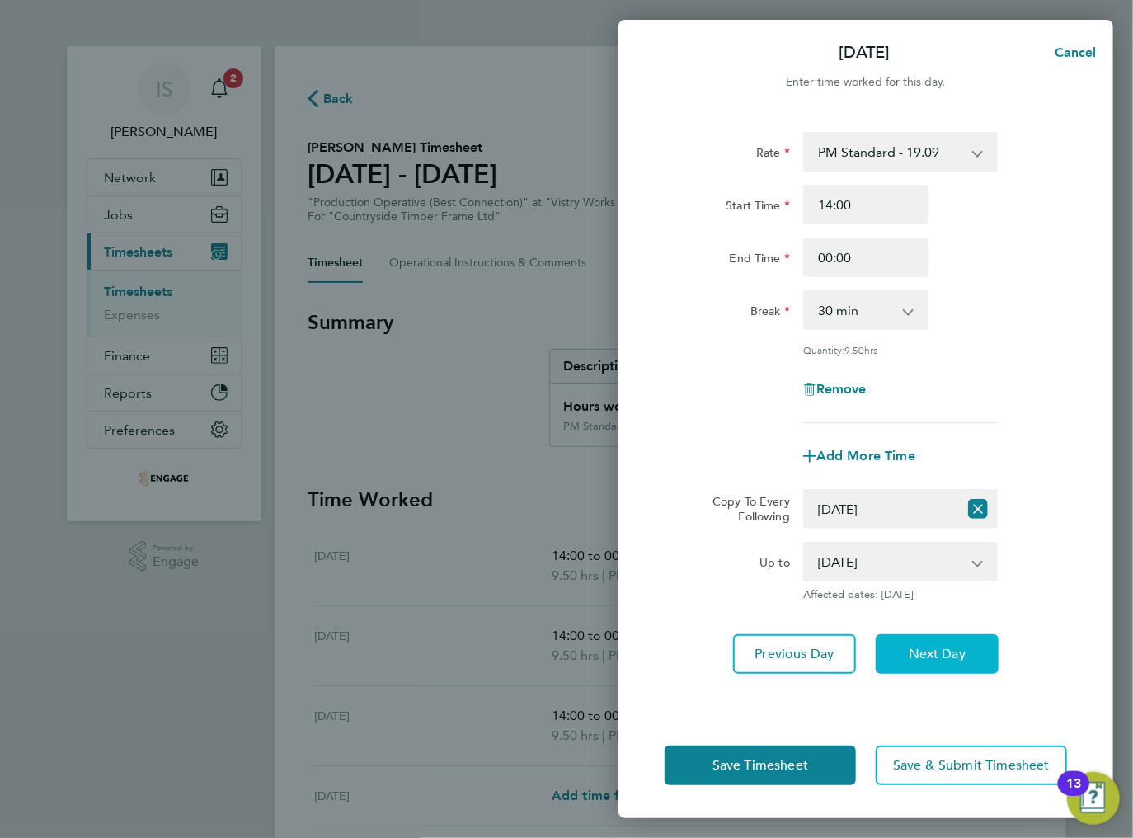
click at [920, 652] on span "Next Day" at bounding box center [937, 654] width 57 height 16
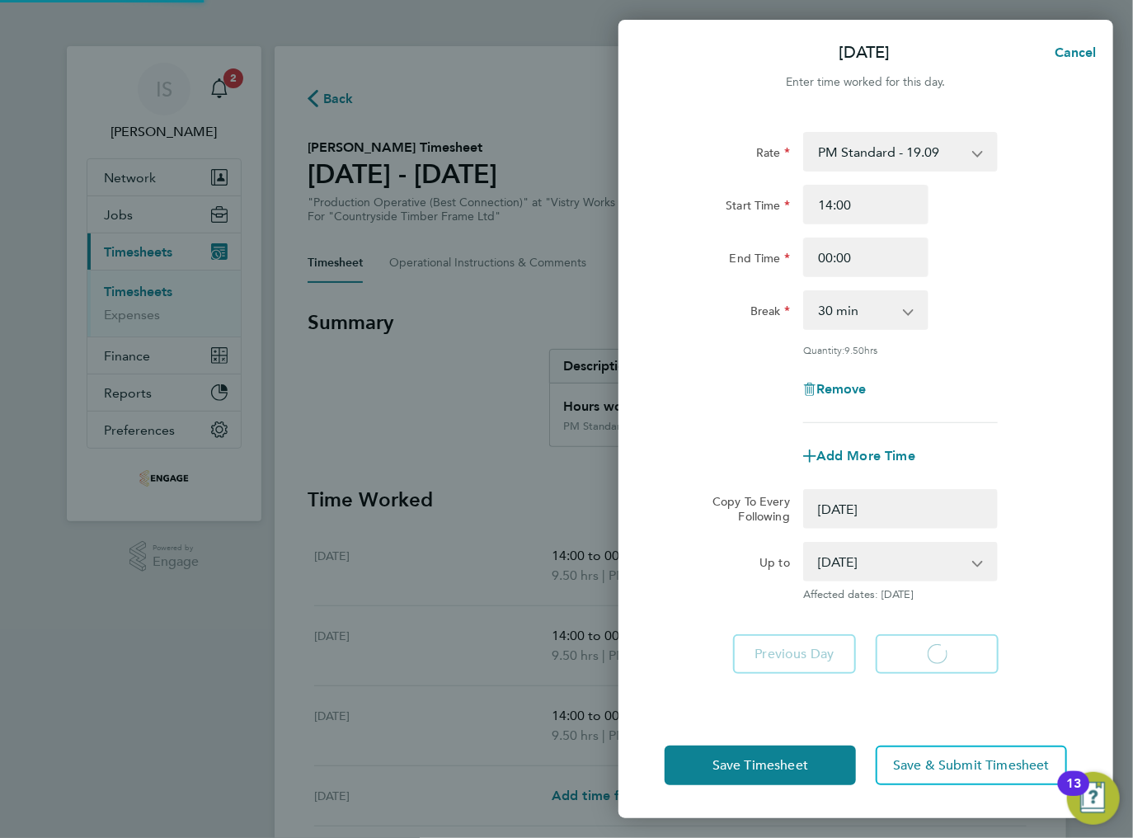
select select "0: null"
select select "30"
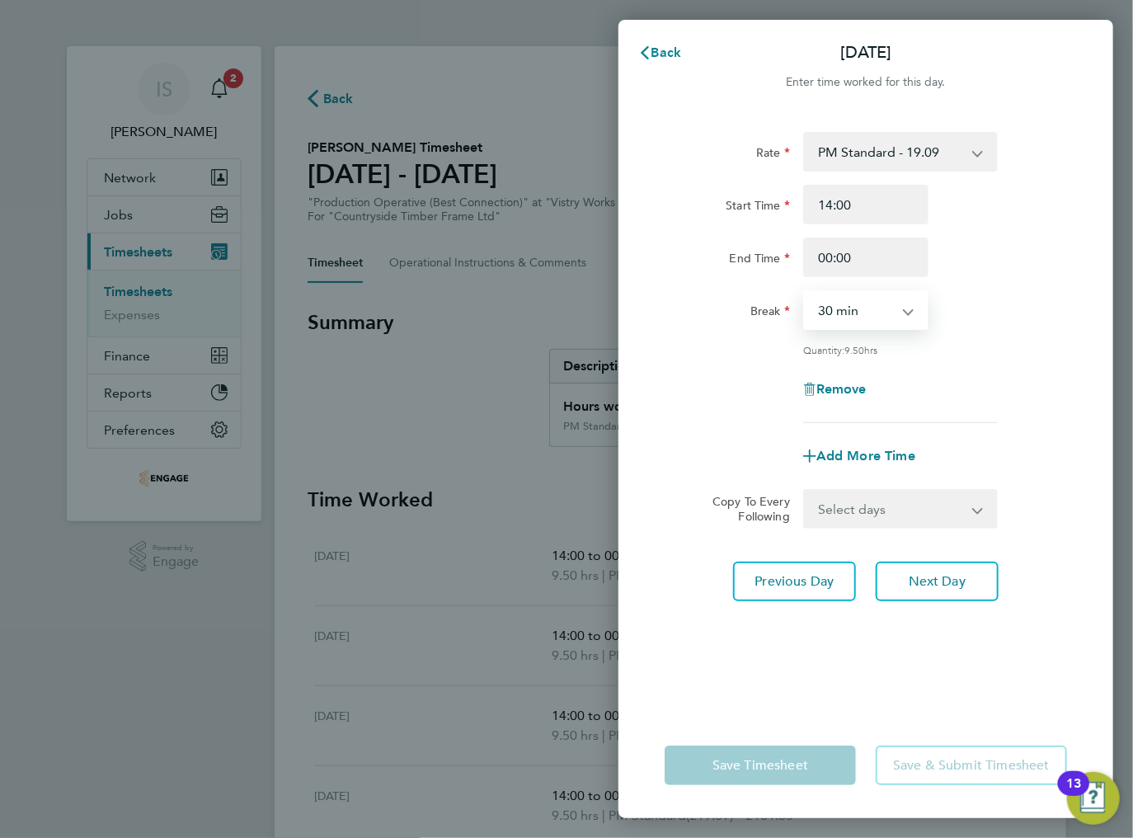
click at [861, 295] on select "0 min 15 min 30 min 45 min 60 min 75 min 90 min" at bounding box center [856, 310] width 102 height 36
click at [861, 266] on input "00:00" at bounding box center [865, 257] width 125 height 40
drag, startPoint x: 863, startPoint y: 261, endPoint x: 811, endPoint y: 257, distance: 52.1
click at [811, 257] on input "00:00" at bounding box center [865, 257] width 125 height 40
type input "23:30"
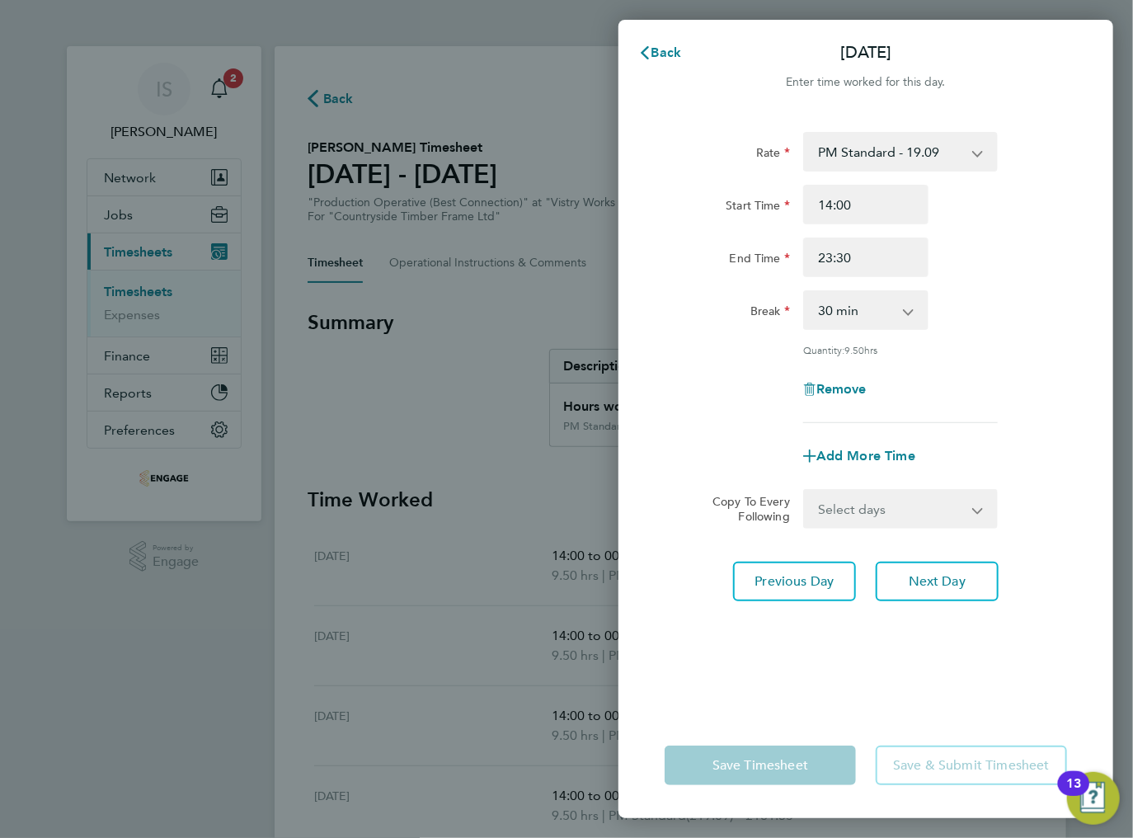
click at [980, 391] on div "Remove" at bounding box center [866, 389] width 416 height 40
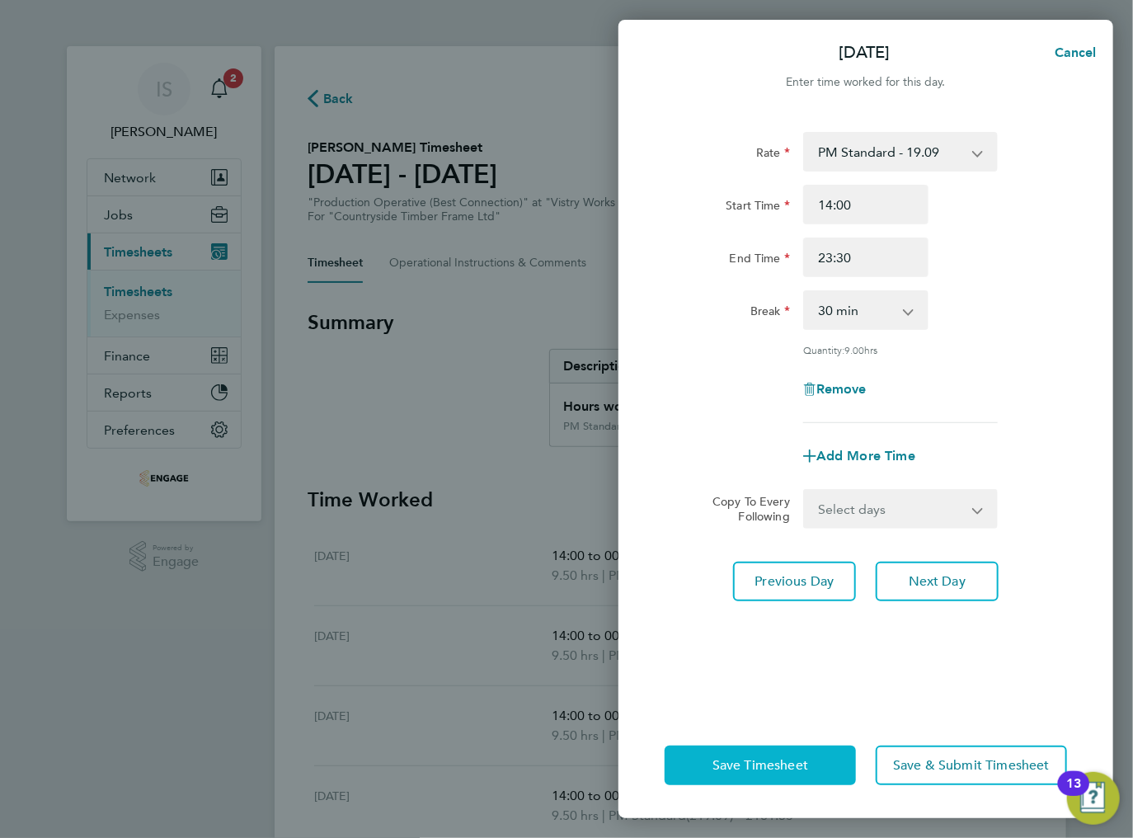
click at [773, 761] on span "Save Timesheet" at bounding box center [760, 765] width 96 height 16
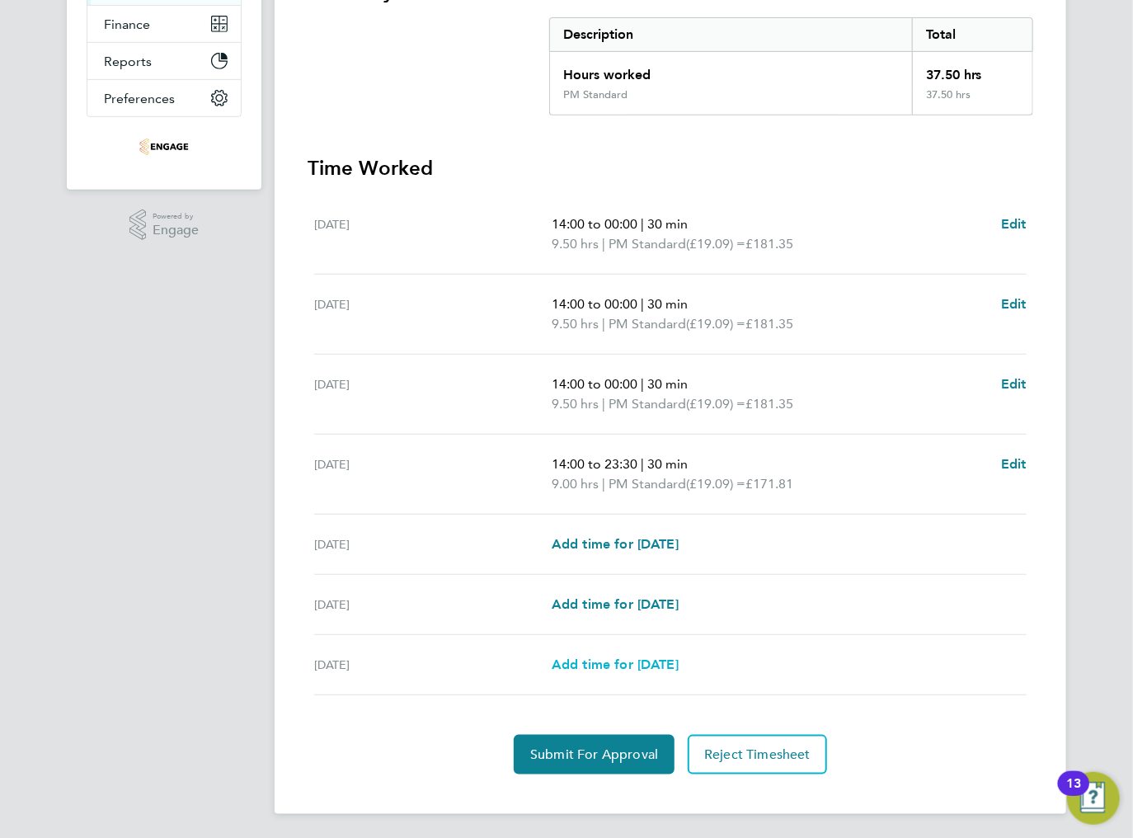
click at [616, 668] on span "Add time for [DATE]" at bounding box center [615, 664] width 127 height 16
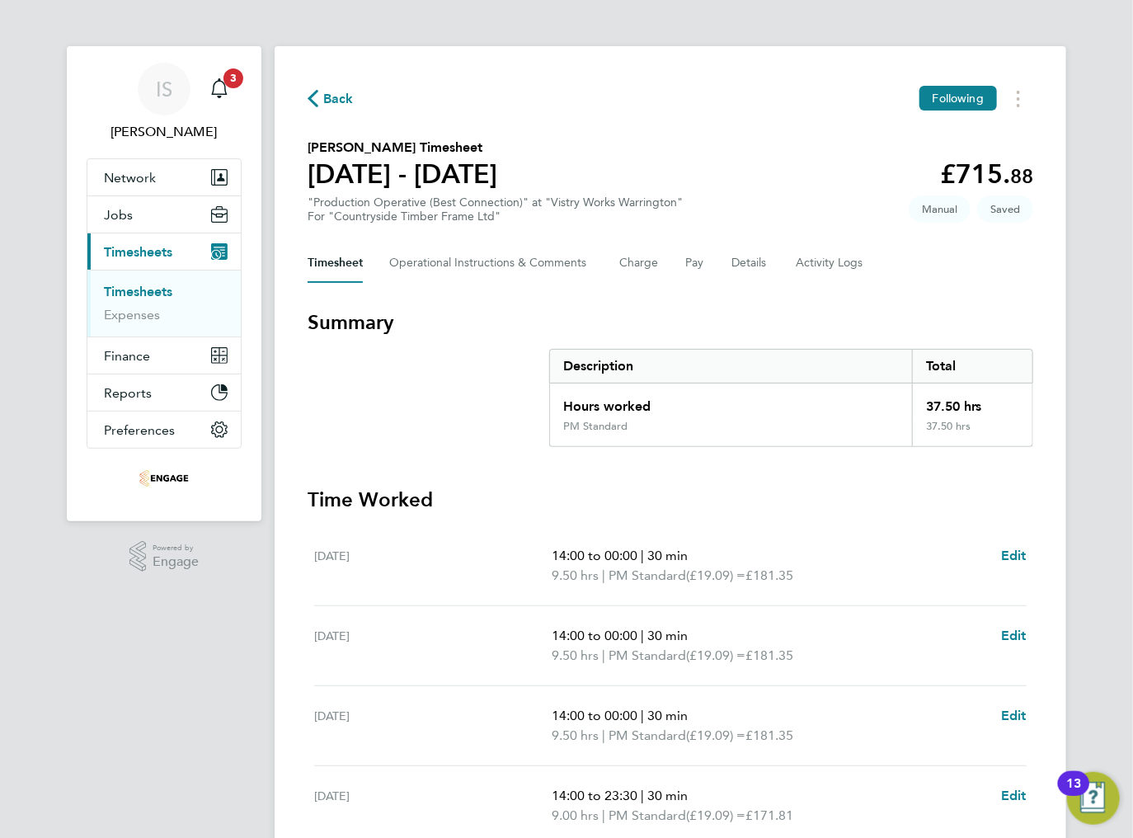
select select "15"
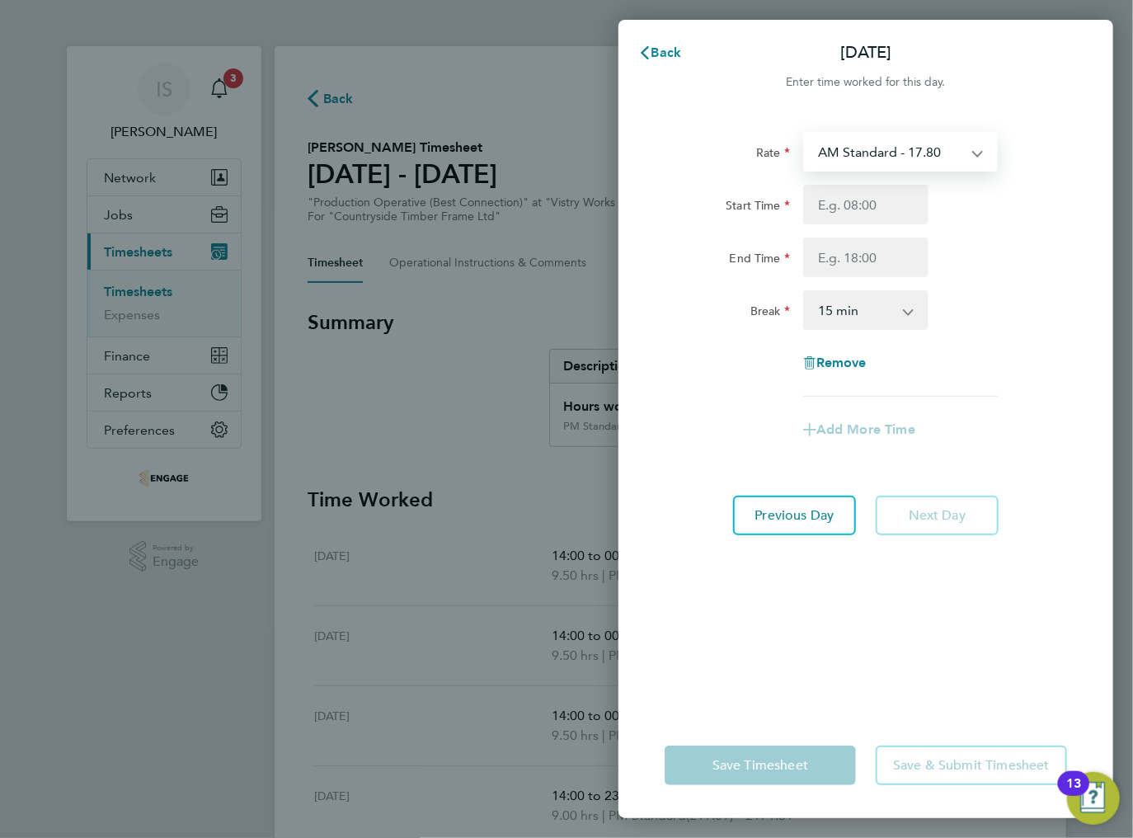
click at [918, 157] on select "AM Standard - 17.80 BONUS - 13.50 PM OT2 - 38.18 AM OT1 - 26.70 PM OT1 - 28.64 …" at bounding box center [891, 152] width 172 height 36
select select "15"
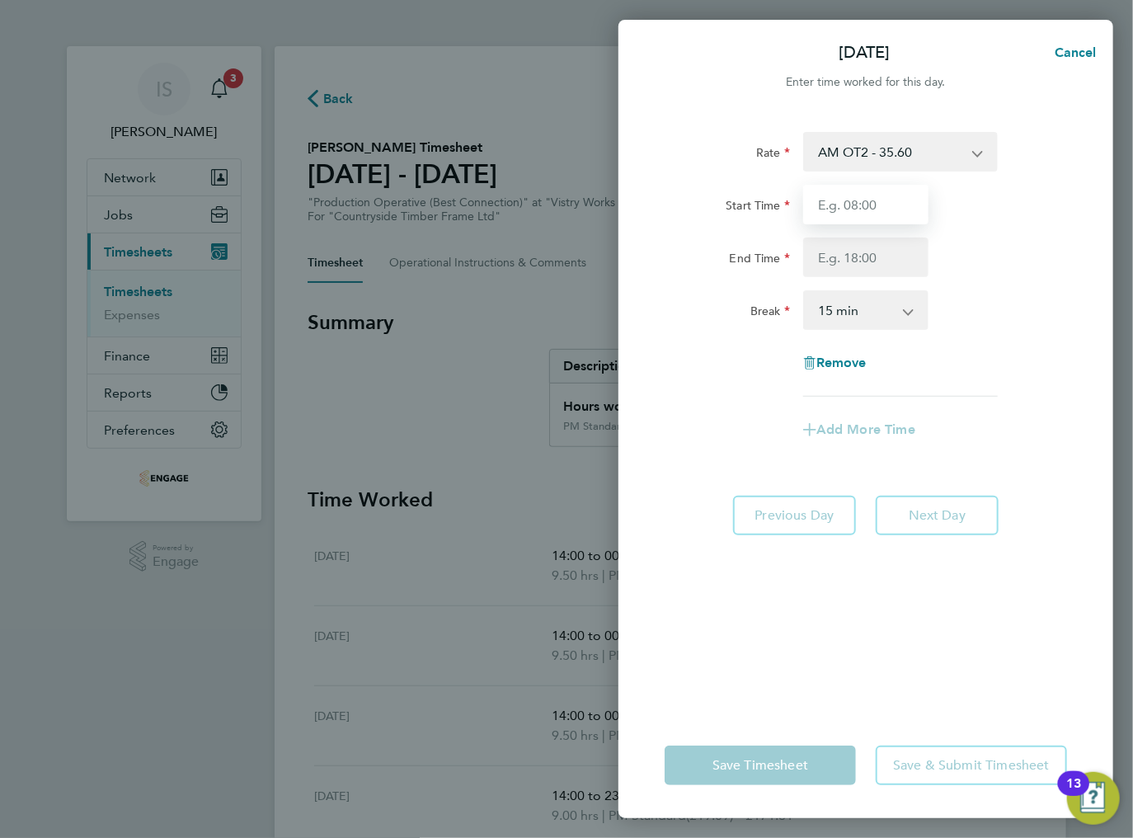
click at [847, 207] on input "Start Time" at bounding box center [865, 205] width 125 height 40
type input "06:00"
click at [853, 261] on input "End Time" at bounding box center [865, 257] width 125 height 40
click at [825, 263] on input "End Time" at bounding box center [865, 257] width 125 height 40
type input "13:00"
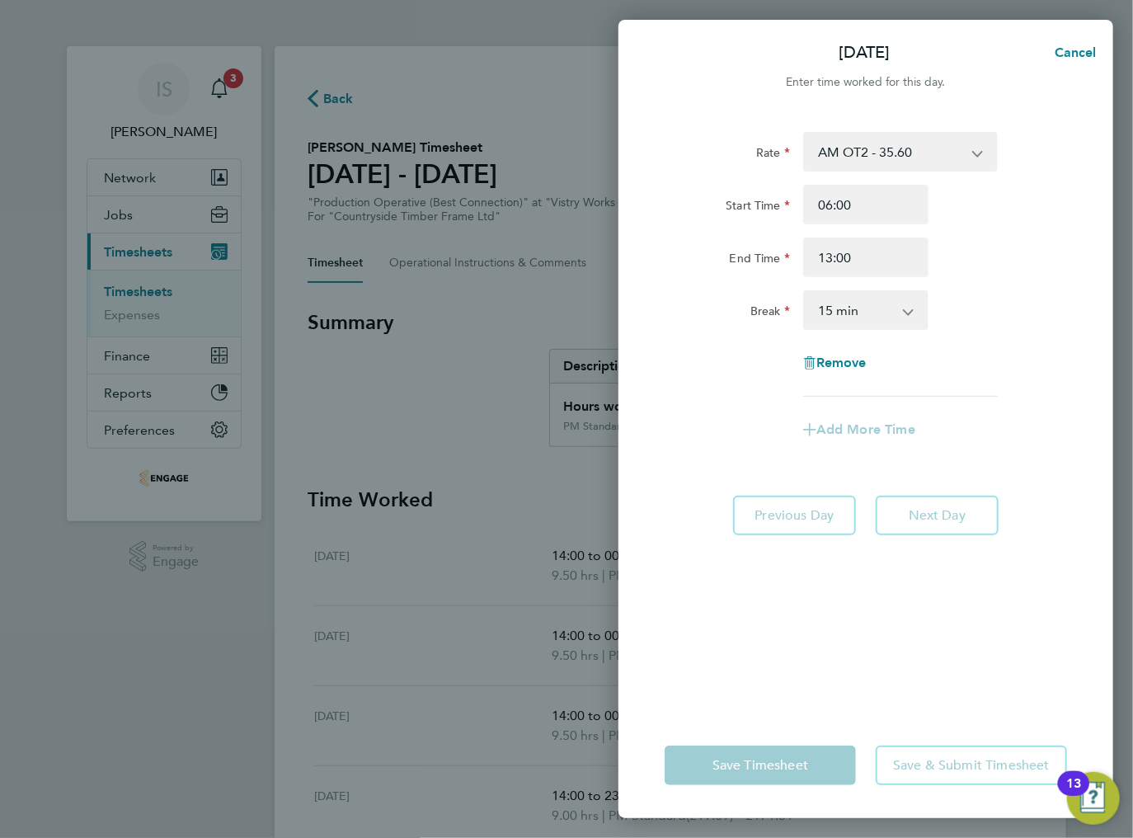
click at [1028, 336] on div "Rate AM OT2 - 35.60 BONUS - 13.50 AM Standard - 17.80 PM OT2 - 38.18 AM OT1 - 2…" at bounding box center [866, 264] width 402 height 265
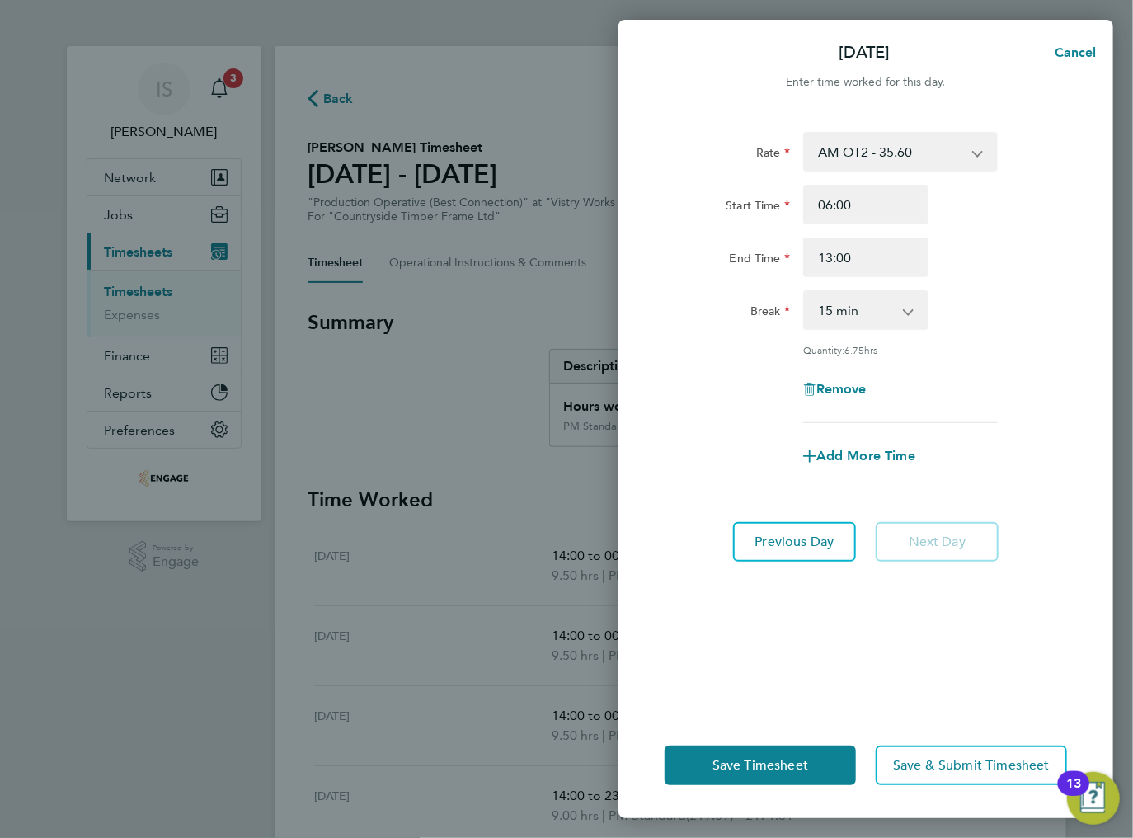
click at [935, 321] on div "Break 0 min 15 min 30 min 45 min 60 min 75 min 90 min" at bounding box center [866, 310] width 416 height 40
click at [890, 325] on select "0 min 15 min 30 min 45 min 60 min 75 min 90 min" at bounding box center [856, 310] width 102 height 36
select select "30"
click at [805, 292] on select "0 min 15 min 30 min 45 min 60 min 75 min 90 min" at bounding box center [856, 310] width 102 height 36
click at [751, 765] on span "Save Timesheet" at bounding box center [760, 765] width 96 height 16
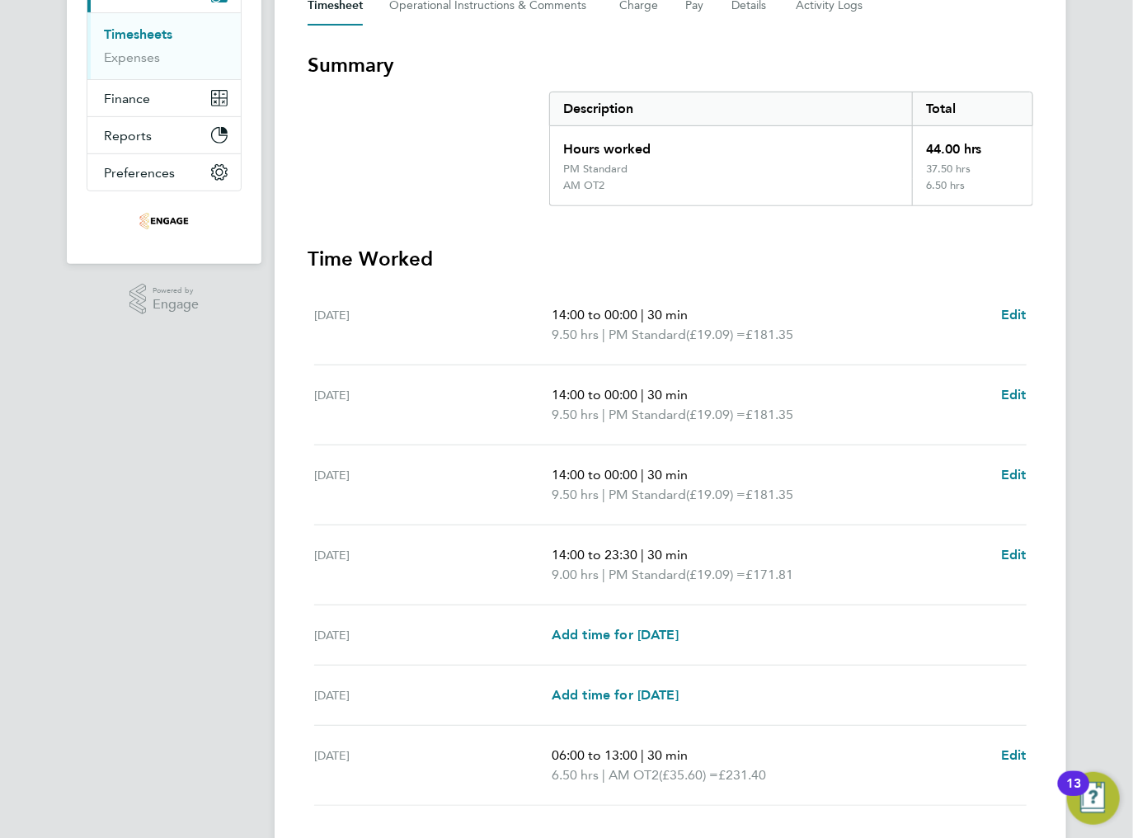
scroll to position [368, 0]
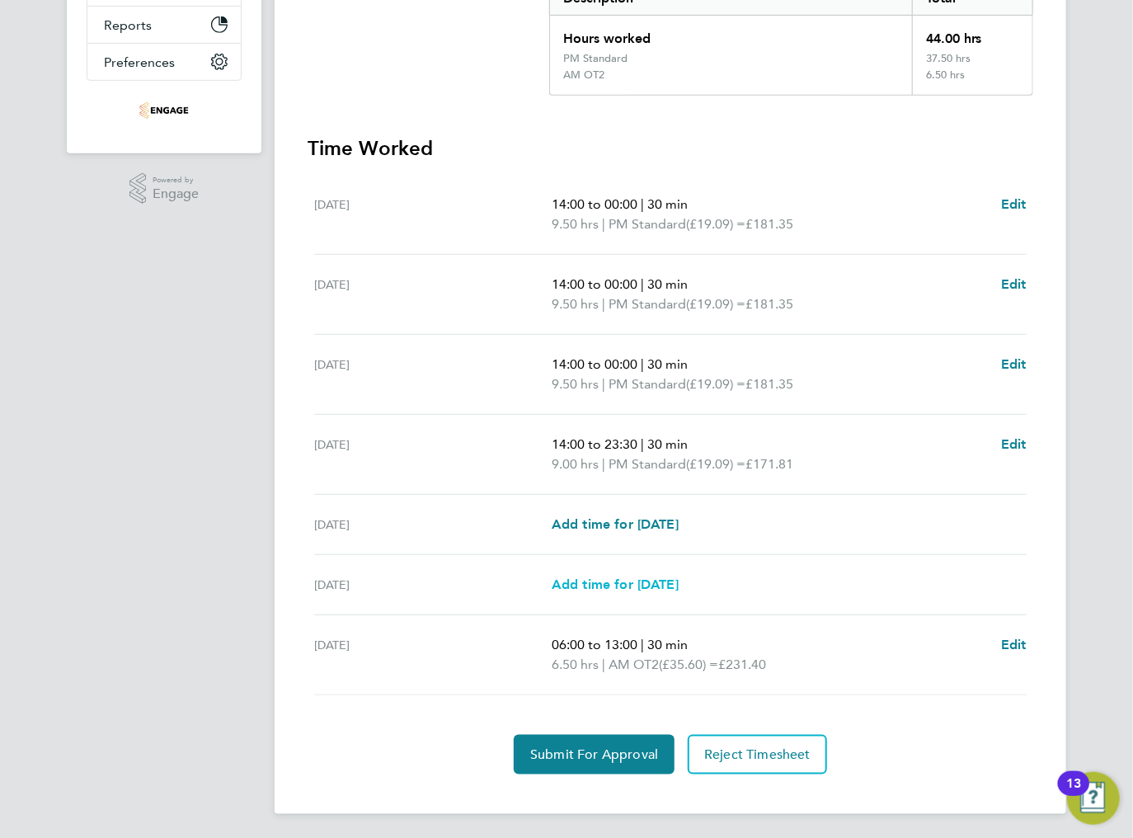
click at [598, 578] on span "Add time for [DATE]" at bounding box center [615, 584] width 127 height 16
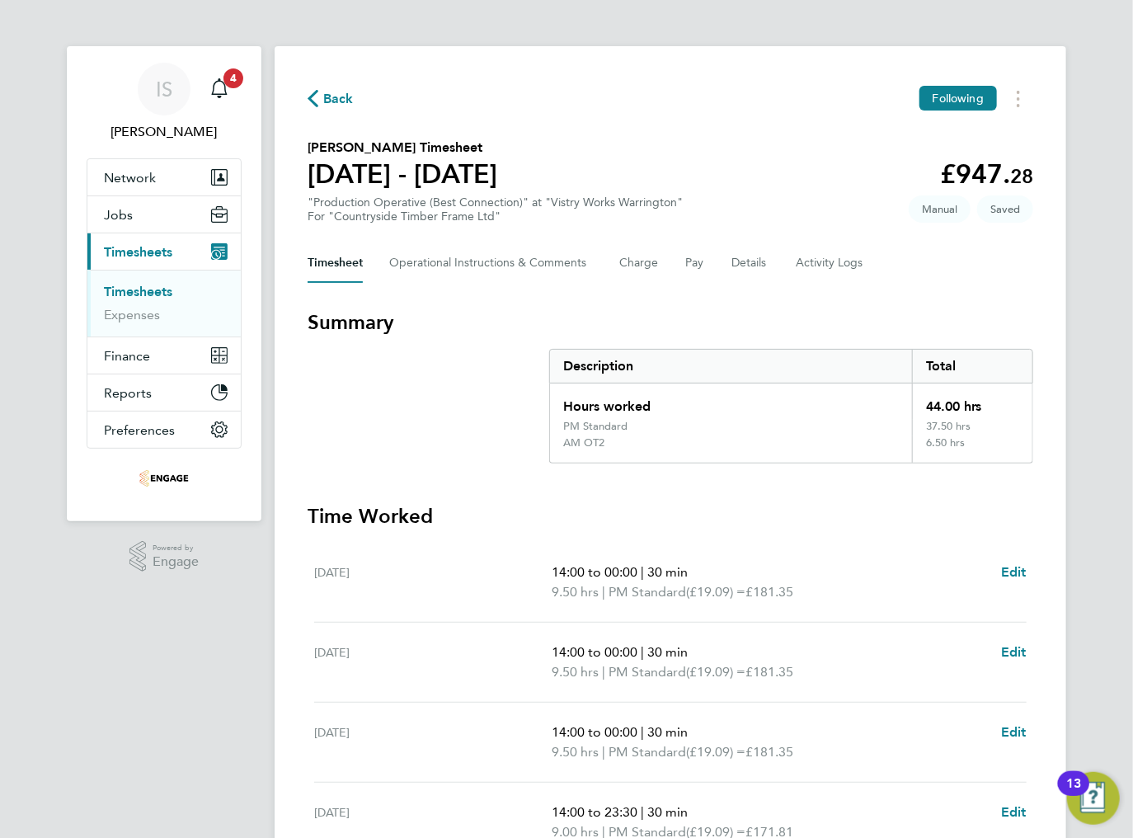
select select "15"
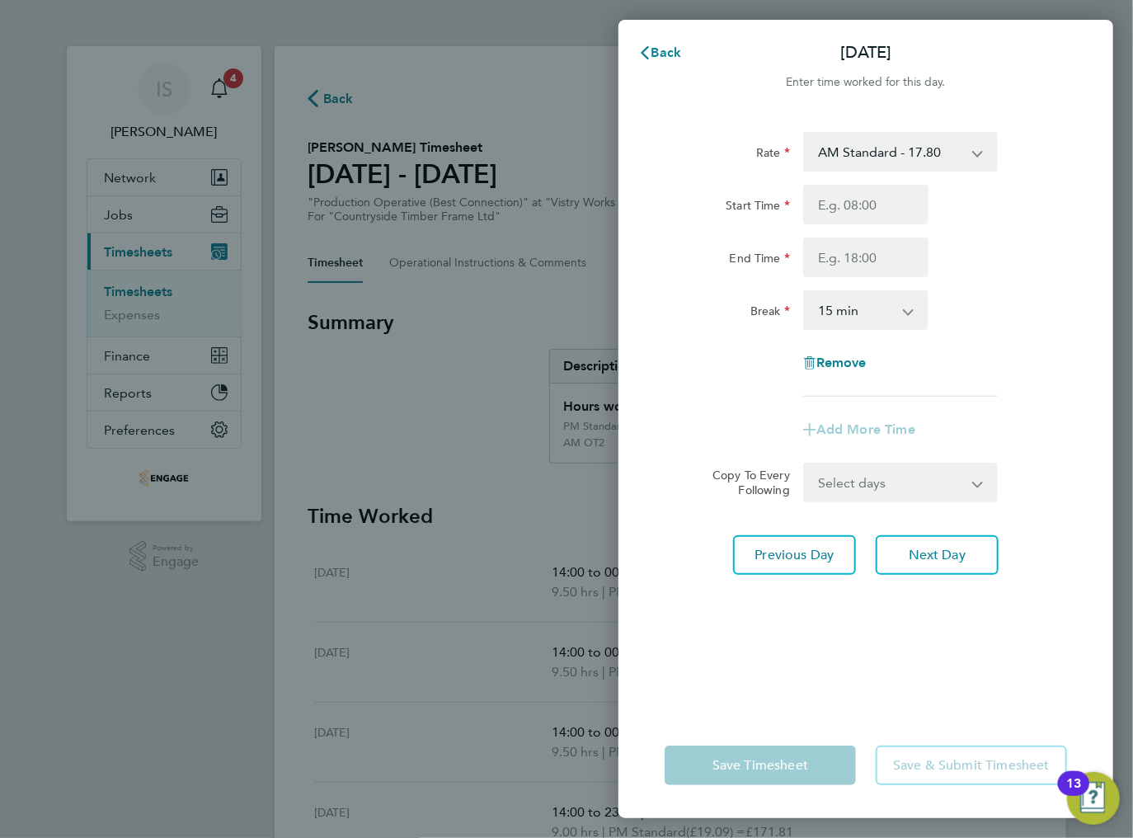
click at [858, 156] on select "AM Standard - 17.80 BONUS - 13.50 PM OT2 - 38.18 AM OT1 - 26.70 PM OT1 - 28.64 …" at bounding box center [891, 152] width 172 height 36
select select "15"
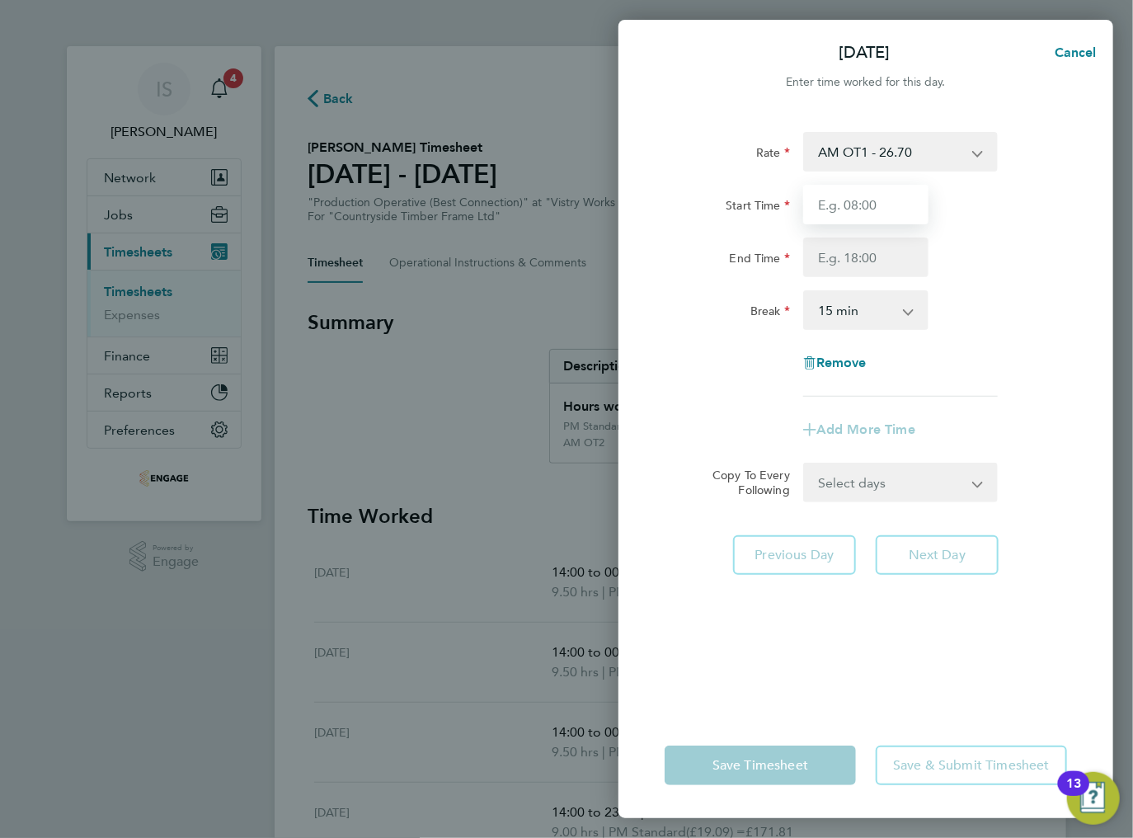
click at [866, 204] on input "Start Time" at bounding box center [865, 205] width 125 height 40
type input "06:00"
click at [861, 256] on input "End Time" at bounding box center [865, 257] width 125 height 40
type input "07:30"
click at [856, 307] on select "0 min 15 min 30 min 45 min 60 min 75 min 90 min" at bounding box center [856, 310] width 102 height 36
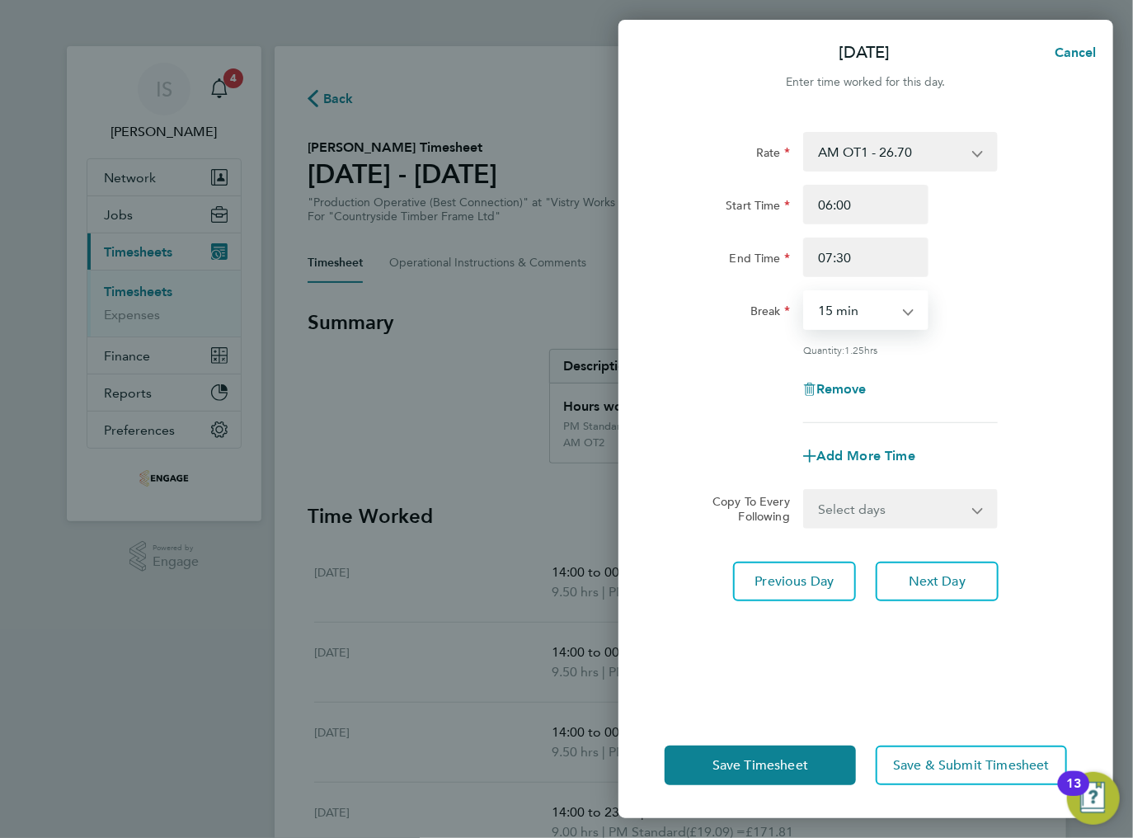
select select "0"
click at [805, 292] on select "0 min 15 min 30 min 45 min 60 min 75 min" at bounding box center [856, 310] width 102 height 36
click at [1019, 359] on div "Rate AM OT1 - 26.70 BONUS - 13.50 AM Standard - 17.80 PM OT2 - 38.18 PM OT1 - 2…" at bounding box center [866, 277] width 402 height 291
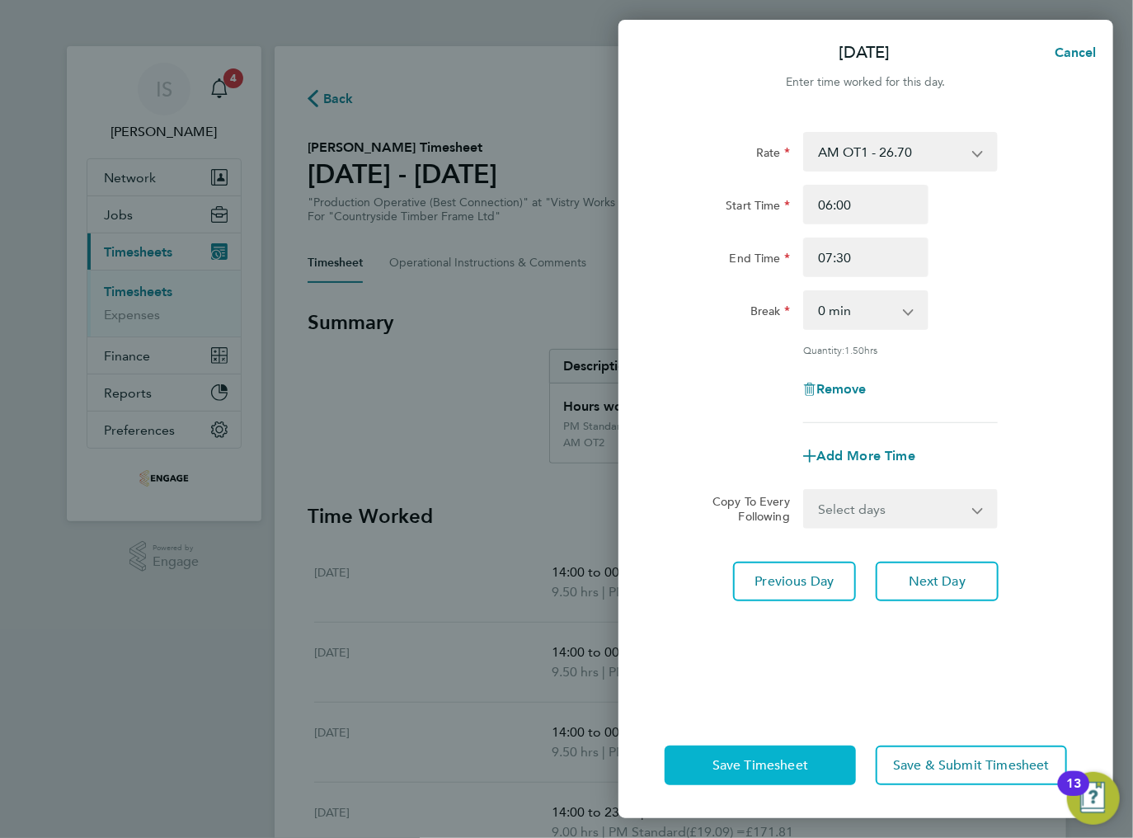
click at [782, 776] on button "Save Timesheet" at bounding box center [760, 765] width 191 height 40
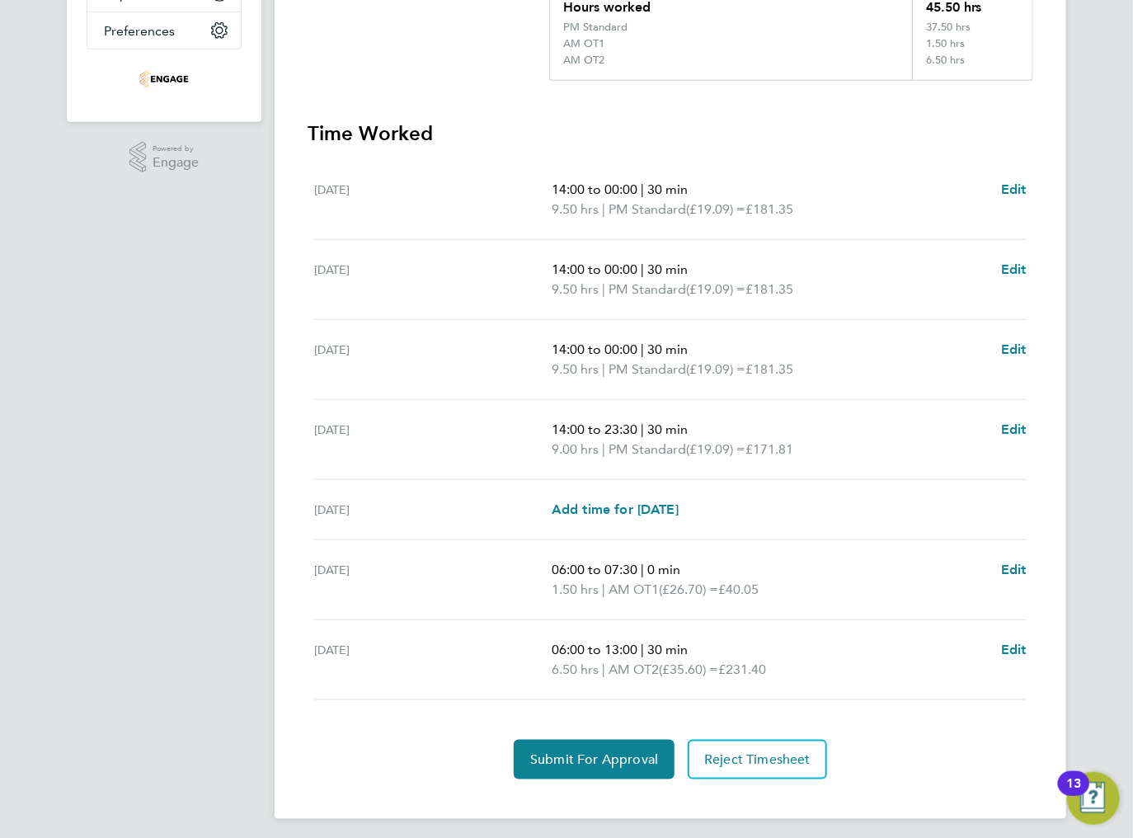
scroll to position [404, 0]
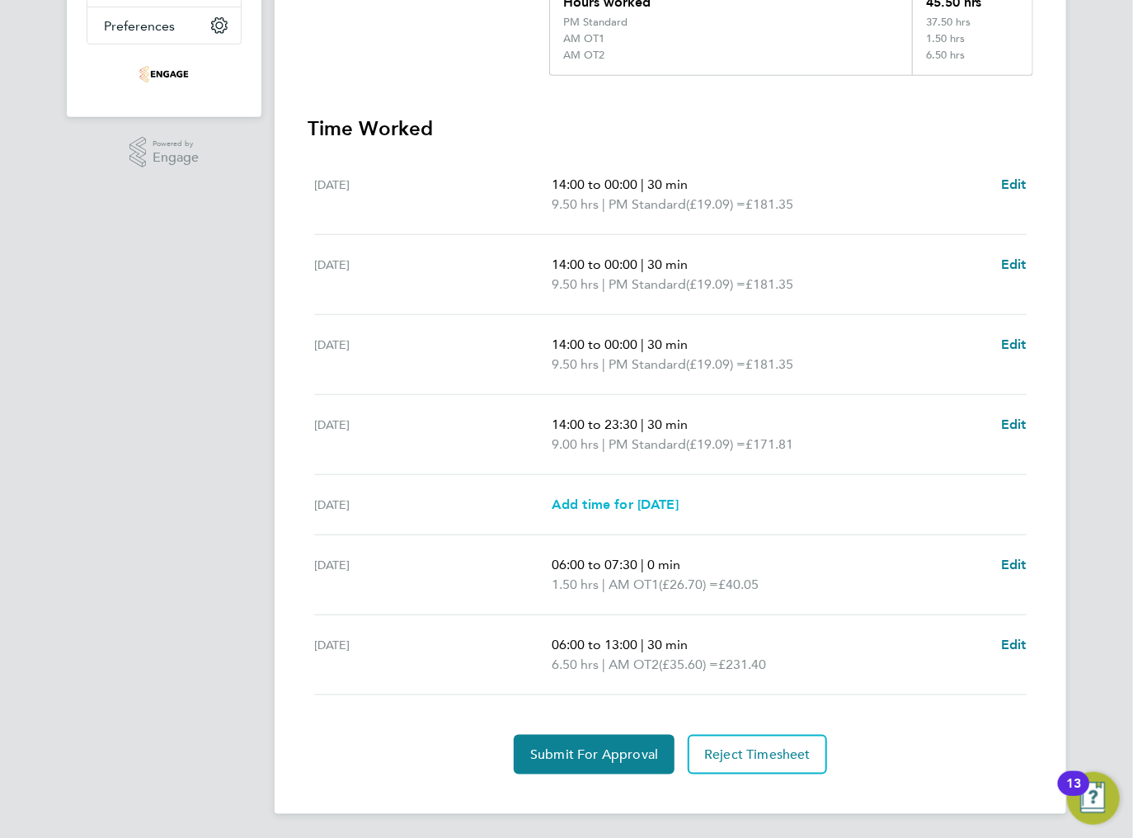
click at [573, 501] on span "Add time for [DATE]" at bounding box center [615, 504] width 127 height 16
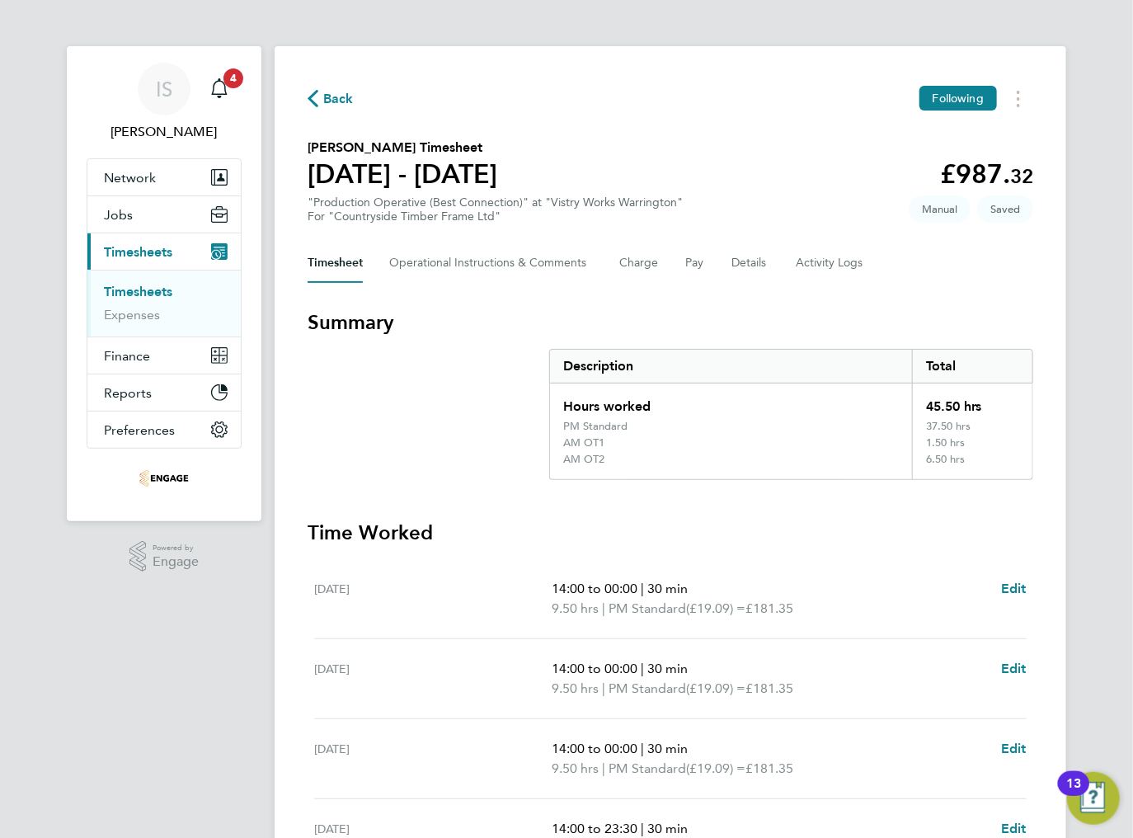
select select "15"
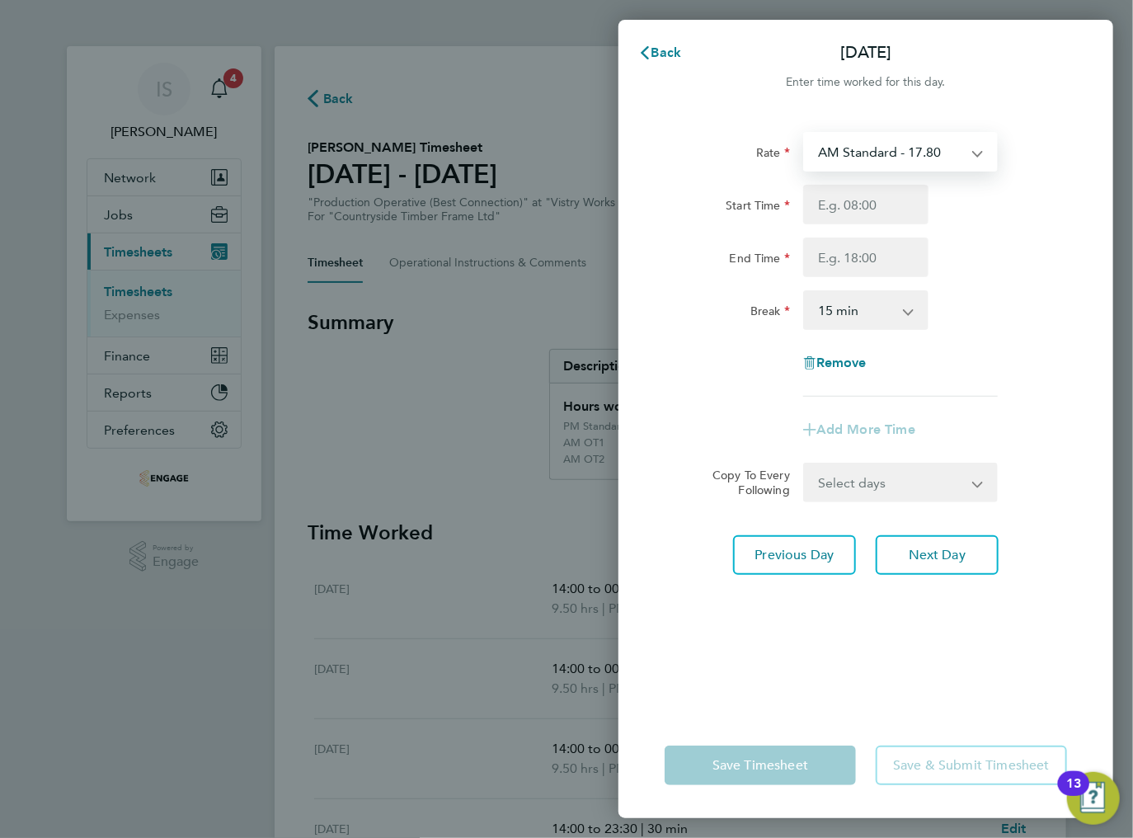
click at [865, 157] on select "AM Standard - 17.80 BONUS - 13.50 PM OT2 - 38.18 AM OT1 - 26.70 PM OT1 - 28.64 …" at bounding box center [891, 152] width 172 height 36
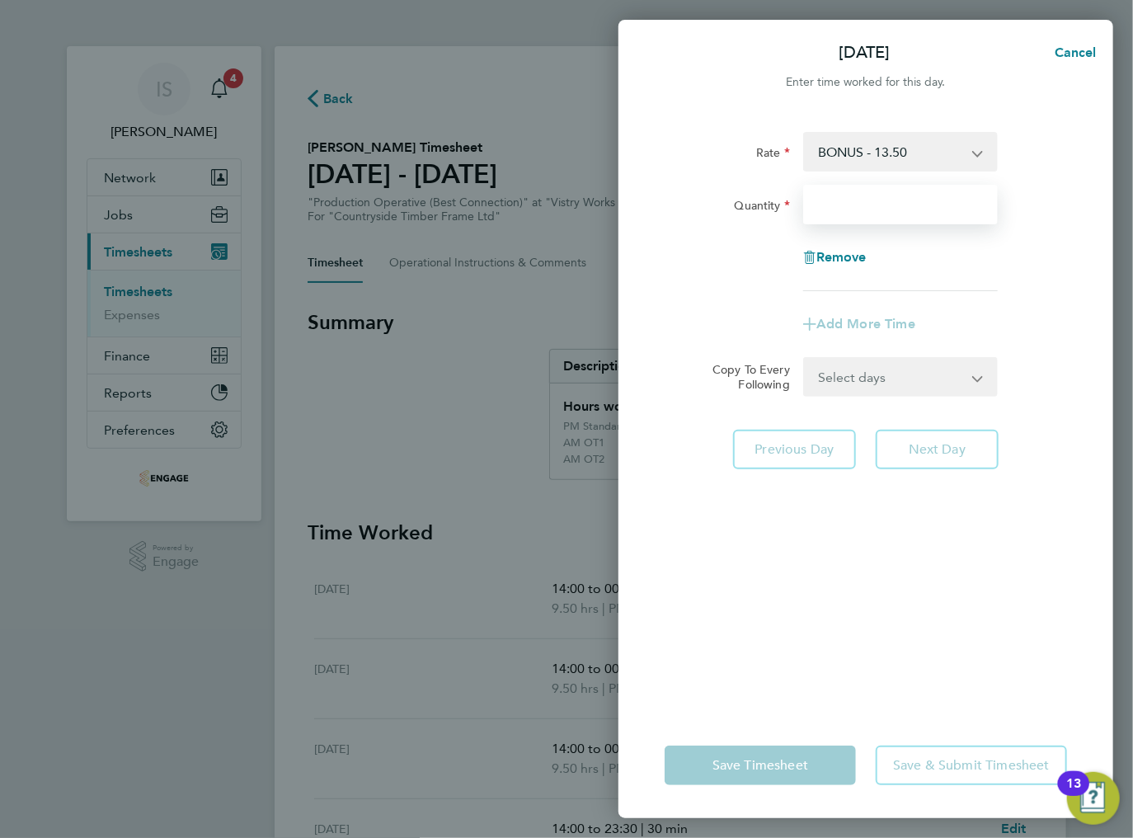
click at [861, 209] on input "Quantity" at bounding box center [900, 205] width 195 height 40
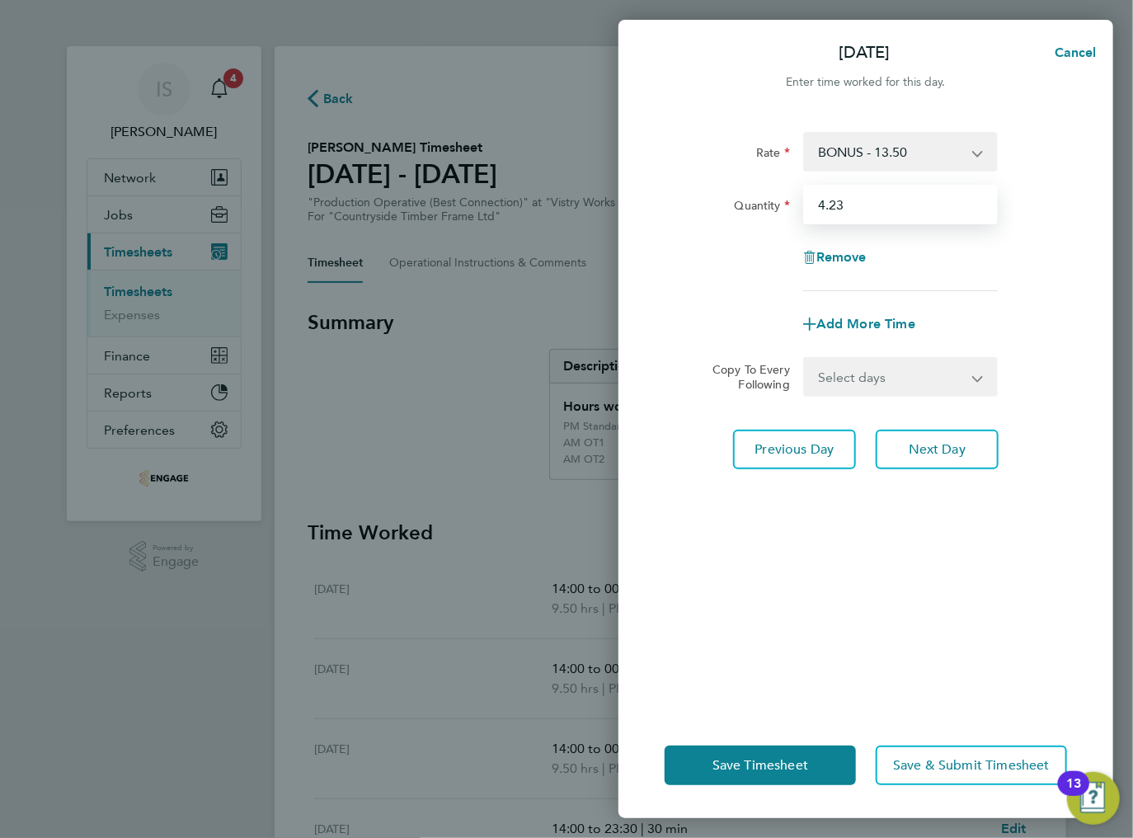
type input "4.23"
click at [897, 235] on div "Rate BONUS - 13.50 AM Standard - 17.80 PM OT2 - 38.18 AM OT1 - 26.70 PM OT1 - 2…" at bounding box center [866, 211] width 402 height 159
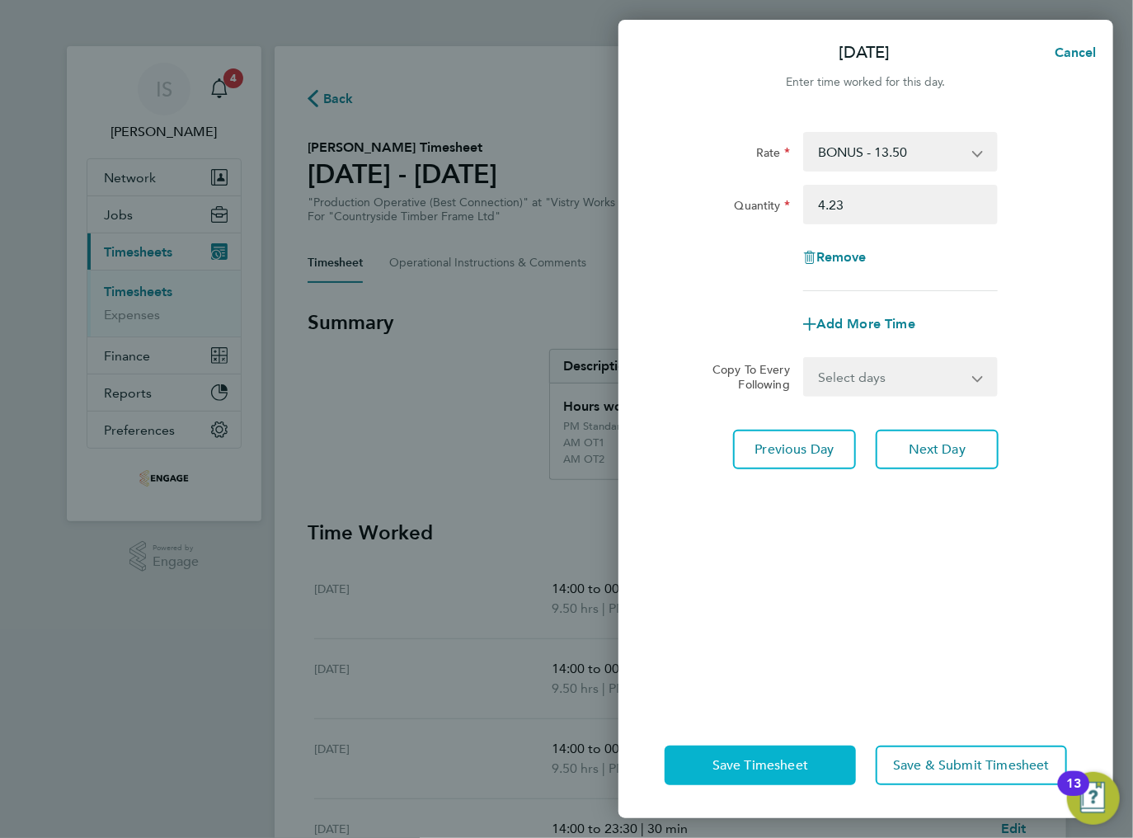
click at [750, 769] on span "Save Timesheet" at bounding box center [760, 765] width 96 height 16
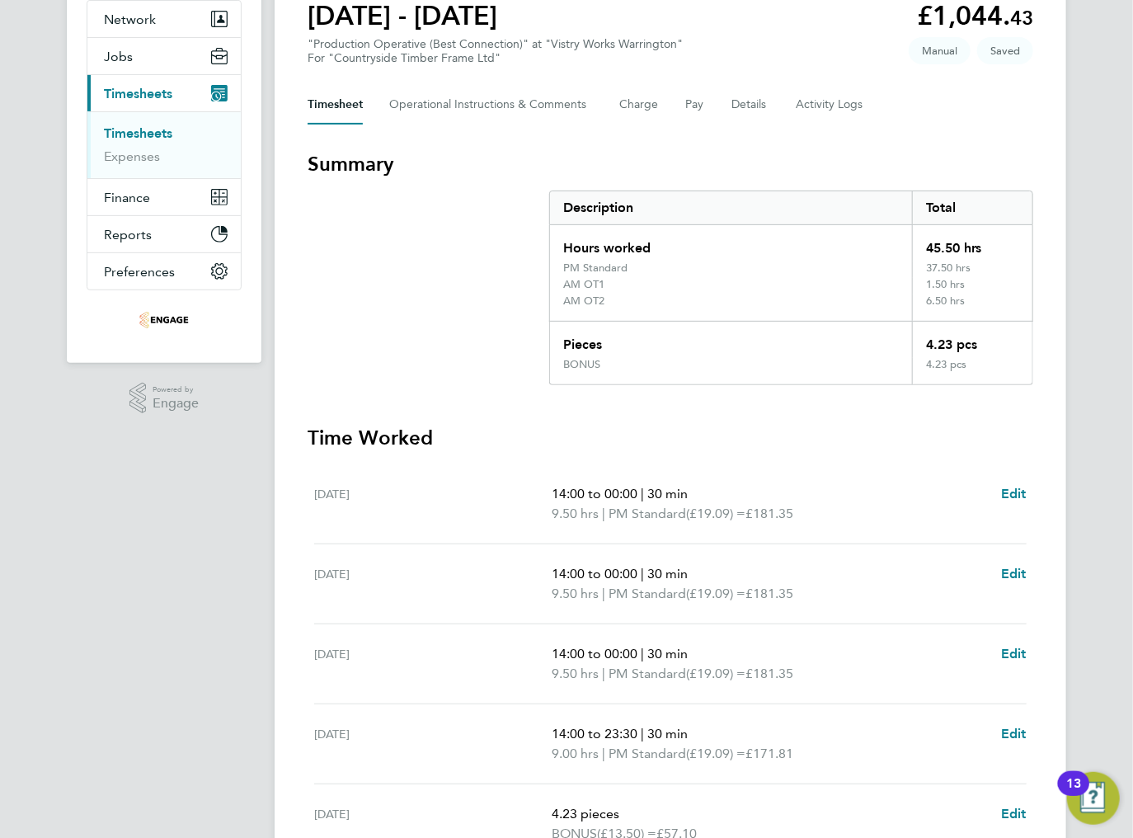
scroll to position [132, 0]
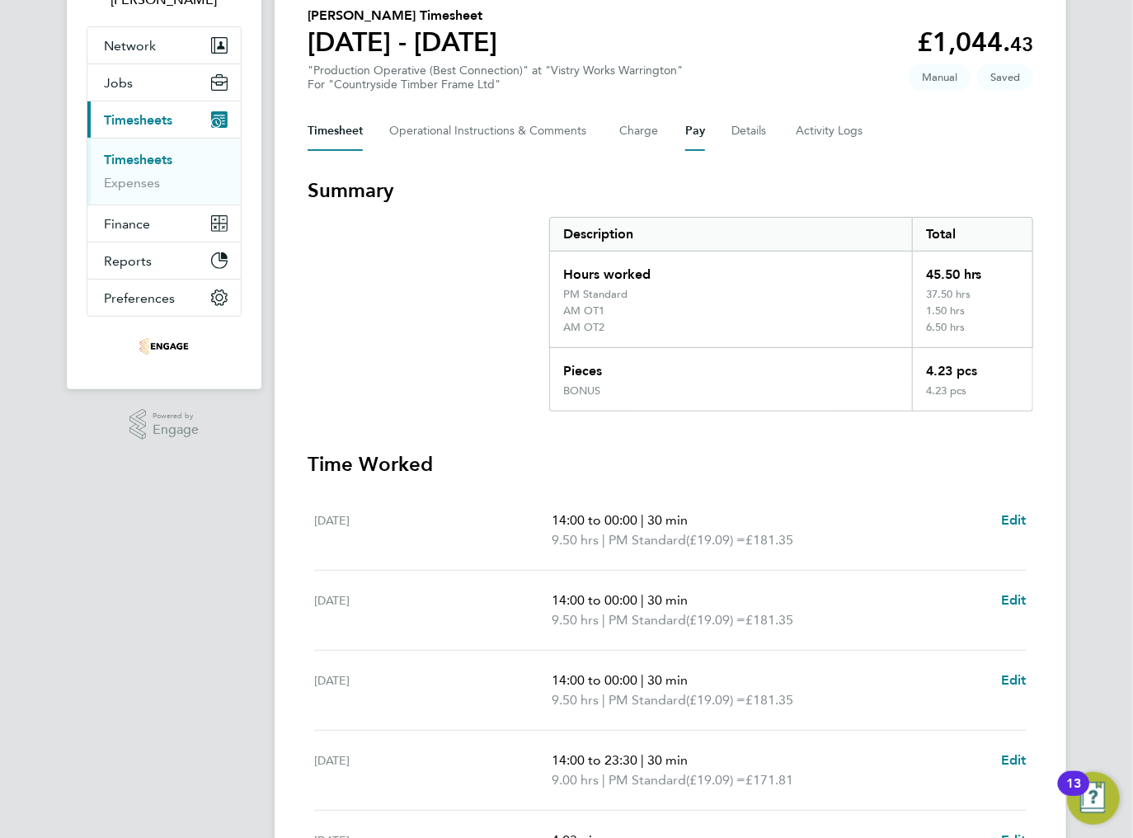
click at [686, 139] on button "Pay" at bounding box center [695, 131] width 20 height 40
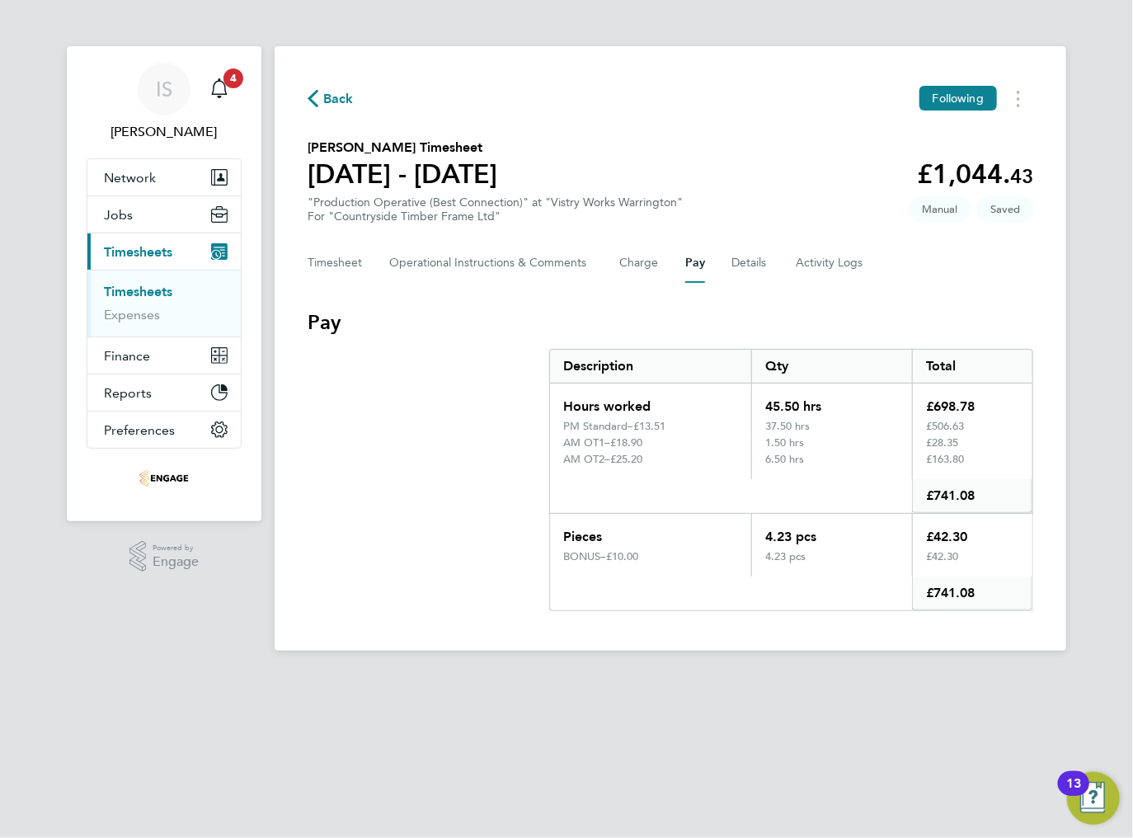
drag, startPoint x: 928, startPoint y: 538, endPoint x: 976, endPoint y: 538, distance: 47.8
click at [970, 538] on div "£42.30" at bounding box center [972, 532] width 120 height 36
click at [980, 538] on div "£42.30" at bounding box center [972, 532] width 120 height 36
click at [650, 270] on button "Charge" at bounding box center [639, 263] width 40 height 40
drag, startPoint x: 926, startPoint y: 543, endPoint x: 980, endPoint y: 543, distance: 54.4
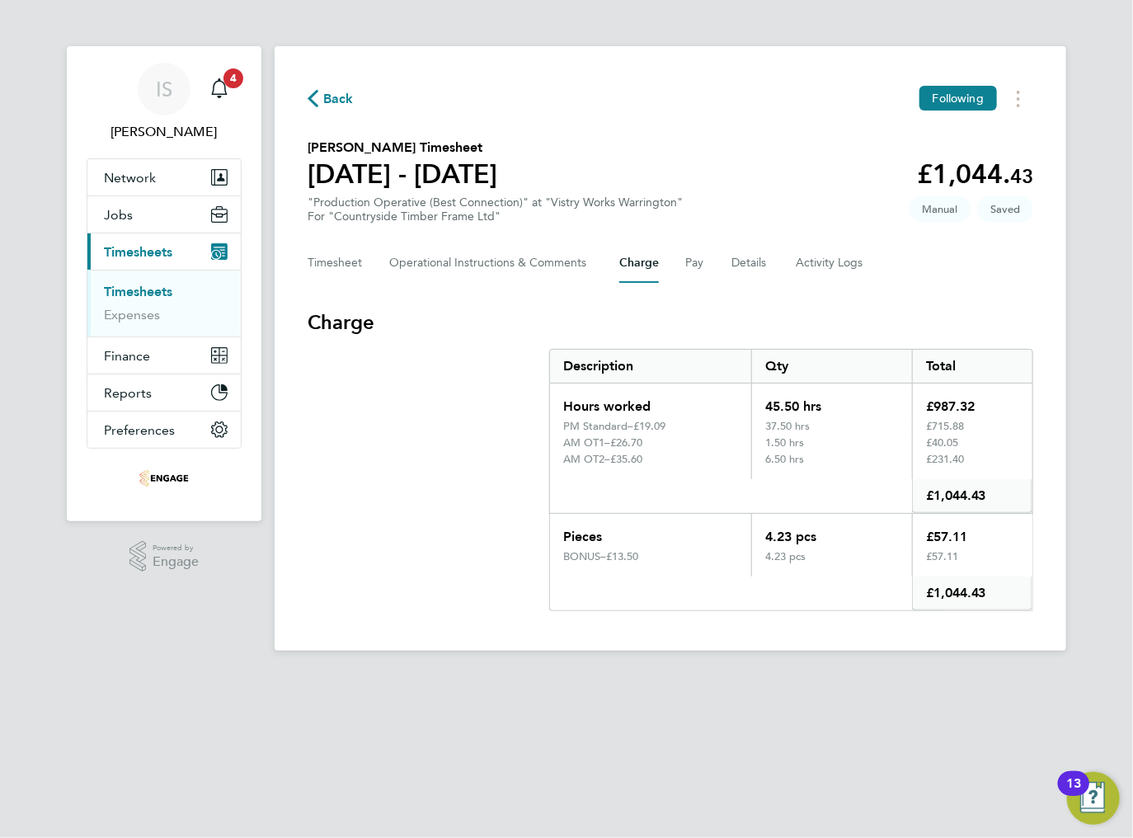
click at [973, 541] on div "£57.11" at bounding box center [972, 532] width 120 height 36
click at [981, 543] on div "£57.11" at bounding box center [972, 532] width 120 height 36
click at [346, 264] on button "Timesheet" at bounding box center [335, 263] width 55 height 40
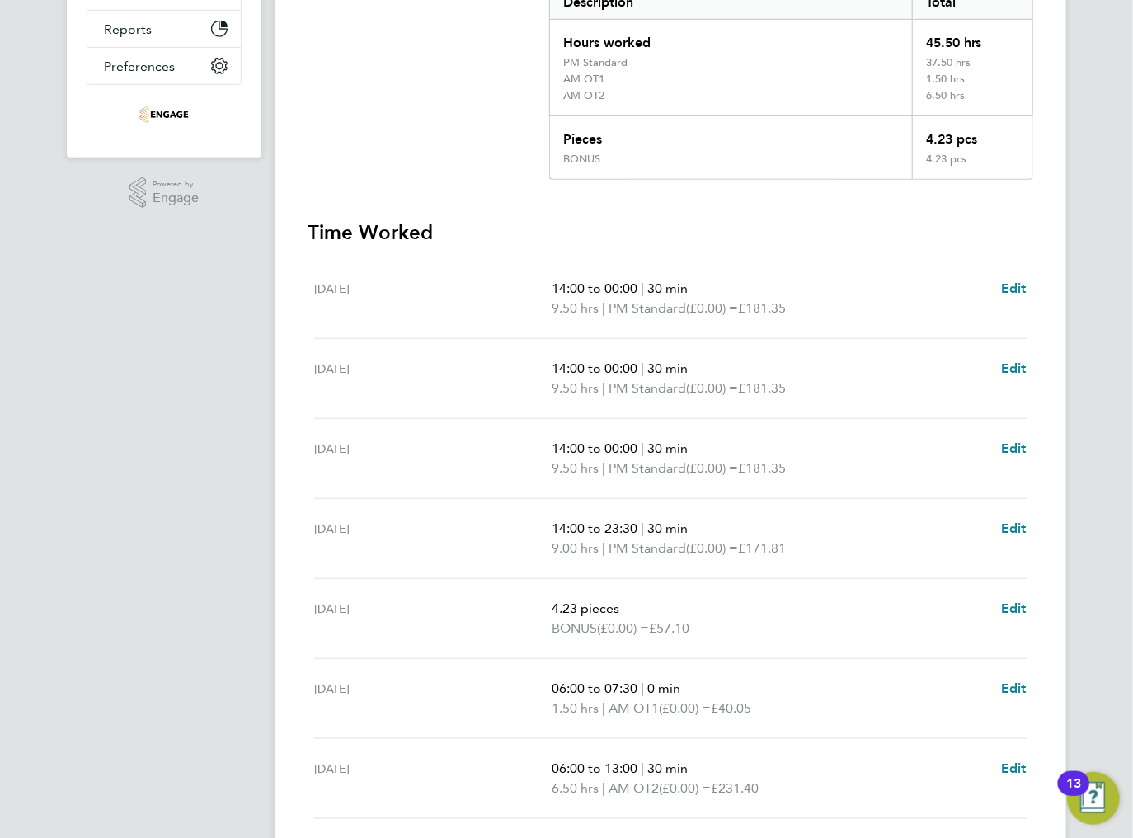
scroll to position [487, 0]
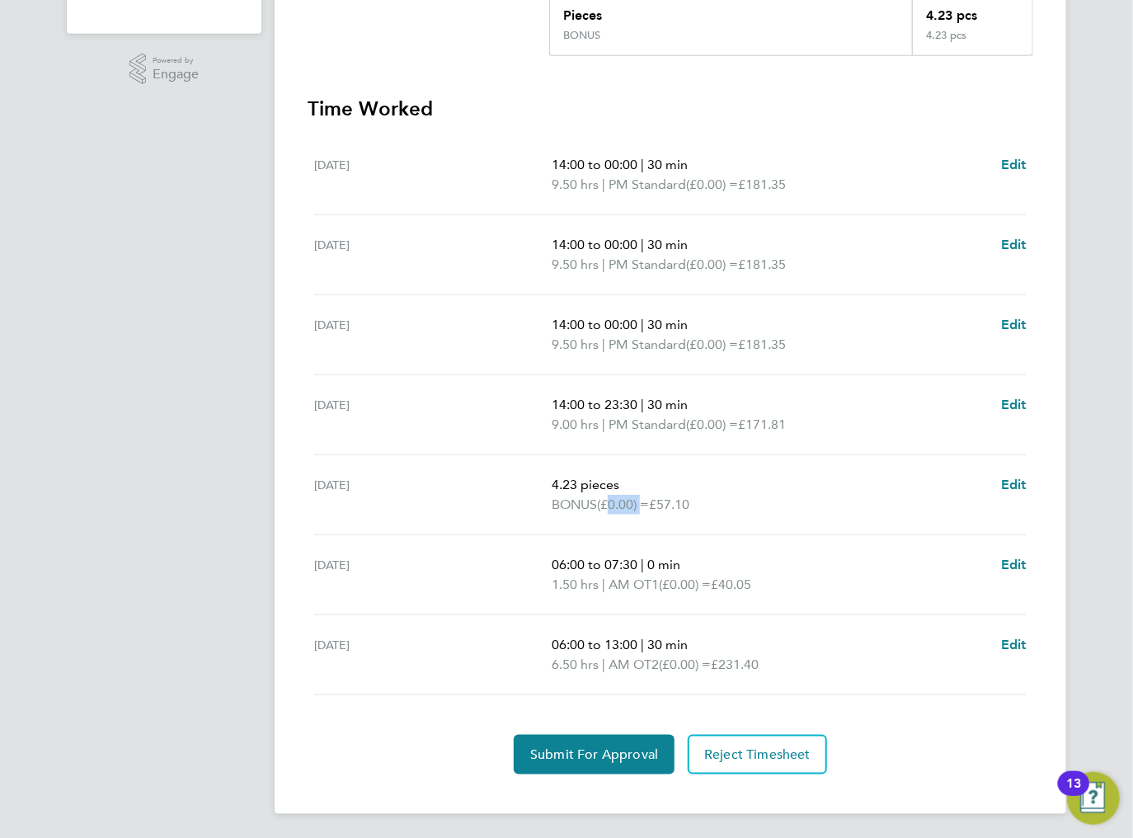
drag, startPoint x: 609, startPoint y: 504, endPoint x: 643, endPoint y: 507, distance: 34.0
click at [640, 505] on span "(£0.00) =" at bounding box center [623, 504] width 52 height 16
click at [646, 509] on span "(£0.00) =" at bounding box center [623, 504] width 52 height 16
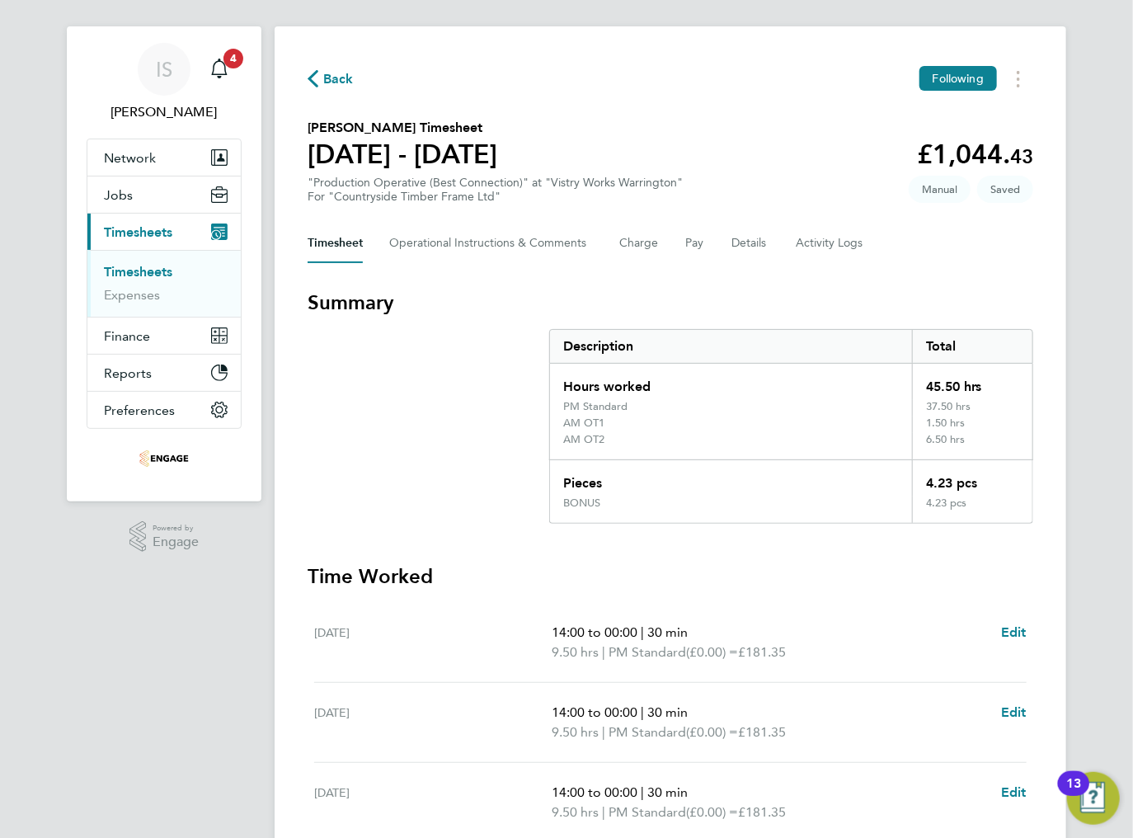
scroll to position [0, 0]
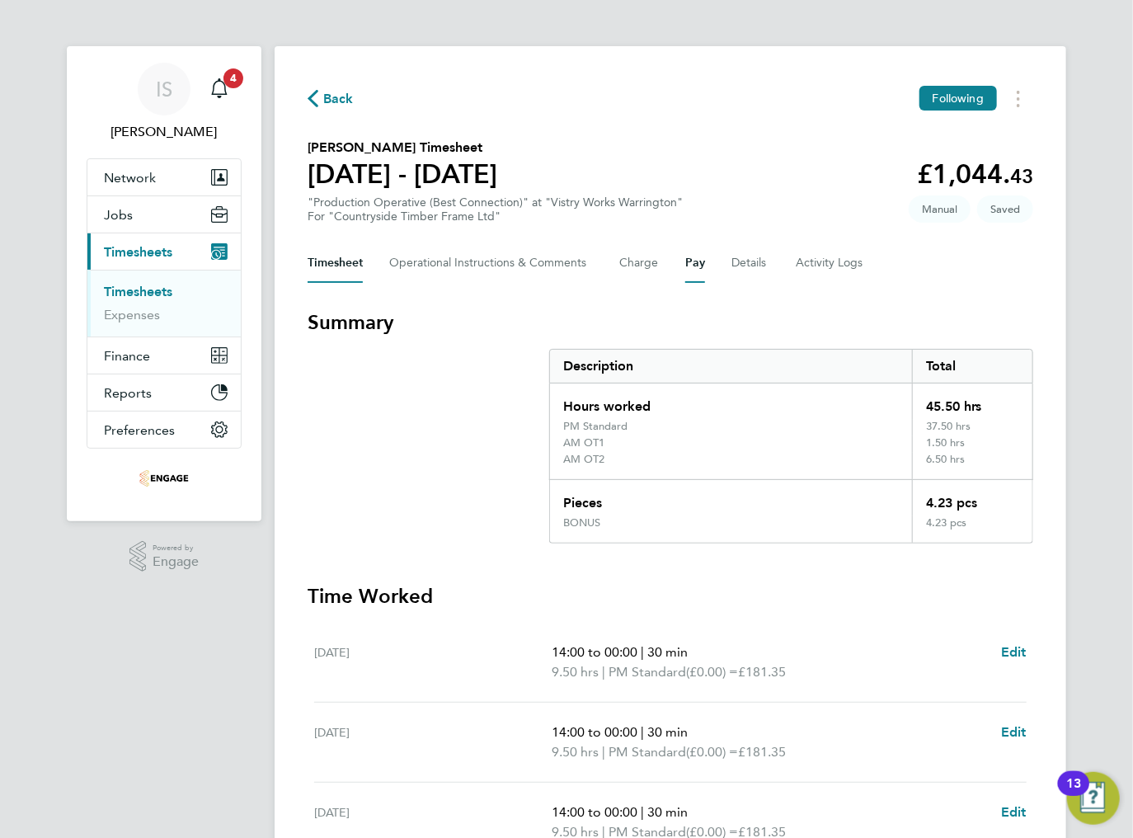
click at [692, 268] on button "Pay" at bounding box center [695, 263] width 20 height 40
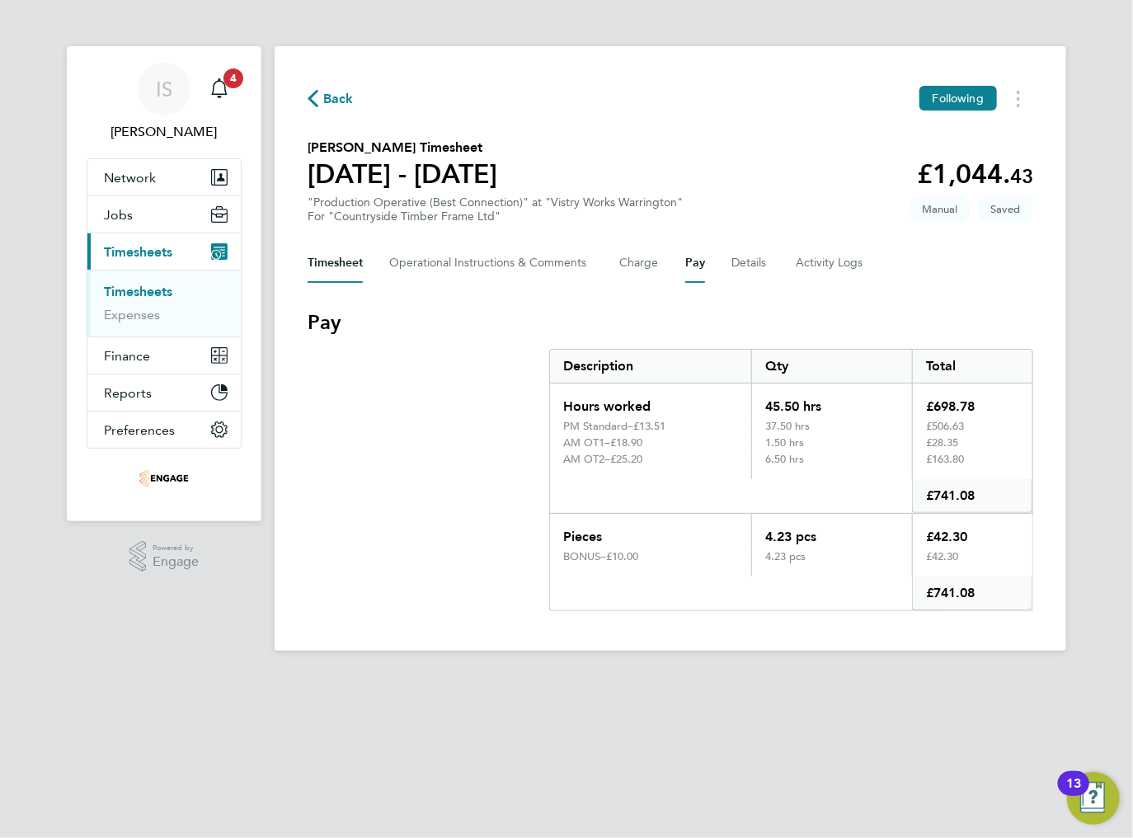
click at [333, 260] on button "Timesheet" at bounding box center [335, 263] width 55 height 40
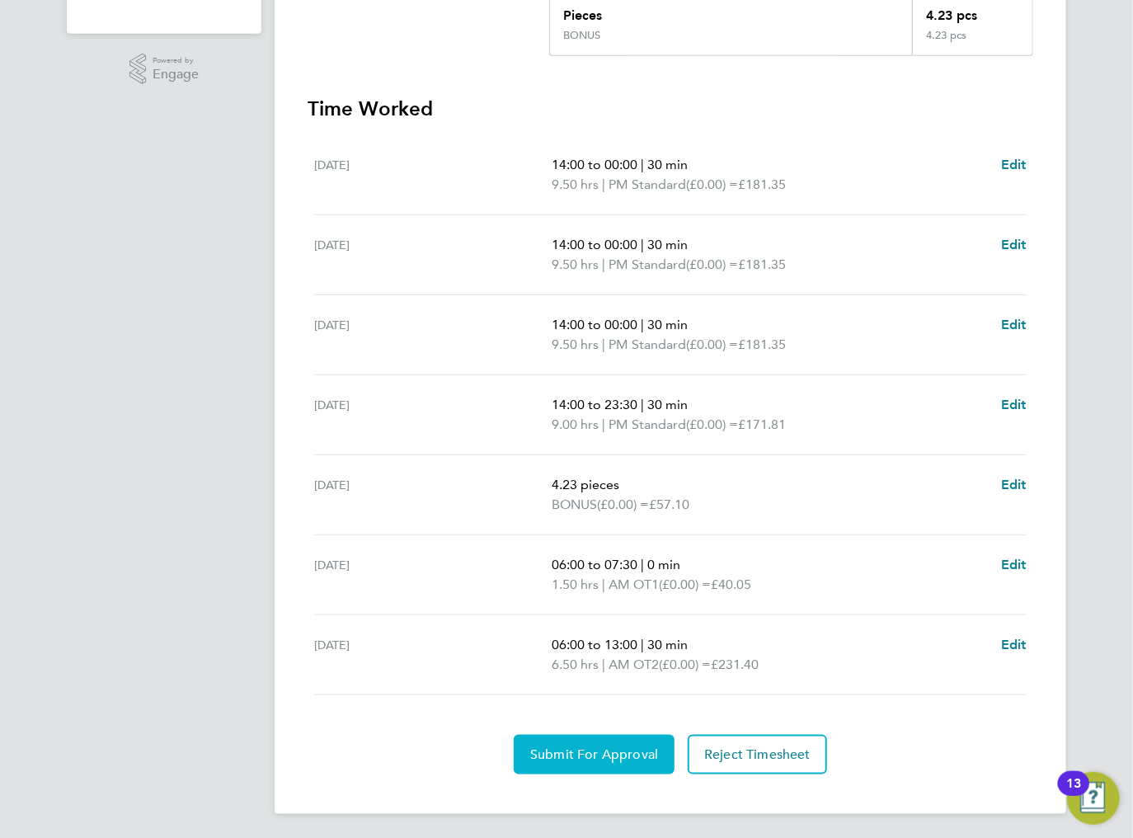
click at [564, 750] on span "Submit For Approval" at bounding box center [594, 754] width 128 height 16
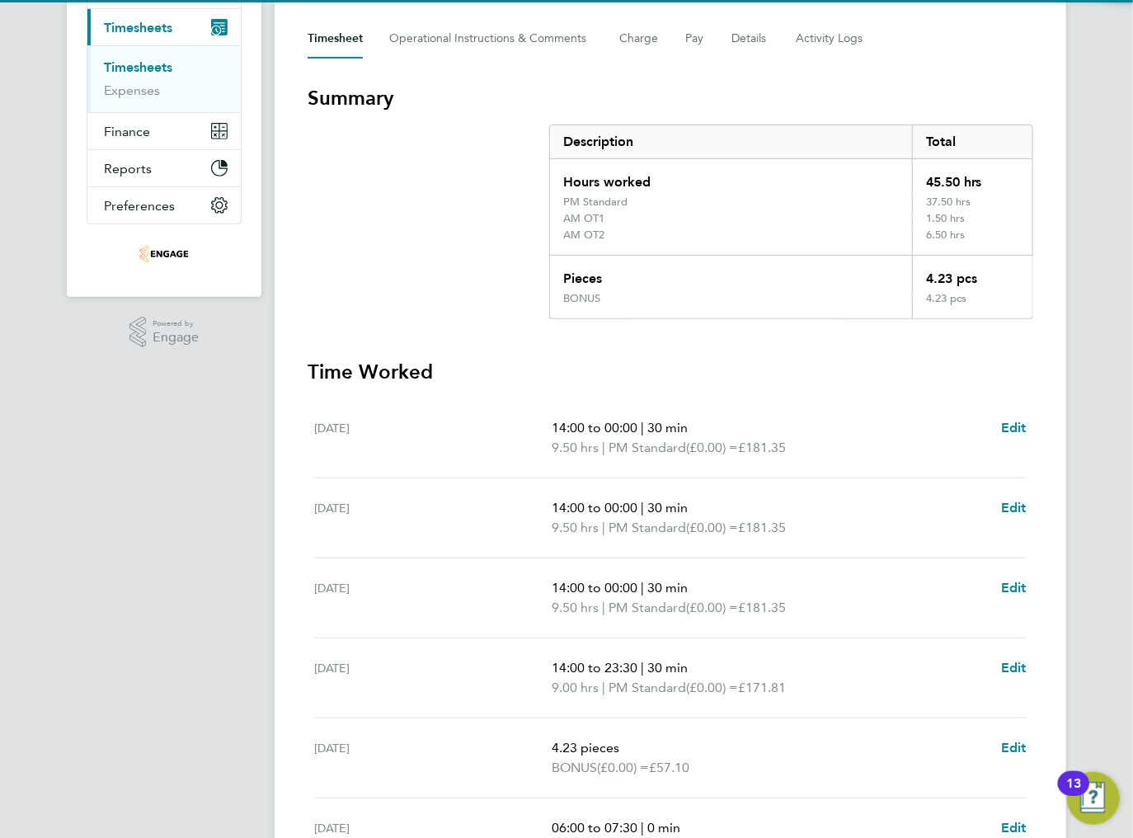
scroll to position [223, 0]
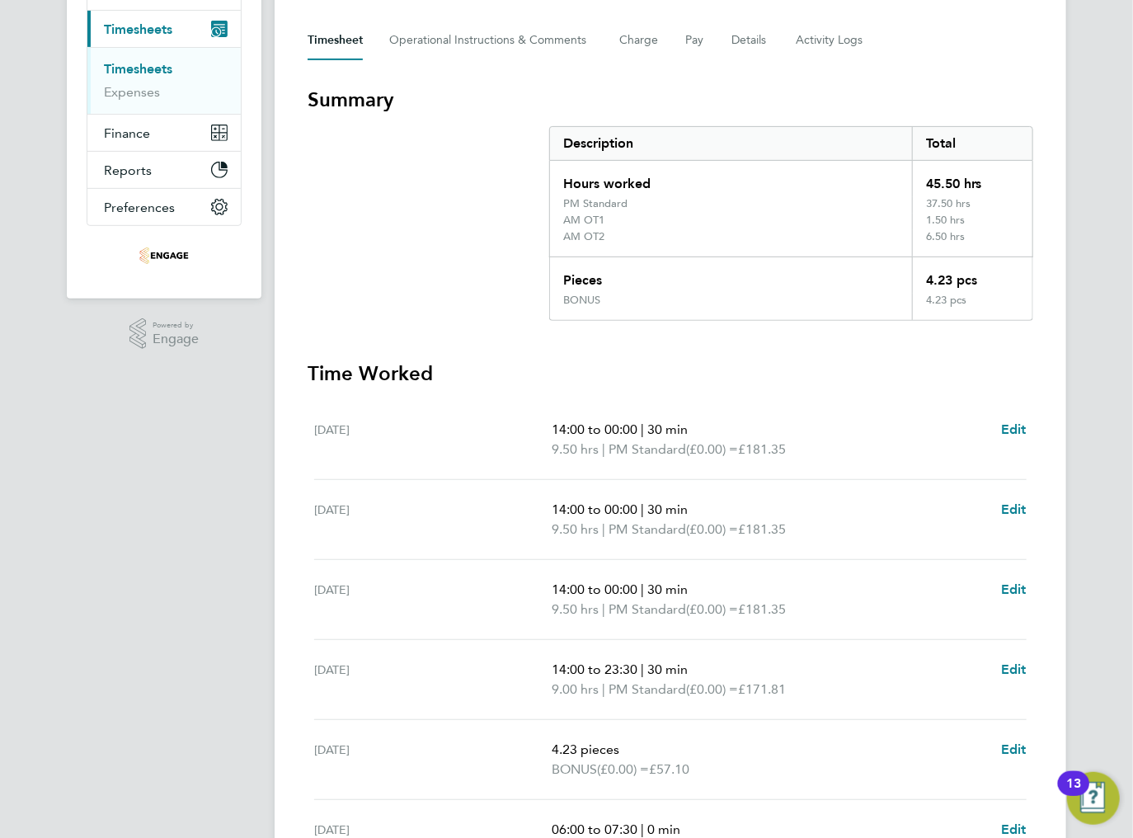
click at [797, 111] on h3 "Summary" at bounding box center [671, 100] width 726 height 26
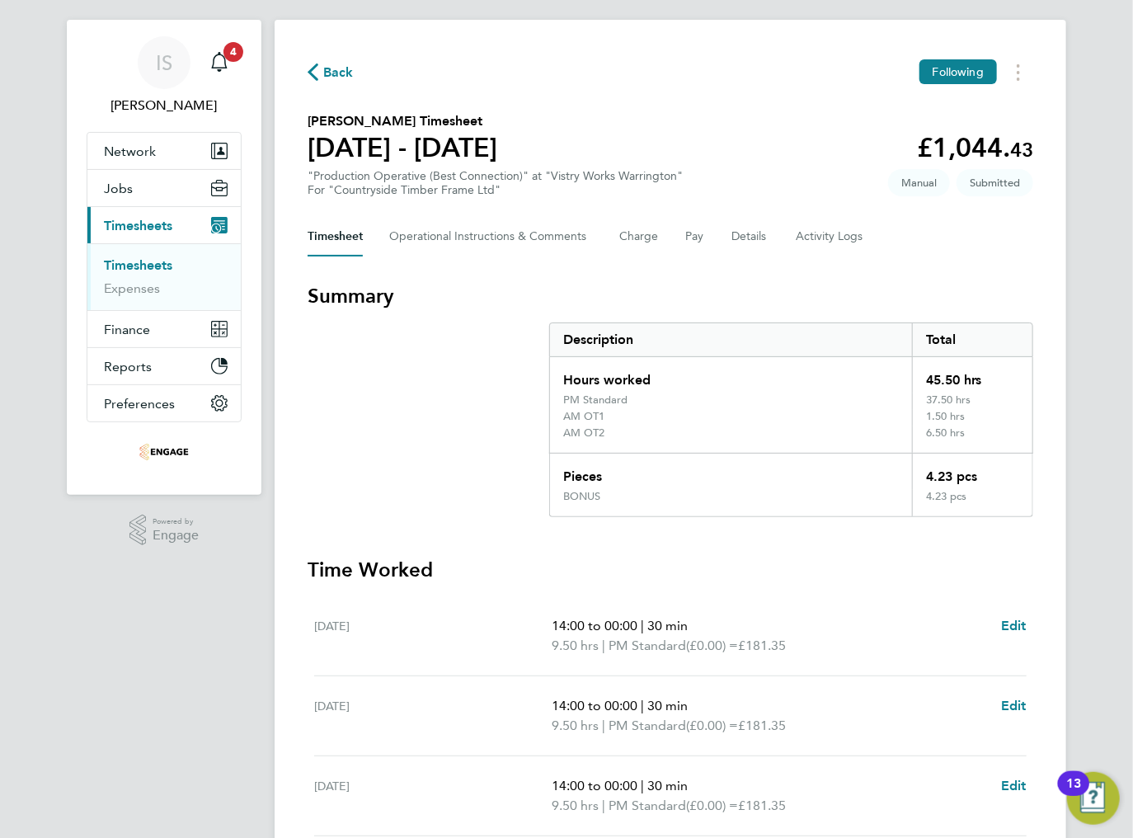
scroll to position [0, 0]
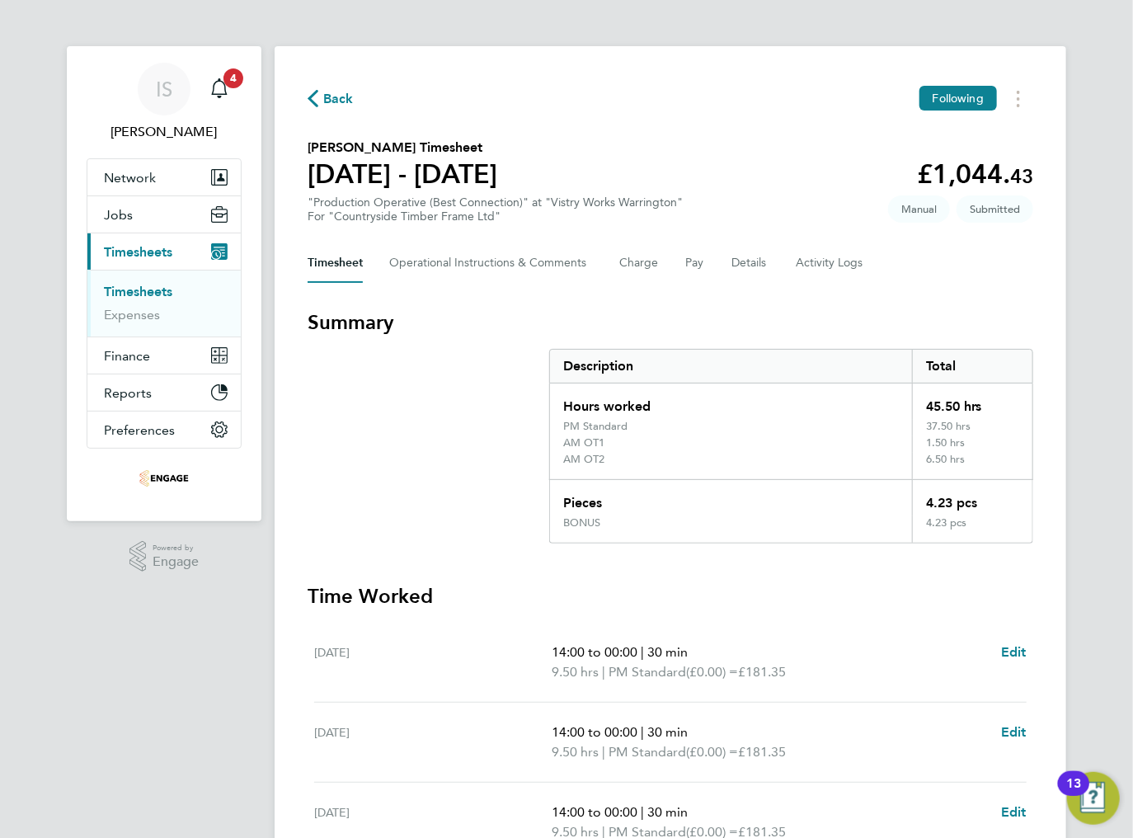
click at [132, 252] on span "Timesheets" at bounding box center [138, 252] width 68 height 16
click at [320, 104] on span "Back" at bounding box center [331, 98] width 46 height 16
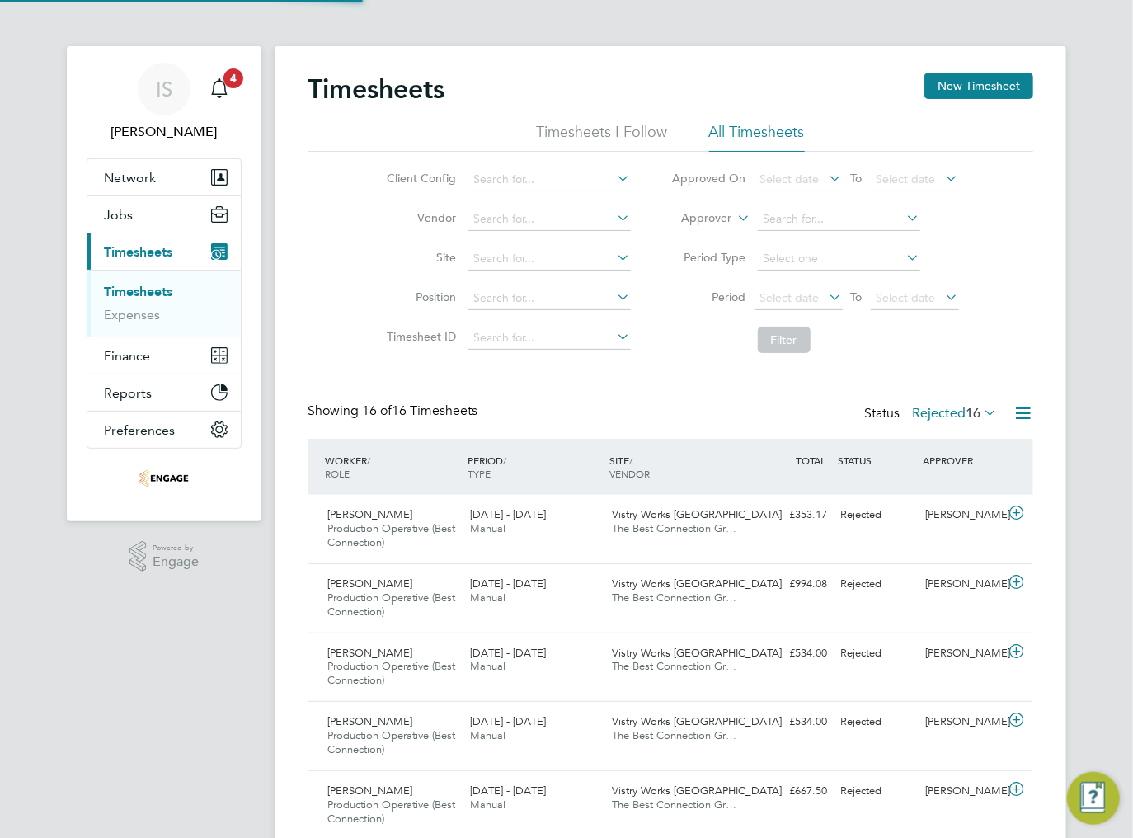
scroll to position [55, 143]
click at [985, 97] on button "New Timesheet" at bounding box center [978, 86] width 109 height 26
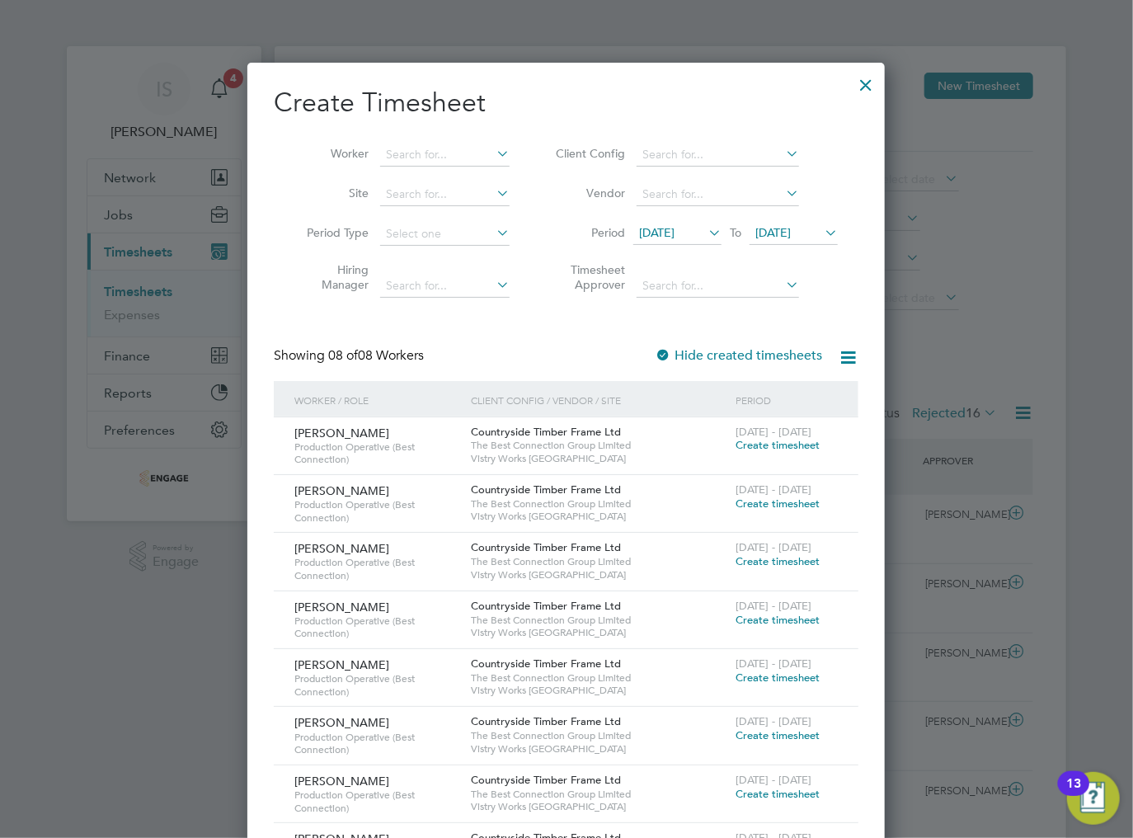
click at [659, 234] on span "[DATE]" at bounding box center [656, 232] width 35 height 15
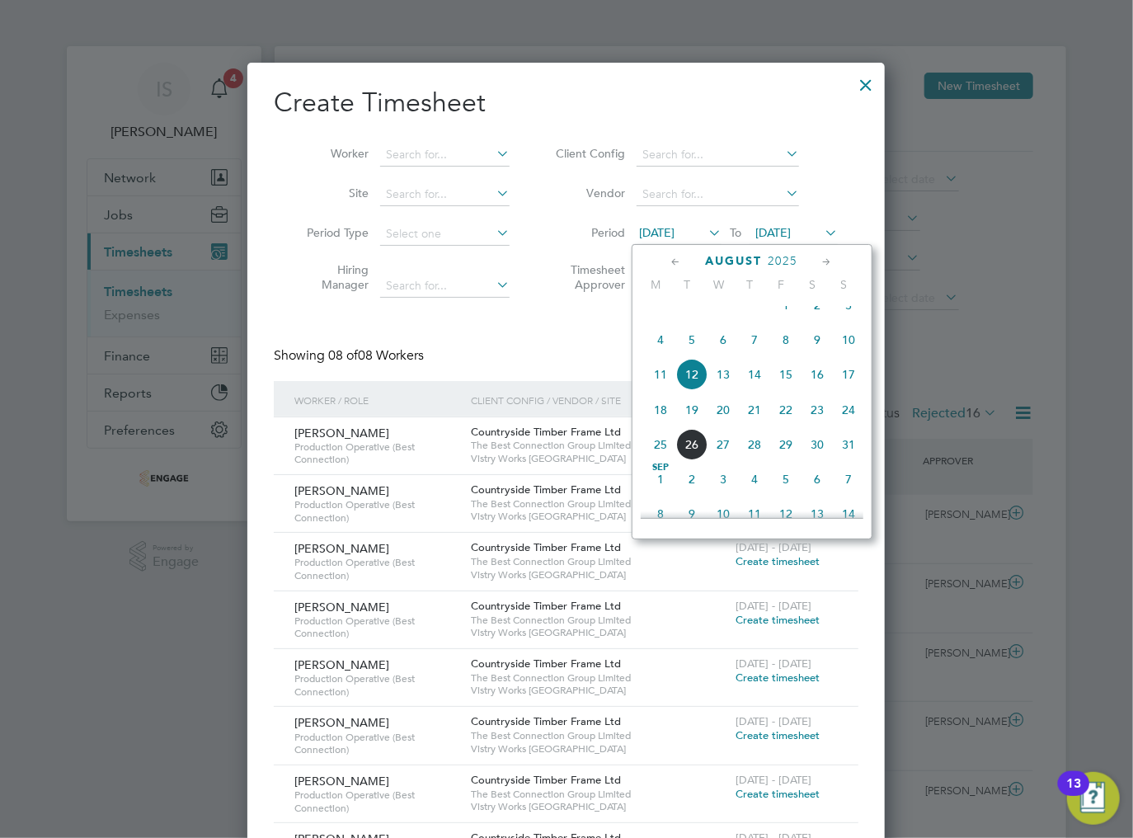
click at [670, 420] on span "18" at bounding box center [660, 409] width 31 height 31
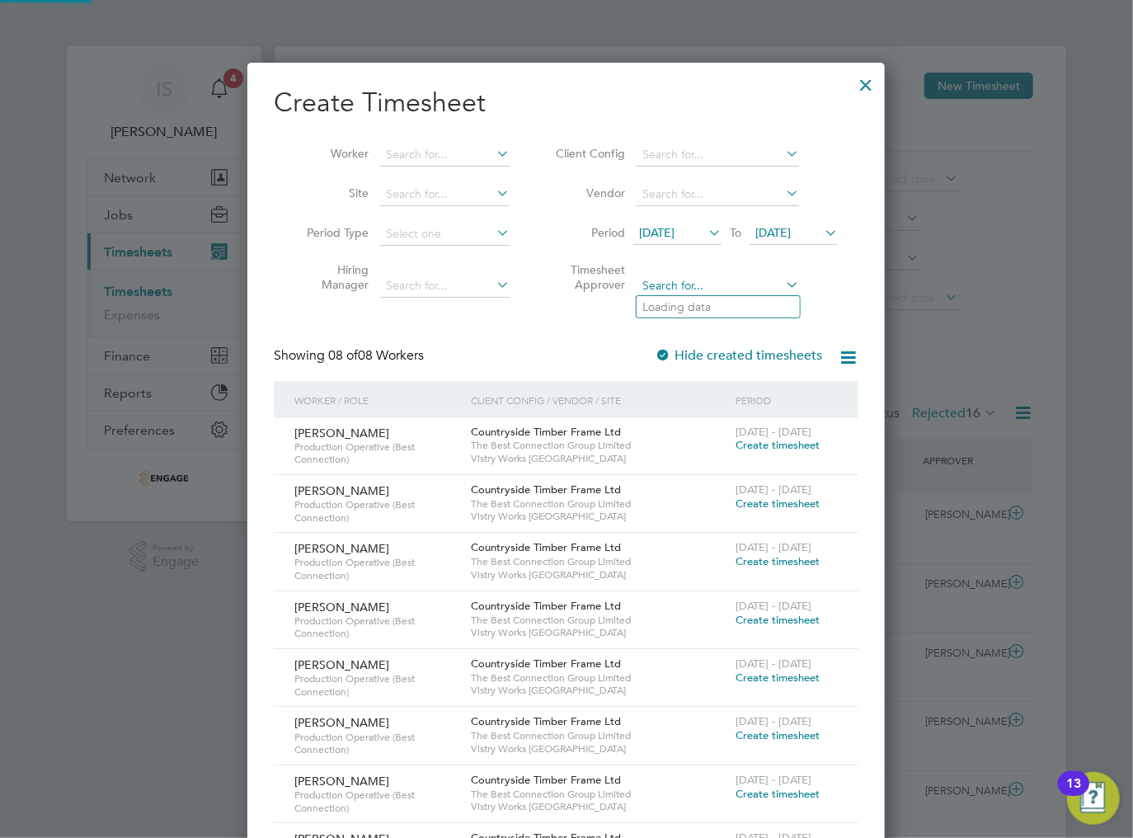
click at [712, 290] on input at bounding box center [718, 286] width 162 height 23
click at [560, 284] on label "Timesheet Approver" at bounding box center [588, 277] width 74 height 30
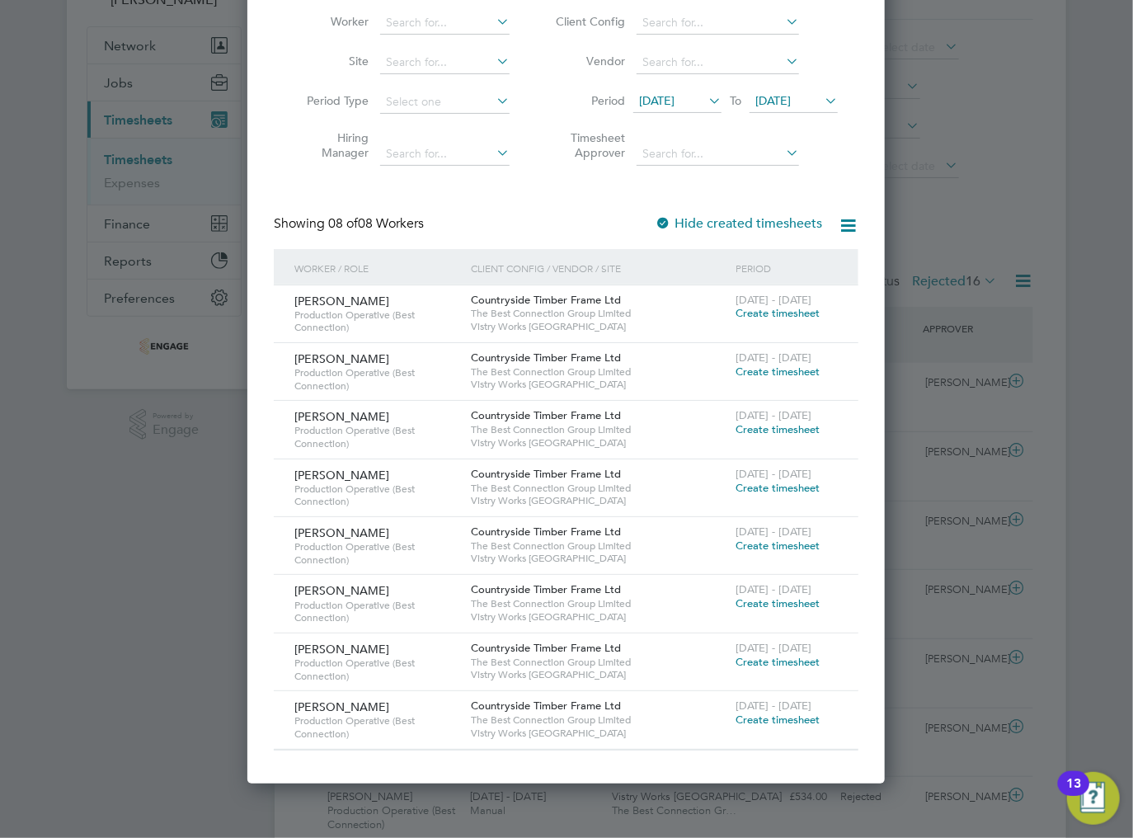
click at [739, 313] on span "Create timesheet" at bounding box center [777, 313] width 84 height 14
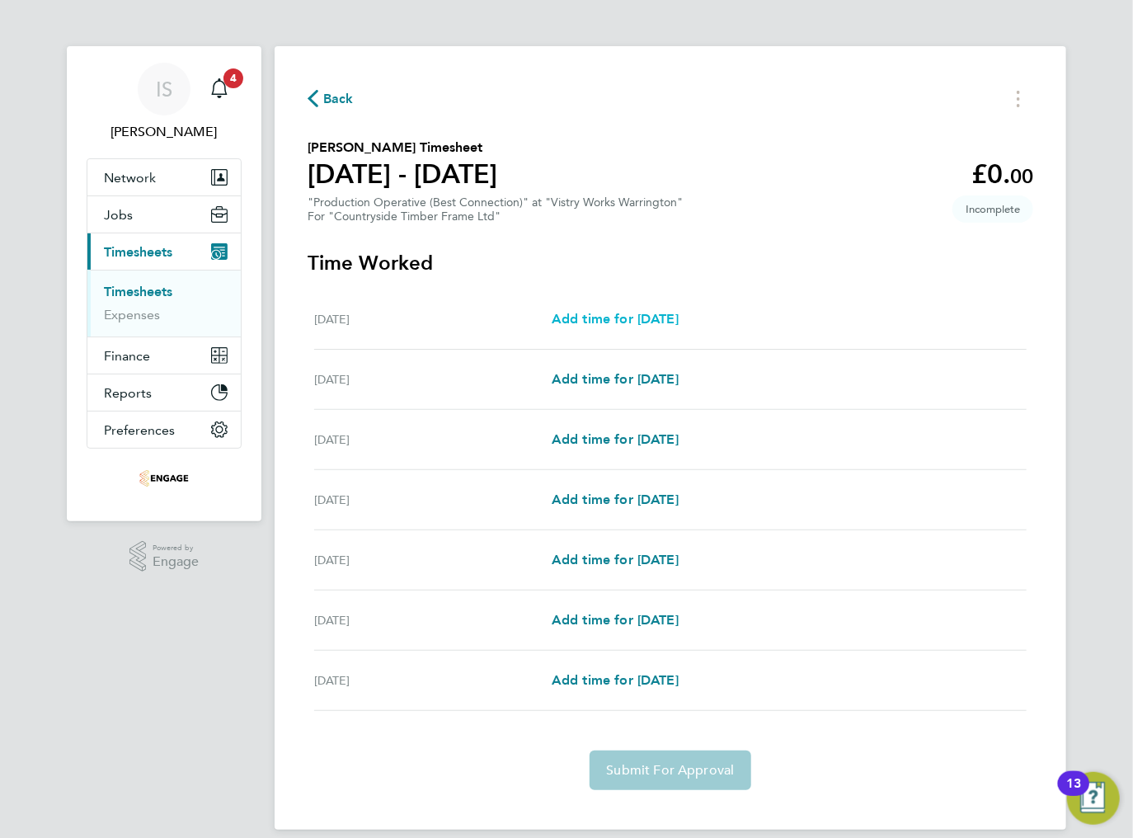
click at [633, 322] on span "Add time for [DATE]" at bounding box center [615, 319] width 127 height 16
select select "15"
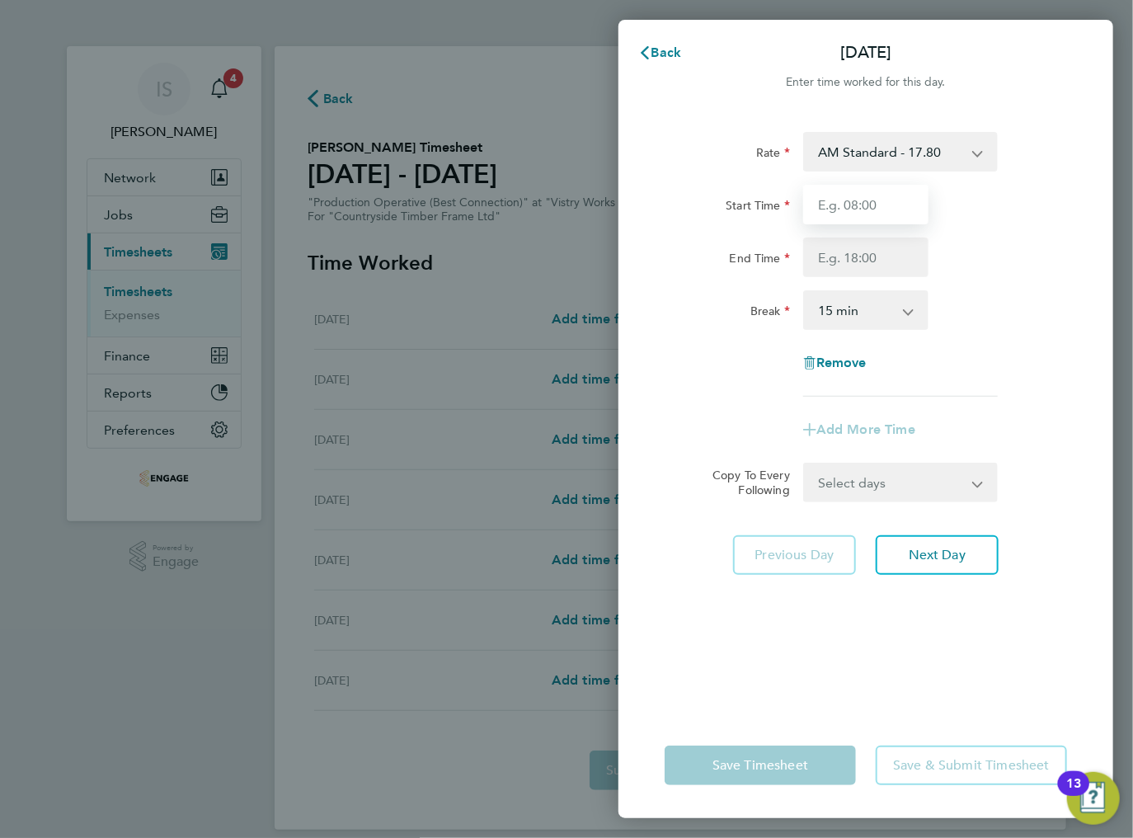
click at [860, 205] on input "Start Time" at bounding box center [865, 205] width 125 height 40
click at [669, 57] on span "Back" at bounding box center [666, 53] width 31 height 16
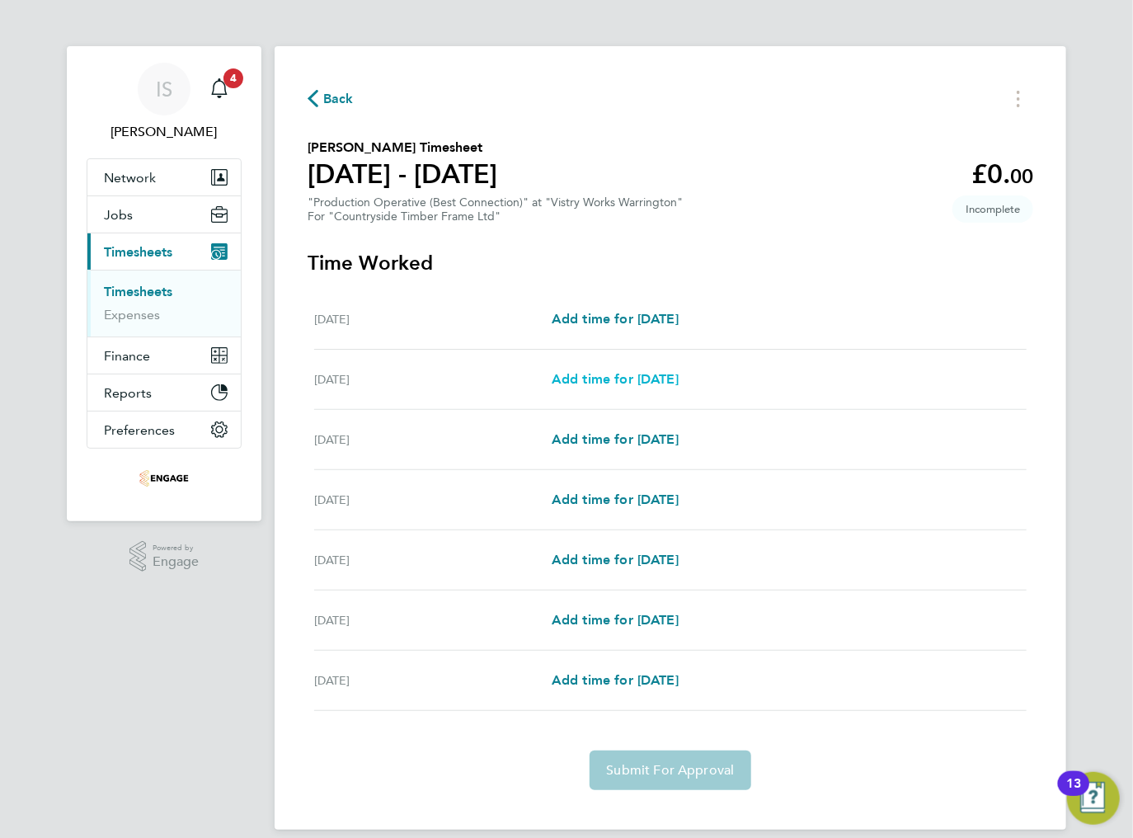
click at [596, 385] on span "Add time for [DATE]" at bounding box center [615, 379] width 127 height 16
select select "15"
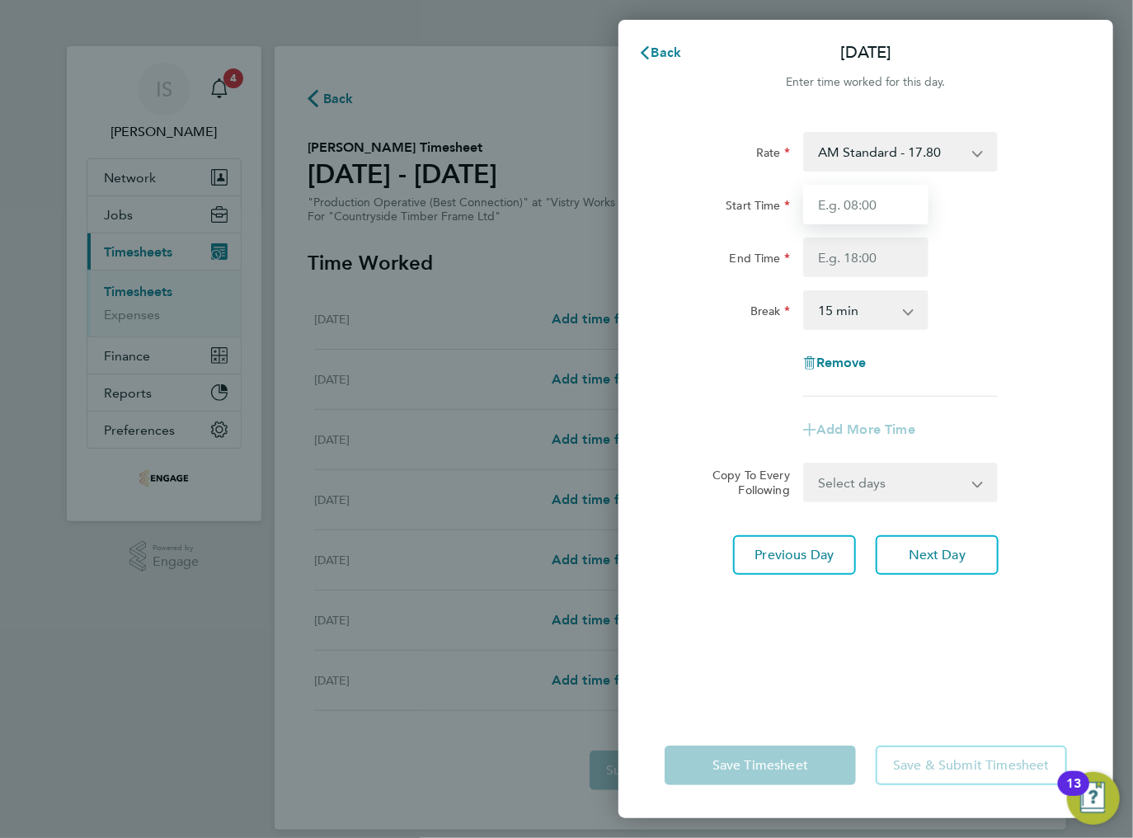
click at [872, 214] on input "Start Time" at bounding box center [865, 205] width 125 height 40
type input "08:00"
click at [865, 264] on input "End Time" at bounding box center [865, 257] width 125 height 40
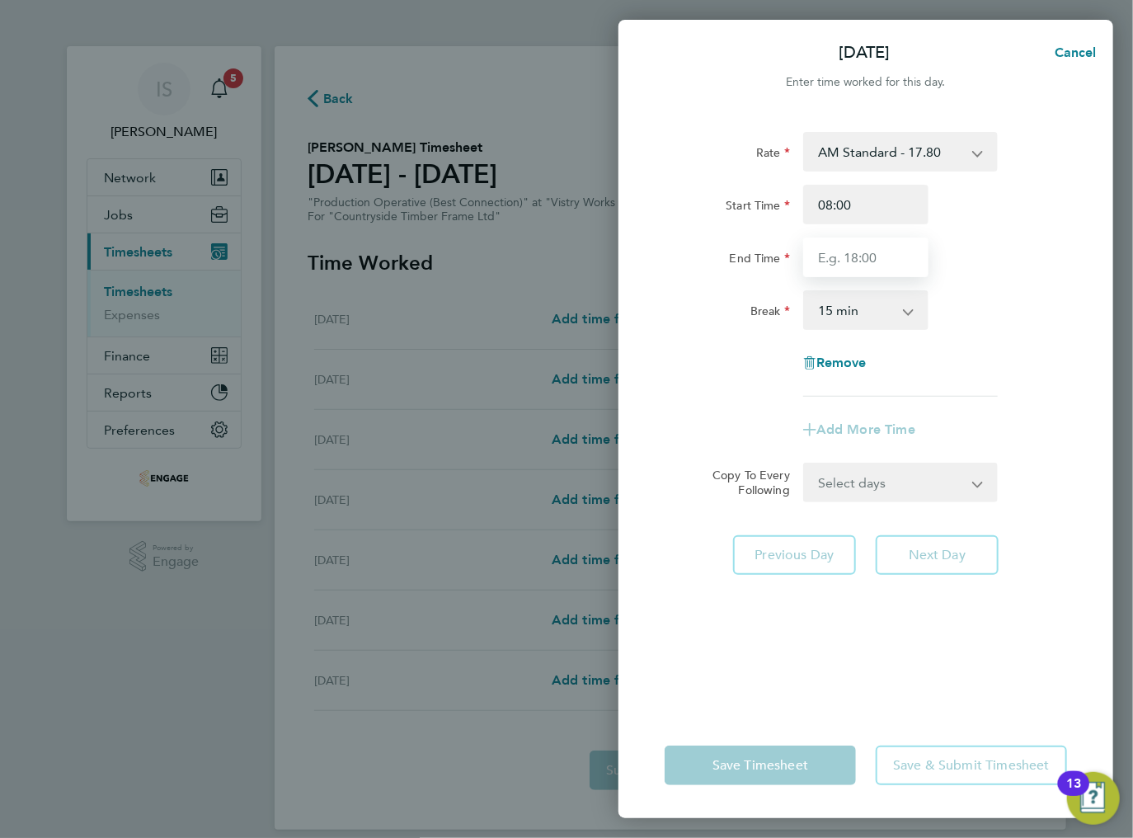
type input "16:00"
click at [872, 322] on select "0 min 15 min 30 min 45 min 60 min 75 min 90 min" at bounding box center [856, 310] width 102 height 36
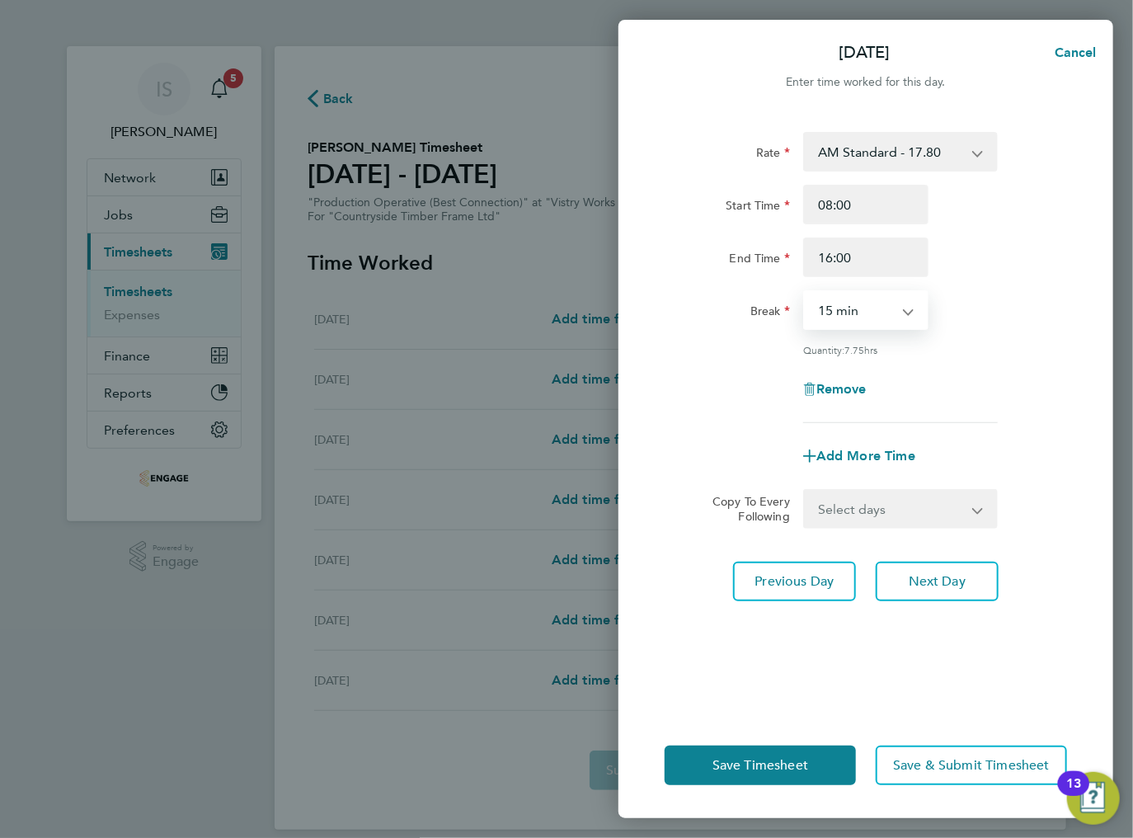
select select "30"
click at [805, 292] on select "0 min 15 min 30 min 45 min 60 min 75 min 90 min" at bounding box center [856, 310] width 102 height 36
click at [895, 508] on select "Select days Day Weekday (Mon-Fri) Weekend (Sat-Sun) [DATE] [DATE] [DATE] [DATE]…" at bounding box center [891, 509] width 173 height 36
select select "WED"
click at [805, 491] on select "Select days Day Weekday (Mon-Fri) Weekend (Sat-Sun) [DATE] [DATE] [DATE] [DATE]…" at bounding box center [891, 509] width 173 height 36
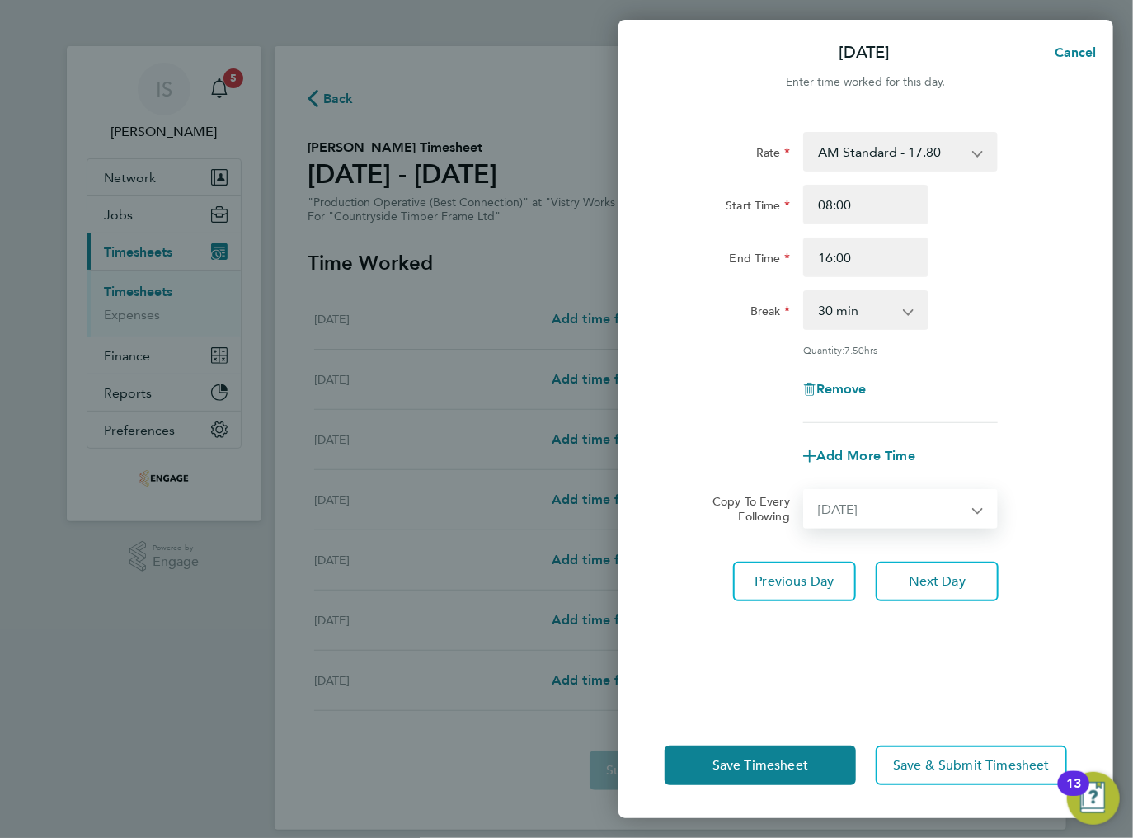
select select "[DATE]"
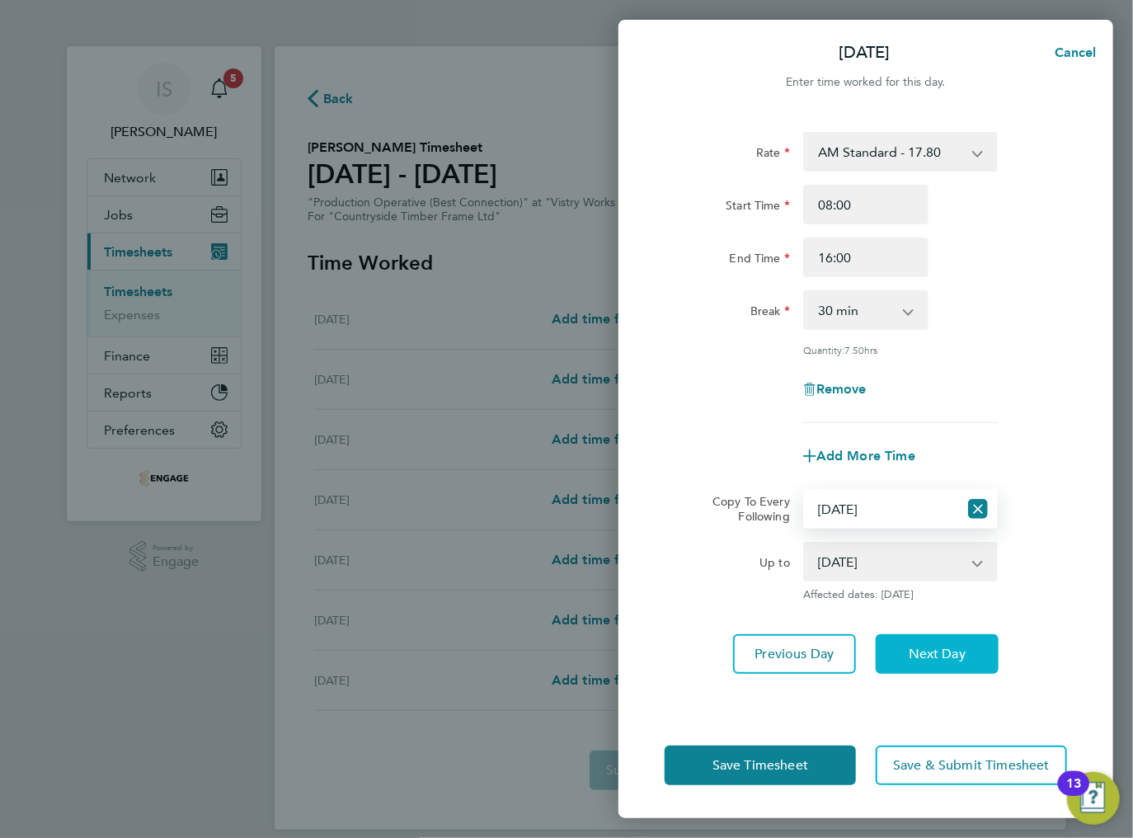
click at [925, 661] on button "Next Day" at bounding box center [937, 654] width 123 height 40
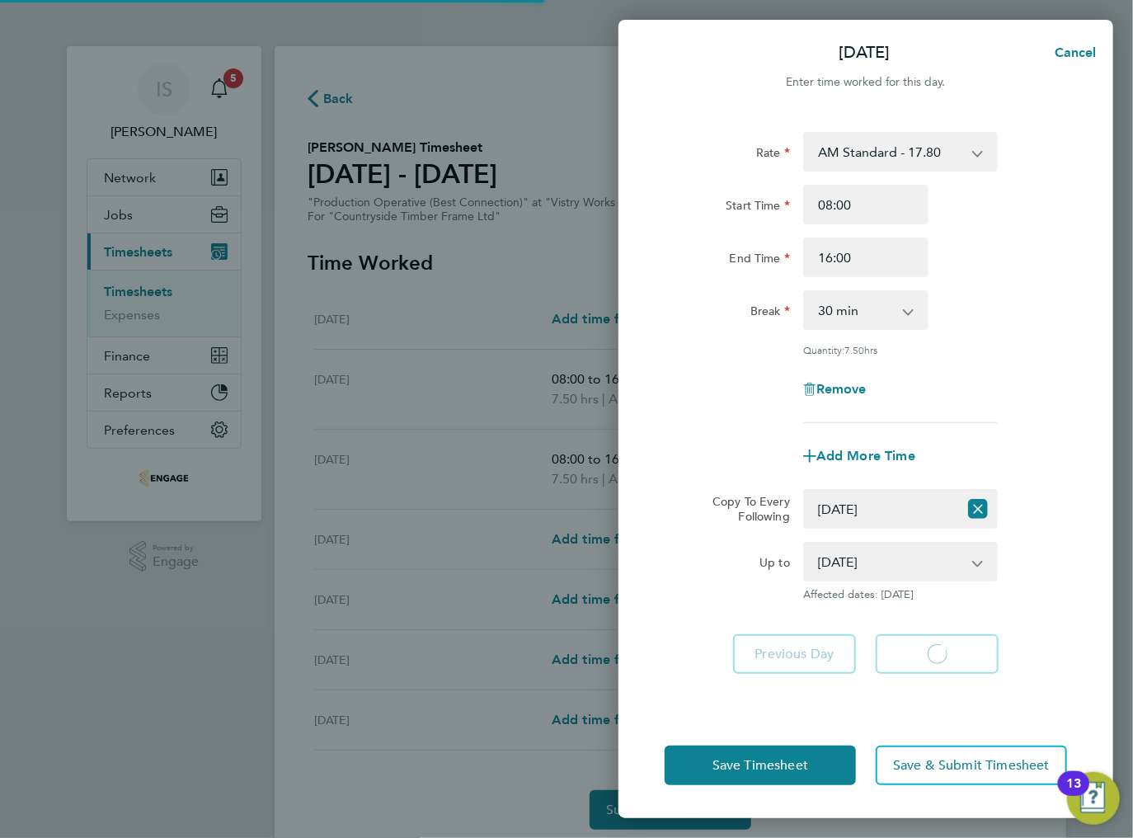
select select "30"
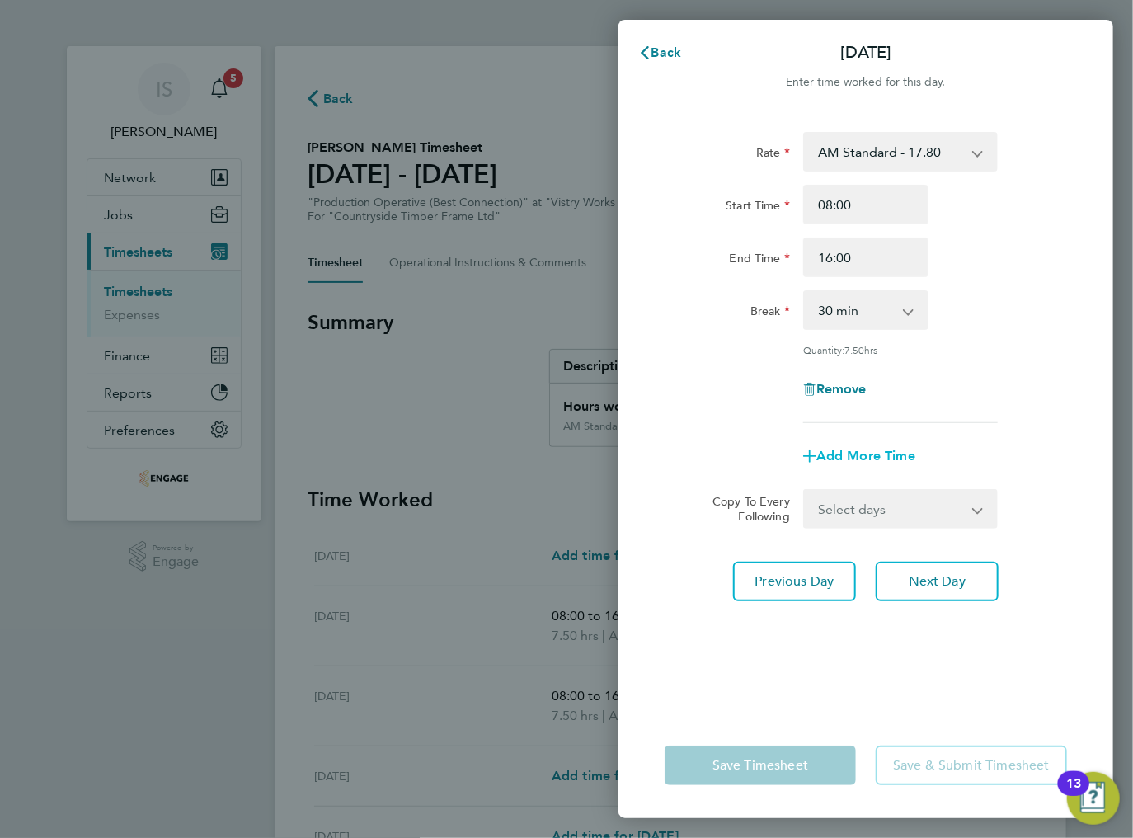
click at [850, 455] on span "Add More Time" at bounding box center [865, 456] width 99 height 16
select select "null"
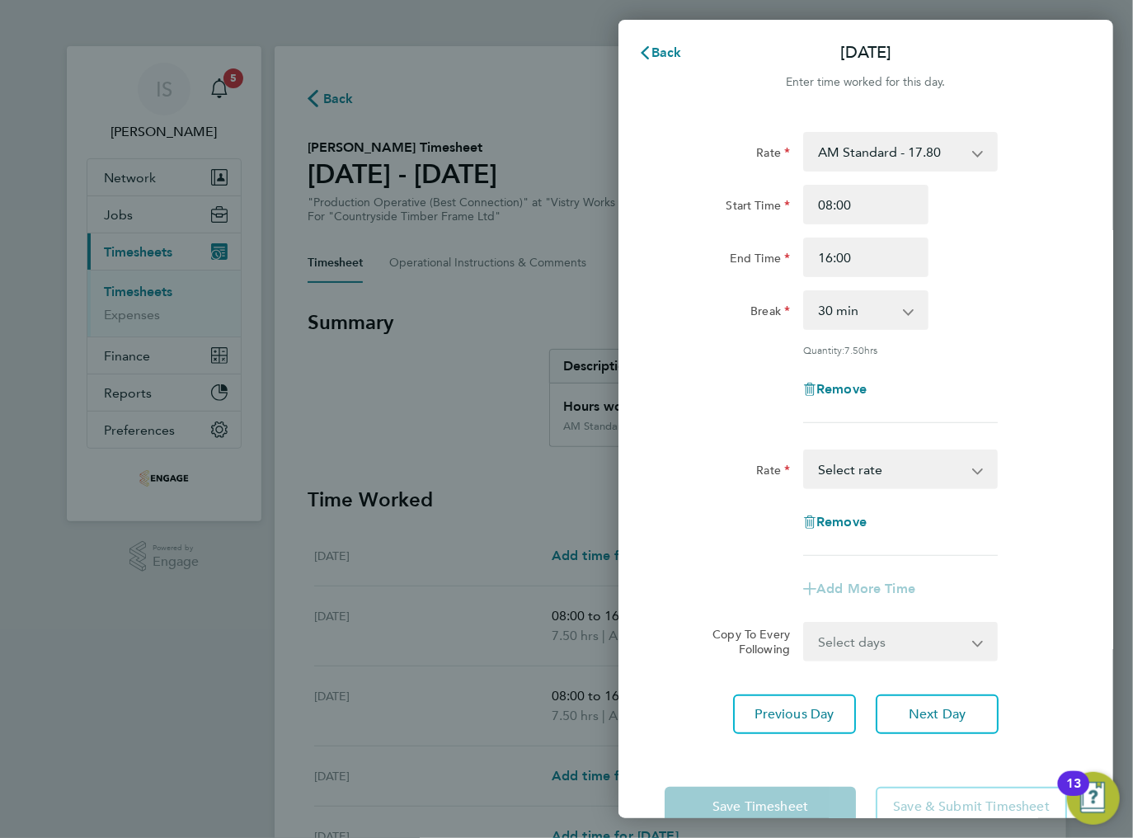
click at [849, 474] on select "BONUS - 13.50 AM Standard - 17.80 PM Standard - 19.09 AM OT2 - 35.60 PM OT2 - 3…" at bounding box center [891, 469] width 172 height 36
drag, startPoint x: 708, startPoint y: 455, endPoint x: 724, endPoint y: 447, distance: 17.7
click at [709, 455] on div "Rate" at bounding box center [727, 465] width 125 height 33
click at [829, 516] on span "Remove" at bounding box center [841, 522] width 50 height 16
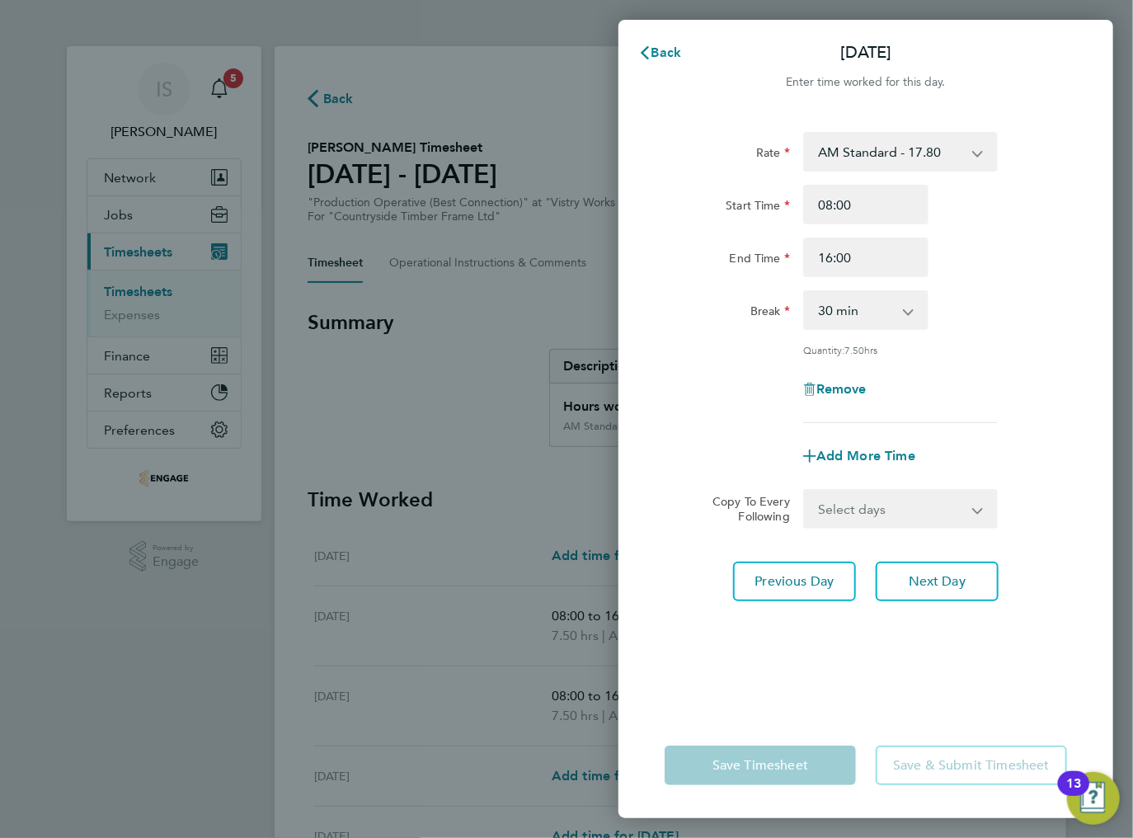
click at [848, 521] on select "Select days Day Weekday (Mon-Fri) Weekend (Sat-Sun) [DATE] [DATE] [DATE] [DATE]" at bounding box center [891, 509] width 173 height 36
select select "WEEKDAY"
click at [805, 491] on select "Select days Day Weekday (Mon-Fri) Weekend (Sat-Sun) [DATE] [DATE] [DATE] [DATE]" at bounding box center [891, 509] width 173 height 36
select select "[DATE]"
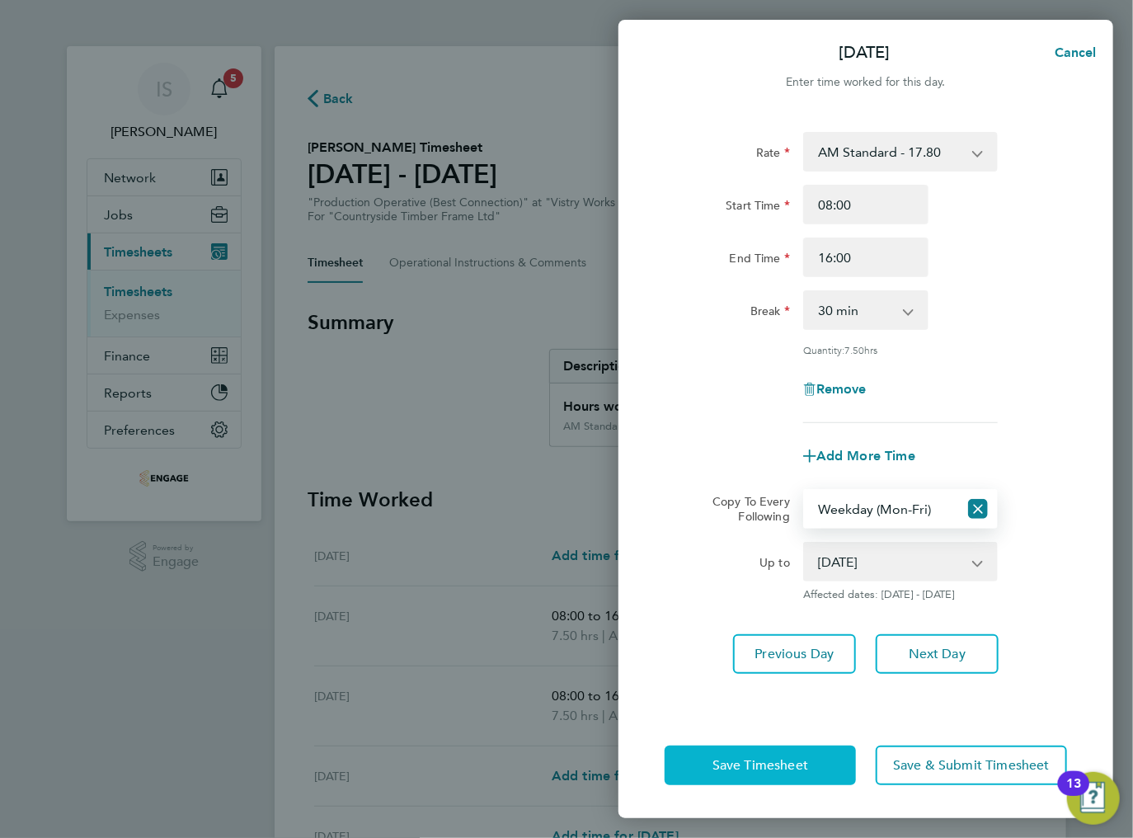
click at [801, 763] on span "Save Timesheet" at bounding box center [760, 765] width 96 height 16
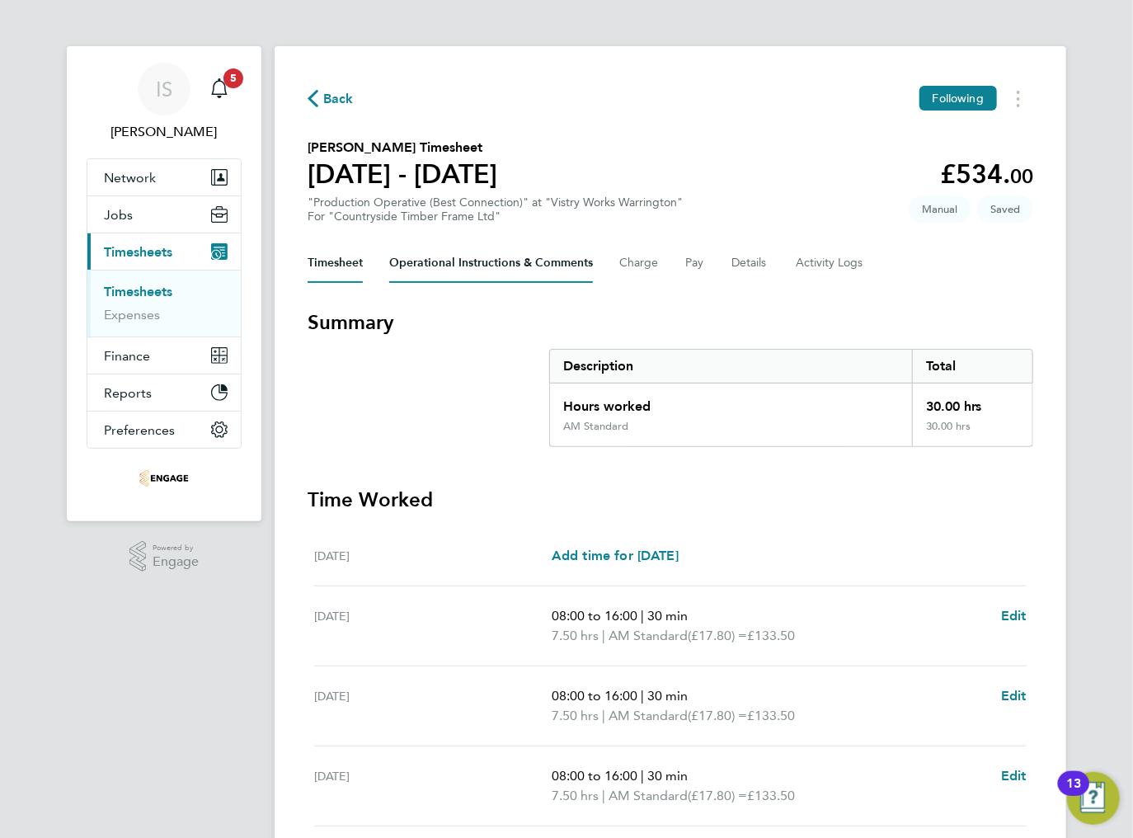
click at [493, 244] on Comments-tab "Operational Instructions & Comments" at bounding box center [491, 263] width 204 height 40
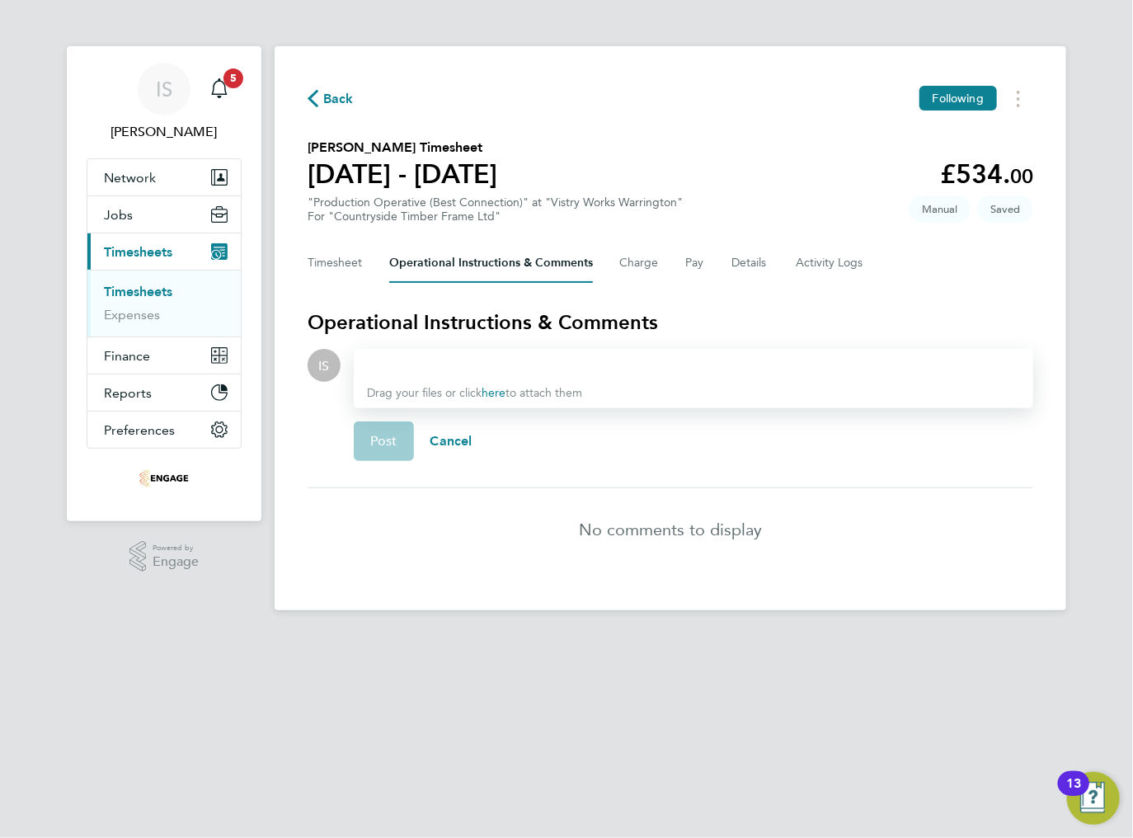
click at [391, 366] on div at bounding box center [693, 365] width 653 height 20
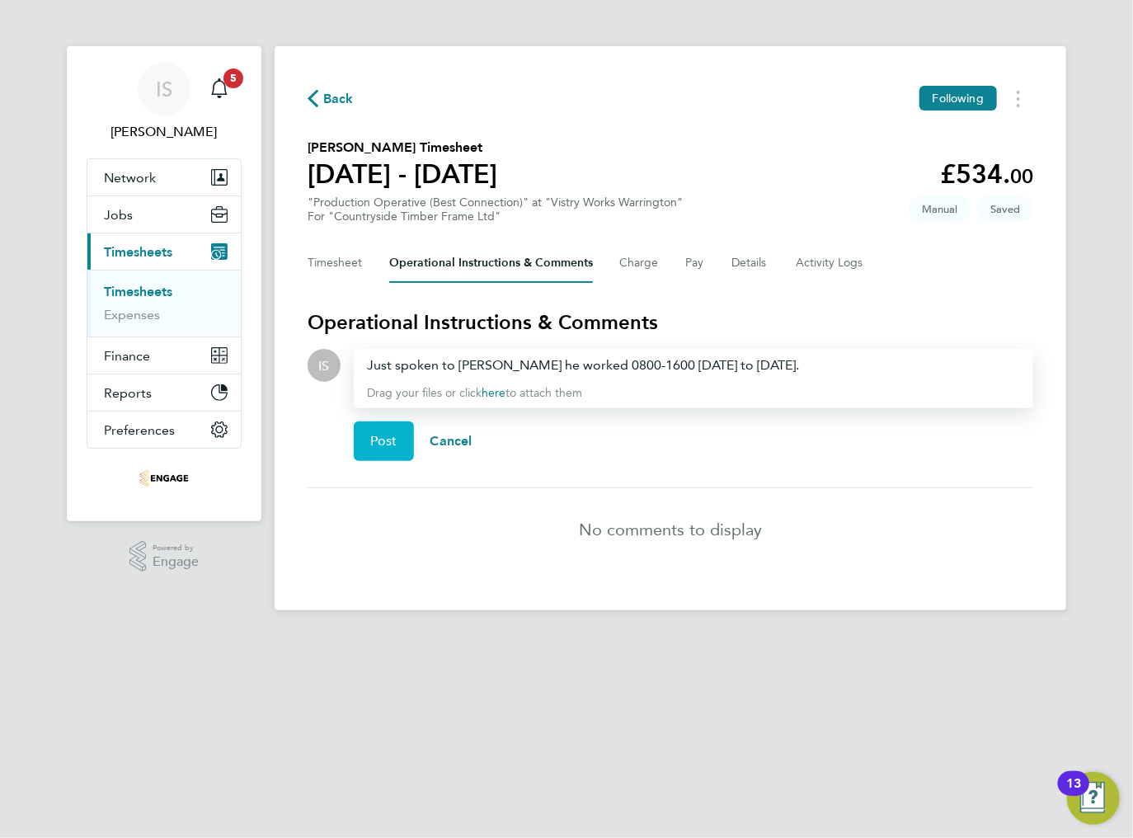
click at [374, 445] on span "Post" at bounding box center [383, 441] width 27 height 16
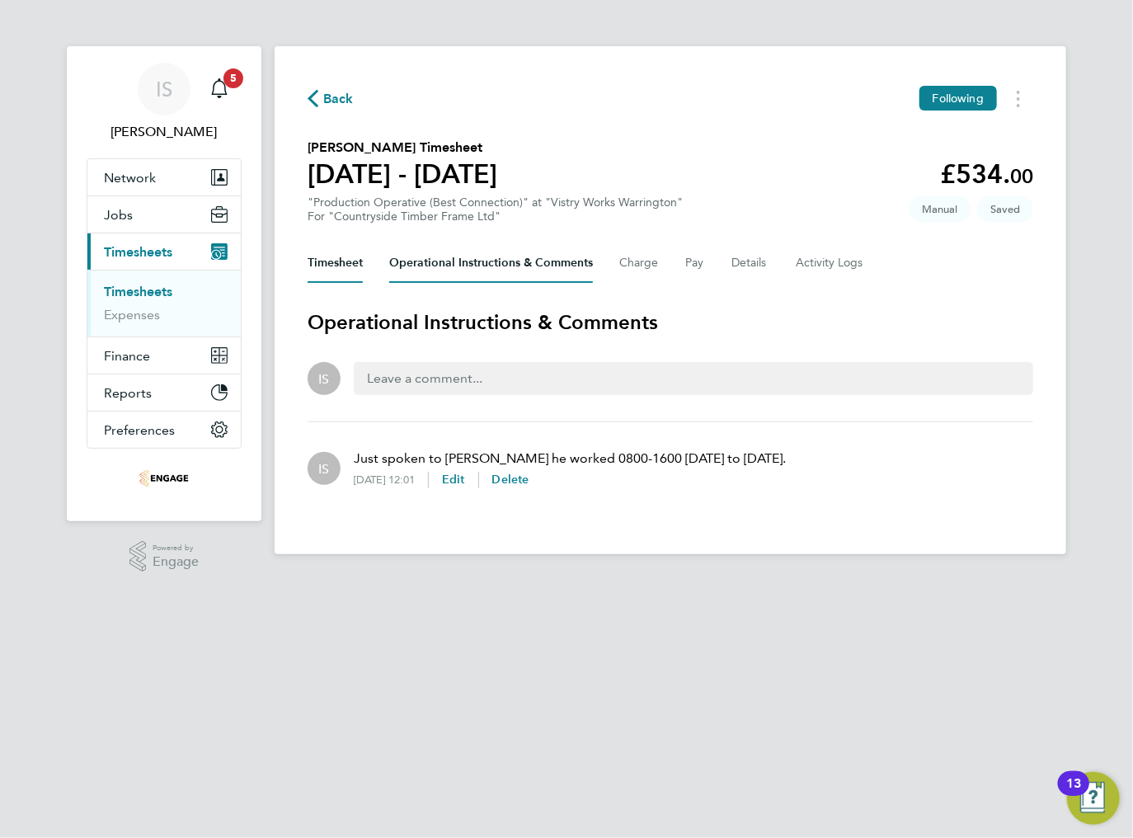
click at [324, 266] on button "Timesheet" at bounding box center [335, 263] width 55 height 40
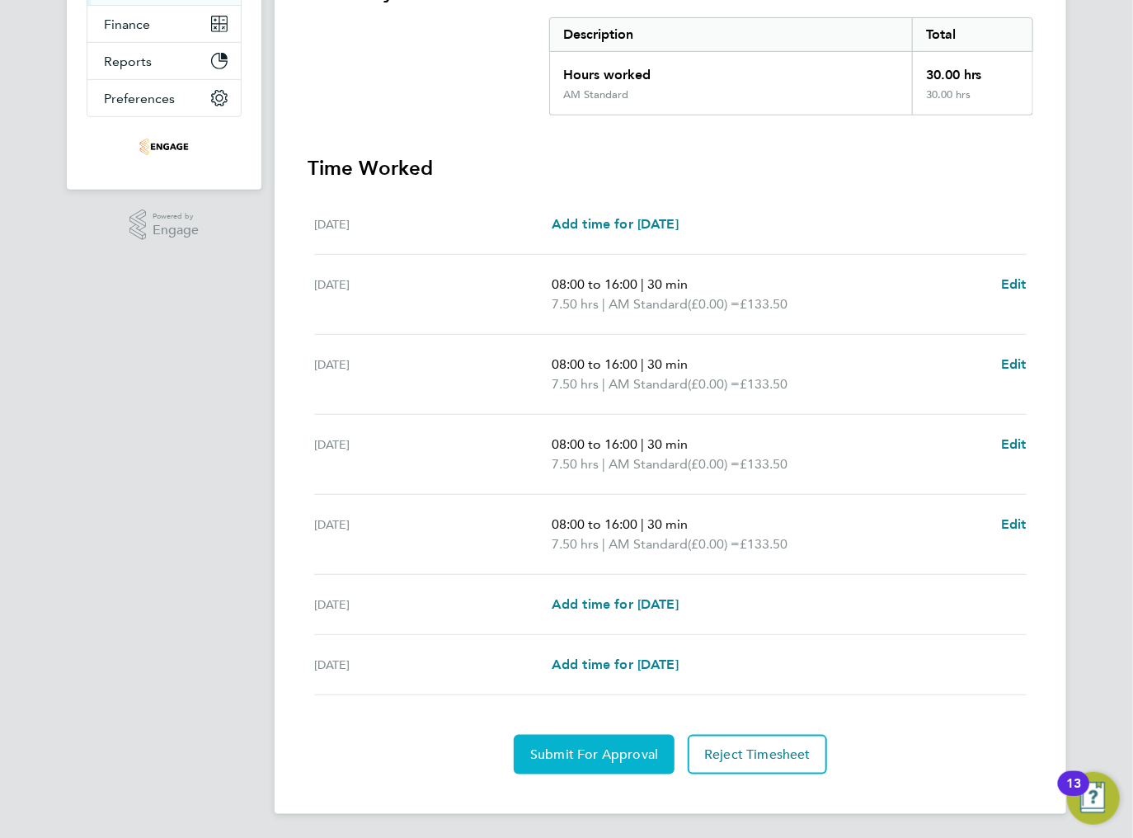
click at [584, 755] on span "Submit For Approval" at bounding box center [594, 754] width 128 height 16
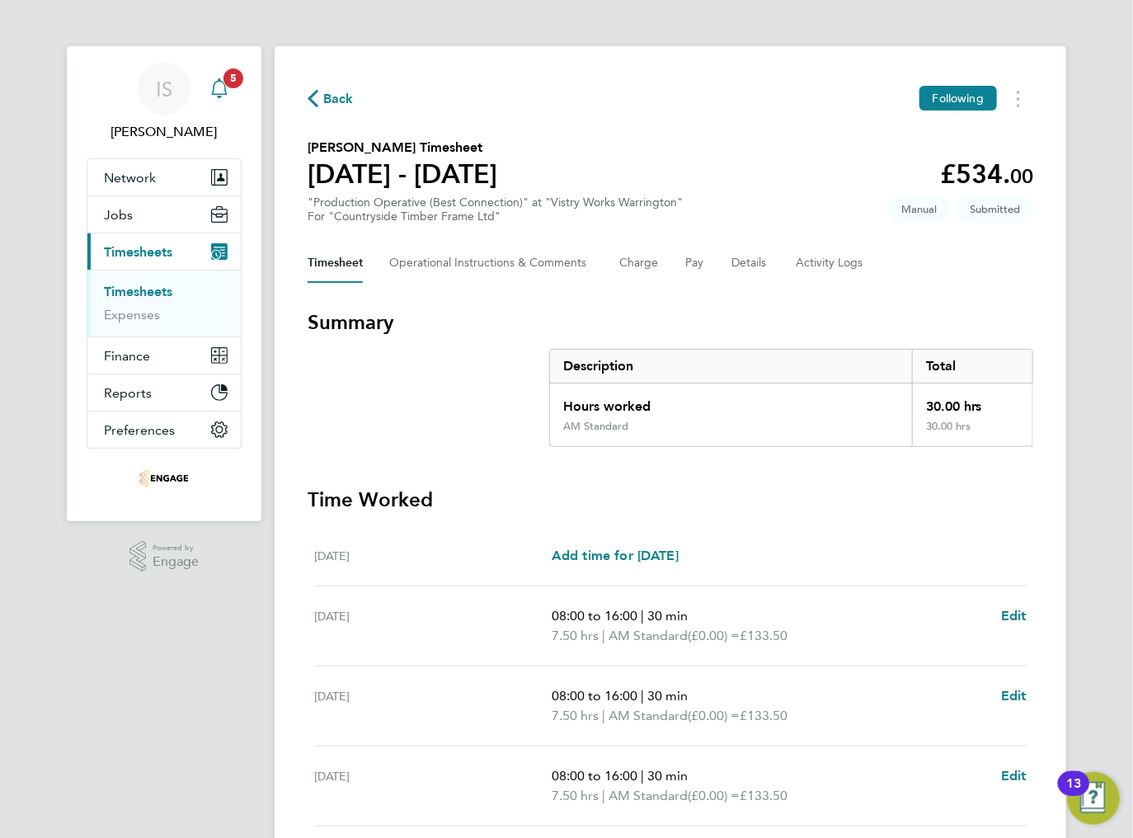
click at [223, 98] on svg-icon "Main navigation" at bounding box center [219, 88] width 20 height 20
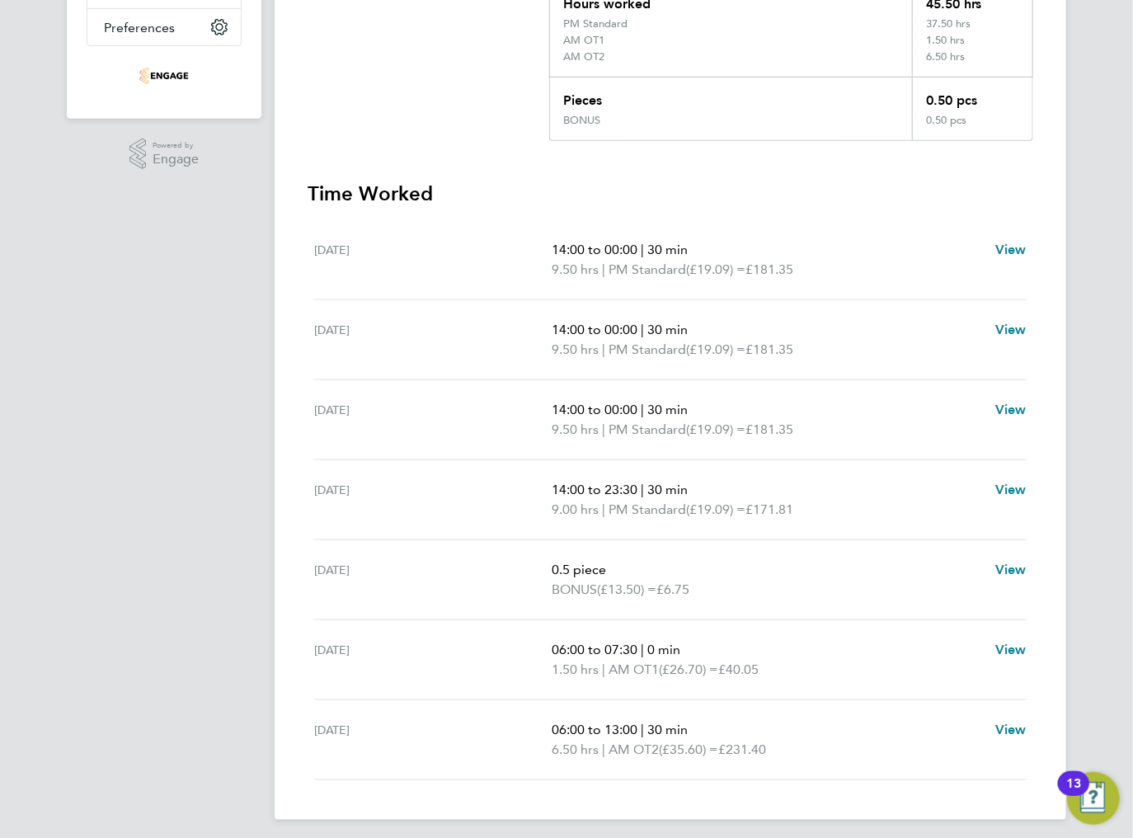
scroll to position [408, 0]
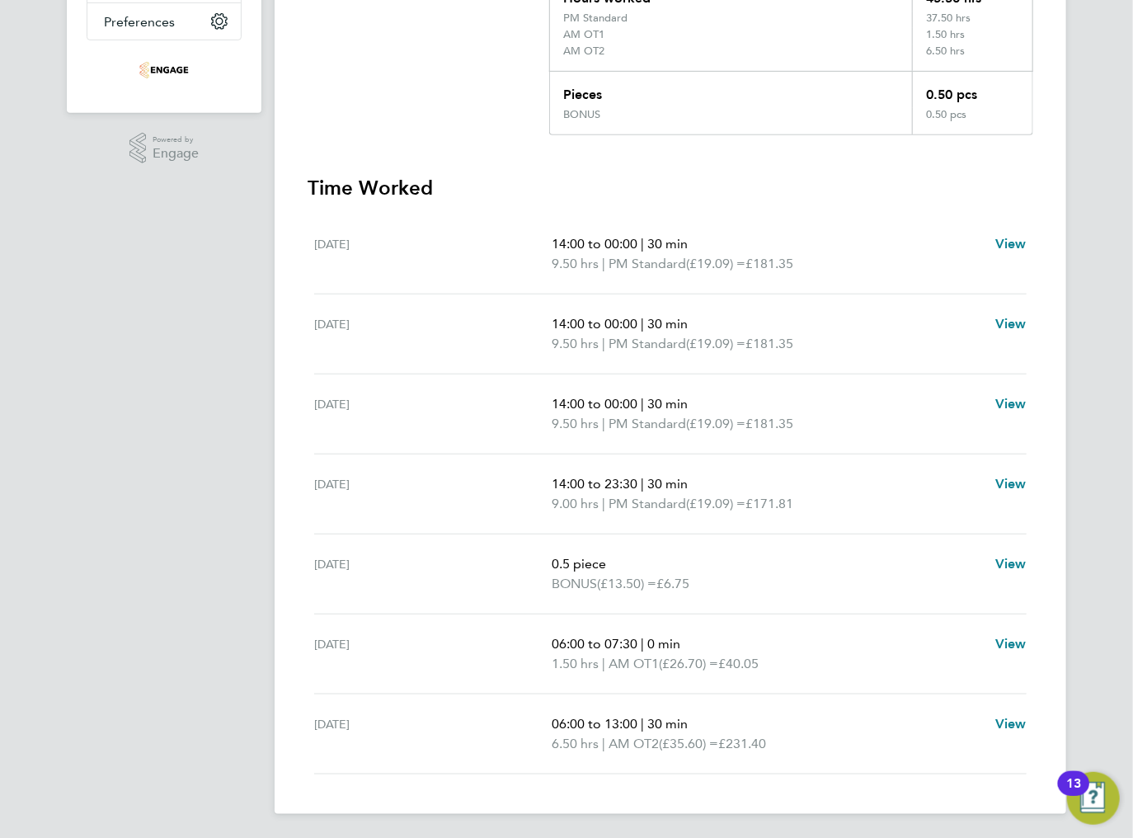
drag, startPoint x: 554, startPoint y: 749, endPoint x: 801, endPoint y: 745, distance: 247.4
click at [798, 745] on p "6.50 hrs | AM OT2 (£35.60) = £231.40" at bounding box center [767, 744] width 430 height 20
click at [808, 745] on p "6.50 hrs | AM OT2 (£35.60) = £231.40" at bounding box center [767, 744] width 430 height 20
drag, startPoint x: 646, startPoint y: 584, endPoint x: 717, endPoint y: 586, distance: 71.0
click at [717, 586] on p "BONUS (£13.50) = £6.75" at bounding box center [767, 584] width 430 height 20
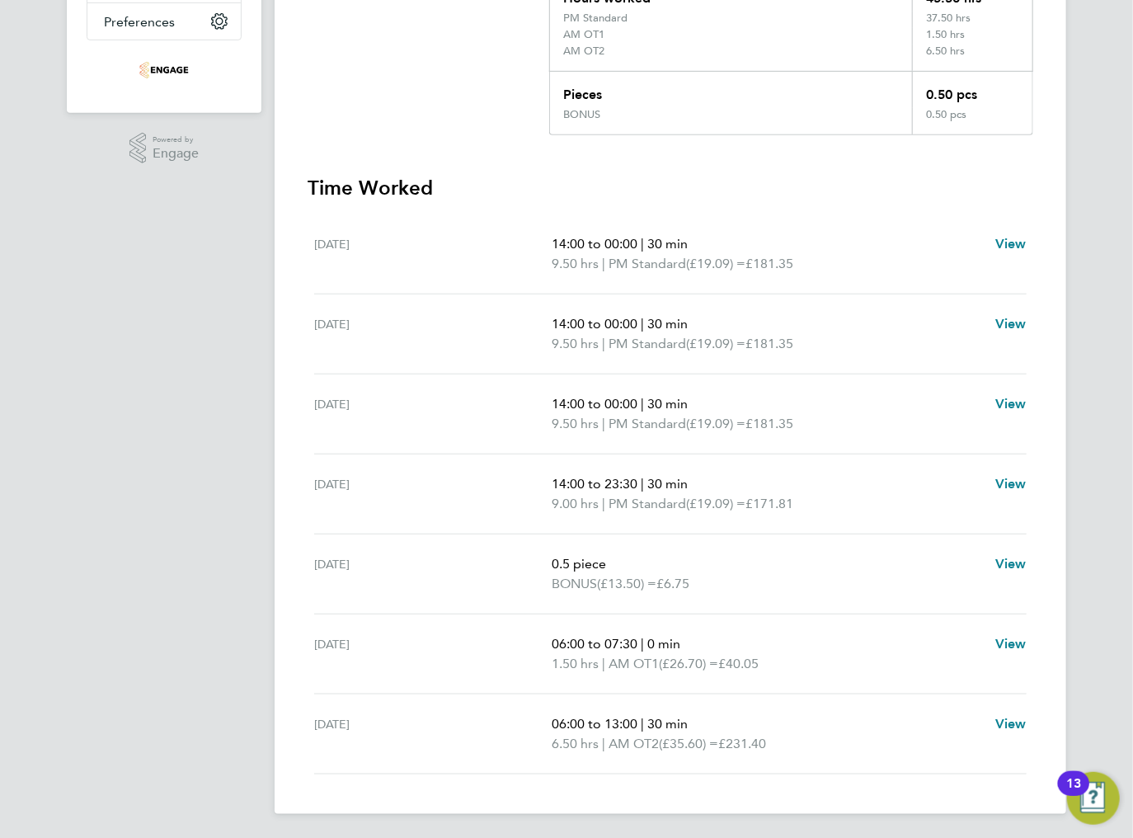
click at [765, 590] on p "BONUS (£13.50) = £6.75" at bounding box center [767, 584] width 430 height 20
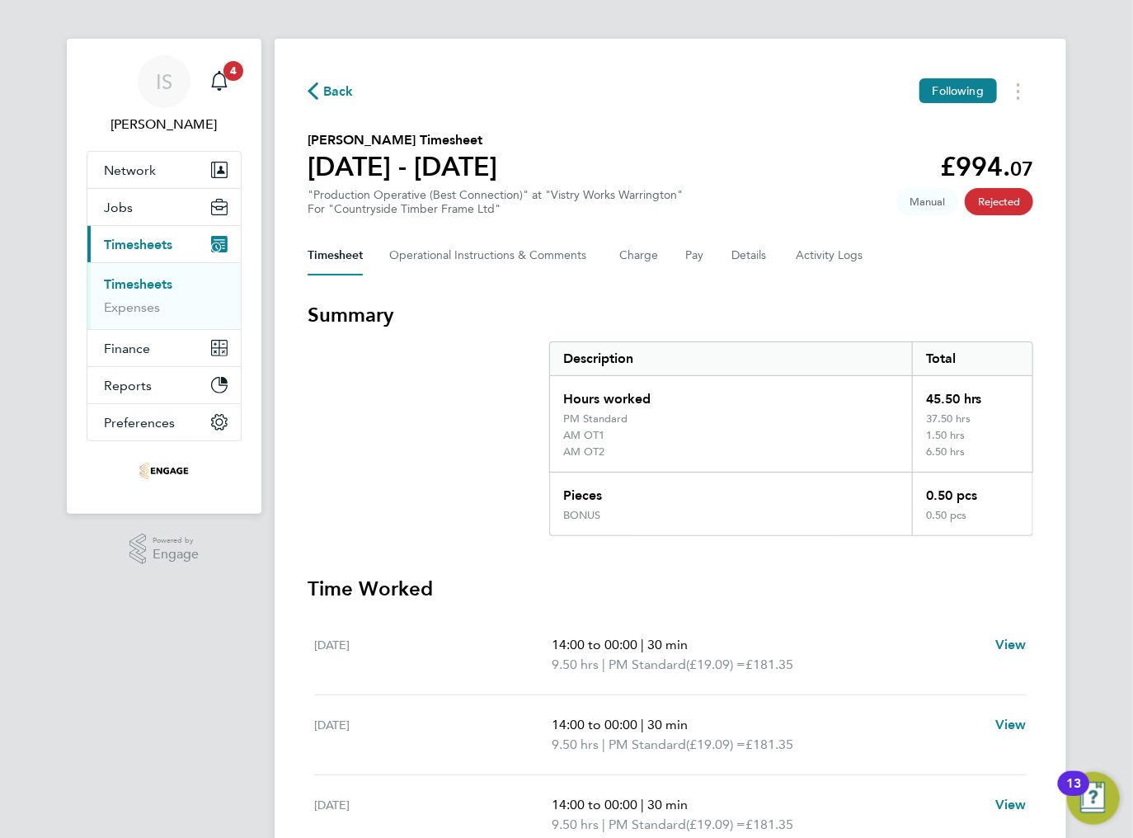
scroll to position [0, 0]
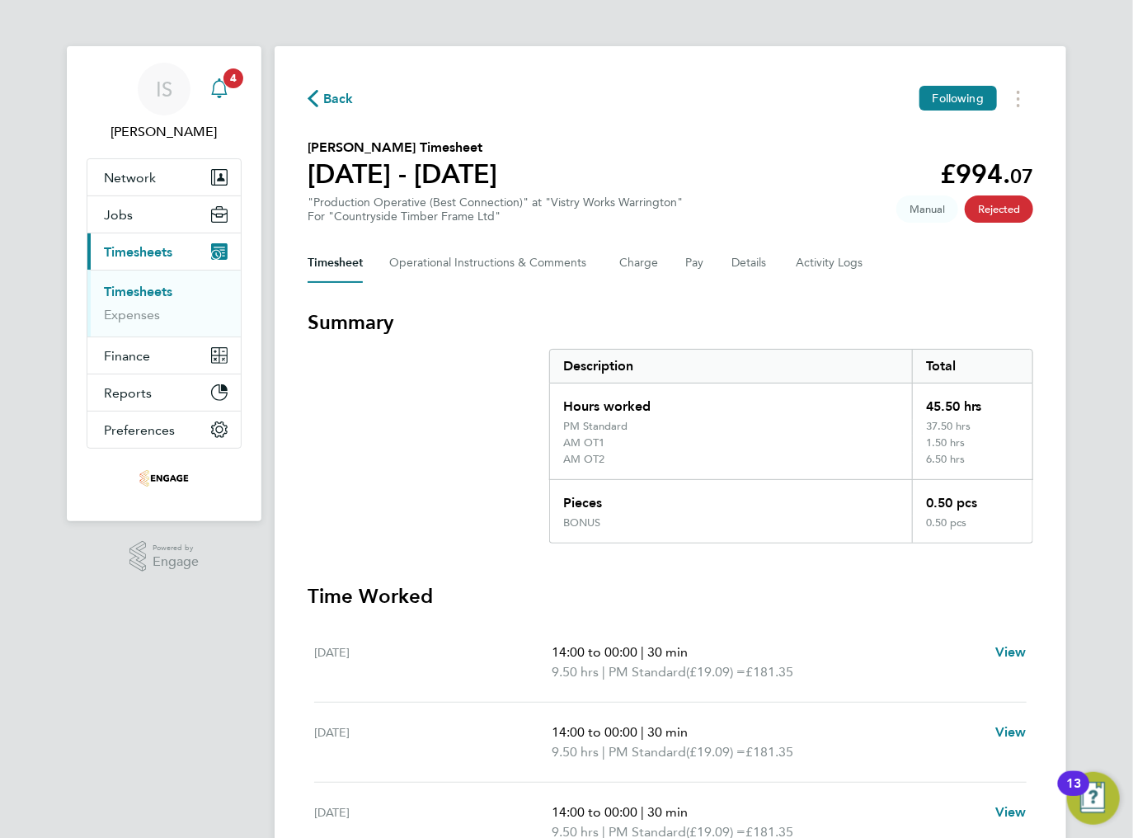
click at [228, 82] on span "4" at bounding box center [233, 78] width 20 height 20
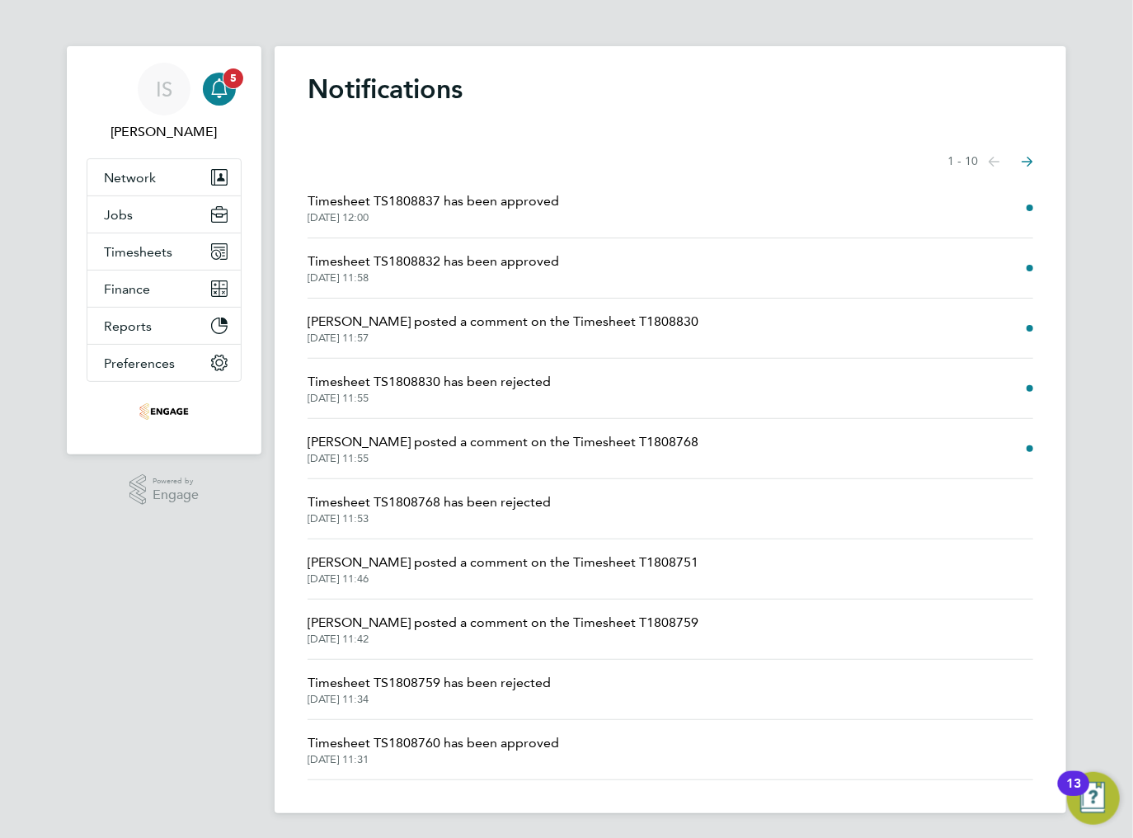
click at [226, 87] on icon "Main navigation" at bounding box center [219, 88] width 20 height 20
click at [155, 255] on span "Timesheets" at bounding box center [138, 252] width 68 height 16
click at [165, 260] on button "Timesheets" at bounding box center [163, 251] width 153 height 36
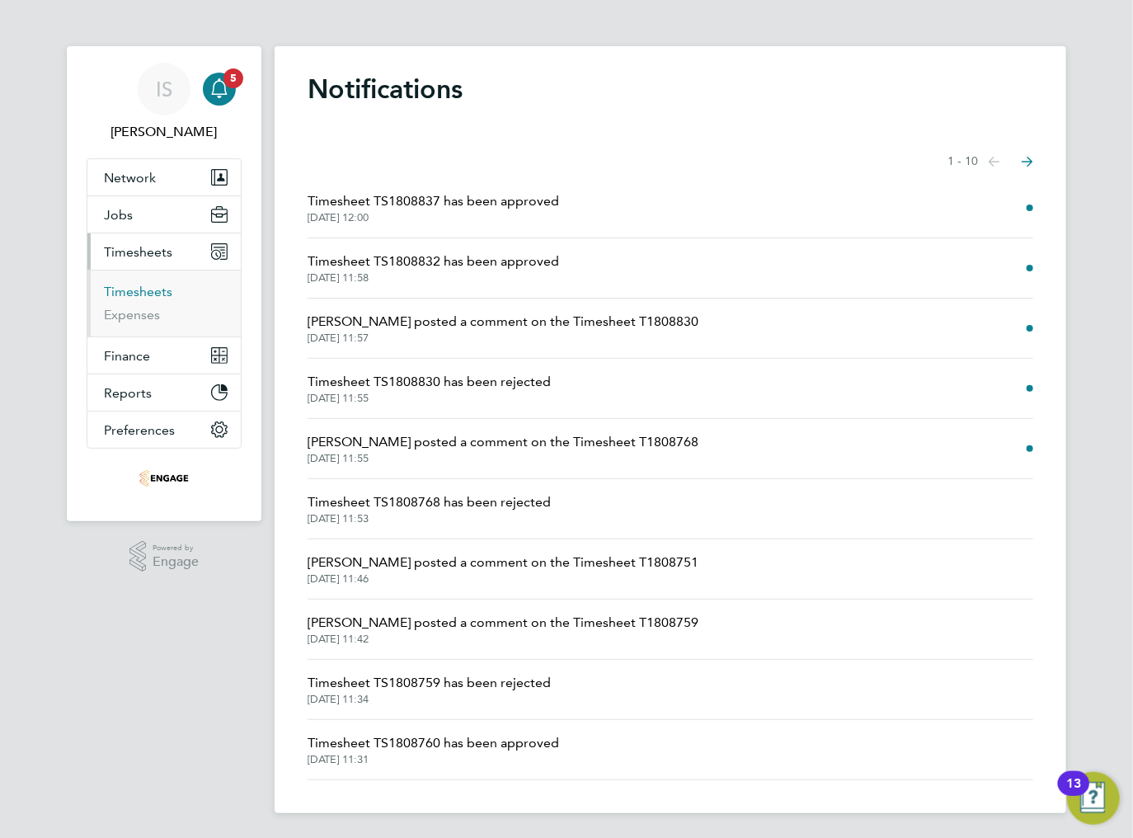
click at [139, 286] on link "Timesheets" at bounding box center [138, 292] width 68 height 16
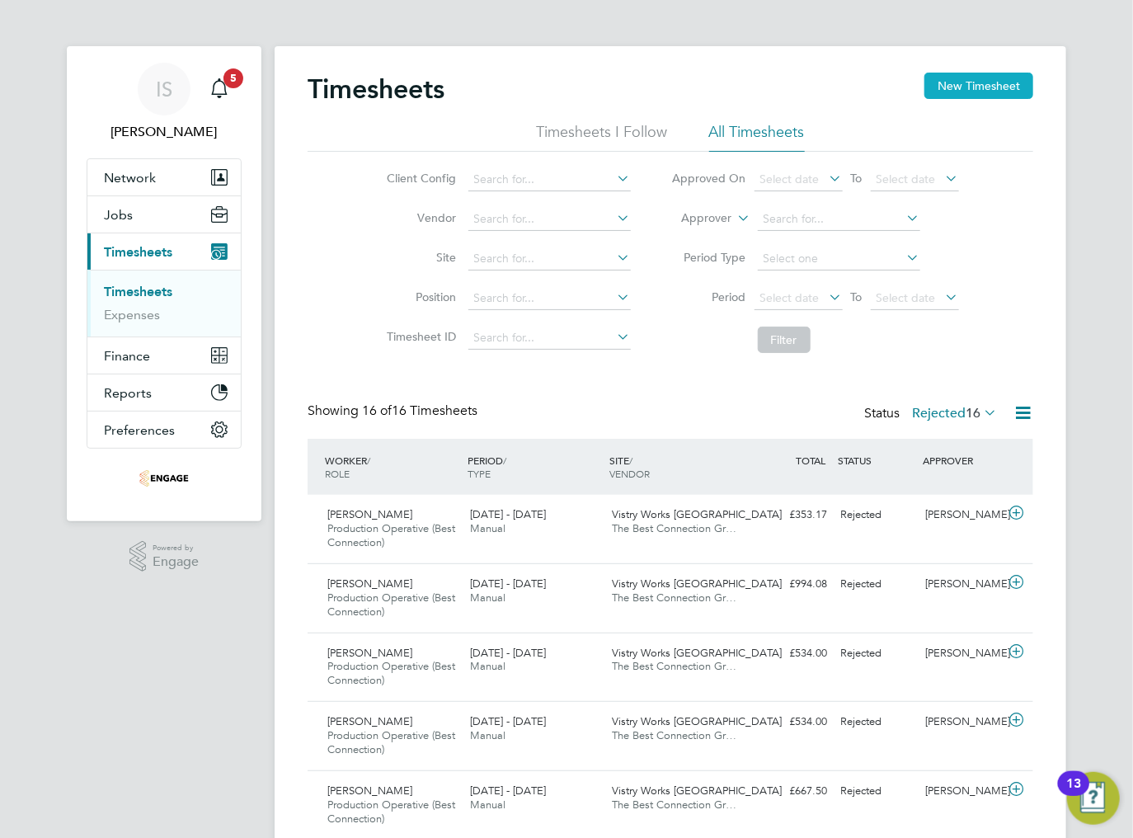
click at [954, 87] on button "New Timesheet" at bounding box center [978, 86] width 109 height 26
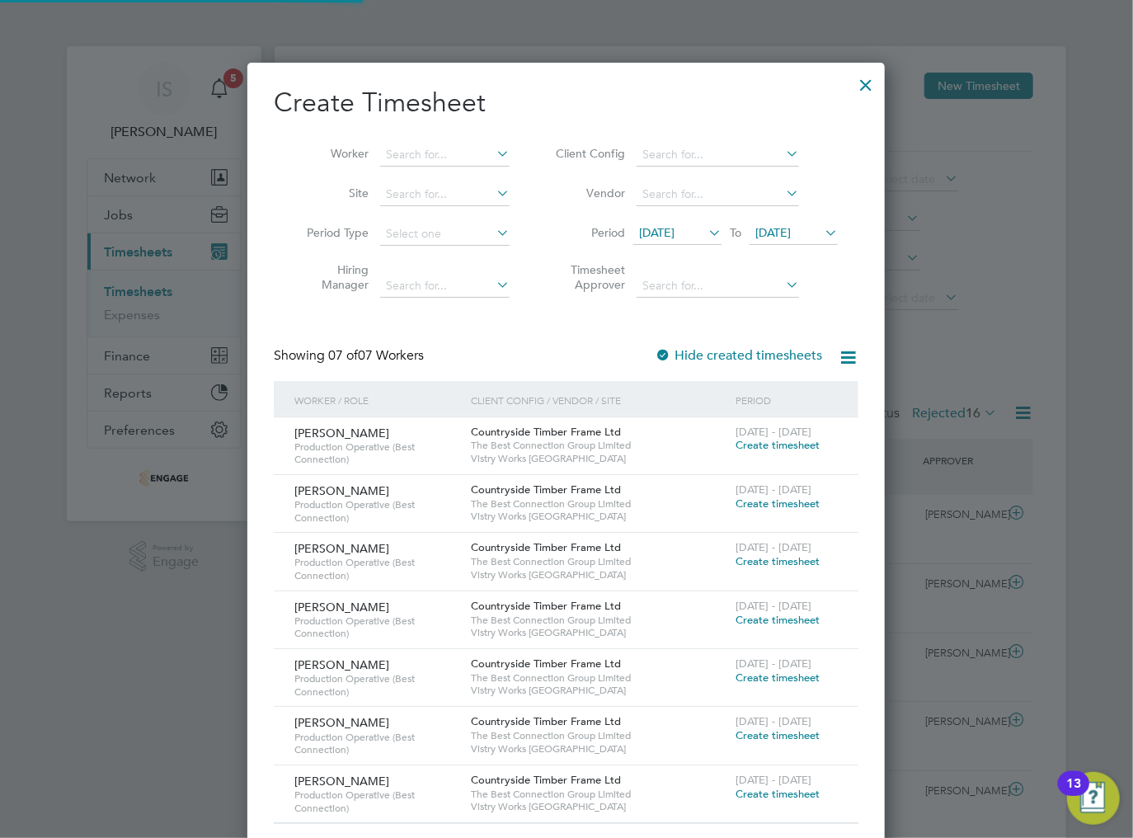
click at [674, 232] on span "[DATE]" at bounding box center [656, 232] width 35 height 15
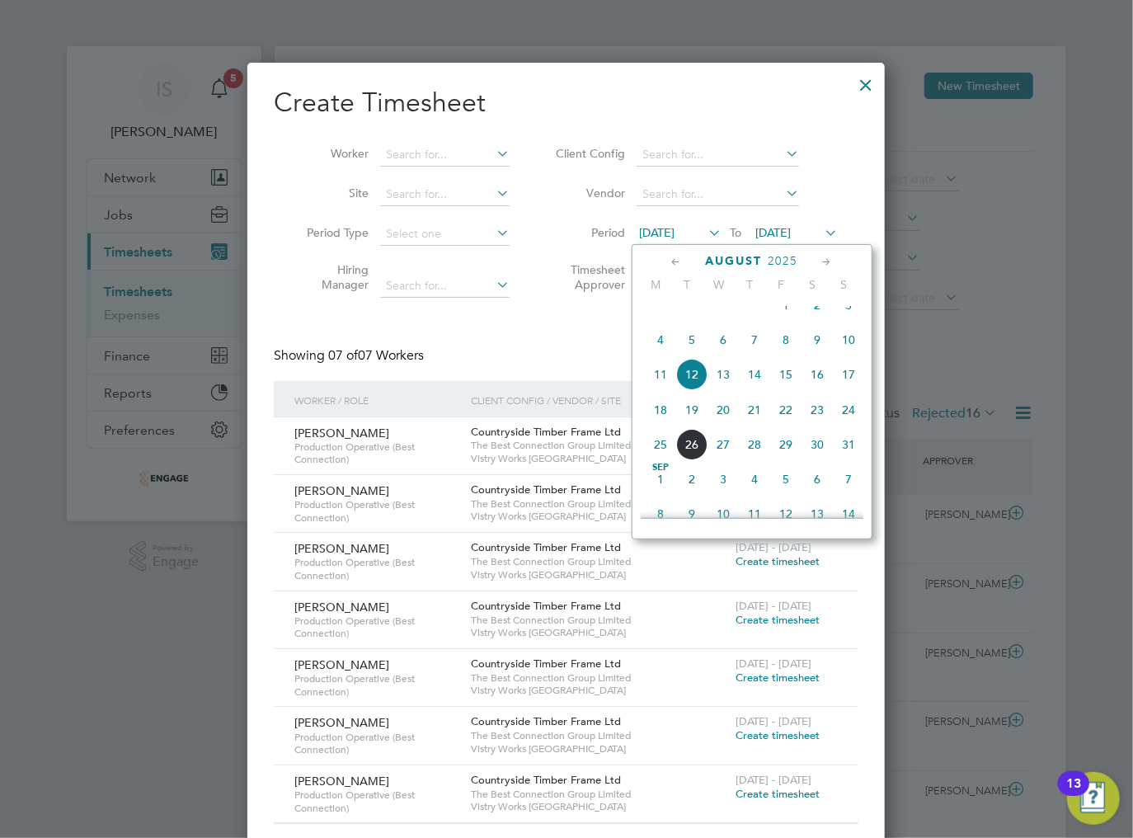
click at [655, 425] on span "18" at bounding box center [660, 409] width 31 height 31
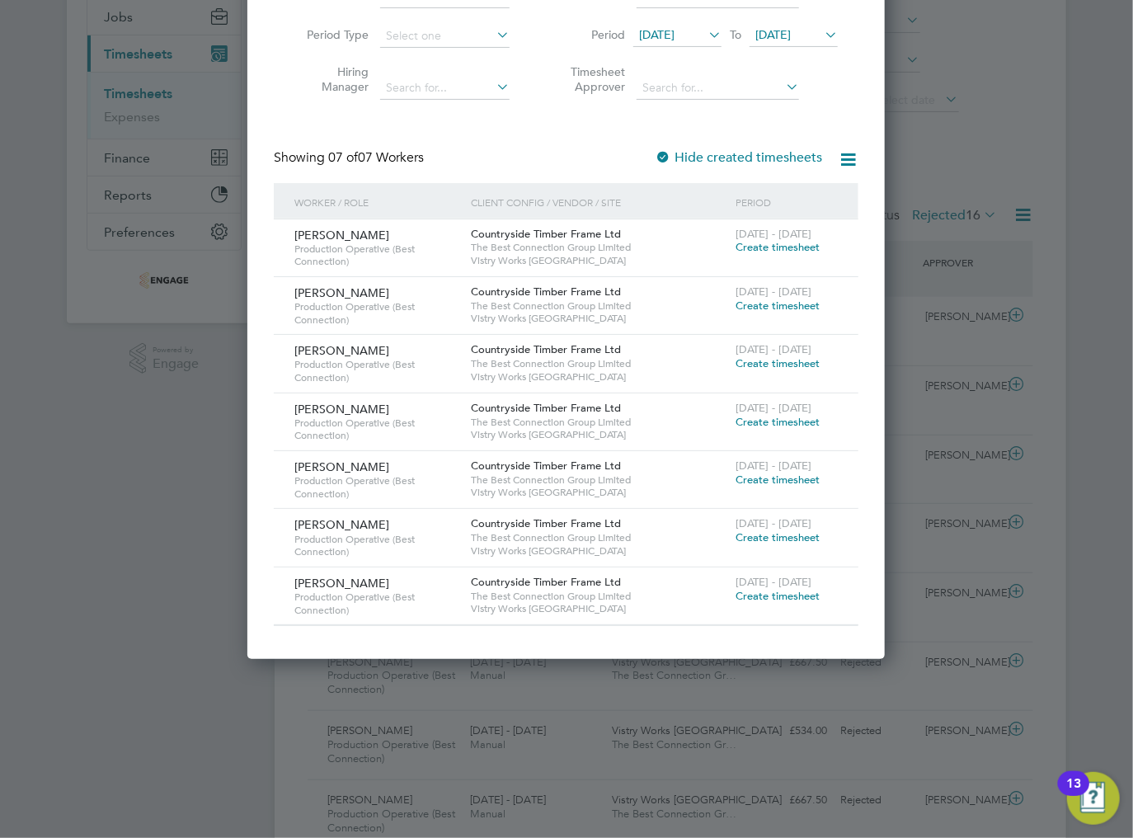
click at [747, 479] on span "Create timesheet" at bounding box center [777, 479] width 84 height 14
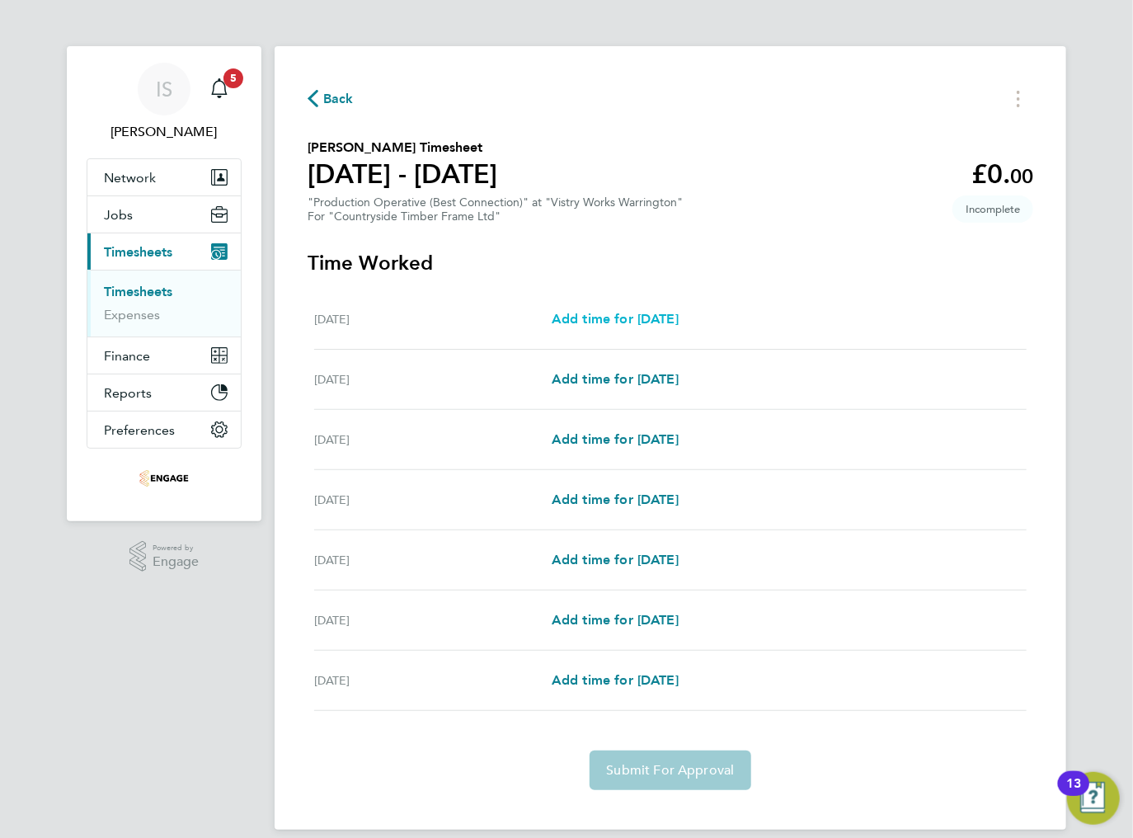
click at [600, 320] on span "Add time for [DATE]" at bounding box center [615, 319] width 127 height 16
select select "15"
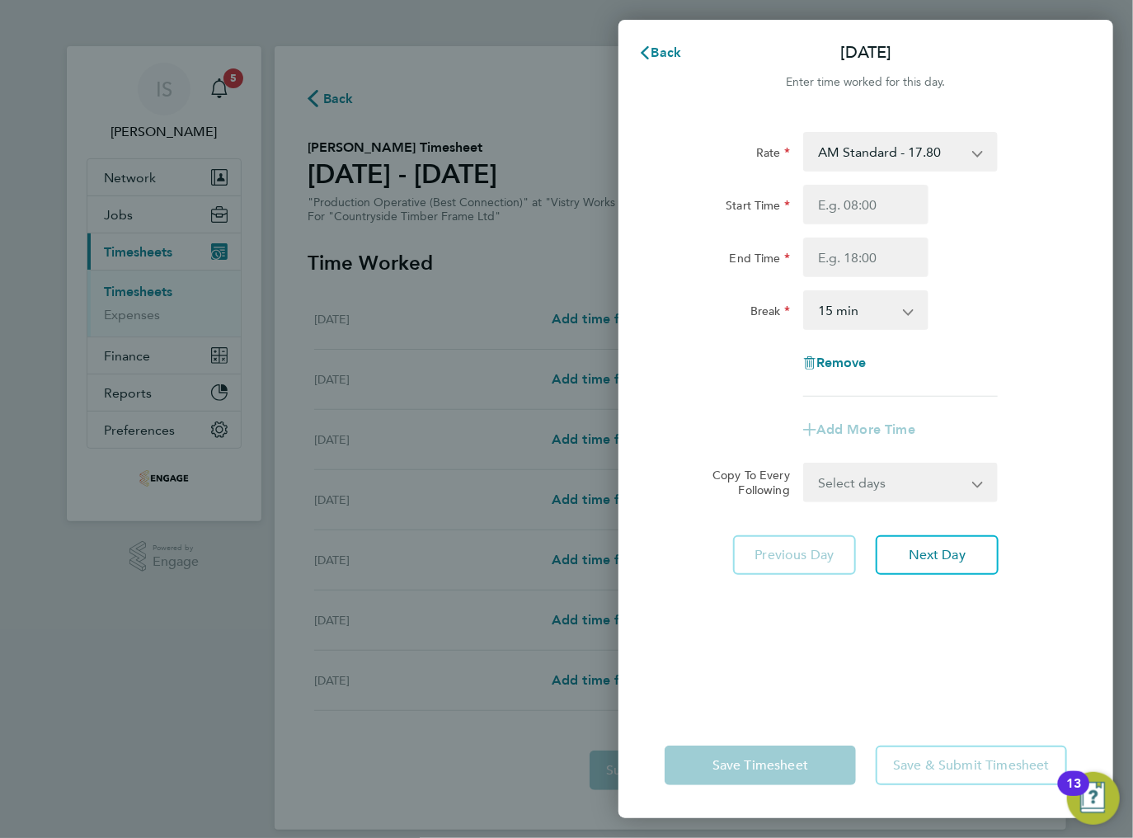
click at [867, 160] on select "AM Standard - 17.80 BONUS - 13.50 AM OT1 - 26.70 PM OT1 - 28.64 AM OT2 - 35.60 …" at bounding box center [891, 152] width 172 height 36
select select "15"
click at [834, 206] on input "Start Time" at bounding box center [865, 205] width 125 height 40
type input "14:00"
click at [867, 264] on input "End Time" at bounding box center [865, 257] width 125 height 40
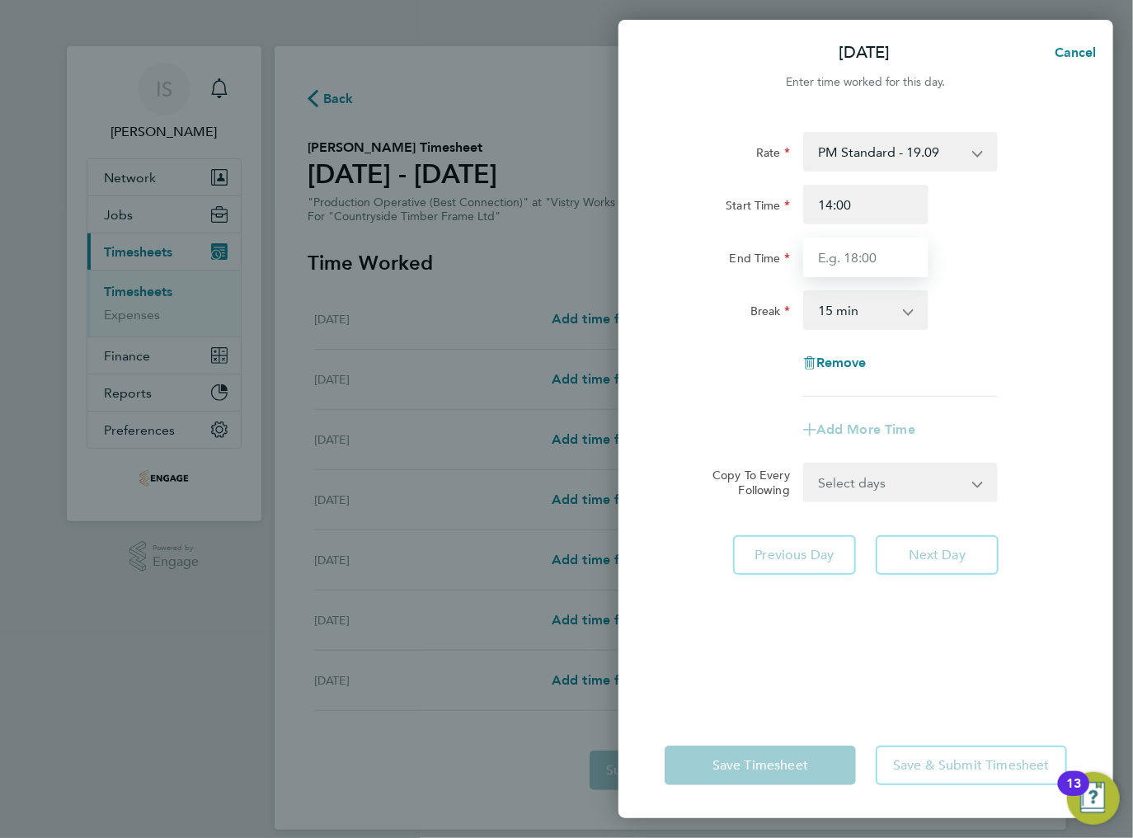
type input "00:00"
click at [874, 314] on select "0 min 15 min 30 min 45 min 60 min 75 min 90 min" at bounding box center [856, 310] width 102 height 36
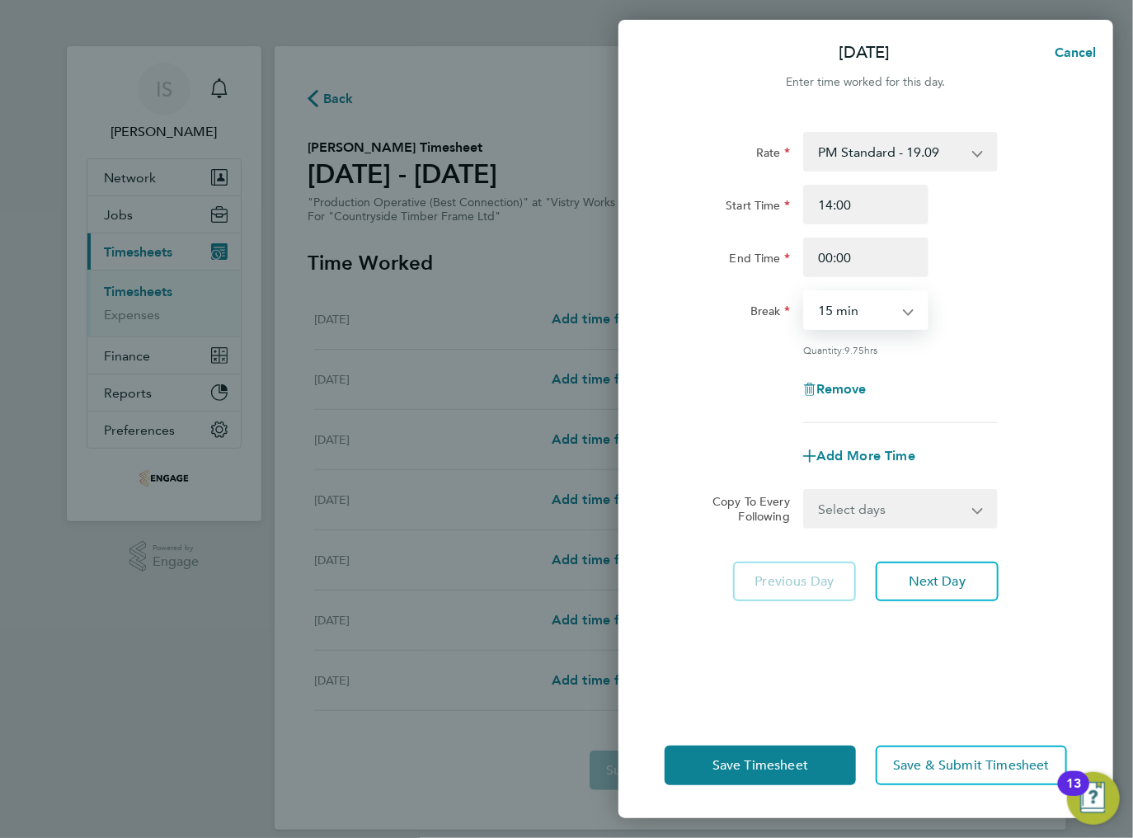
select select "30"
click at [805, 292] on select "0 min 15 min 30 min 45 min 60 min 75 min 90 min" at bounding box center [856, 310] width 102 height 36
click at [919, 522] on select "Select days Day Weekday (Mon-Fri) Weekend (Sat-Sun) [DATE] [DATE] [DATE] [DATE]…" at bounding box center [891, 509] width 173 height 36
select select "TUE"
click at [805, 491] on select "Select days Day Weekday (Mon-Fri) Weekend (Sat-Sun) [DATE] [DATE] [DATE] [DATE]…" at bounding box center [891, 509] width 173 height 36
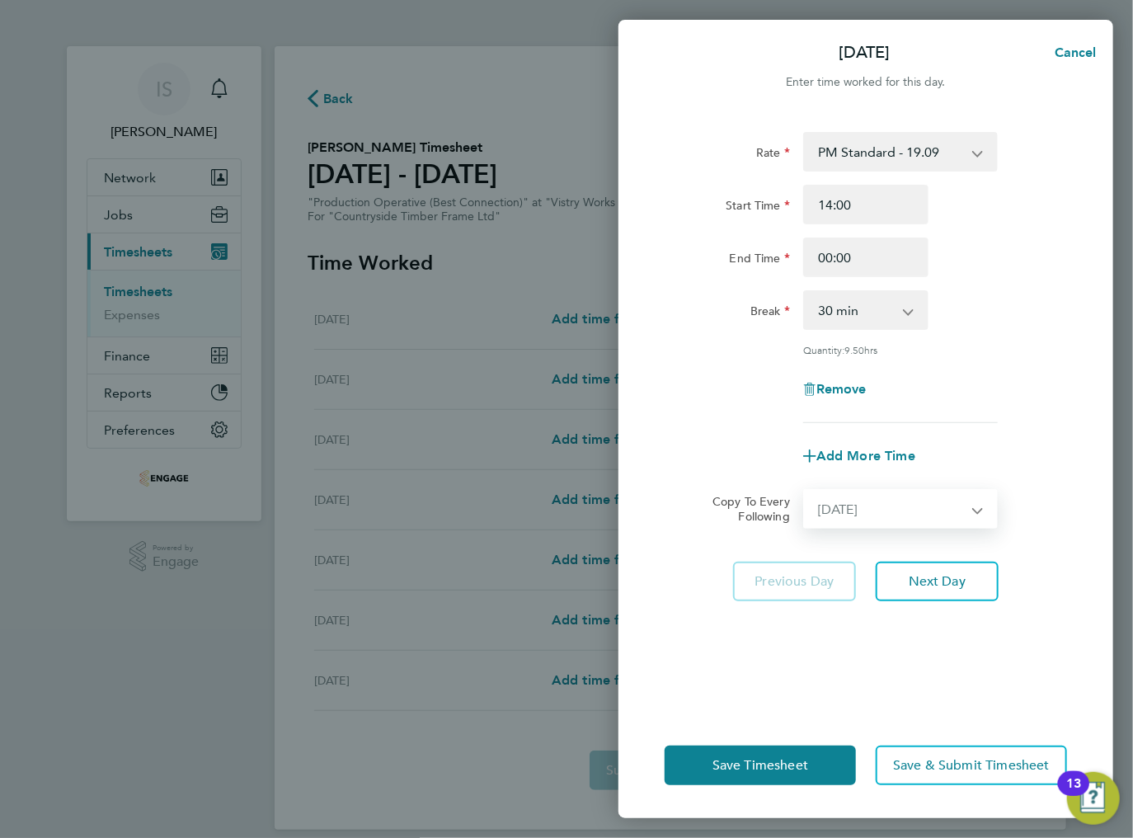
select select "[DATE]"
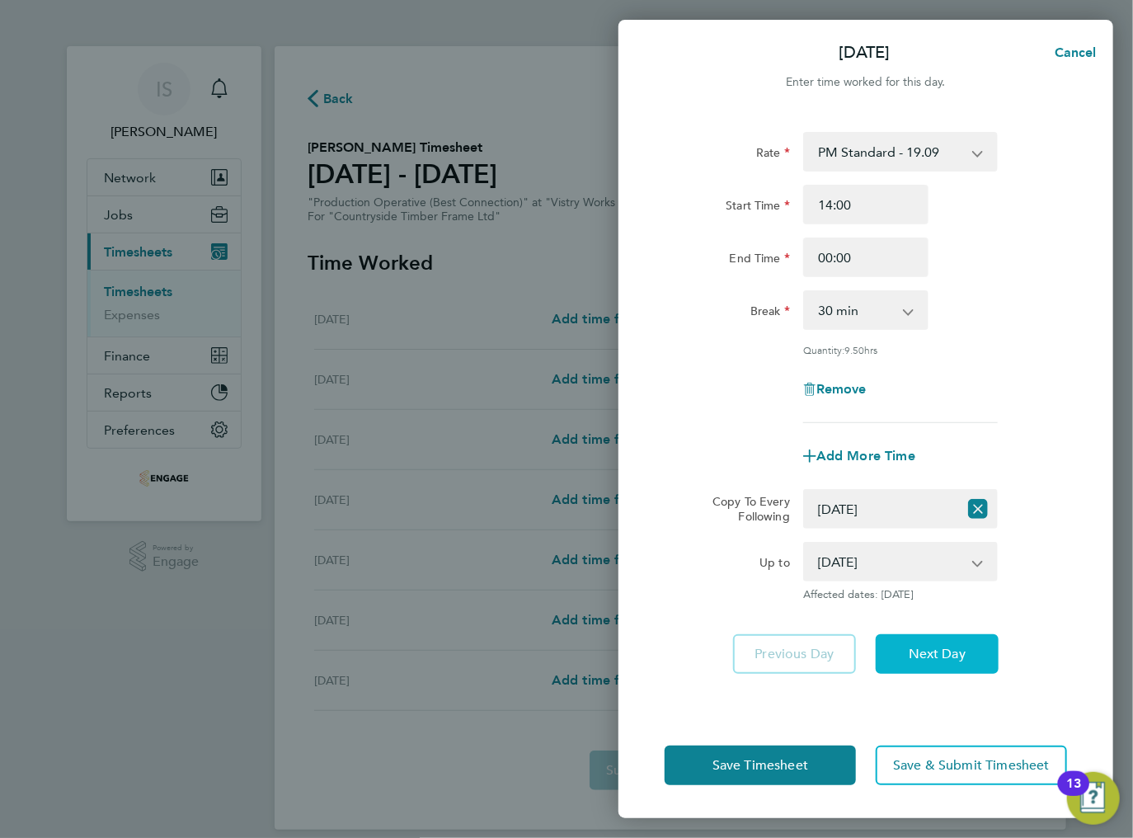
click at [928, 651] on span "Next Day" at bounding box center [937, 654] width 57 height 16
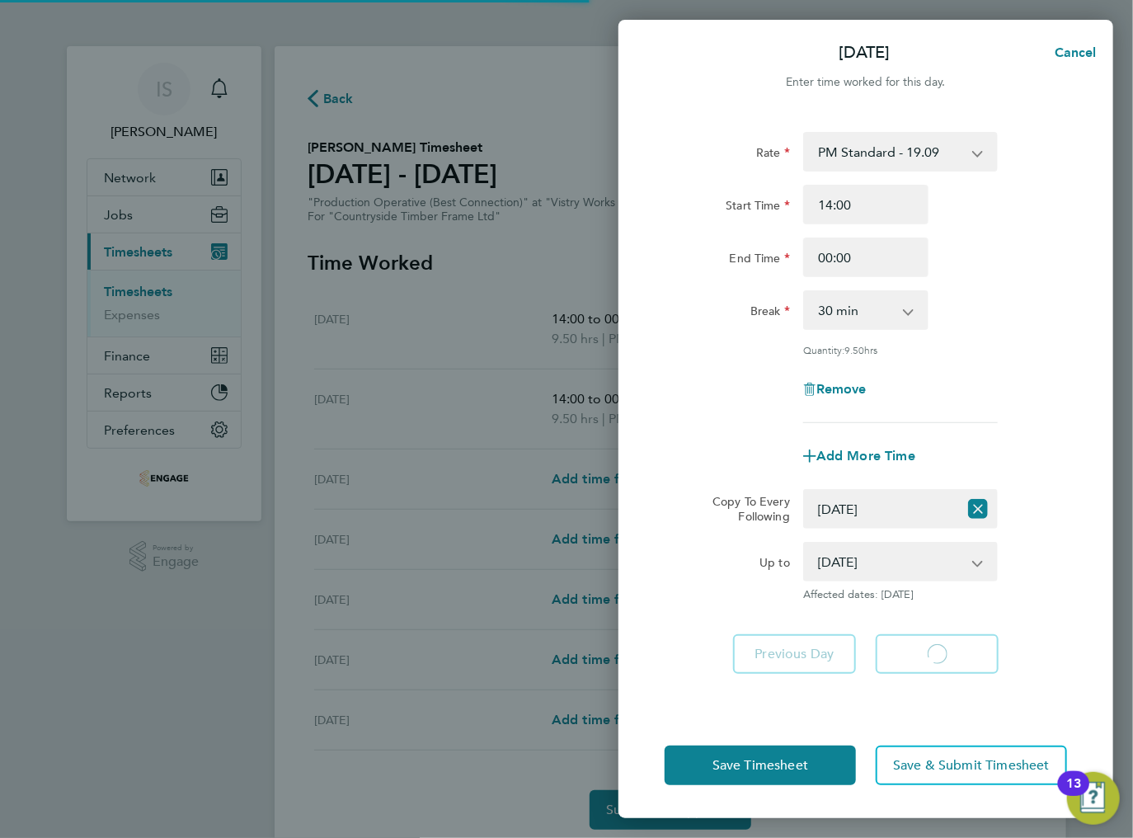
select select "30"
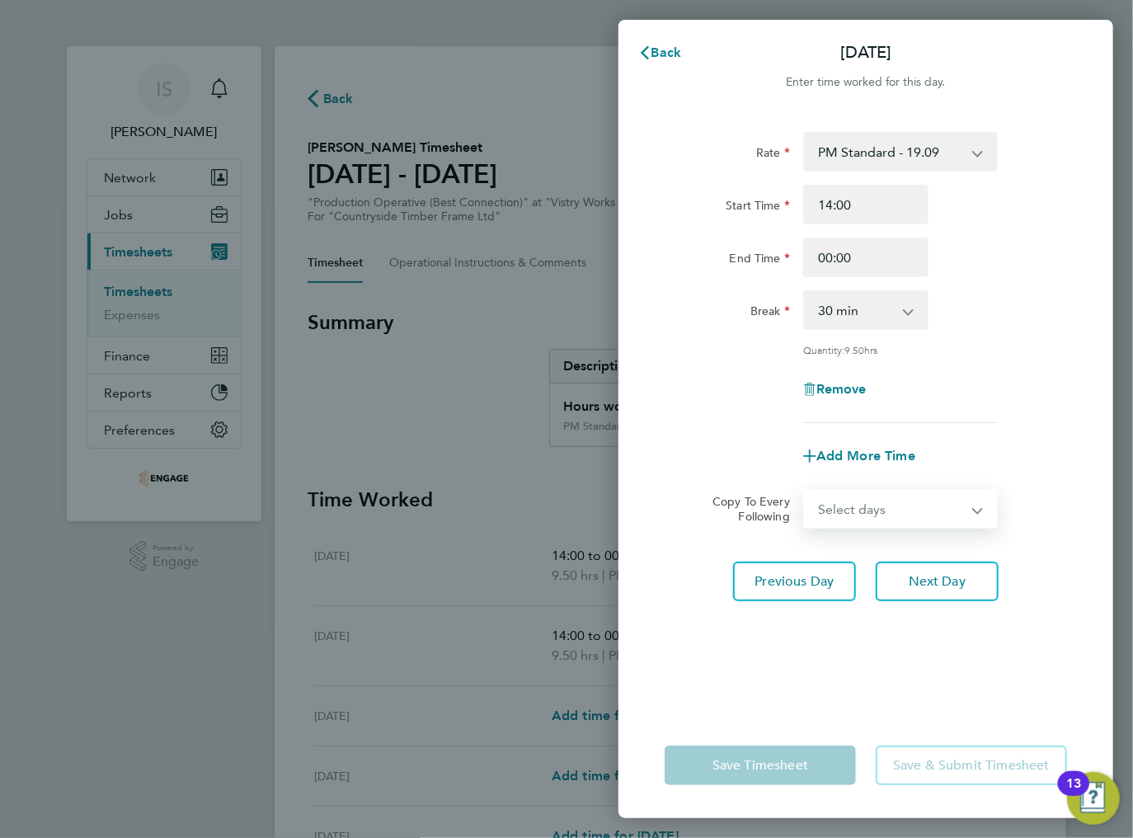
click at [916, 524] on select "Select days Day Weekday (Mon-Fri) Weekend (Sat-Sun) [DATE] [DATE] [DATE] [DATE]…" at bounding box center [891, 509] width 173 height 36
select select "WED"
click at [805, 491] on select "Select days Day Weekday (Mon-Fri) Weekend (Sat-Sun) [DATE] [DATE] [DATE] [DATE]…" at bounding box center [891, 509] width 173 height 36
select select "[DATE]"
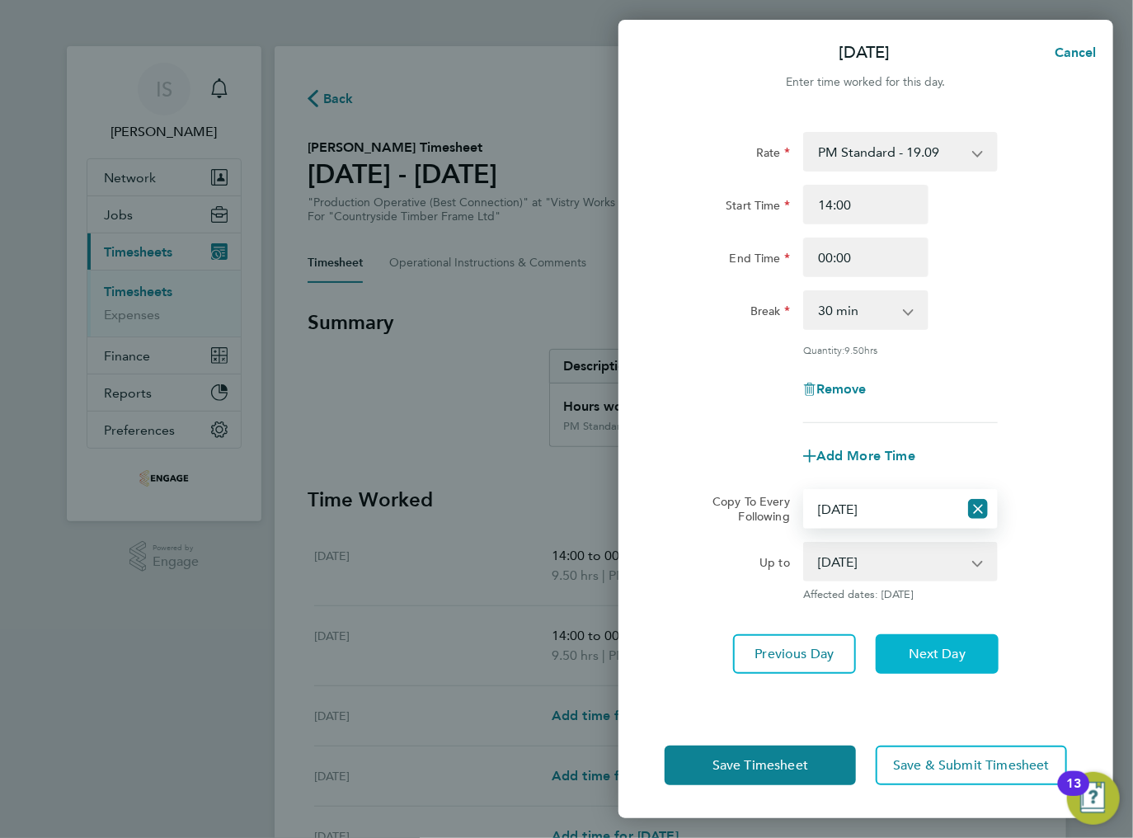
click at [928, 646] on span "Next Day" at bounding box center [937, 654] width 57 height 16
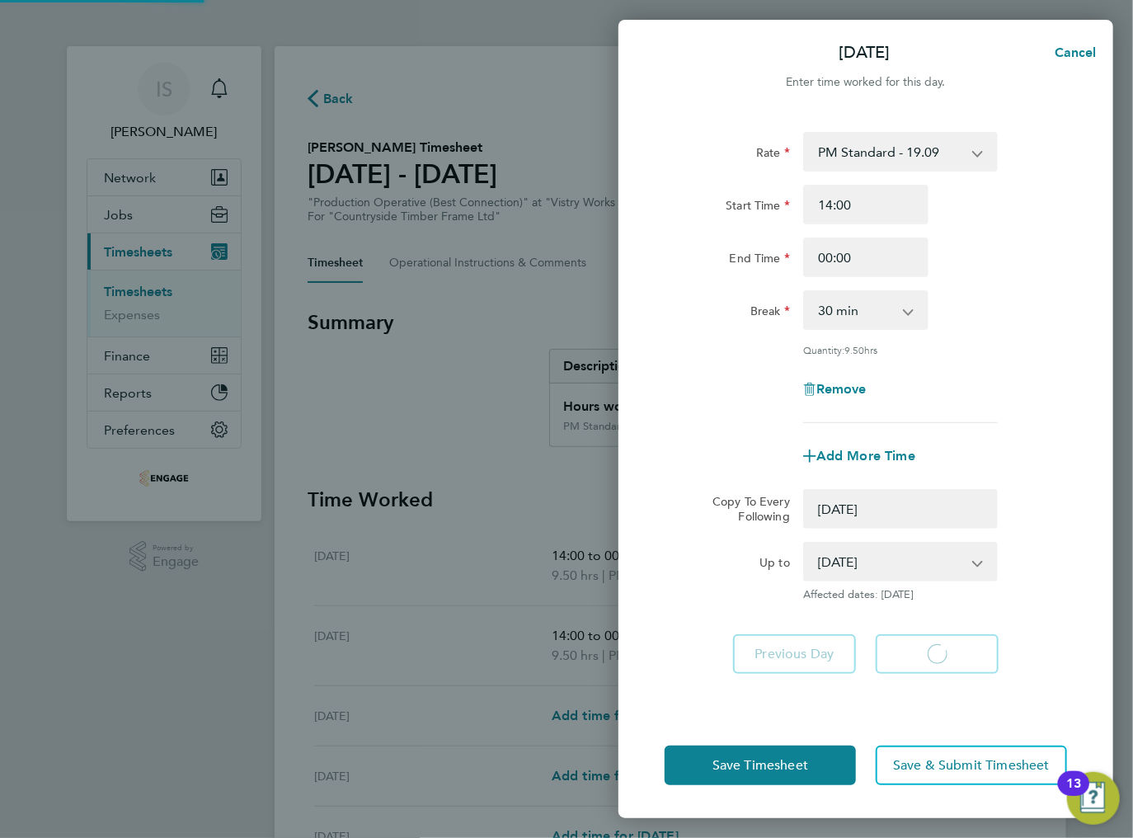
select select "0: null"
select select "30"
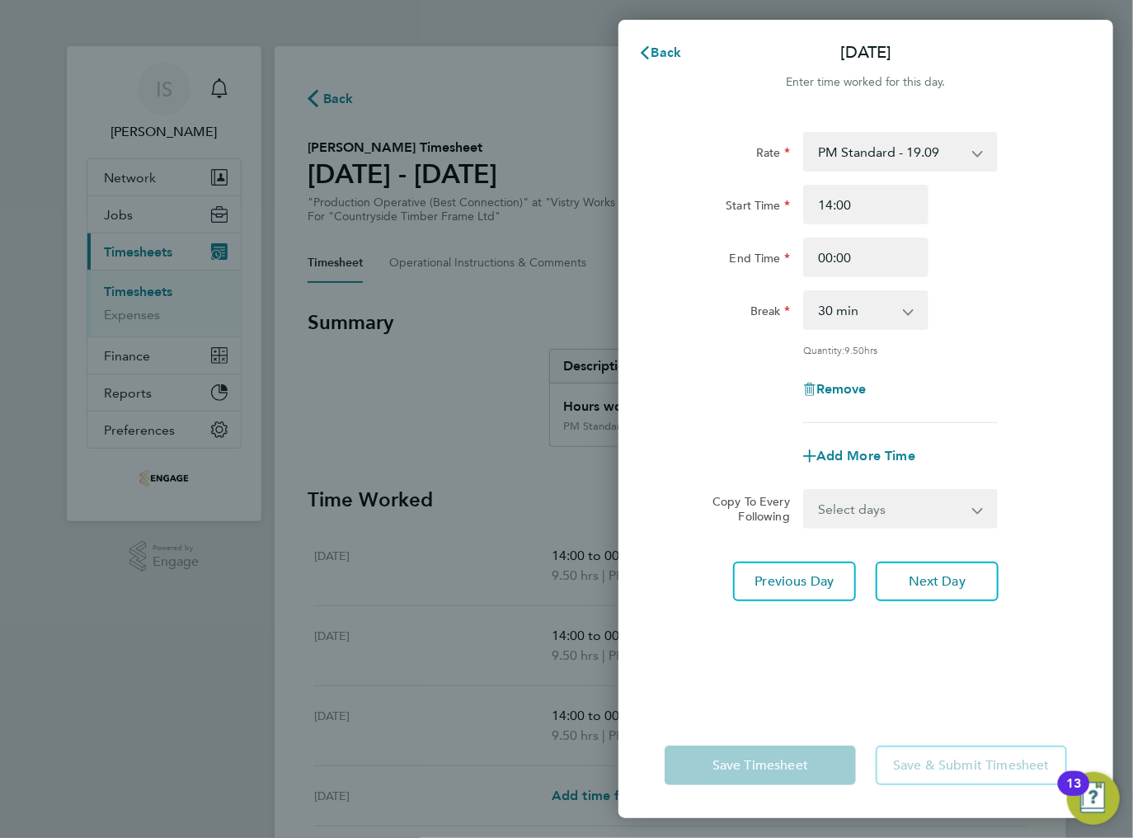
click at [915, 511] on select "Select days Day Weekday (Mon-Fri) Weekend (Sat-Sun) [DATE] [DATE] [DATE] [DATE]" at bounding box center [891, 509] width 173 height 36
select select "THU"
click at [805, 491] on select "Select days Day Weekday (Mon-Fri) Weekend (Sat-Sun) [DATE] [DATE] [DATE] [DATE]" at bounding box center [891, 509] width 173 height 36
select select "[DATE]"
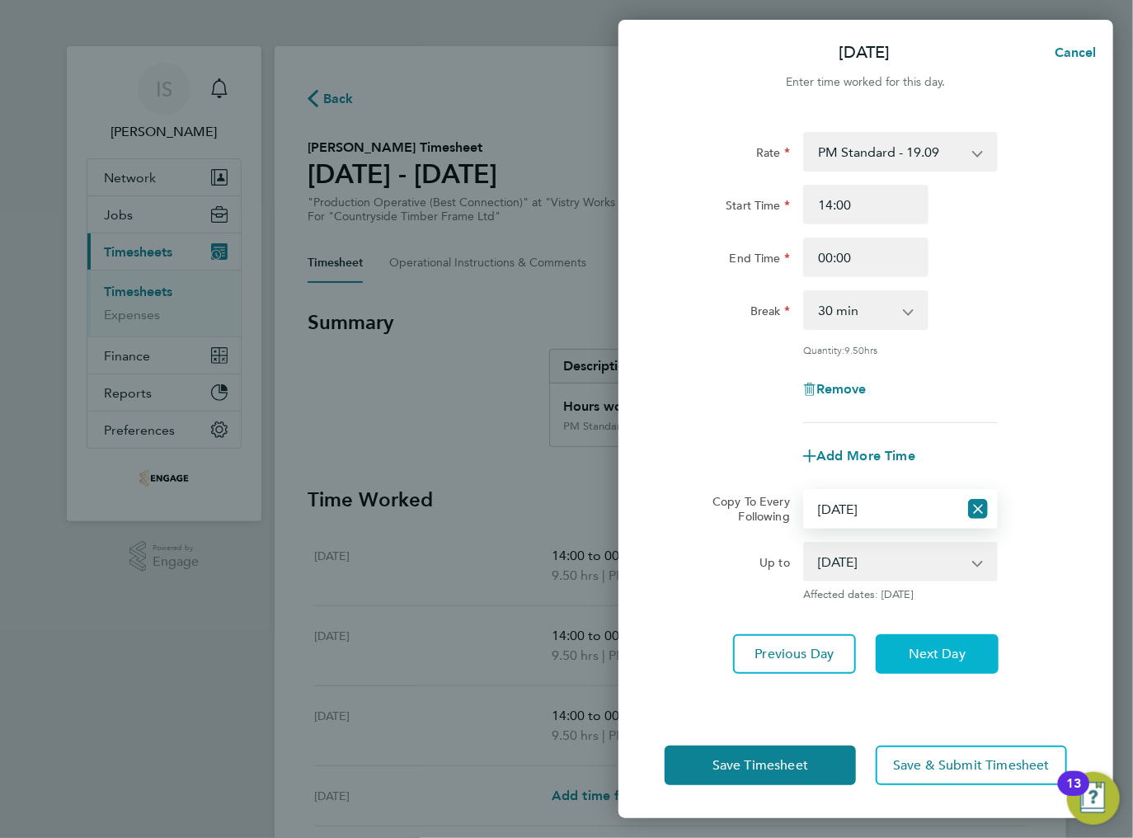
click at [921, 654] on span "Next Day" at bounding box center [937, 654] width 57 height 16
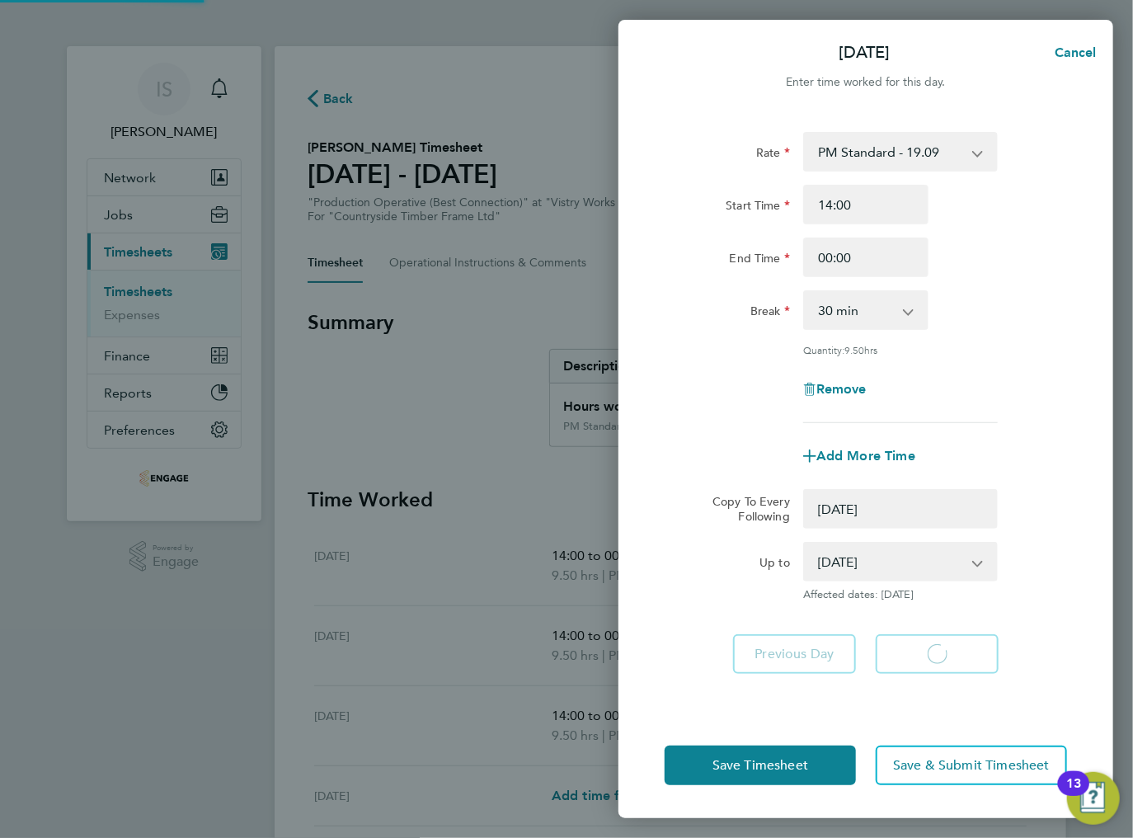
select select "0: null"
select select "30"
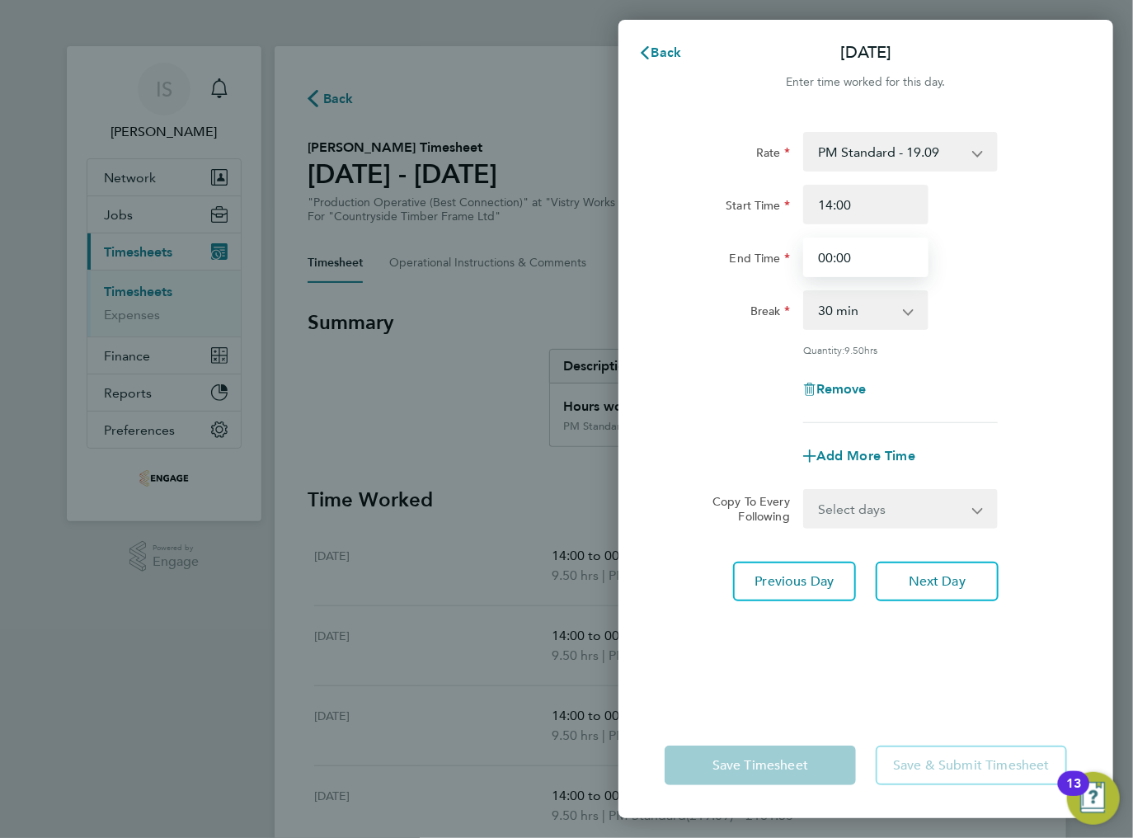
drag, startPoint x: 839, startPoint y: 257, endPoint x: 813, endPoint y: 257, distance: 26.4
click at [813, 257] on input "00:00" at bounding box center [865, 257] width 125 height 40
type input "23:30"
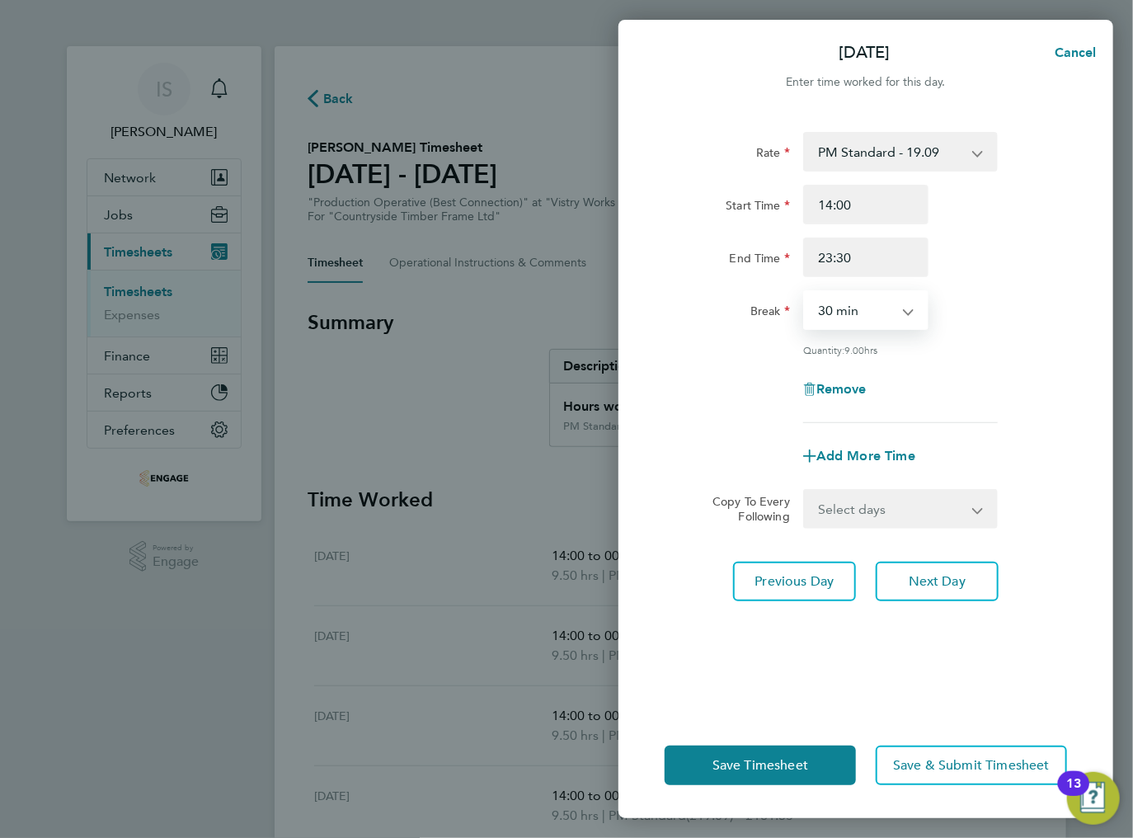
click at [878, 292] on select "0 min 15 min 30 min 45 min 60 min 75 min 90 min" at bounding box center [856, 310] width 102 height 36
click at [958, 287] on div "Rate PM Standard - 19.09 BONUS - 13.50 AM Standard - 17.80 AM OT1 - 26.70 PM OT…" at bounding box center [866, 277] width 402 height 291
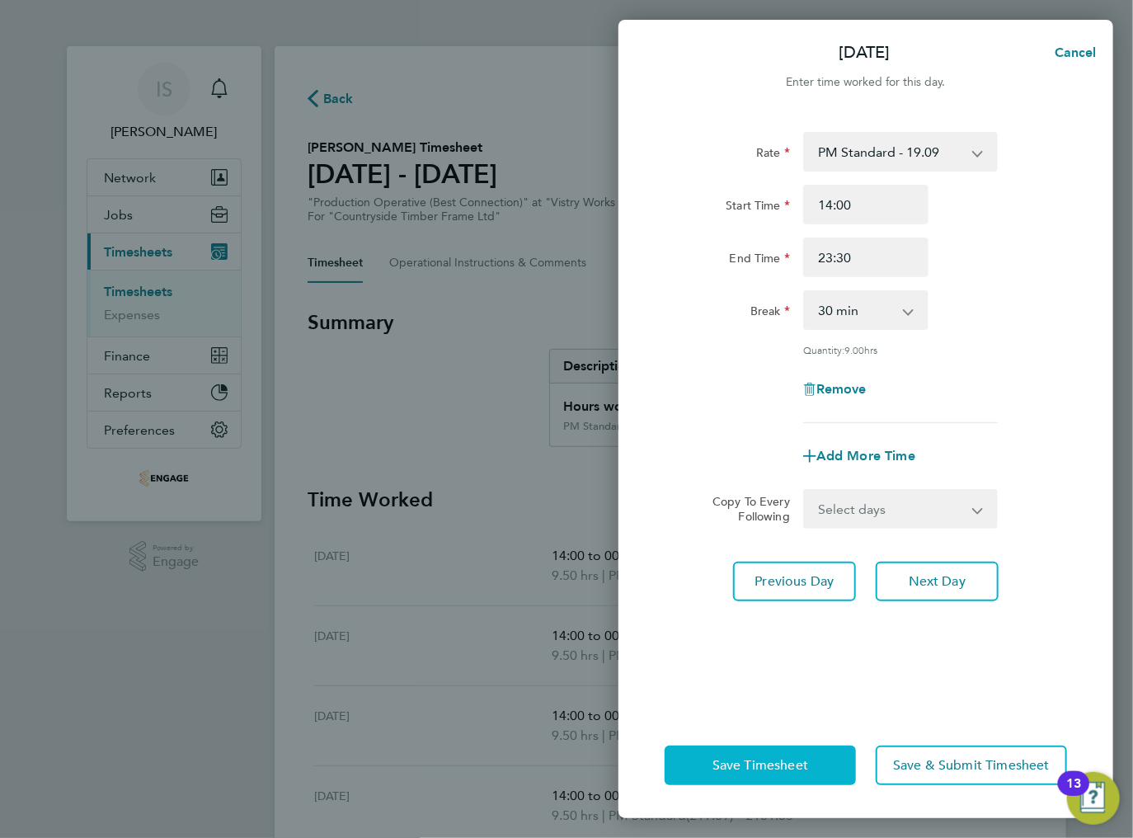
click at [777, 759] on span "Save Timesheet" at bounding box center [760, 765] width 96 height 16
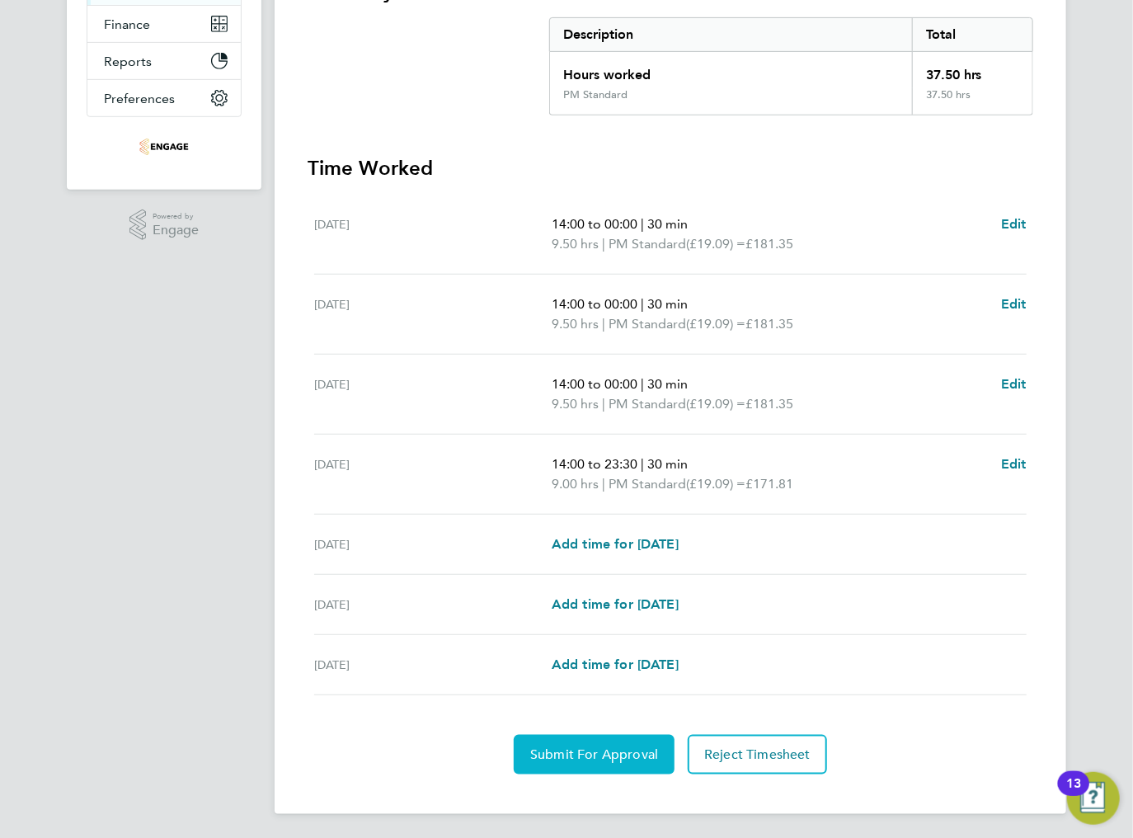
click at [571, 754] on span "Submit For Approval" at bounding box center [594, 754] width 128 height 16
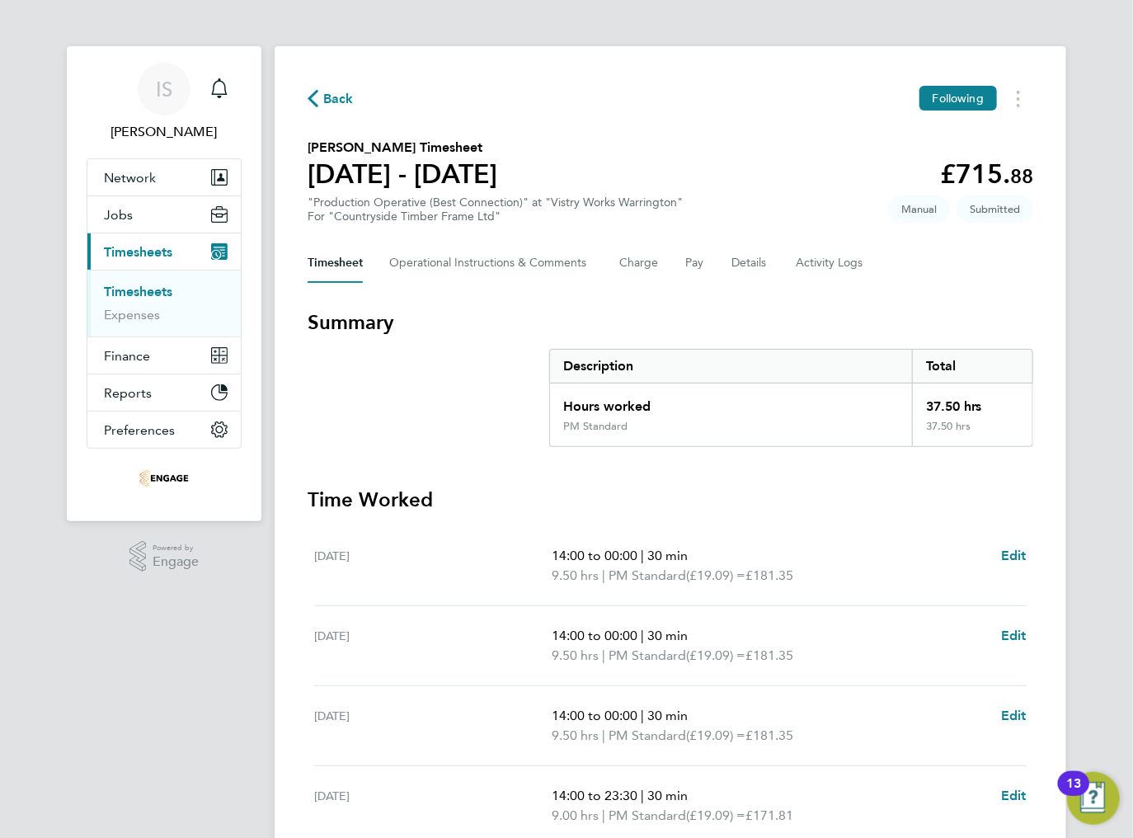
click at [303, 96] on div "Back Following [PERSON_NAME] Timesheet [DATE] - [DATE] £715. 88 "Production Ope…" at bounding box center [671, 595] width 792 height 1099
click at [318, 97] on span "Back" at bounding box center [331, 98] width 46 height 16
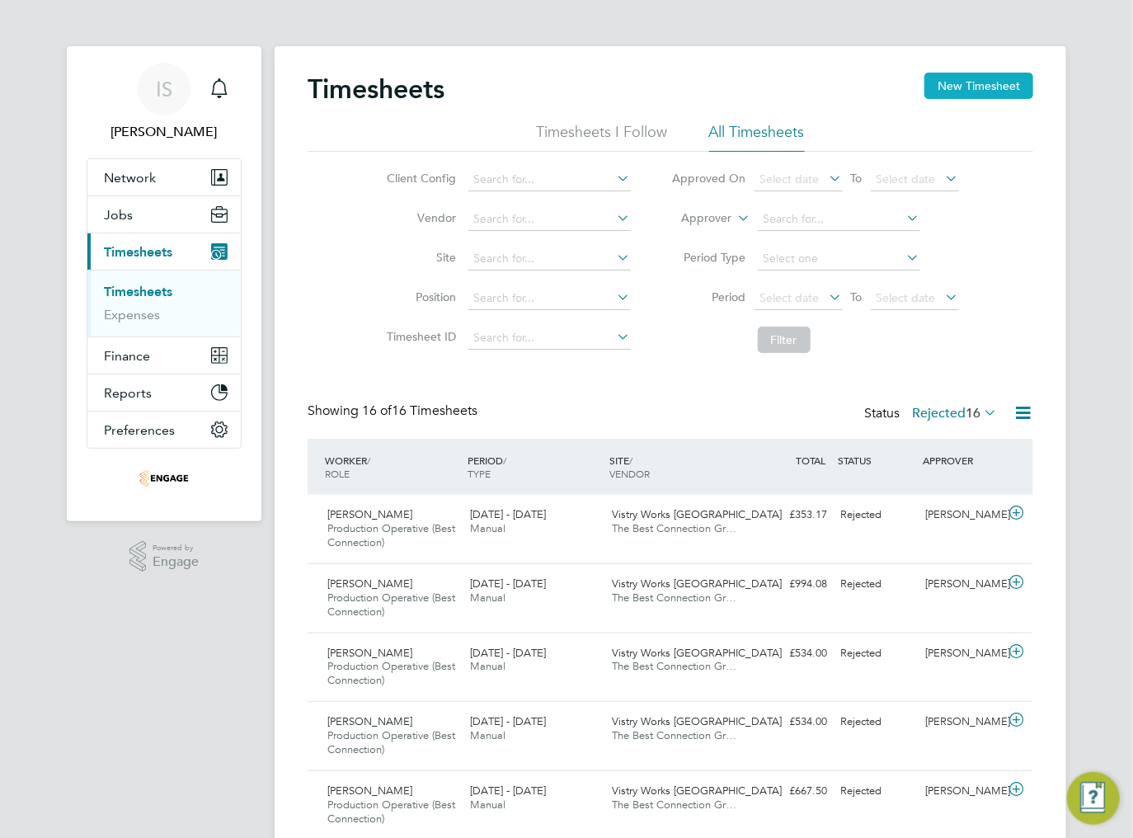
click at [967, 94] on button "New Timesheet" at bounding box center [978, 86] width 109 height 26
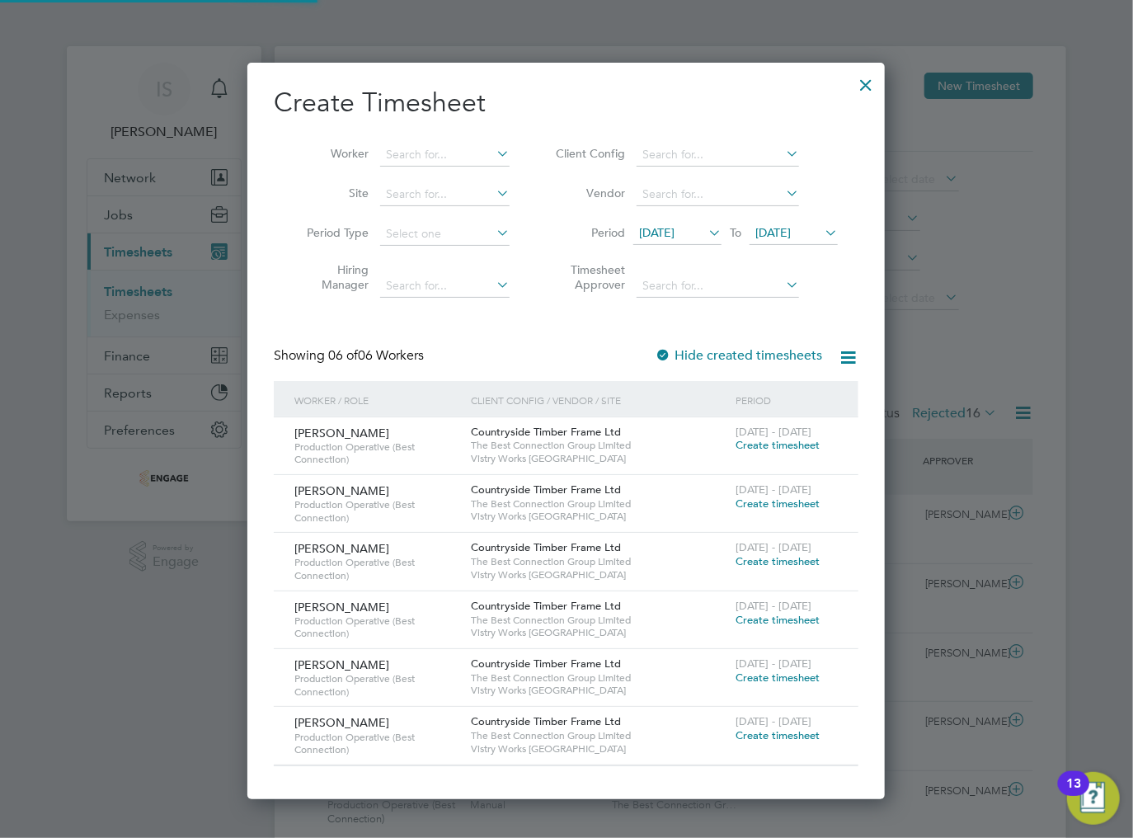
click at [674, 235] on span "[DATE]" at bounding box center [656, 232] width 35 height 15
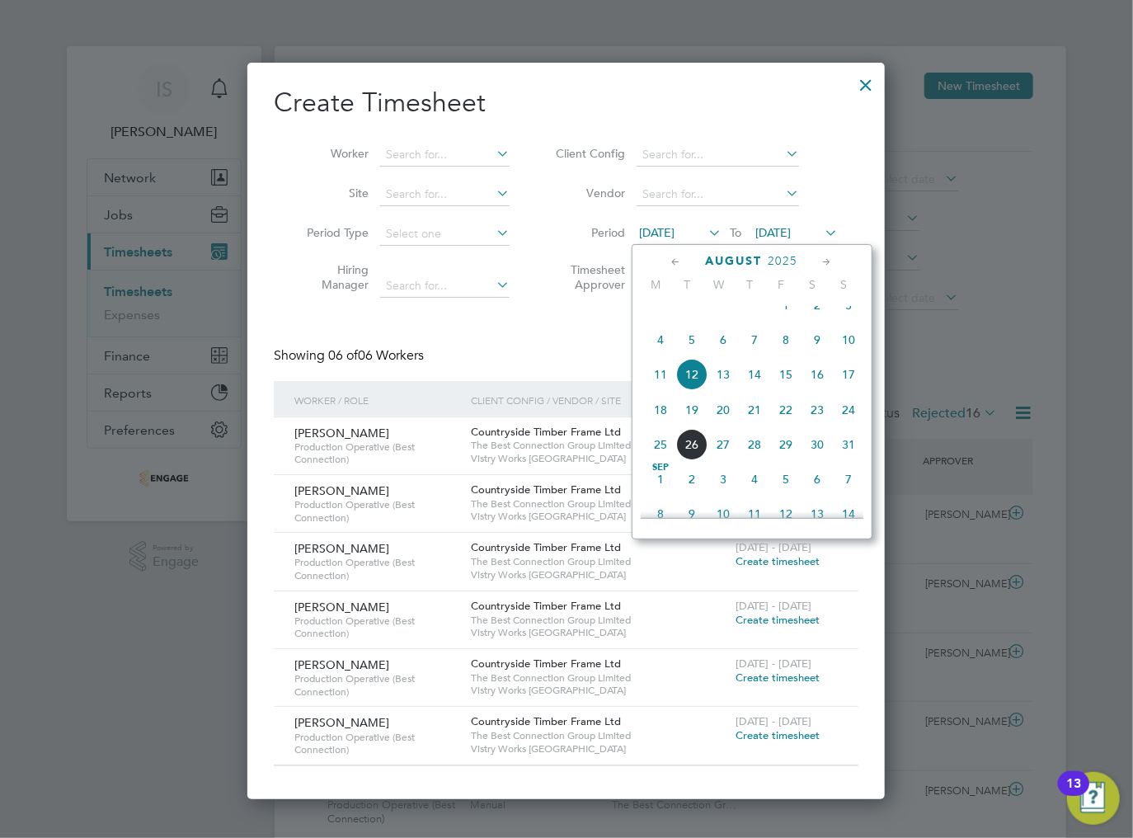
click at [663, 425] on span "18" at bounding box center [660, 409] width 31 height 31
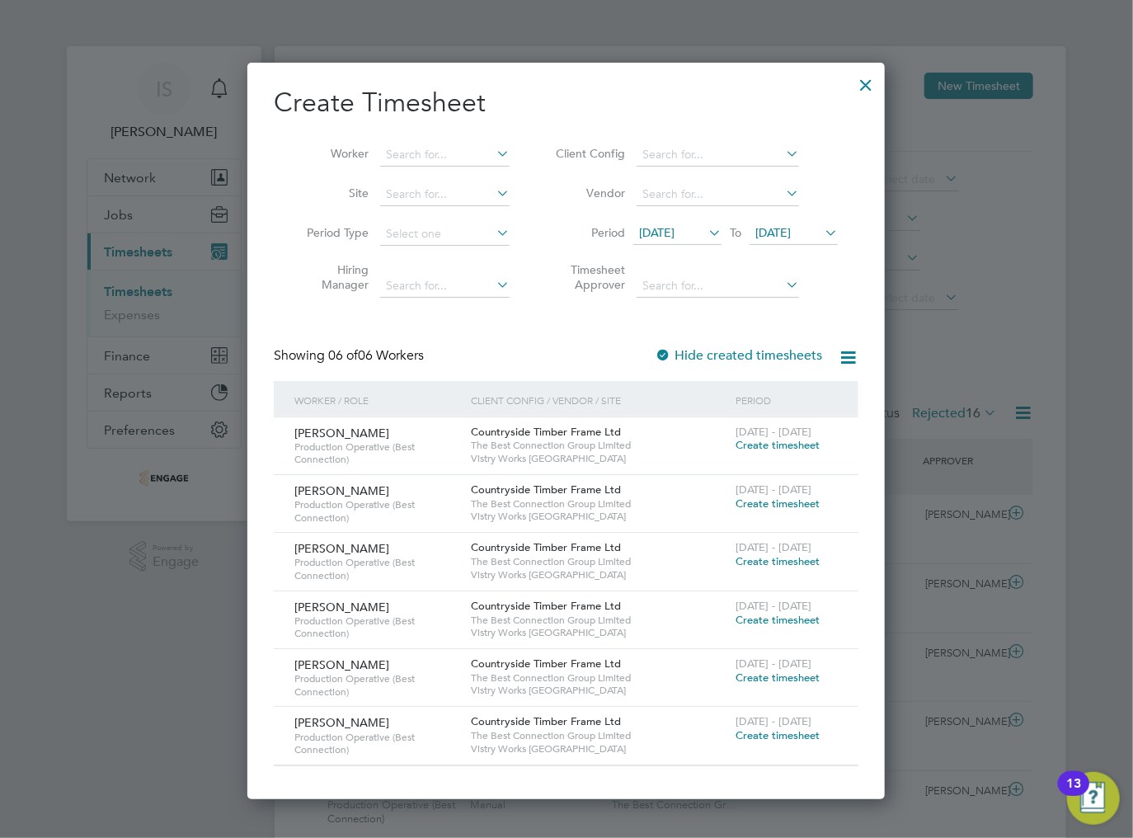
click at [759, 734] on span "Create timesheet" at bounding box center [777, 735] width 84 height 14
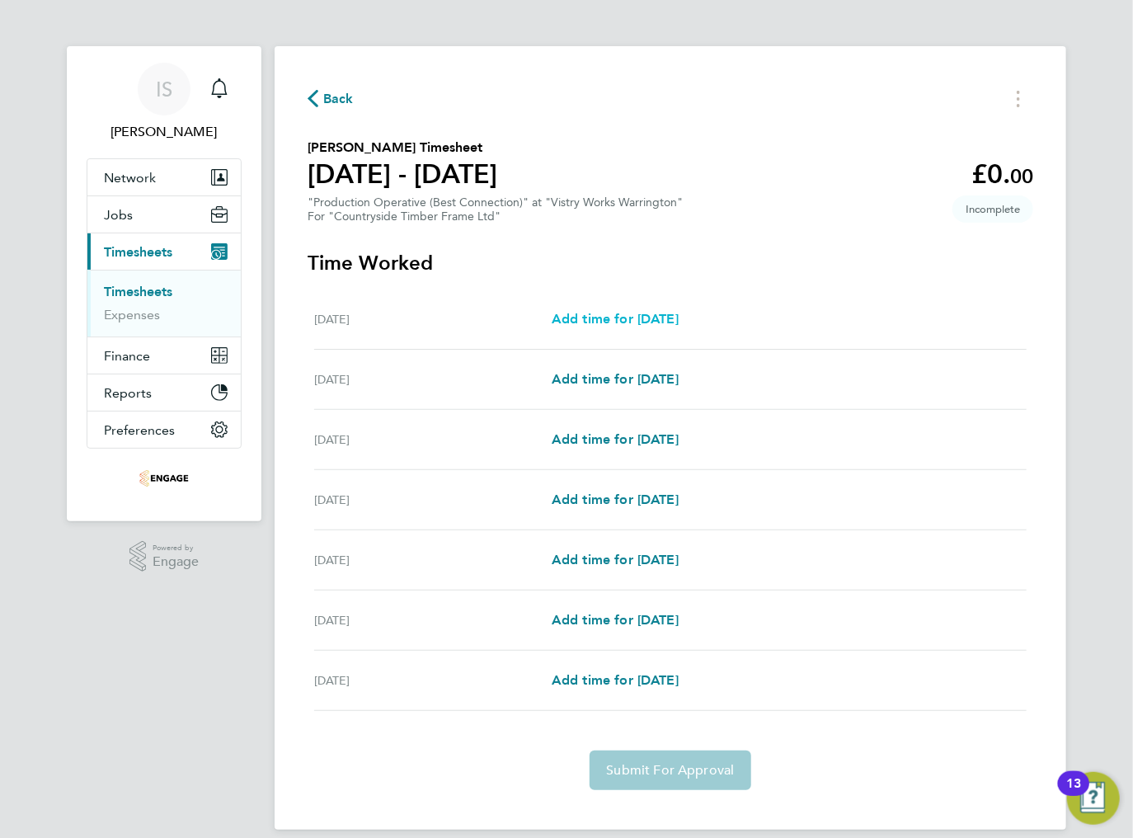
click at [632, 317] on span "Add time for [DATE]" at bounding box center [615, 319] width 127 height 16
select select "15"
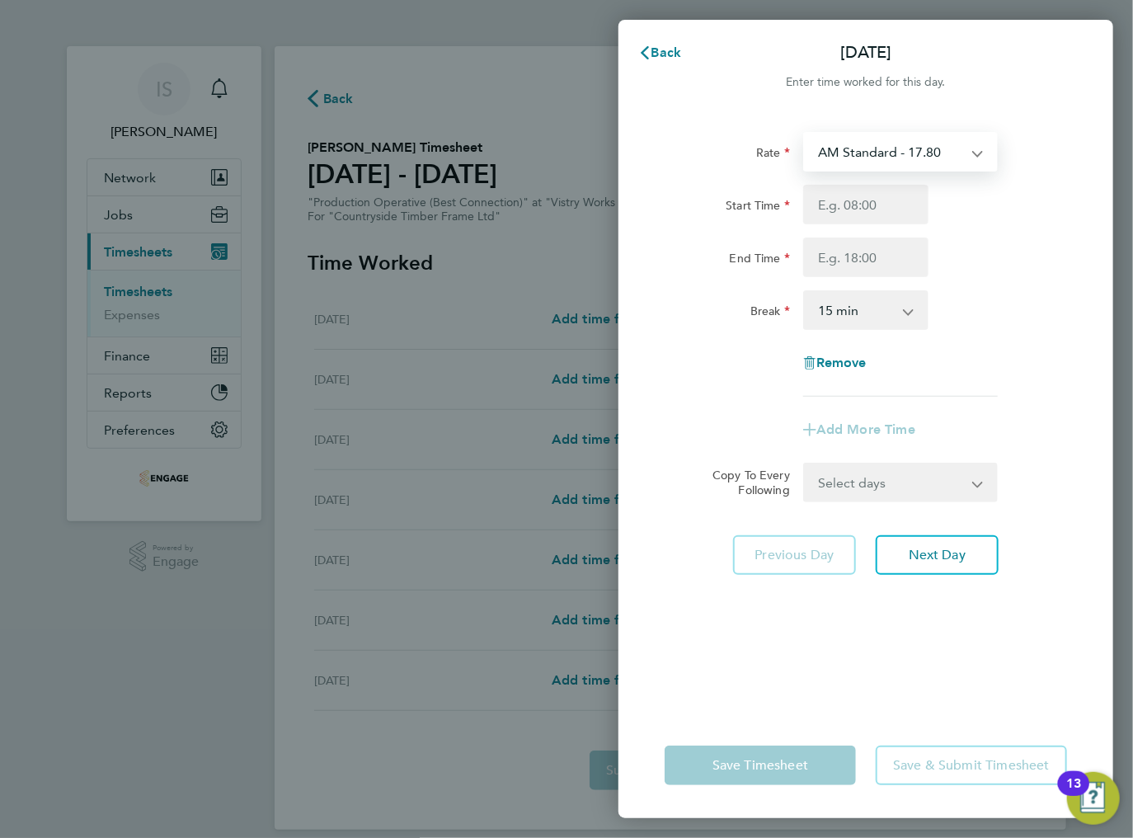
click at [900, 157] on select "AM Standard - 17.80 BONUS - 13.50 PM Standard - 19.09 PM OT1 - 28.64 AM OT1 - 2…" at bounding box center [891, 152] width 172 height 36
select select "15"
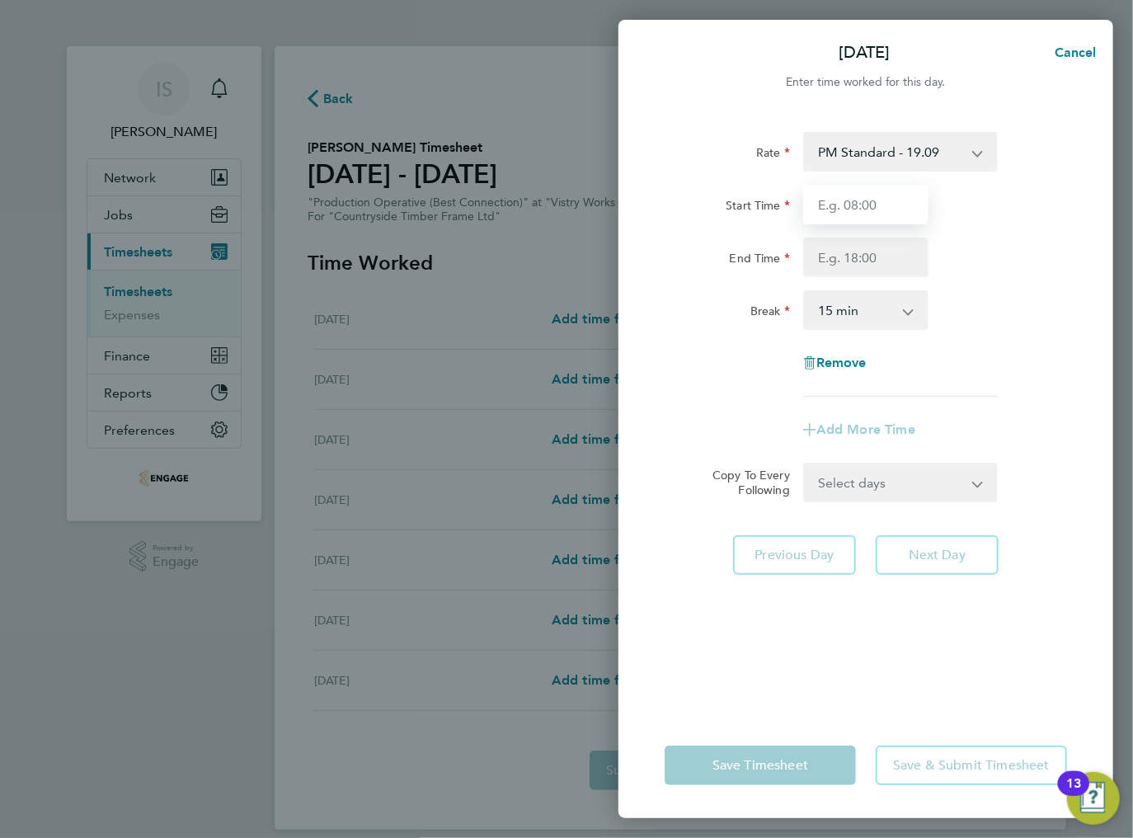
click at [865, 208] on input "Start Time" at bounding box center [865, 205] width 125 height 40
type input "14:00"
click at [858, 259] on input "End Time" at bounding box center [865, 257] width 125 height 40
type input "00:00"
click at [871, 320] on select "0 min 15 min 30 min 45 min 60 min 75 min 90 min" at bounding box center [856, 310] width 102 height 36
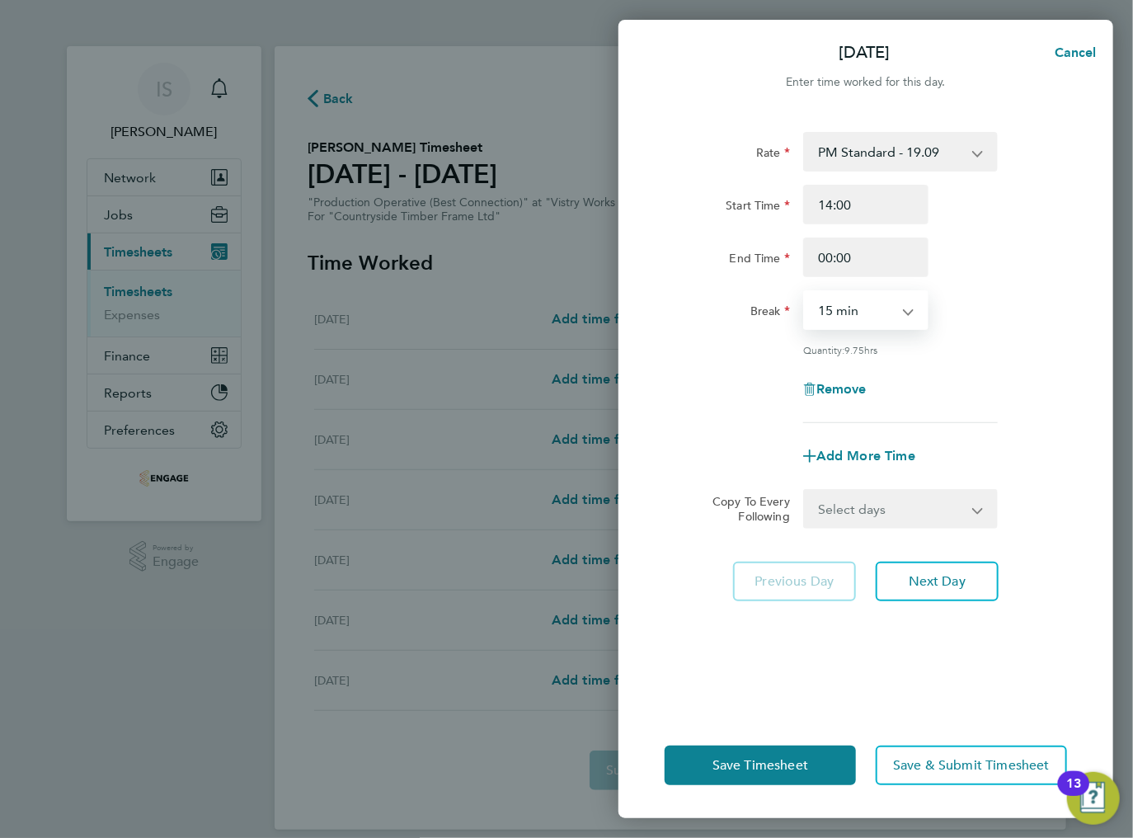
select select "30"
click at [805, 292] on select "0 min 15 min 30 min 45 min 60 min 75 min 90 min" at bounding box center [856, 310] width 102 height 36
click at [933, 519] on select "Select days Day Weekday (Mon-Fri) Weekend (Sat-Sun) [DATE] [DATE] [DATE] [DATE]…" at bounding box center [891, 509] width 173 height 36
select select "TUE"
click at [805, 491] on select "Select days Day Weekday (Mon-Fri) Weekend (Sat-Sun) [DATE] [DATE] [DATE] [DATE]…" at bounding box center [891, 509] width 173 height 36
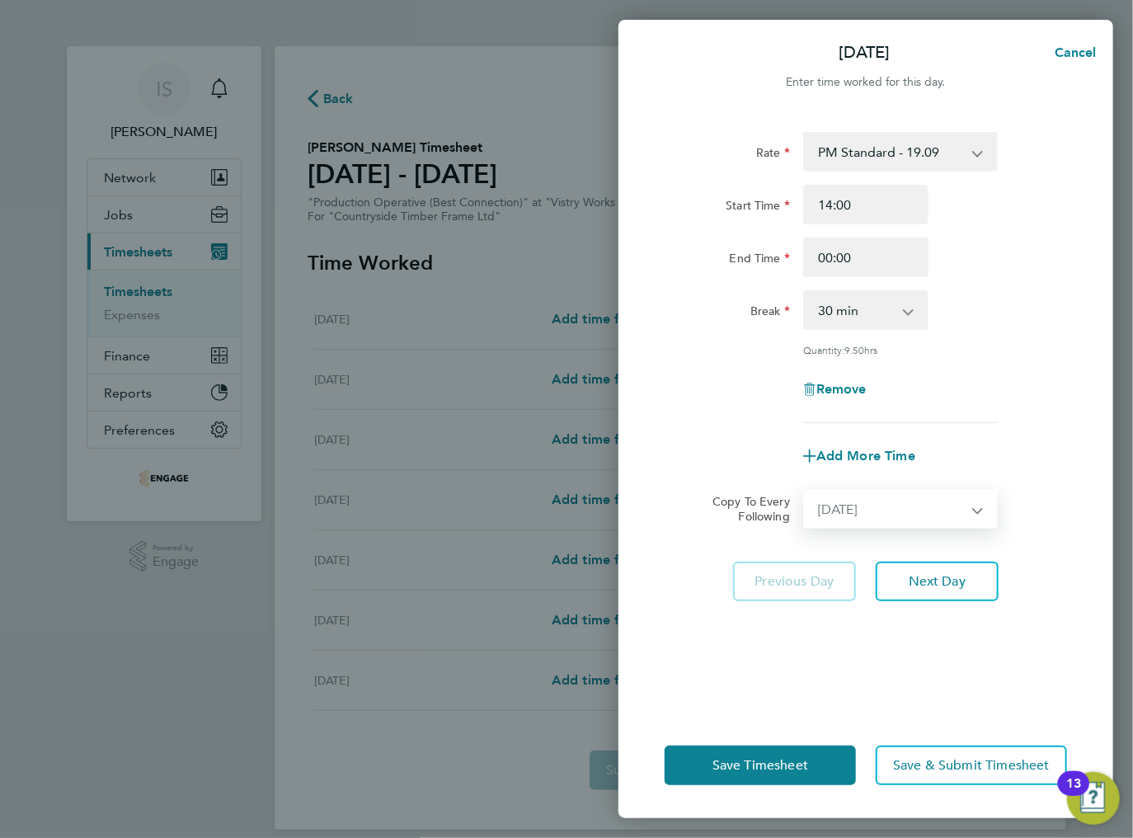
select select "[DATE]"
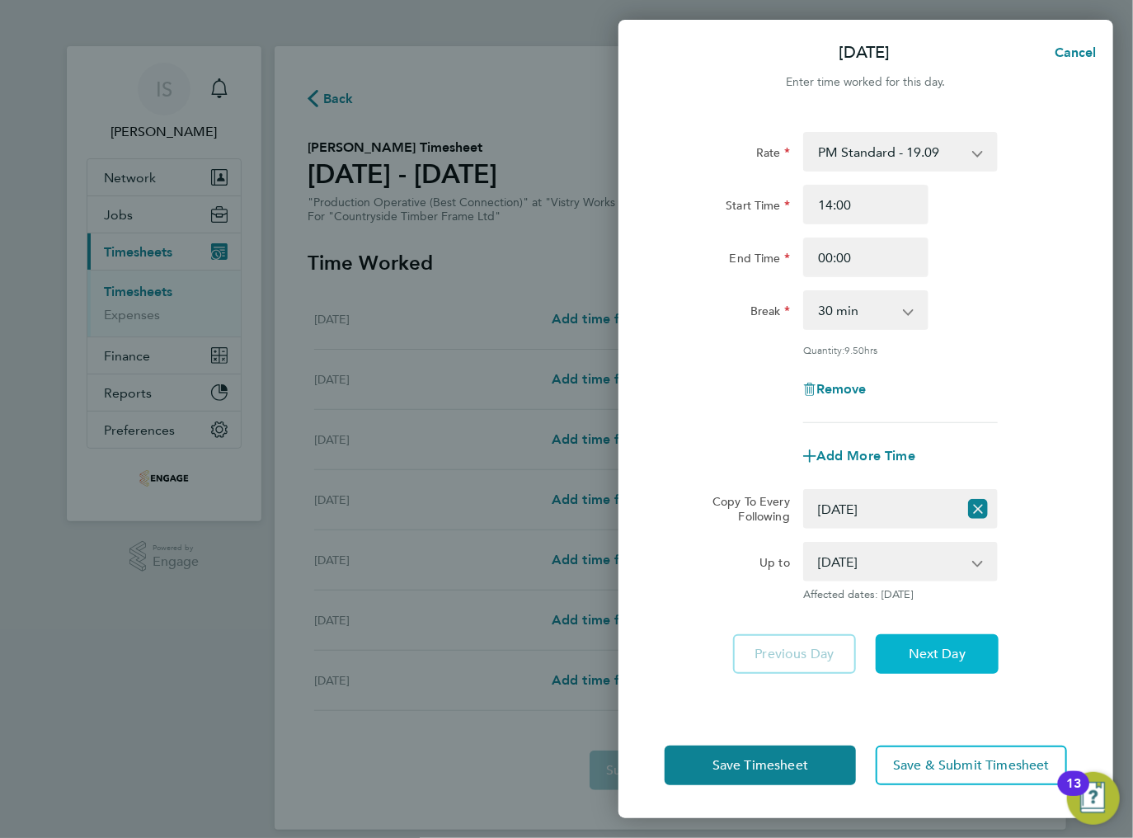
click at [919, 670] on button "Next Day" at bounding box center [937, 654] width 123 height 40
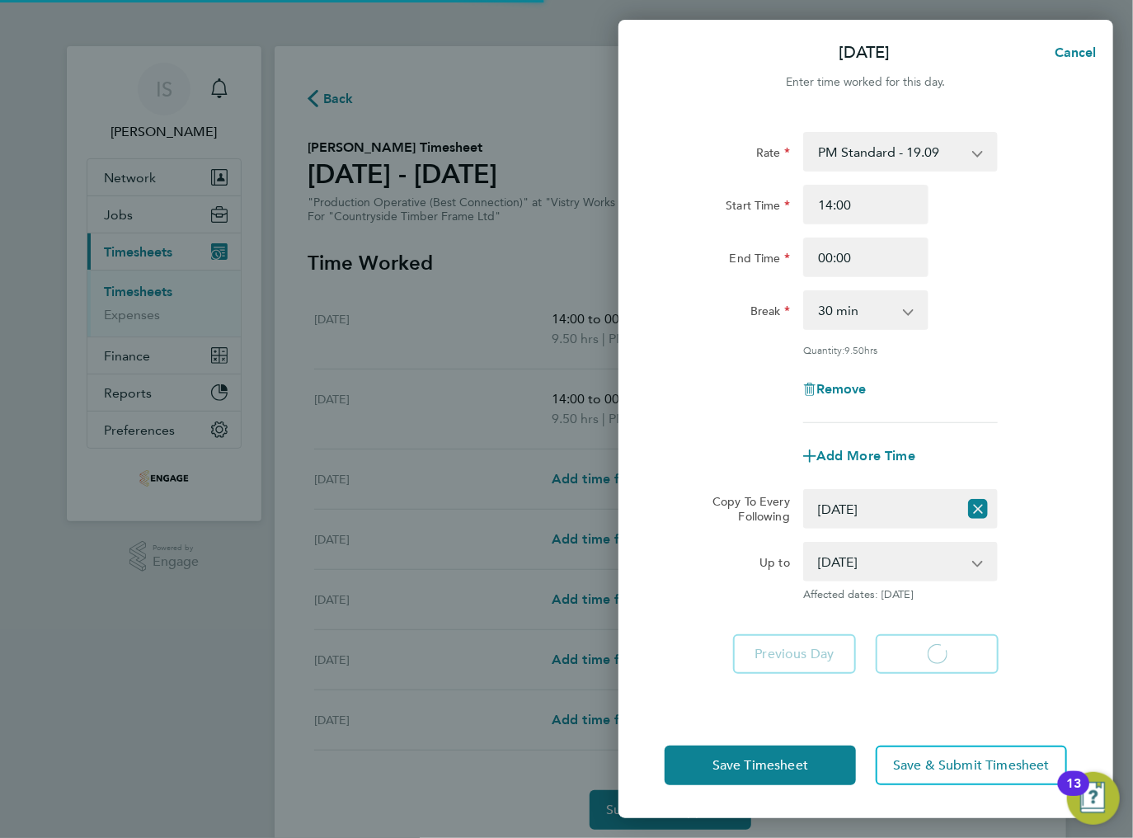
select select "30"
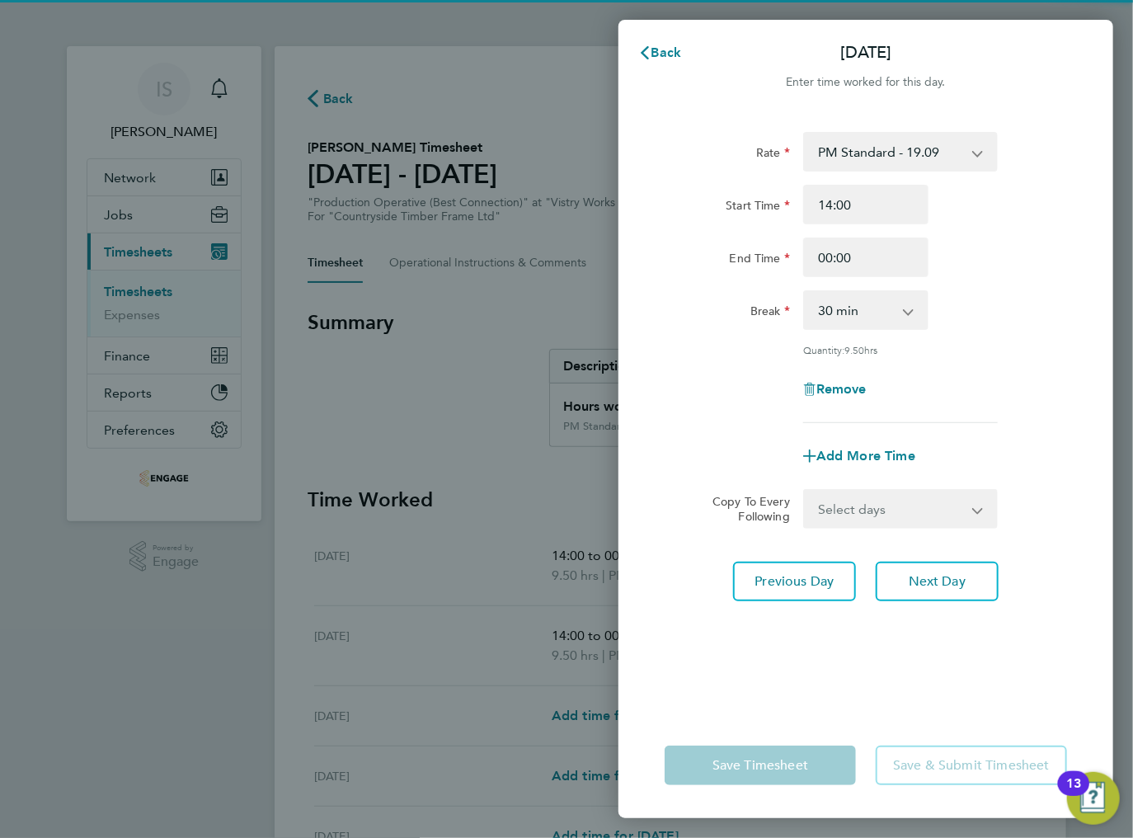
click at [914, 498] on select "Select days Day Weekday (Mon-Fri) Weekend (Sat-Sun) [DATE] [DATE] [DATE] [DATE]…" at bounding box center [891, 509] width 173 height 36
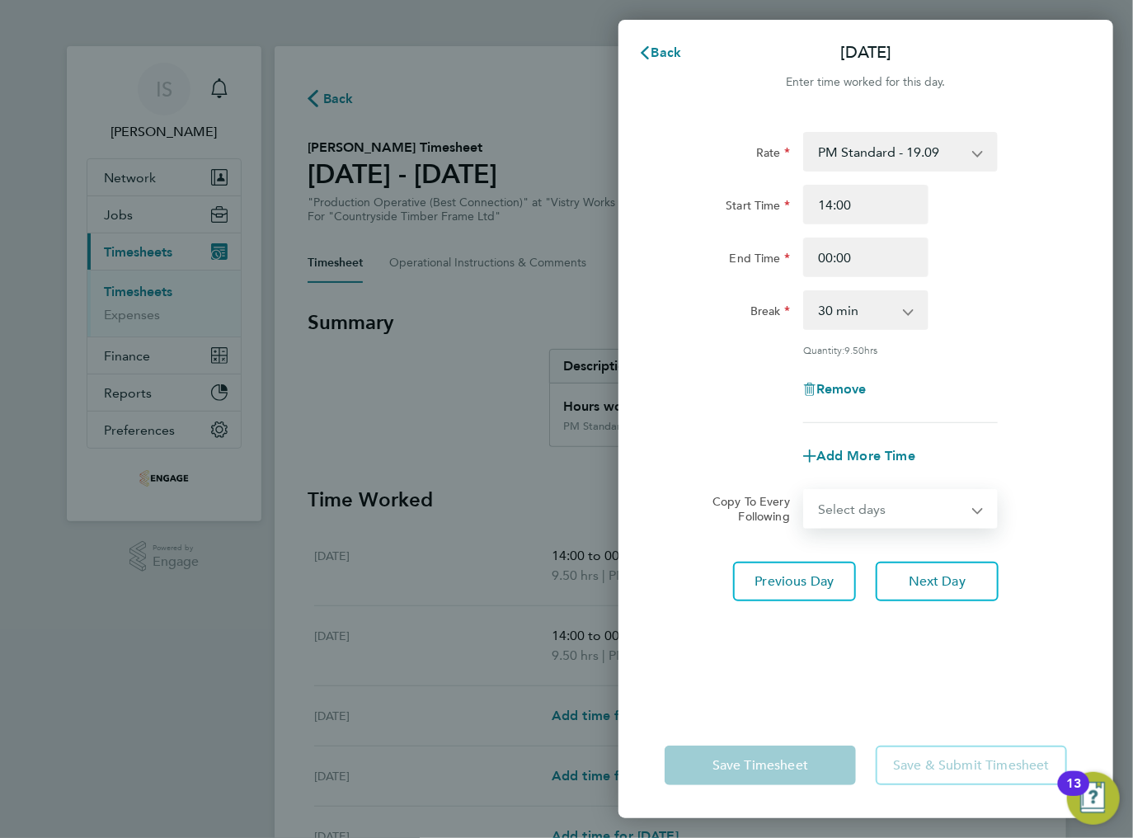
select select "WED"
click at [805, 491] on select "Select days Day Weekday (Mon-Fri) Weekend (Sat-Sun) [DATE] [DATE] [DATE] [DATE]…" at bounding box center [891, 509] width 173 height 36
select select "[DATE]"
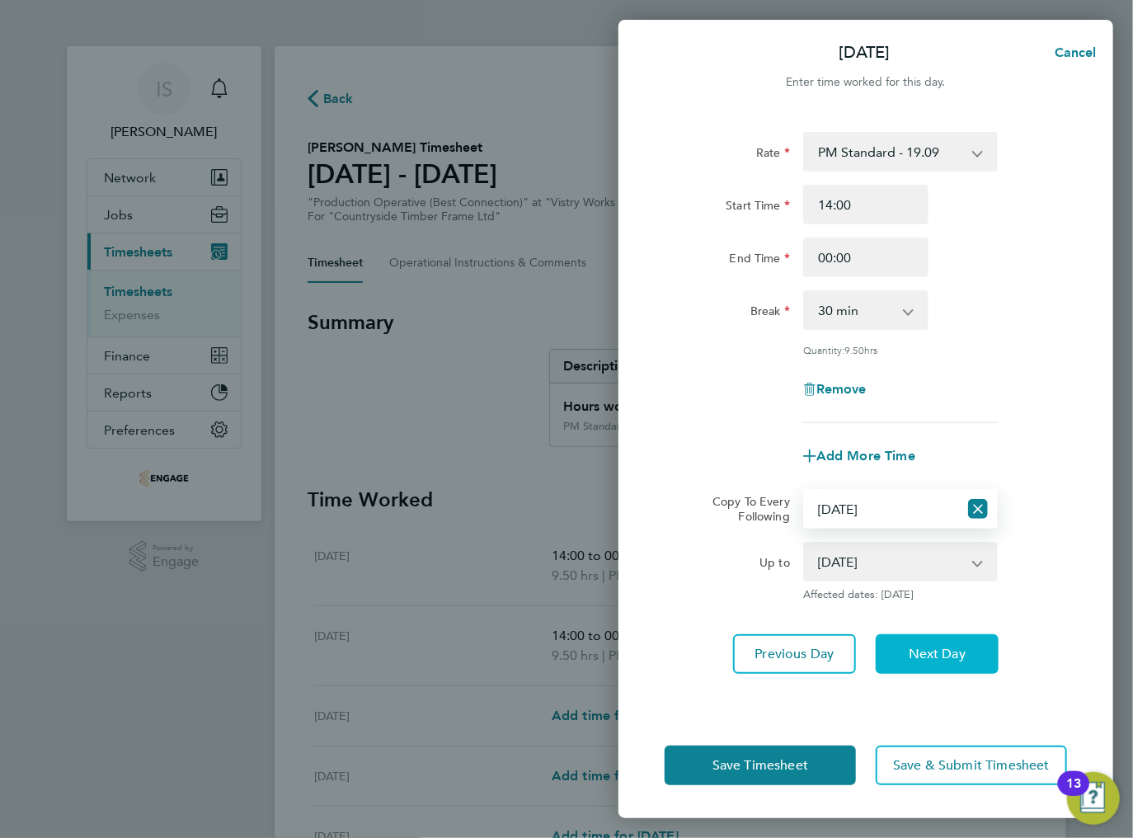
click at [917, 637] on button "Next Day" at bounding box center [937, 654] width 123 height 40
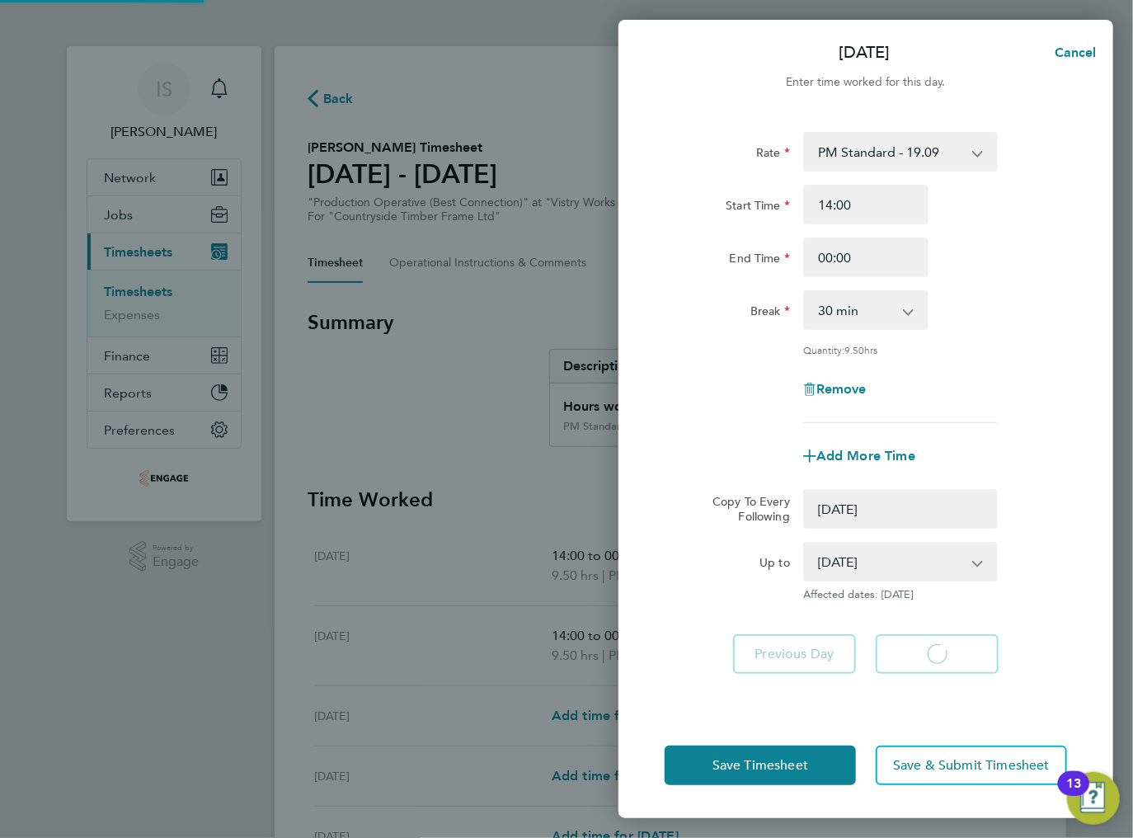
select select "0: null"
select select "30"
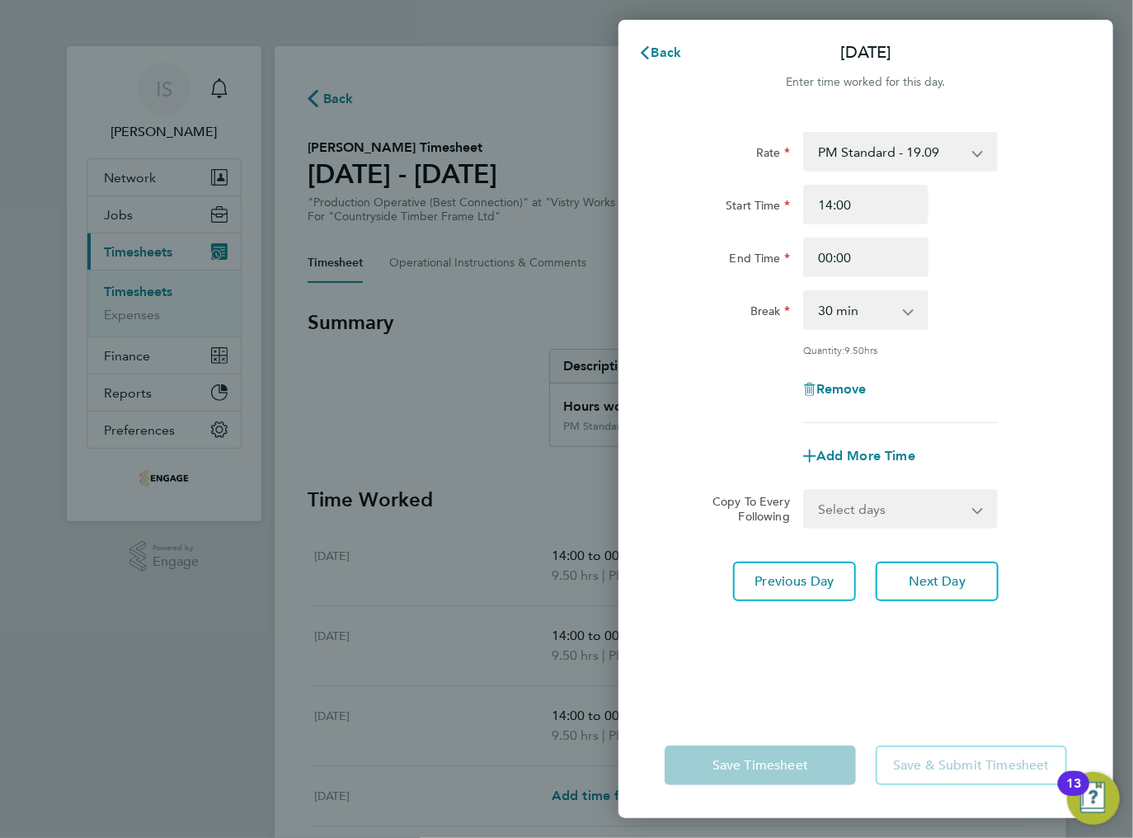
drag, startPoint x: 906, startPoint y: 515, endPoint x: 906, endPoint y: 524, distance: 9.1
click at [906, 515] on select "Select days Day Weekday (Mon-Fri) Weekend (Sat-Sun) [DATE] [DATE] [DATE] [DATE]" at bounding box center [891, 509] width 173 height 36
select select "THU"
click at [805, 491] on select "Select days Day Weekday (Mon-Fri) Weekend (Sat-Sun) [DATE] [DATE] [DATE] [DATE]" at bounding box center [891, 509] width 173 height 36
select select "[DATE]"
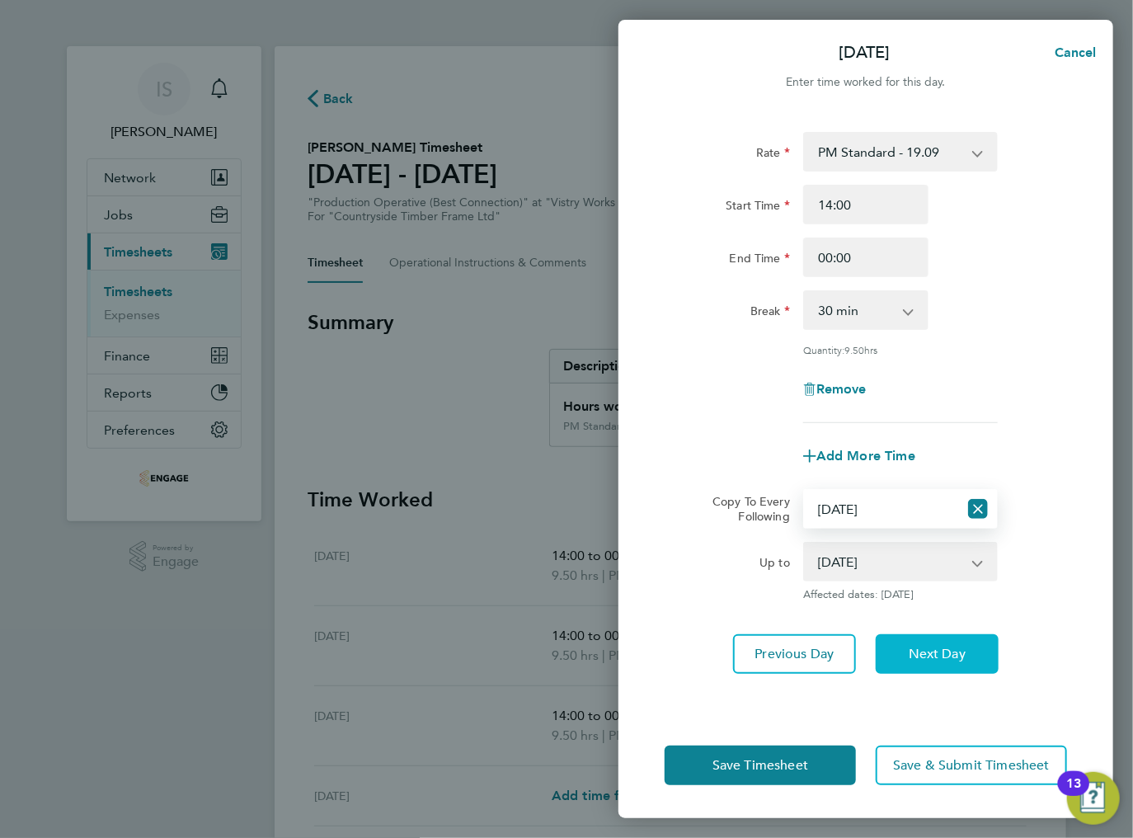
click at [929, 638] on button "Next Day" at bounding box center [937, 654] width 123 height 40
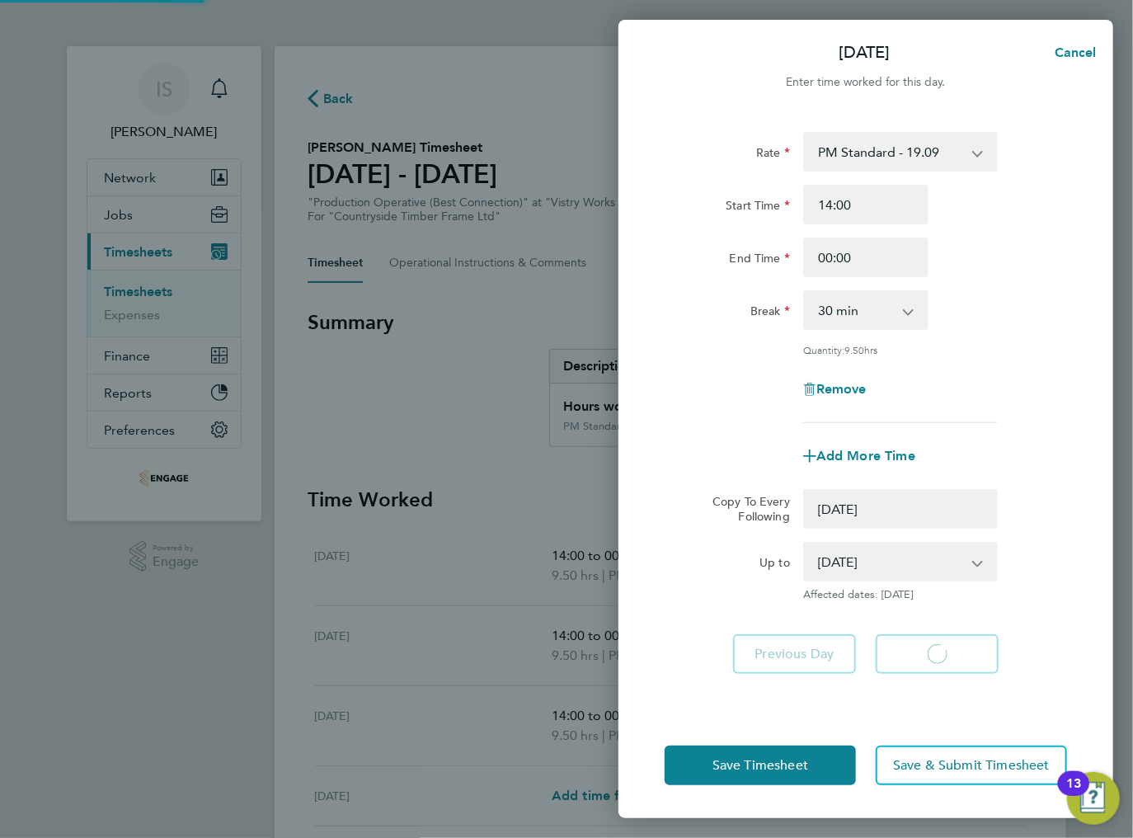
select select "0: null"
select select "30"
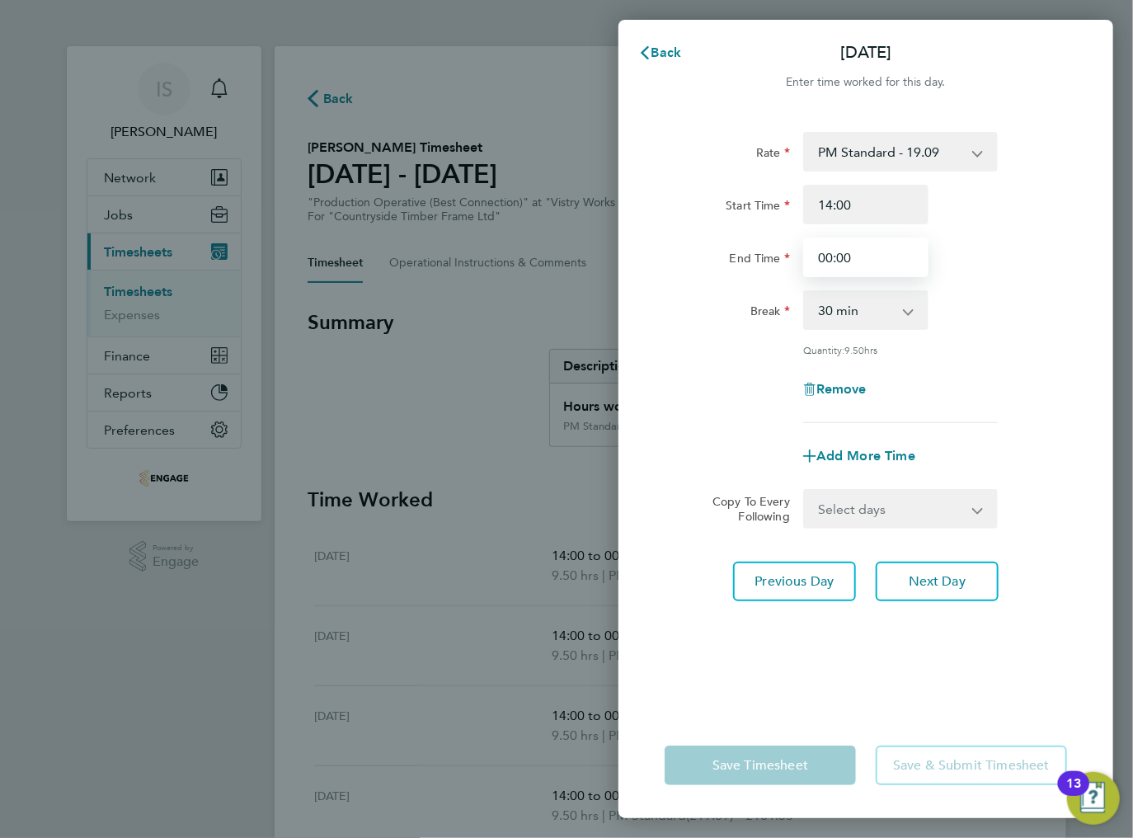
drag, startPoint x: 872, startPoint y: 256, endPoint x: 809, endPoint y: 254, distance: 62.7
click at [809, 254] on input "00:00" at bounding box center [865, 257] width 125 height 40
type input "23:30"
click at [839, 641] on div "Rate PM Standard - 19.09 BONUS - 13.50 AM Standard - 17.80 PM OT1 - 28.64 AM OT…" at bounding box center [865, 412] width 495 height 600
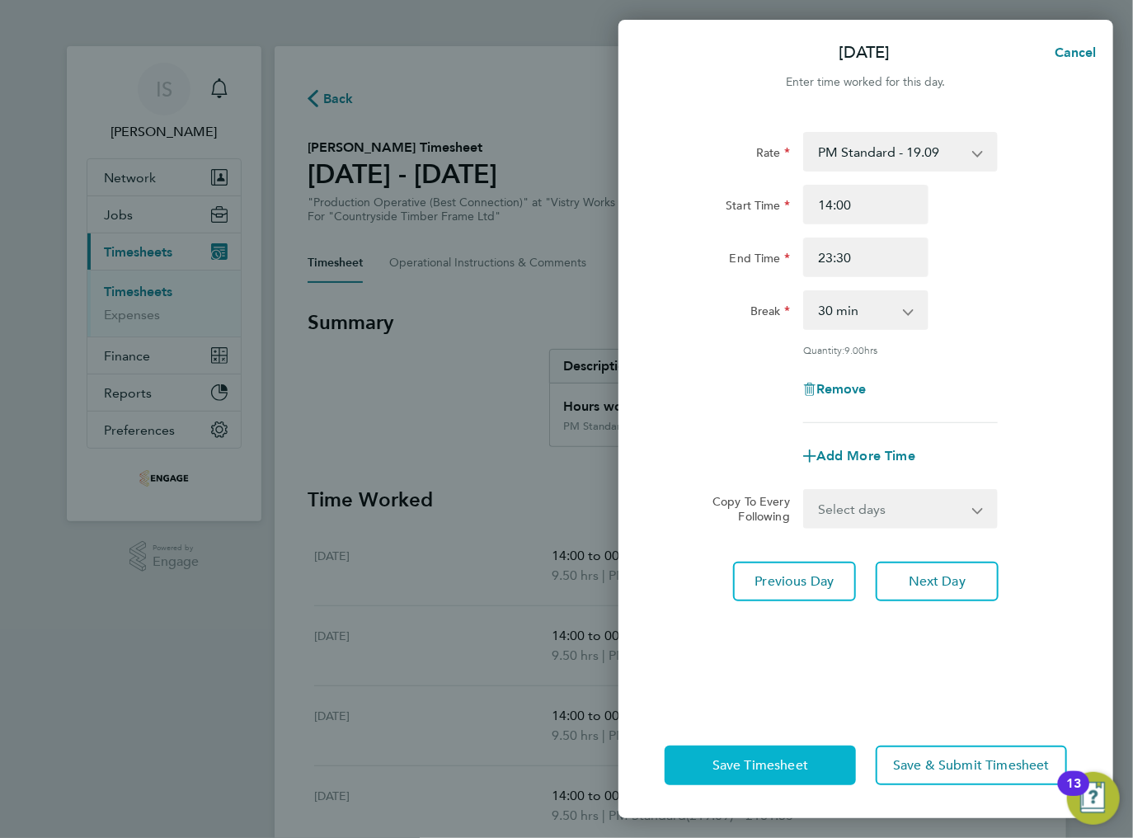
click at [746, 766] on span "Save Timesheet" at bounding box center [760, 765] width 96 height 16
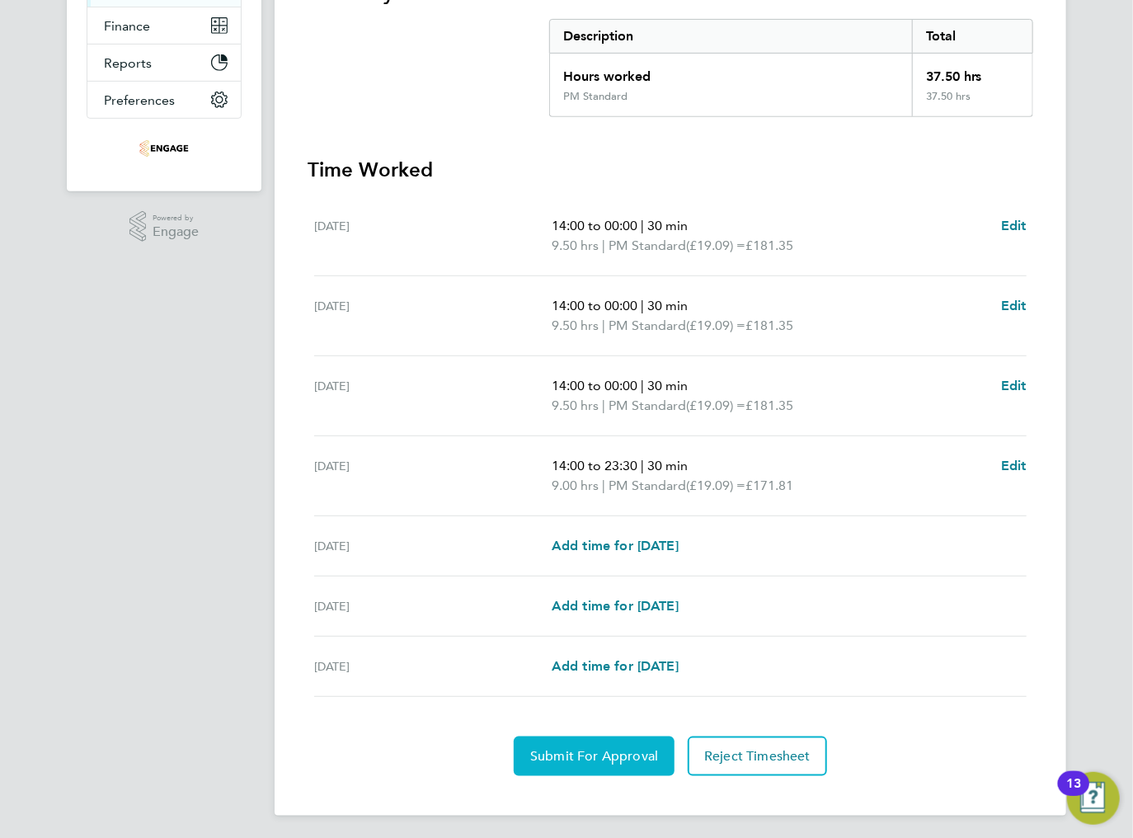
click at [577, 748] on span "Submit For Approval" at bounding box center [594, 756] width 128 height 16
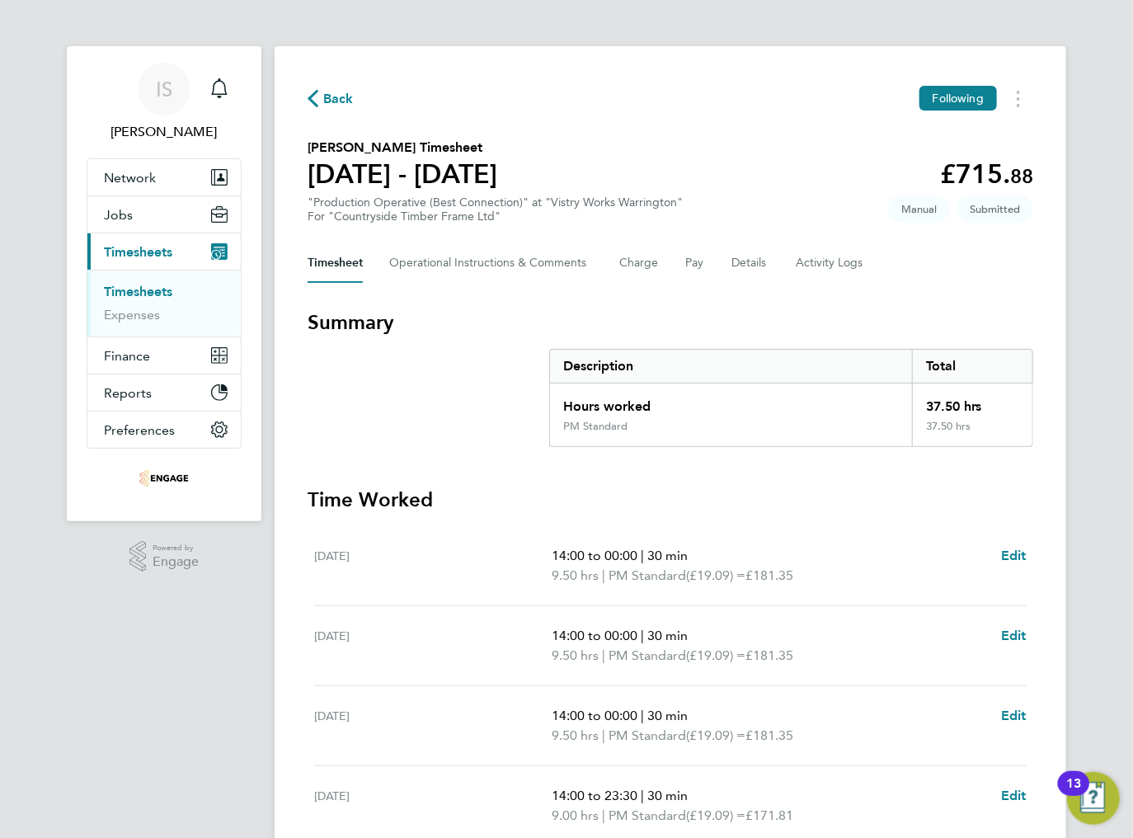
click at [139, 284] on link "Timesheets" at bounding box center [138, 292] width 68 height 16
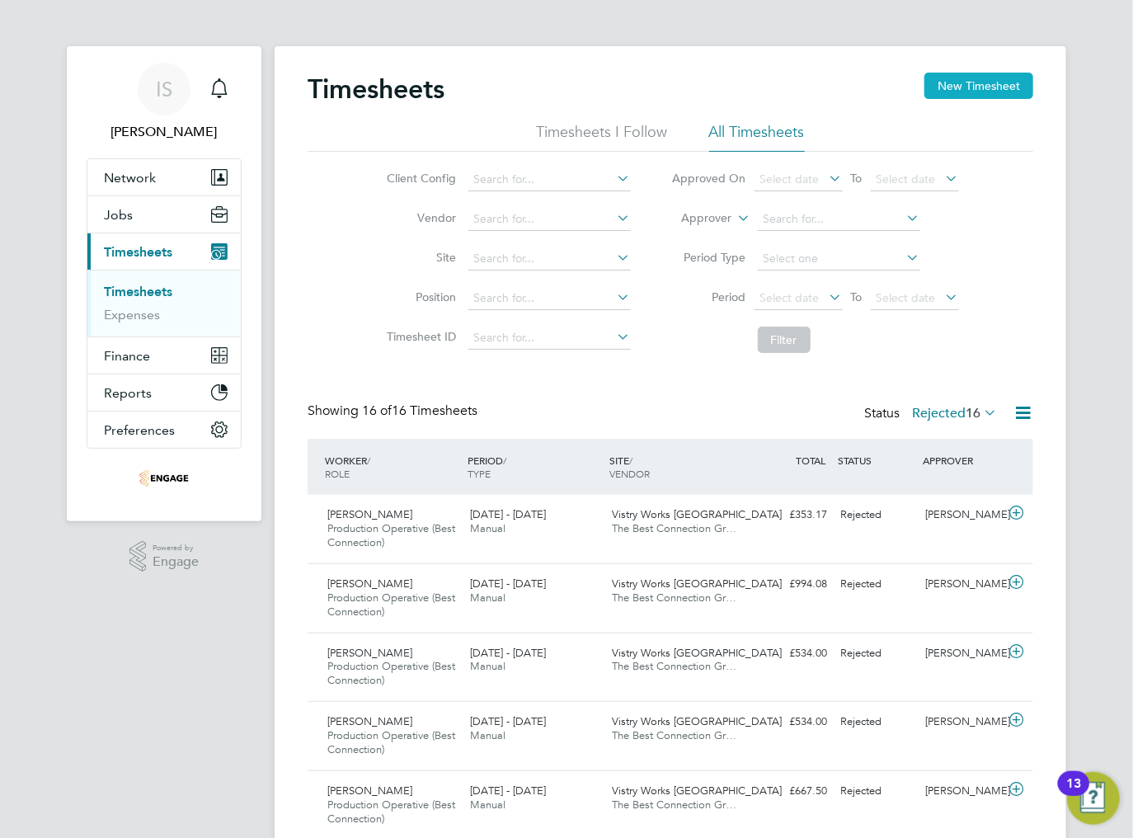
click at [973, 87] on button "New Timesheet" at bounding box center [978, 86] width 109 height 26
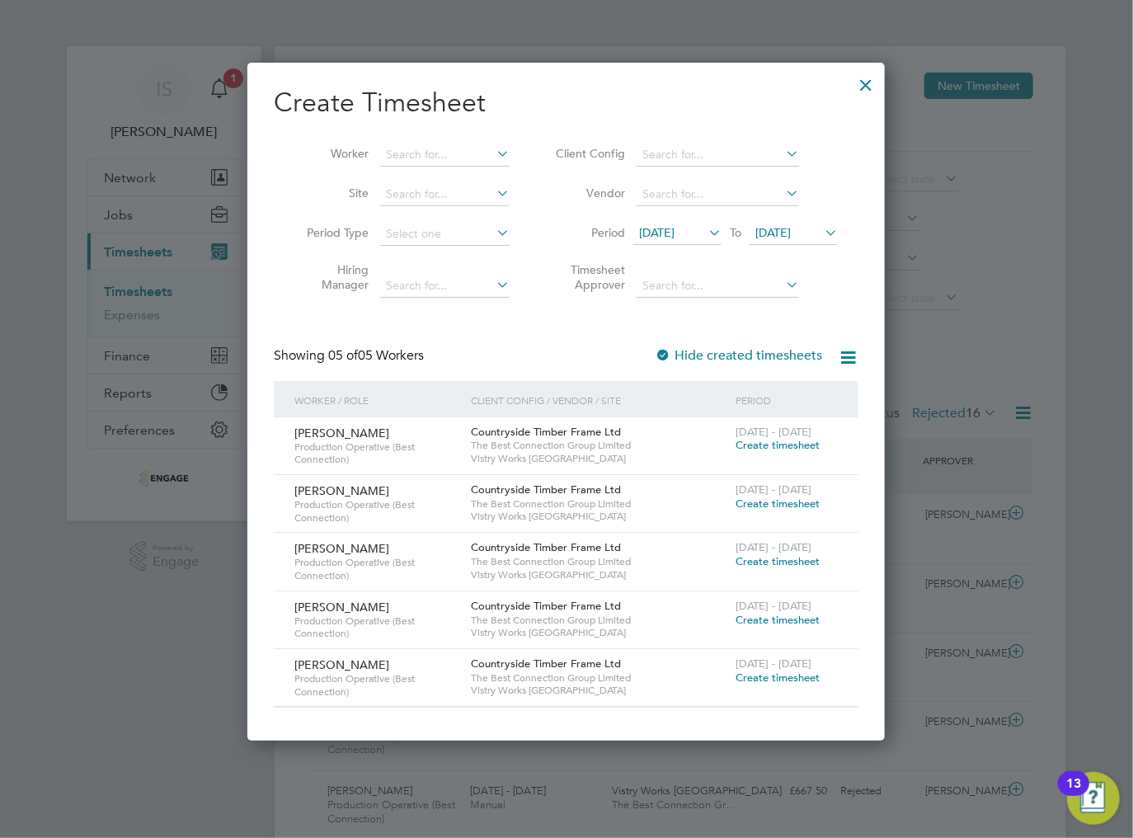
click at [768, 561] on span "Create timesheet" at bounding box center [777, 561] width 84 height 14
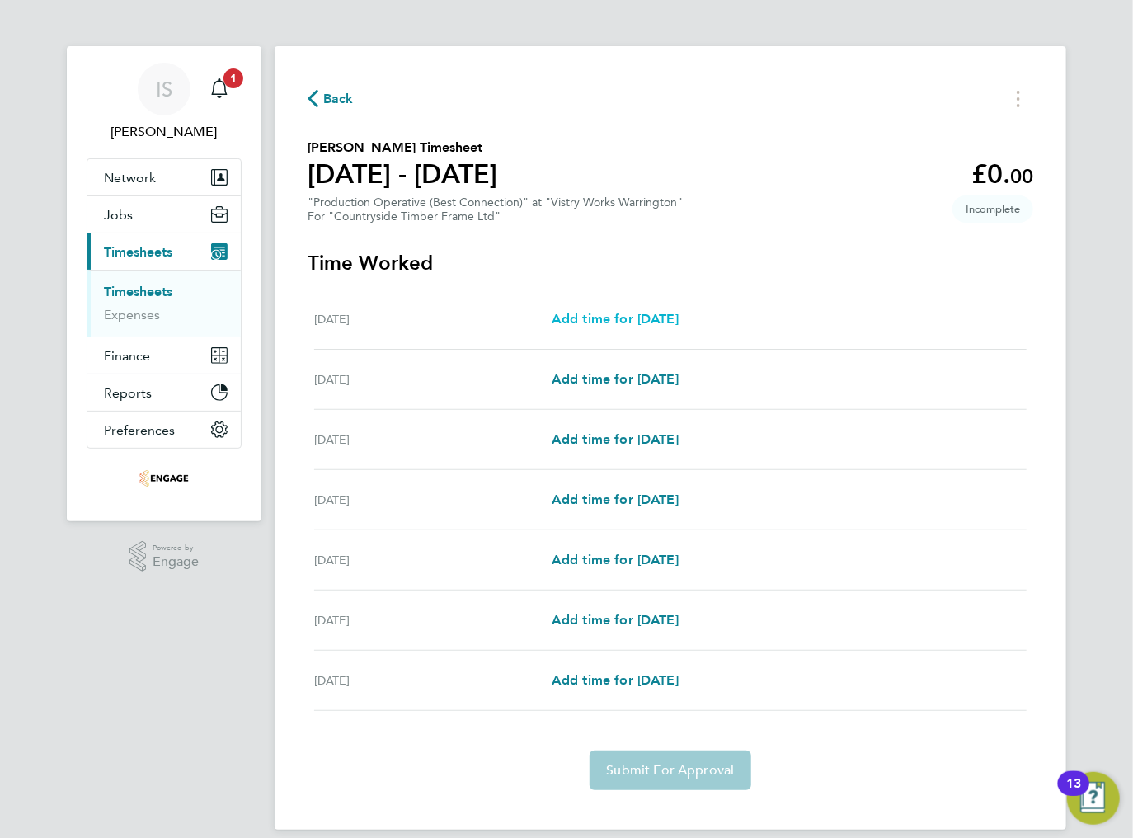
click at [630, 322] on span "Add time for [DATE]" at bounding box center [615, 319] width 127 height 16
select select "15"
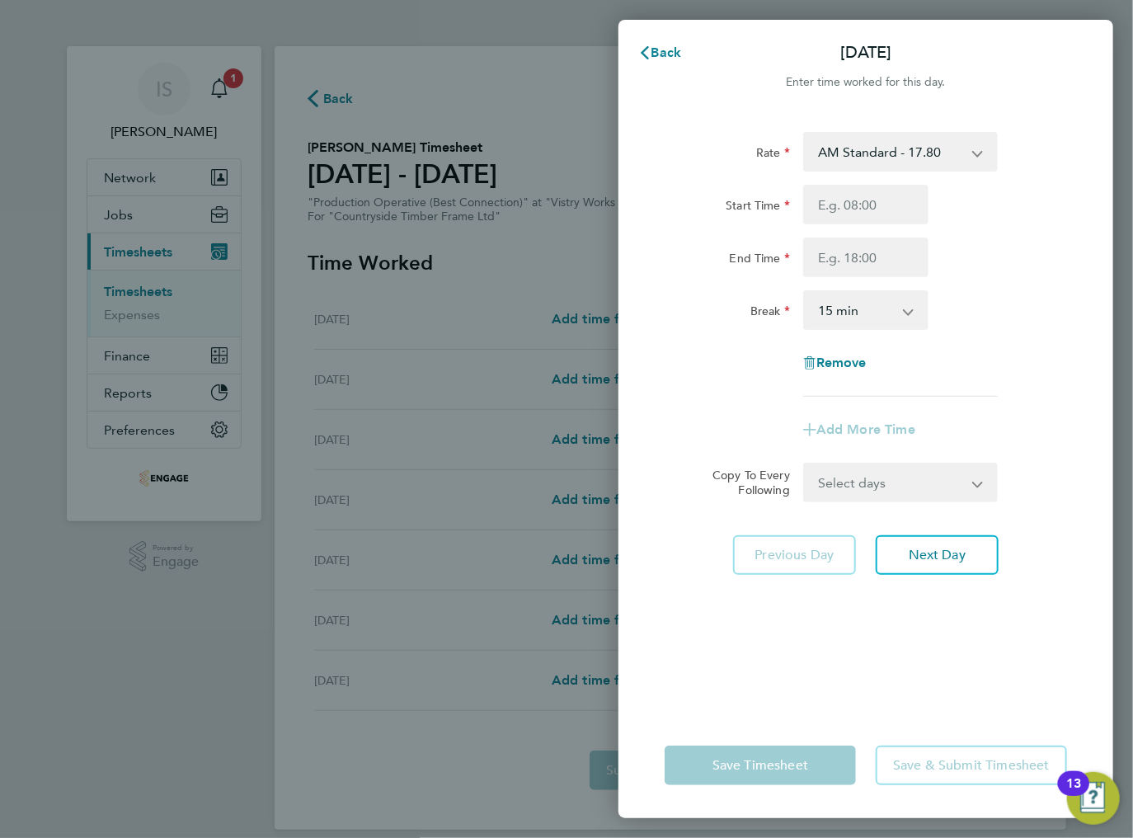
click at [956, 169] on select "AM Standard - 17.80 BONUS - 13.50 PM OT2 - 38.18 PM Standard - 19.09 AM OT2 - 3…" at bounding box center [891, 152] width 172 height 36
select select "15"
click at [848, 211] on input "Start Time" at bounding box center [865, 205] width 125 height 40
type input "14:00"
click at [864, 266] on input "End Time" at bounding box center [865, 257] width 125 height 40
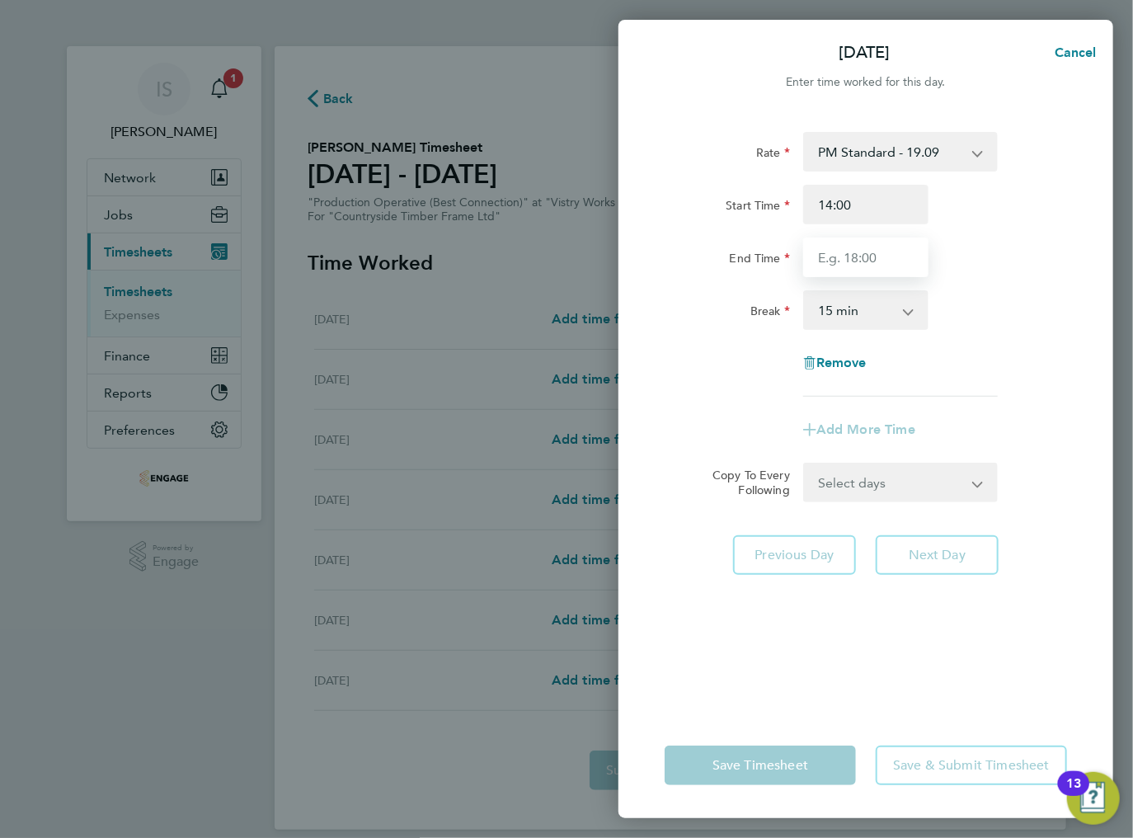
type input "00:00"
click at [867, 312] on select "0 min 15 min 30 min 45 min 60 min 75 min 90 min" at bounding box center [856, 310] width 102 height 36
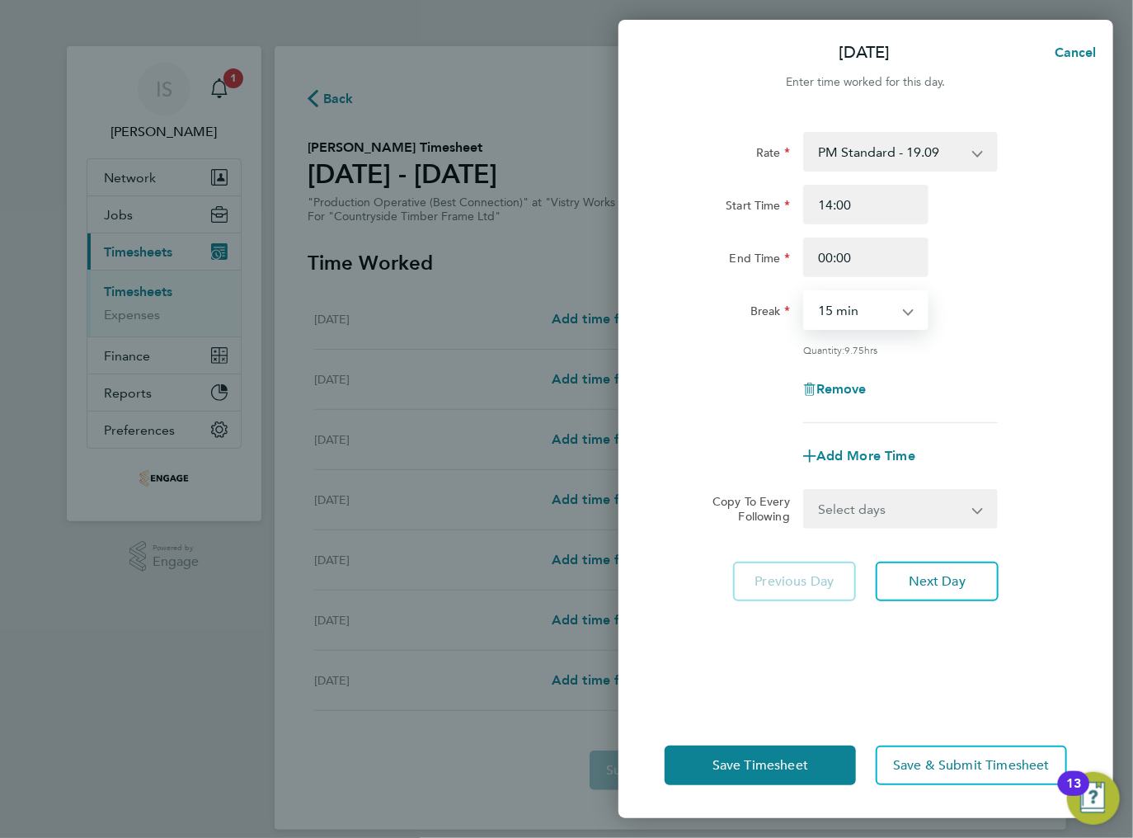
select select "30"
click at [805, 292] on select "0 min 15 min 30 min 45 min 60 min 75 min 90 min" at bounding box center [856, 310] width 102 height 36
click at [908, 506] on select "Select days Day Weekday (Mon-Fri) Weekend (Sat-Sun) [DATE] [DATE] [DATE] [DATE]…" at bounding box center [891, 509] width 173 height 36
select select "TUE"
click at [805, 491] on select "Select days Day Weekday (Mon-Fri) Weekend (Sat-Sun) [DATE] [DATE] [DATE] [DATE]…" at bounding box center [891, 509] width 173 height 36
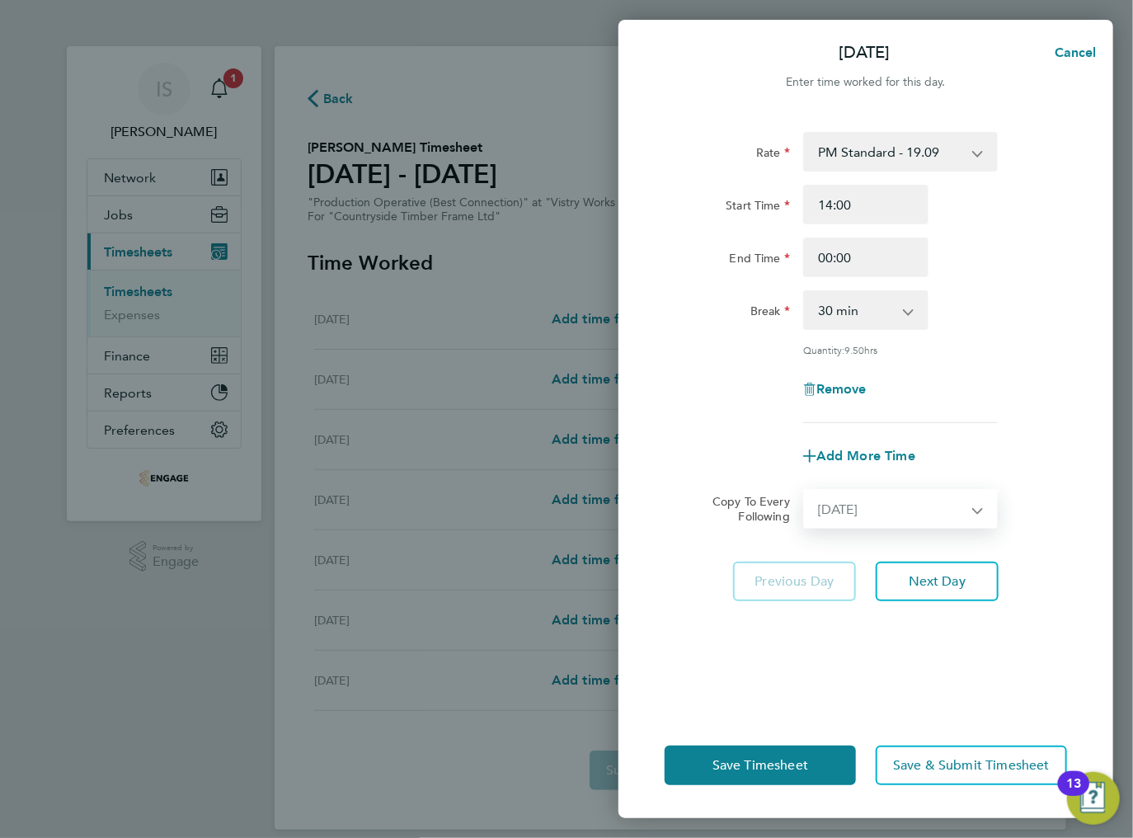
select select "[DATE]"
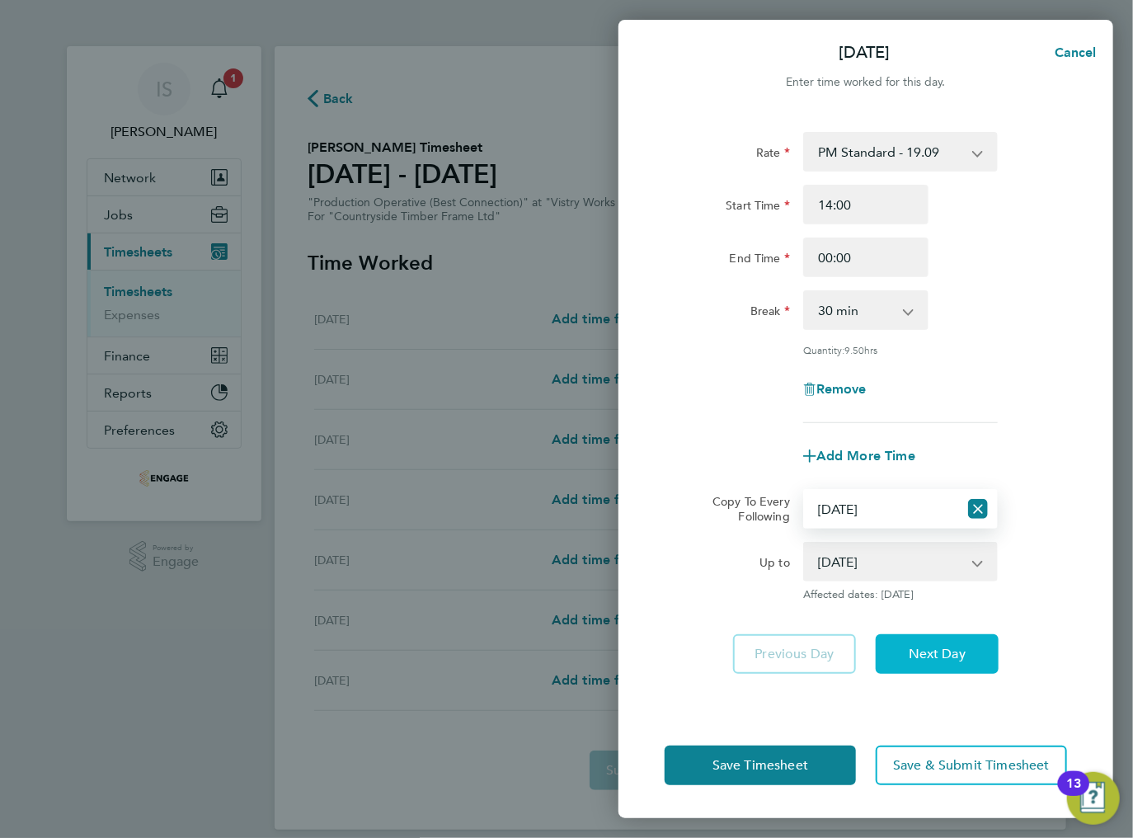
click at [905, 663] on button "Next Day" at bounding box center [937, 654] width 123 height 40
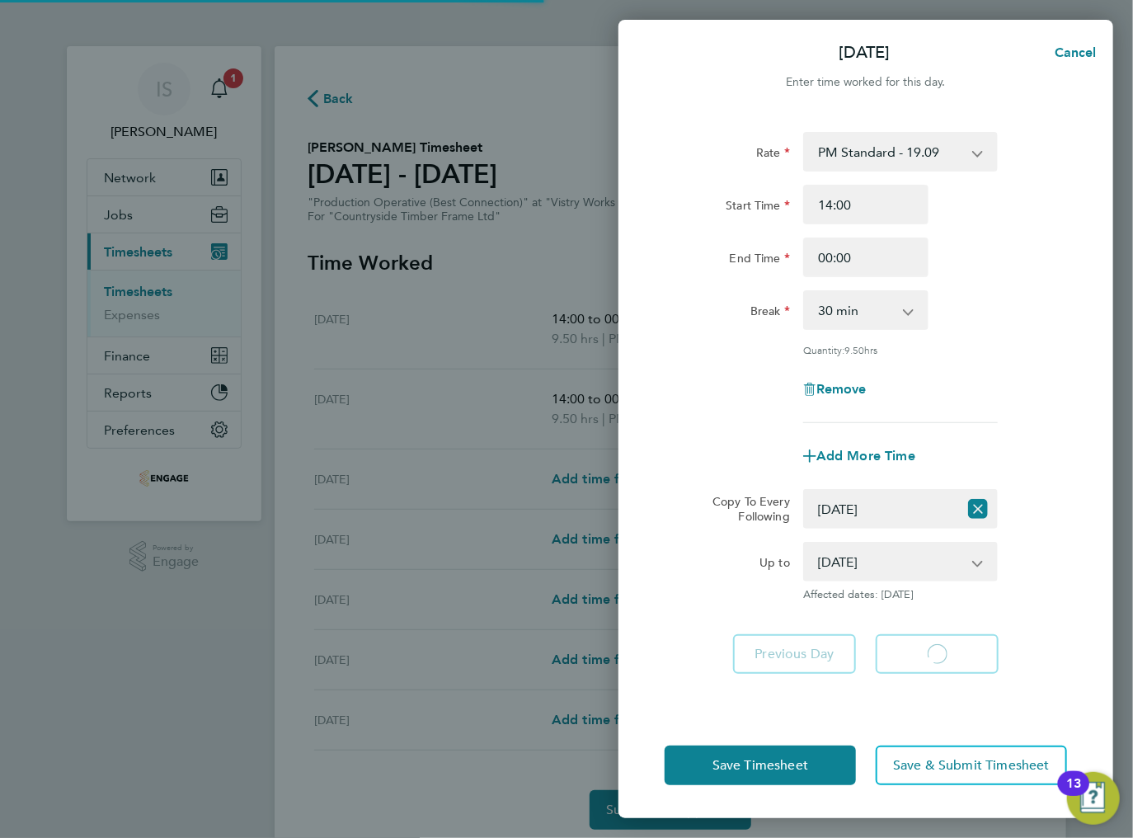
select select "30"
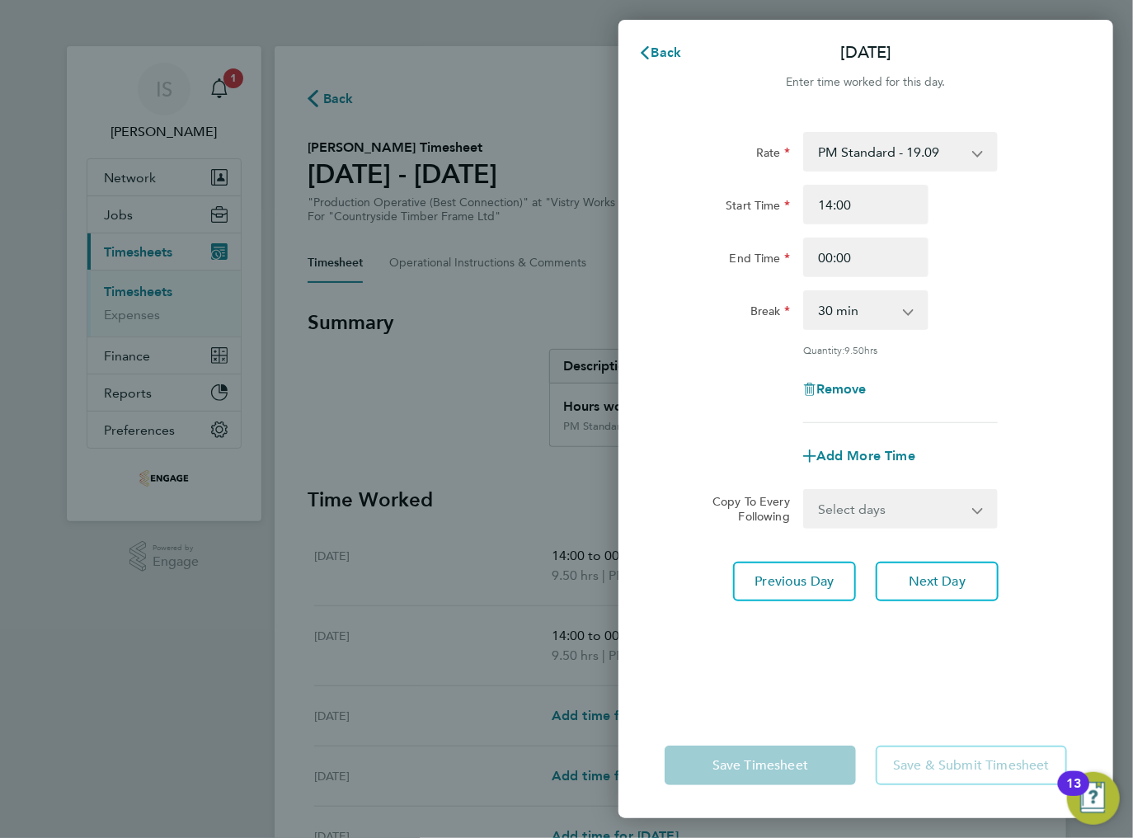
click at [866, 498] on select "Select days Day Weekday (Mon-Fri) Weekend (Sat-Sun) [DATE] [DATE] [DATE] [DATE]…" at bounding box center [891, 509] width 173 height 36
select select "WED"
click at [805, 491] on select "Select days Day Weekday (Mon-Fri) Weekend (Sat-Sun) [DATE] [DATE] [DATE] [DATE]…" at bounding box center [891, 509] width 173 height 36
select select "[DATE]"
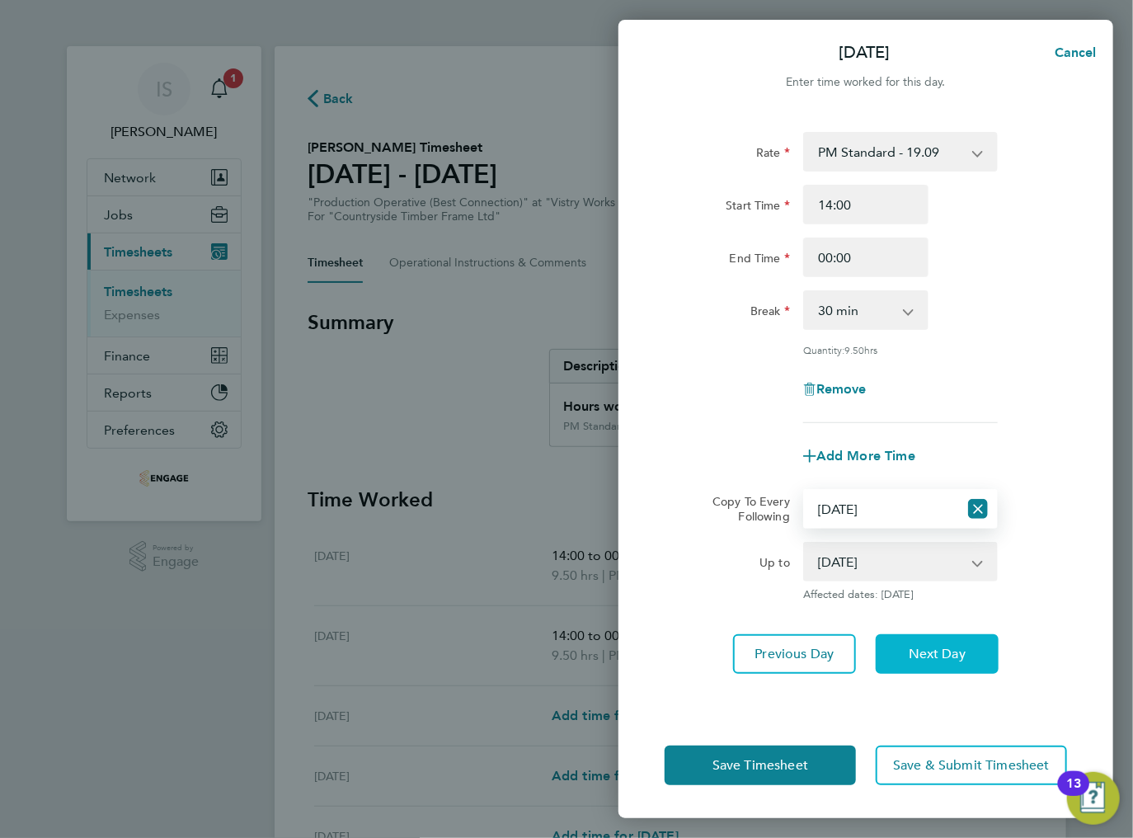
click at [935, 646] on span "Next Day" at bounding box center [937, 654] width 57 height 16
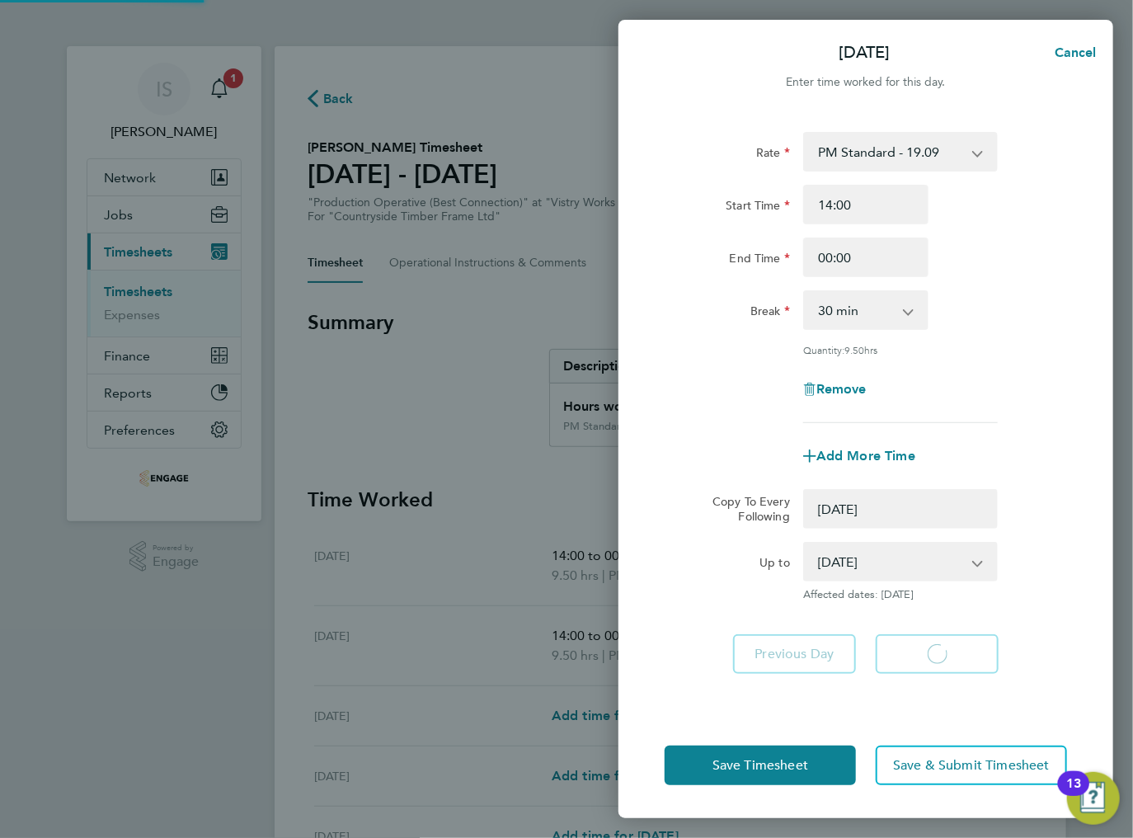
select select "0: null"
select select "30"
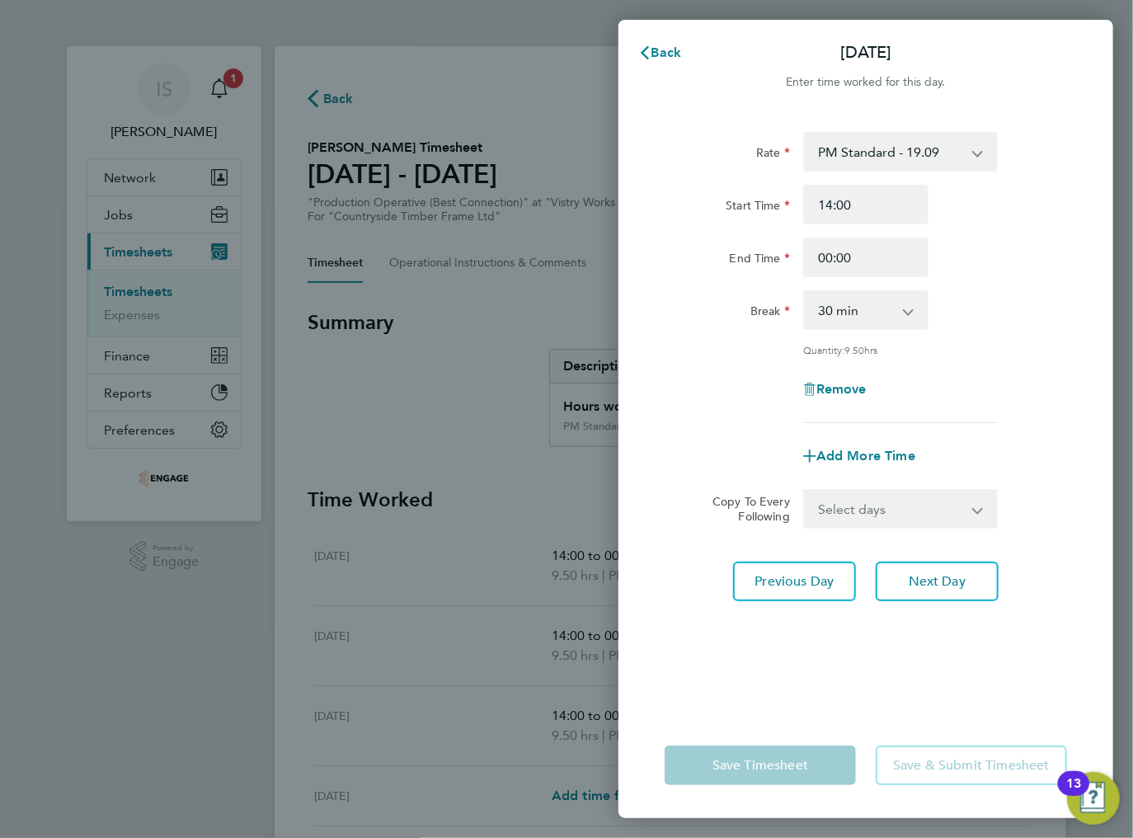
drag, startPoint x: 879, startPoint y: 505, endPoint x: 878, endPoint y: 491, distance: 13.2
click at [880, 505] on select "Select days Day Weekday (Mon-Fri) Weekend (Sat-Sun) [DATE] [DATE] [DATE] [DATE]" at bounding box center [891, 509] width 173 height 36
select select "THU"
click at [805, 491] on select "Select days Day Weekday (Mon-Fri) Weekend (Sat-Sun) [DATE] [DATE] [DATE] [DATE]" at bounding box center [891, 509] width 173 height 36
select select "[DATE]"
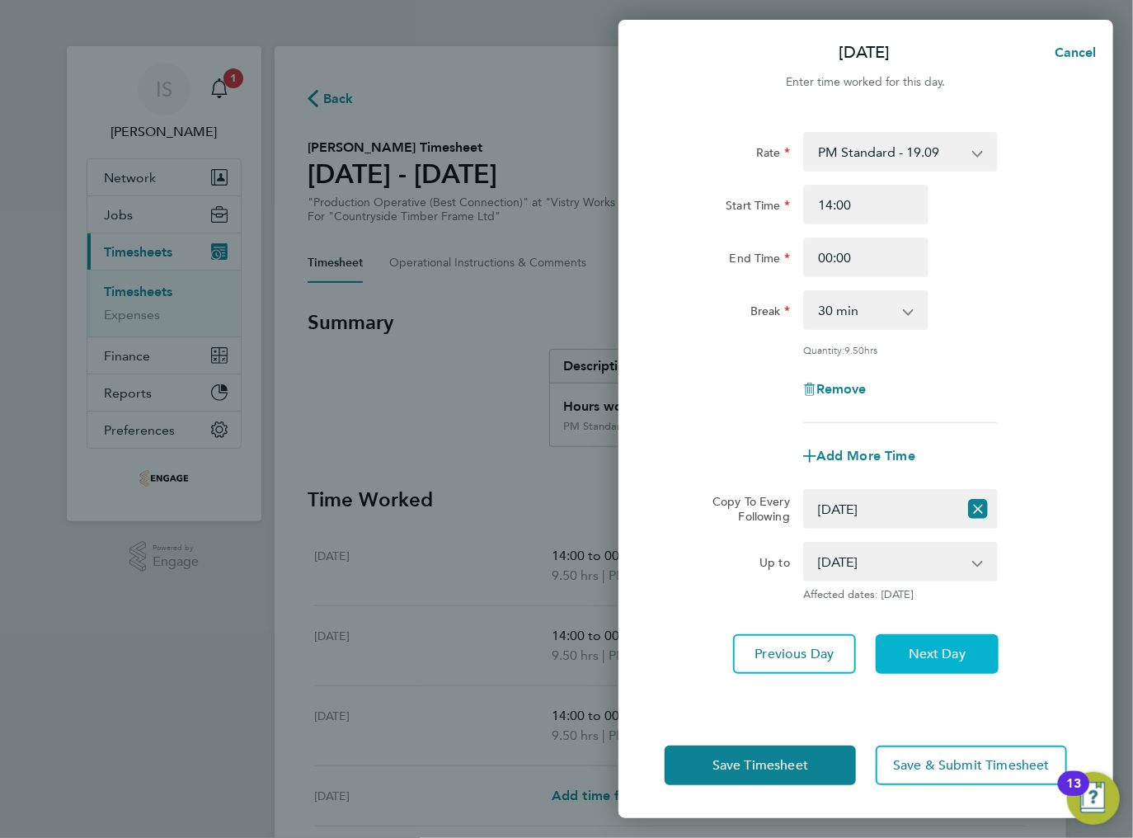
click at [919, 660] on span "Next Day" at bounding box center [937, 654] width 57 height 16
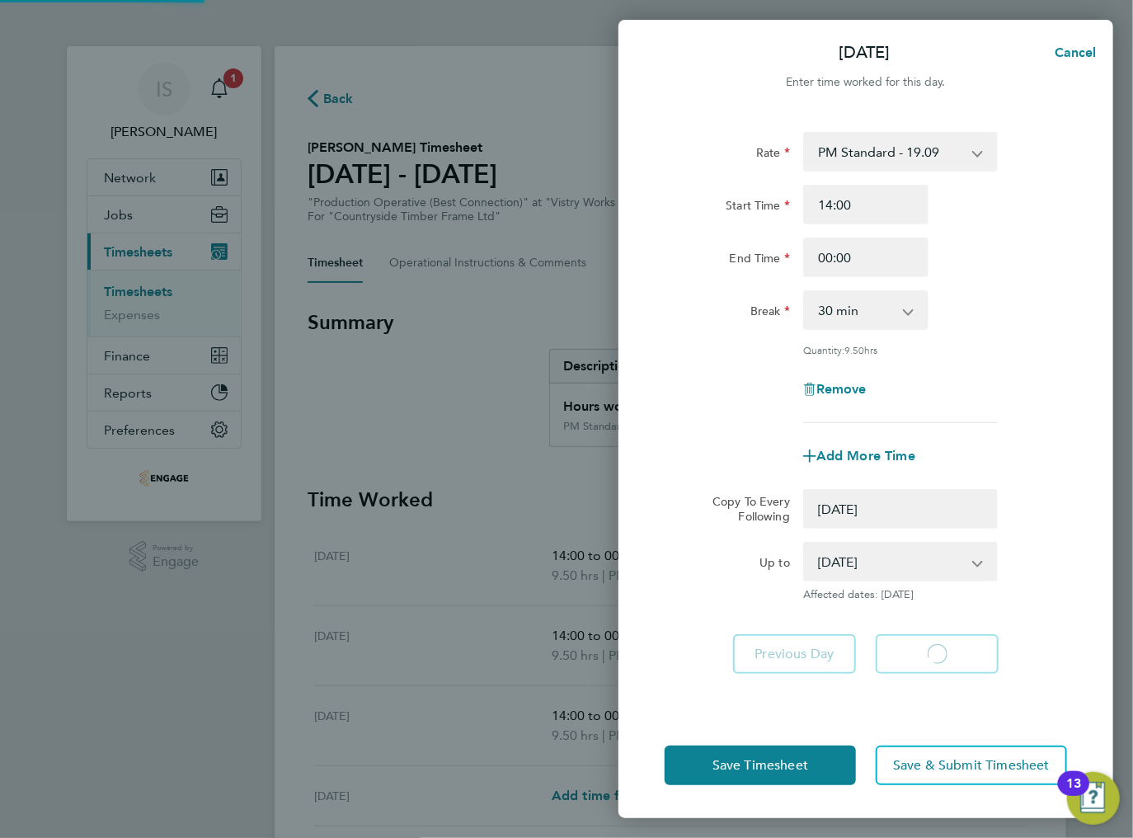
select select "0: null"
select select "30"
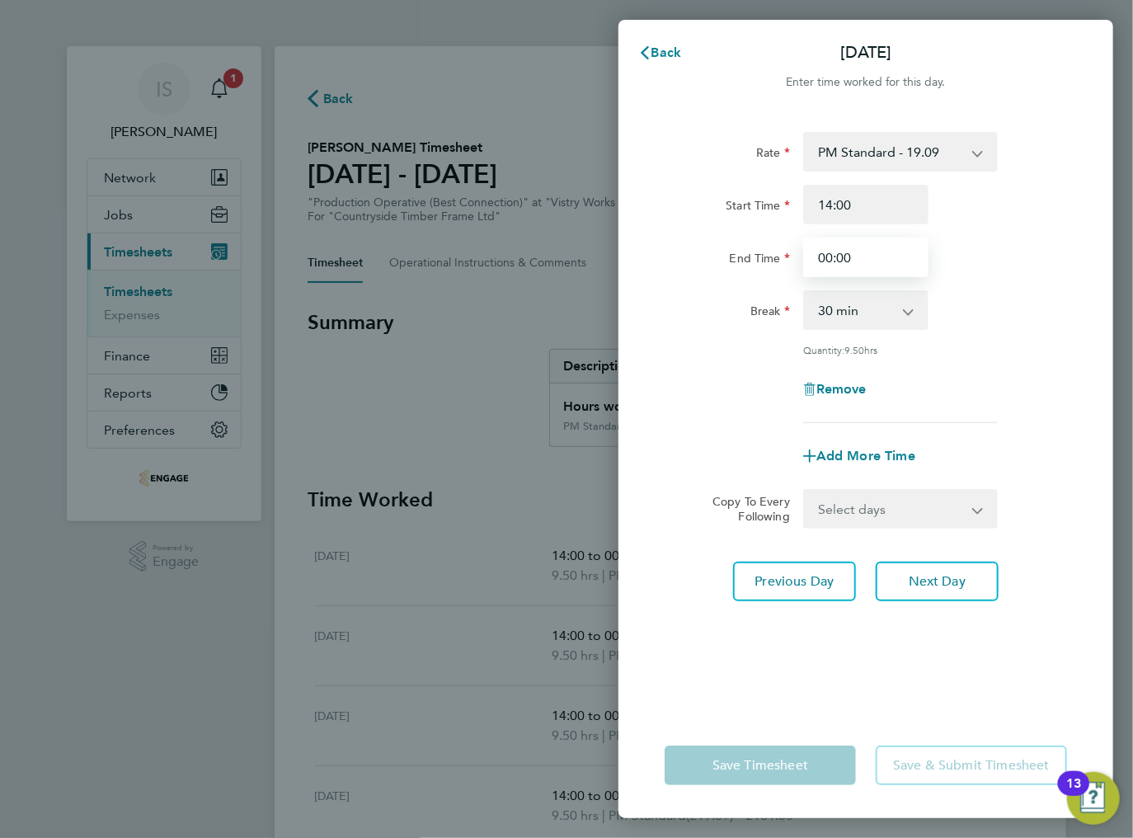
drag, startPoint x: 845, startPoint y: 260, endPoint x: 814, endPoint y: 257, distance: 31.4
click at [814, 257] on input "00:00" at bounding box center [865, 257] width 125 height 40
type input "23:30"
click at [853, 610] on div "Rate PM Standard - 19.09 BONUS - 13.50 AM Standard - 17.80 PM OT2 - 38.18 AM OT…" at bounding box center [865, 412] width 495 height 600
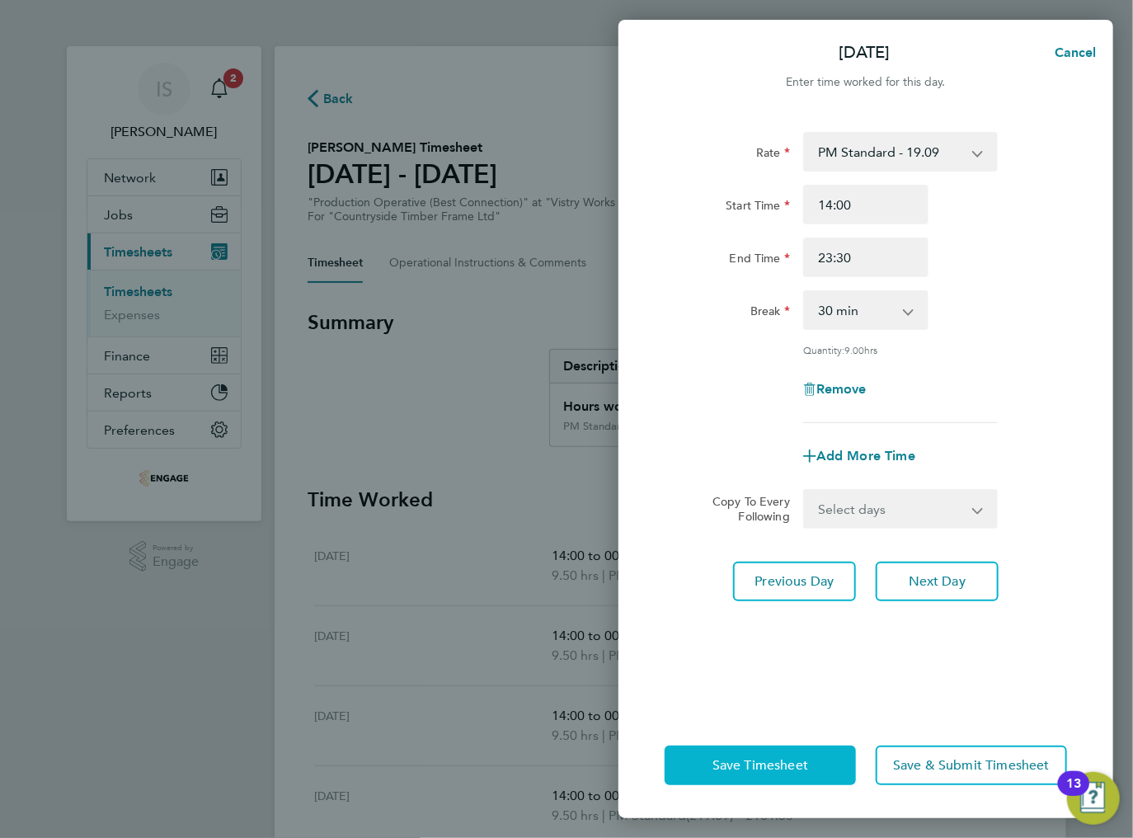
click at [761, 762] on span "Save Timesheet" at bounding box center [760, 765] width 96 height 16
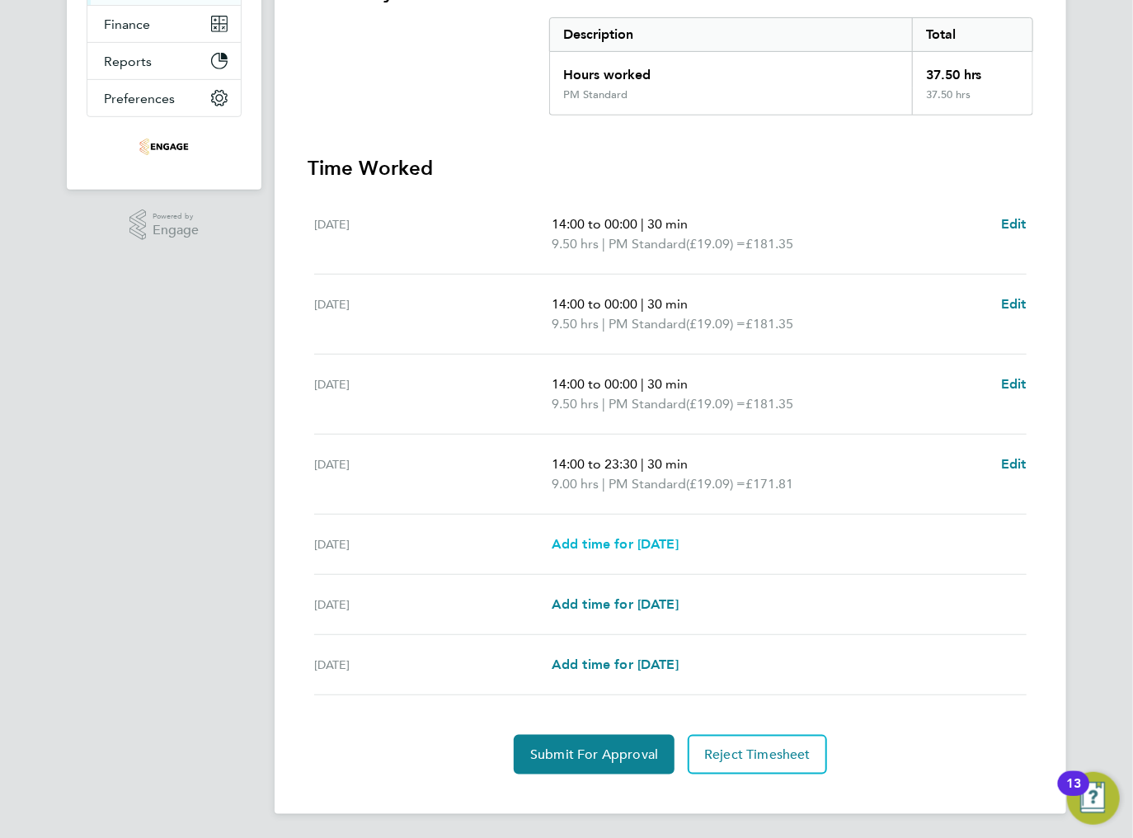
click at [645, 549] on span "Add time for [DATE]" at bounding box center [615, 544] width 127 height 16
select select "15"
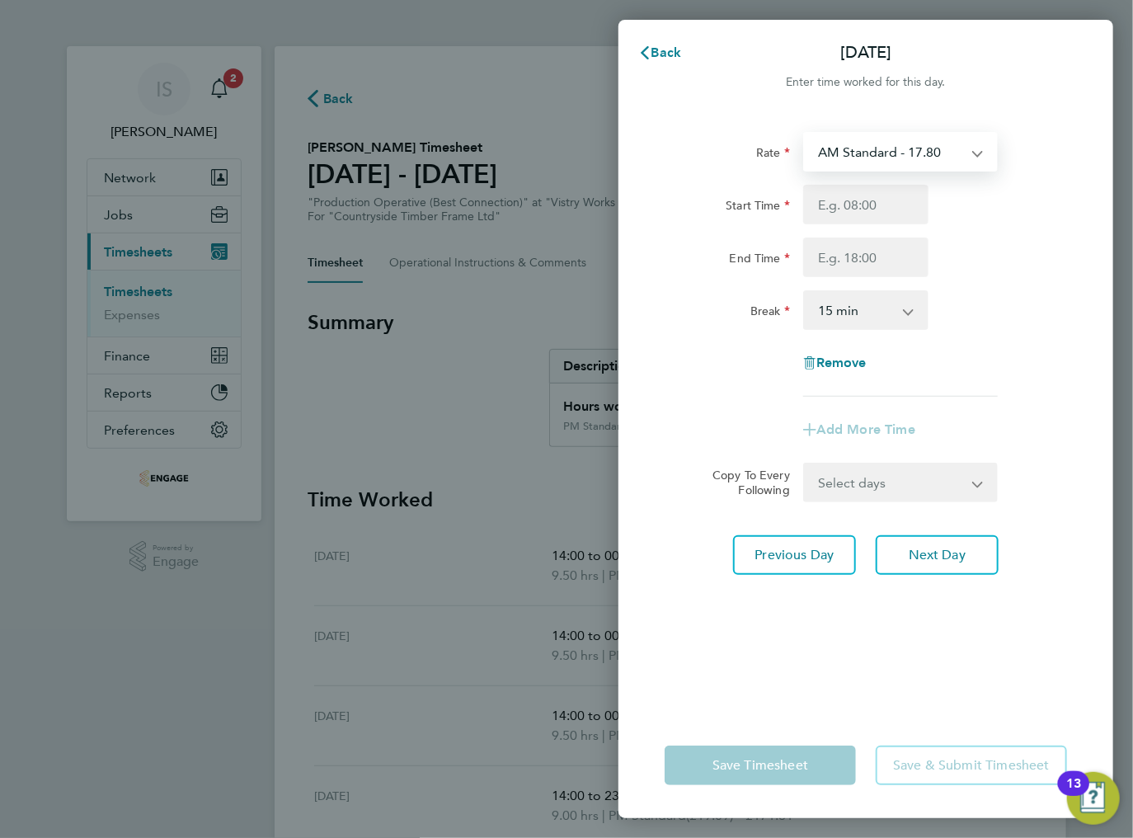
click at [904, 158] on select "AM Standard - 17.80 BONUS - 13.50 PM OT2 - 38.18 PM Standard - 19.09 AM OT2 - 3…" at bounding box center [891, 152] width 172 height 36
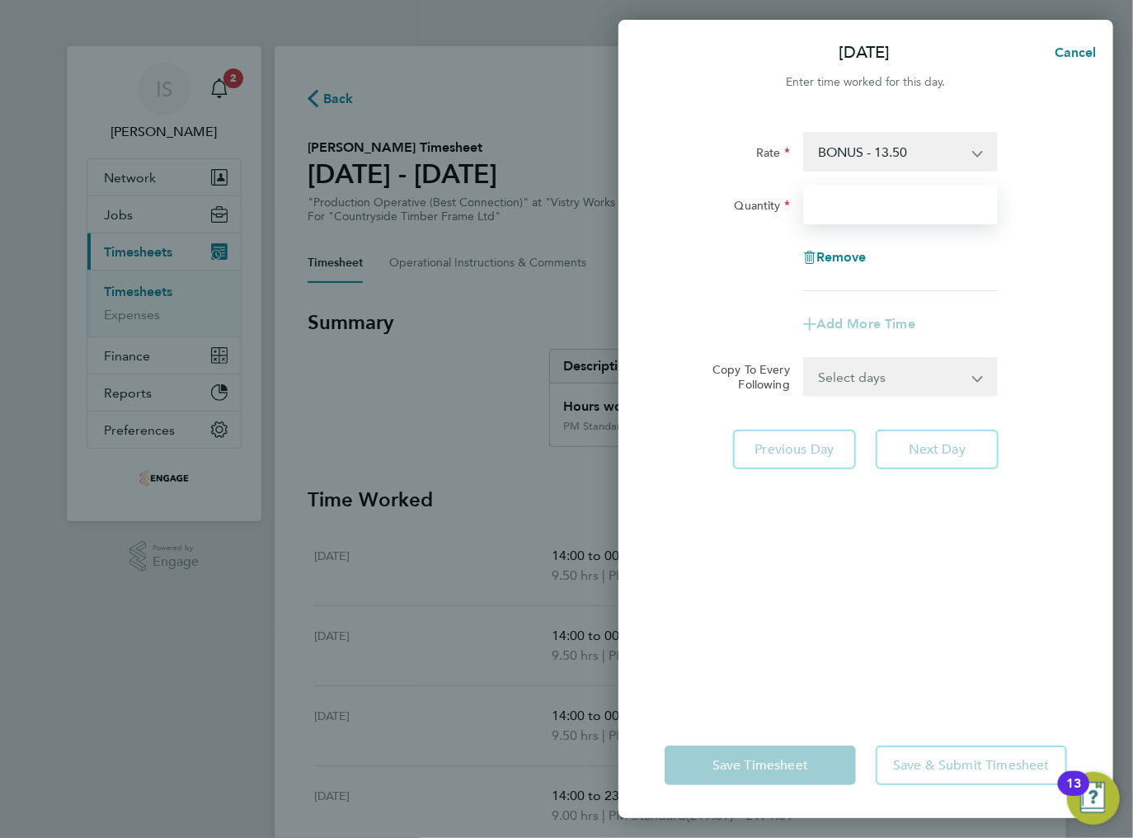
click at [867, 203] on input "Quantity" at bounding box center [900, 205] width 195 height 40
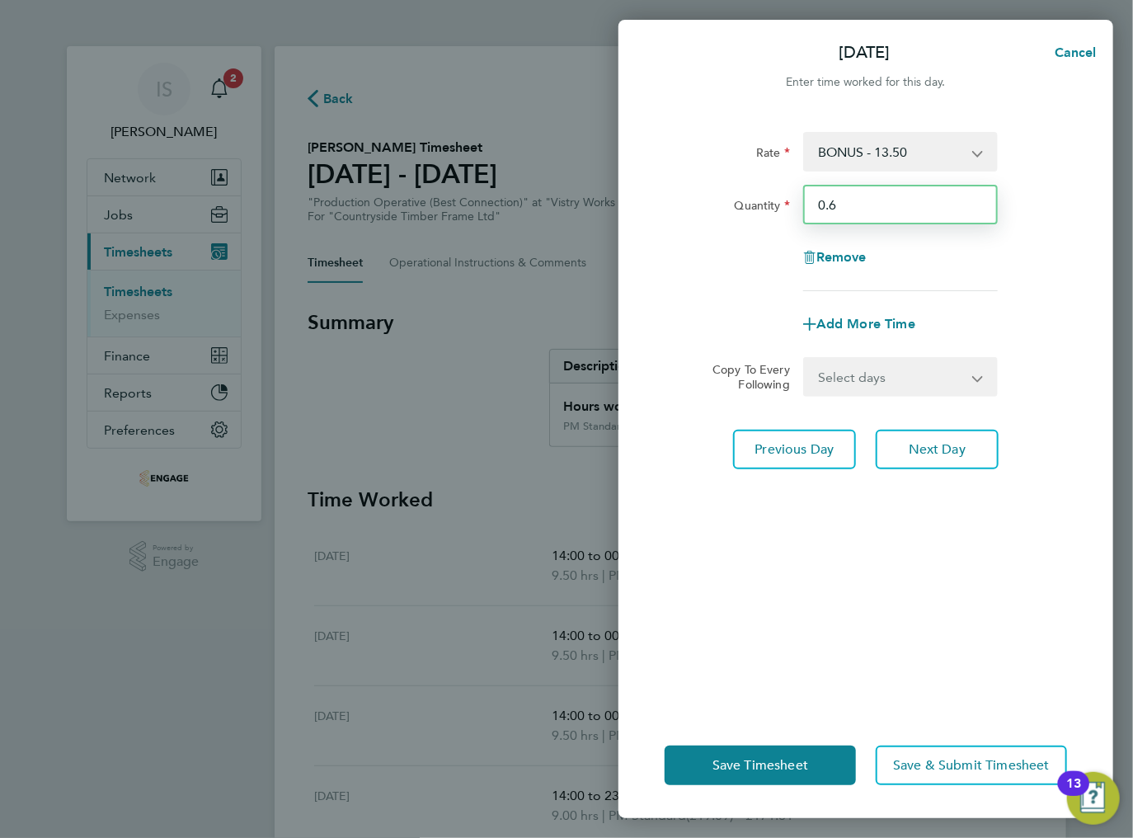
type input "0.6"
click at [851, 581] on div "Rate BONUS - 13.50 AM Standard - 17.80 PM OT2 - 38.18 PM Standard - 19.09 AM OT…" at bounding box center [865, 412] width 495 height 600
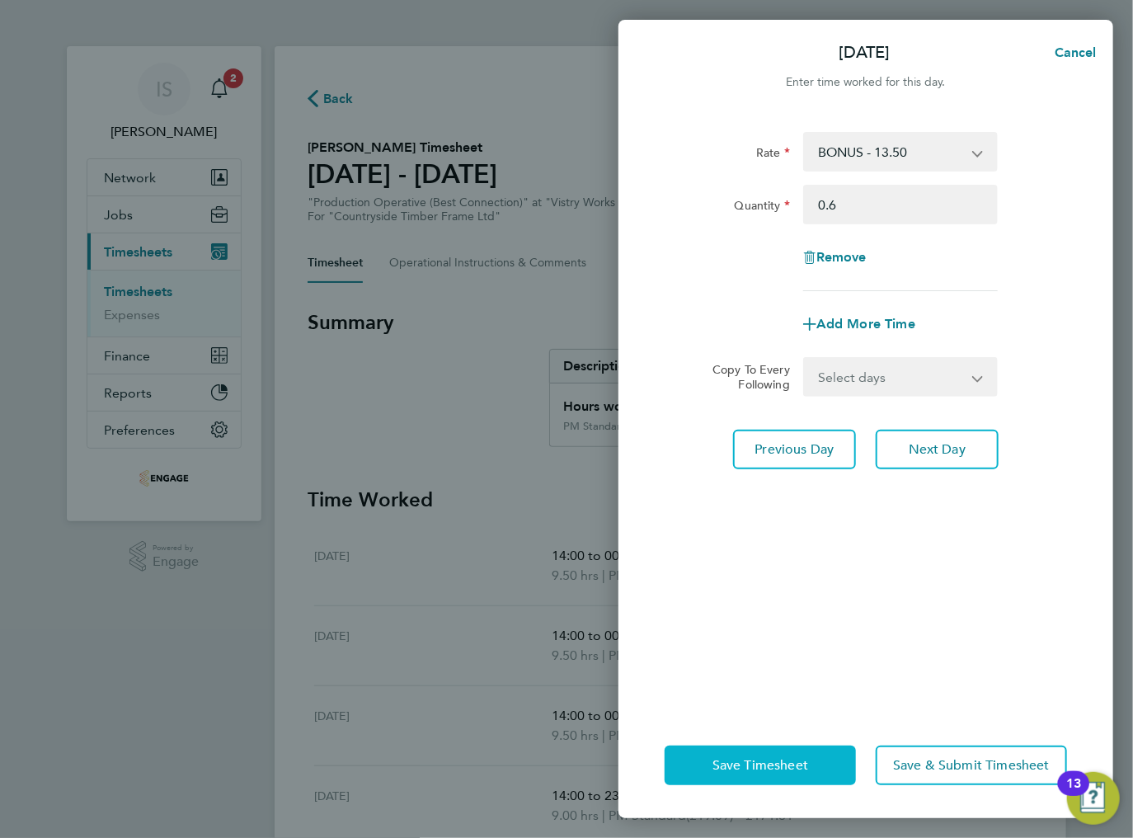
click at [750, 759] on span "Save Timesheet" at bounding box center [760, 765] width 96 height 16
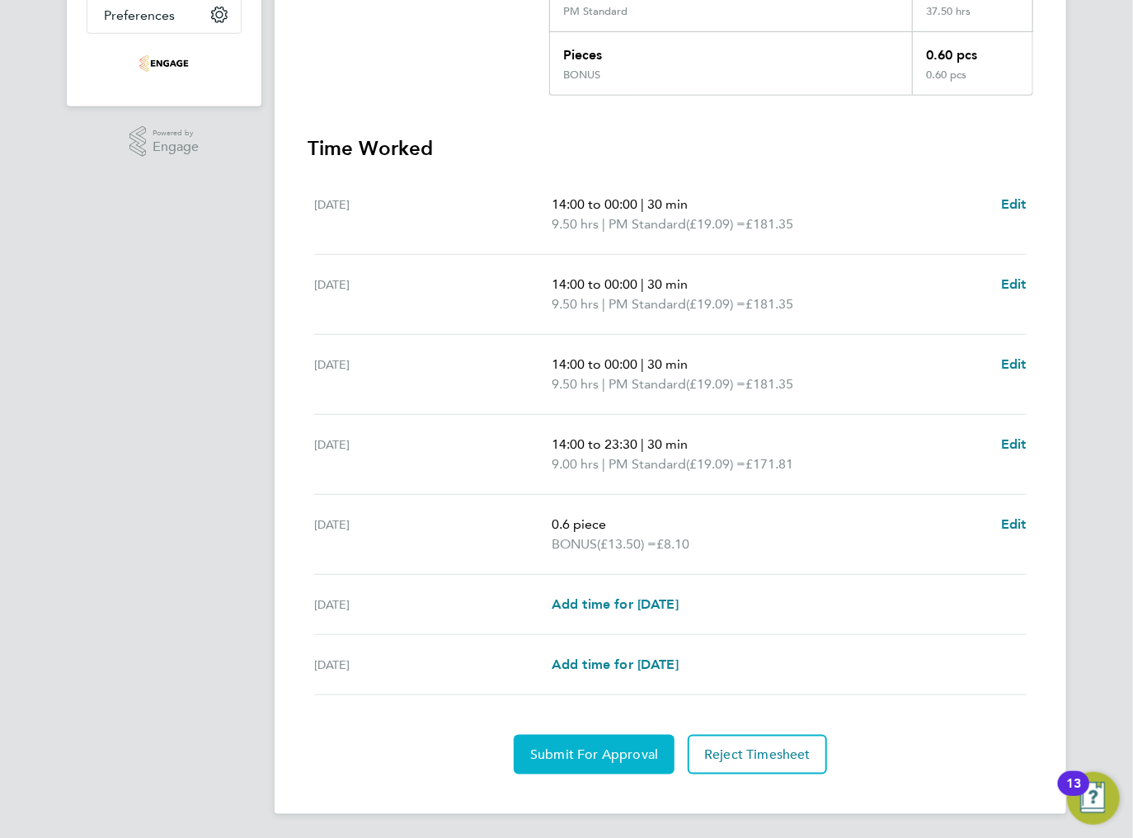
click at [574, 753] on span "Submit For Approval" at bounding box center [594, 754] width 128 height 16
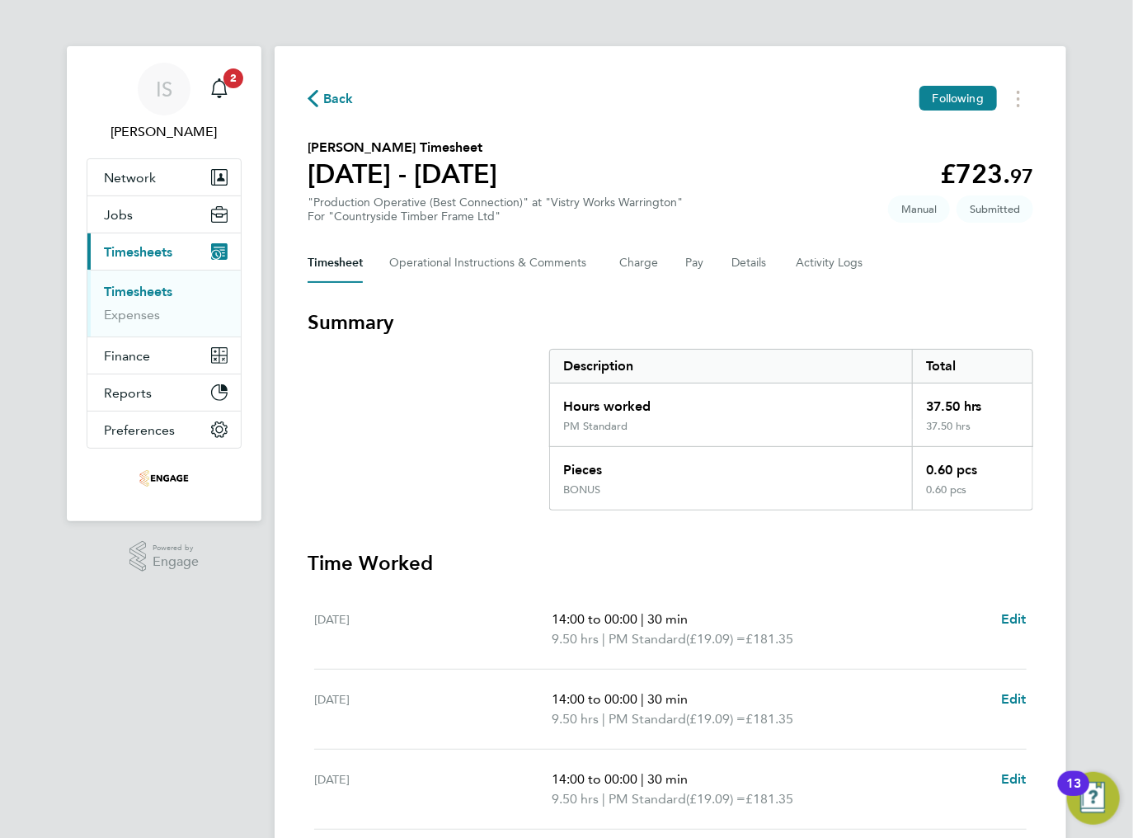
click at [308, 99] on icon "button" at bounding box center [313, 98] width 11 height 17
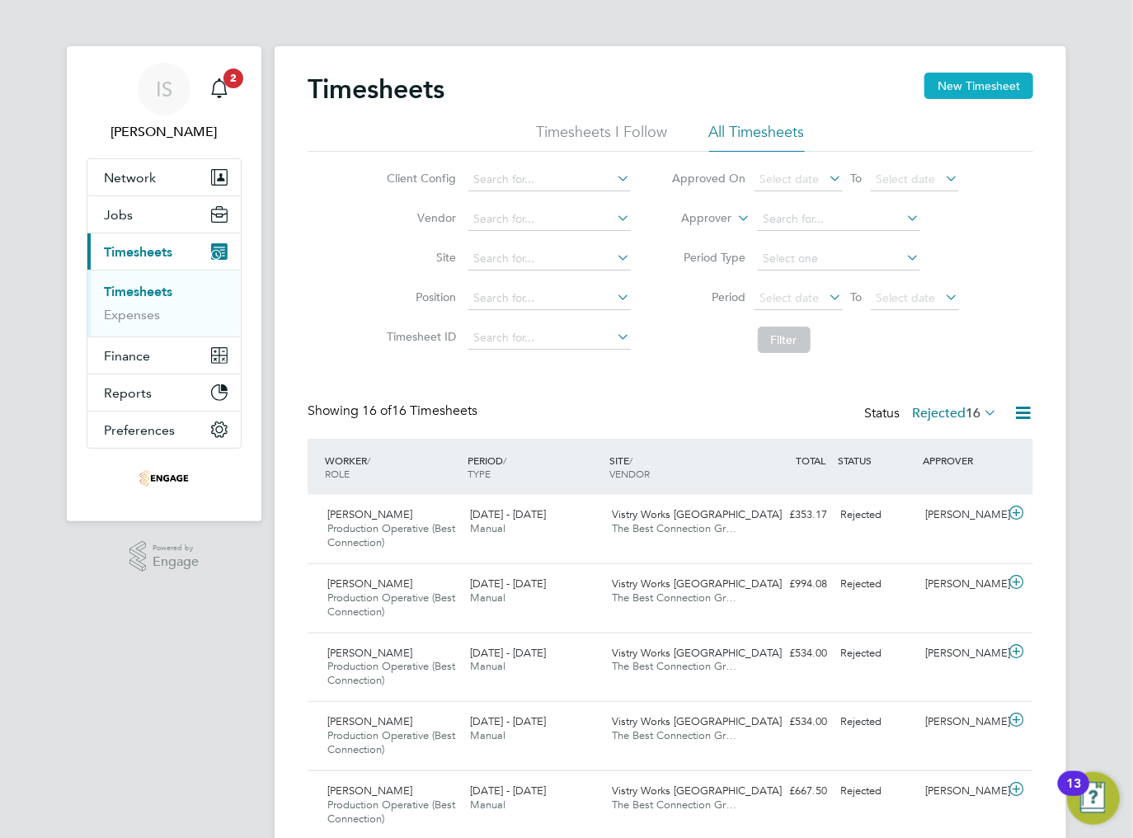
click at [933, 86] on button "New Timesheet" at bounding box center [978, 86] width 109 height 26
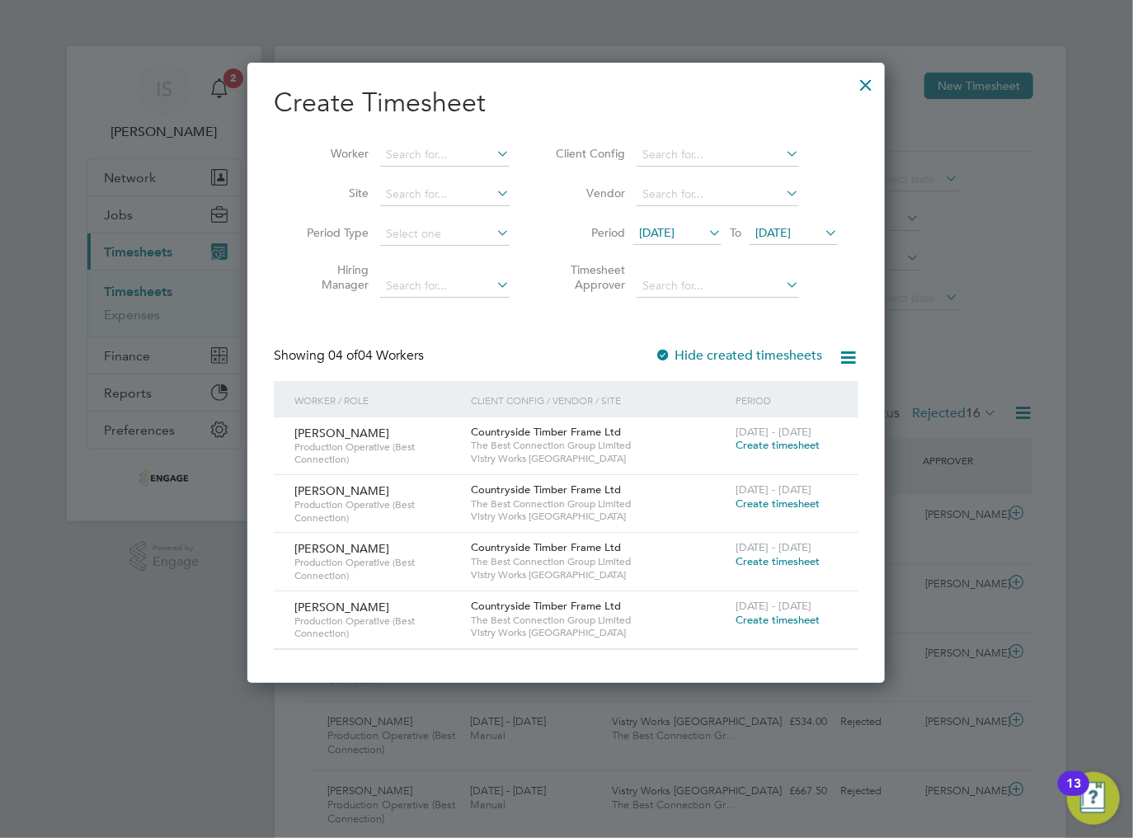
drag, startPoint x: 687, startPoint y: 252, endPoint x: 692, endPoint y: 242, distance: 11.8
click at [688, 252] on li "Period [DATE] To [DATE]" at bounding box center [694, 234] width 328 height 40
click at [674, 237] on span "[DATE]" at bounding box center [656, 232] width 35 height 15
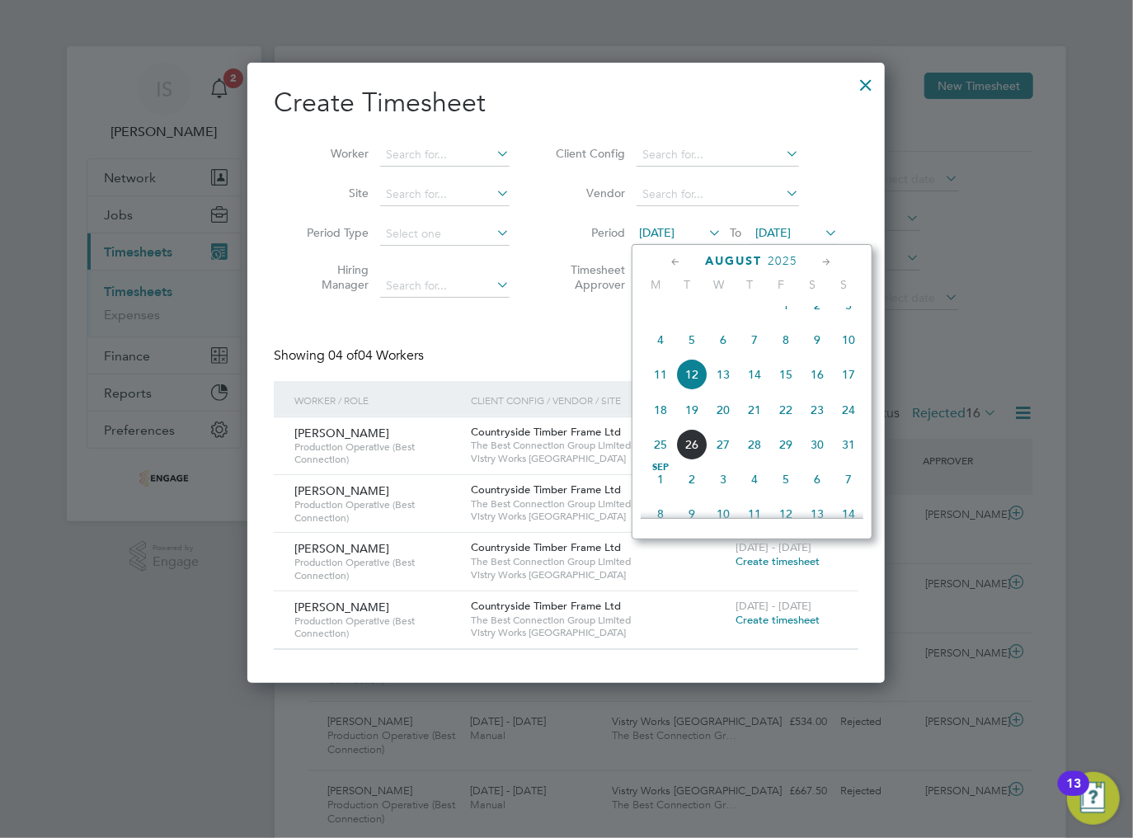
click at [659, 425] on span "18" at bounding box center [660, 409] width 31 height 31
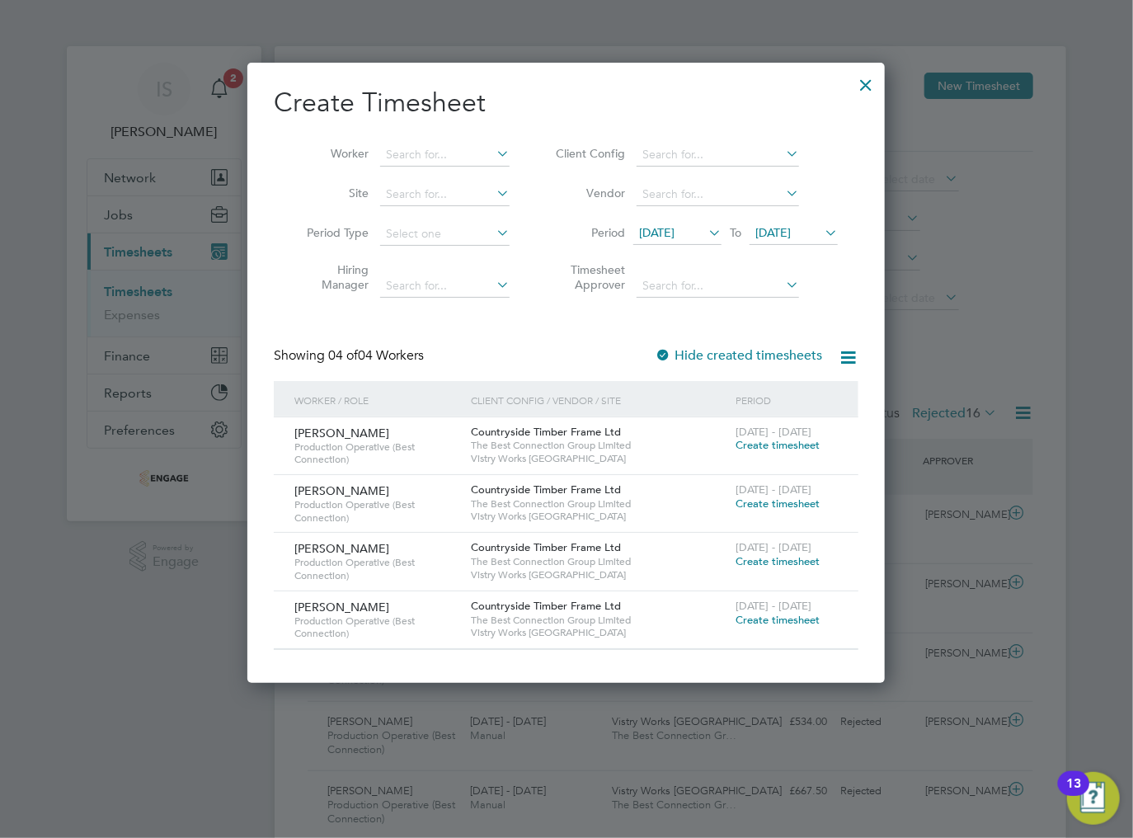
click at [767, 510] on div "[DATE] - [DATE] Create timesheet" at bounding box center [786, 497] width 110 height 45
click at [768, 505] on span "Create timesheet" at bounding box center [777, 503] width 84 height 14
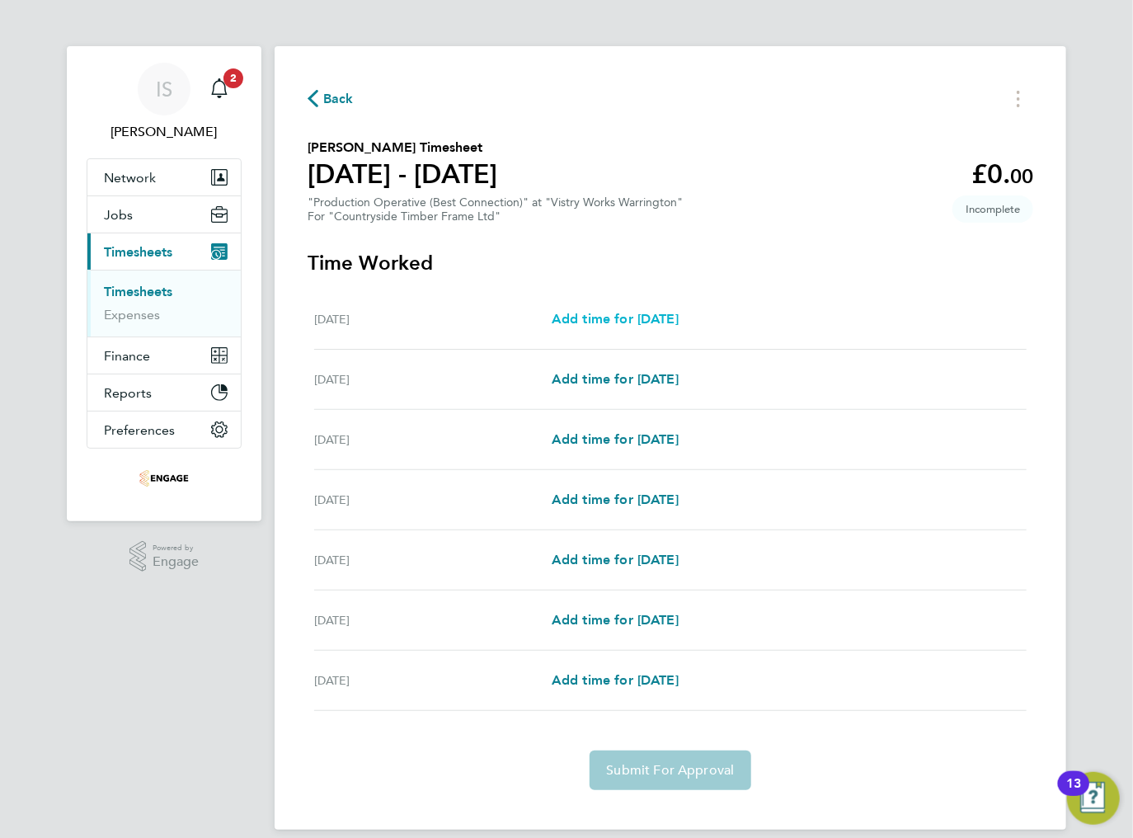
click at [659, 314] on span "Add time for [DATE]" at bounding box center [615, 319] width 127 height 16
select select "15"
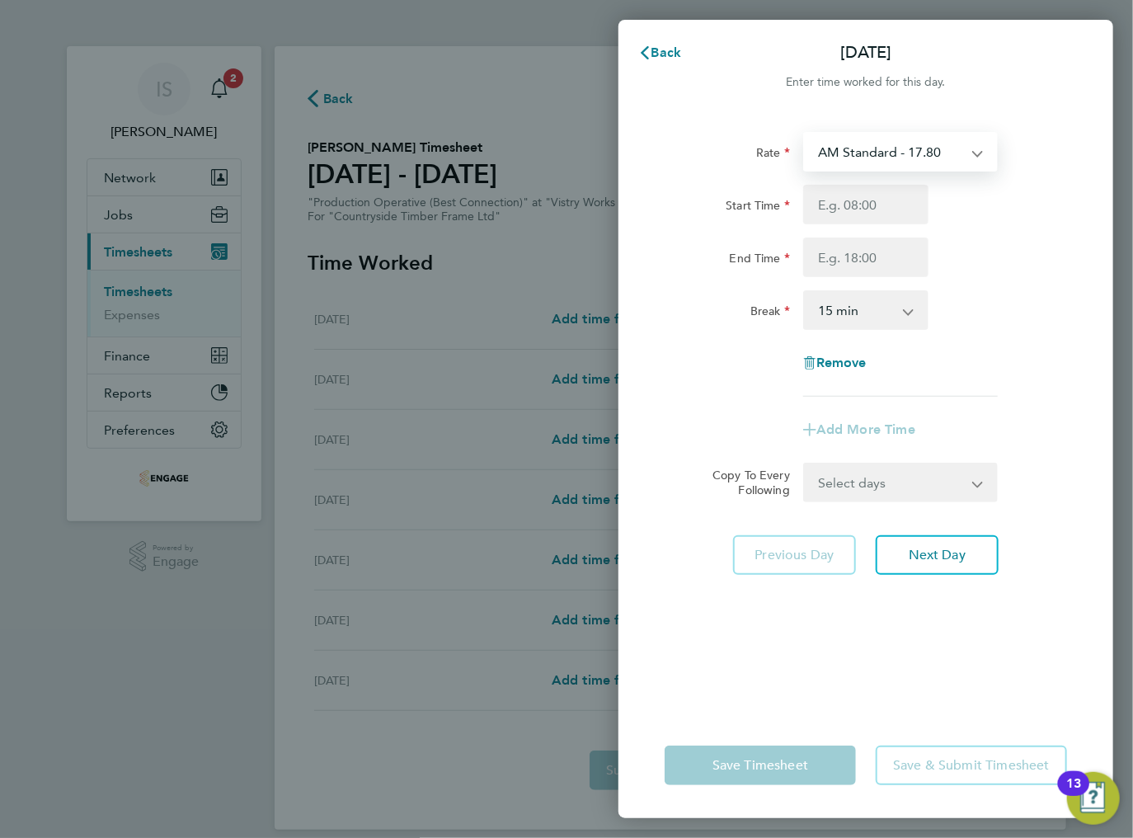
click at [894, 157] on select "AM Standard - 17.80 BONUS. - 13.50 AM OT1 - 26.70 PM OT2 - 38.18 AM OT2 - 35.60…" at bounding box center [891, 152] width 172 height 36
select select "15"
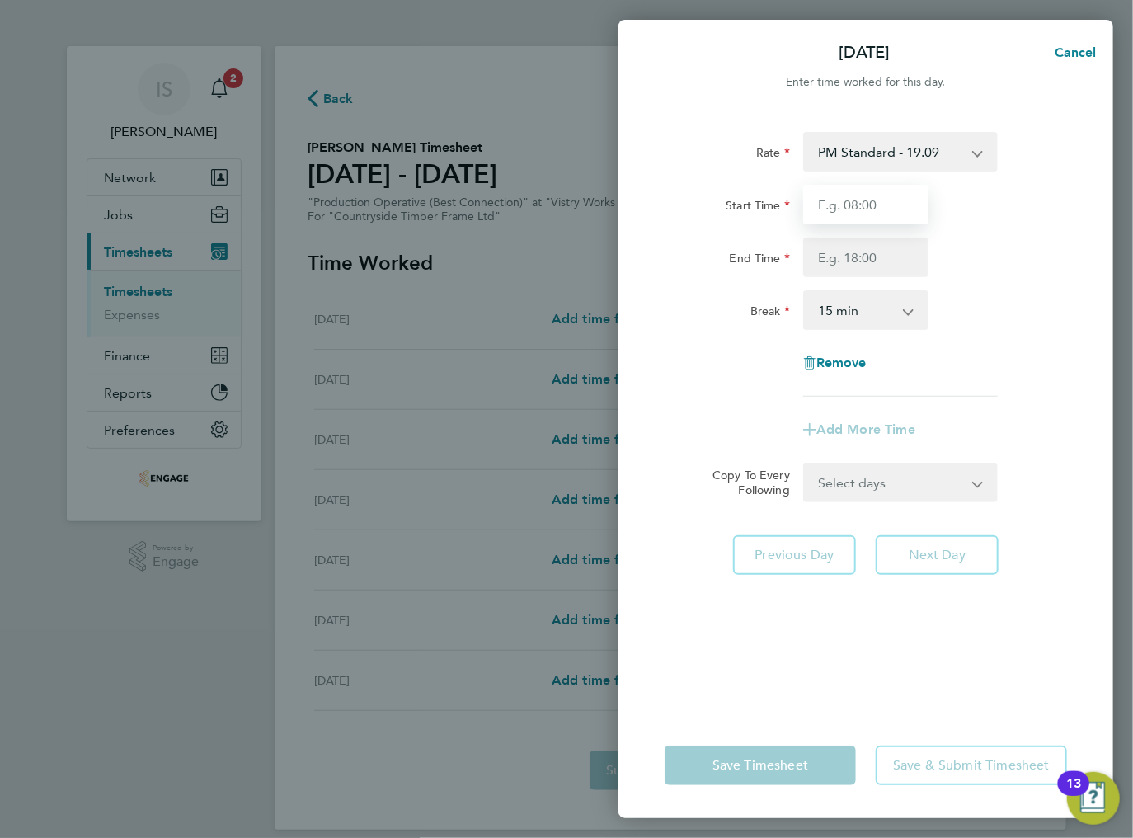
click at [871, 214] on input "Start Time" at bounding box center [865, 205] width 125 height 40
type input "14:00"
click at [875, 254] on input "End Time" at bounding box center [865, 257] width 125 height 40
type input "00:00"
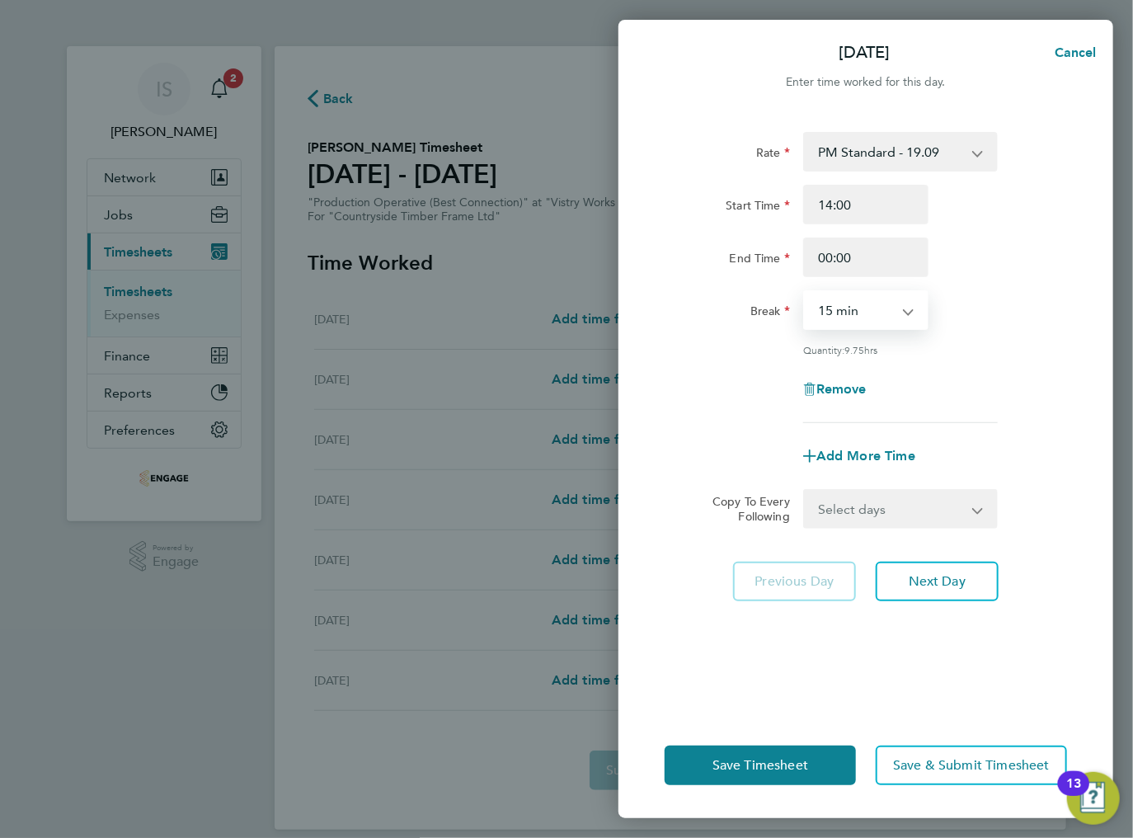
click at [877, 307] on select "0 min 15 min 30 min 45 min 60 min 75 min 90 min" at bounding box center [856, 310] width 102 height 36
select select "30"
click at [805, 292] on select "0 min 15 min 30 min 45 min 60 min 75 min 90 min" at bounding box center [856, 310] width 102 height 36
click at [897, 519] on select "Select days Day Weekday (Mon-Fri) Weekend (Sat-Sun) [DATE] [DATE] [DATE] [DATE]…" at bounding box center [891, 509] width 173 height 36
select select "TUE"
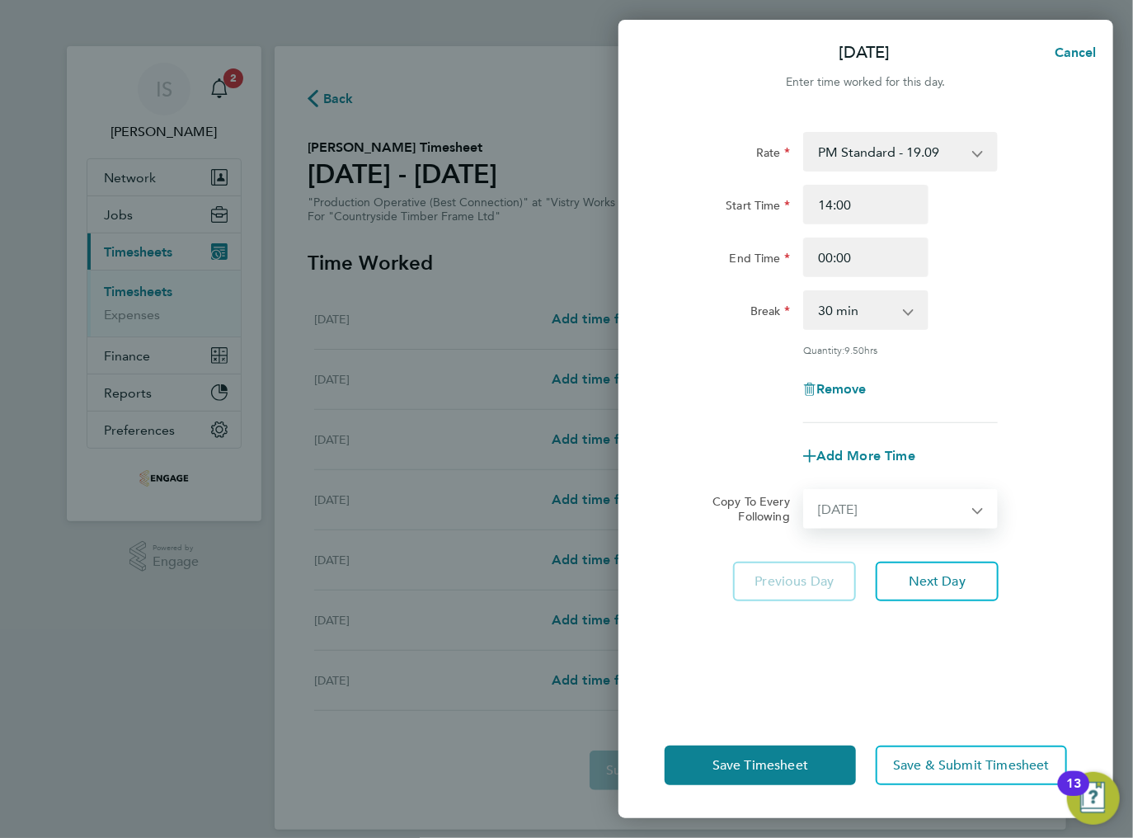
click at [805, 491] on select "Select days Day Weekday (Mon-Fri) Weekend (Sat-Sun) [DATE] [DATE] [DATE] [DATE]…" at bounding box center [891, 509] width 173 height 36
select select "[DATE]"
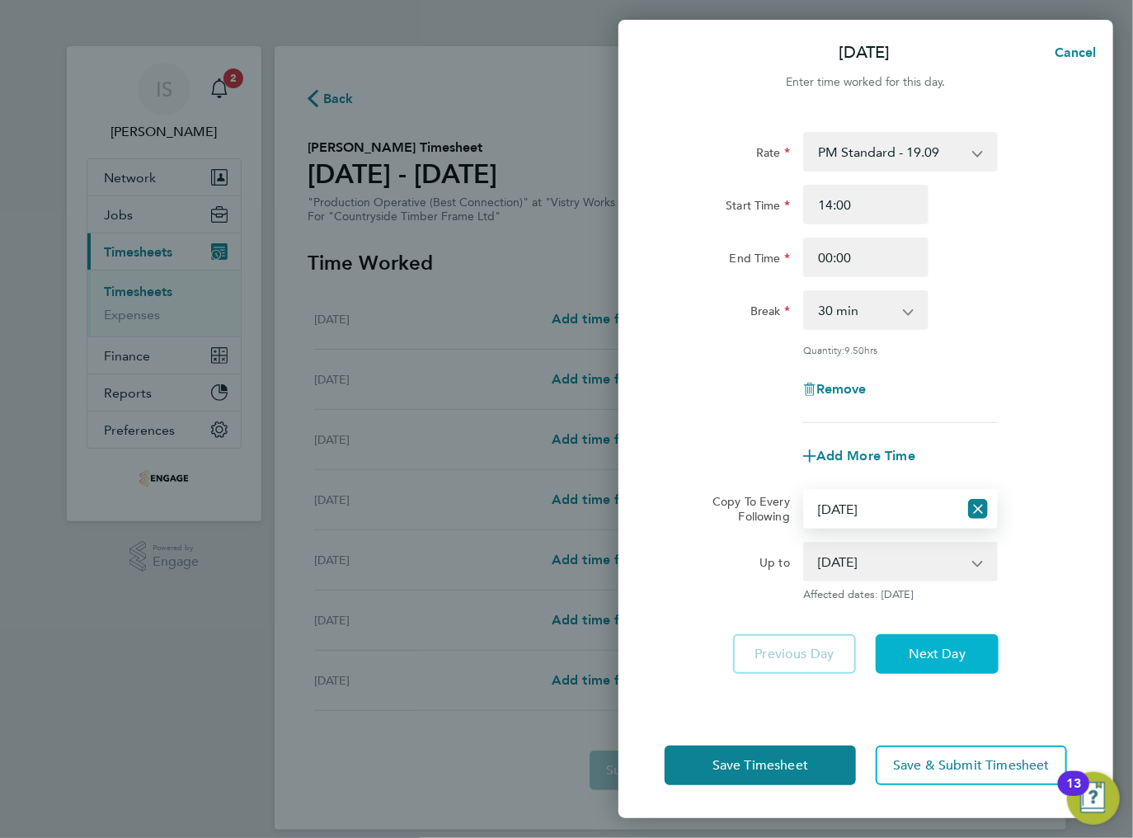
click at [923, 652] on span "Next Day" at bounding box center [937, 654] width 57 height 16
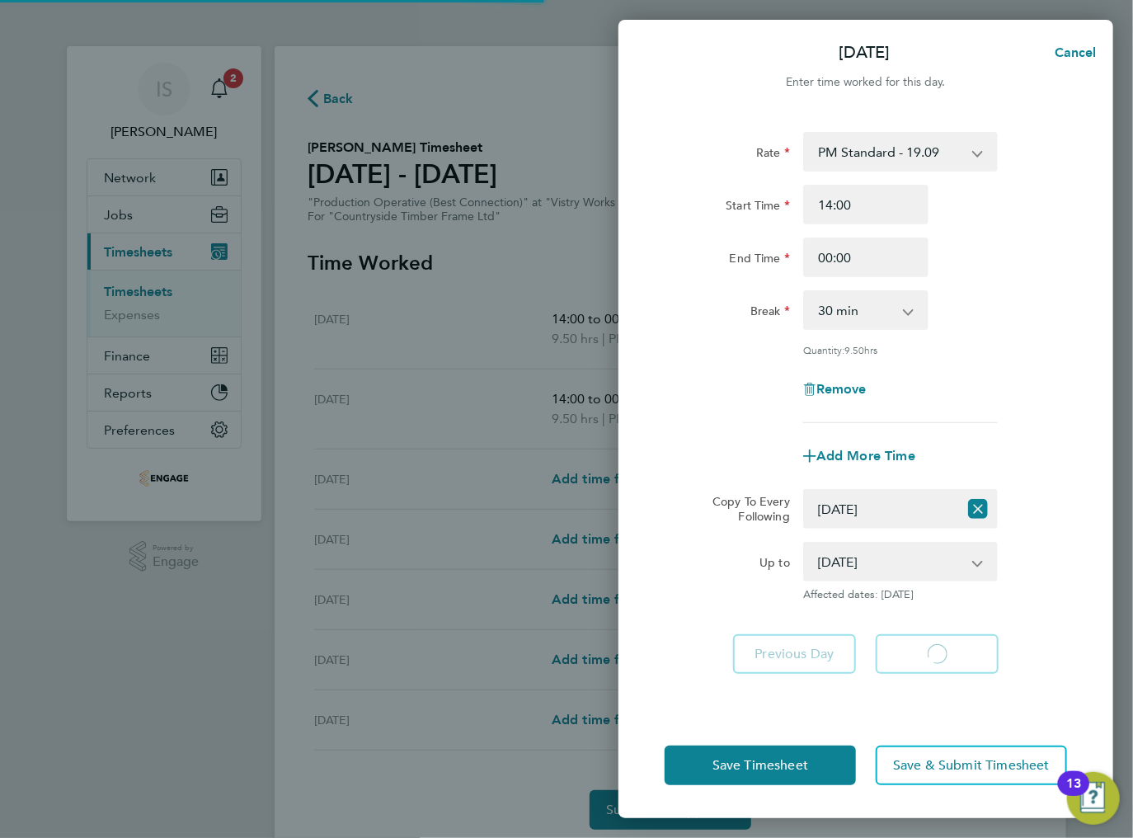
select select "30"
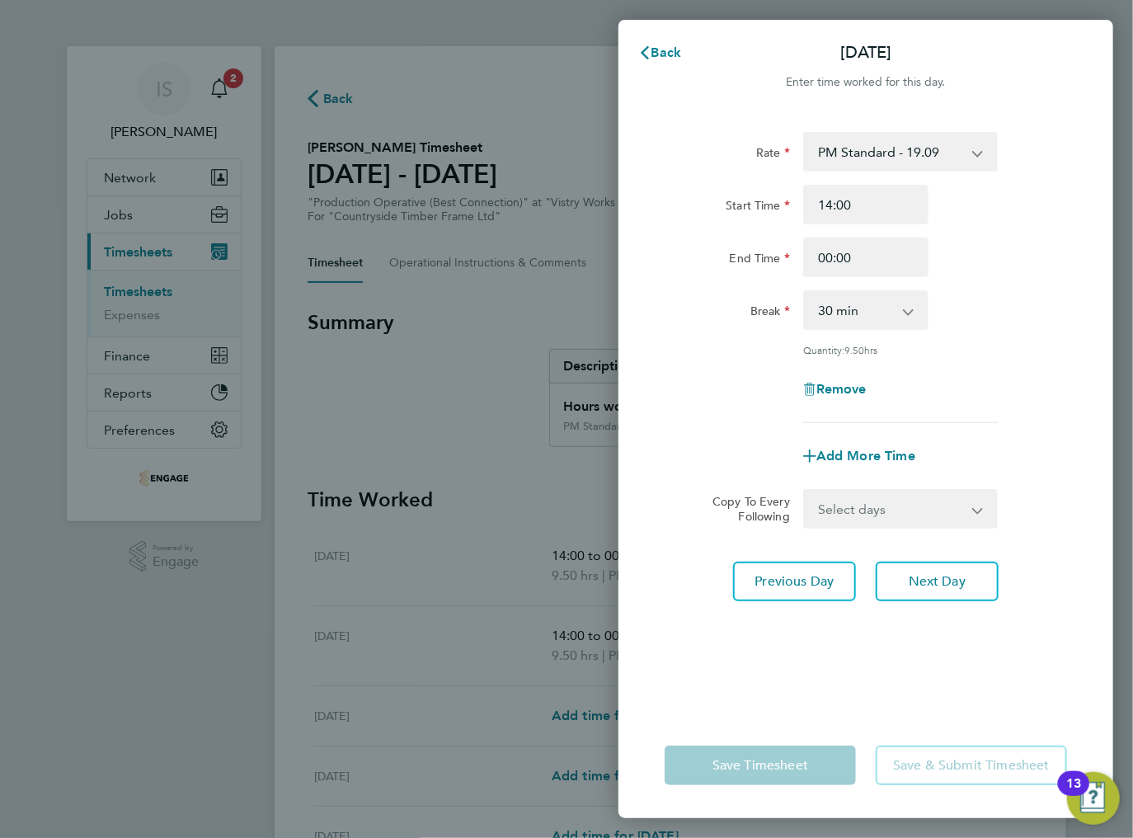
click at [872, 500] on select "Select days Day Weekday (Mon-Fri) Weekend (Sat-Sun) [DATE] [DATE] [DATE] [DATE]…" at bounding box center [891, 509] width 173 height 36
select select "WED"
click at [805, 491] on select "Select days Day Weekday (Mon-Fri) Weekend (Sat-Sun) [DATE] [DATE] [DATE] [DATE]…" at bounding box center [891, 509] width 173 height 36
select select "[DATE]"
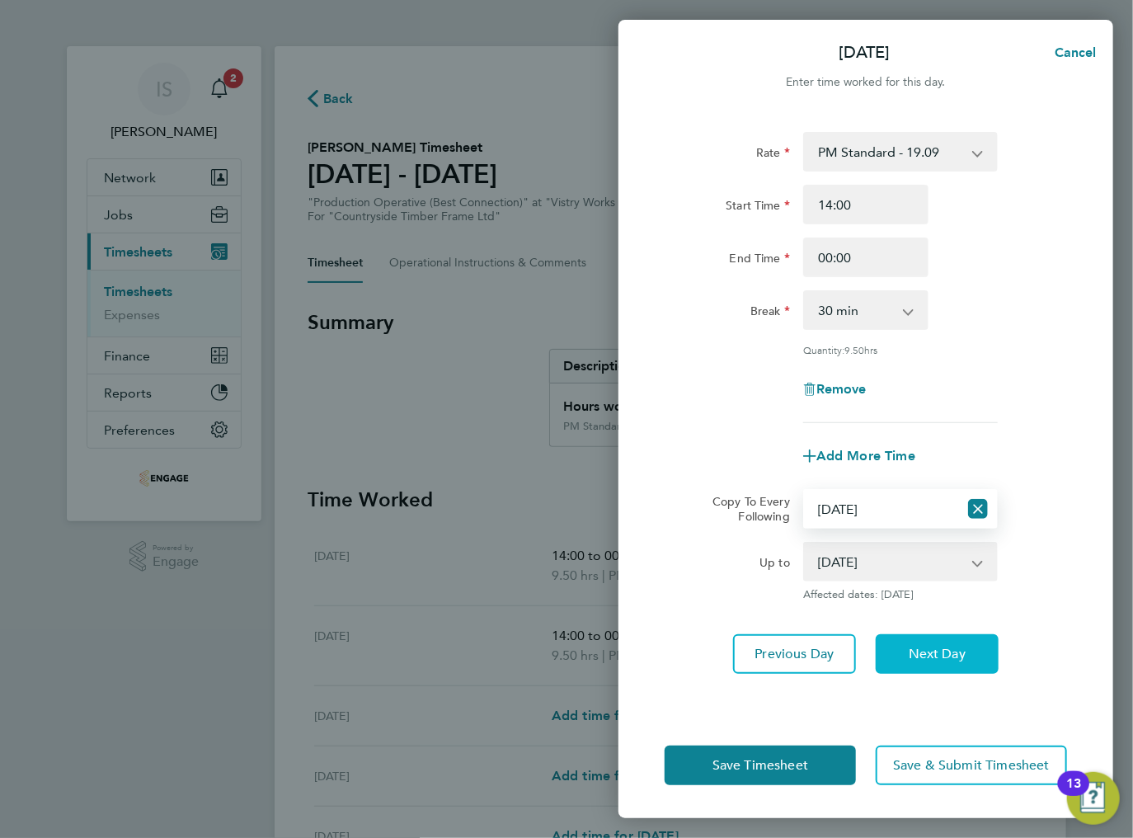
click at [918, 660] on span "Next Day" at bounding box center [937, 654] width 57 height 16
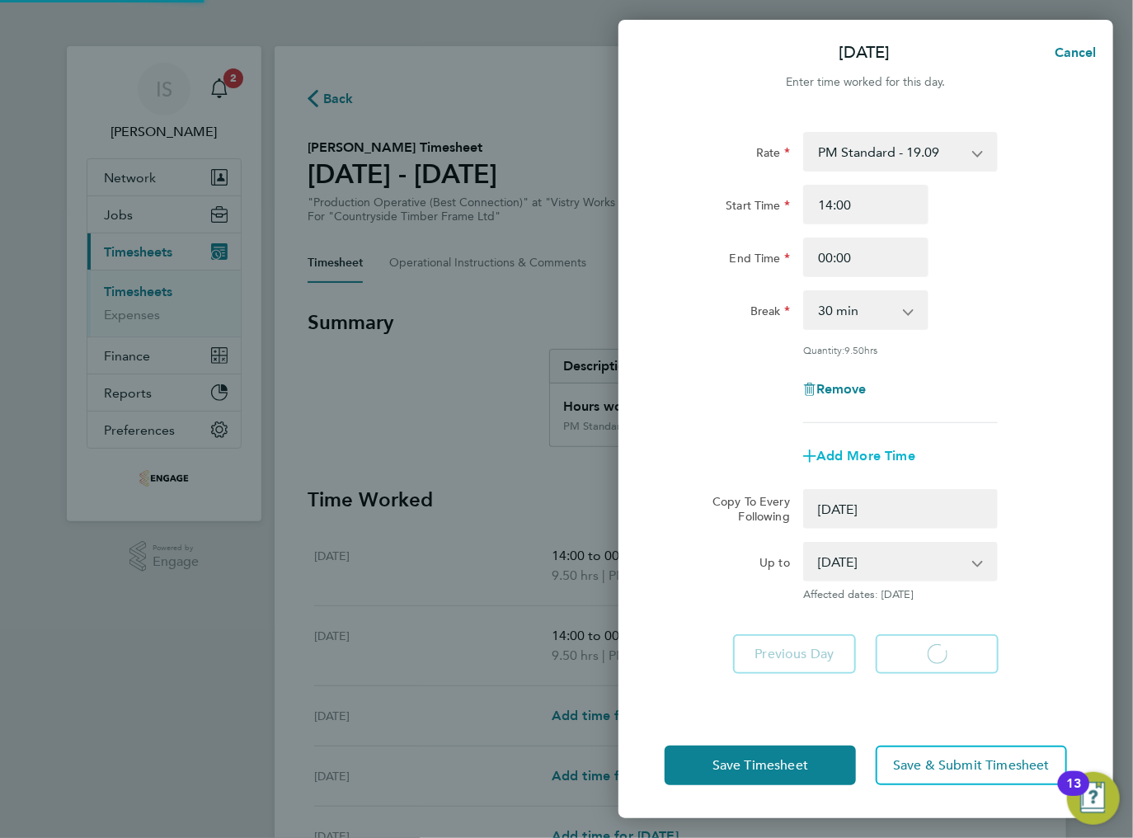
select select "0: null"
select select "30"
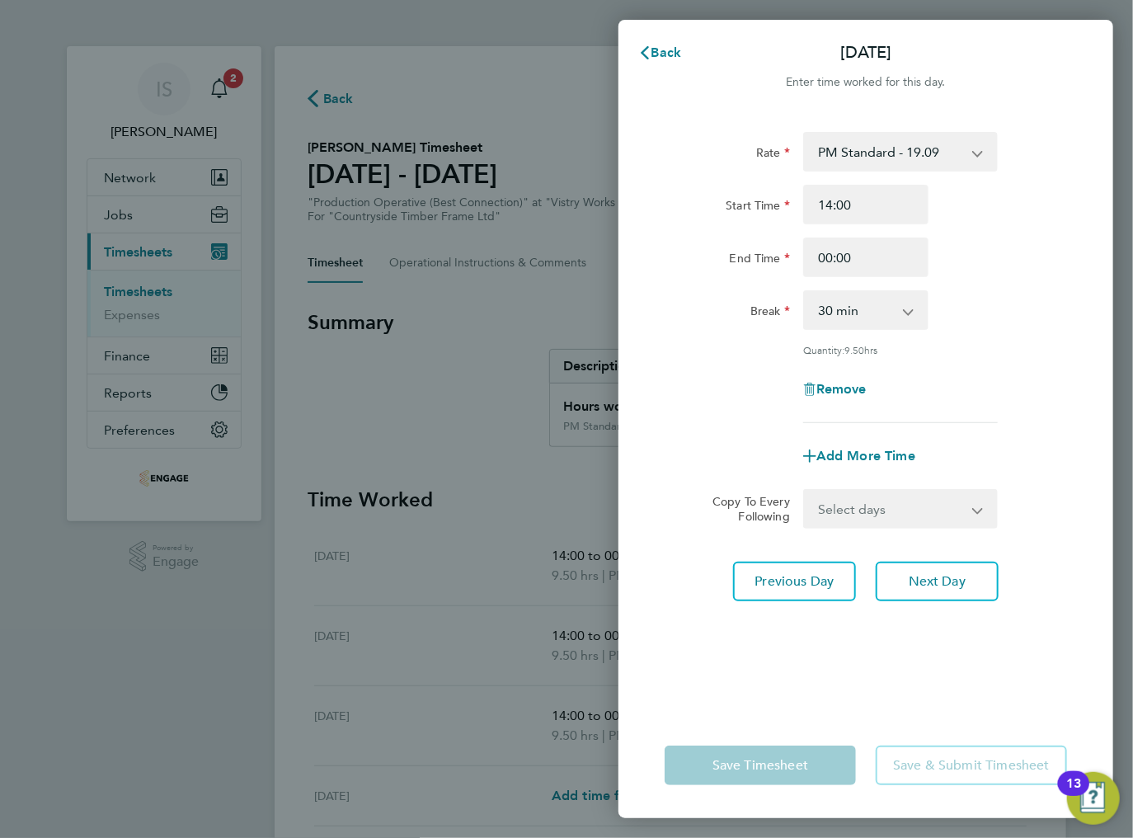
click at [868, 511] on select "Select days Day Weekday (Mon-Fri) Weekend (Sat-Sun) [DATE] [DATE] [DATE] [DATE]" at bounding box center [891, 509] width 173 height 36
select select "THU"
click at [805, 491] on select "Select days Day Weekday (Mon-Fri) Weekend (Sat-Sun) [DATE] [DATE] [DATE] [DATE]" at bounding box center [891, 509] width 173 height 36
select select "[DATE]"
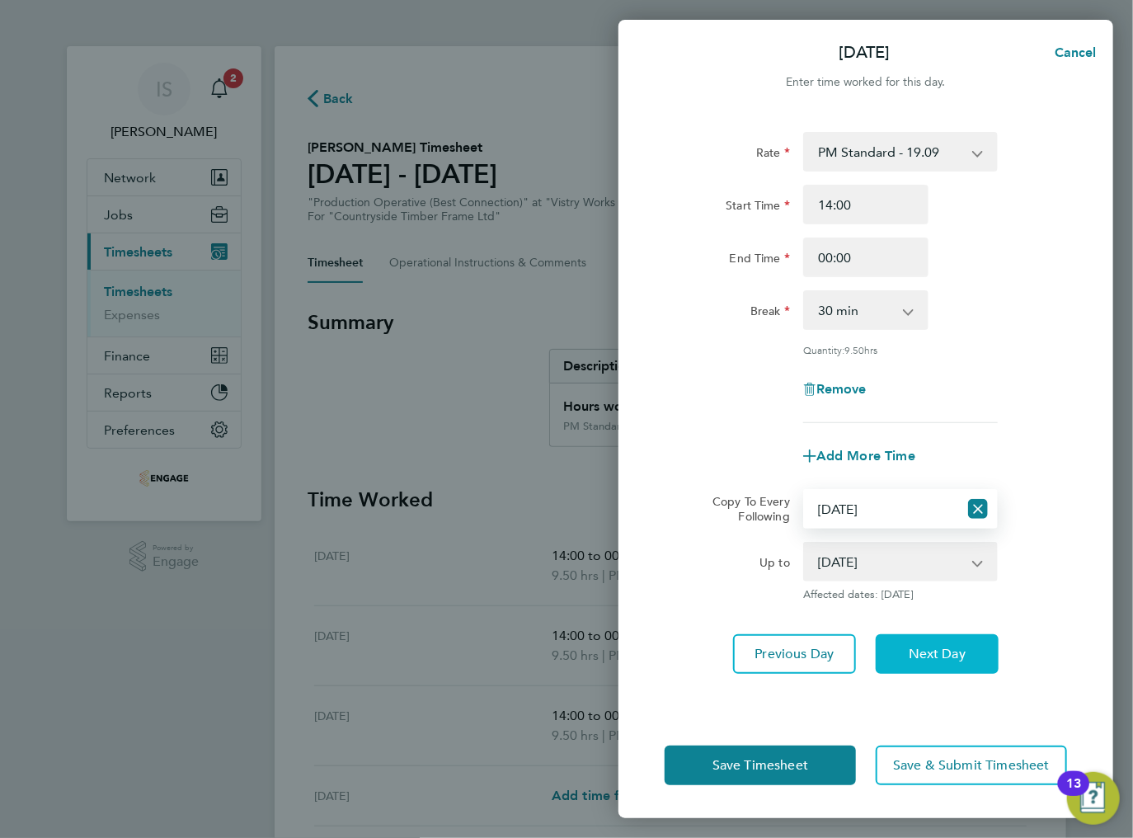
click at [923, 646] on span "Next Day" at bounding box center [937, 654] width 57 height 16
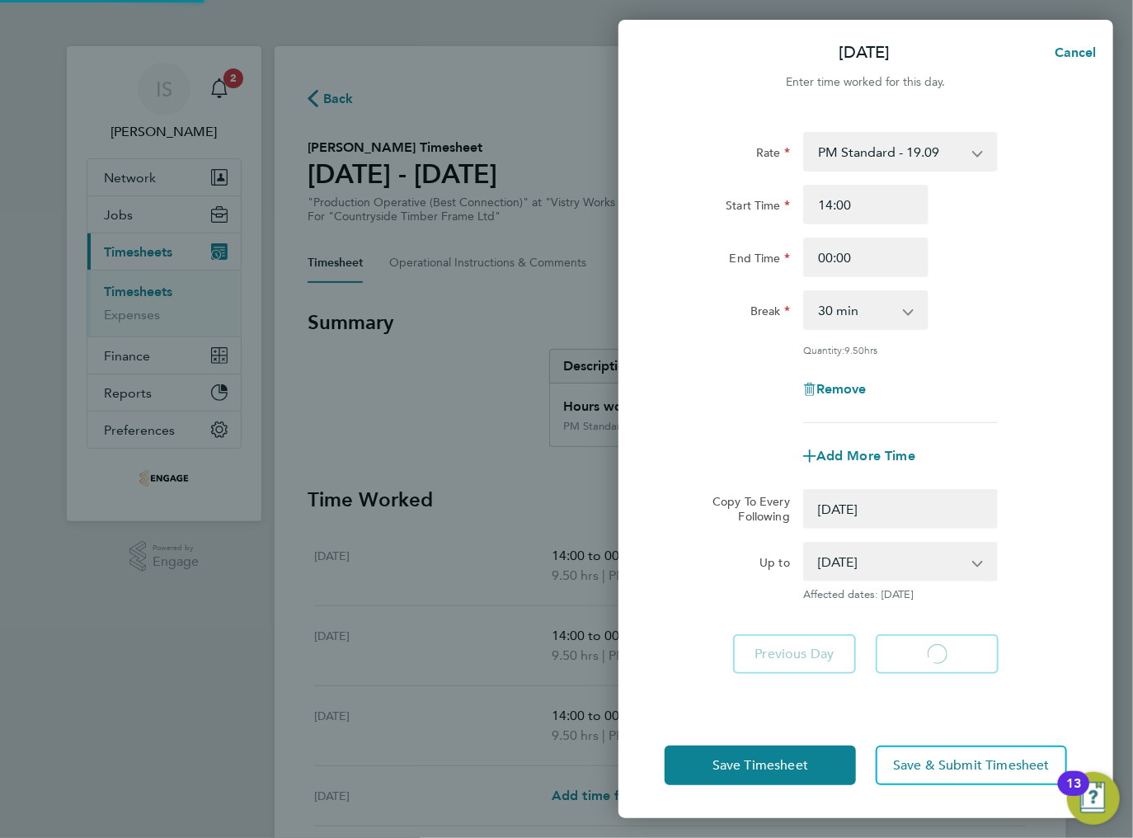
select select "0: null"
select select "30"
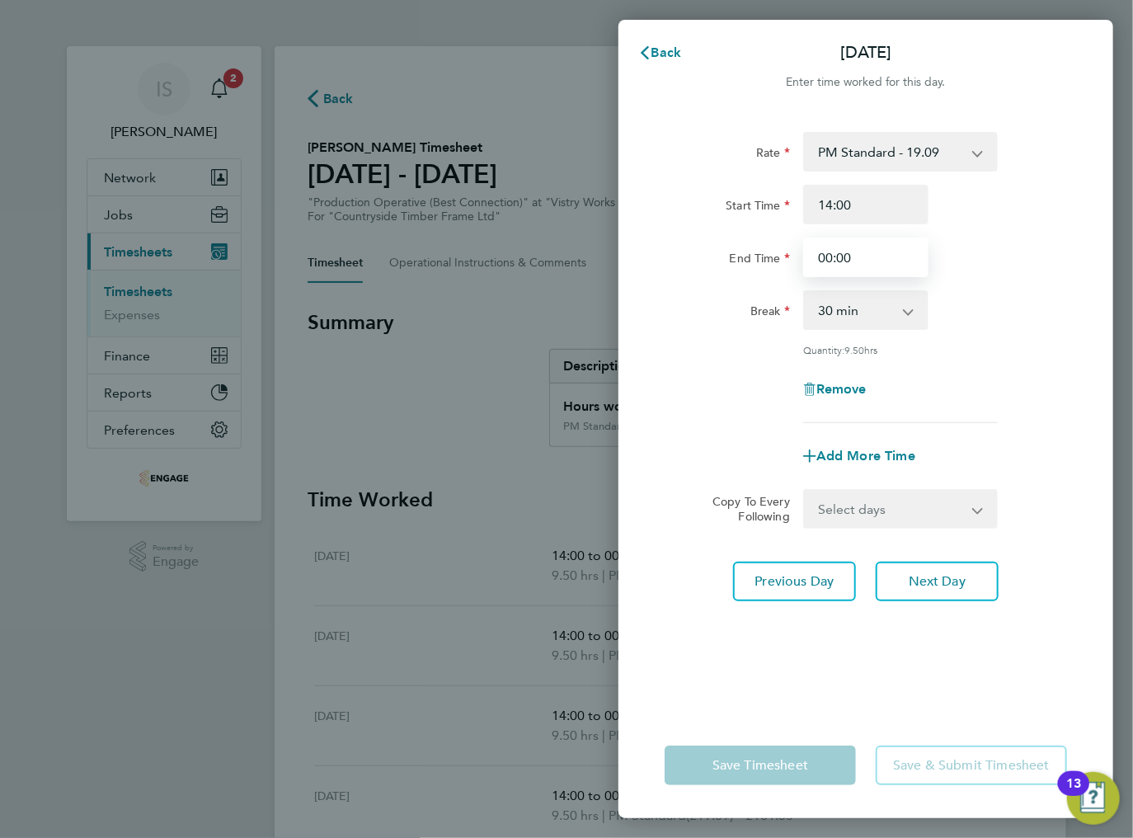
drag, startPoint x: 858, startPoint y: 261, endPoint x: 818, endPoint y: 259, distance: 39.6
click at [818, 259] on input "00:00" at bounding box center [865, 257] width 125 height 40
type input "23:30"
click at [782, 678] on div "Rate PM Standard - 19.09 BONUS. - 13.50 AM Standard - 17.80 AM OT1 - 26.70 PM O…" at bounding box center [865, 412] width 495 height 600
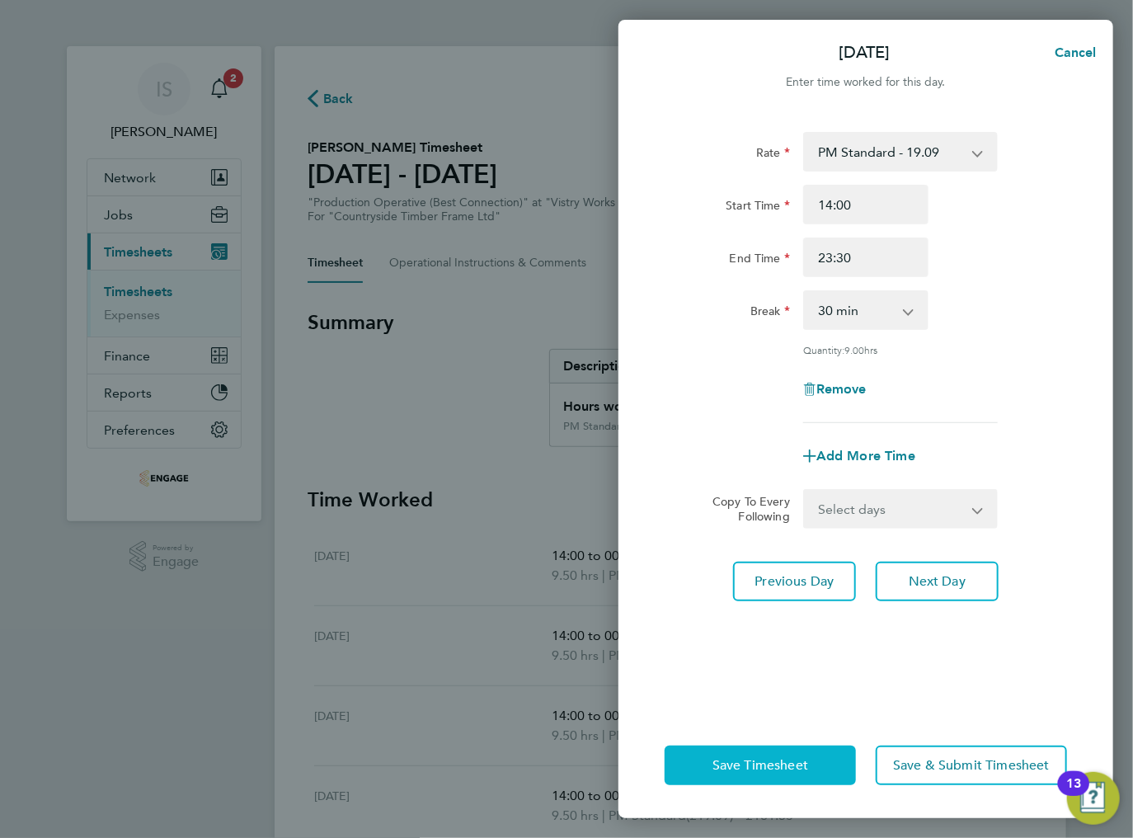
click at [778, 759] on span "Save Timesheet" at bounding box center [760, 765] width 96 height 16
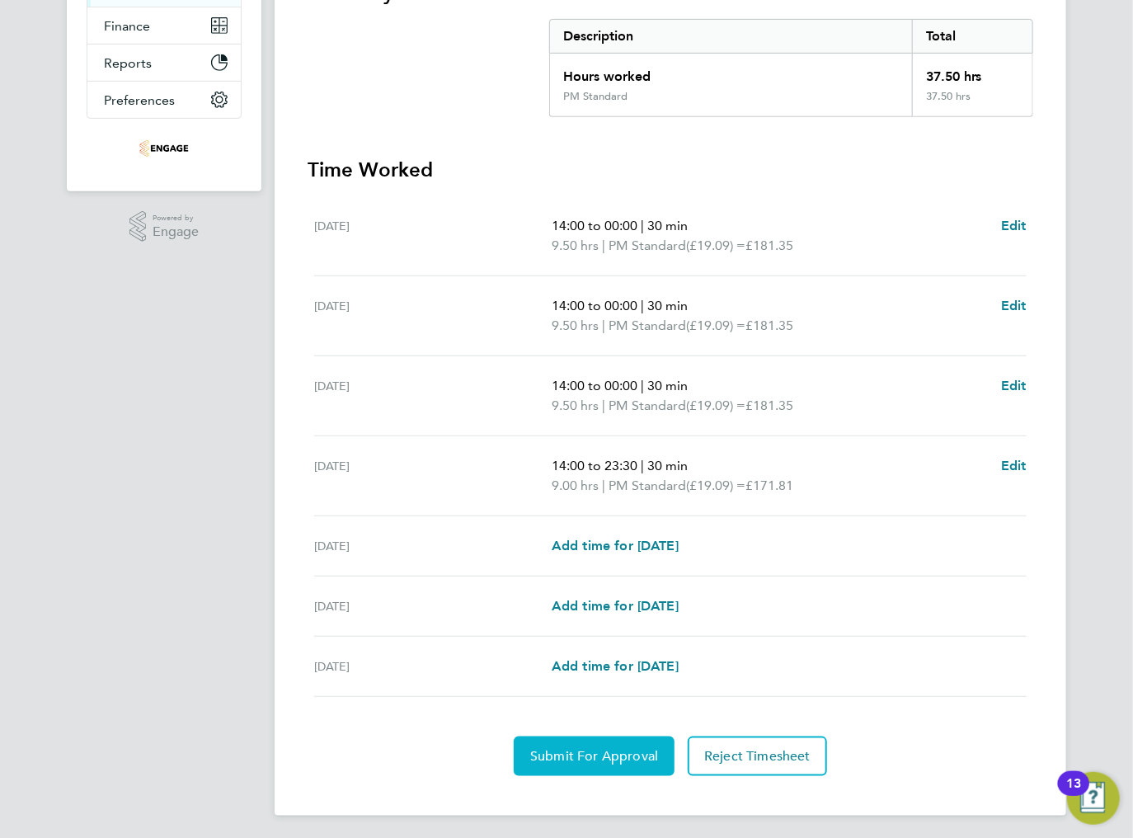
click at [635, 757] on span "Submit For Approval" at bounding box center [594, 756] width 128 height 16
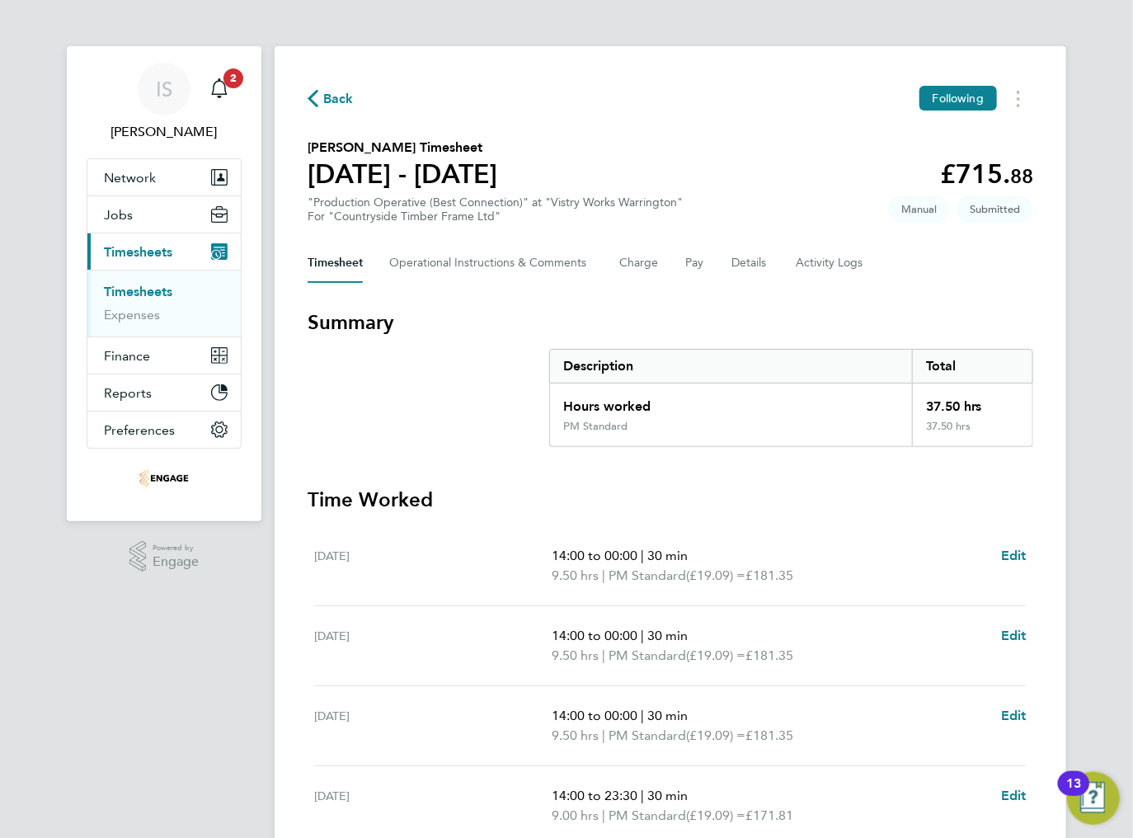
click at [317, 95] on icon "button" at bounding box center [313, 98] width 11 height 17
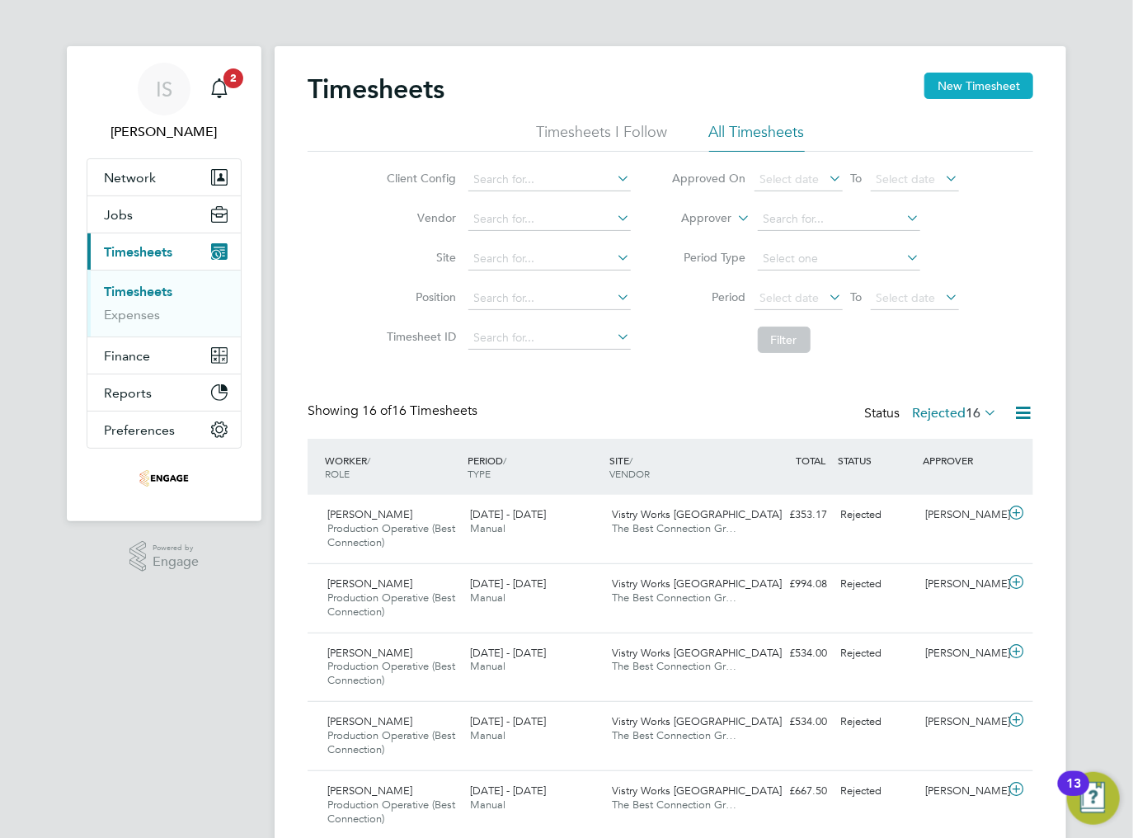
click at [989, 74] on button "New Timesheet" at bounding box center [978, 86] width 109 height 26
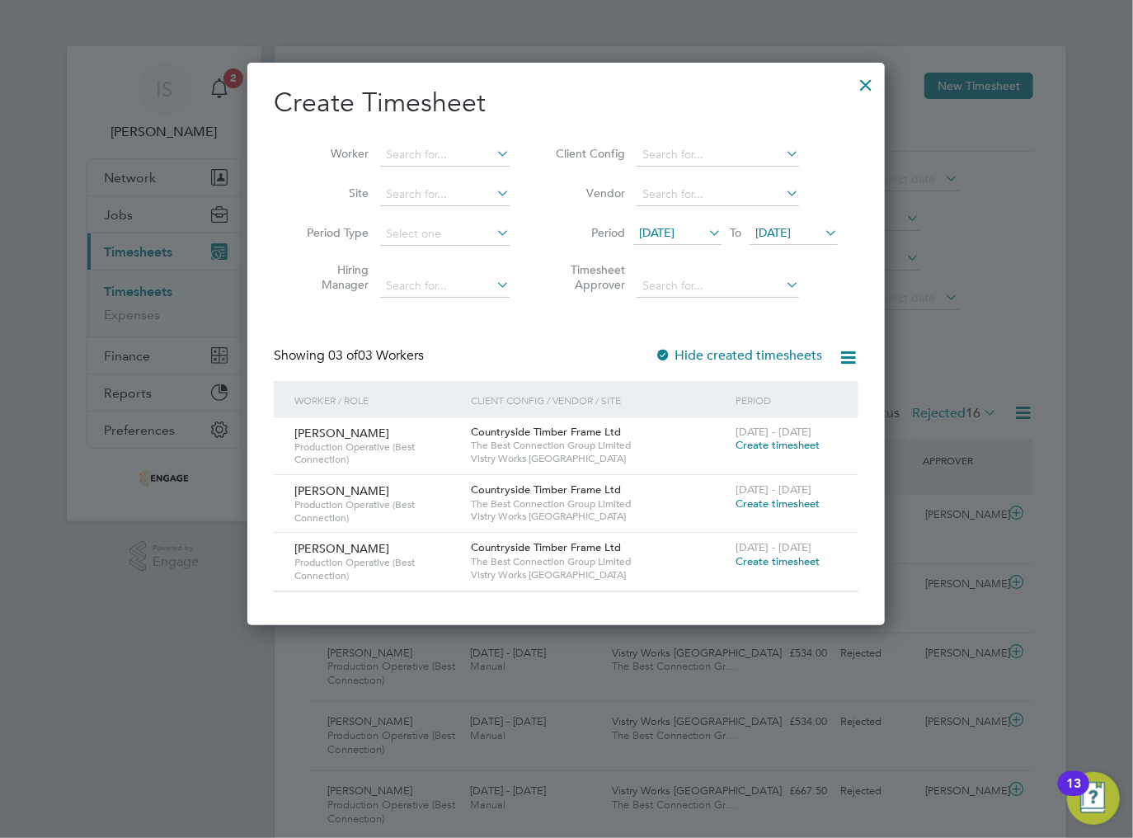
click at [754, 559] on span "Create timesheet" at bounding box center [777, 561] width 84 height 14
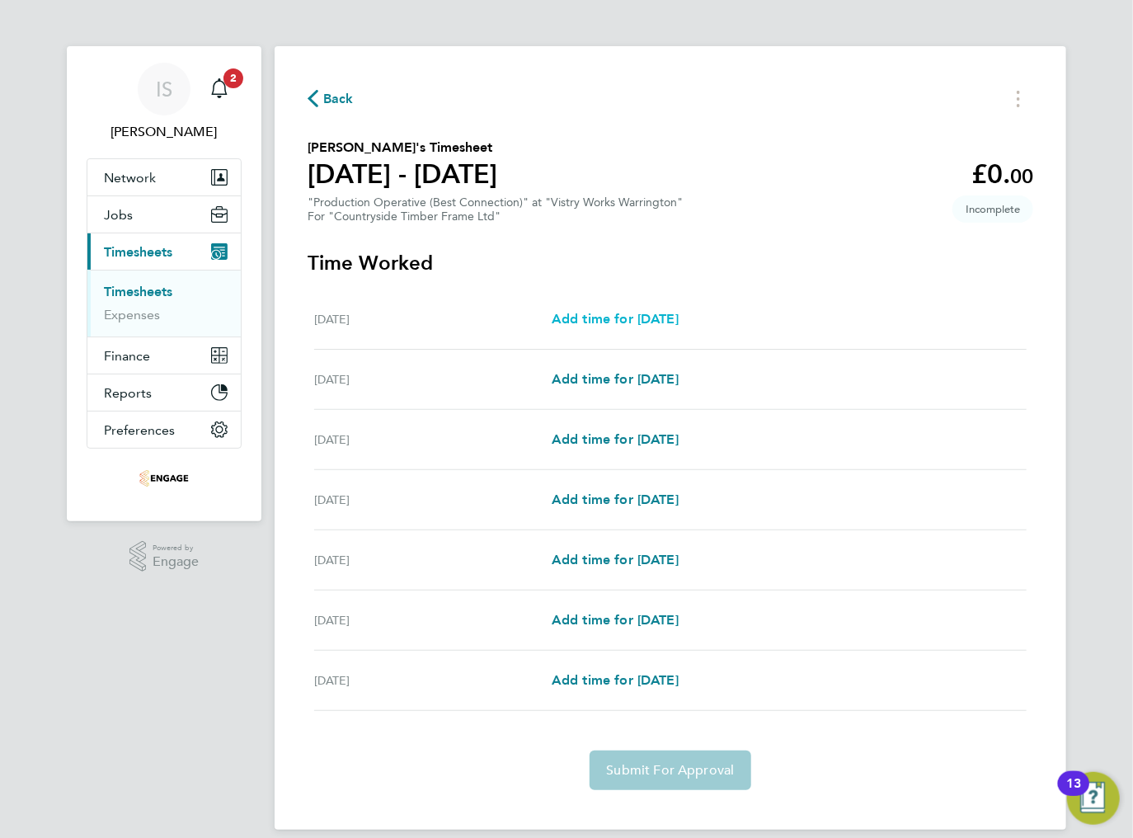
click at [670, 321] on span "Add time for [DATE]" at bounding box center [615, 319] width 127 height 16
select select "15"
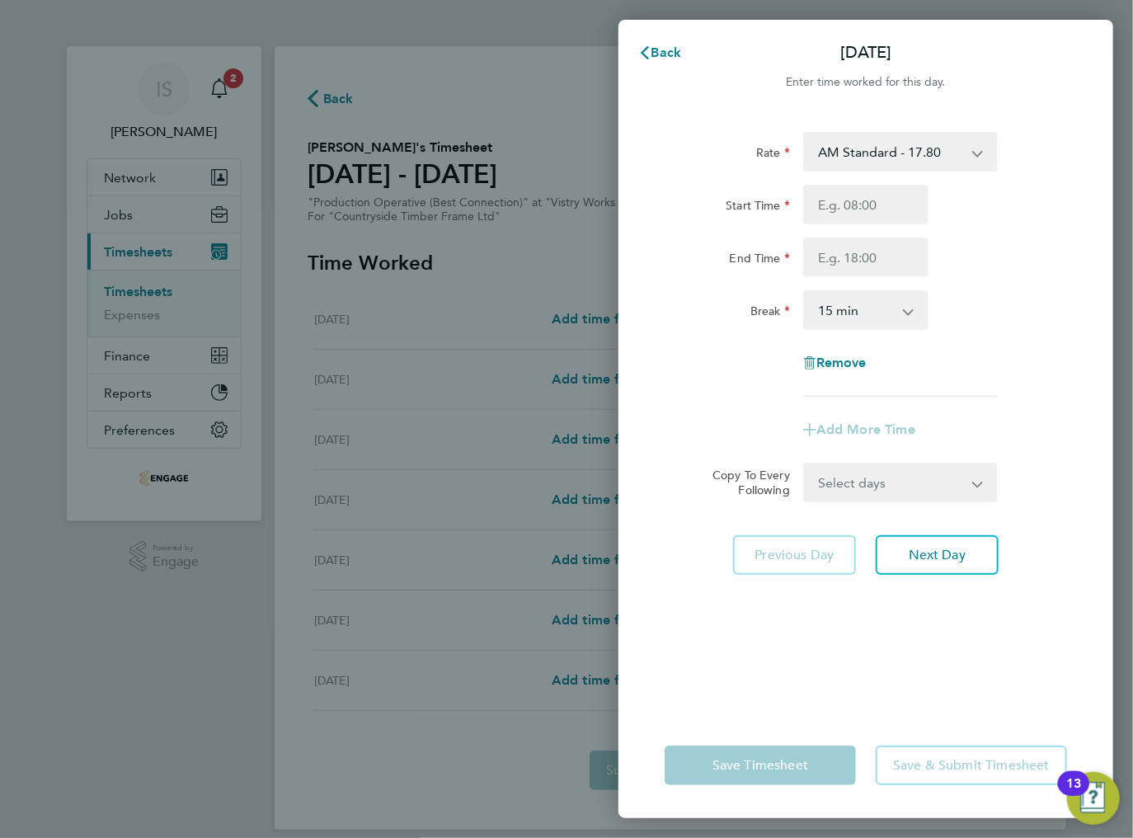
click at [884, 161] on select "AM Standard - 17.80 BONUS - 13.50 AM OT2 - 35.60 PM Standard - 19.09 PM OT1 - 2…" at bounding box center [891, 152] width 172 height 36
select select "15"
click at [870, 210] on input "Start Time" at bounding box center [865, 205] width 125 height 40
type input "14:00"
click at [880, 263] on input "End Time" at bounding box center [865, 257] width 125 height 40
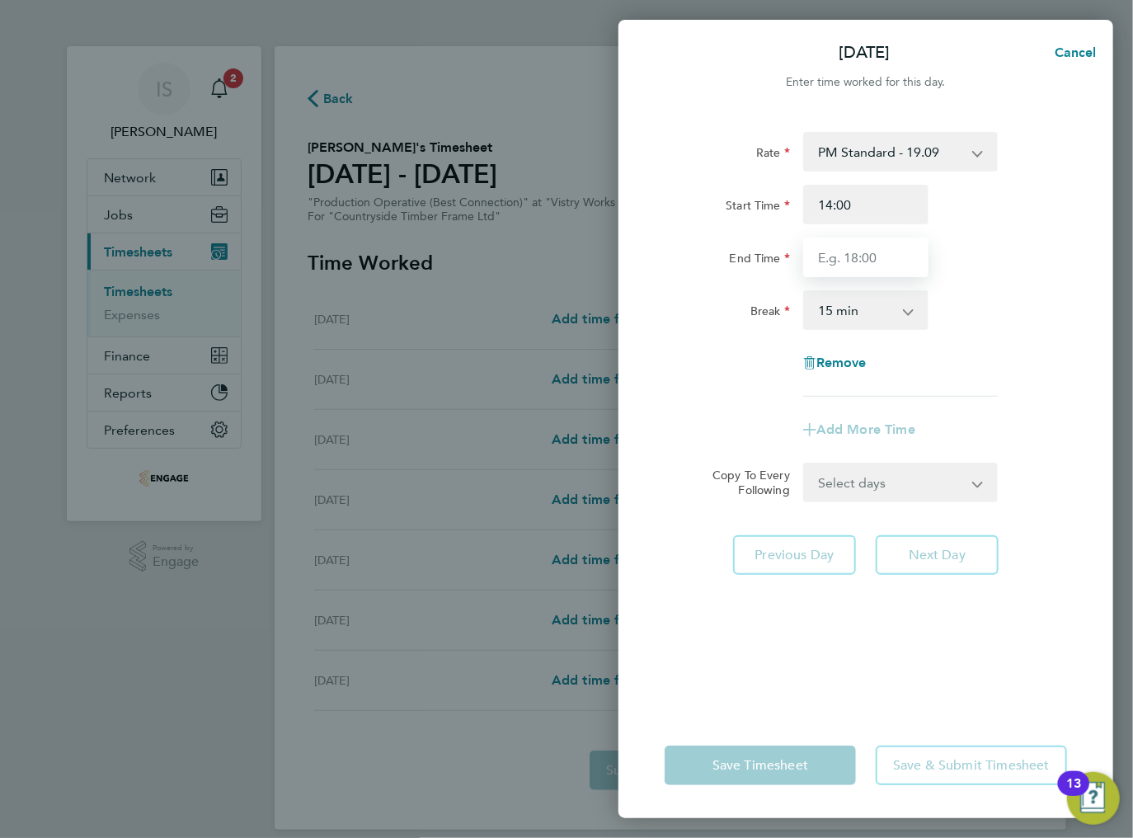
type input "00:00"
click at [866, 312] on select "0 min 15 min 30 min 45 min 60 min 75 min 90 min" at bounding box center [856, 310] width 102 height 36
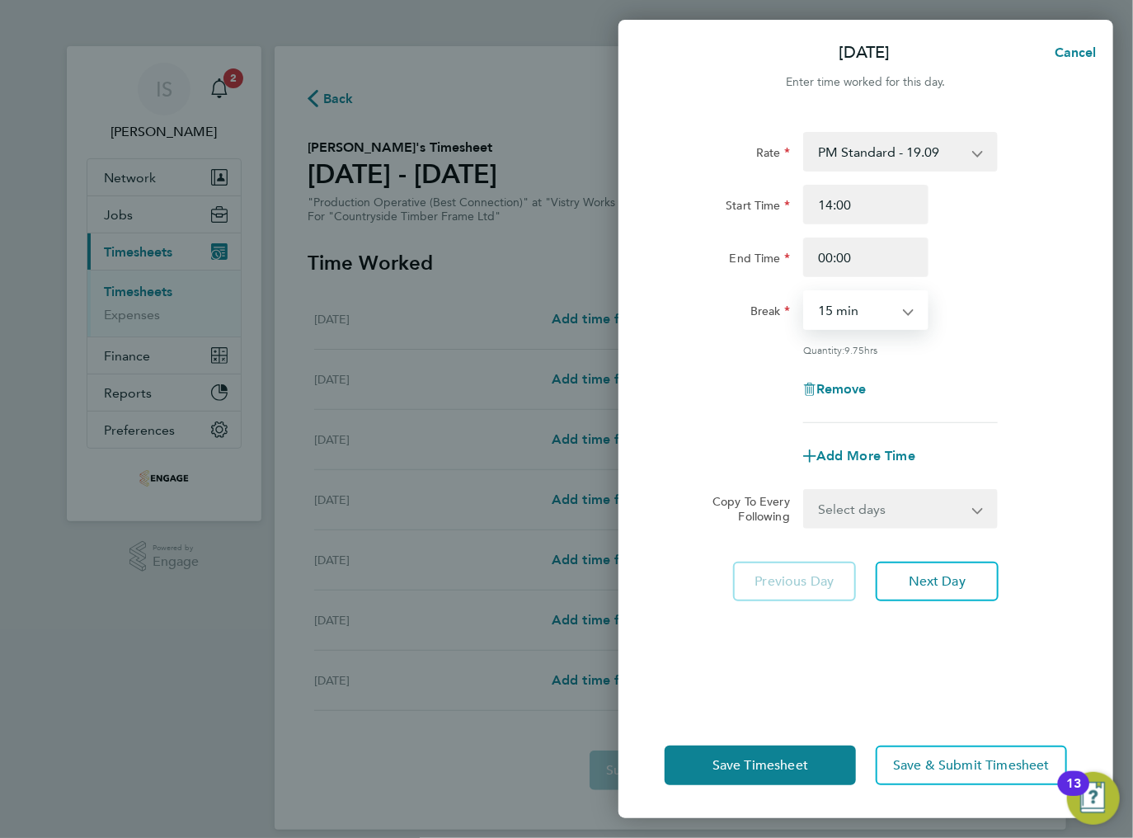
select select "30"
click at [805, 292] on select "0 min 15 min 30 min 45 min 60 min 75 min 90 min" at bounding box center [856, 310] width 102 height 36
click at [910, 518] on select "Select days Day Weekday (Mon-Fri) Weekend (Sat-Sun) [DATE] [DATE] [DATE] [DATE]…" at bounding box center [891, 509] width 173 height 36
select select "TUE"
click at [805, 491] on select "Select days Day Weekday (Mon-Fri) Weekend (Sat-Sun) [DATE] [DATE] [DATE] [DATE]…" at bounding box center [891, 509] width 173 height 36
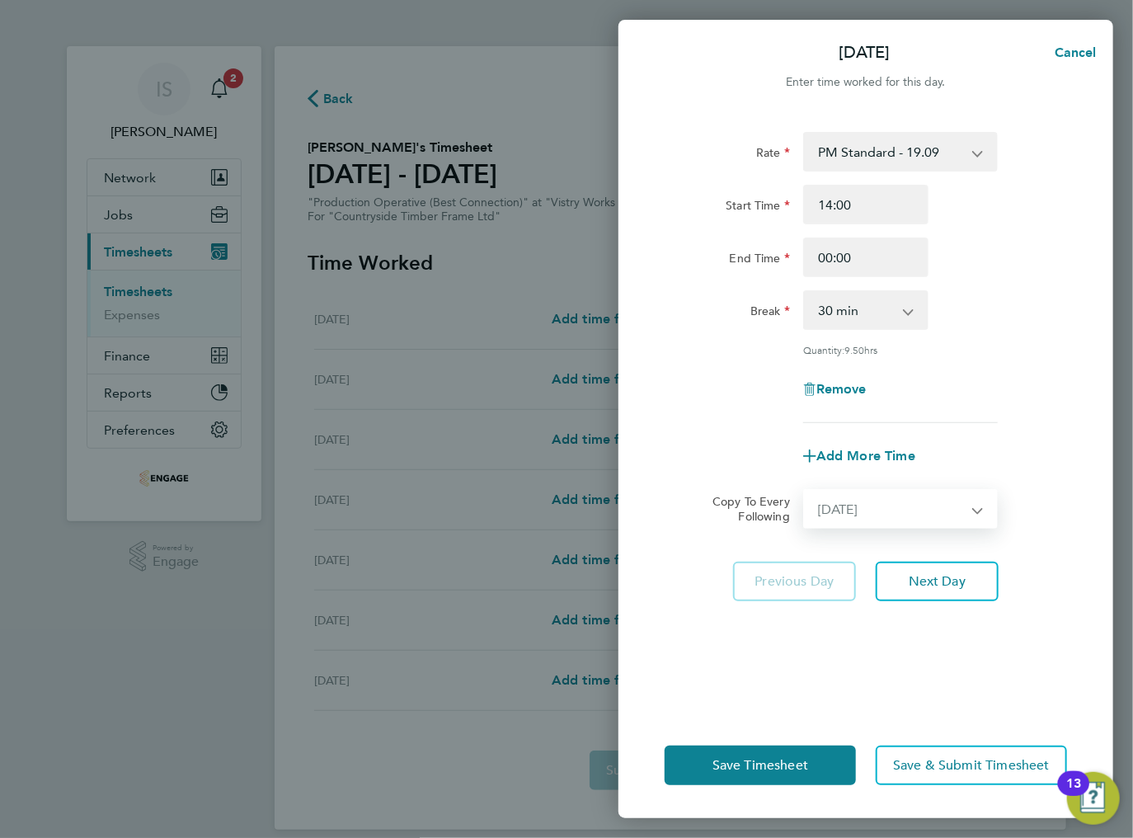
select select "[DATE]"
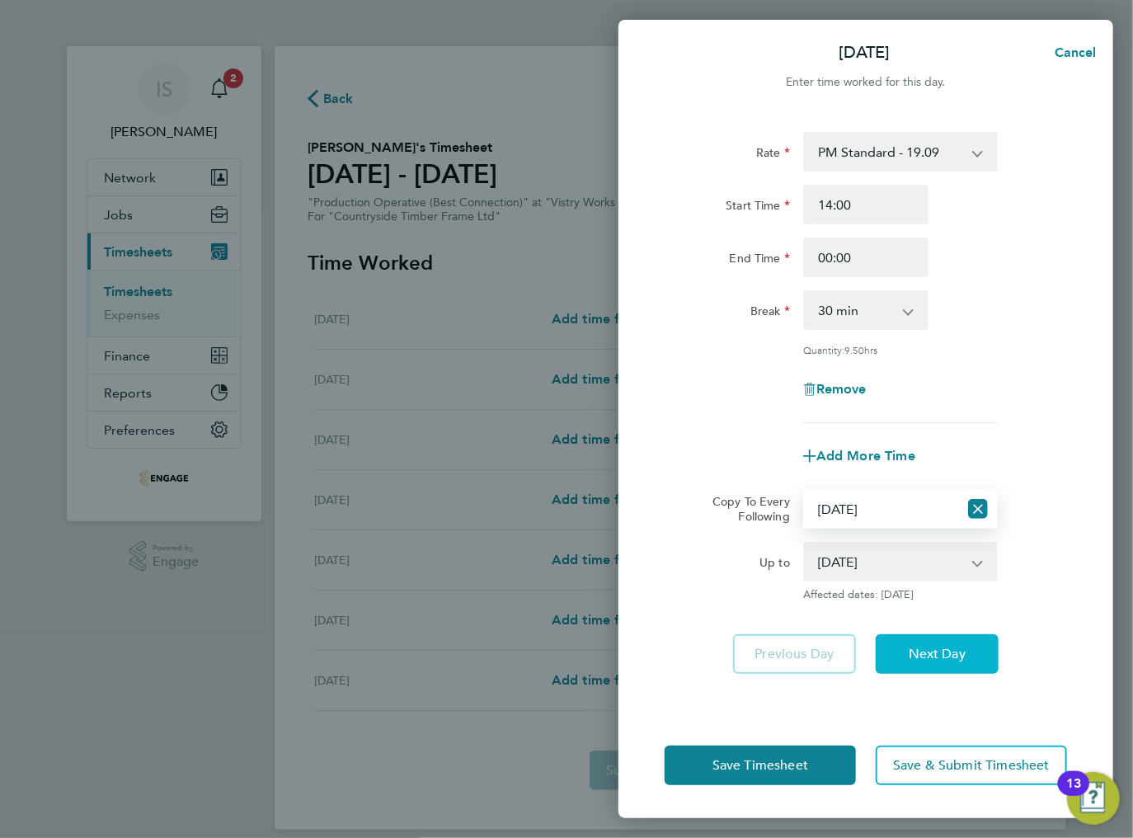
click at [914, 646] on span "Next Day" at bounding box center [937, 654] width 57 height 16
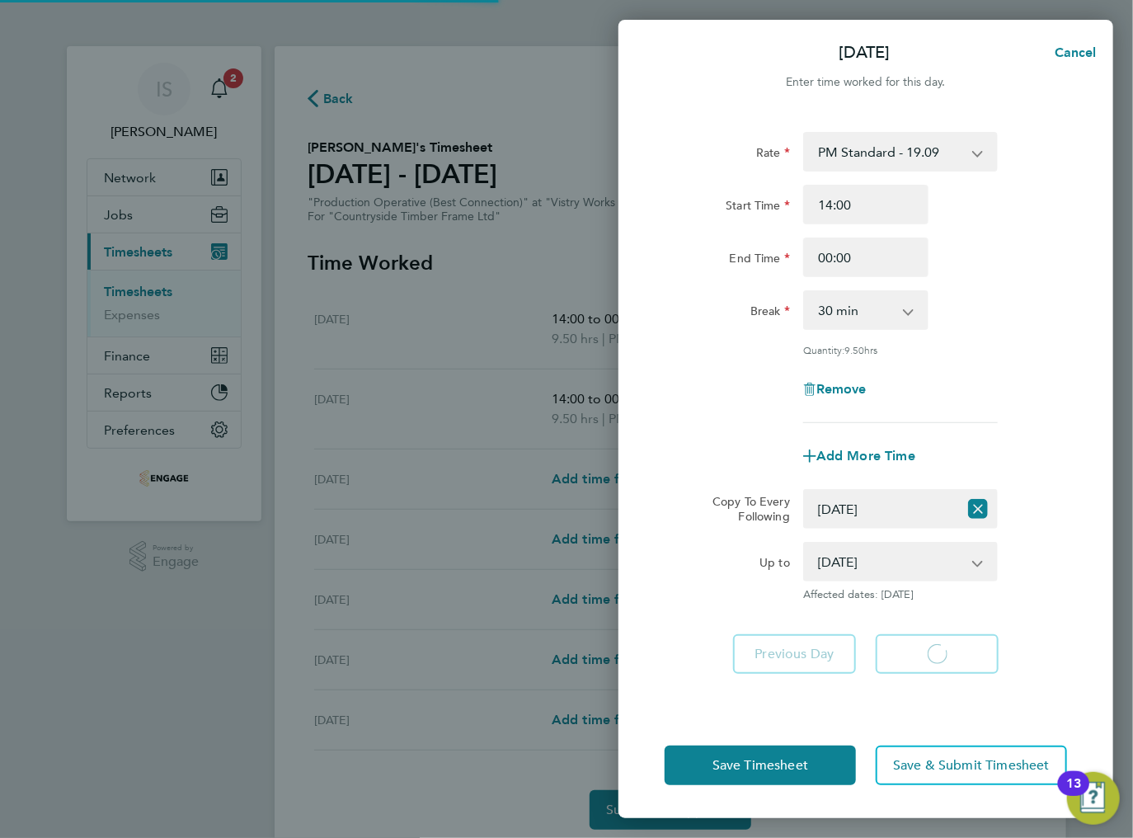
select select "30"
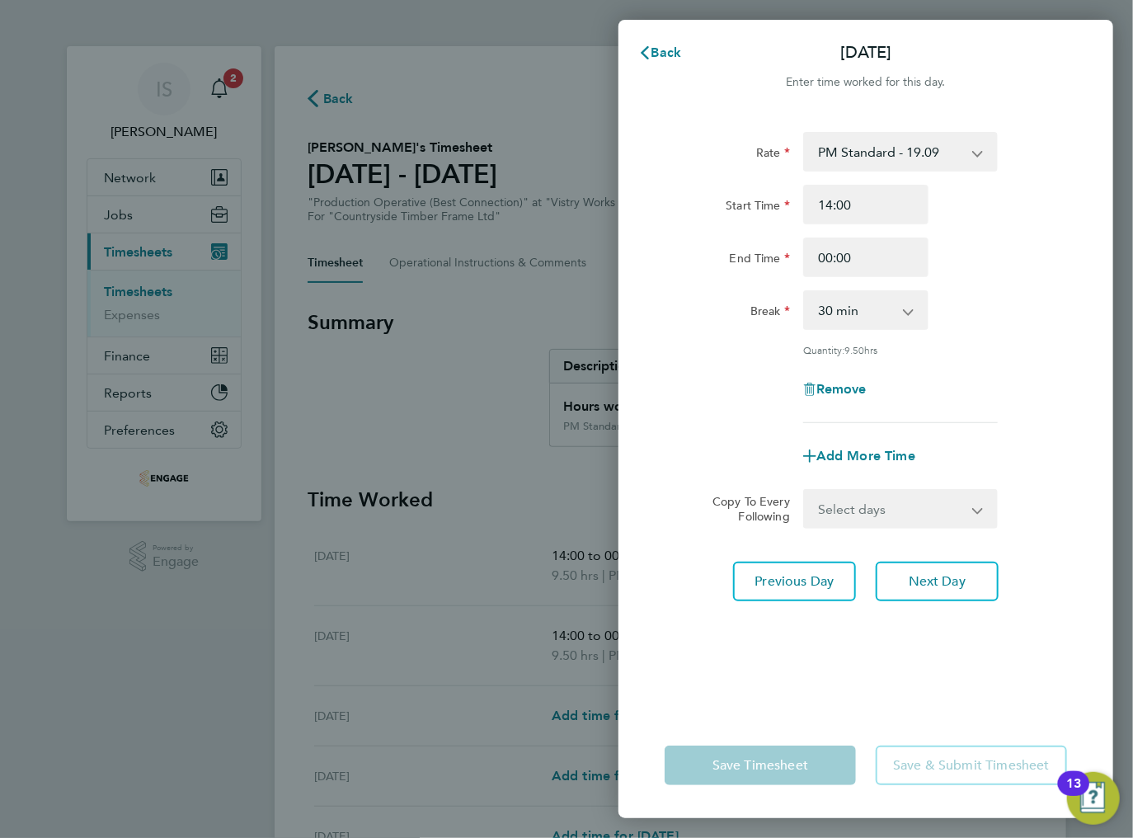
click at [858, 500] on select "Select days Day Weekday (Mon-Fri) Weekend (Sat-Sun) [DATE] [DATE] [DATE] [DATE]…" at bounding box center [891, 509] width 173 height 36
select select "WED"
click at [805, 491] on select "Select days Day Weekday (Mon-Fri) Weekend (Sat-Sun) [DATE] [DATE] [DATE] [DATE]…" at bounding box center [891, 509] width 173 height 36
select select "[DATE]"
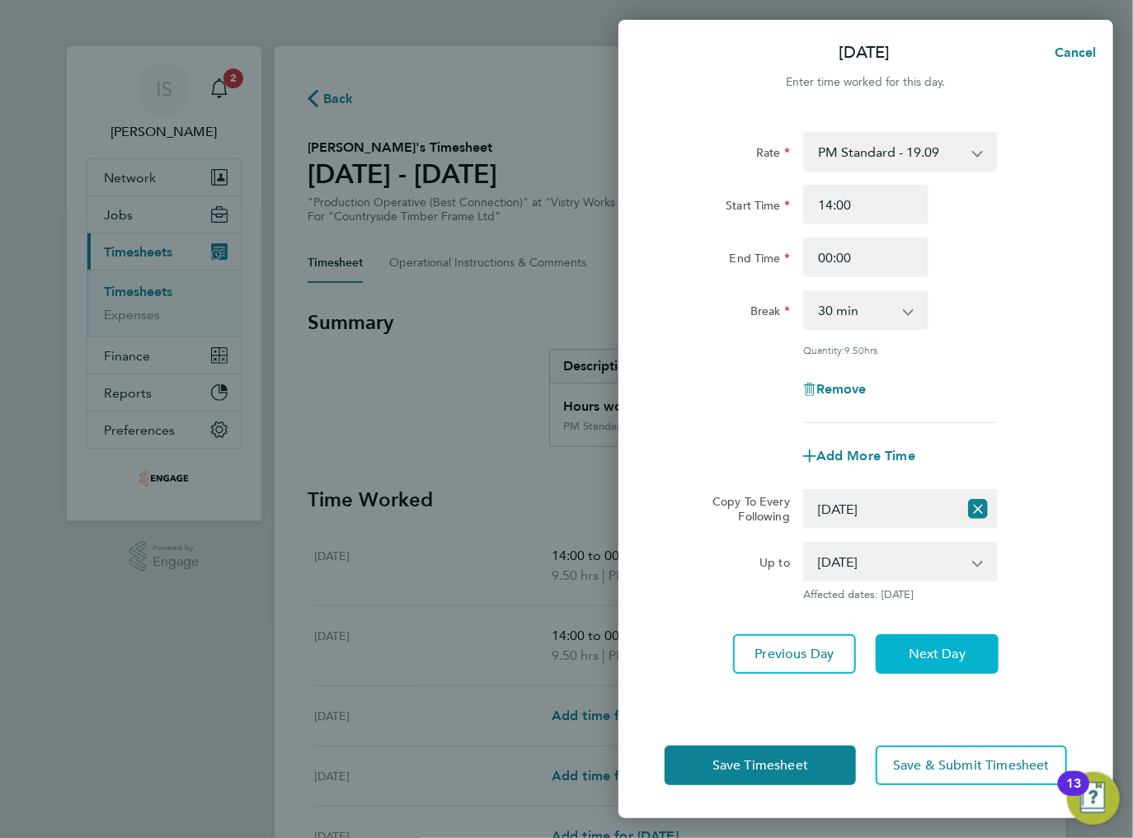
click at [917, 637] on button "Next Day" at bounding box center [937, 654] width 123 height 40
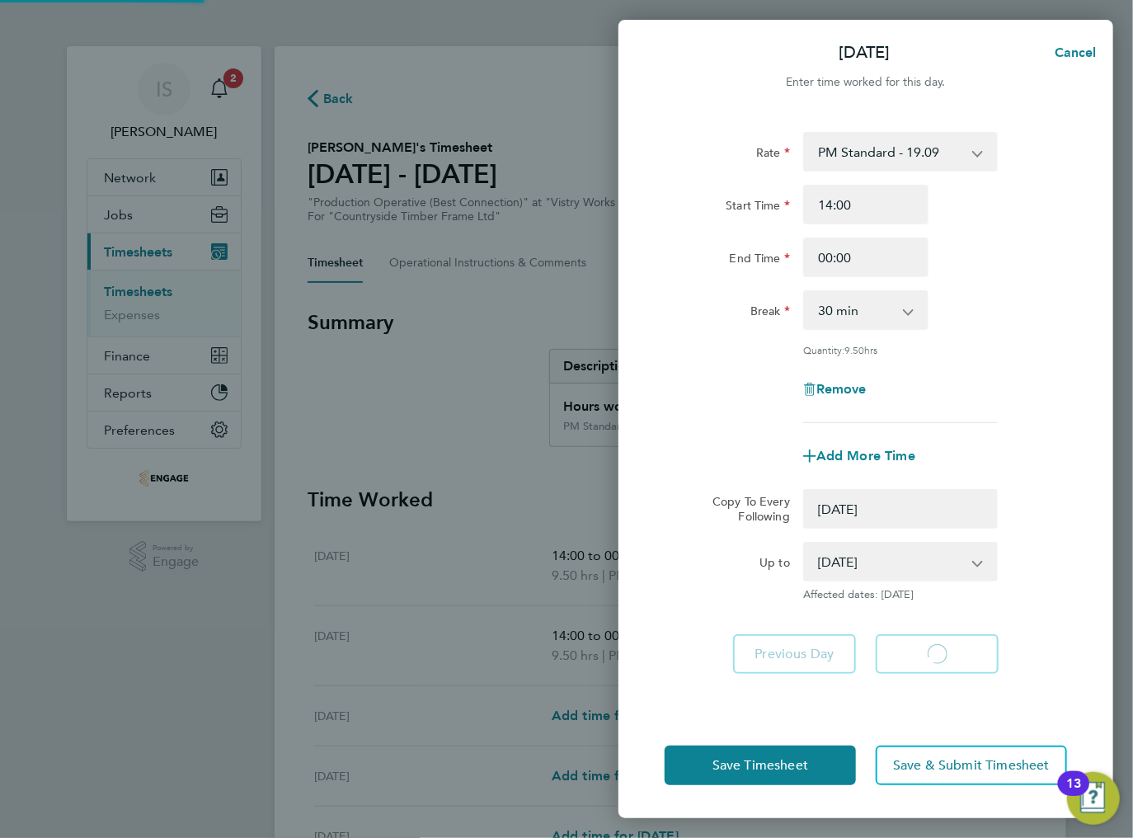
select select "0: null"
select select "30"
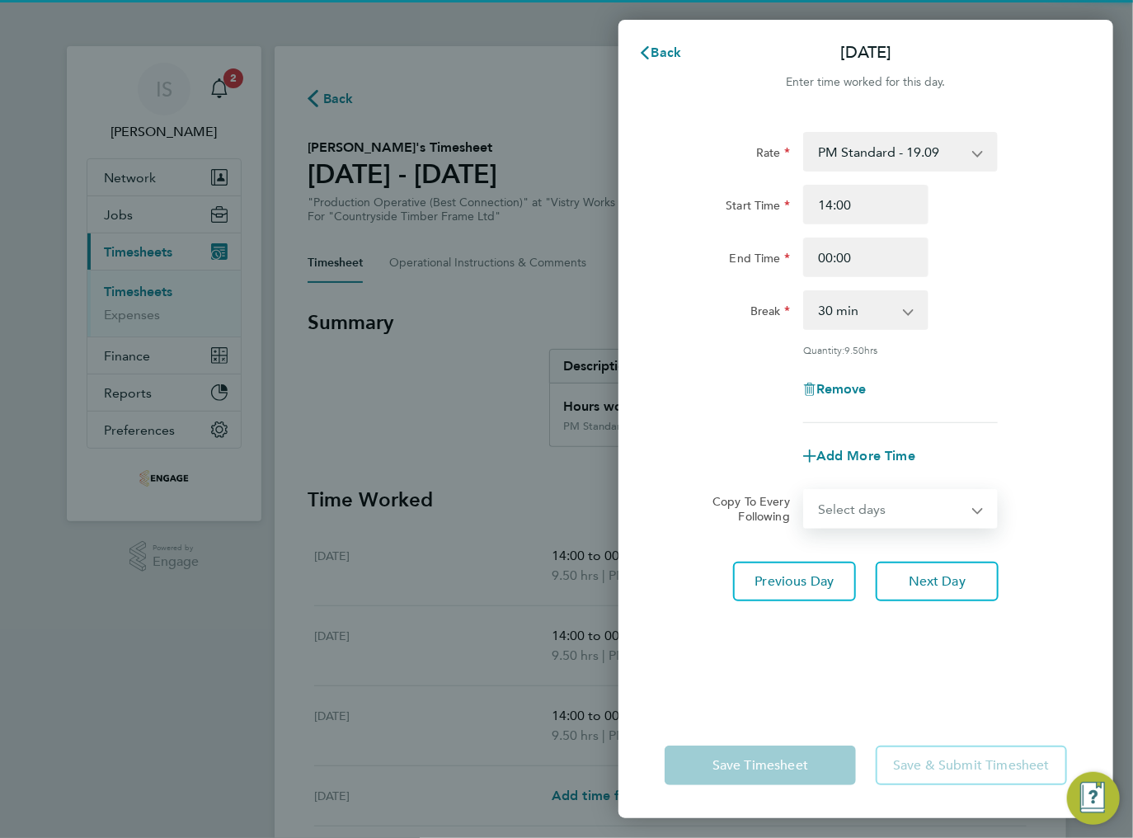
click at [895, 518] on select "Select days Day Weekday (Mon-Fri) Weekend (Sat-Sun) [DATE] [DATE] [DATE] [DATE]" at bounding box center [891, 509] width 173 height 36
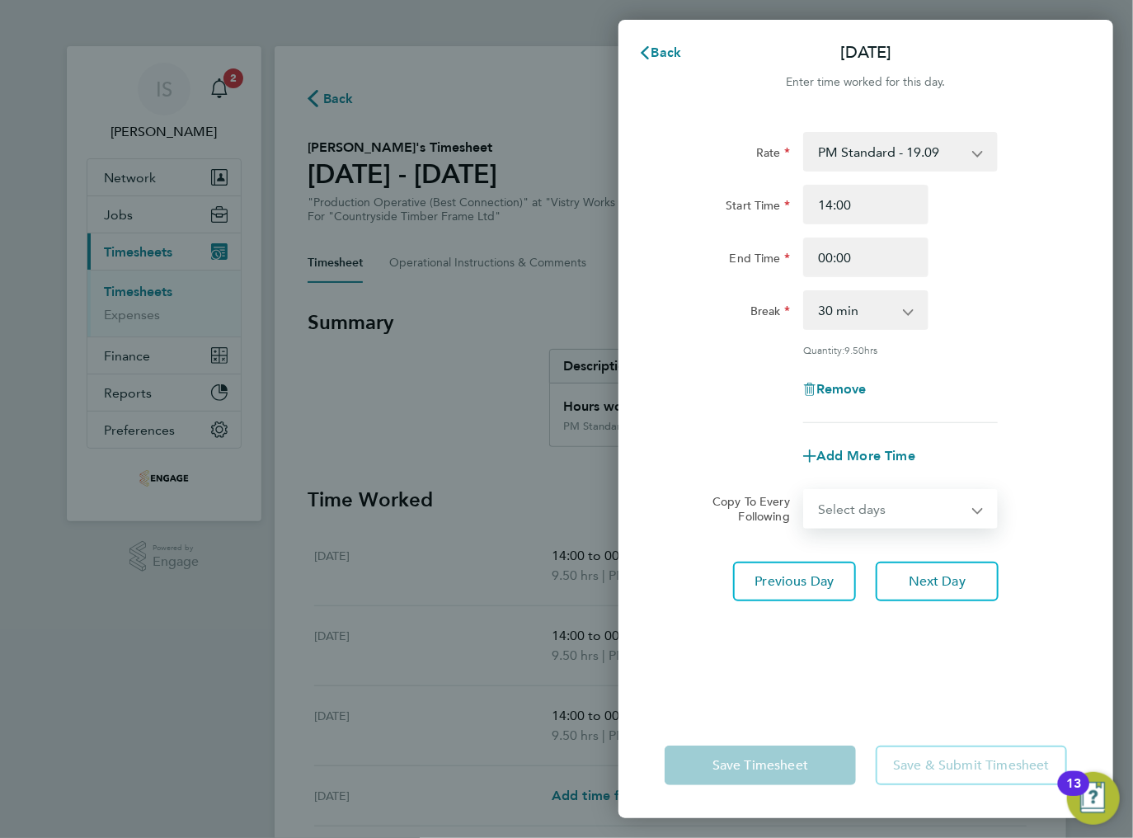
select select "THU"
click at [805, 491] on select "Select days Day Weekday (Mon-Fri) Weekend (Sat-Sun) [DATE] [DATE] [DATE] [DATE]" at bounding box center [891, 509] width 173 height 36
select select "[DATE]"
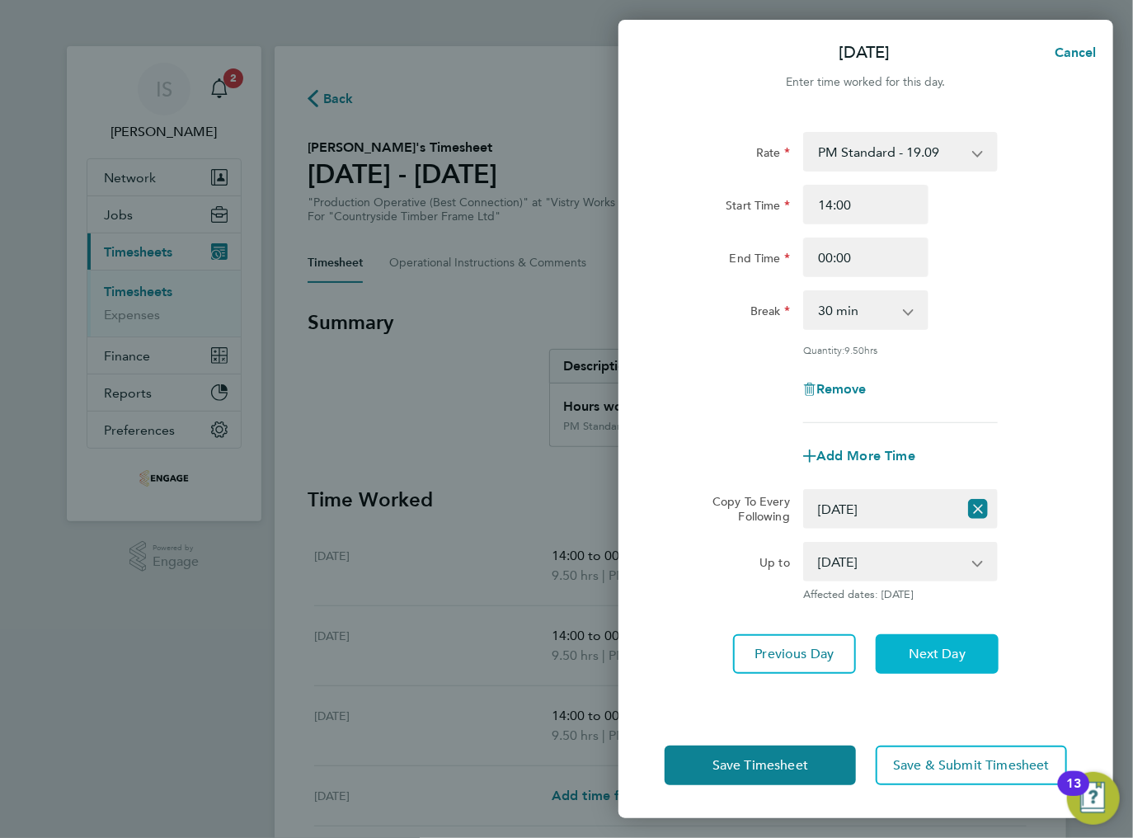
click at [925, 660] on span "Next Day" at bounding box center [937, 654] width 57 height 16
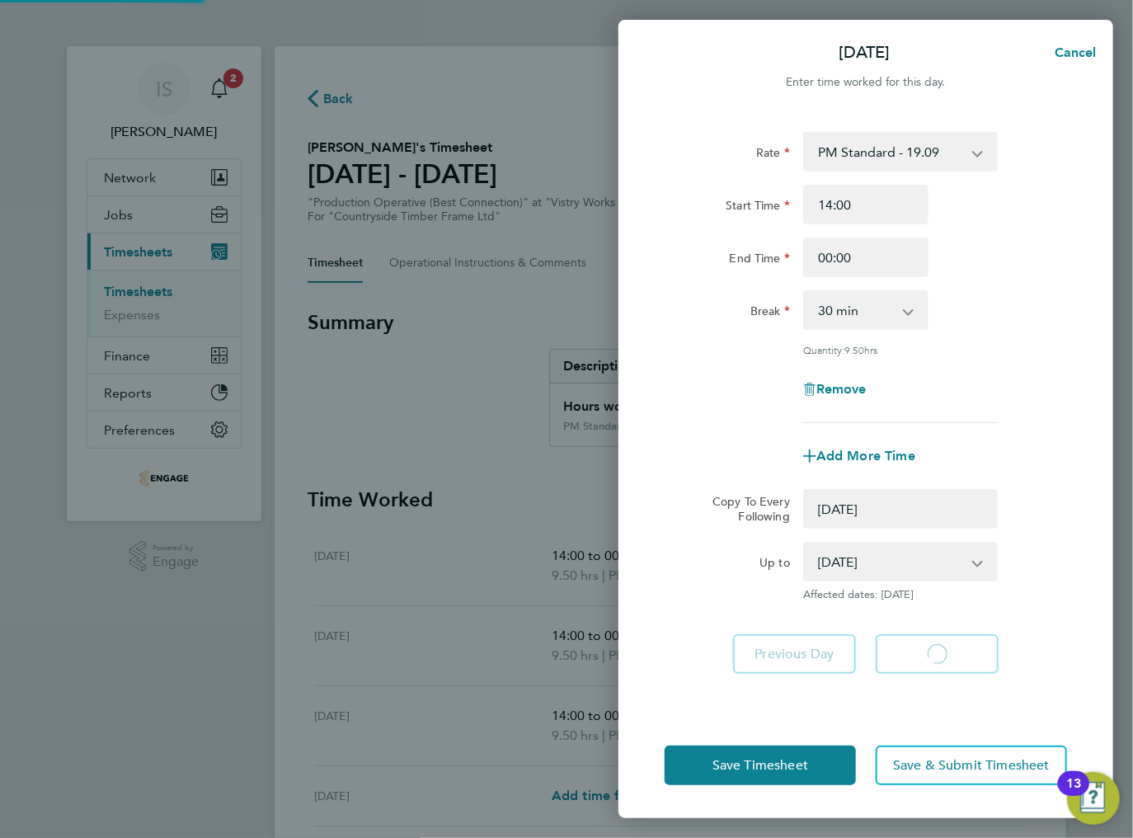
select select "0: null"
select select "30"
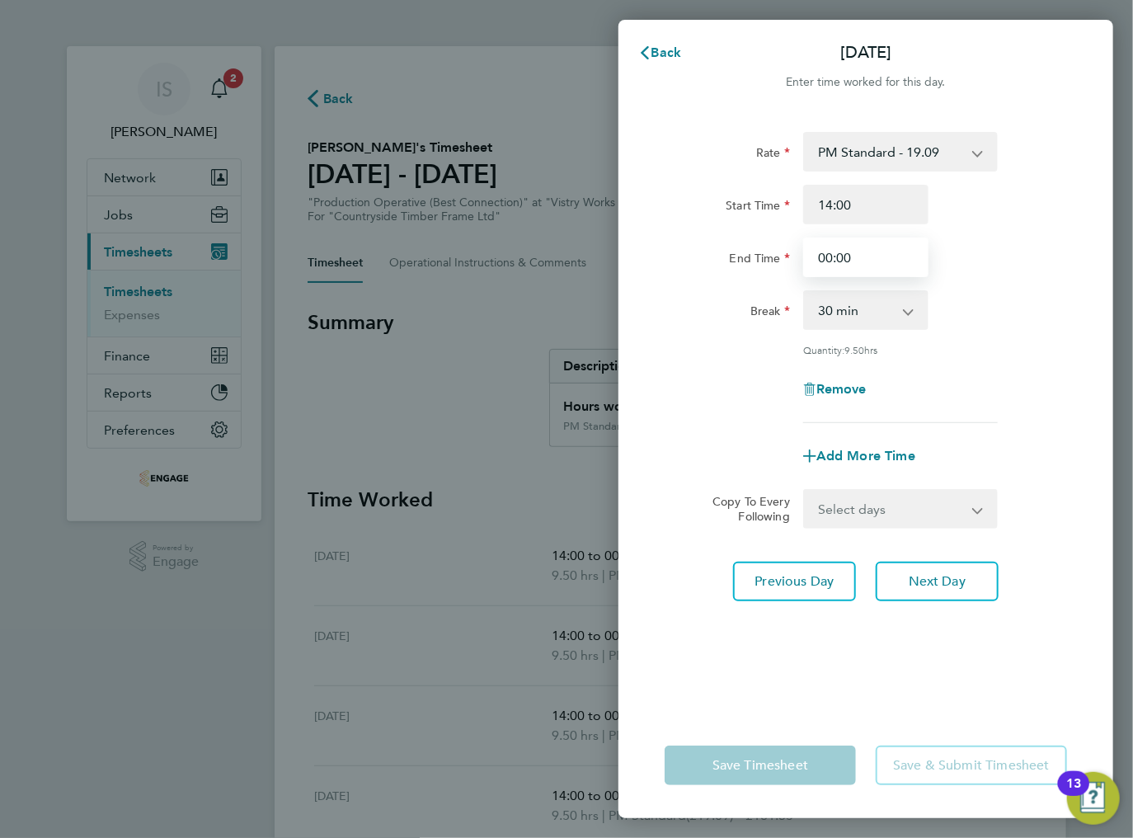
drag, startPoint x: 862, startPoint y: 261, endPoint x: 815, endPoint y: 260, distance: 47.0
click at [815, 260] on input "00:00" at bounding box center [865, 257] width 125 height 40
type input "23:30"
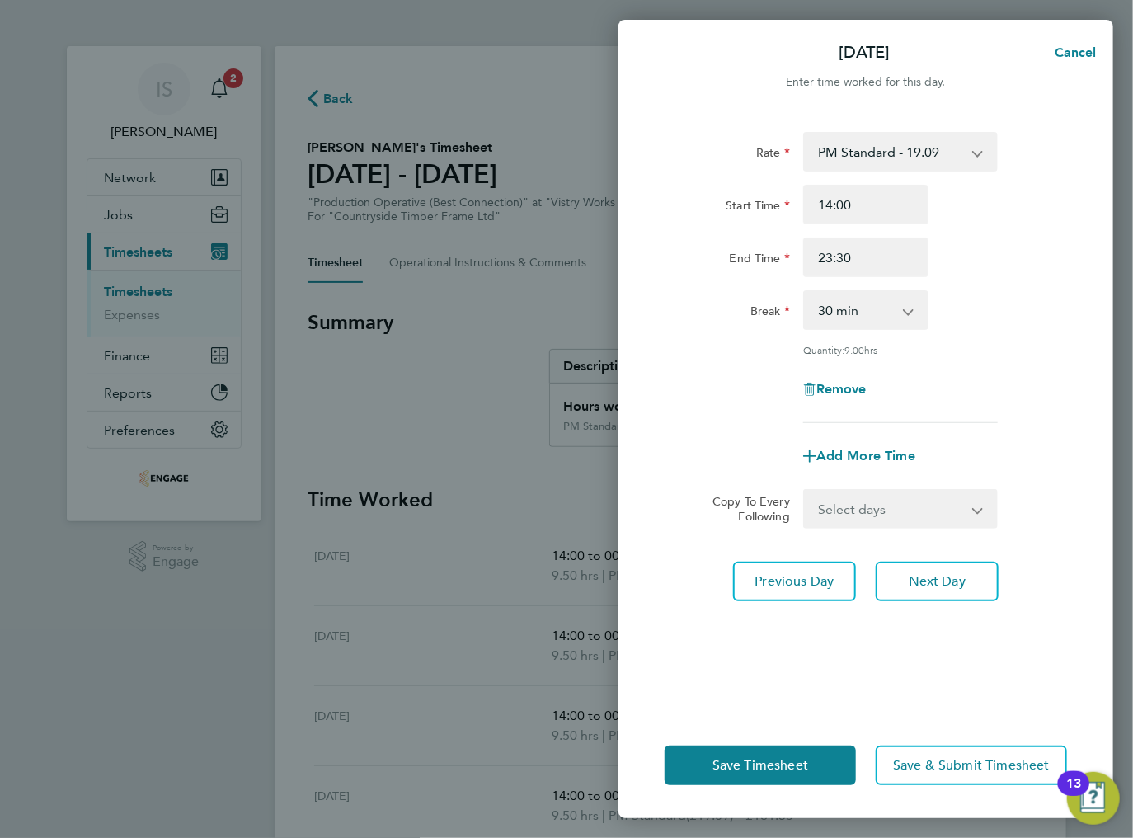
click at [896, 657] on div "Rate PM Standard - 19.09 BONUS - 13.50 AM Standard - 17.80 AM OT2 - 35.60 PM OT…" at bounding box center [865, 412] width 495 height 600
click at [792, 754] on button "Save Timesheet" at bounding box center [760, 765] width 191 height 40
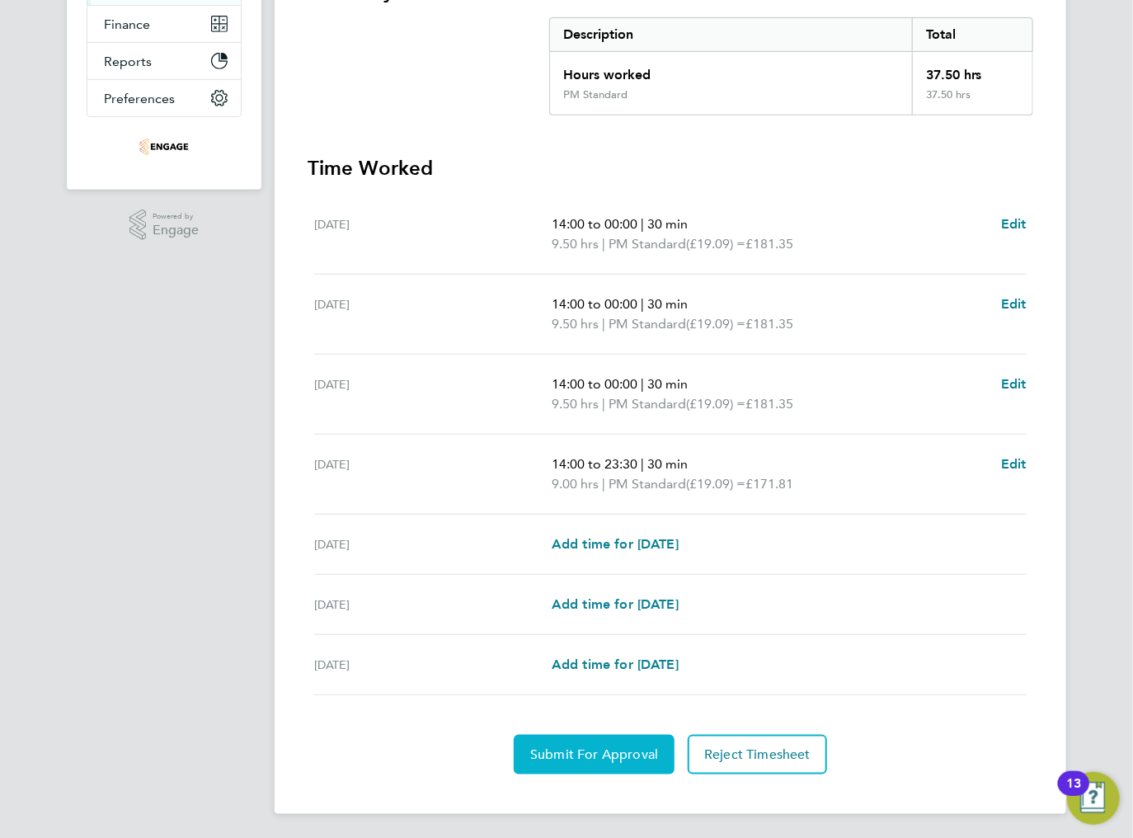
click at [585, 746] on span "Submit For Approval" at bounding box center [594, 754] width 128 height 16
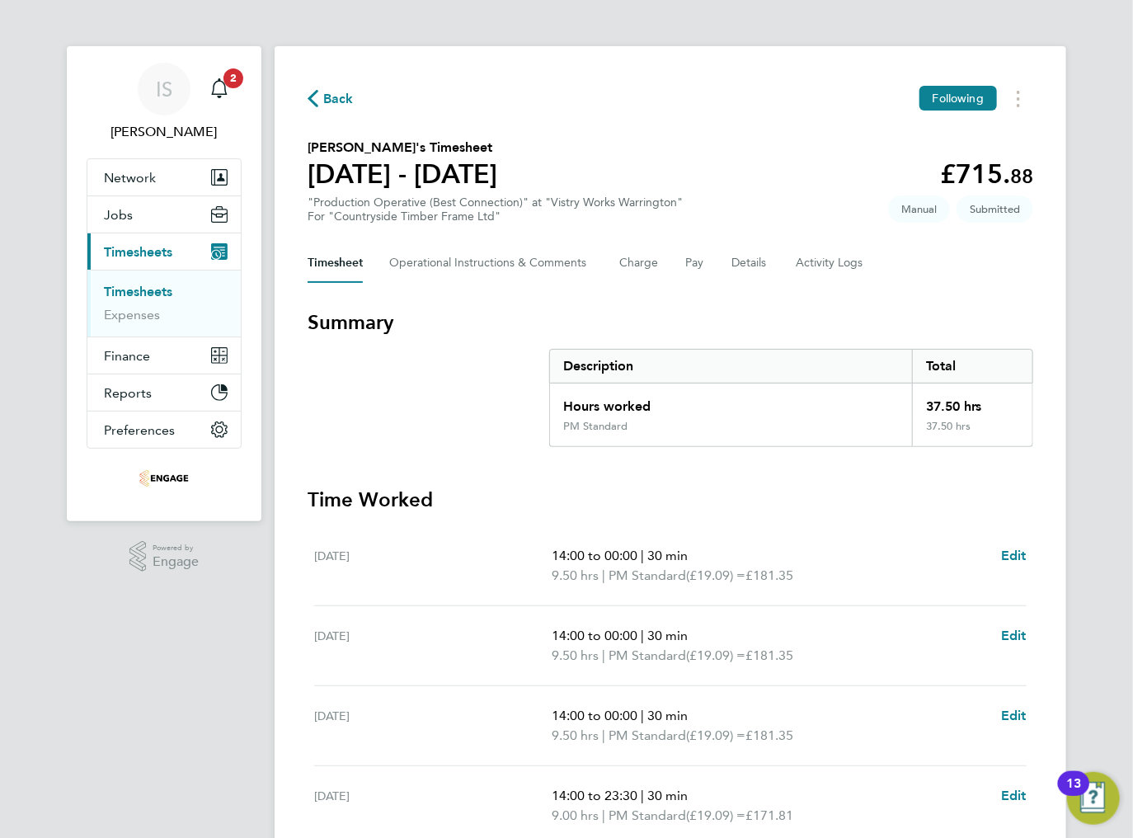
click at [317, 97] on icon "button" at bounding box center [313, 98] width 11 height 17
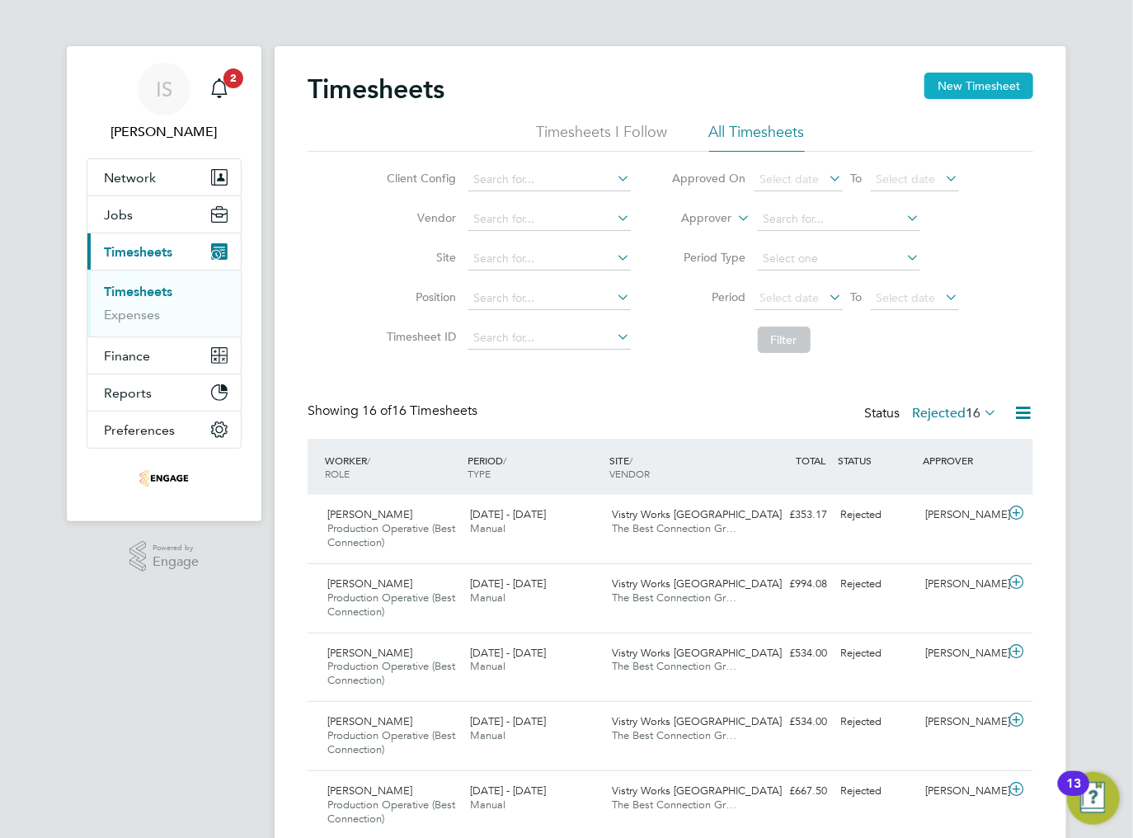
click at [999, 92] on button "New Timesheet" at bounding box center [978, 86] width 109 height 26
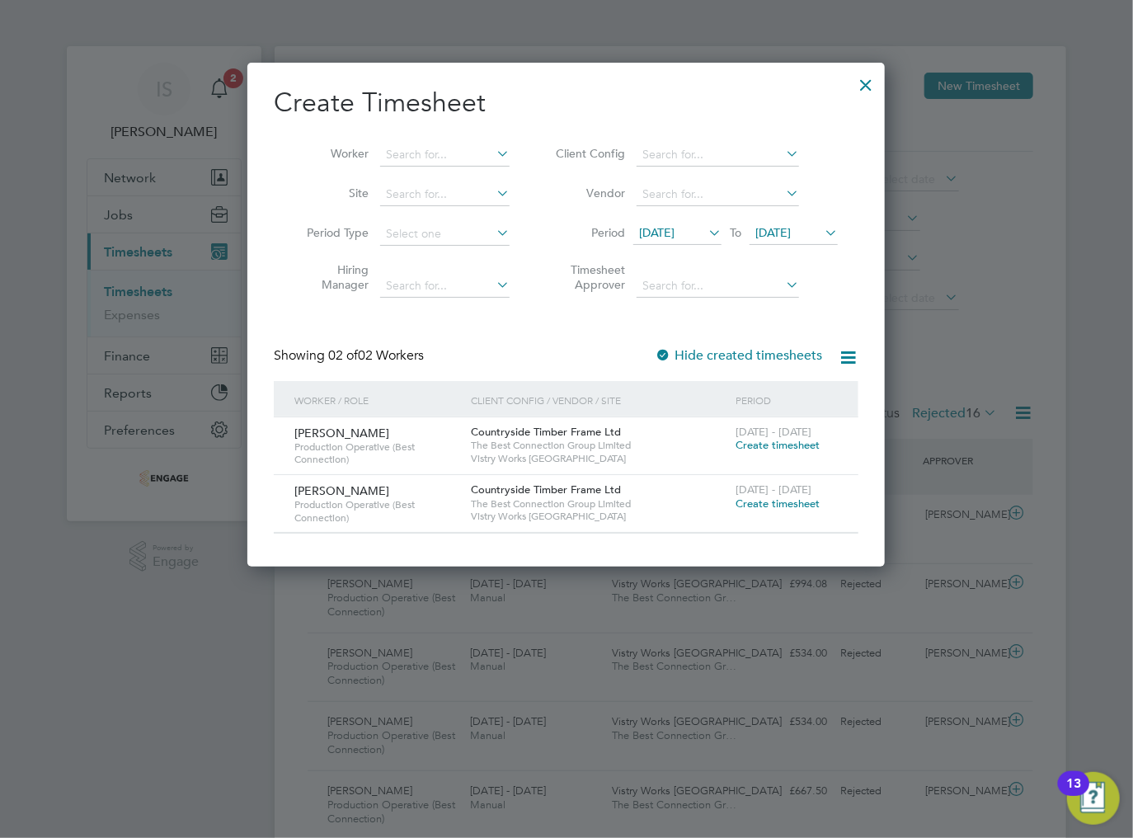
click at [673, 228] on span "[DATE]" at bounding box center [656, 232] width 35 height 15
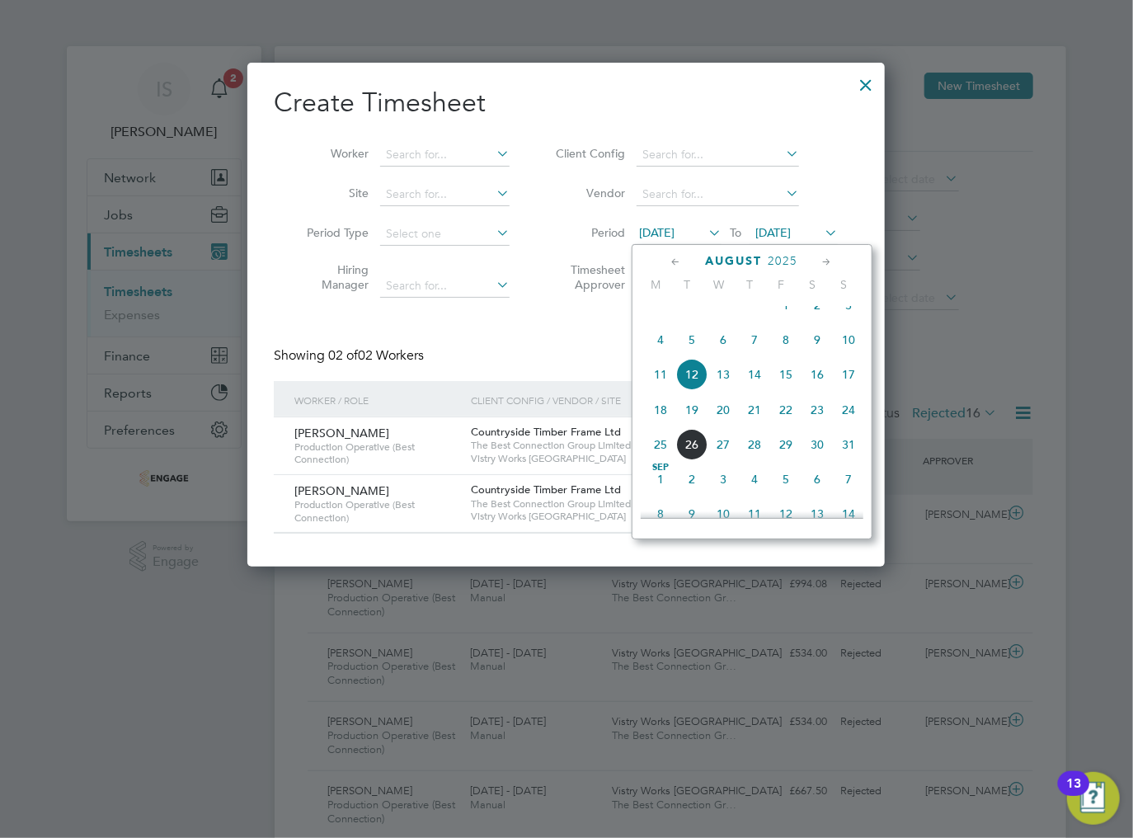
click at [662, 425] on span "18" at bounding box center [660, 409] width 31 height 31
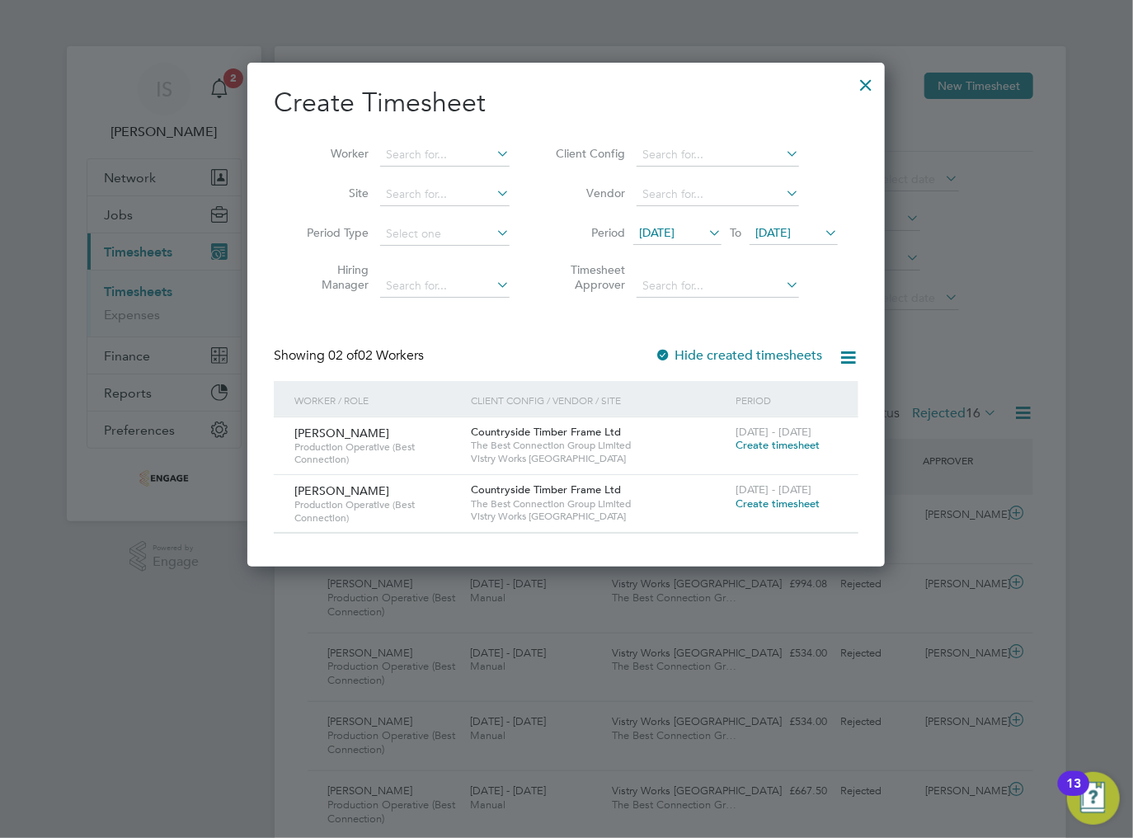
click at [767, 503] on span "Create timesheet" at bounding box center [777, 503] width 84 height 14
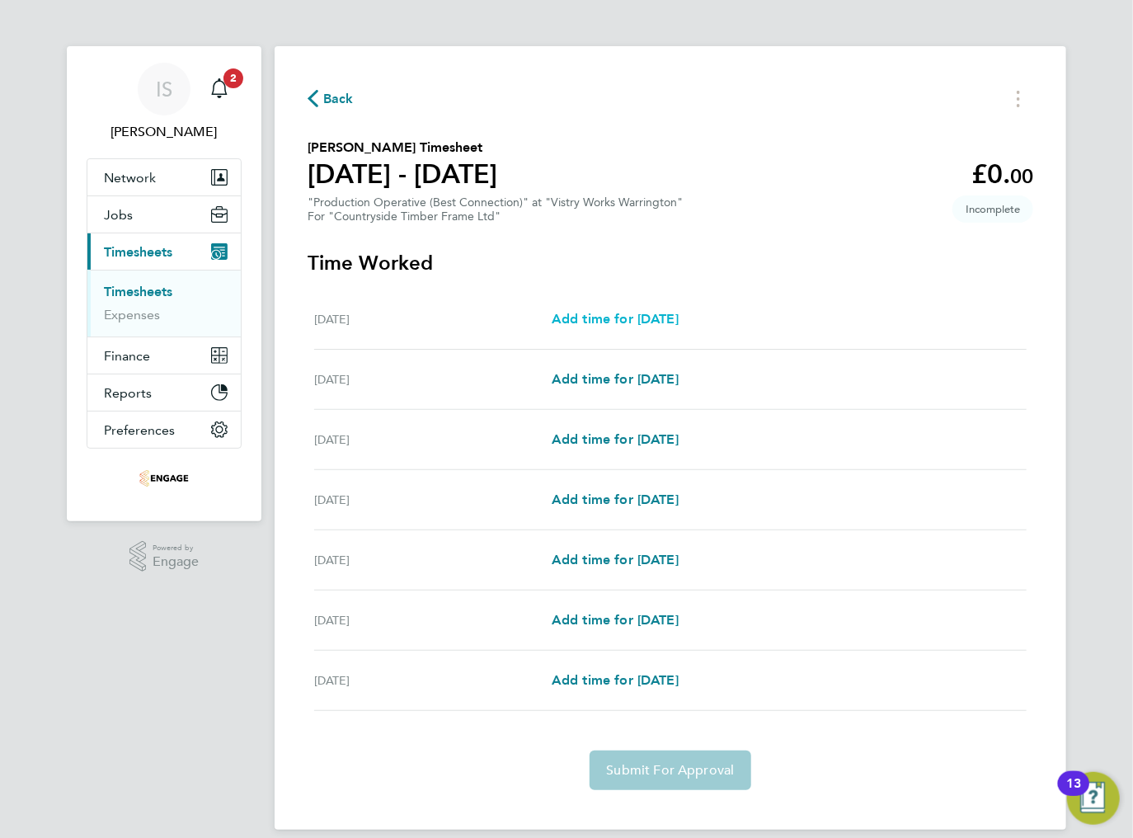
click at [659, 323] on span "Add time for [DATE]" at bounding box center [615, 319] width 127 height 16
select select "15"
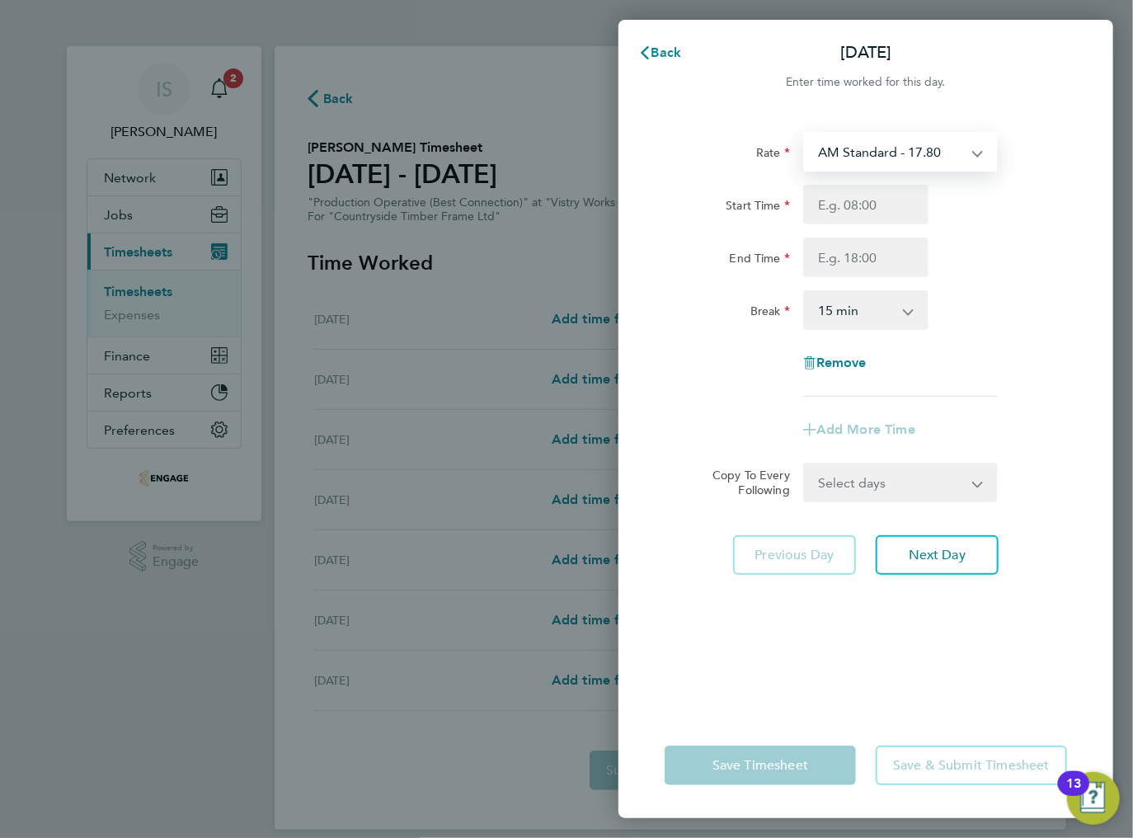
click at [895, 148] on select "AM Standard - 17.80 BONUS. - 13.50 PM Standard - 19.09 PM OT2 - 38.18 AM OT1 - …" at bounding box center [891, 152] width 172 height 36
select select "15"
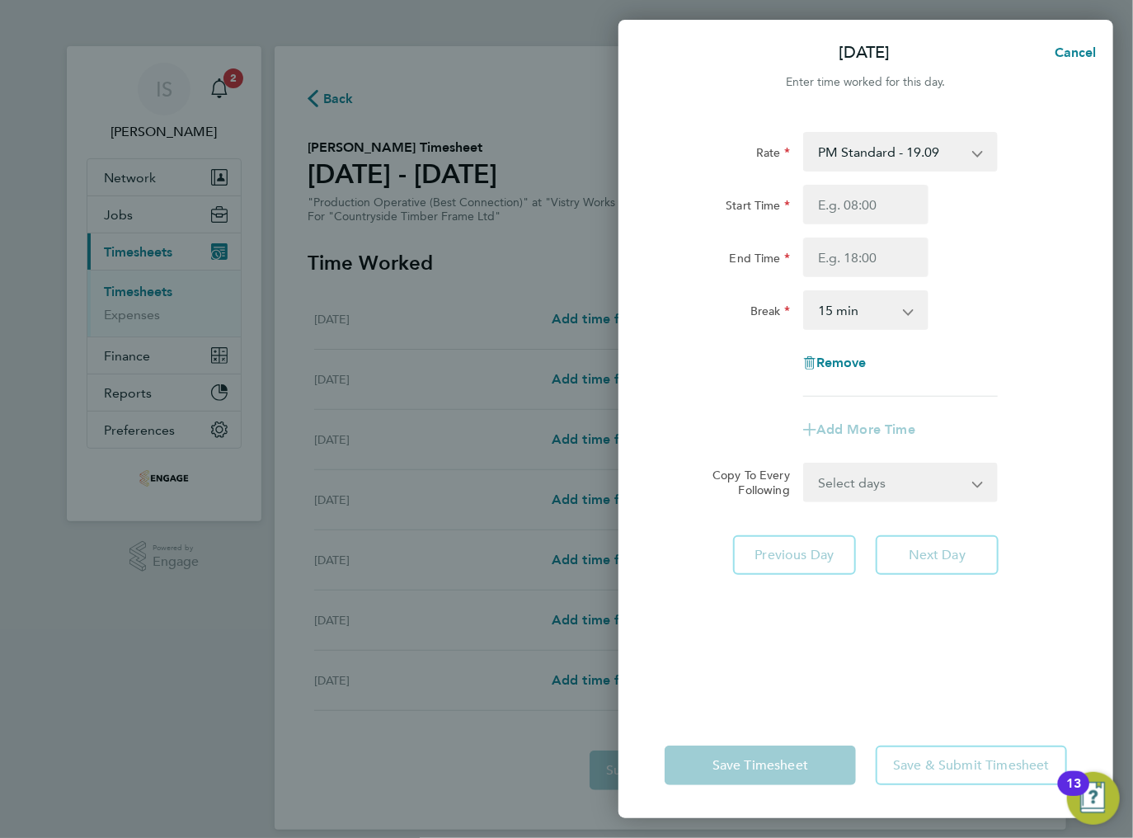
click at [873, 228] on div "Start Time End Time" at bounding box center [866, 231] width 416 height 92
click at [871, 208] on input "Start Time" at bounding box center [865, 205] width 125 height 40
type input "14:00"
click at [869, 258] on input "End Time" at bounding box center [865, 257] width 125 height 40
type input "00:00"
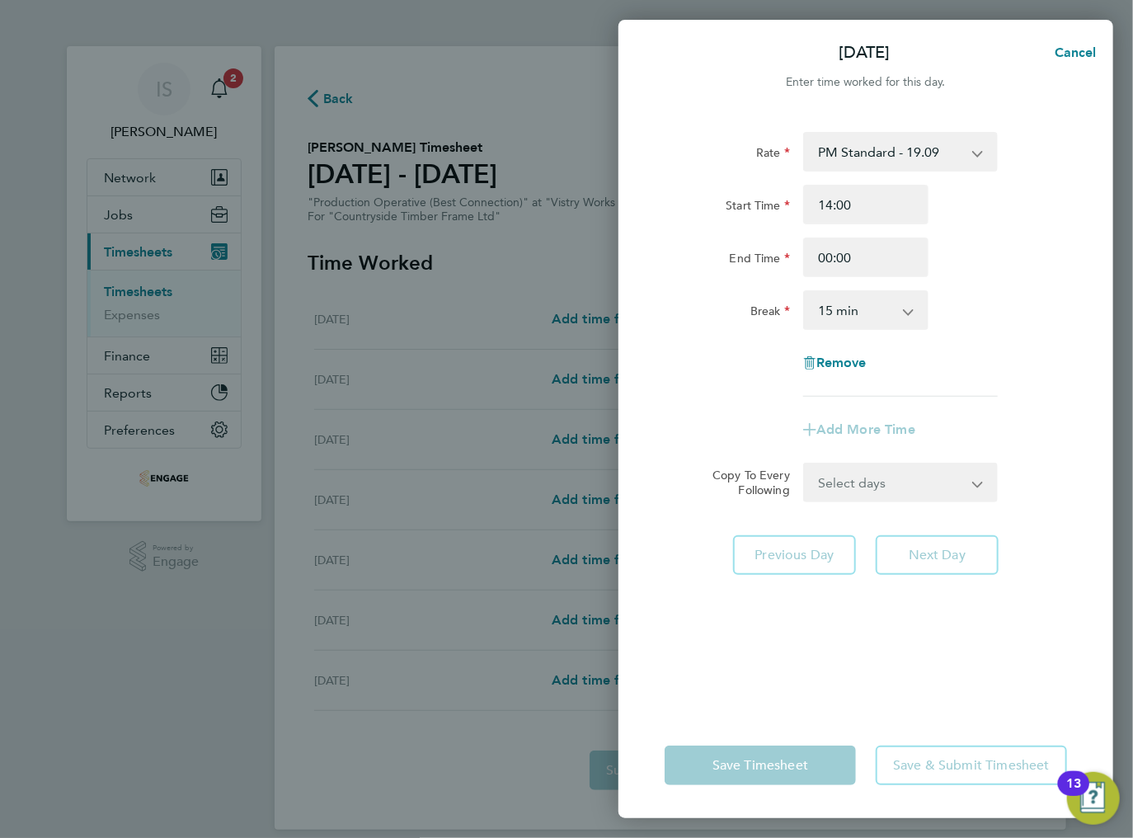
click at [878, 308] on select "0 min 15 min 30 min 45 min 60 min 75 min 90 min" at bounding box center [856, 310] width 102 height 36
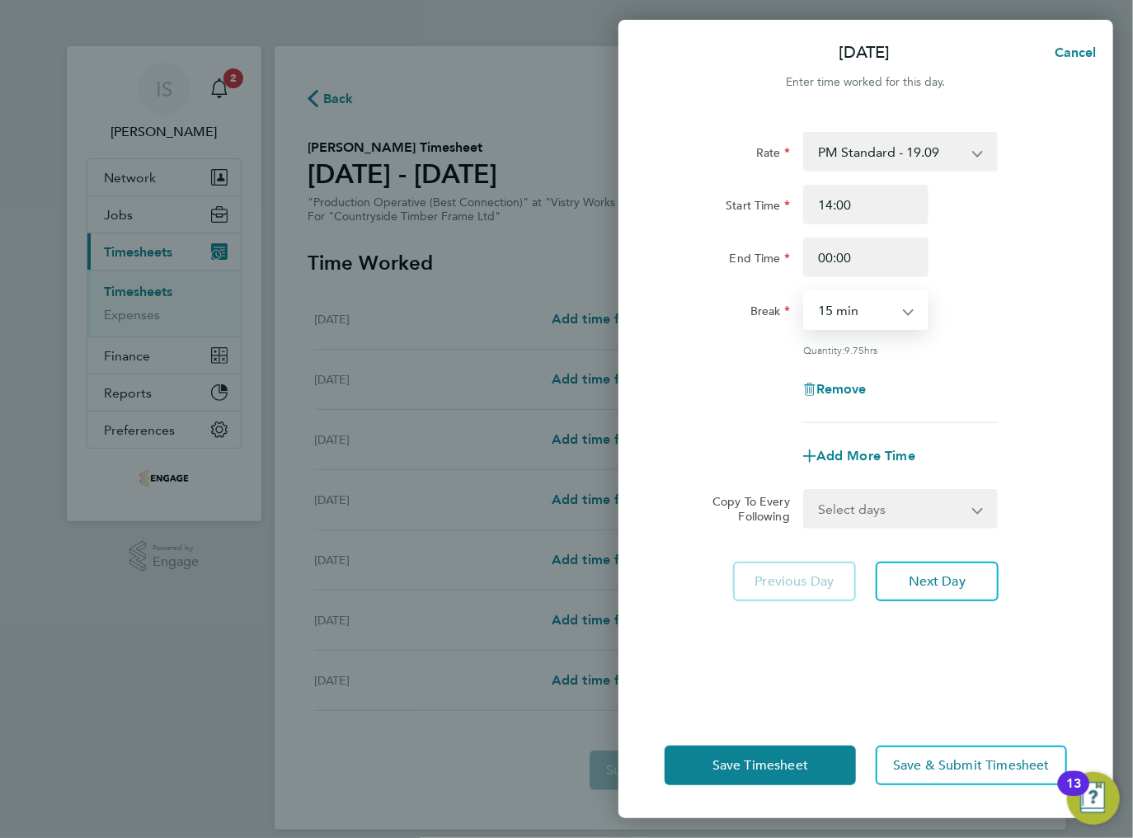
select select "30"
click at [805, 292] on select "0 min 15 min 30 min 45 min 60 min 75 min 90 min" at bounding box center [856, 310] width 102 height 36
click at [883, 525] on div "Select days Day Weekday (Mon-Fri) Weekend (Sat-Sun) [DATE] [DATE] [DATE] [DATE]…" at bounding box center [900, 509] width 195 height 40
drag, startPoint x: 883, startPoint y: 506, endPoint x: 886, endPoint y: 518, distance: 12.0
click at [883, 506] on select "Select days Day Weekday (Mon-Fri) Weekend (Sat-Sun) [DATE] [DATE] [DATE] [DATE]…" at bounding box center [891, 509] width 173 height 36
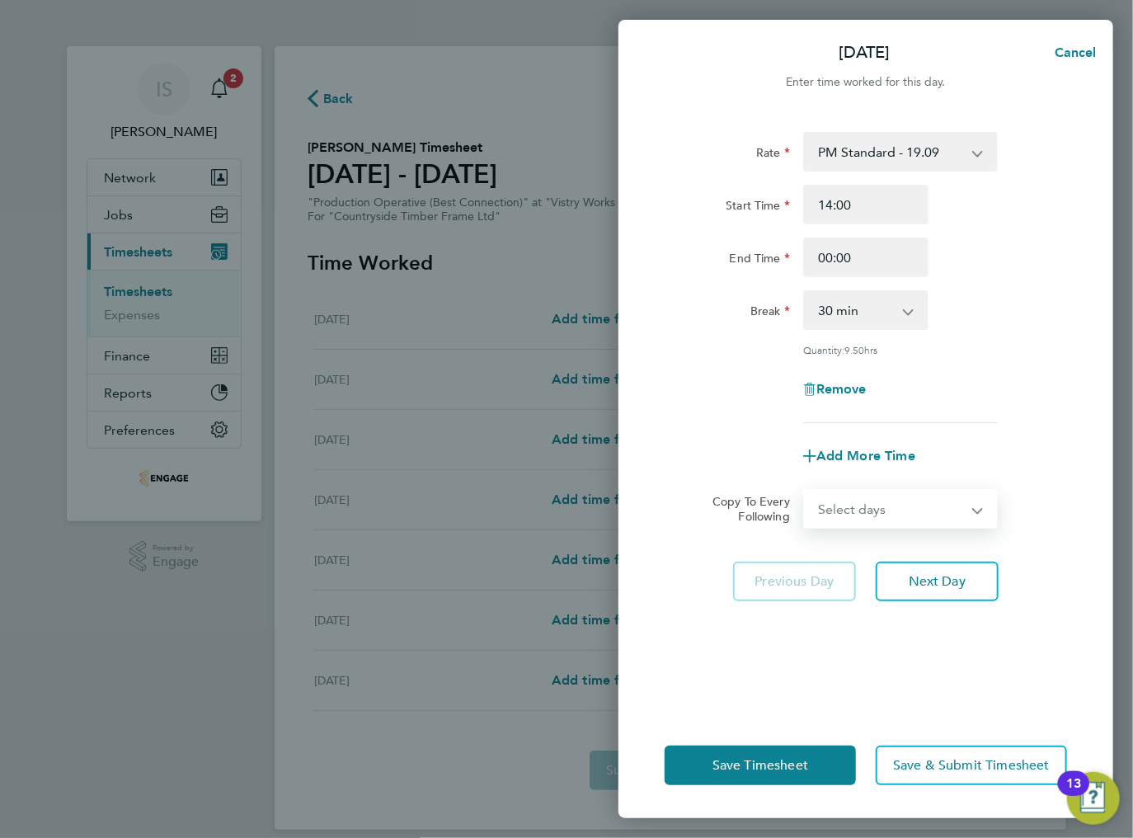
select select "TUE"
click at [805, 491] on select "Select days Day Weekday (Mon-Fri) Weekend (Sat-Sun) [DATE] [DATE] [DATE] [DATE]…" at bounding box center [891, 509] width 173 height 36
select select "[DATE]"
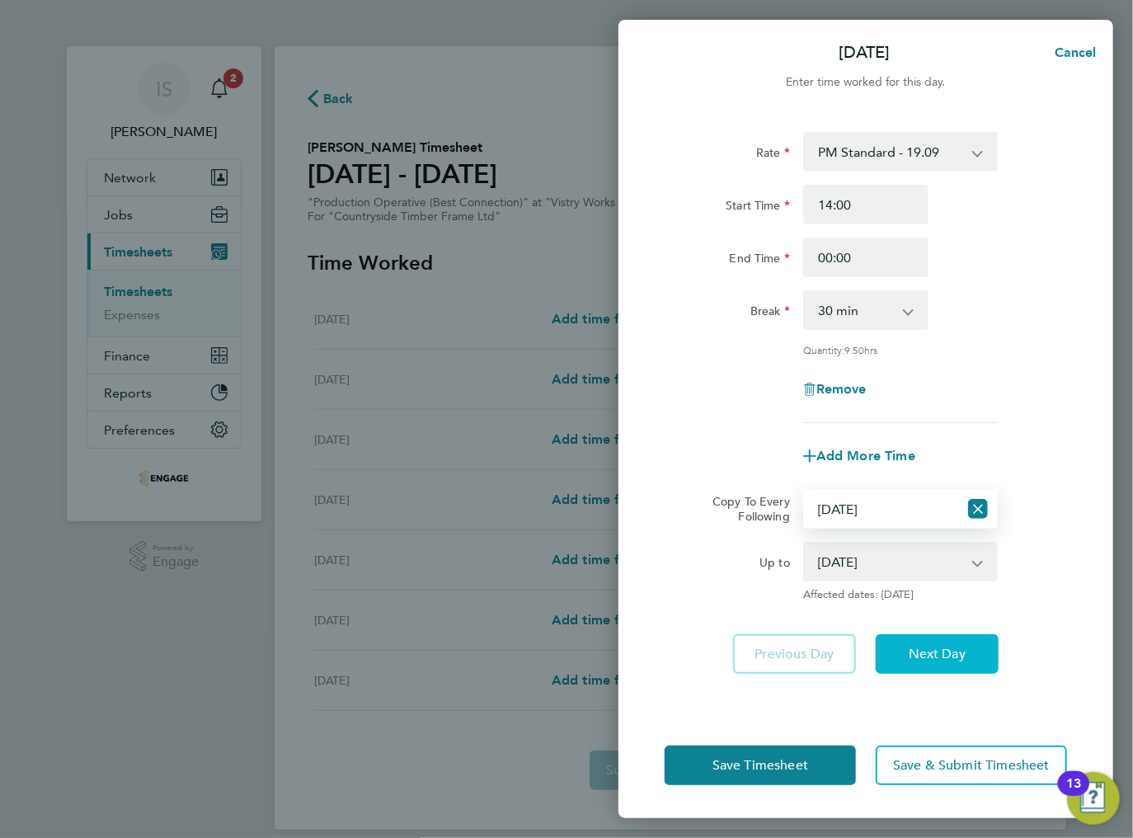
click at [933, 668] on button "Next Day" at bounding box center [937, 654] width 123 height 40
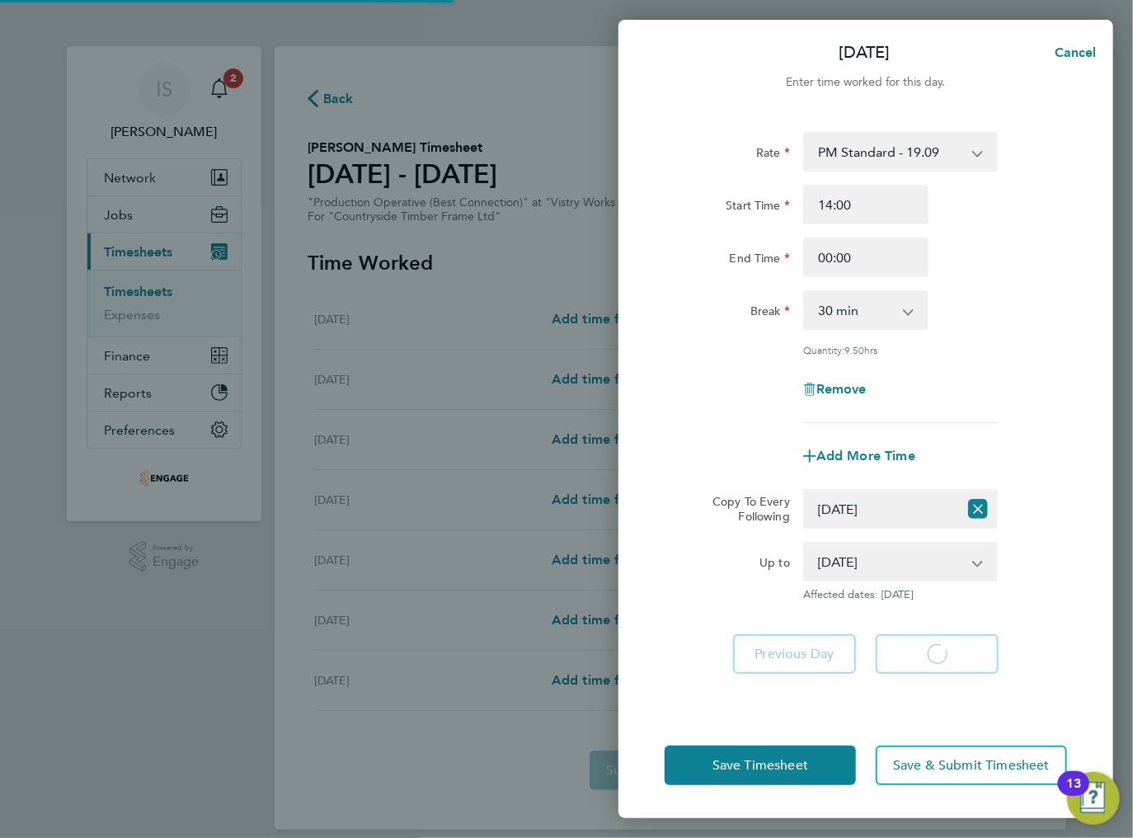
select select "30"
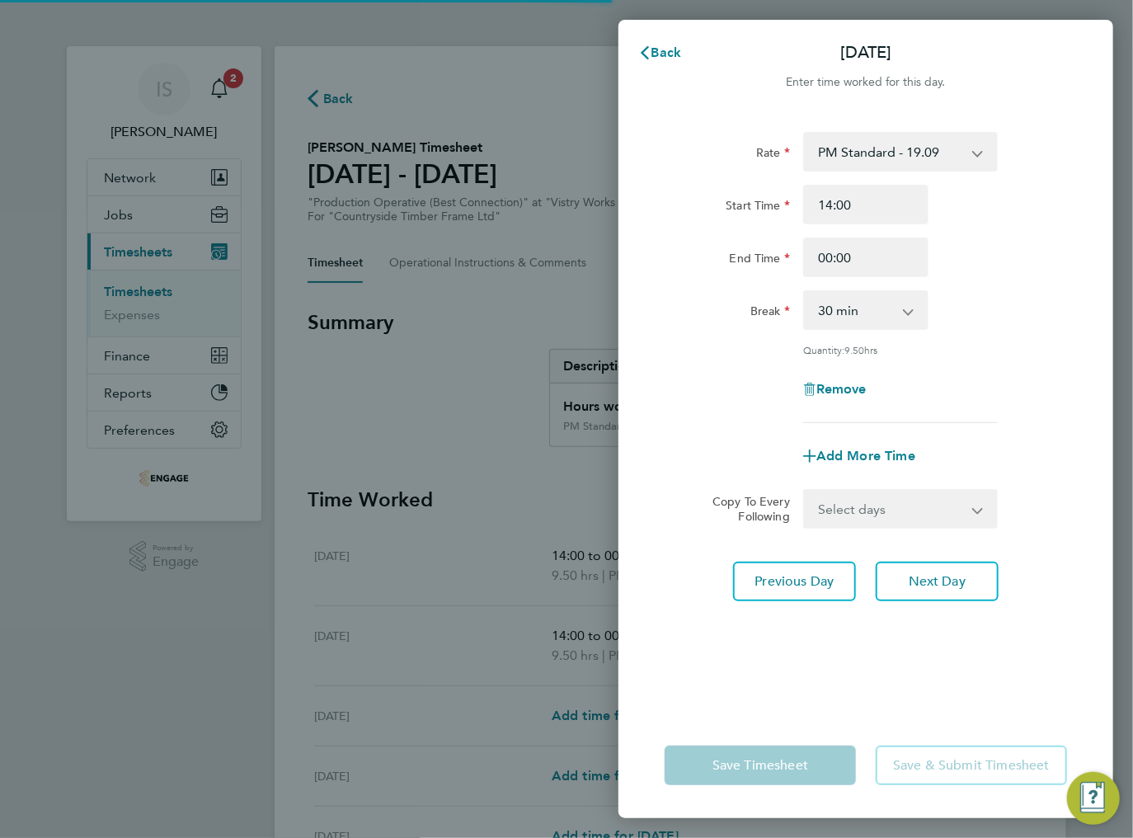
click at [880, 509] on select "Select days Day Weekday (Mon-Fri) Weekend (Sat-Sun) [DATE] [DATE] [DATE] [DATE]…" at bounding box center [891, 509] width 173 height 36
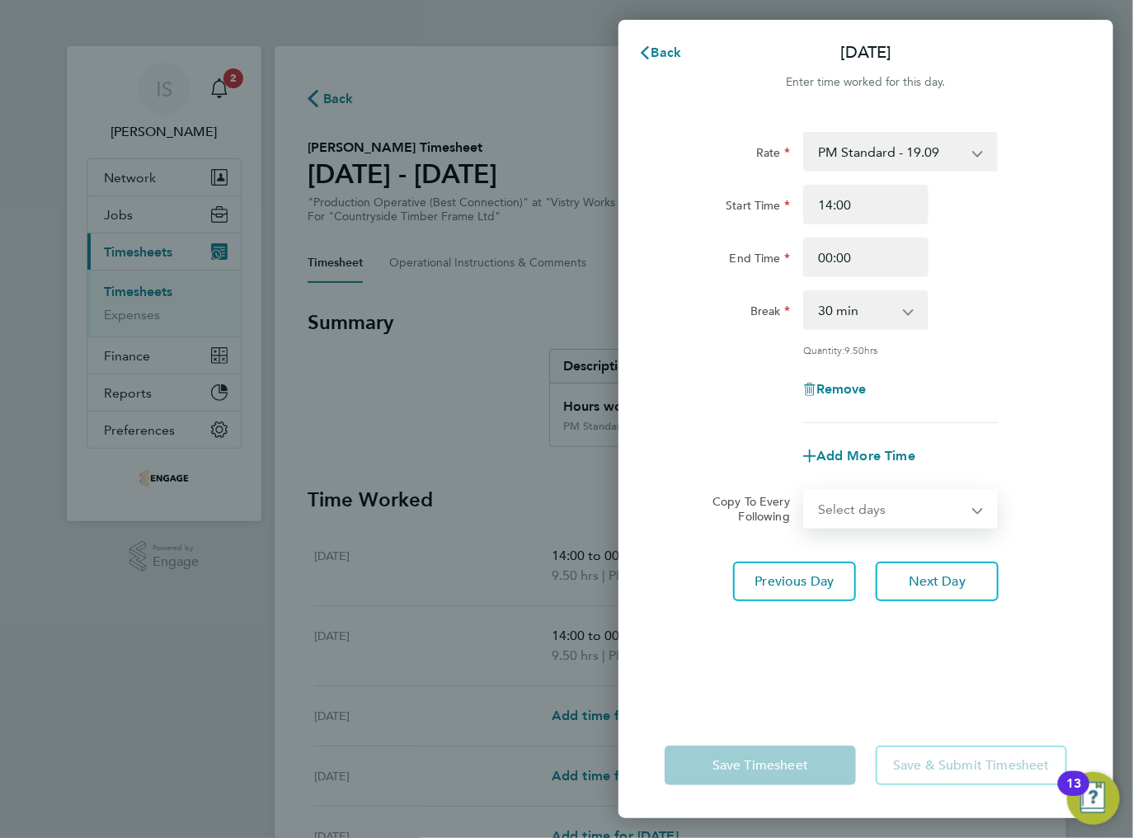
select select "WED"
click at [805, 491] on select "Select days Day Weekday (Mon-Fri) Weekend (Sat-Sun) [DATE] [DATE] [DATE] [DATE]…" at bounding box center [891, 509] width 173 height 36
select select "[DATE]"
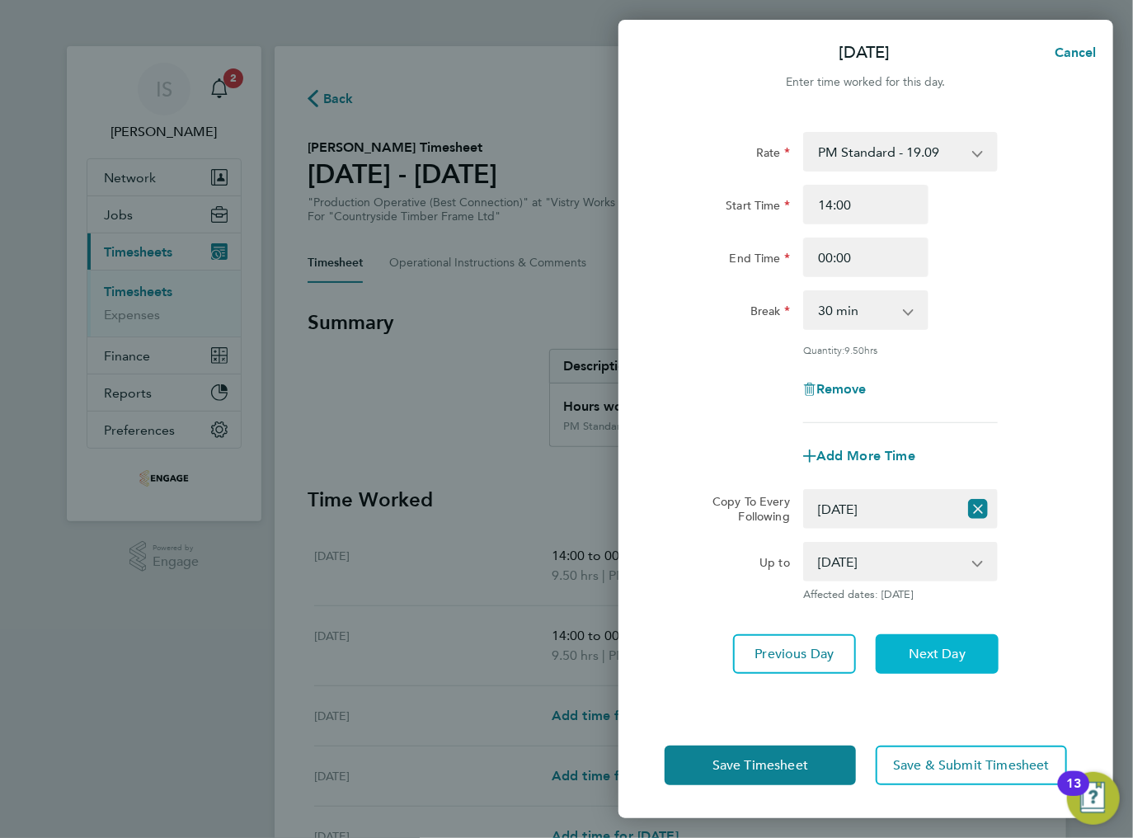
click at [923, 653] on span "Next Day" at bounding box center [937, 654] width 57 height 16
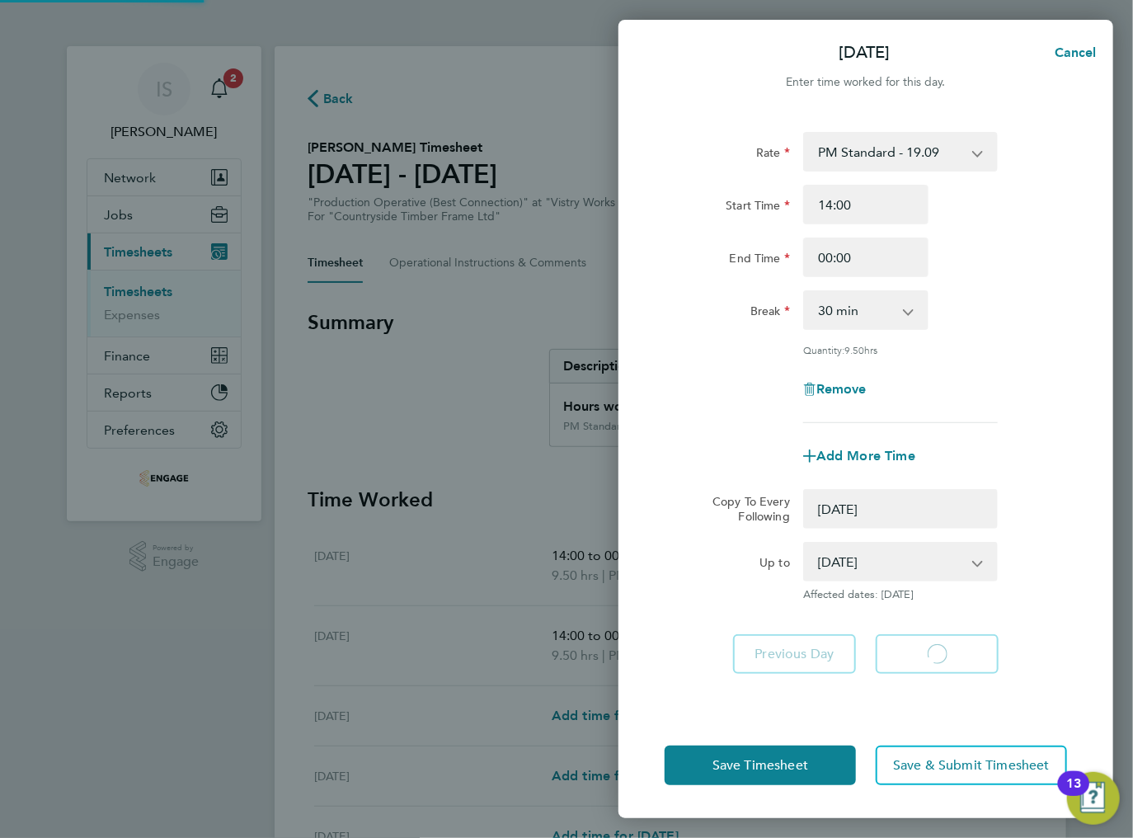
select select "0: null"
select select "30"
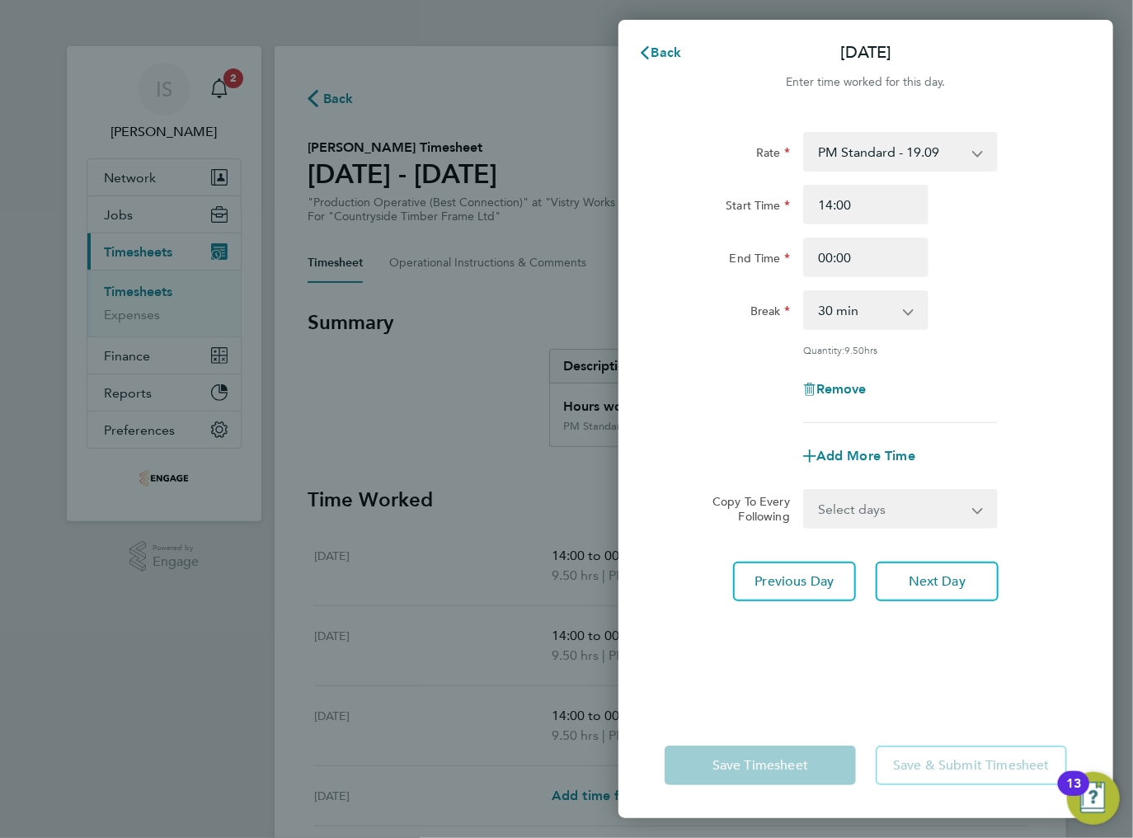
click at [916, 505] on select "Select days Day Weekday (Mon-Fri) Weekend (Sat-Sun) [DATE] [DATE] [DATE] [DATE]" at bounding box center [891, 509] width 173 height 36
select select "THU"
click at [805, 491] on select "Select days Day Weekday (Mon-Fri) Weekend (Sat-Sun) [DATE] [DATE] [DATE] [DATE]" at bounding box center [891, 509] width 173 height 36
select select "[DATE]"
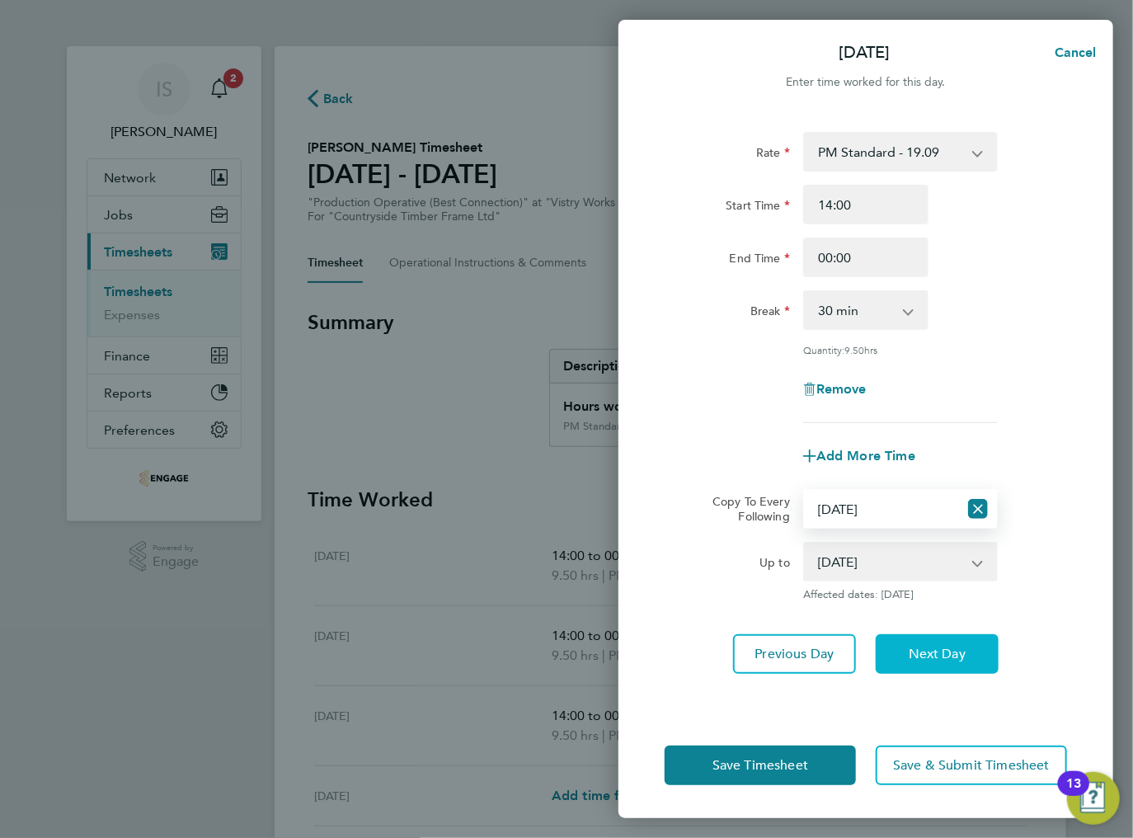
click at [931, 653] on span "Next Day" at bounding box center [937, 654] width 57 height 16
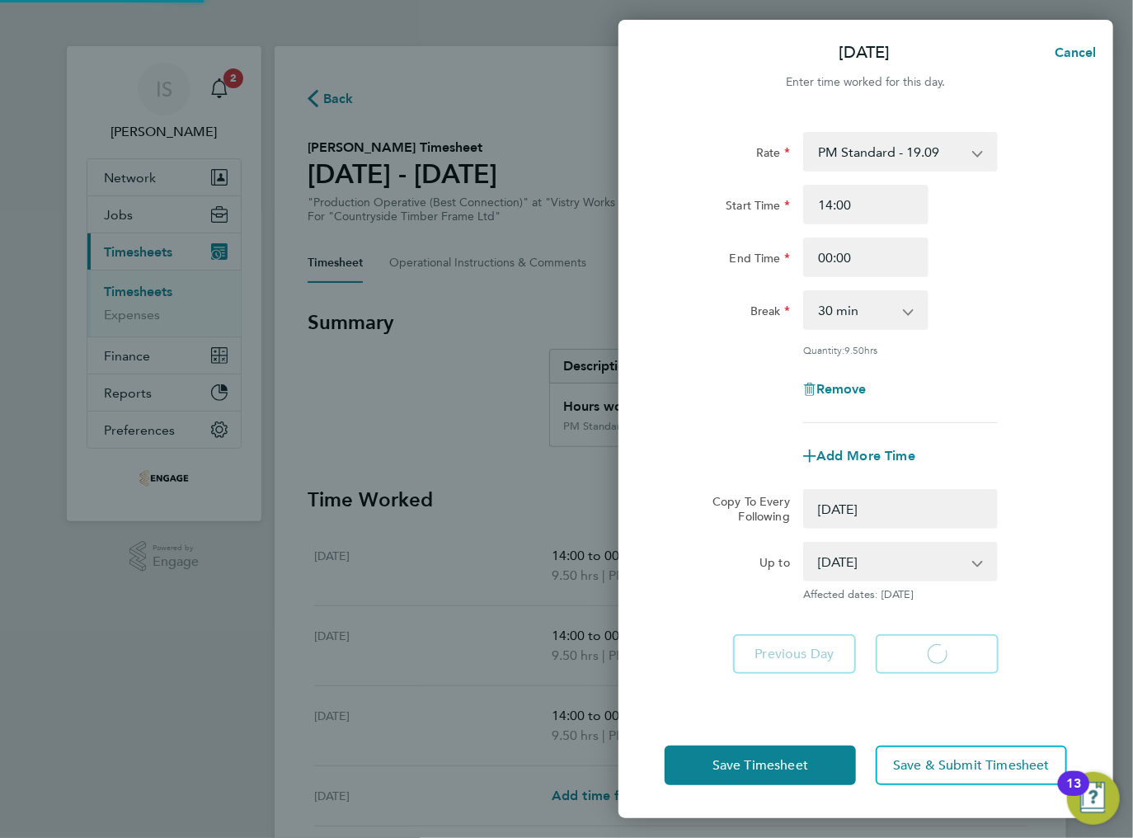
select select "0: null"
select select "30"
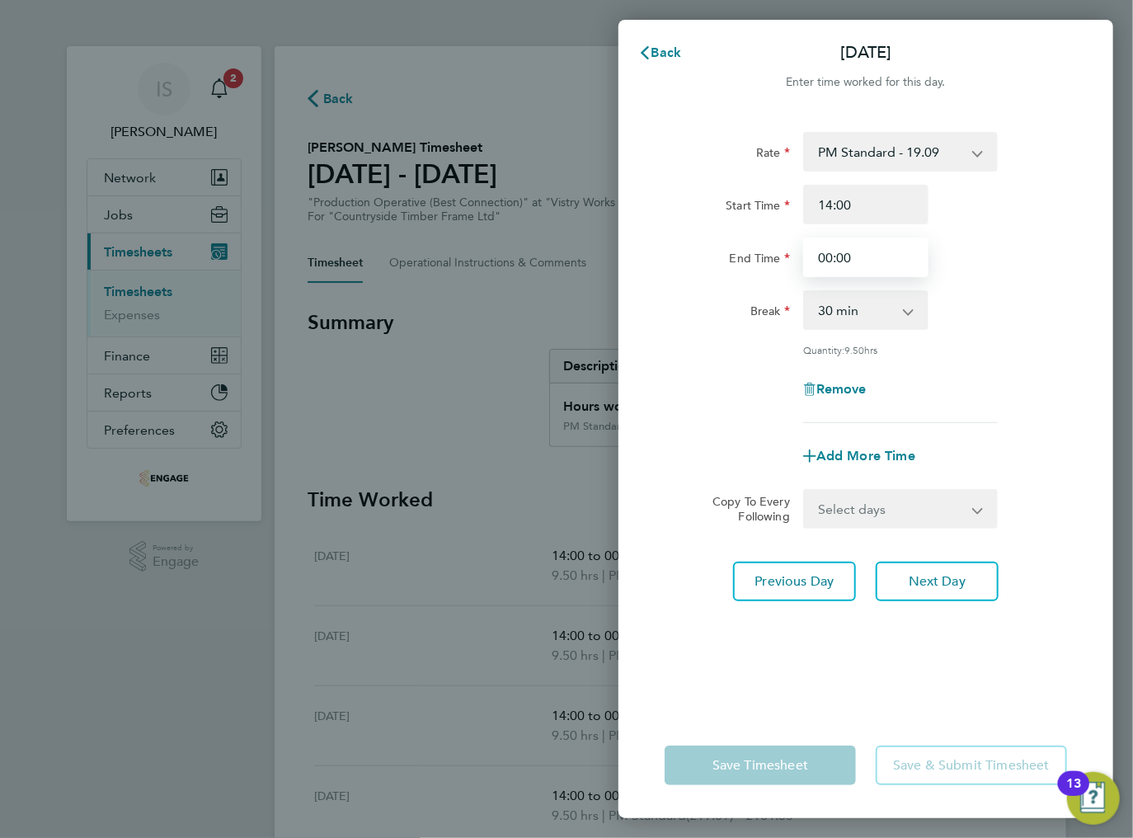
drag, startPoint x: 874, startPoint y: 255, endPoint x: 815, endPoint y: 254, distance: 59.4
click at [815, 254] on input "00:00" at bounding box center [865, 257] width 125 height 40
type input "23:30"
click at [845, 617] on div "Rate PM Standard - 19.09 BONUS. - 13.50 AM Standard - 17.80 PM OT2 - 38.18 AM O…" at bounding box center [865, 412] width 495 height 600
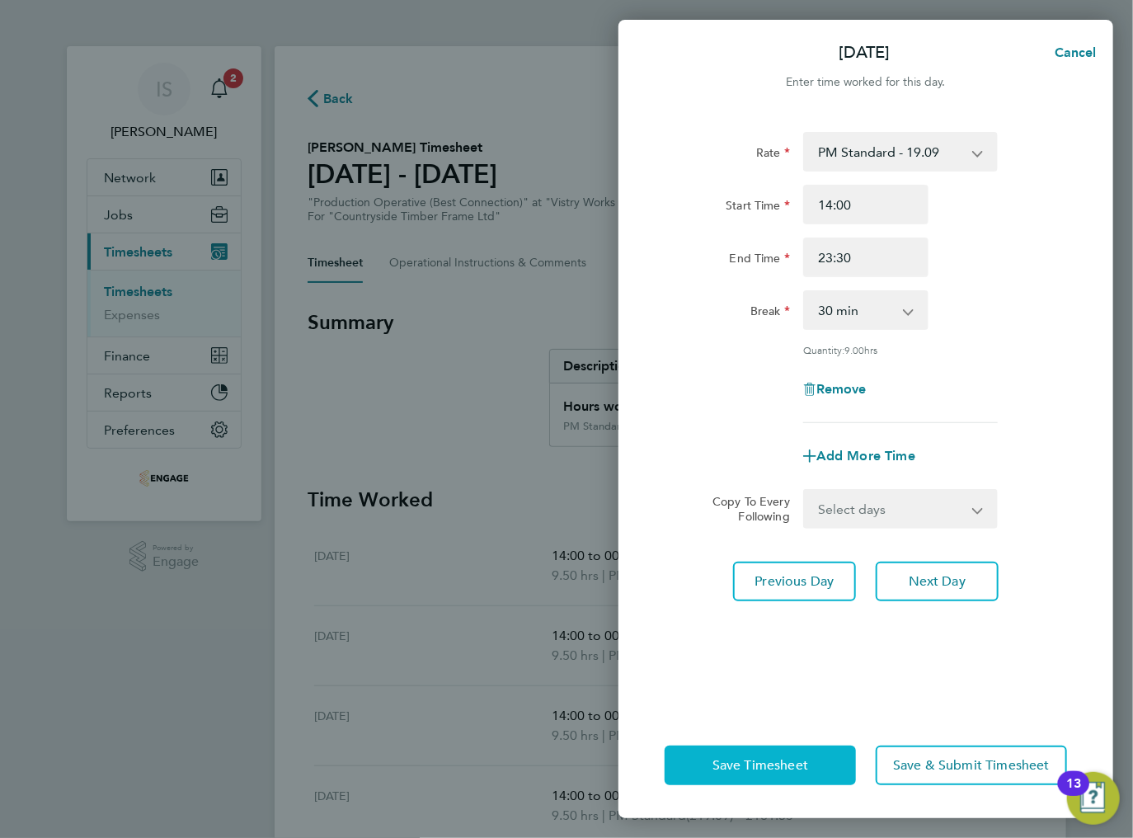
click at [788, 751] on button "Save Timesheet" at bounding box center [760, 765] width 191 height 40
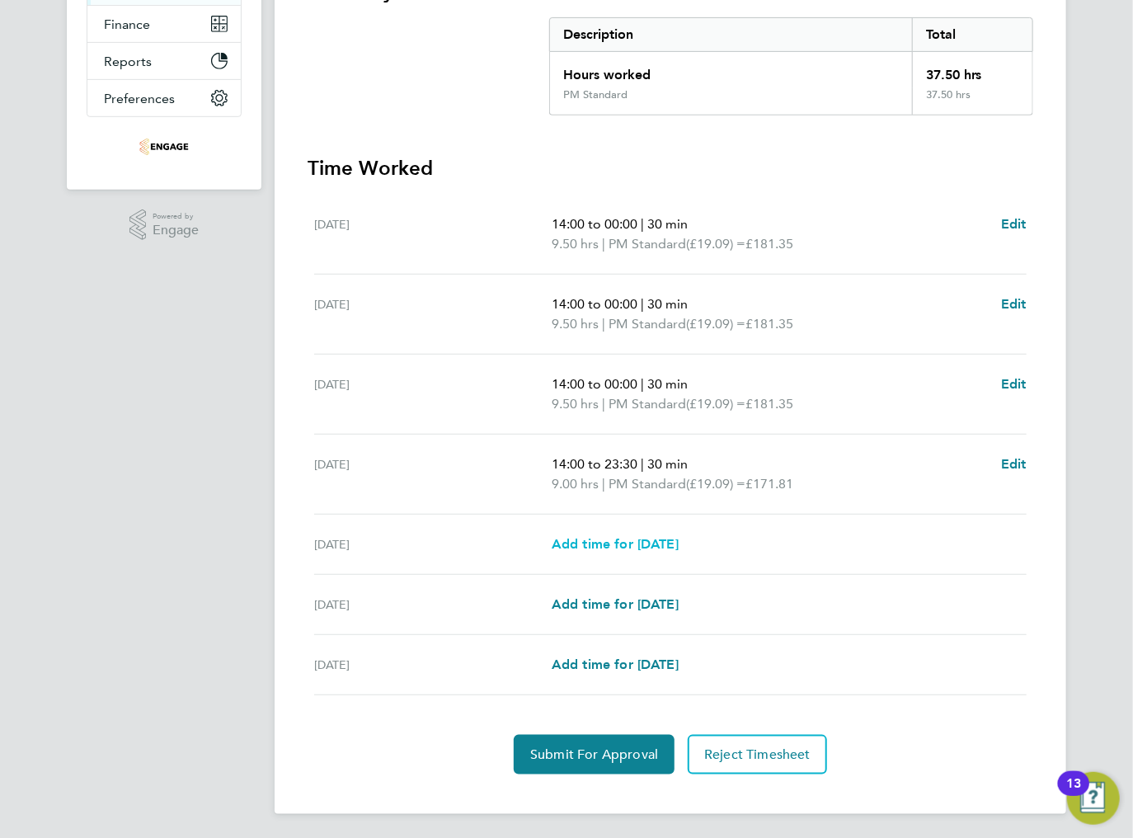
click at [598, 541] on span "Add time for [DATE]" at bounding box center [615, 544] width 127 height 16
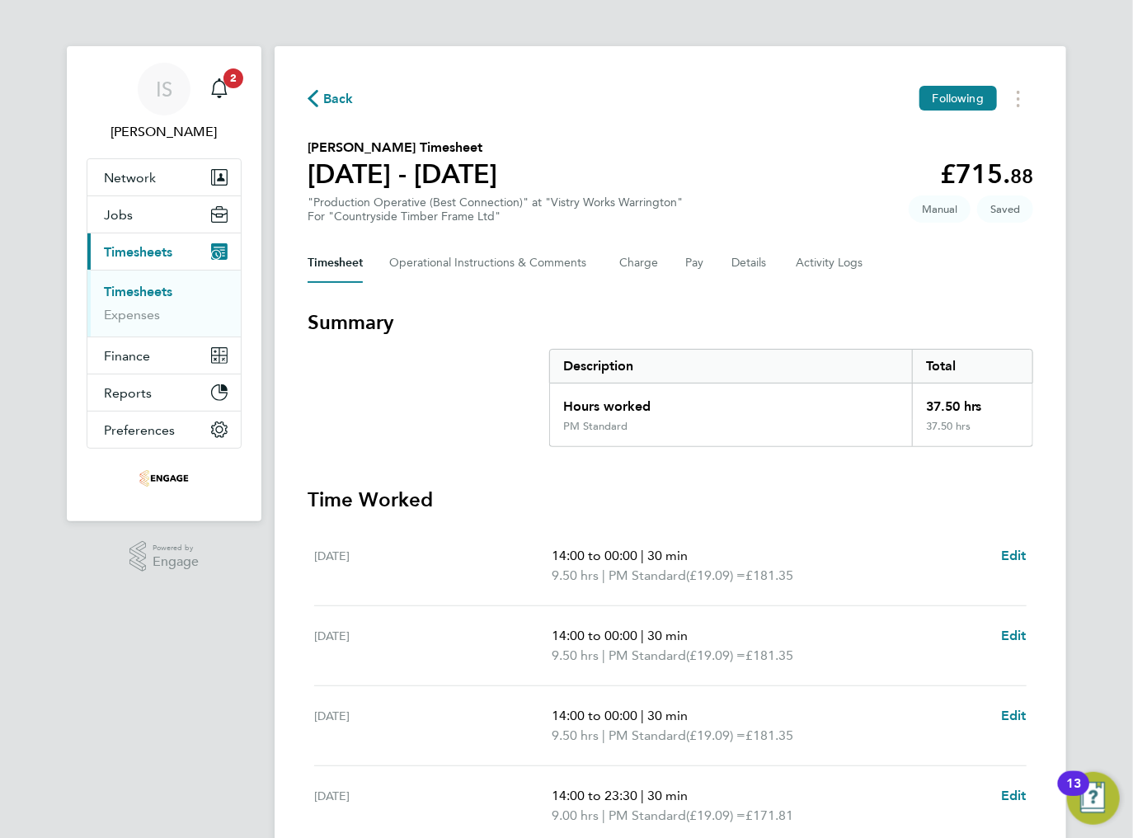
select select "15"
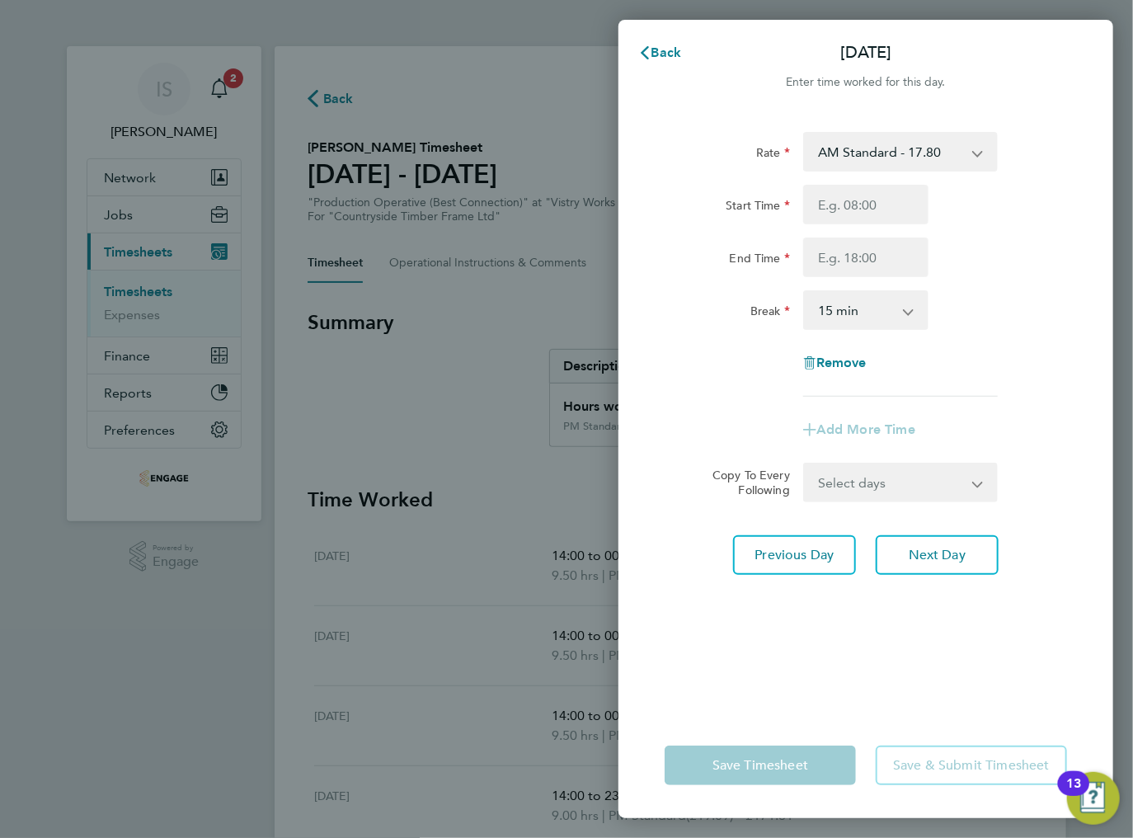
click at [870, 153] on select "AM Standard - 17.80 BONUS. - 13.50 PM Standard - 19.09 PM OT2 - 38.18 AM OT1 - …" at bounding box center [891, 152] width 172 height 36
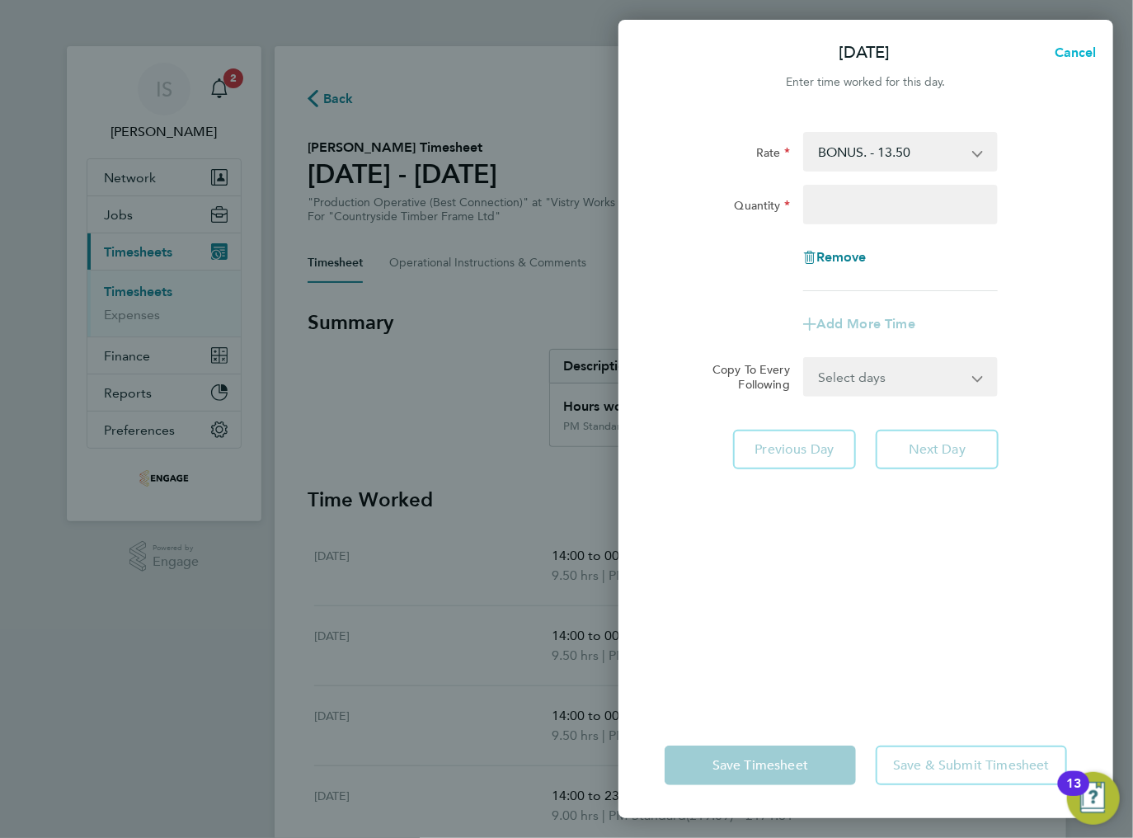
click at [1066, 53] on span "Cancel" at bounding box center [1073, 53] width 47 height 16
select select "15"
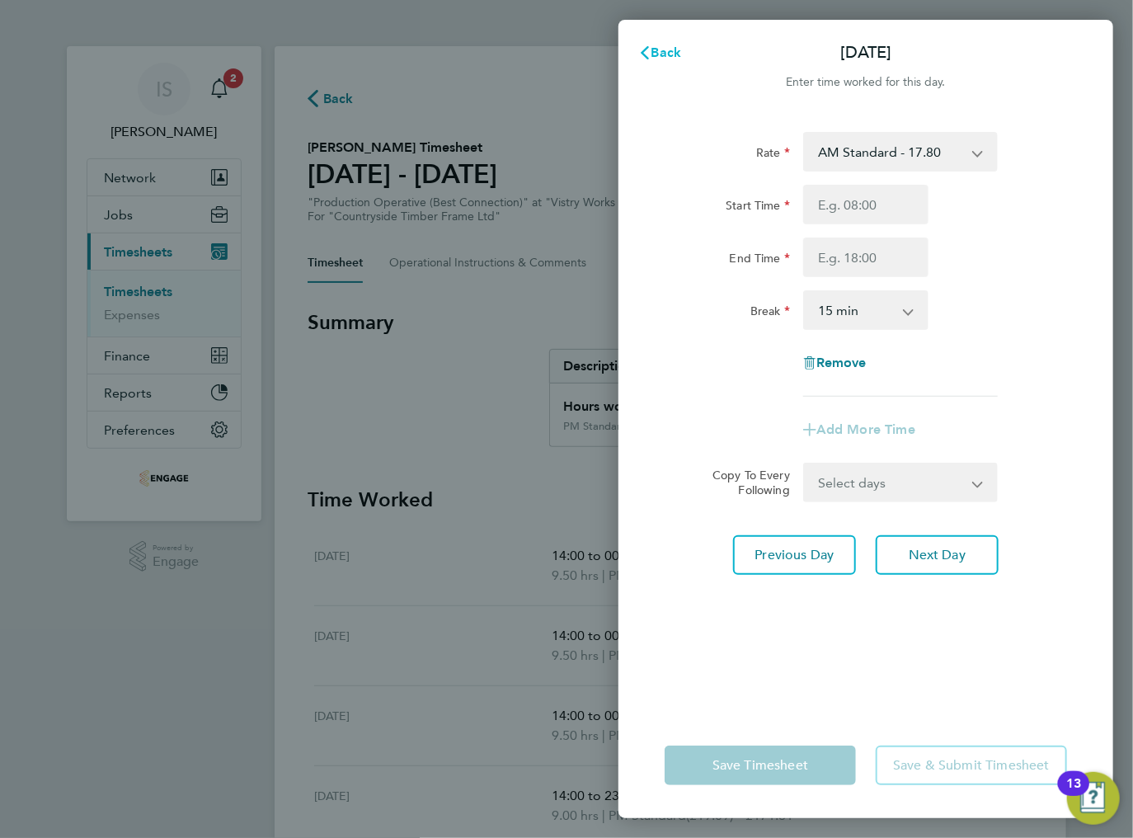
click at [659, 46] on span "Back" at bounding box center [666, 53] width 31 height 16
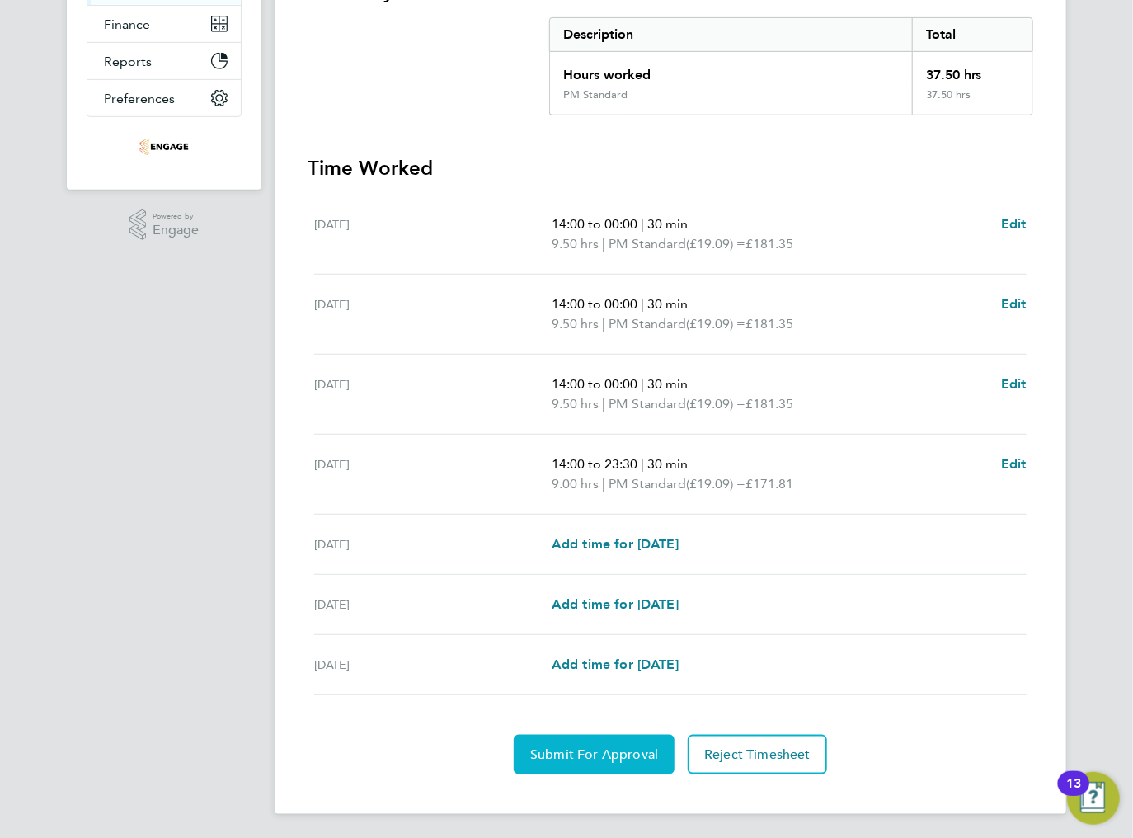
click at [580, 761] on button "Submit For Approval" at bounding box center [594, 755] width 161 height 40
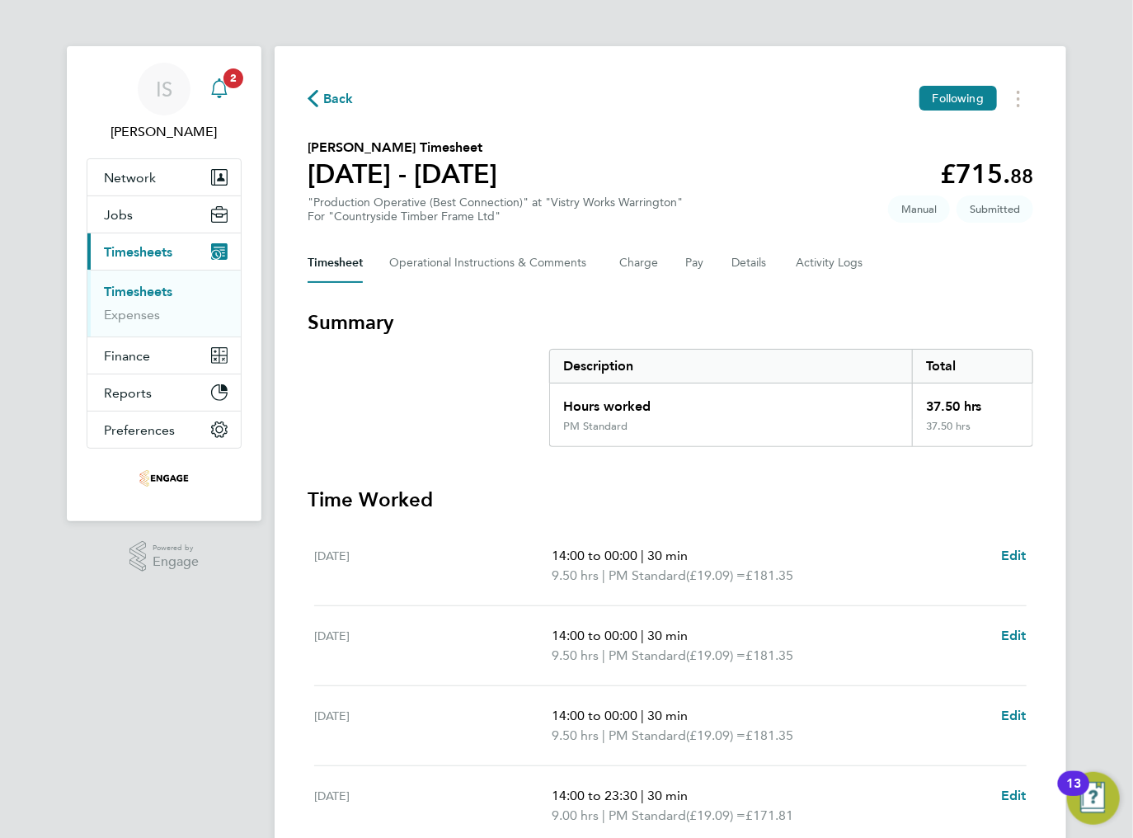
click at [223, 87] on icon "Main navigation" at bounding box center [219, 88] width 20 height 20
